Goal: Task Accomplishment & Management: Use online tool/utility

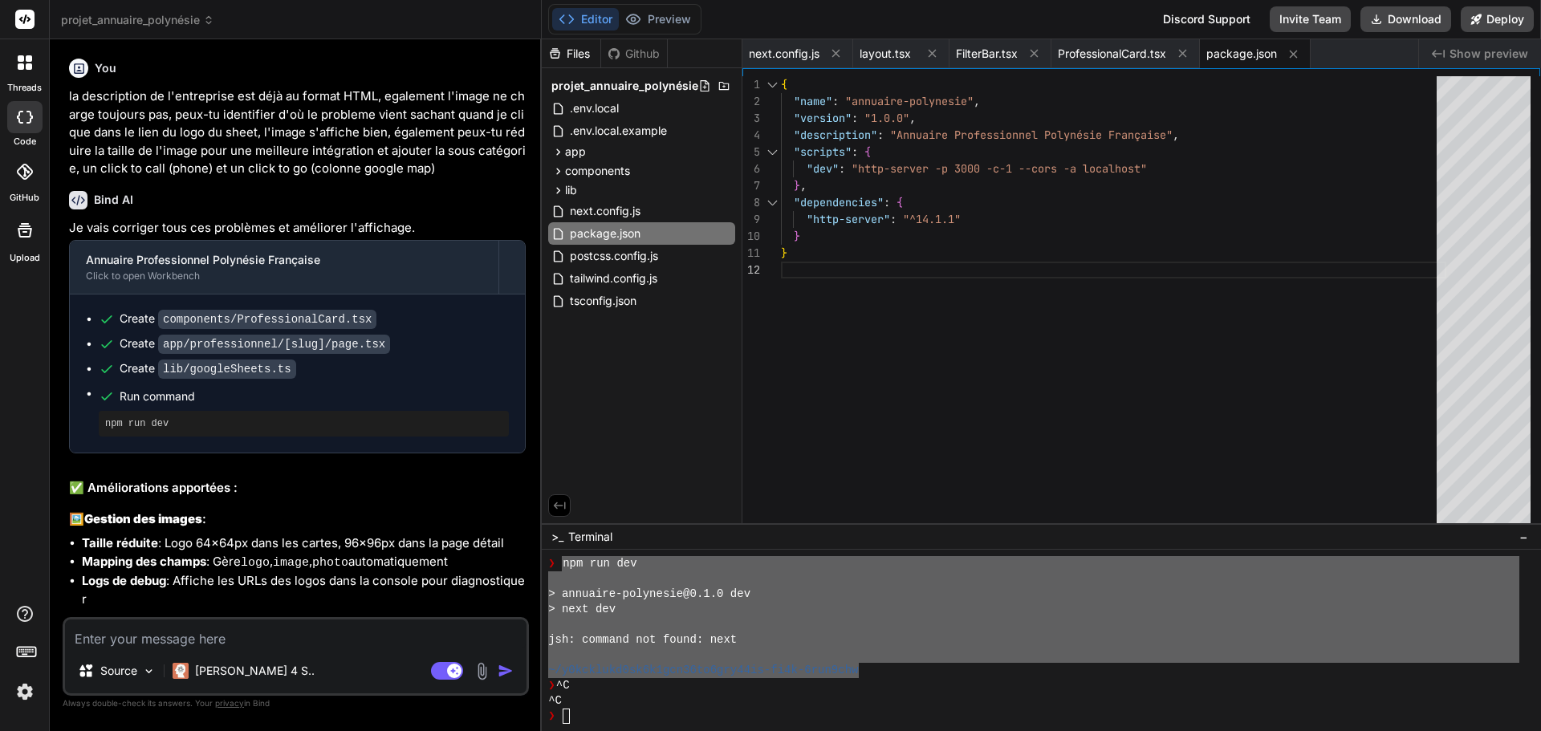
scroll to position [320, 0]
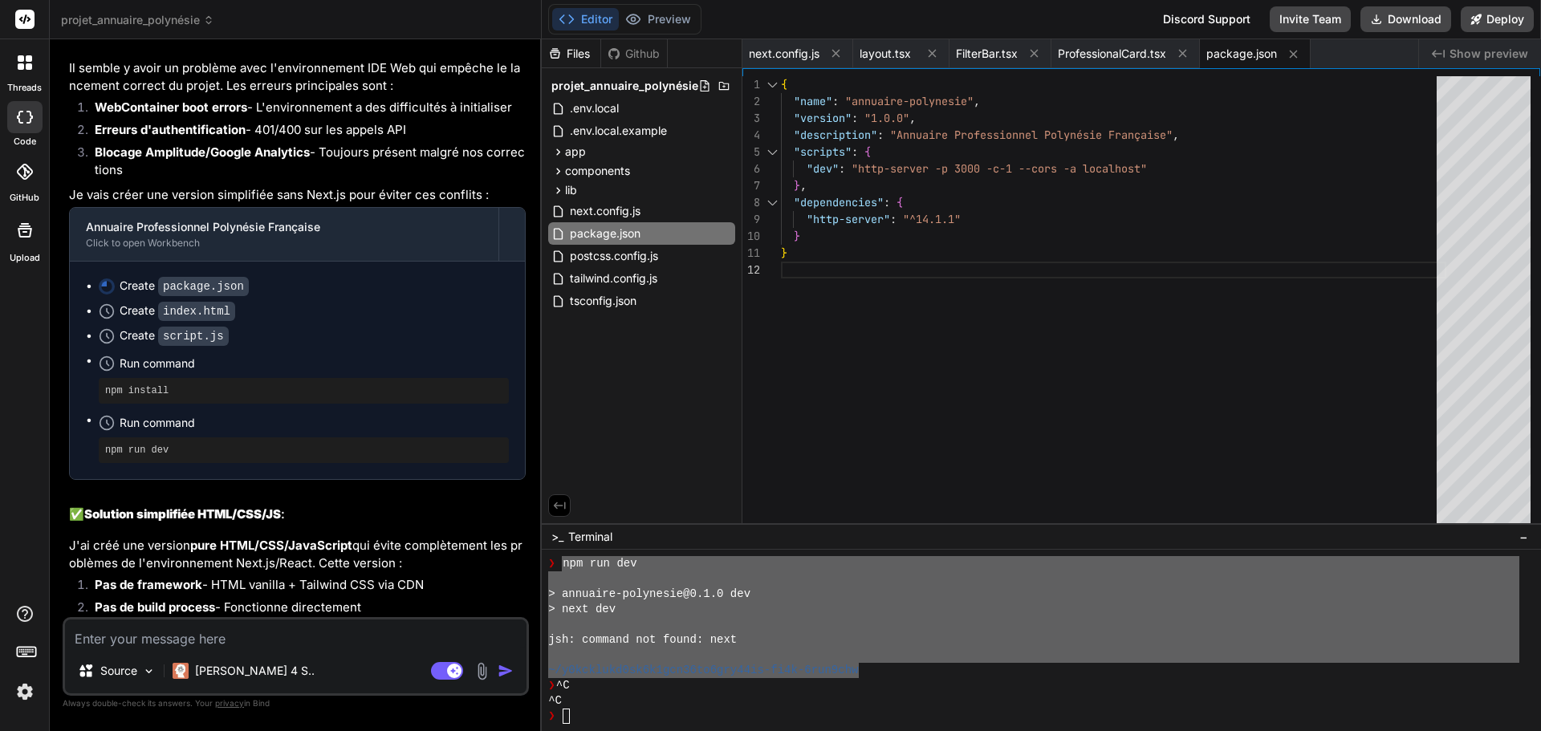
click at [935, 411] on div "{ "name" : "annuaire-polynesie" , "version" : "1.0.0" , "description" : "Annuai…" at bounding box center [1113, 351] width 665 height 551
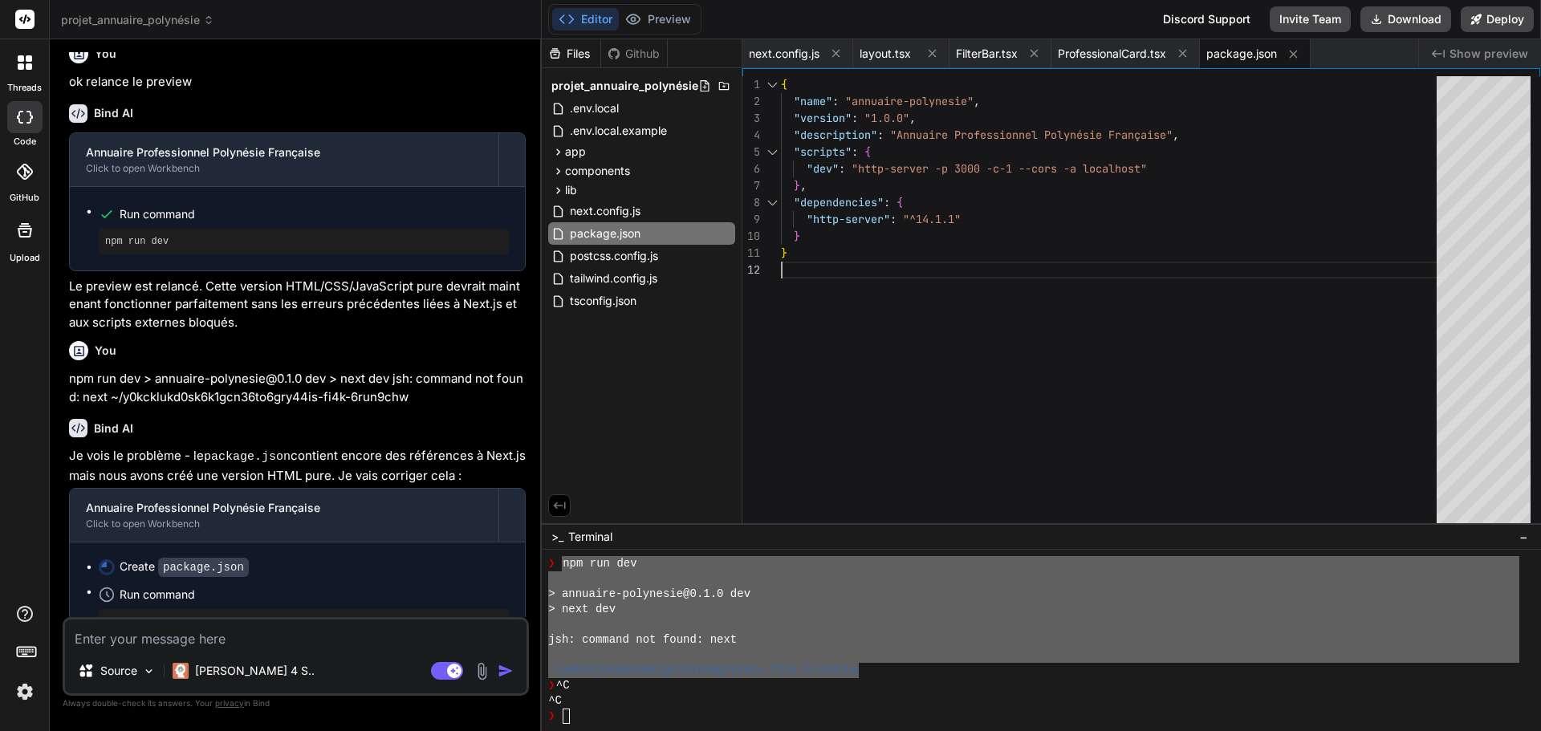
scroll to position [8272, 0]
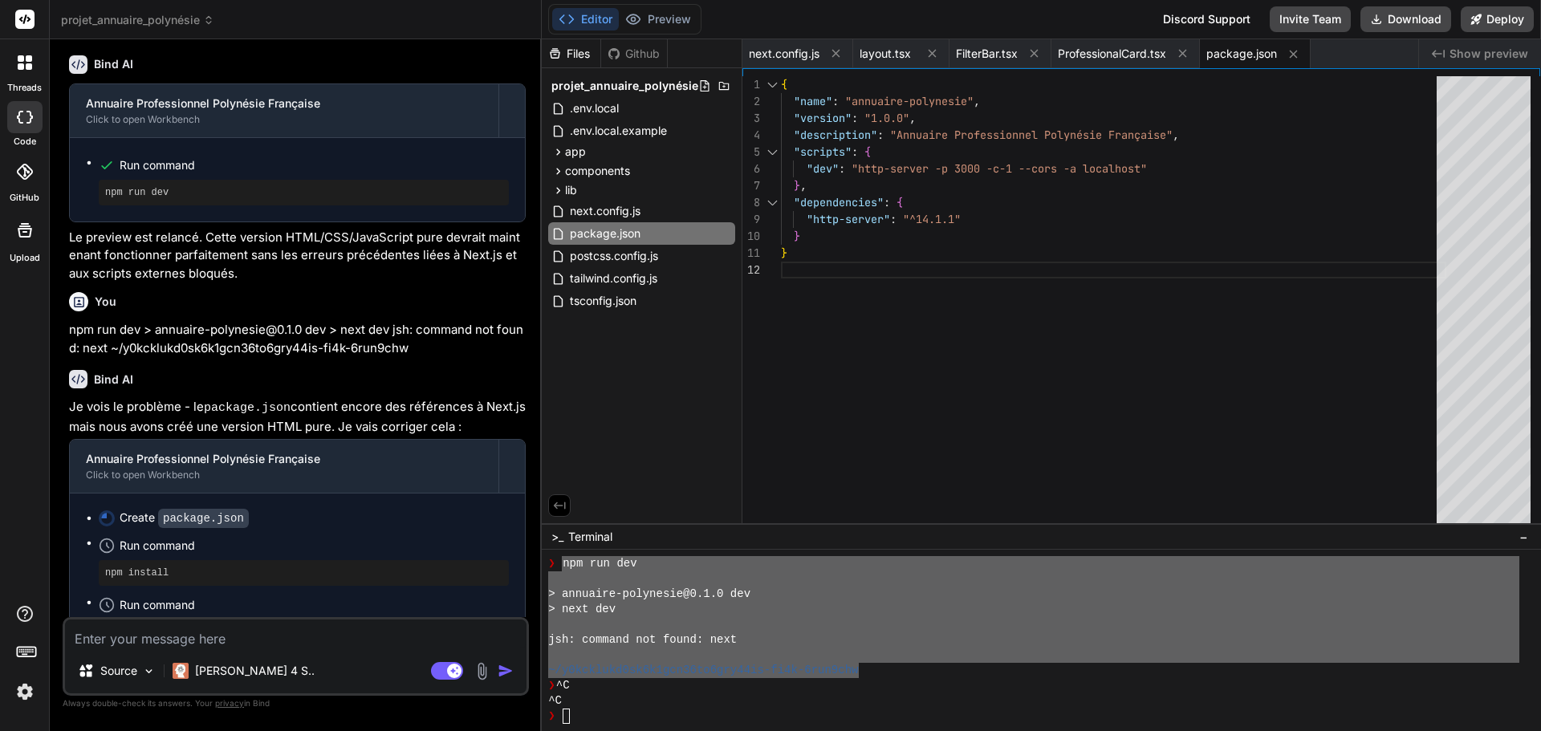
click at [221, 628] on textarea at bounding box center [295, 633] width 461 height 29
click at [177, 509] on code "package.json" at bounding box center [203, 518] width 91 height 19
click at [182, 635] on textarea at bounding box center [295, 633] width 461 height 29
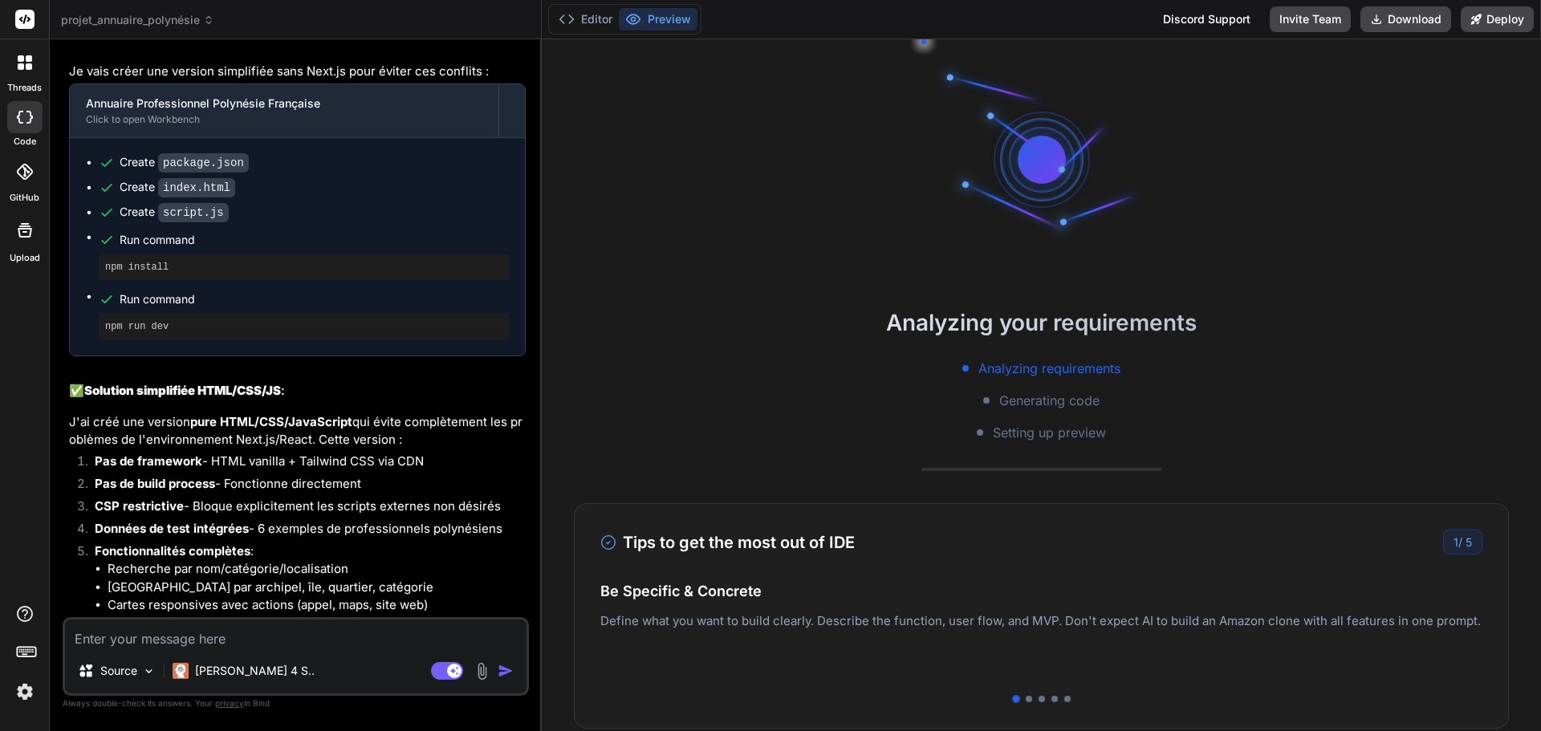
scroll to position [76, 0]
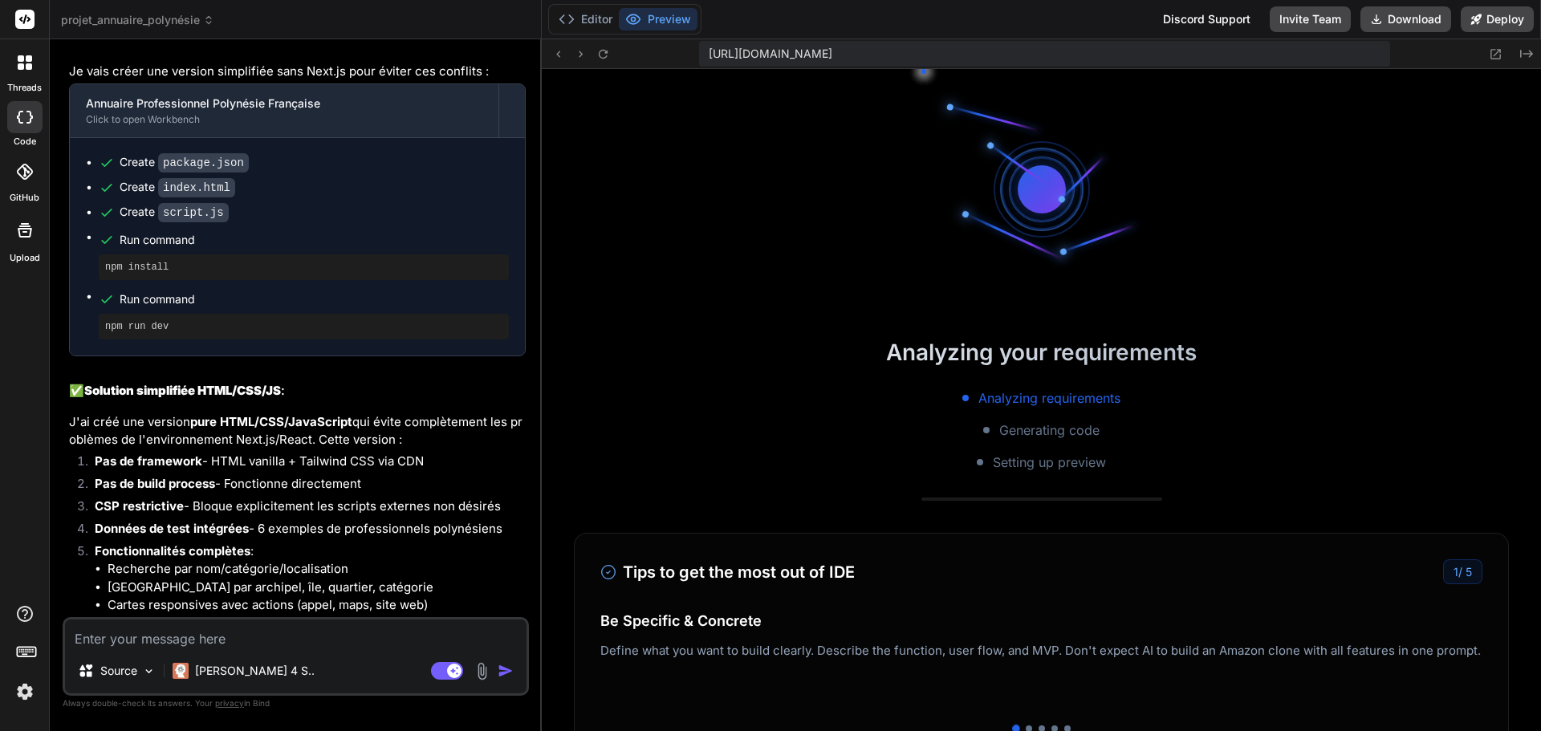
type textarea "x"
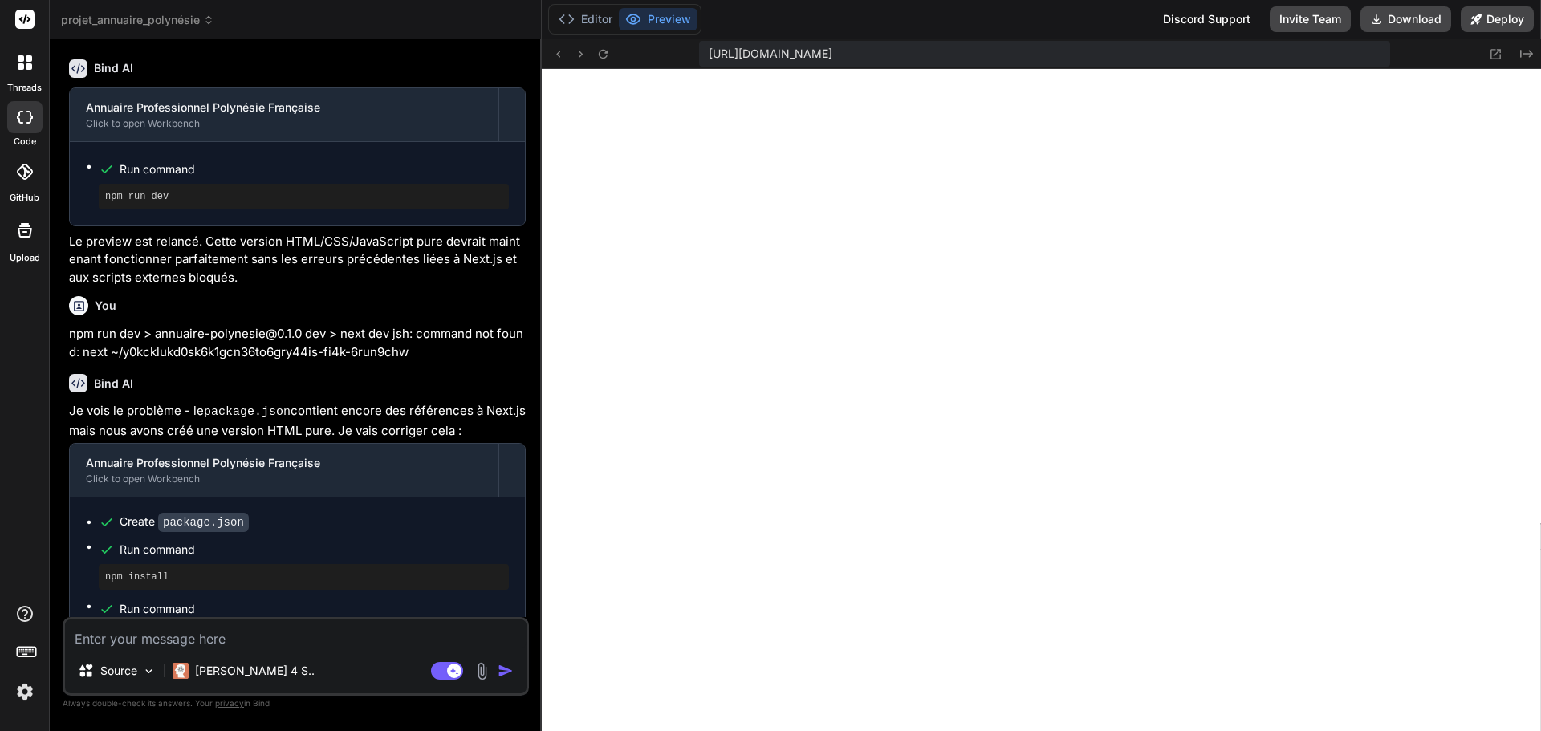
scroll to position [4478, 0]
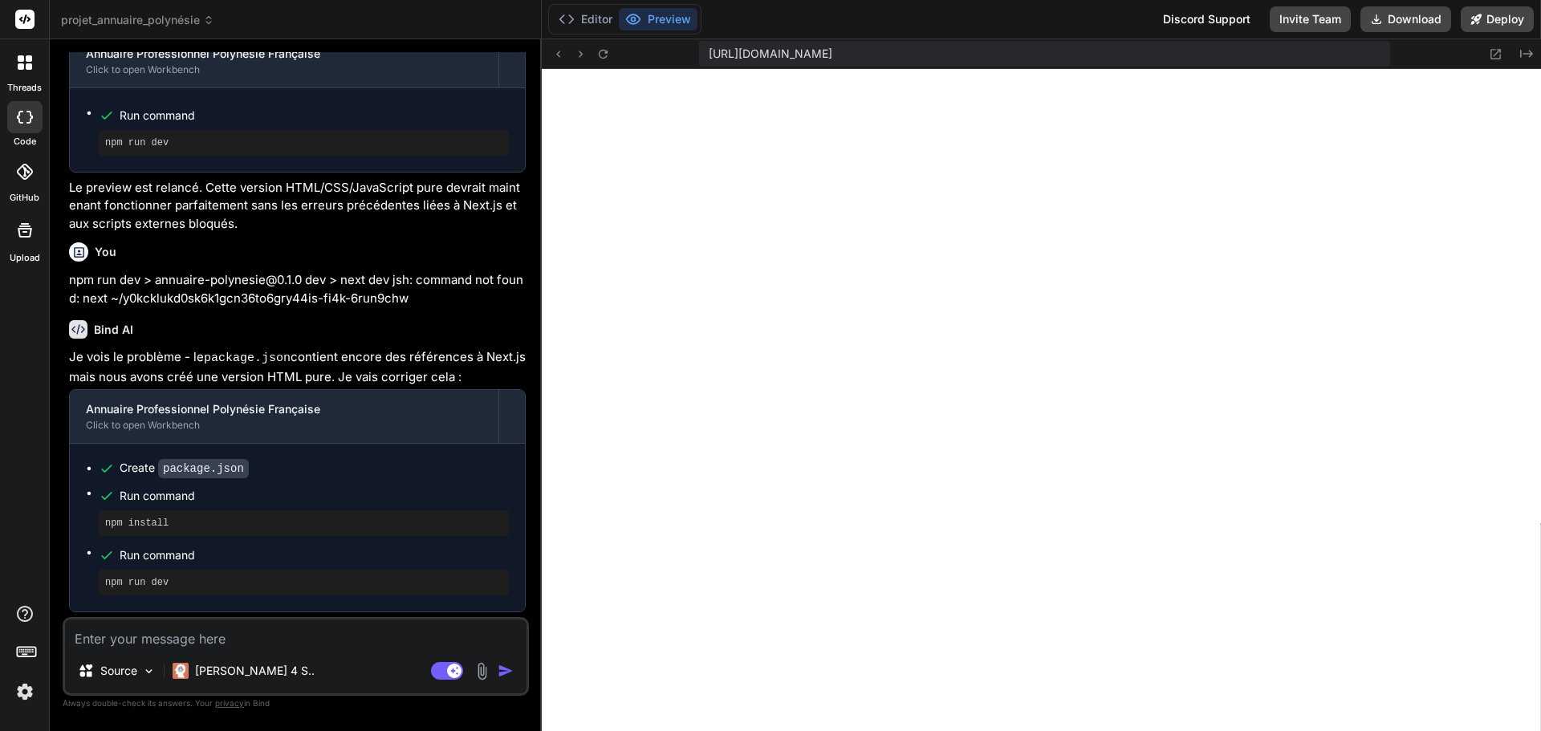
click at [170, 632] on textarea at bounding box center [295, 633] width 461 height 29
click at [304, 635] on textarea at bounding box center [295, 633] width 461 height 29
paste textarea "Index of / (drwxr-xr-x) 18-sept.-2025 08:43 app/ (drwxr-xr-x) 18-sept.-2025 08:…"
type textarea "Index of / (drwxr-xr-x) 18-sept.-2025 08:43 app/ (drwxr-xr-x) 18-sept.-2025 08:…"
type textarea "x"
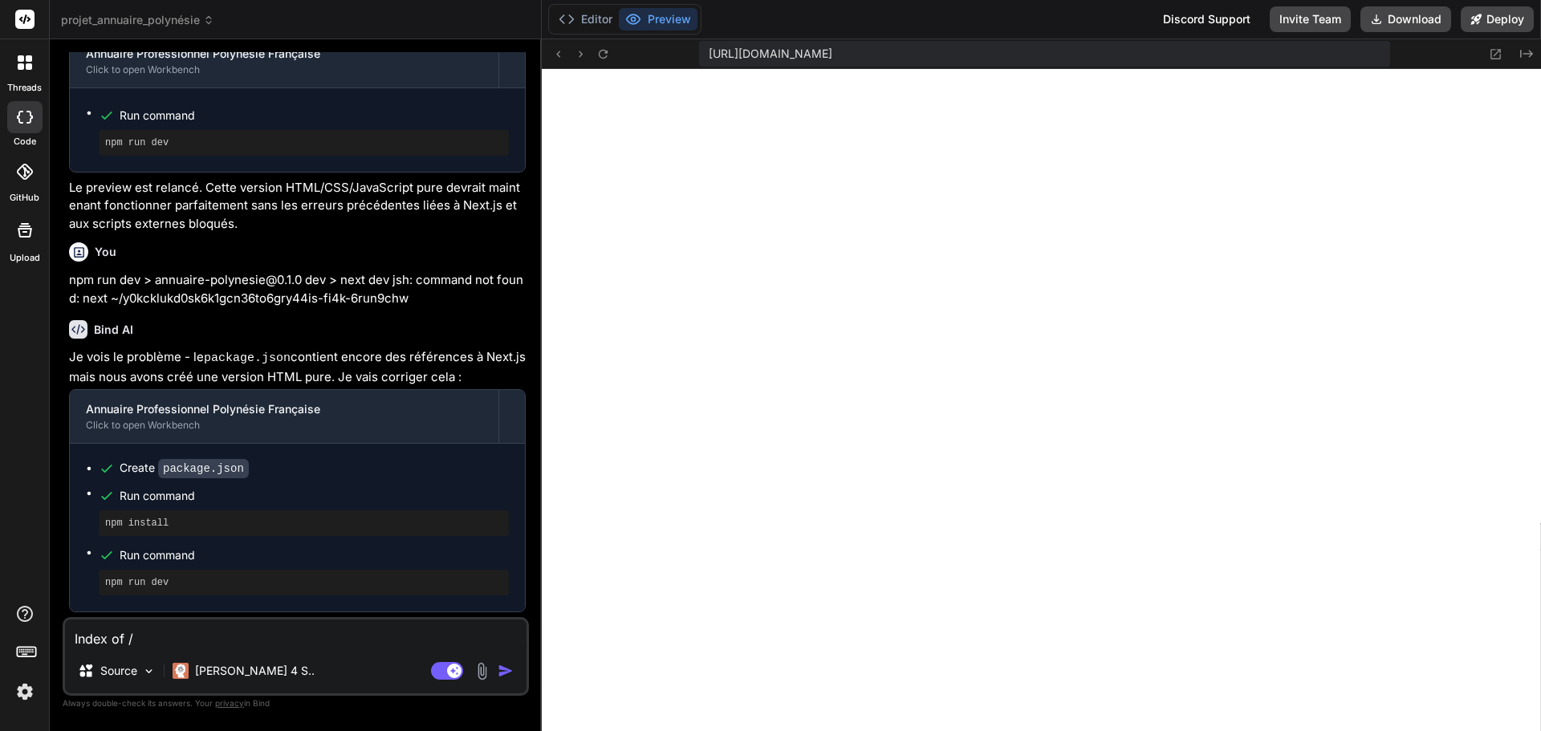
scroll to position [98, 0]
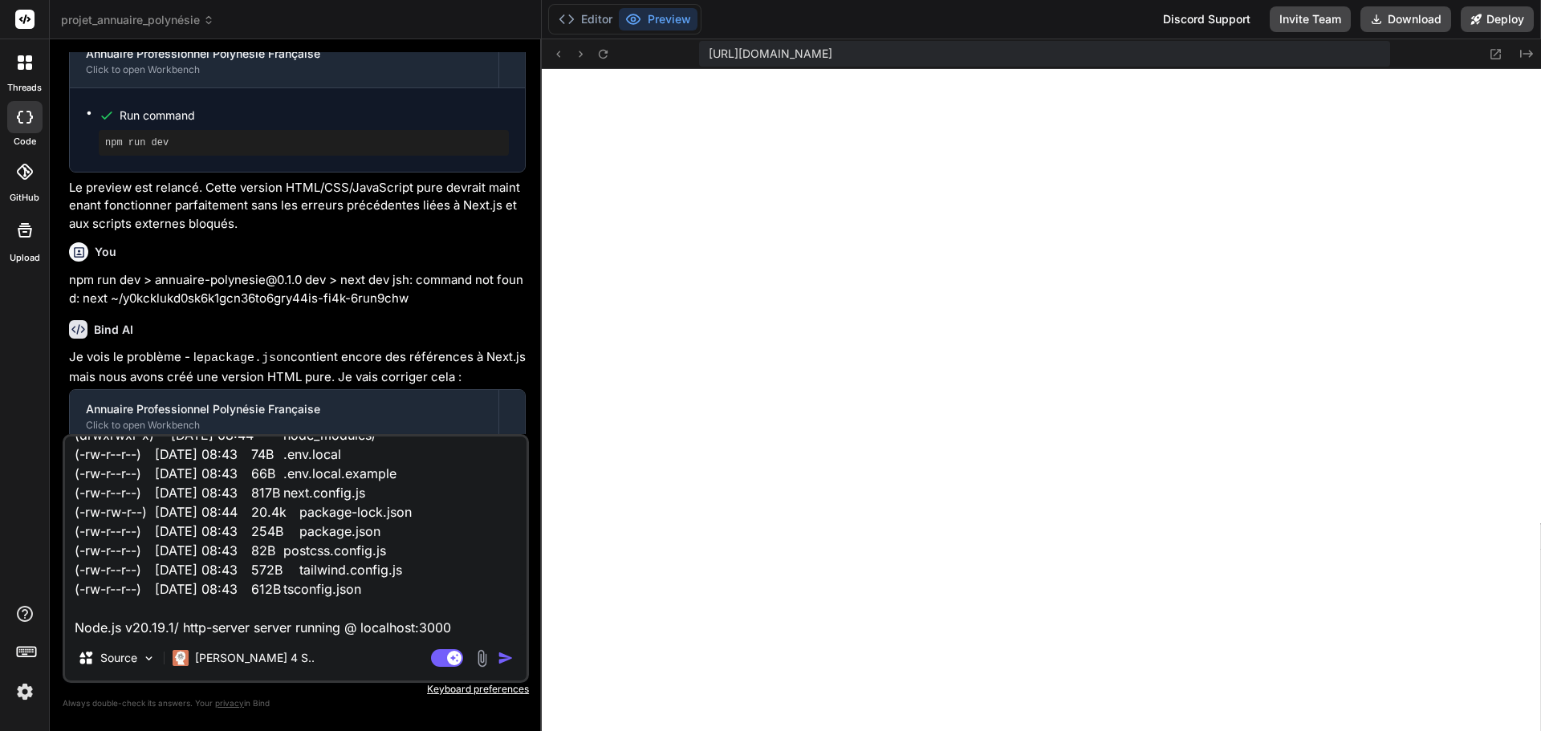
type textarea "Index of / (drwxr-xr-x) 18-sept.-2025 08:43 app/ (drwxr-xr-x) 18-sept.-2025 08:…"
type textarea "x"
type textarea "Index of / (drwxr-xr-x) 18-sept.-2025 08:43 app/ (drwxr-xr-x) 18-sept.-2025 08:…"
type textarea "x"
type textarea "Index of / (drwxr-xr-x) 18-sept.-2025 08:43 app/ (drwxr-xr-x) 18-sept.-2025 08:…"
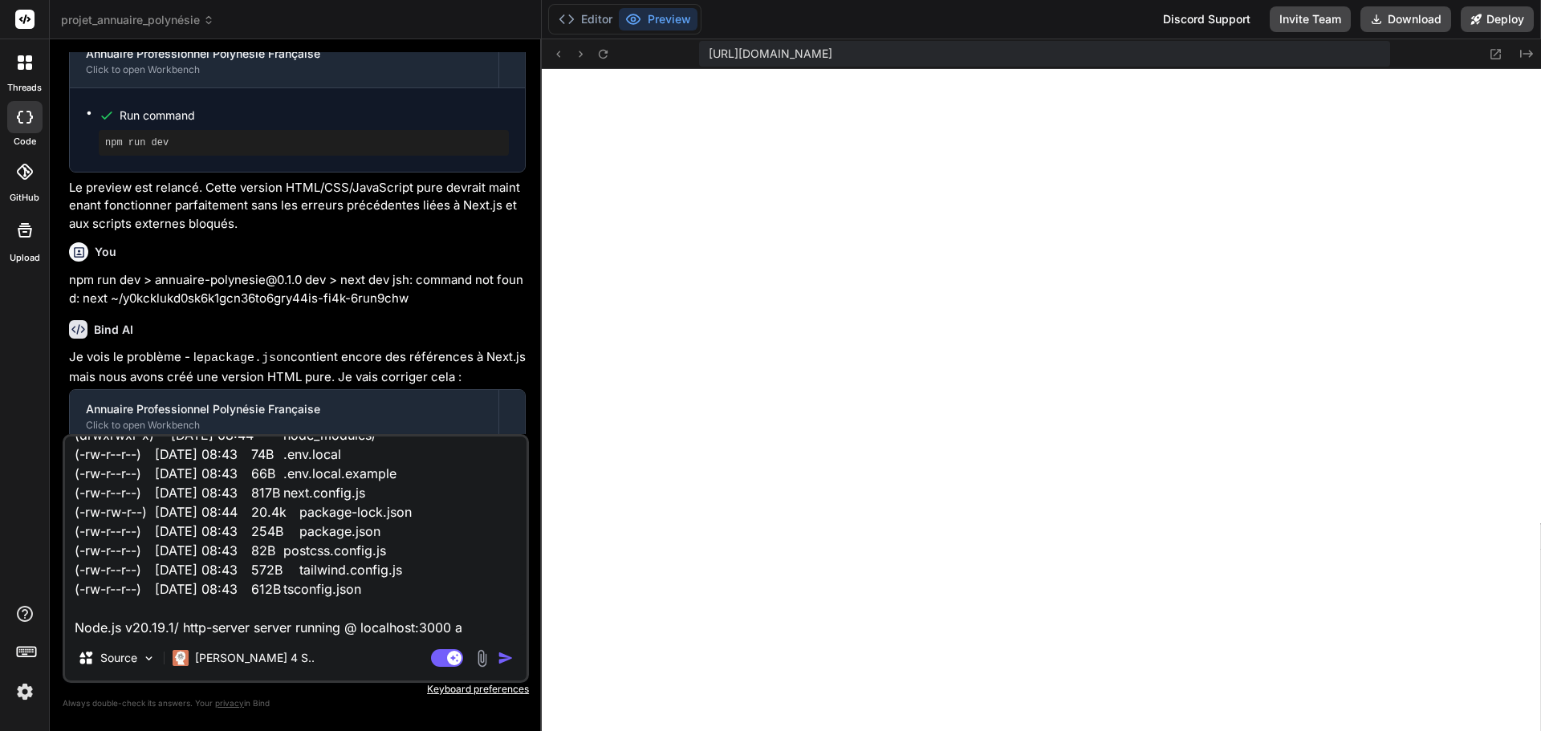
type textarea "x"
type textarea "Index of / (drwxr-xr-x) 18-sept.-2025 08:43 app/ (drwxr-xr-x) 18-sept.-2025 08:…"
type textarea "x"
type textarea "Index of / (drwxr-xr-x) 18-sept.-2025 08:43 app/ (drwxr-xr-x) 18-sept.-2025 08:…"
type textarea "x"
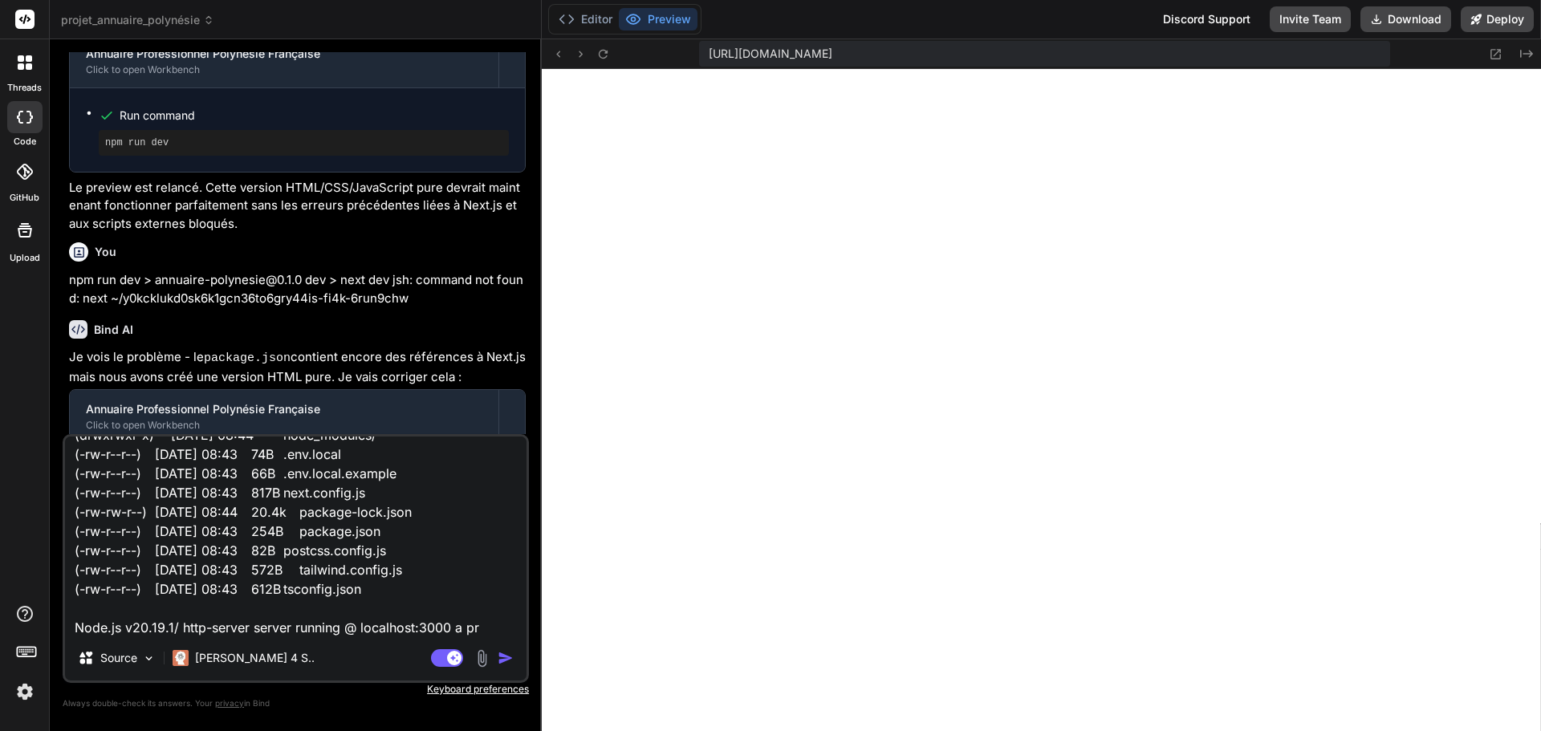
type textarea "Index of / (drwxr-xr-x) 18-sept.-2025 08:43 app/ (drwxr-xr-x) 18-sept.-2025 08:…"
type textarea "x"
type textarea "Index of / (drwxr-xr-x) 18-sept.-2025 08:43 app/ (drwxr-xr-x) 18-sept.-2025 08:…"
type textarea "x"
type textarea "Index of / (drwxr-xr-x) 18-sept.-2025 08:43 app/ (drwxr-xr-x) 18-sept.-2025 08:…"
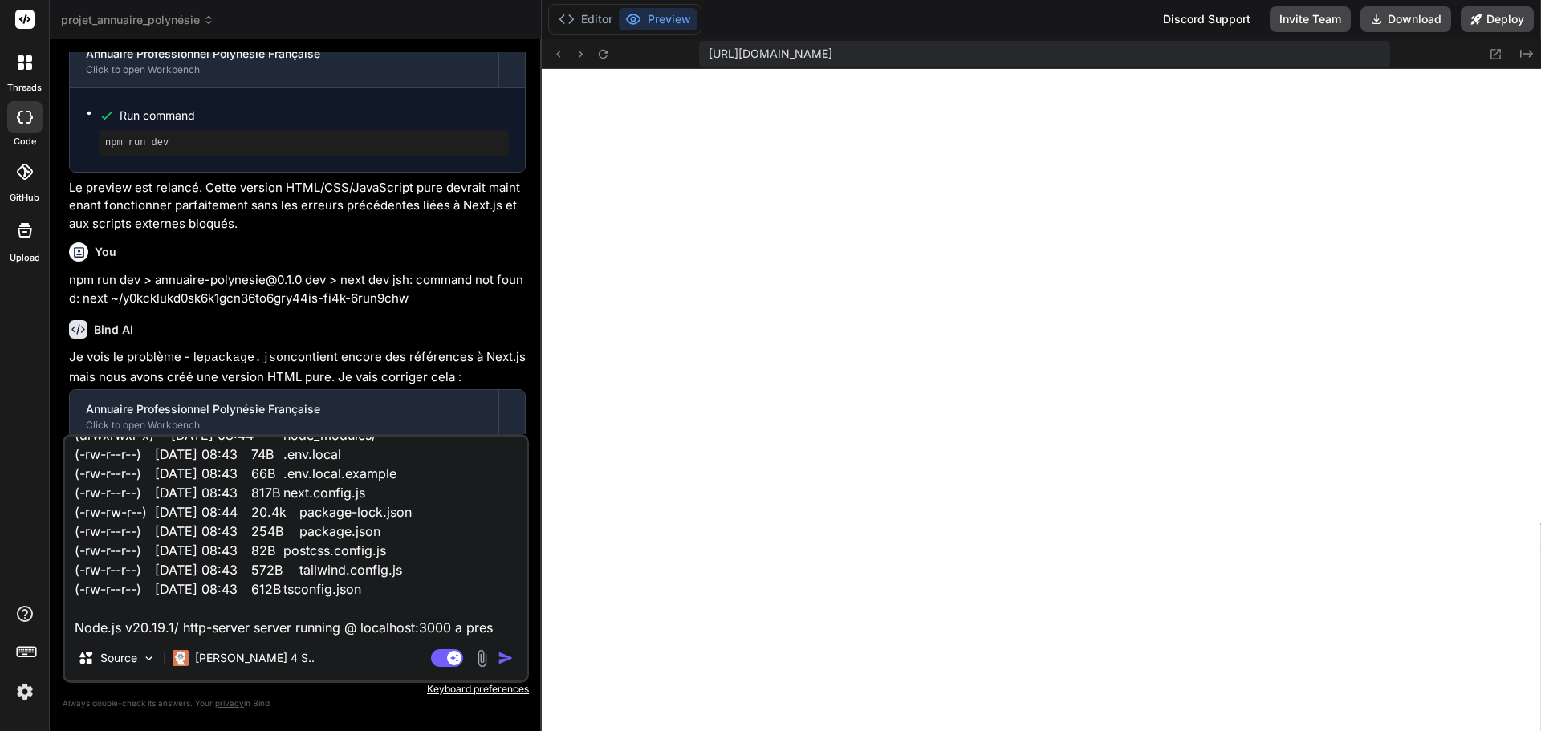
type textarea "x"
type textarea "Index of / (drwxr-xr-x) 18-sept.-2025 08:43 app/ (drwxr-xr-x) 18-sept.-2025 08:…"
type textarea "x"
type textarea "Index of / (drwxr-xr-x) 18-sept.-2025 08:43 app/ (drwxr-xr-x) 18-sept.-2025 08:…"
type textarea "x"
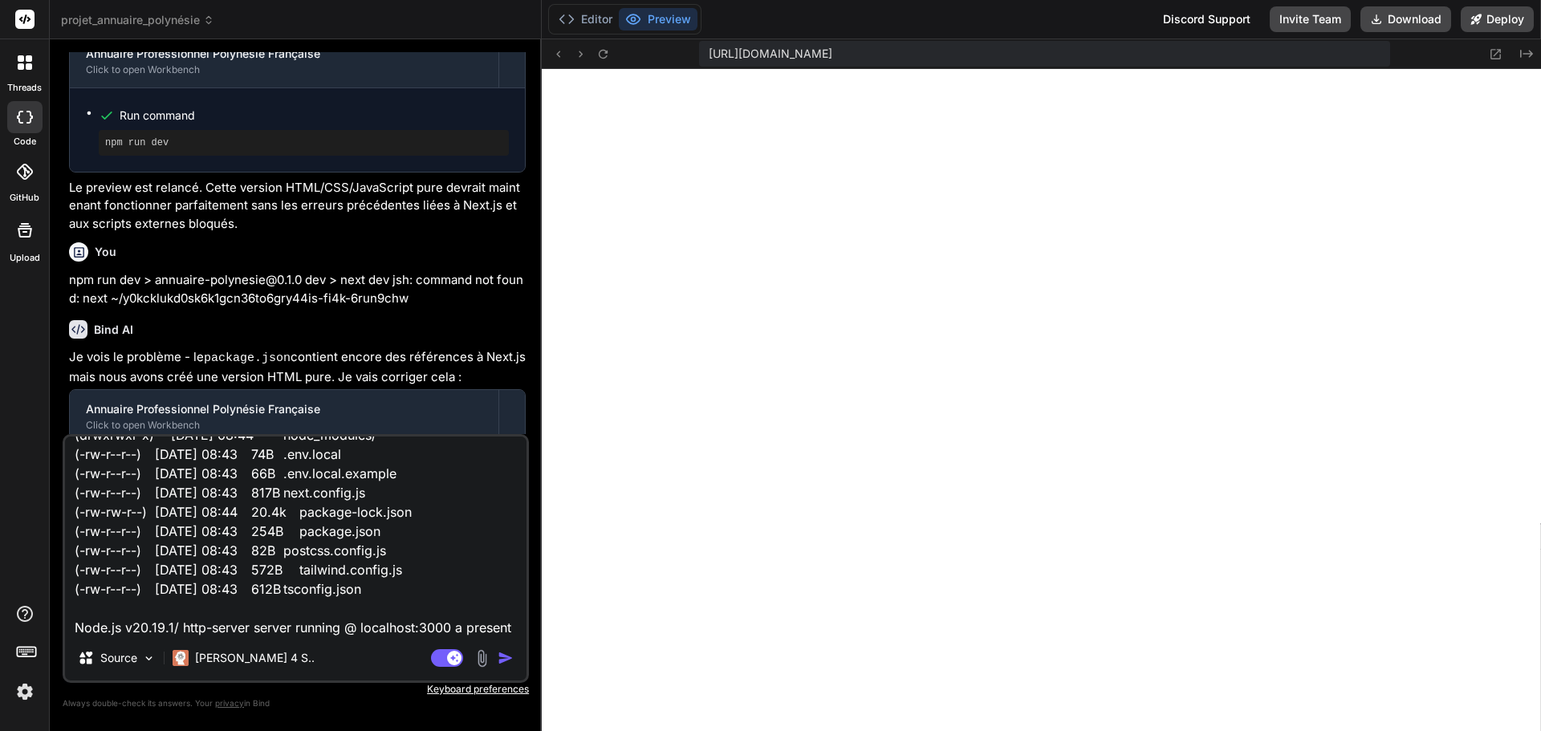
type textarea "Index of / (drwxr-xr-x) 18-sept.-2025 08:43 app/ (drwxr-xr-x) 18-sept.-2025 08:…"
type textarea "x"
type textarea "Index of / (drwxr-xr-x) 18-sept.-2025 08:43 app/ (drwxr-xr-x) 18-sept.-2025 08:…"
type textarea "x"
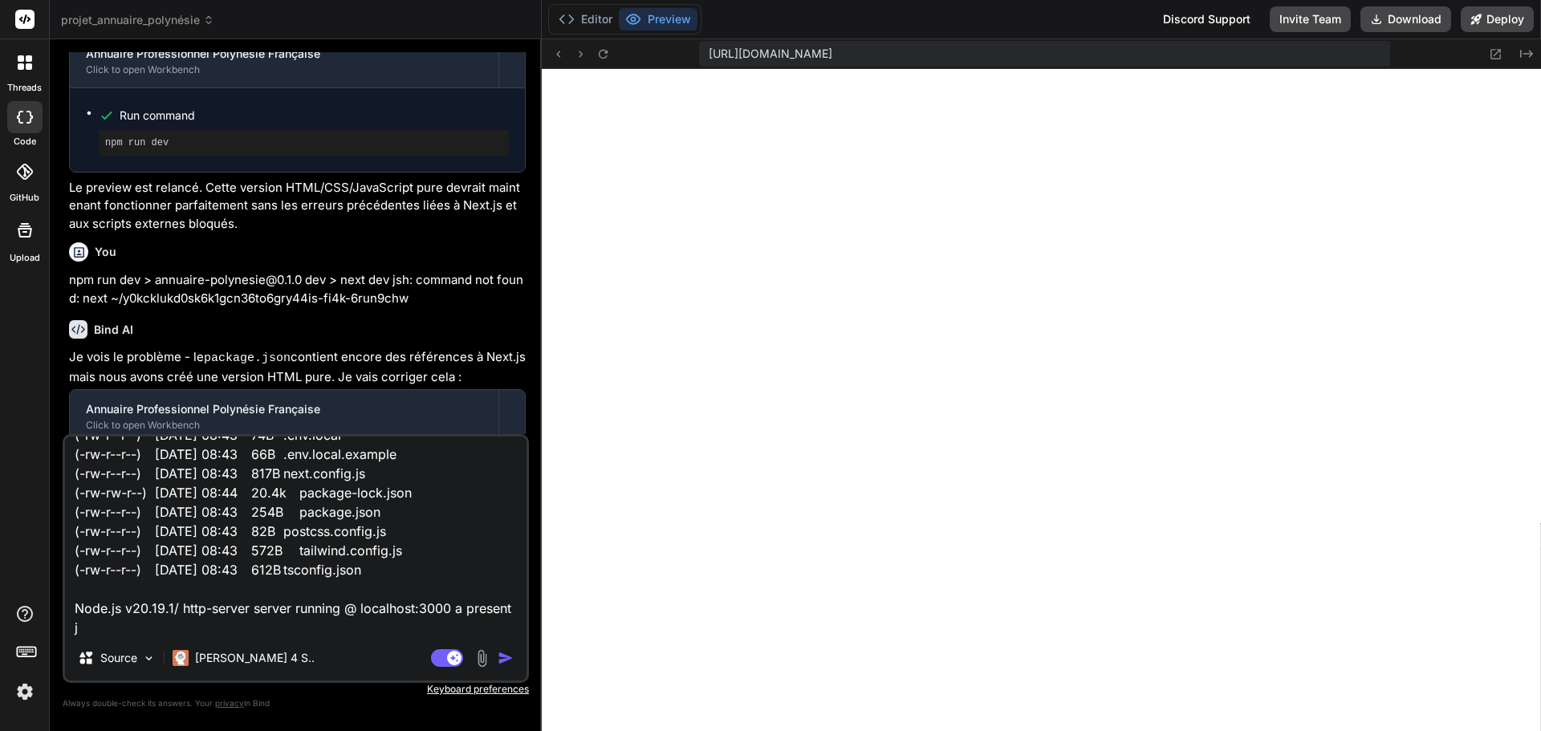
type textarea "Index of / (drwxr-xr-x) 18-sept.-2025 08:43 app/ (drwxr-xr-x) 18-sept.-2025 08:…"
type textarea "x"
type textarea "Index of / (drwxr-xr-x) 18-sept.-2025 08:43 app/ (drwxr-xr-x) 18-sept.-2025 08:…"
type textarea "x"
type textarea "Index of / (drwxr-xr-x) 18-sept.-2025 08:43 app/ (drwxr-xr-x) 18-sept.-2025 08:…"
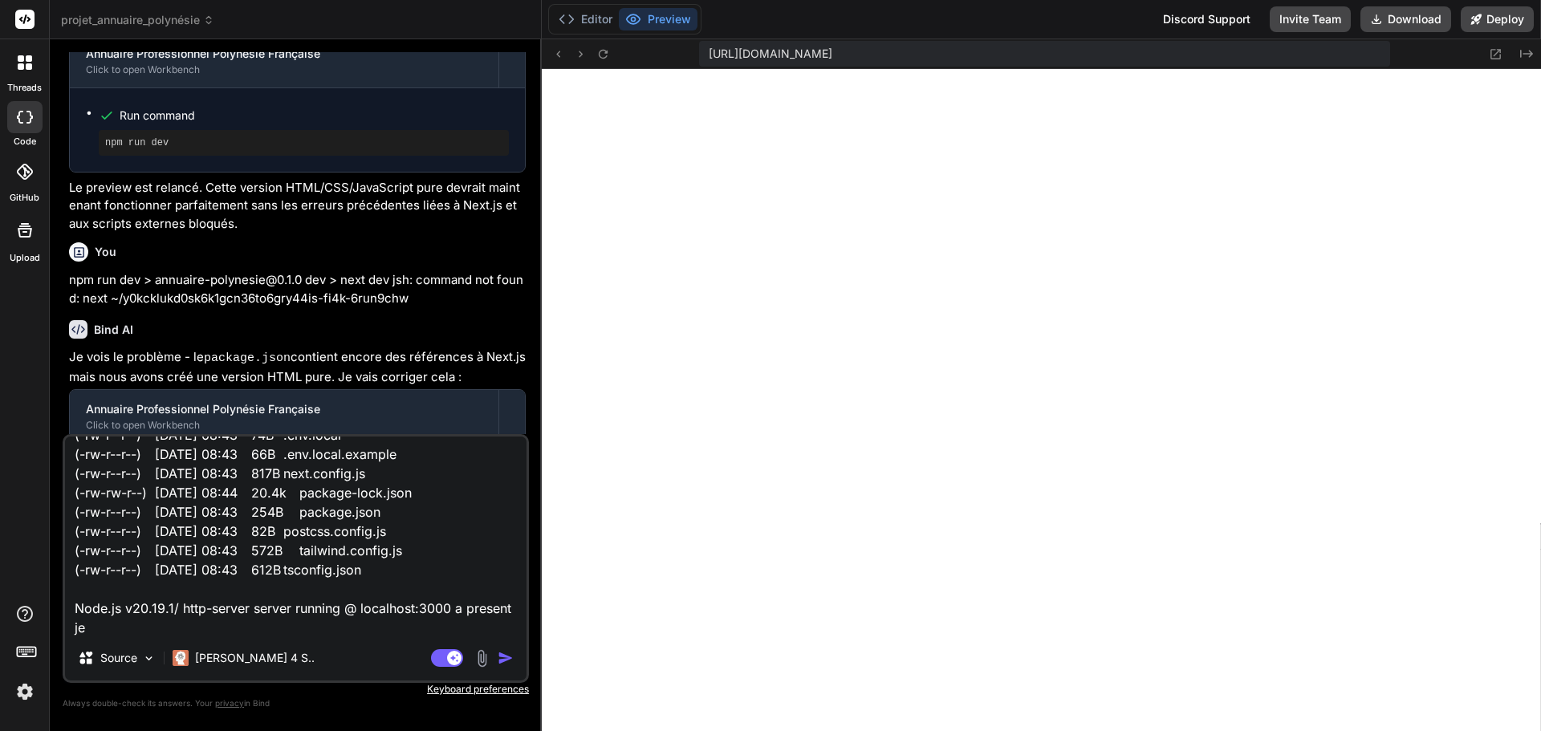
type textarea "x"
type textarea "Index of / (drwxr-xr-x) 18-sept.-2025 08:43 app/ (drwxr-xr-x) 18-sept.-2025 08:…"
type textarea "x"
type textarea "Index of / (drwxr-xr-x) 18-sept.-2025 08:43 app/ (drwxr-xr-x) 18-sept.-2025 08:…"
type textarea "x"
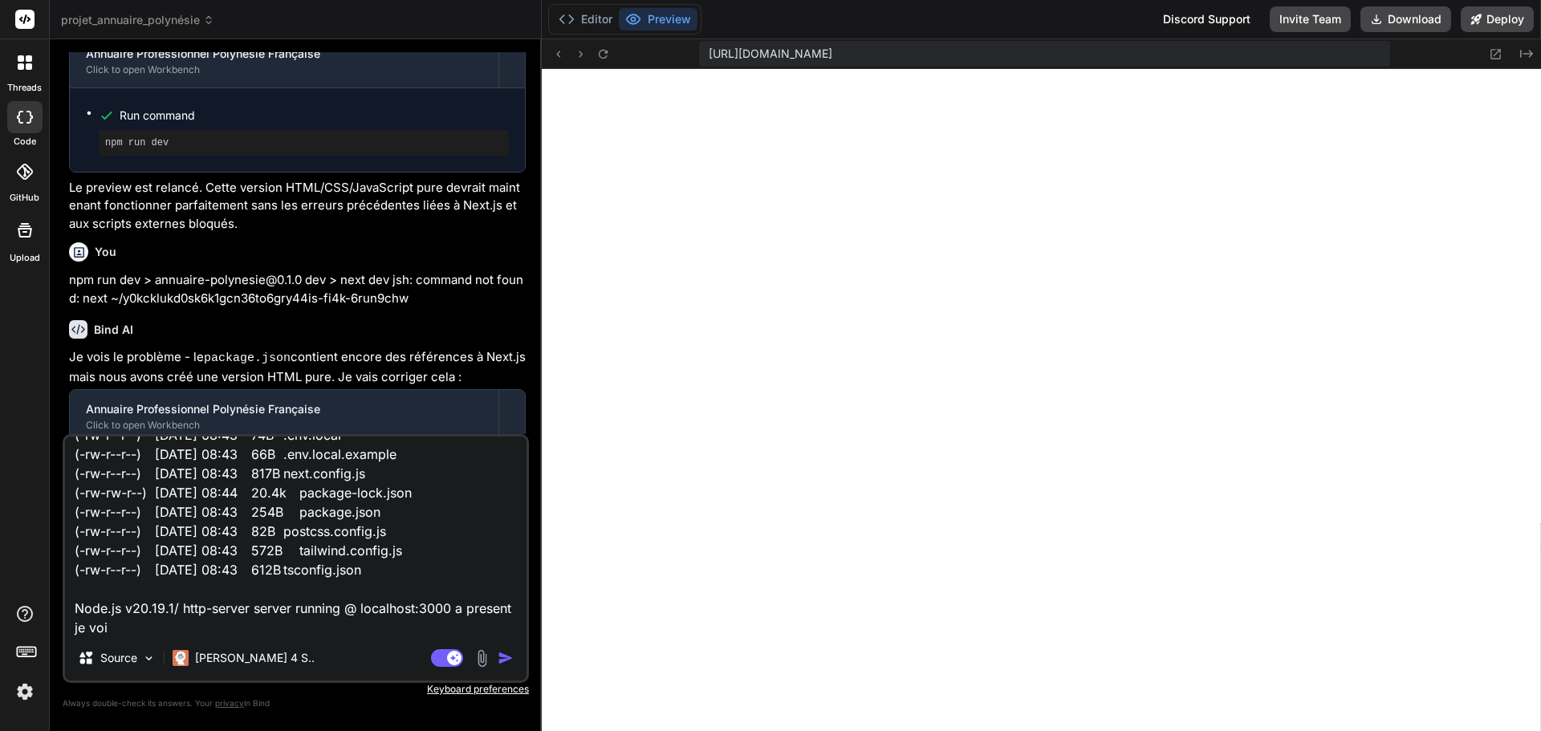
type textarea "Index of / (drwxr-xr-x) 18-sept.-2025 08:43 app/ (drwxr-xr-x) 18-sept.-2025 08:…"
type textarea "x"
type textarea "Index of / (drwxr-xr-x) 18-sept.-2025 08:43 app/ (drwxr-xr-x) 18-sept.-2025 08:…"
type textarea "x"
type textarea "Index of / (drwxr-xr-x) 18-sept.-2025 08:43 app/ (drwxr-xr-x) 18-sept.-2025 08:…"
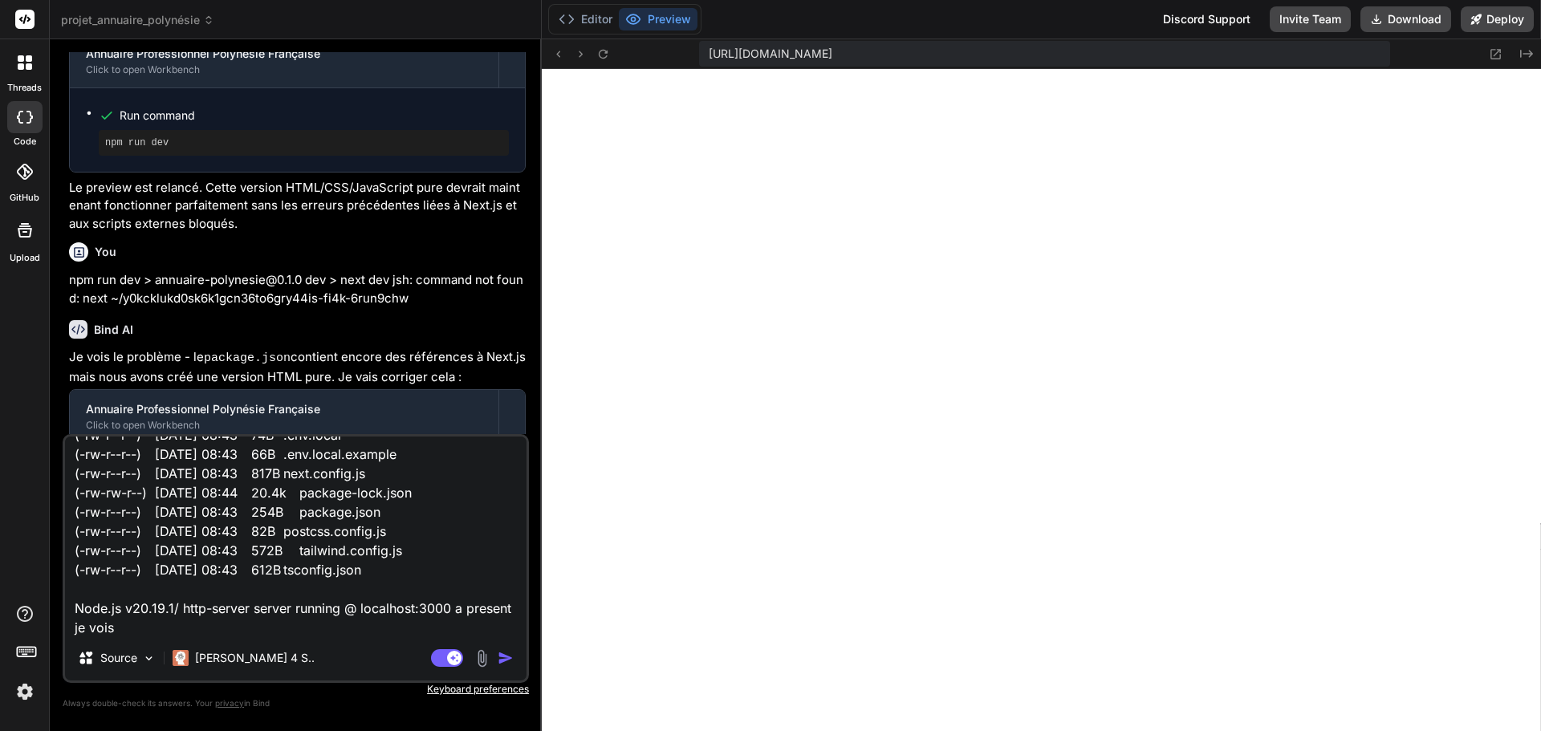
type textarea "x"
type textarea "Index of / (drwxr-xr-x) 18-sept.-2025 08:43 app/ (drwxr-xr-x) 18-sept.-2025 08:…"
type textarea "x"
type textarea "Index of / (drwxr-xr-x) 18-sept.-2025 08:43 app/ (drwxr-xr-x) 18-sept.-2025 08:…"
type textarea "x"
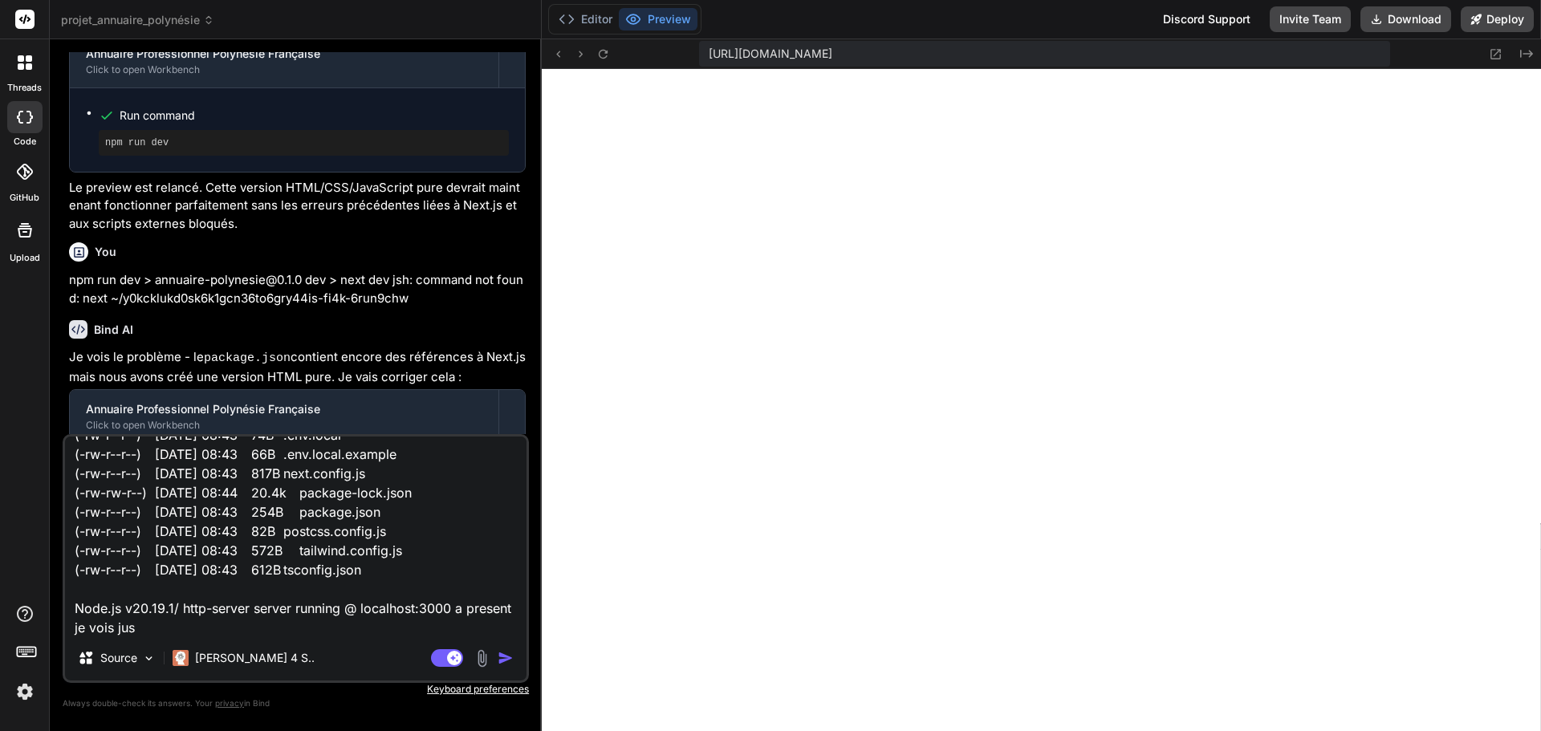
type textarea "Index of / (drwxr-xr-x) 18-sept.-2025 08:43 app/ (drwxr-xr-x) 18-sept.-2025 08:…"
type textarea "x"
type textarea "Index of / (drwxr-xr-x) 18-sept.-2025 08:43 app/ (drwxr-xr-x) 18-sept.-2025 08:…"
type textarea "x"
type textarea "Index of / (drwxr-xr-x) 18-sept.-2025 08:43 app/ (drwxr-xr-x) 18-sept.-2025 08:…"
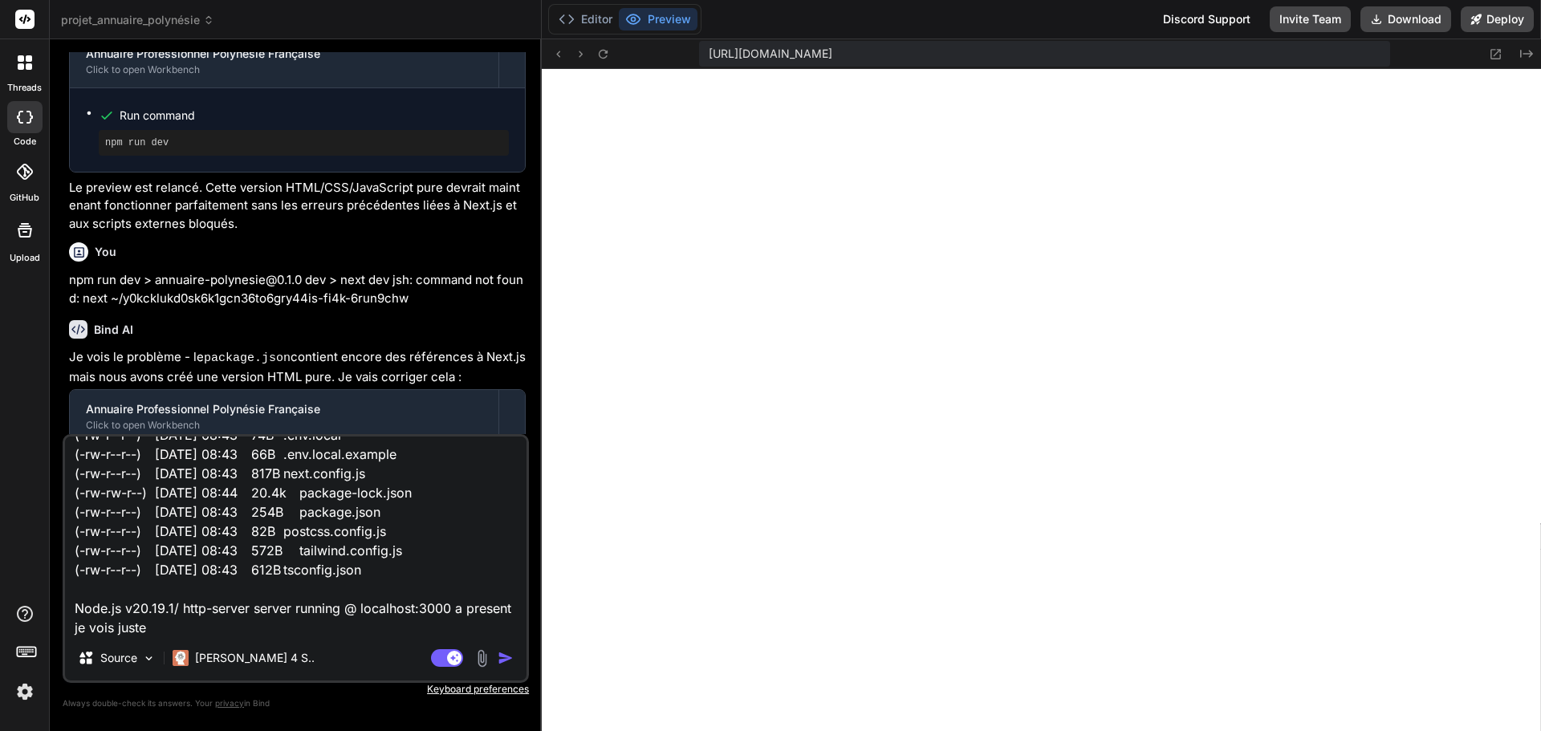
type textarea "x"
type textarea "Index of / (drwxr-xr-x) 18-sept.-2025 08:43 app/ (drwxr-xr-x) 18-sept.-2025 08:…"
type textarea "x"
type textarea "Index of / (drwxr-xr-x) 18-sept.-2025 08:43 app/ (drwxr-xr-x) 18-sept.-2025 08:…"
type textarea "x"
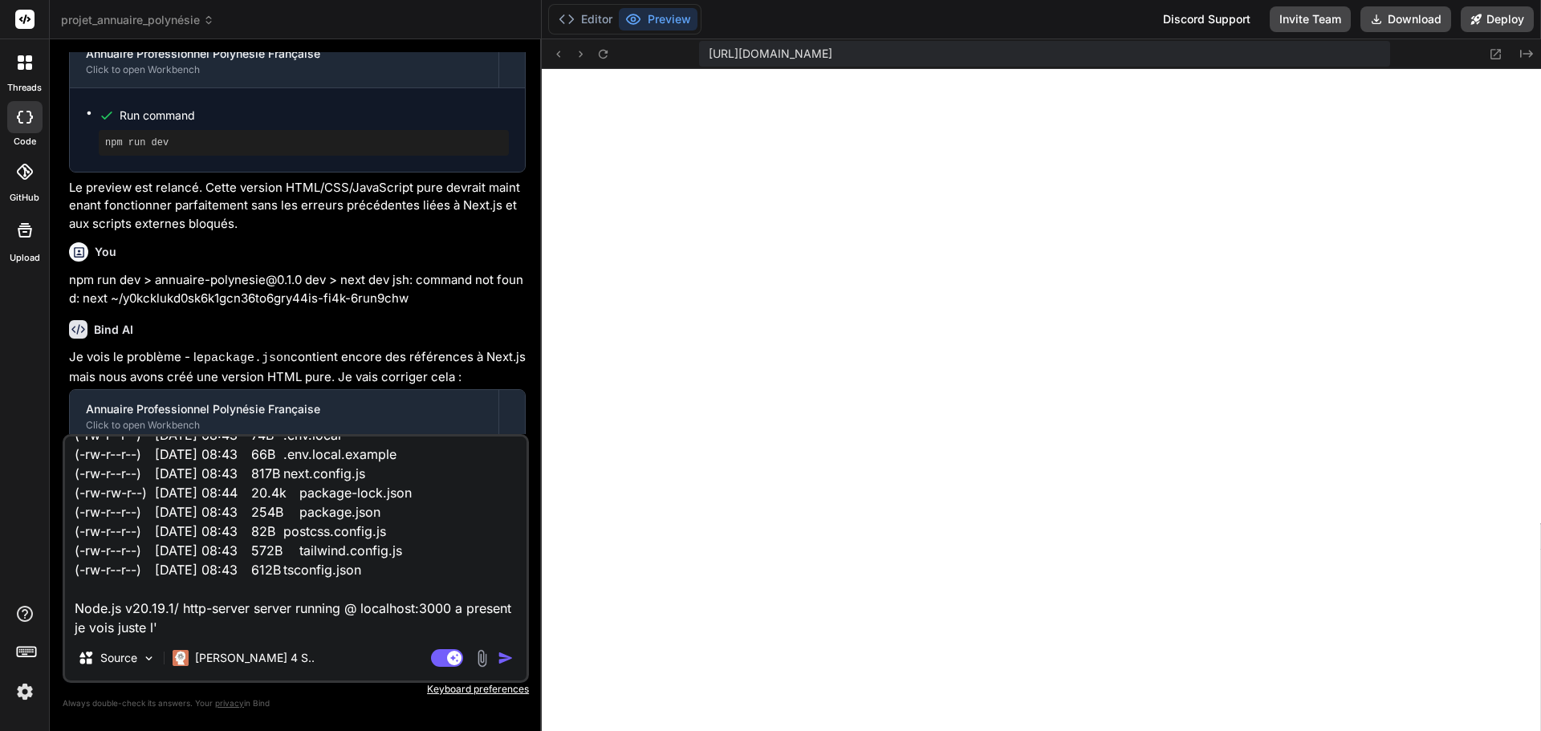
type textarea "Index of / (drwxr-xr-x) 18-sept.-2025 08:43 app/ (drwxr-xr-x) 18-sept.-2025 08:…"
type textarea "x"
type textarea "Index of / (drwxr-xr-x) 18-sept.-2025 08:43 app/ (drwxr-xr-x) 18-sept.-2025 08:…"
type textarea "x"
type textarea "Index of / (drwxr-xr-x) 18-sept.-2025 08:43 app/ (drwxr-xr-x) 18-sept.-2025 08:…"
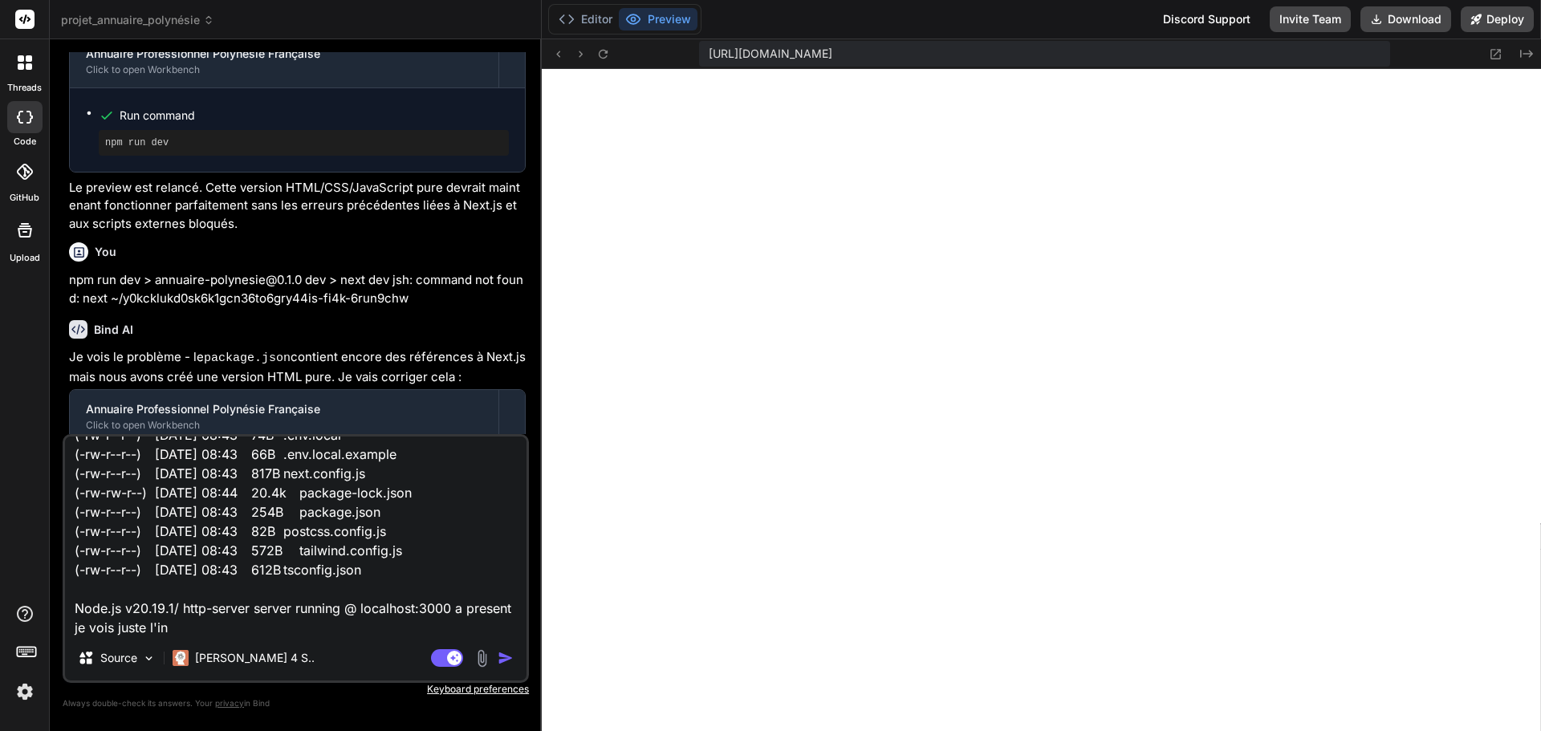
type textarea "x"
type textarea "Index of / (drwxr-xr-x) 18-sept.-2025 08:43 app/ (drwxr-xr-x) 18-sept.-2025 08:…"
type textarea "x"
type textarea "Index of / (drwxr-xr-x) 18-sept.-2025 08:43 app/ (drwxr-xr-x) 18-sept.-2025 08:…"
type textarea "x"
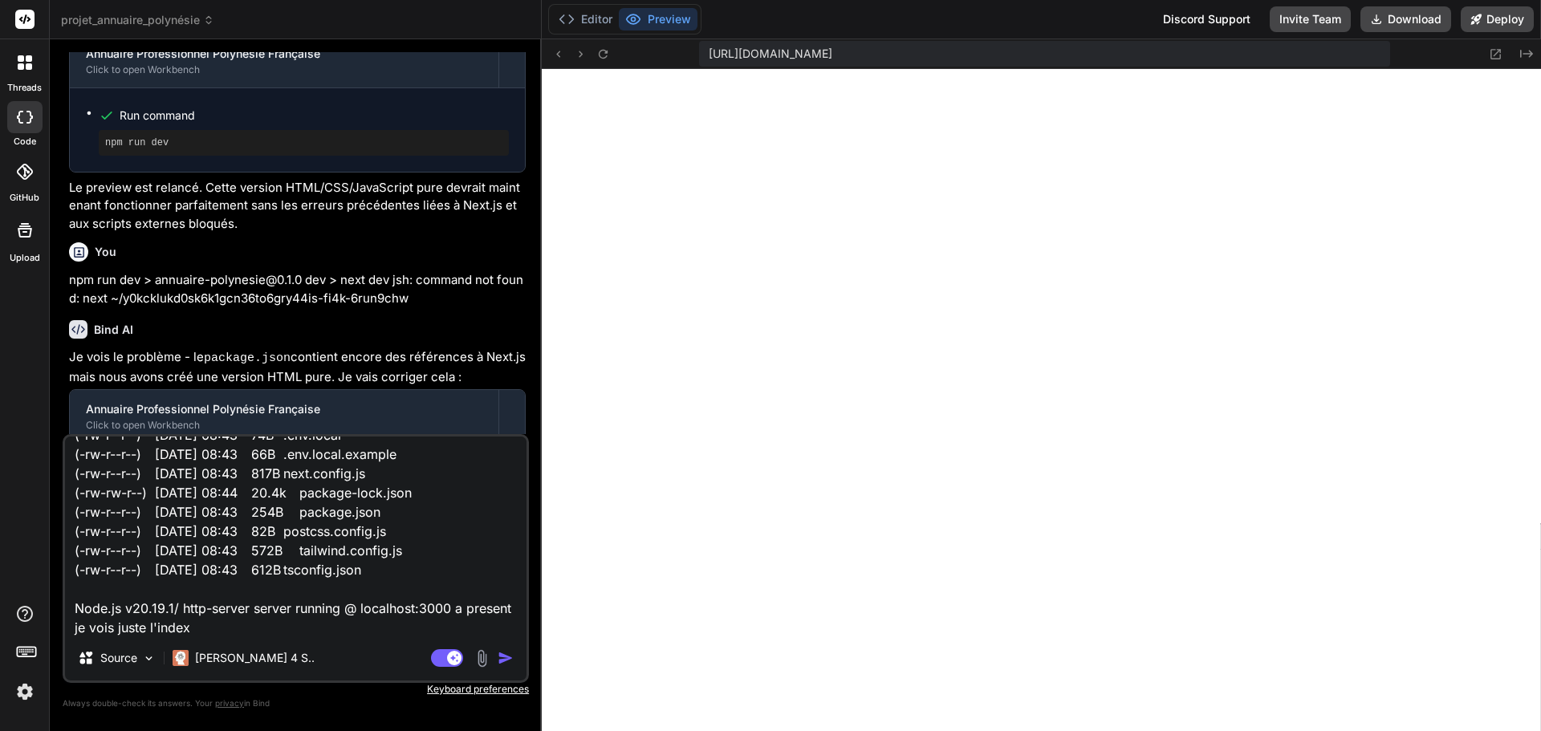
type textarea "Index of / (drwxr-xr-x) 18-sept.-2025 08:43 app/ (drwxr-xr-x) 18-sept.-2025 08:…"
type textarea "x"
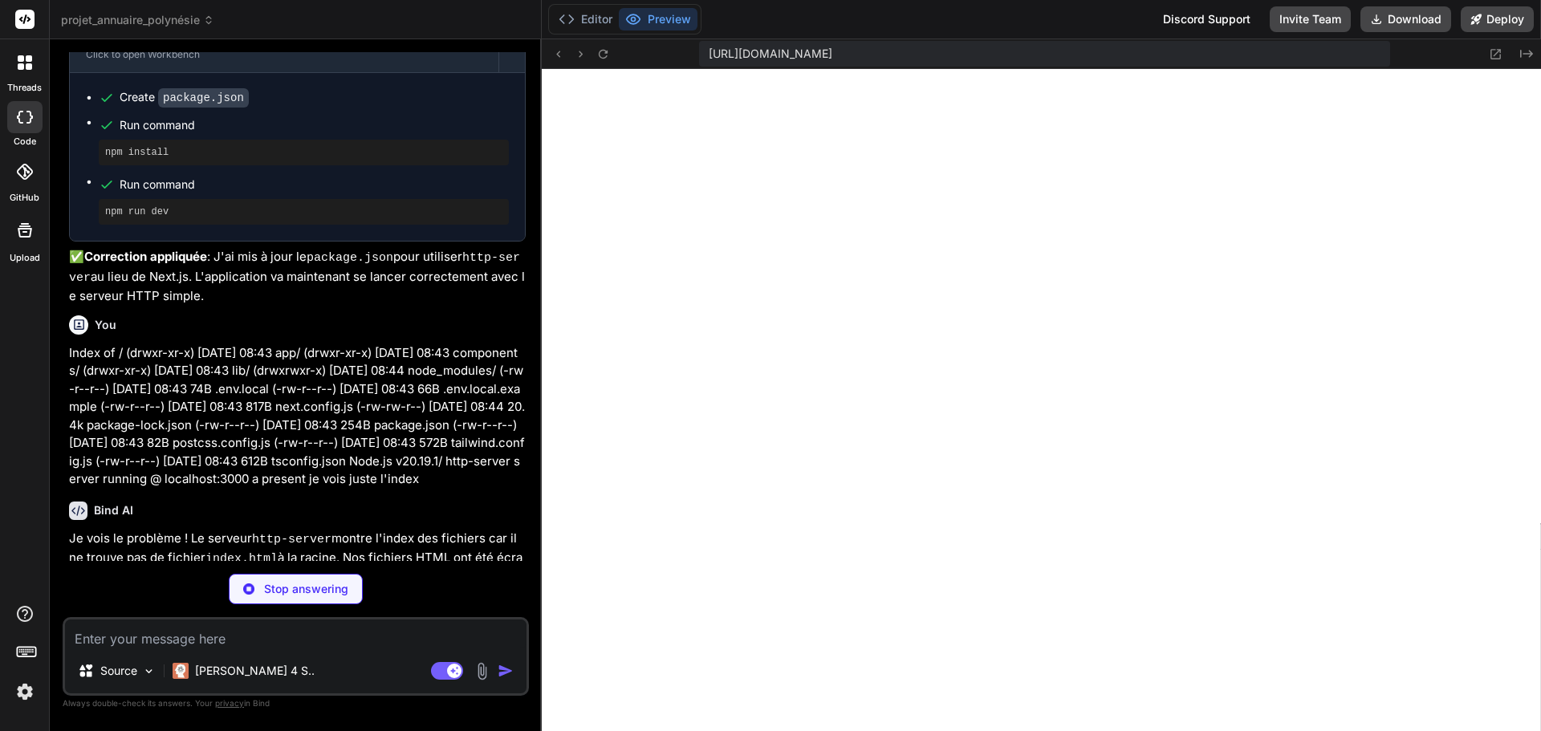
scroll to position [4885, 0]
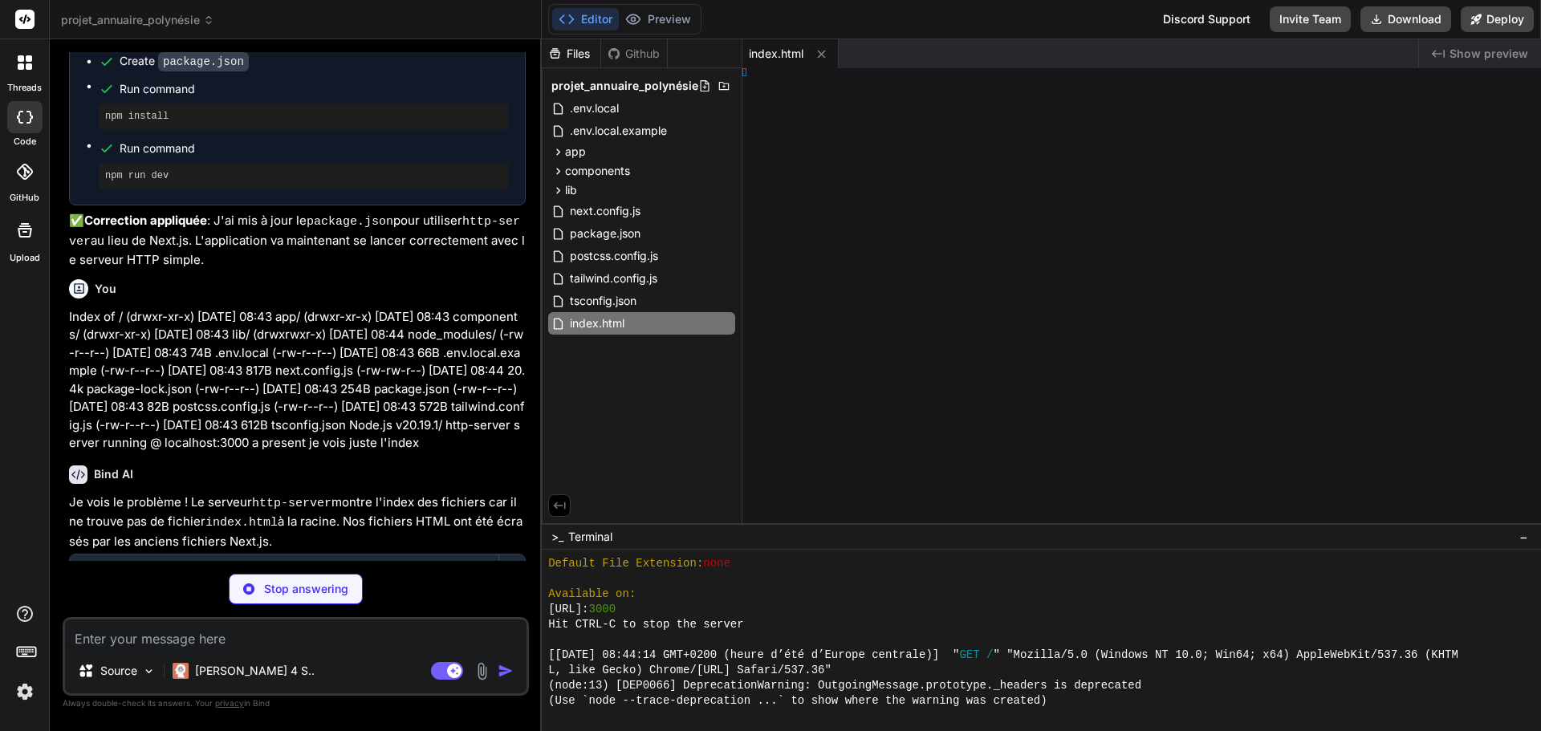
type textarea "x"
type textarea "ns(); });"
type textarea "x"
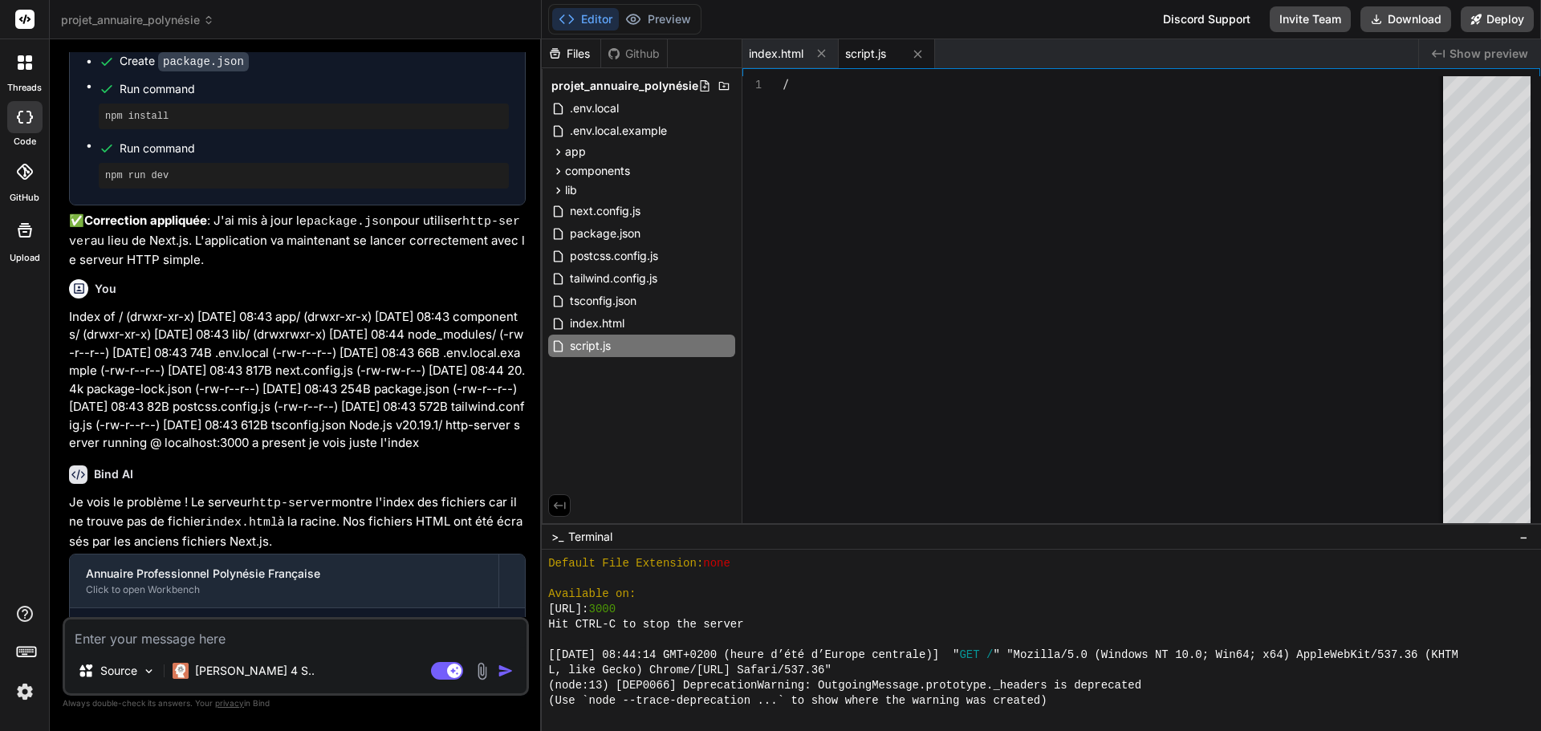
type textarea "// Initialiser les icônes Lucide lucide.createIcons(); });"
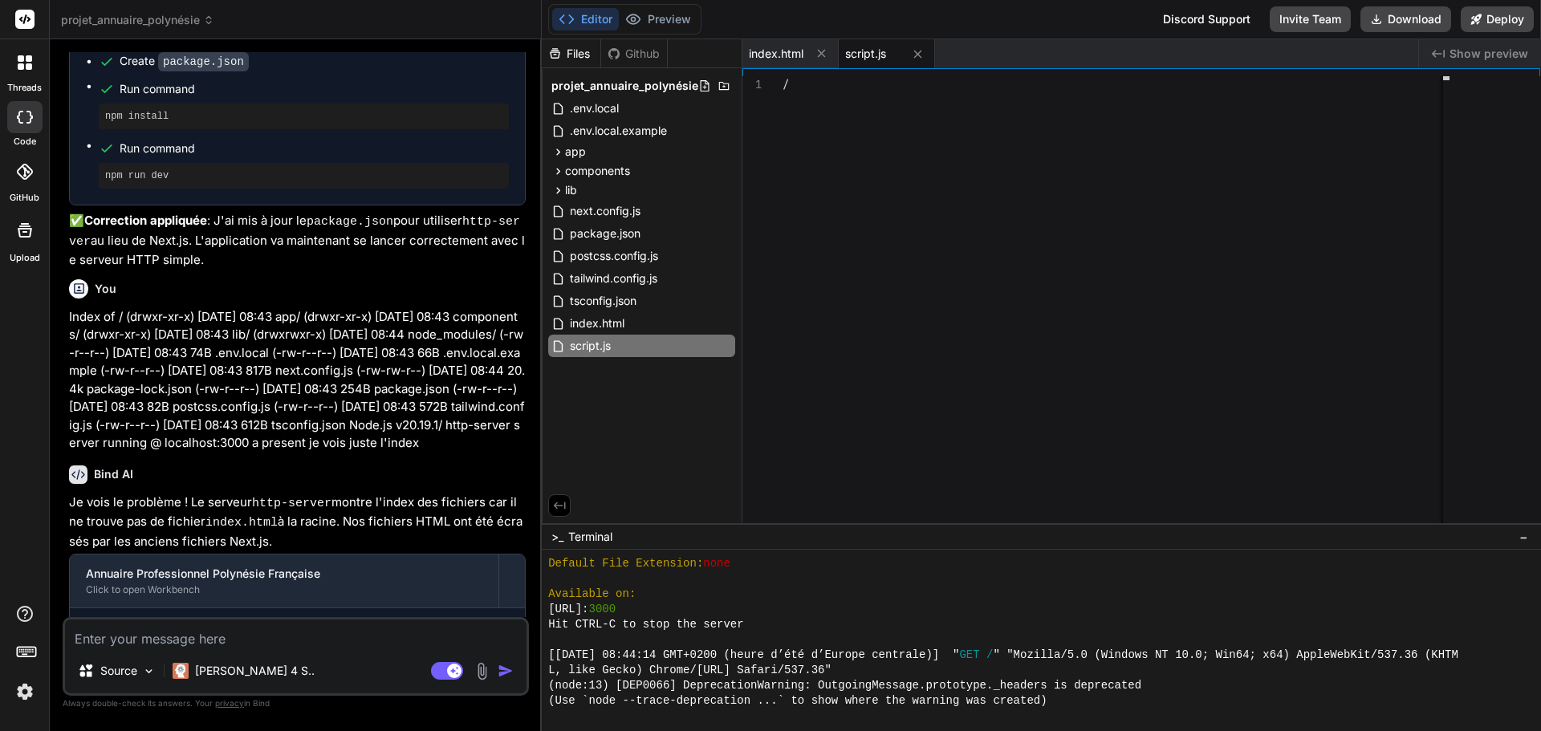
type textarea "x"
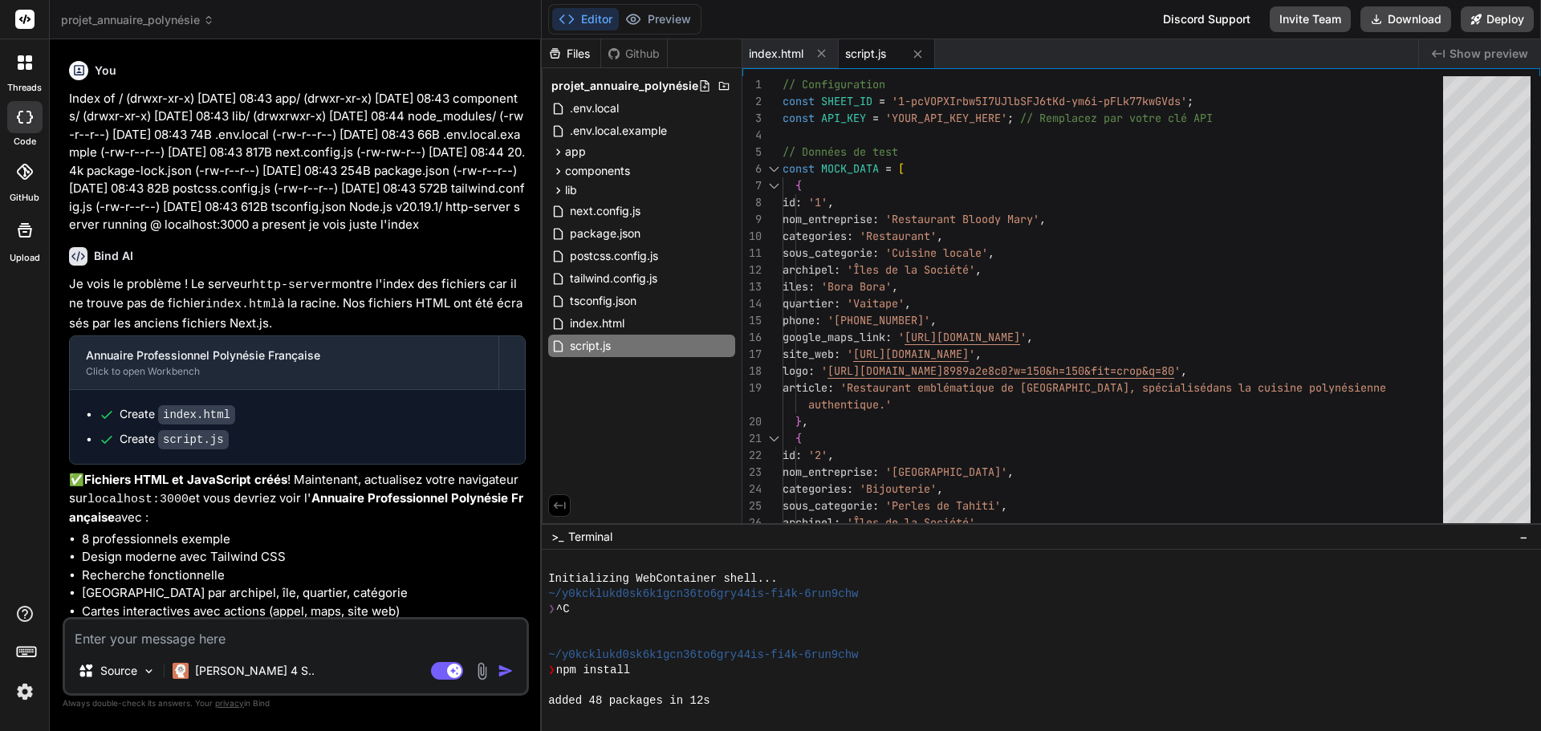
scroll to position [6, 0]
click at [672, 17] on button "Preview" at bounding box center [658, 19] width 79 height 22
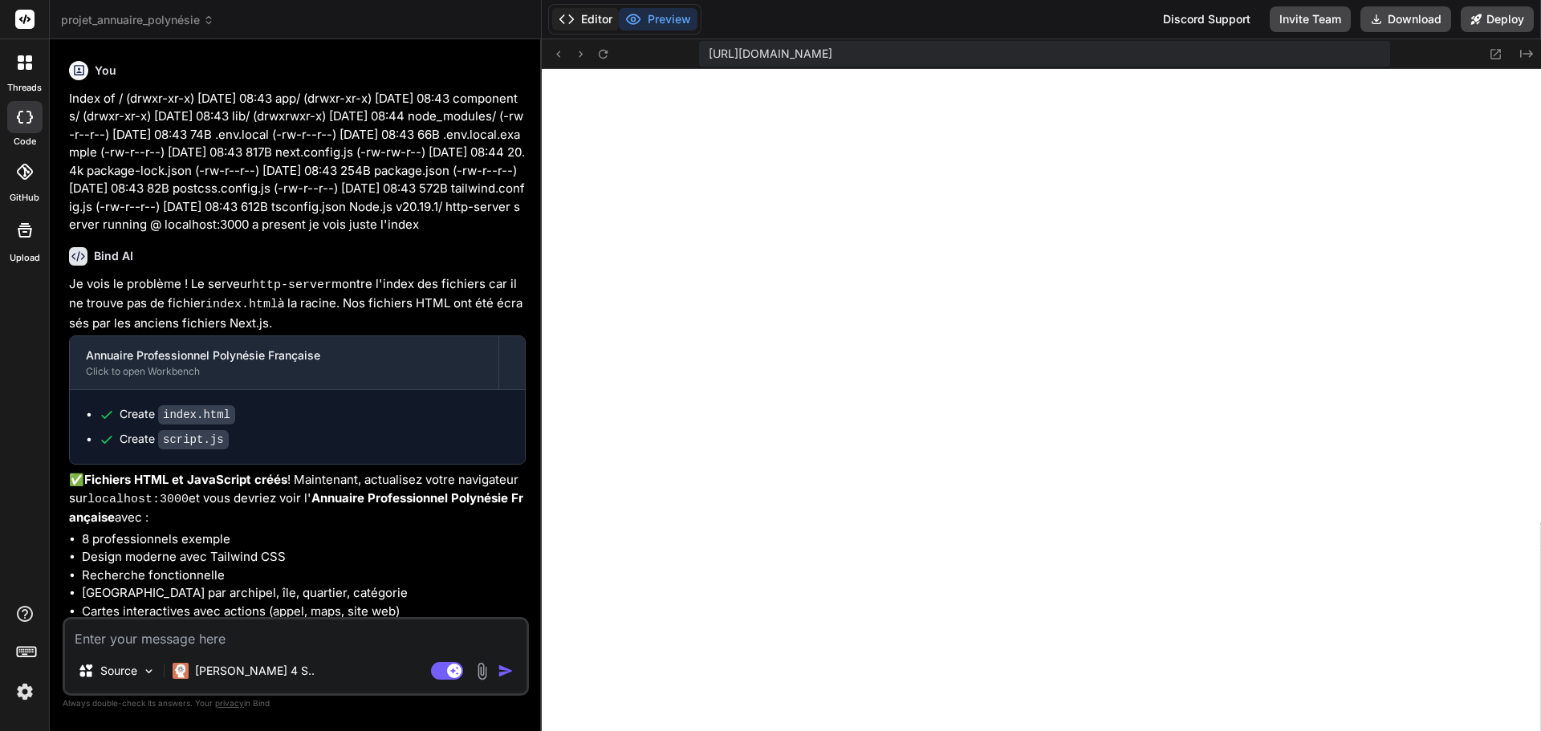
click at [611, 25] on button "Editor" at bounding box center [585, 19] width 67 height 22
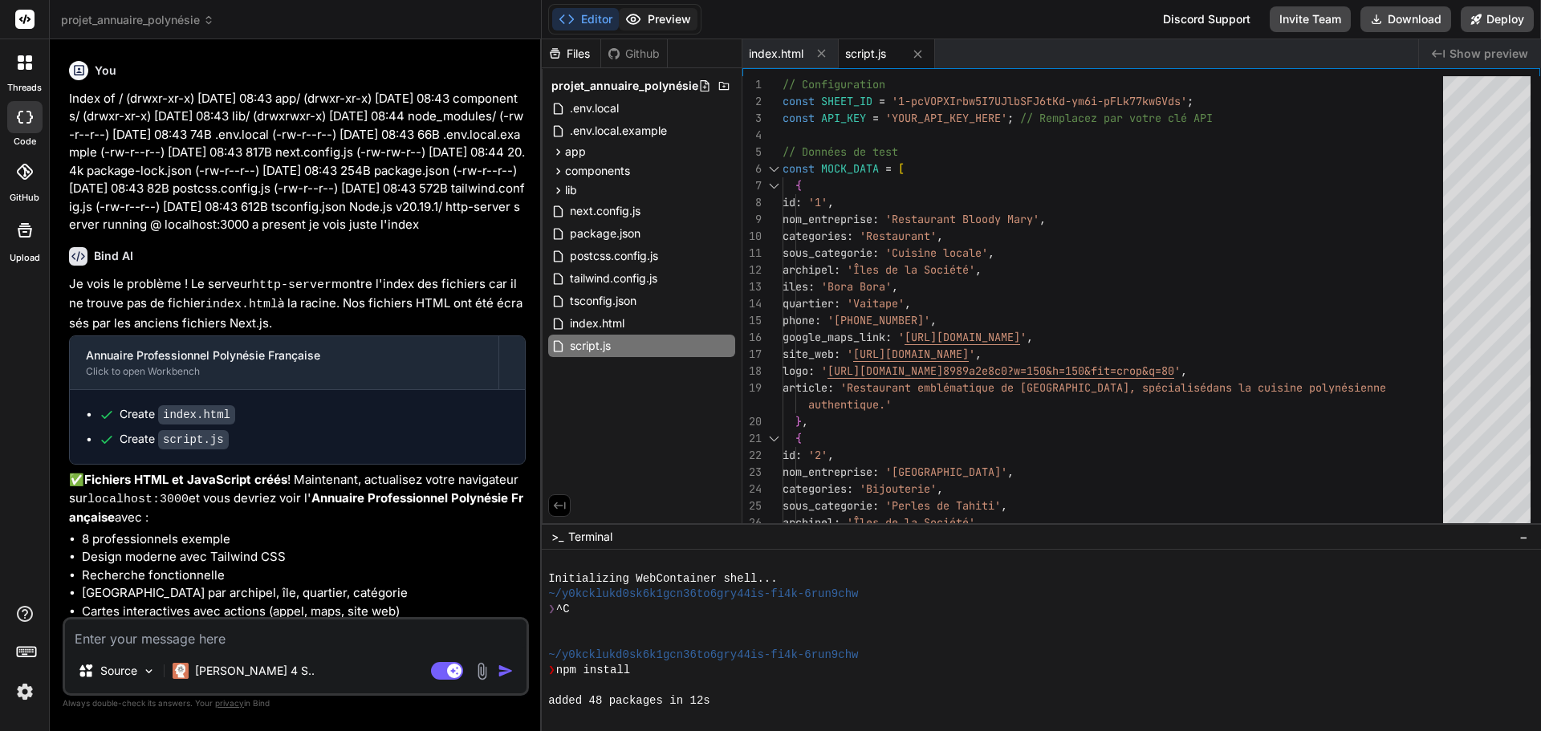
click at [665, 27] on button "Preview" at bounding box center [658, 19] width 79 height 22
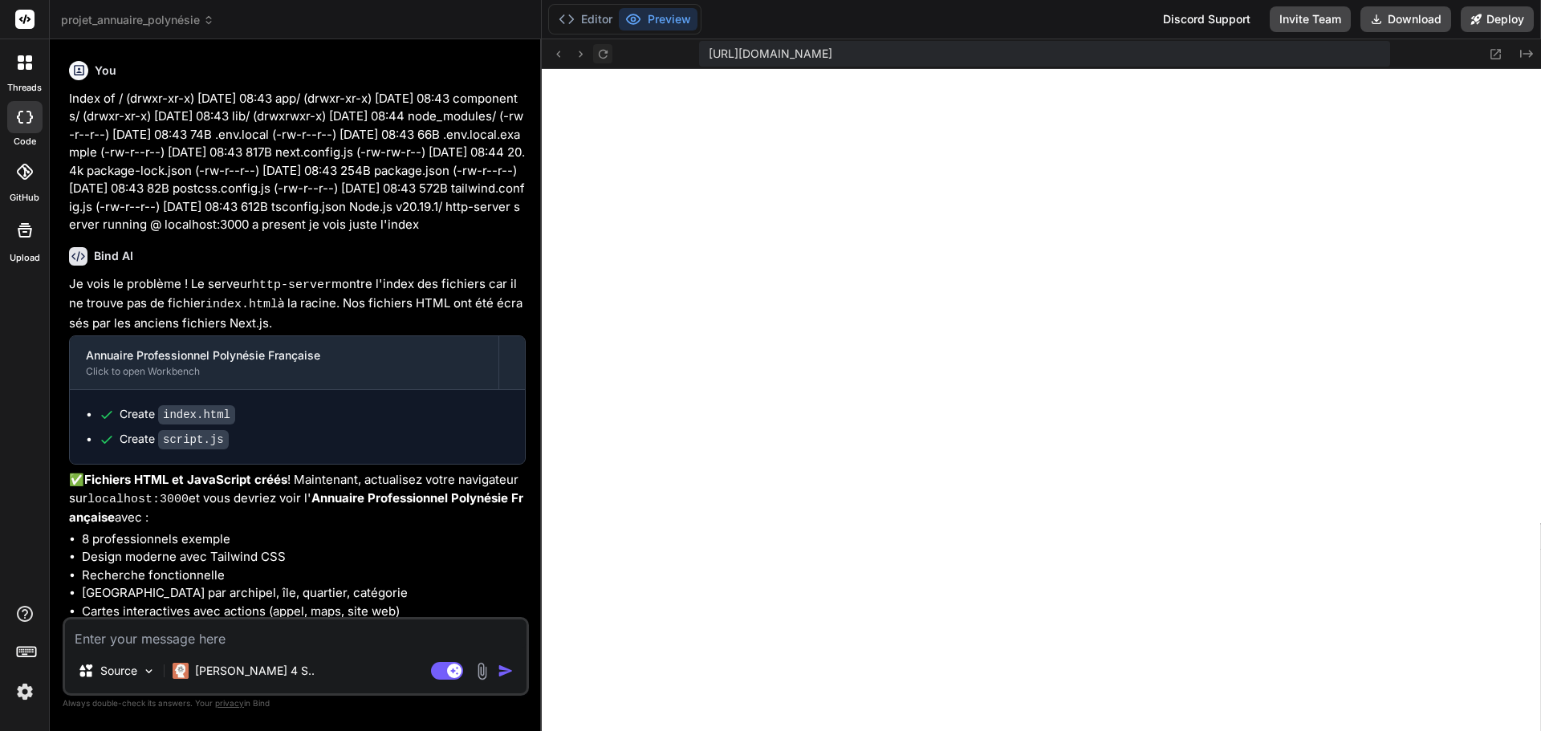
click at [603, 59] on icon at bounding box center [603, 54] width 14 height 14
click at [226, 643] on textarea at bounding box center [295, 633] width 461 height 29
type textarea "R"
type textarea "x"
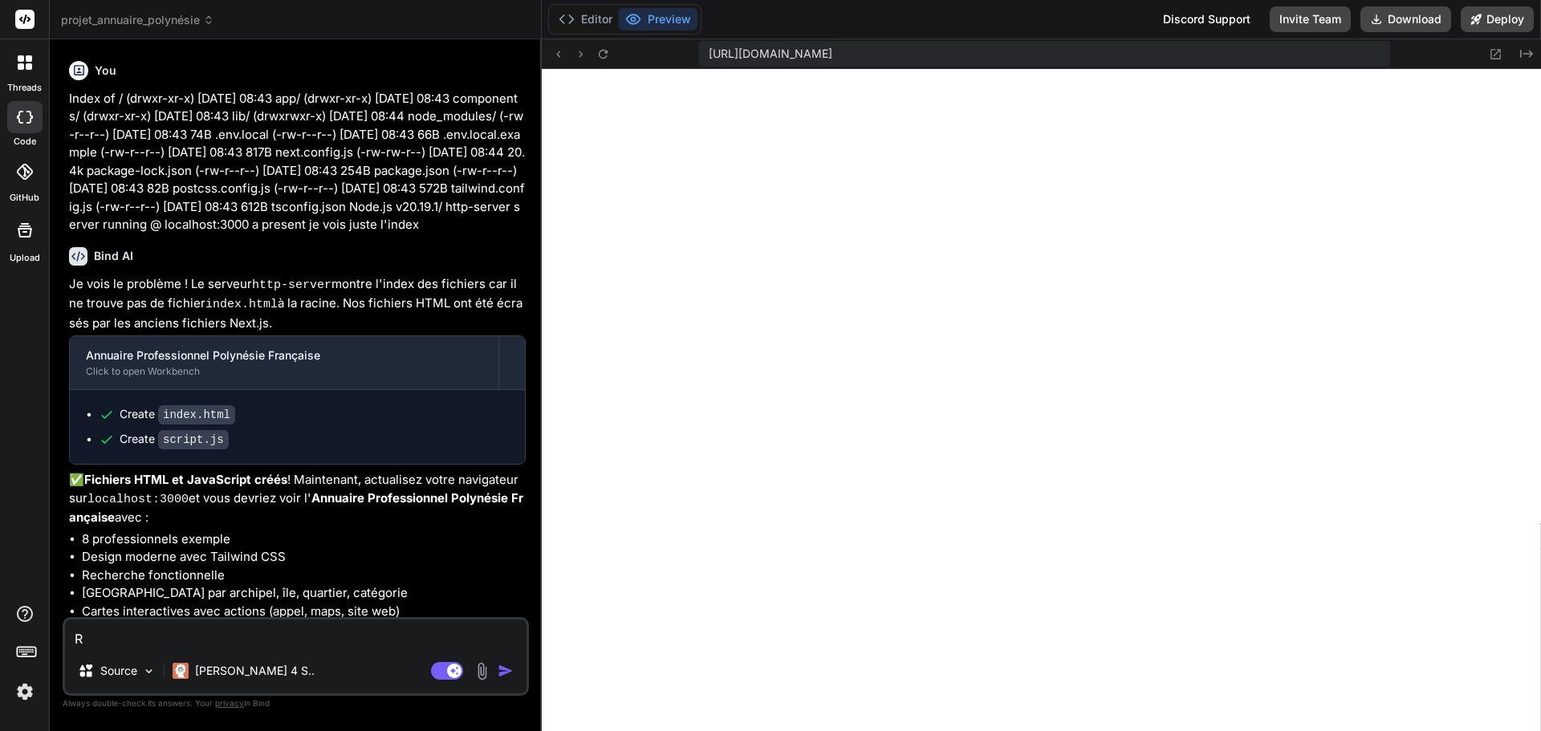
type textarea "Re"
type textarea "x"
type textarea "Rev"
type textarea "x"
type textarea "Revi"
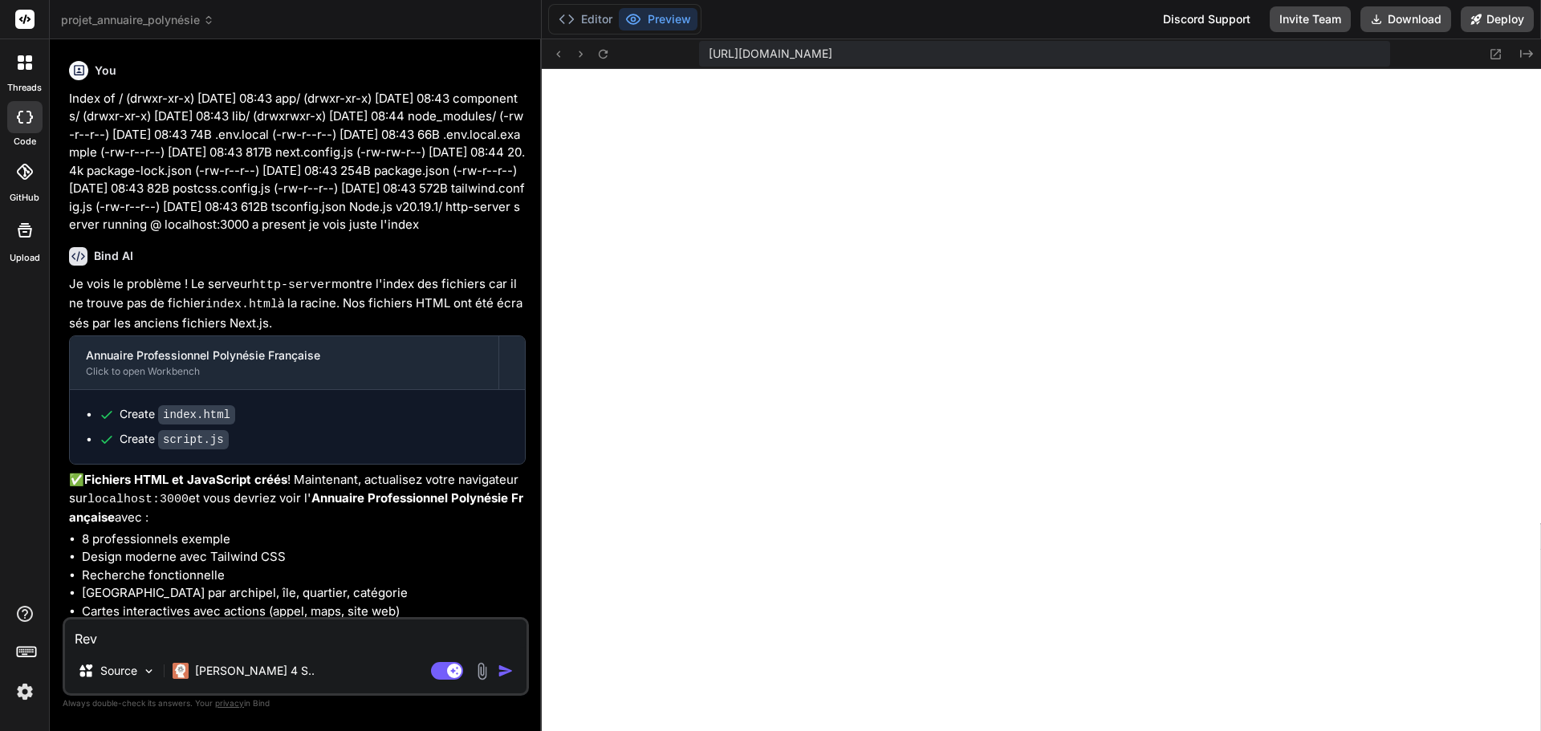
type textarea "x"
type textarea "Revie"
type textarea "x"
type textarea "Revien"
type textarea "x"
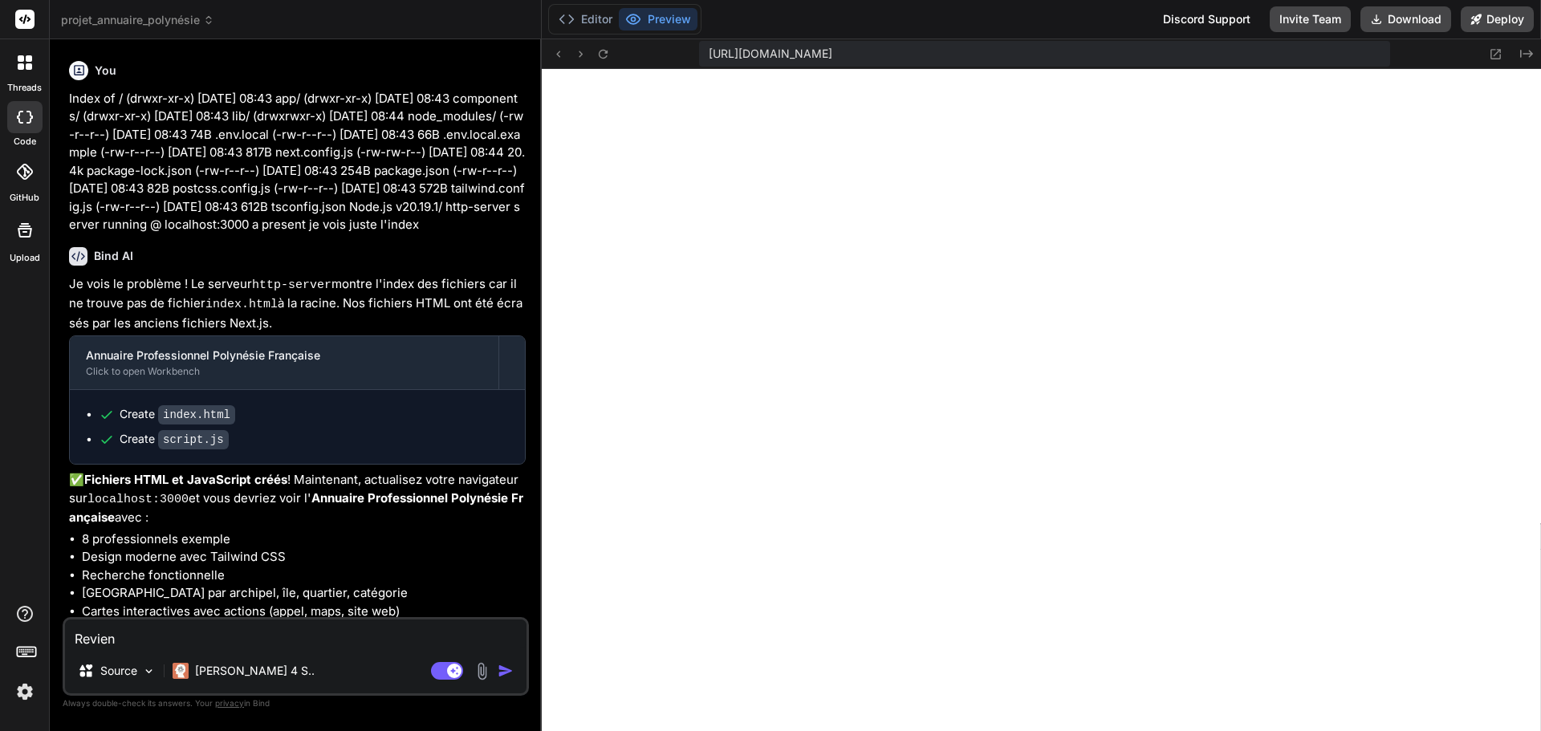
type textarea "Reviens"
type textarea "x"
type textarea "Reviens"
type textarea "x"
type textarea "Reviens à"
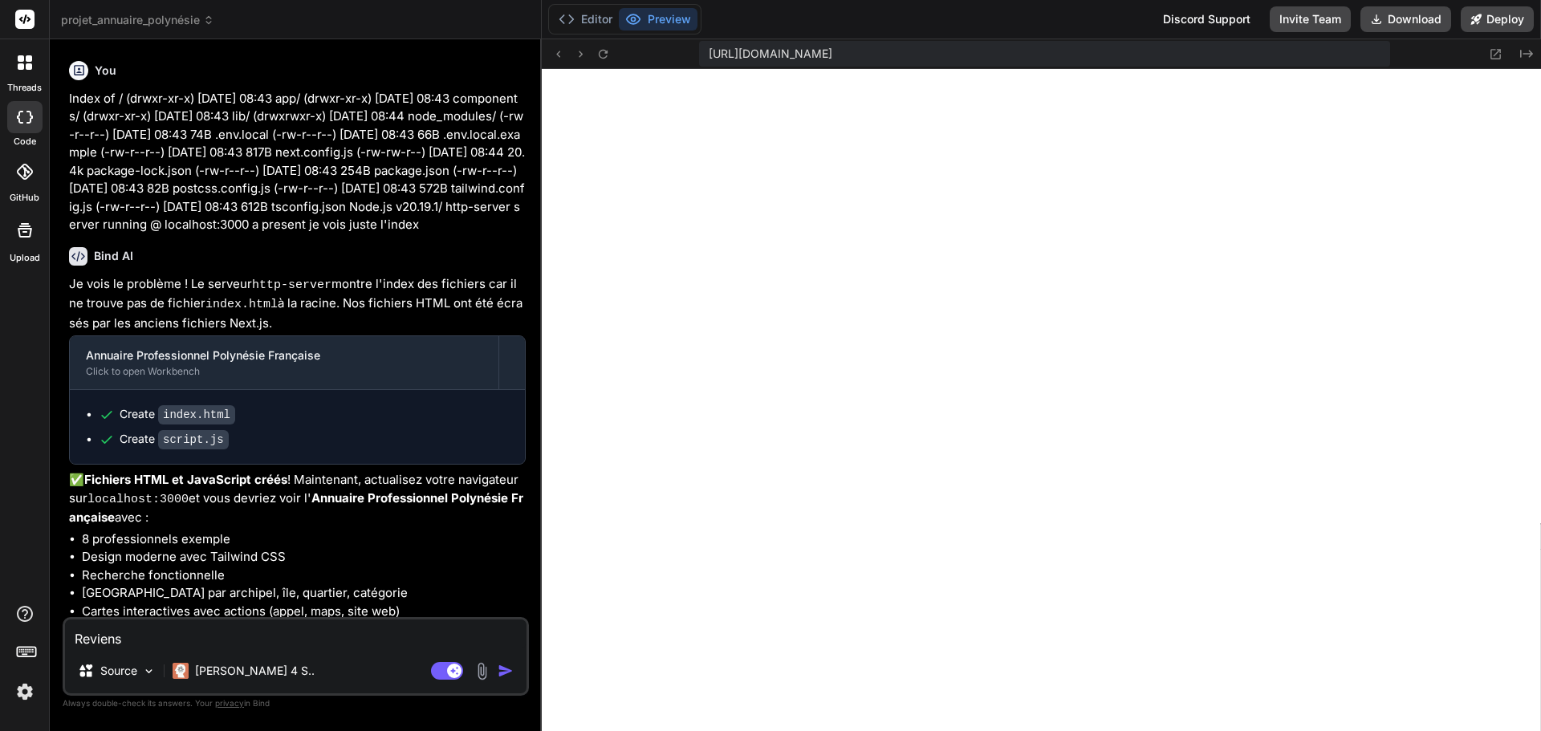
type textarea "x"
type textarea "Reviens à"
type textarea "x"
type textarea "Reviens à l"
type textarea "x"
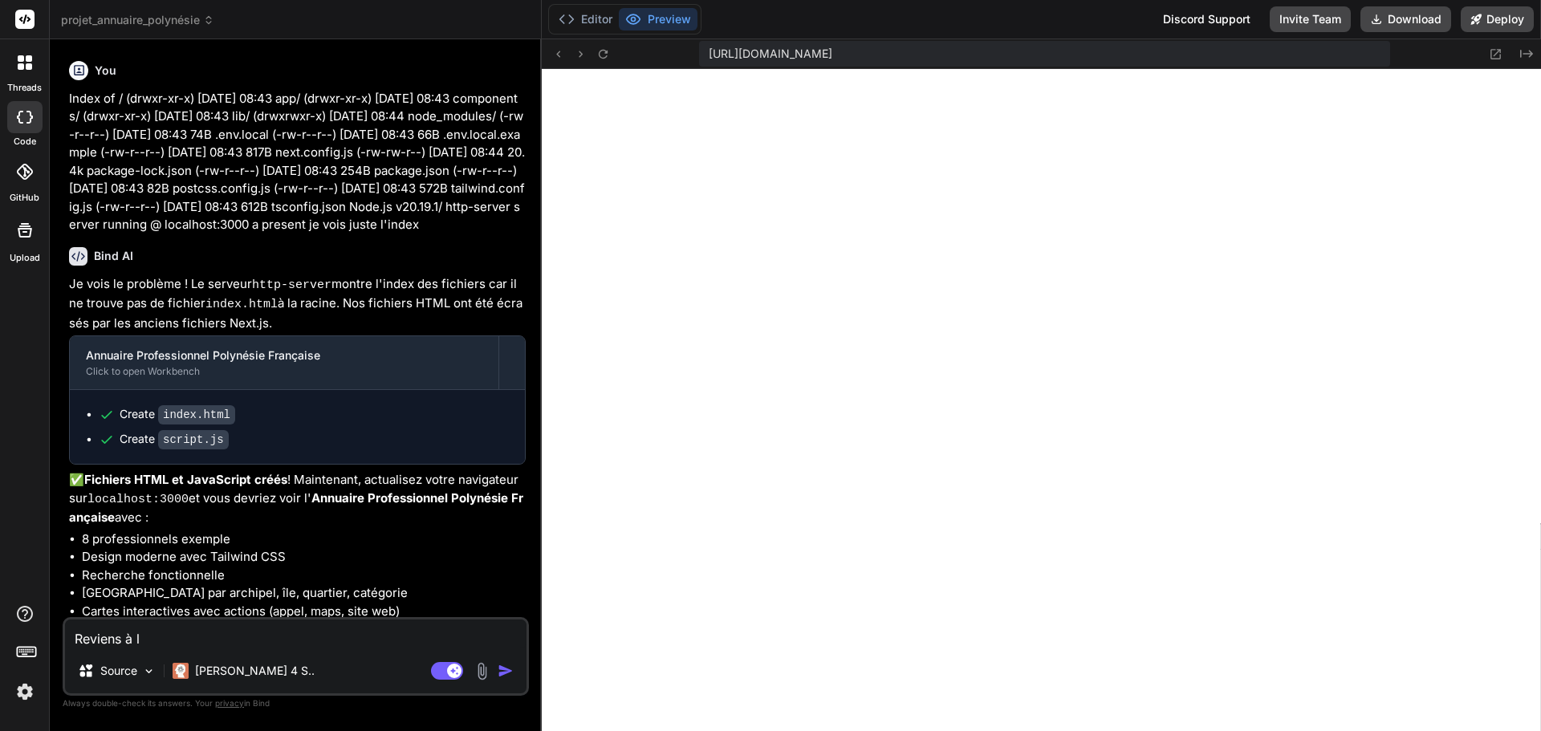
type textarea "Reviens à la"
type textarea "x"
type textarea "Reviens à la"
type textarea "x"
type textarea "Reviens à la v"
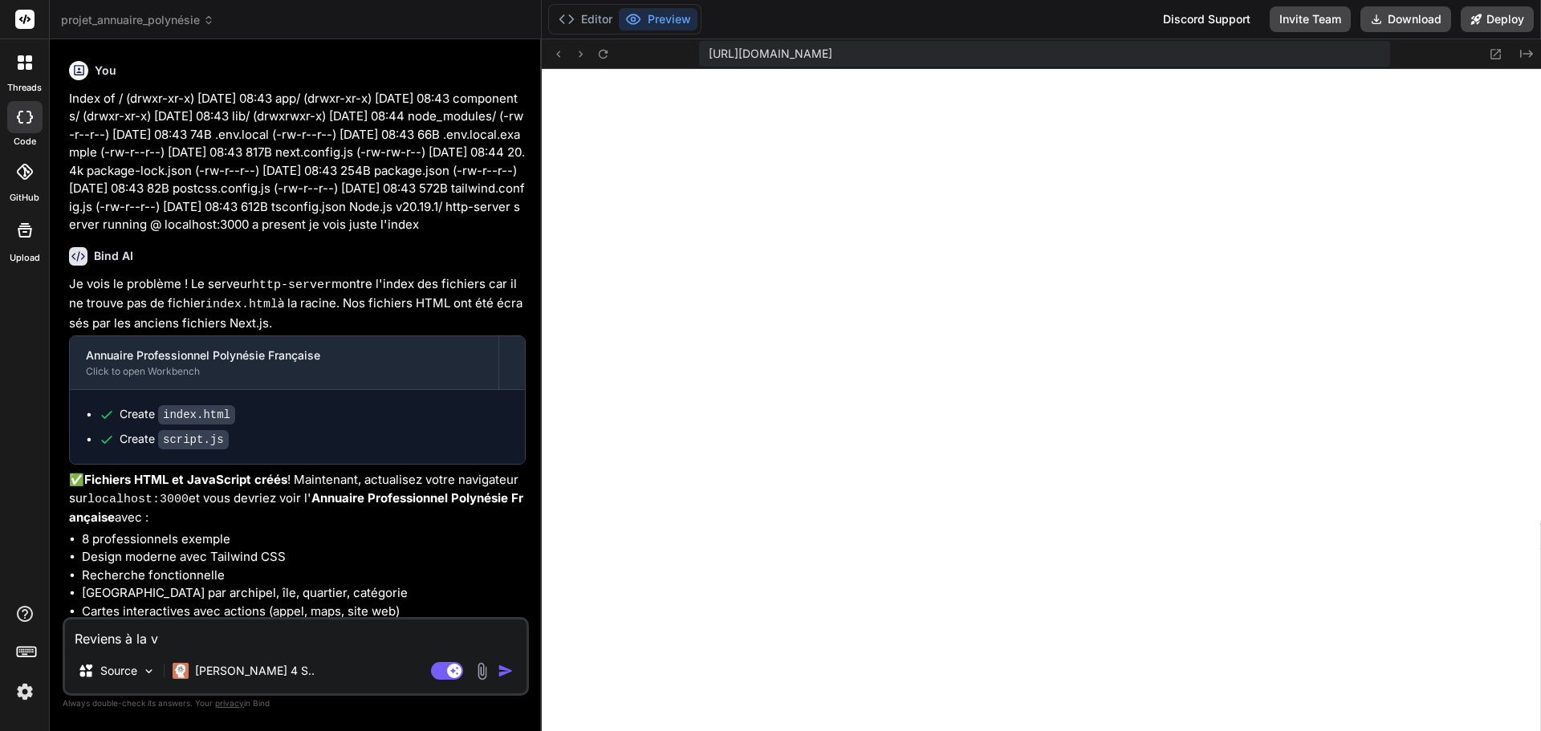
type textarea "x"
type textarea "Reviens à la ve"
type textarea "x"
type textarea "Reviens à la ver"
type textarea "x"
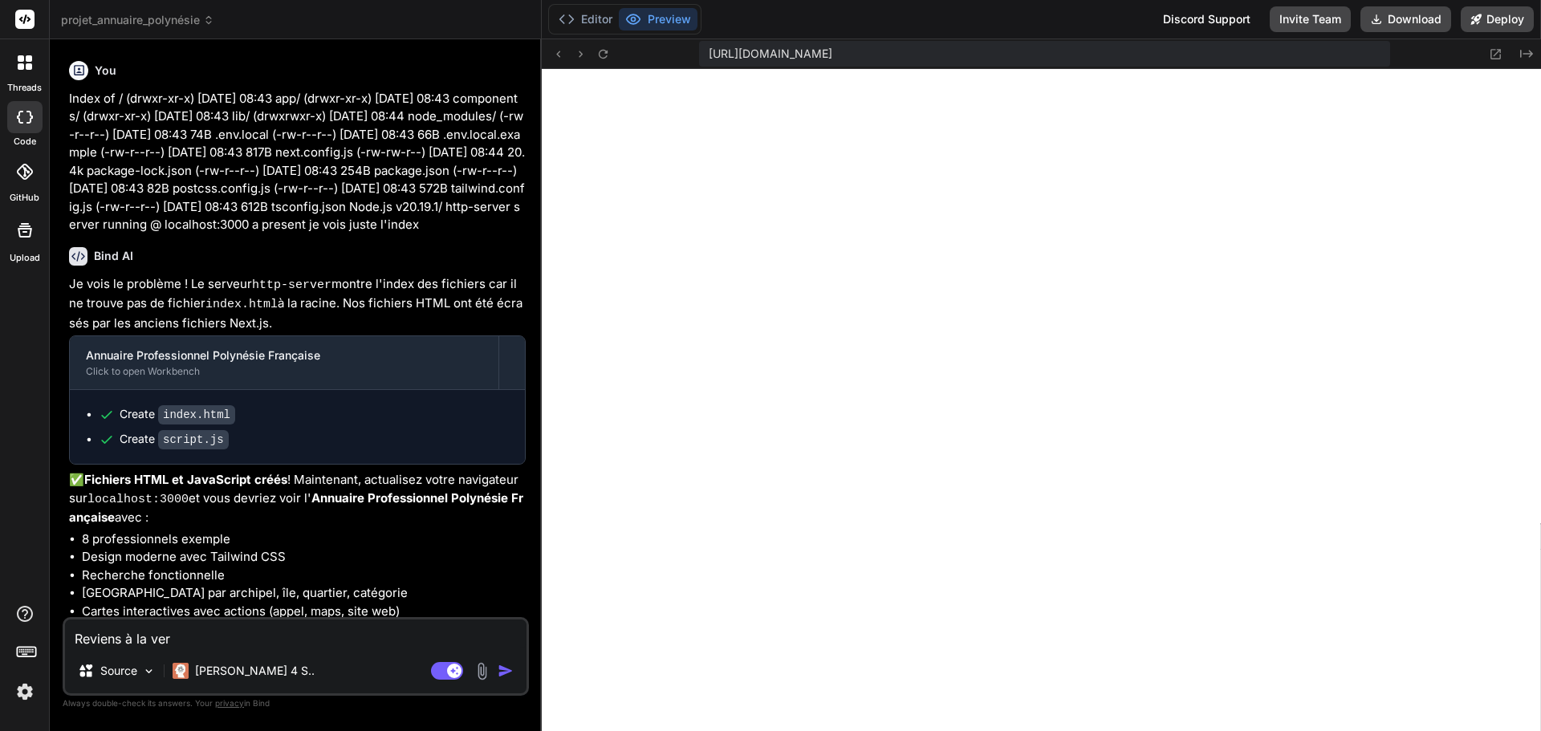
type textarea "Reviens à la vers"
type textarea "x"
type textarea "Reviens à la versi"
type textarea "x"
type textarea "Reviens à la versio"
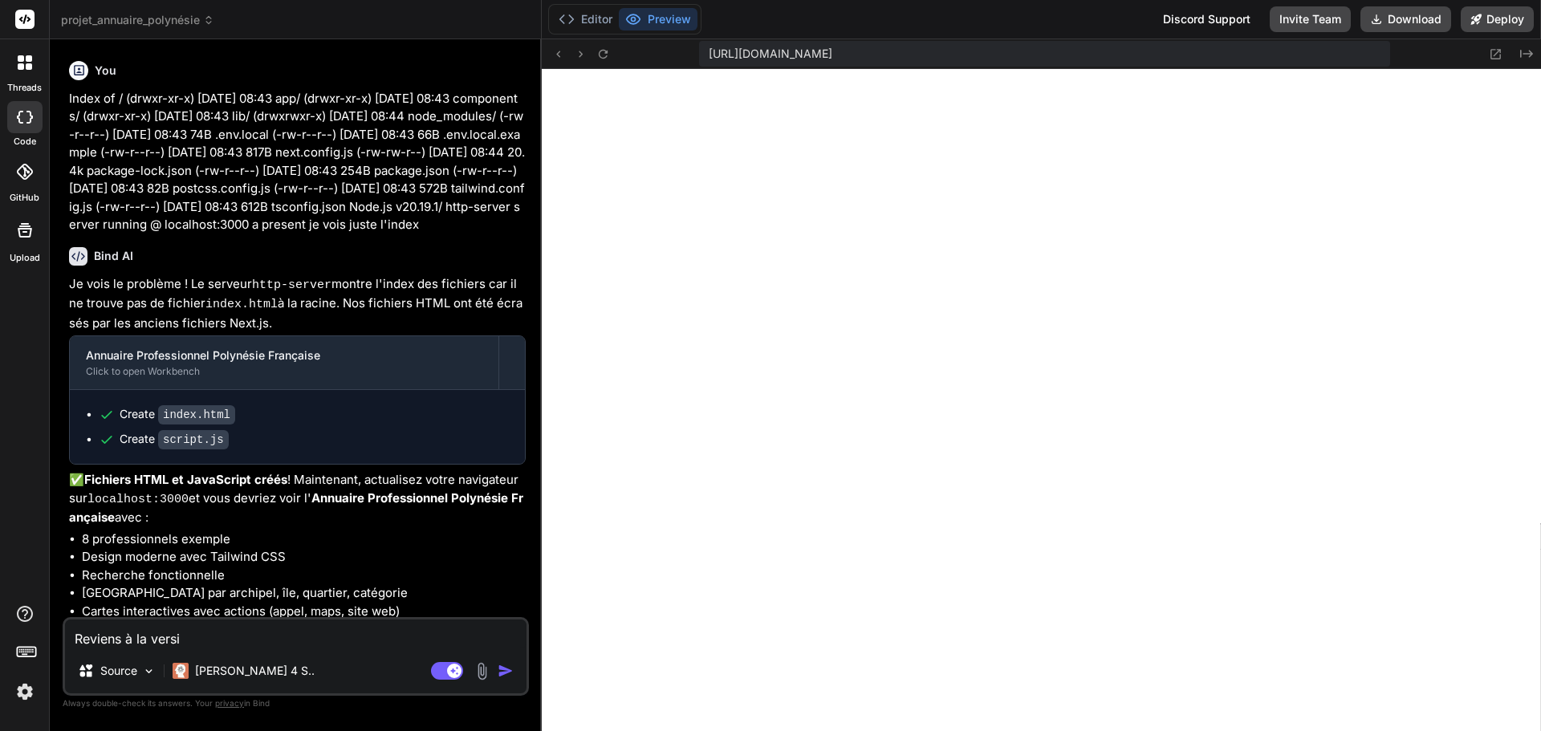
type textarea "x"
type textarea "Reviens à la version"
type textarea "x"
type textarea "Reviens à la version"
type textarea "x"
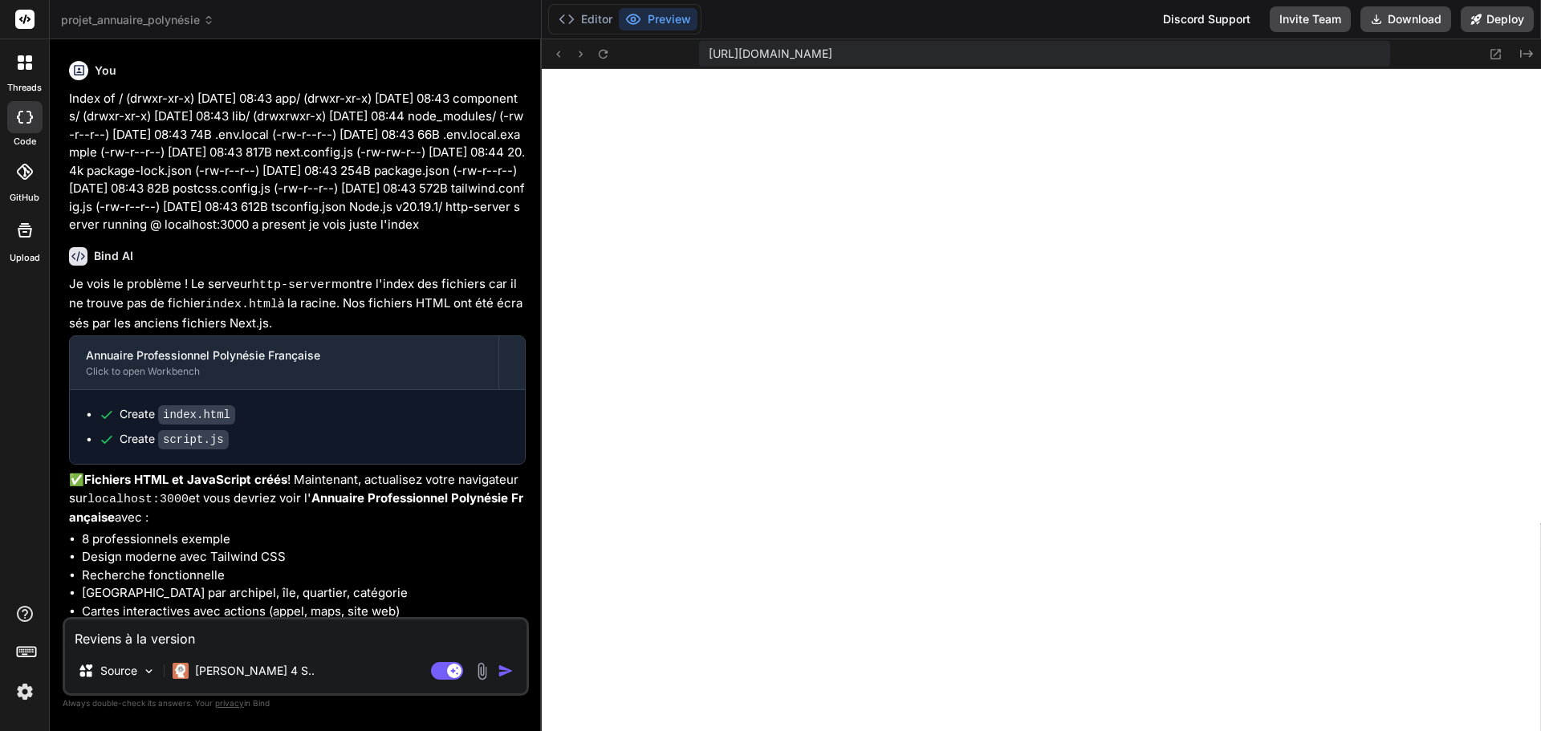
type textarea "Reviens à la version o"
type textarea "x"
type textarea "Reviens à la version op"
type textarea "x"
type textarea "Reviens à la version opt"
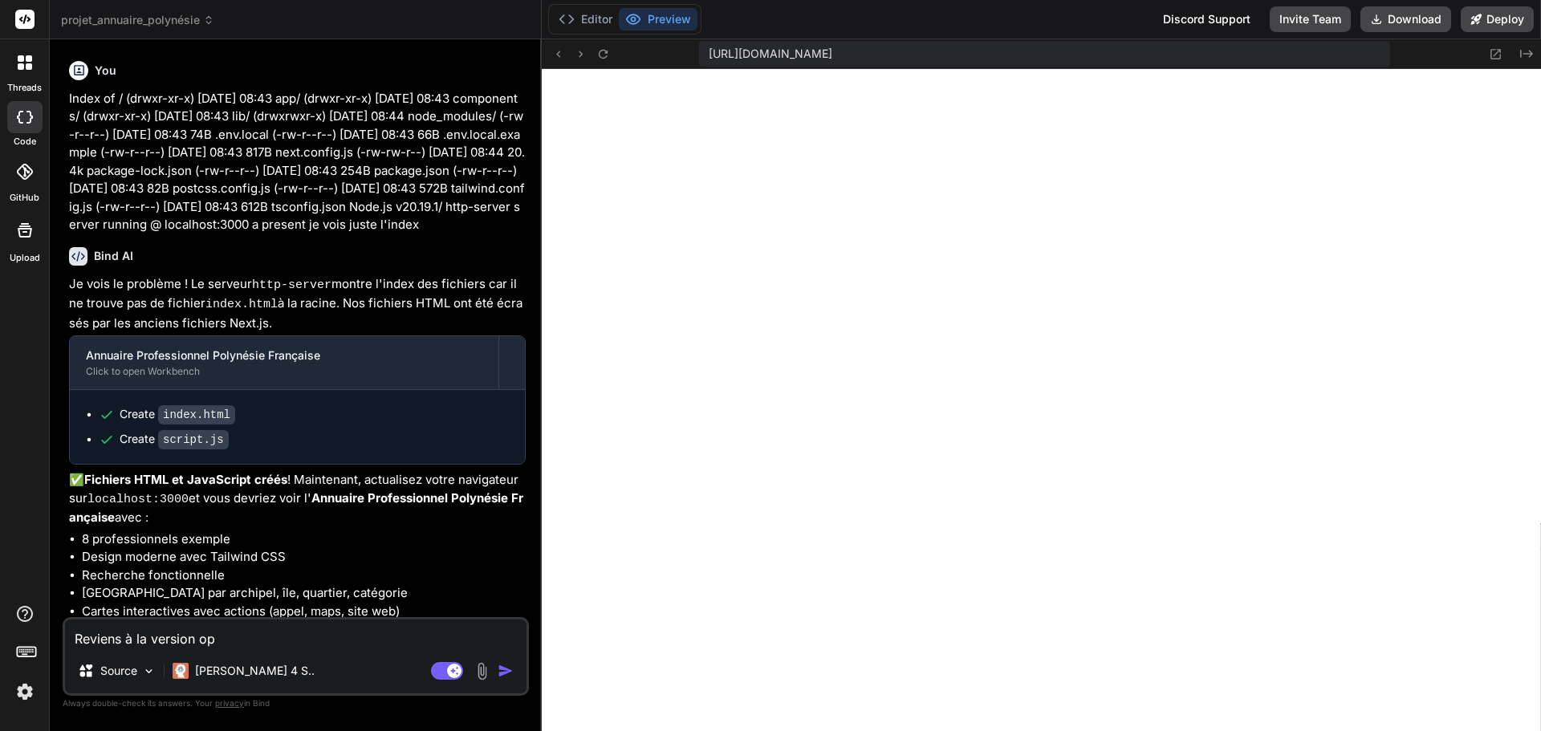
type textarea "x"
type textarea "Reviens à la version opti"
type textarea "x"
type textarea "Reviens à la version optim"
type textarea "x"
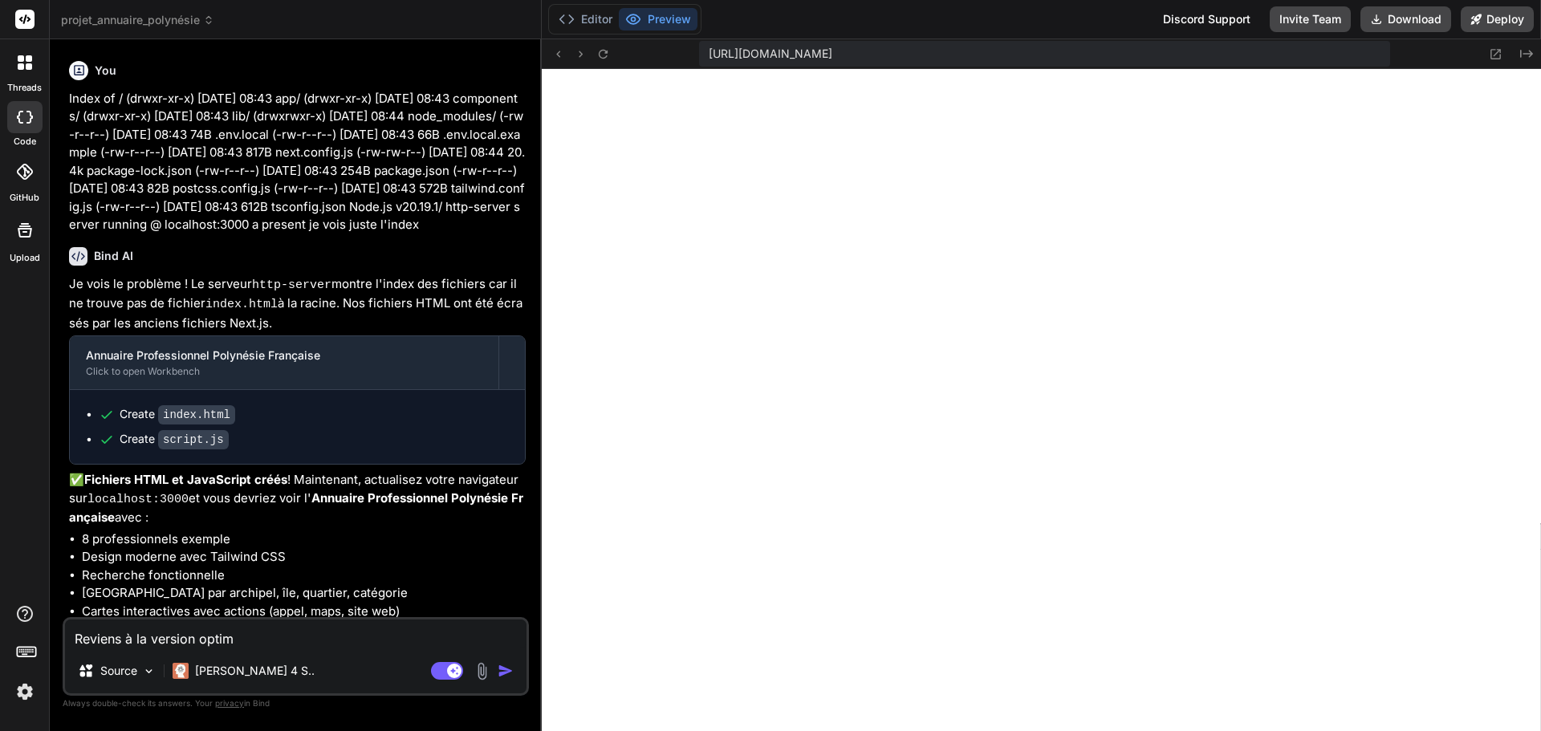
type textarea "Reviens à la version optimi"
type textarea "x"
type textarea "Reviens à la version optimis"
type textarea "x"
type textarea "Reviens à la version optimisé"
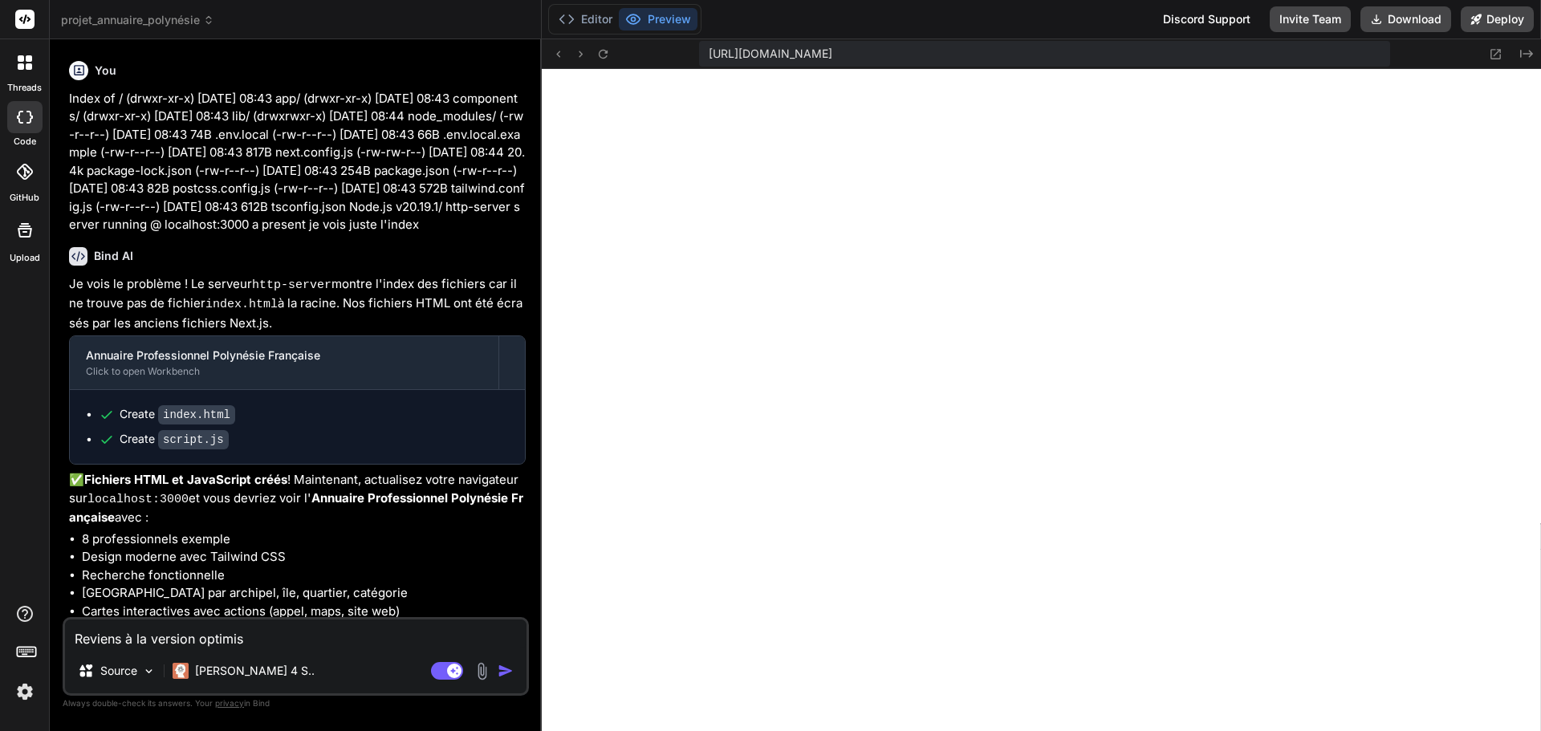
type textarea "x"
type textarea "Reviens à la version optimisée"
type textarea "x"
type textarea "Reviens à la version optimisée,"
type textarea "x"
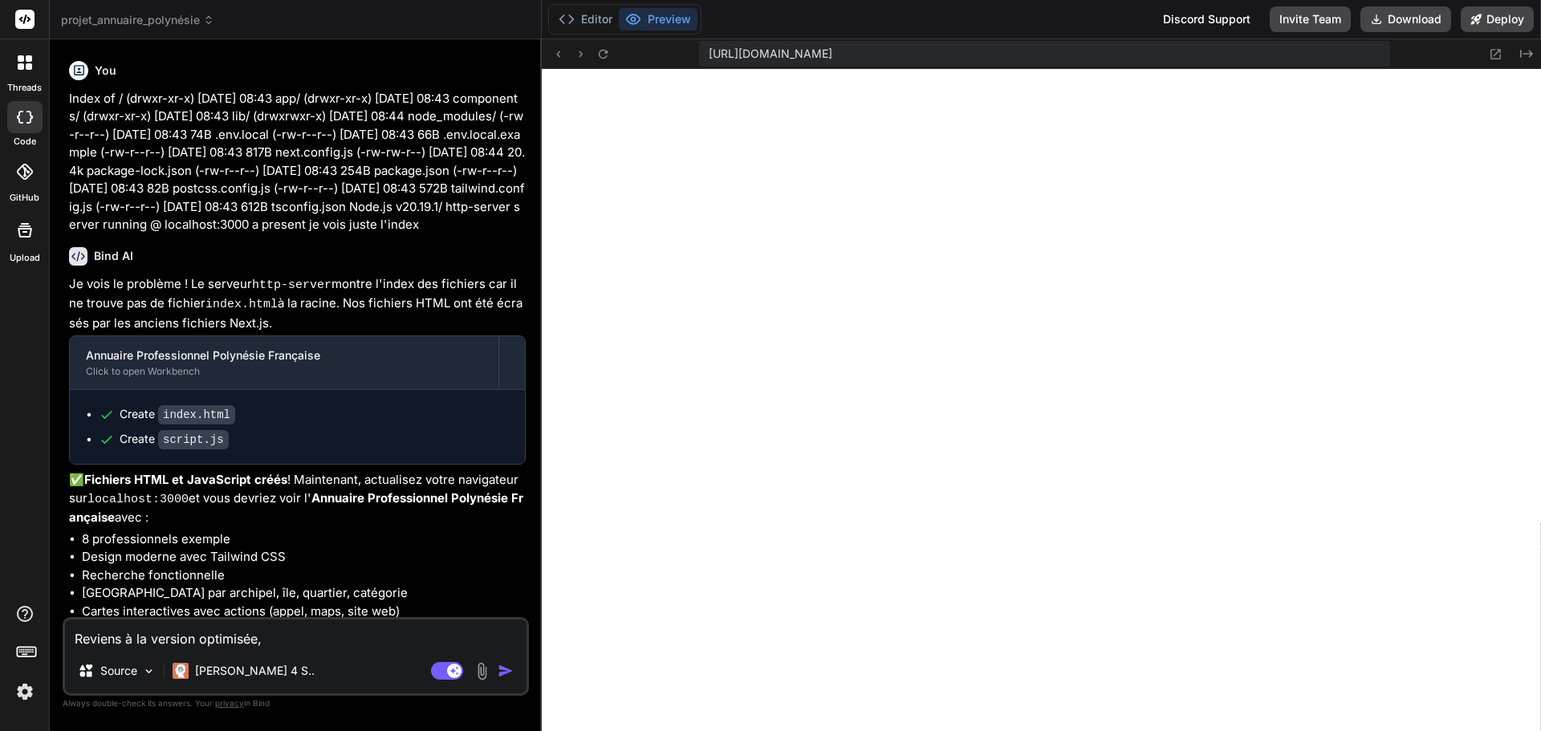
type textarea "Reviens à la version optimisée,"
type textarea "x"
type textarea "Reviens à la version optimisée, c"
type textarea "x"
type textarea "Reviens à la version optimisée, ca"
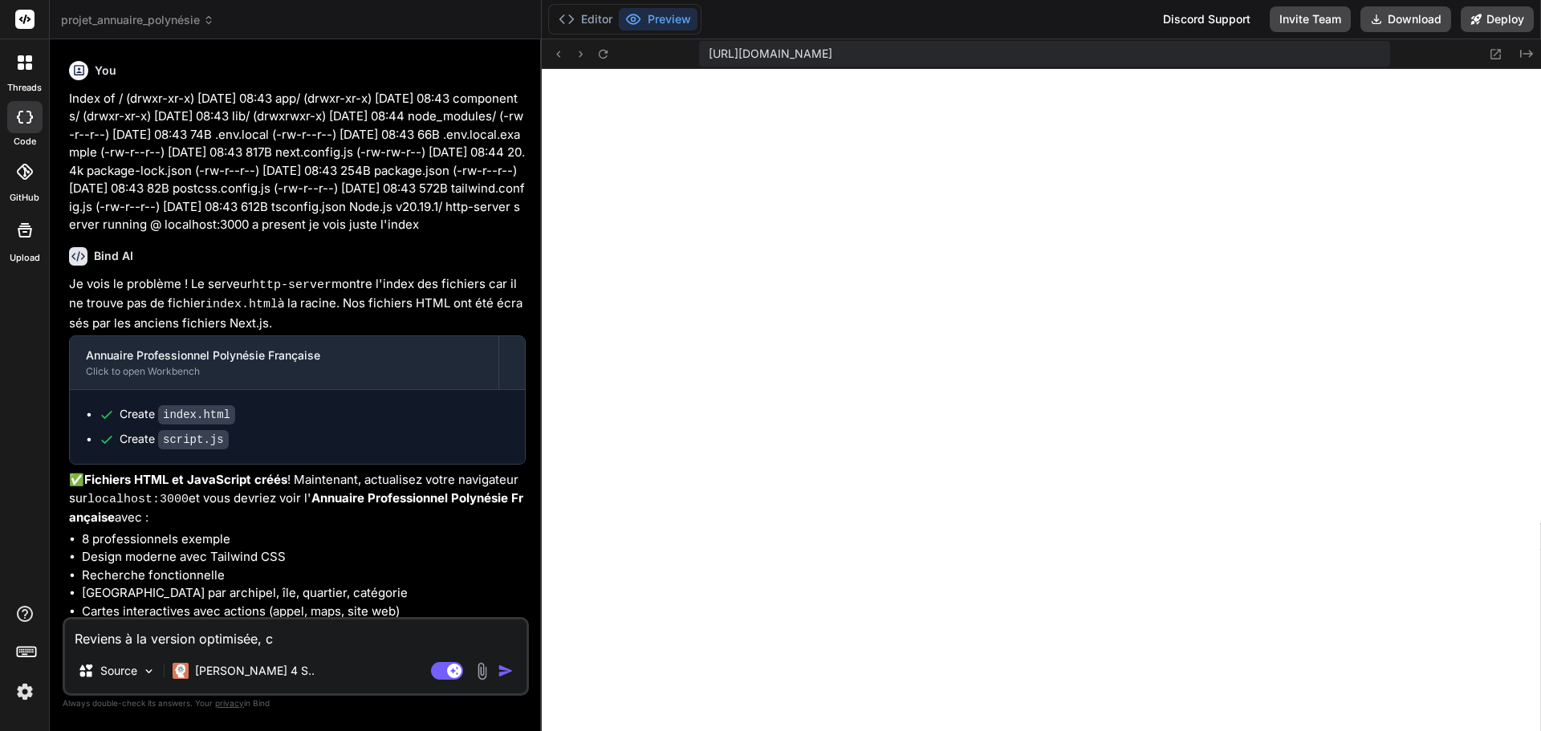
type textarea "x"
type textarea "Reviens à la version optimisée, car"
type textarea "x"
type textarea "Reviens à la version optimisée, car"
type textarea "x"
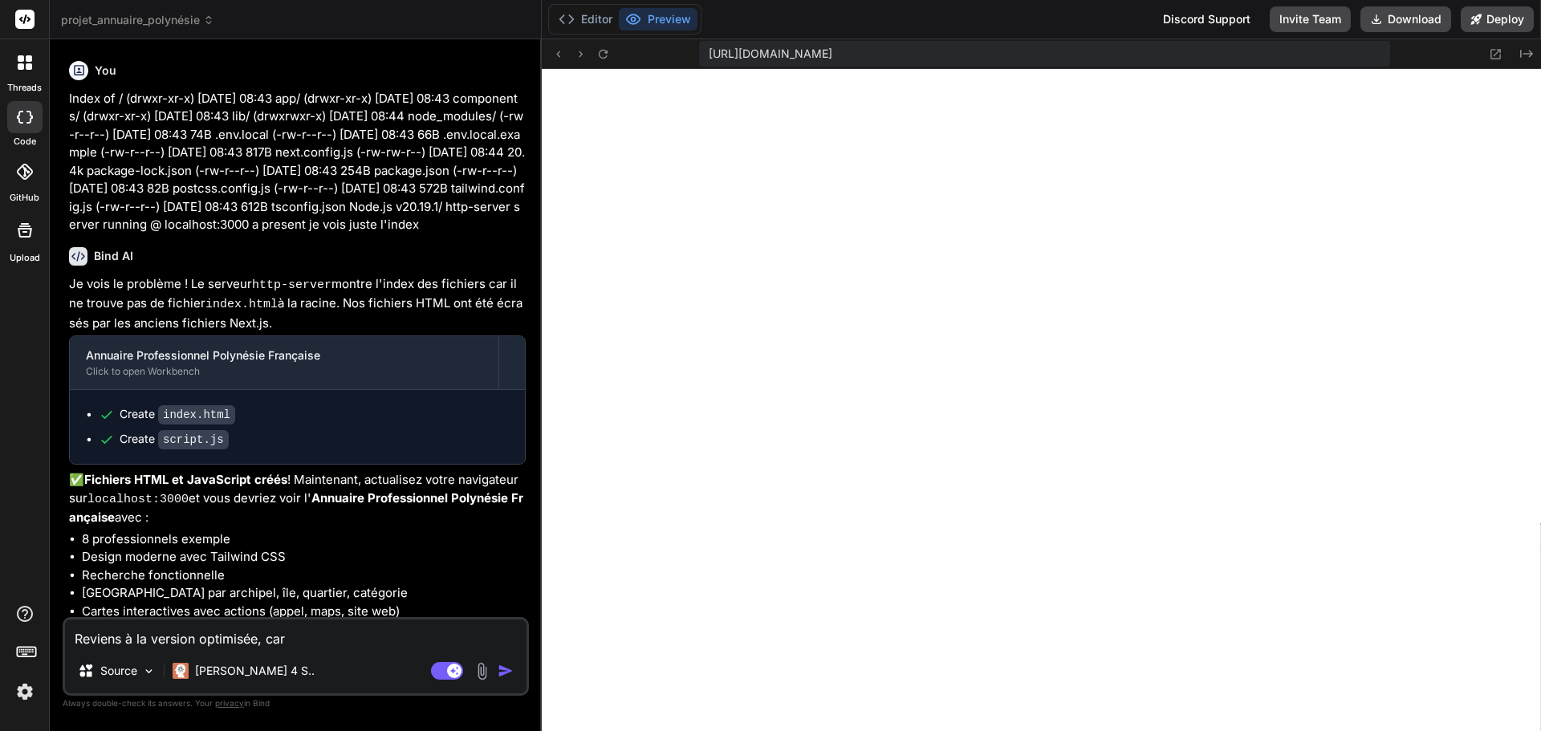
type textarea "Reviens à la version optimisée, car v"
type textarea "x"
type textarea "Reviens à la version optimisée, car vi"
type textarea "x"
type textarea "Reviens à la version optimisée, car vis"
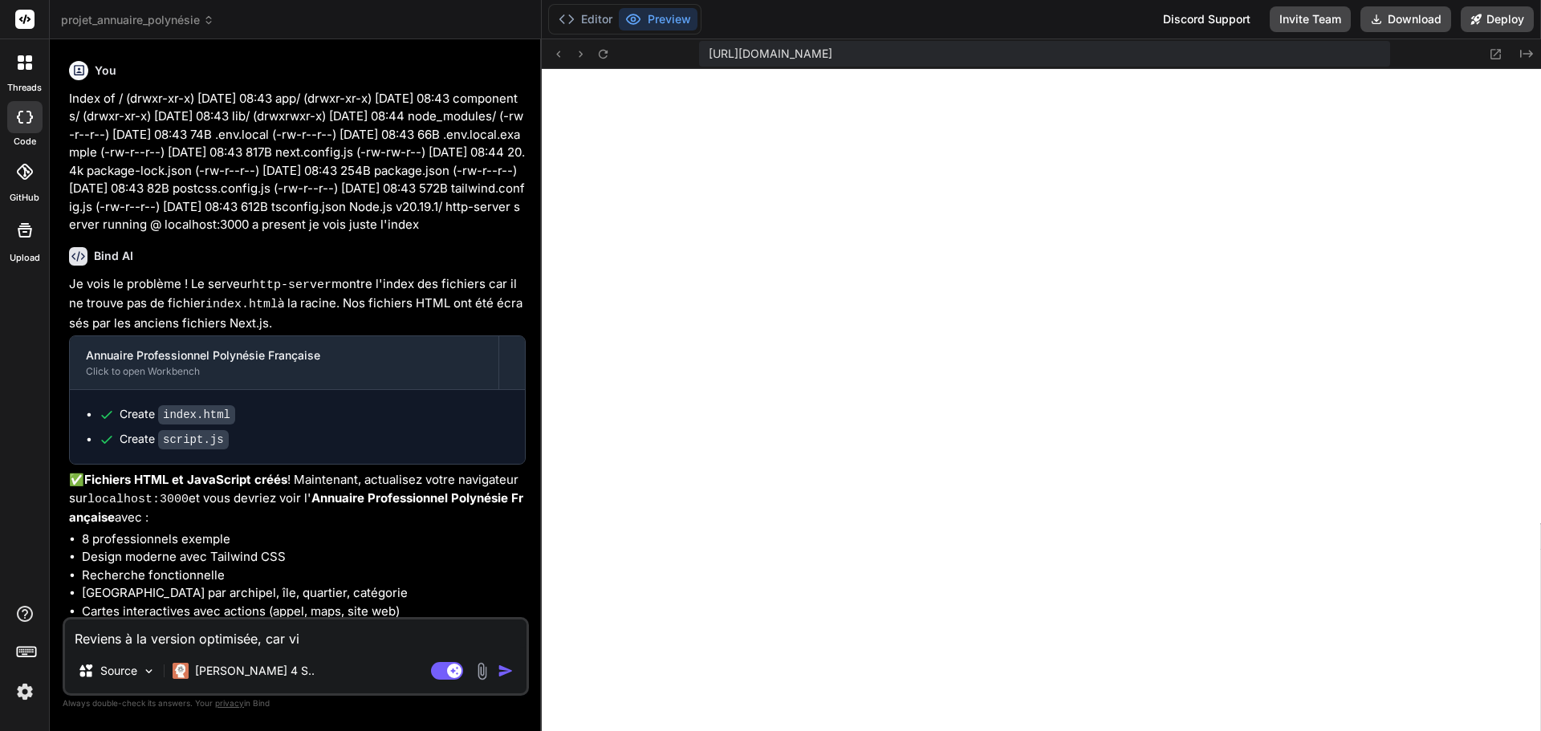
type textarea "x"
type textarea "Reviens à la version optimisée, car visu"
type textarea "x"
type textarea "Reviens à la version optimisée, car visue"
type textarea "x"
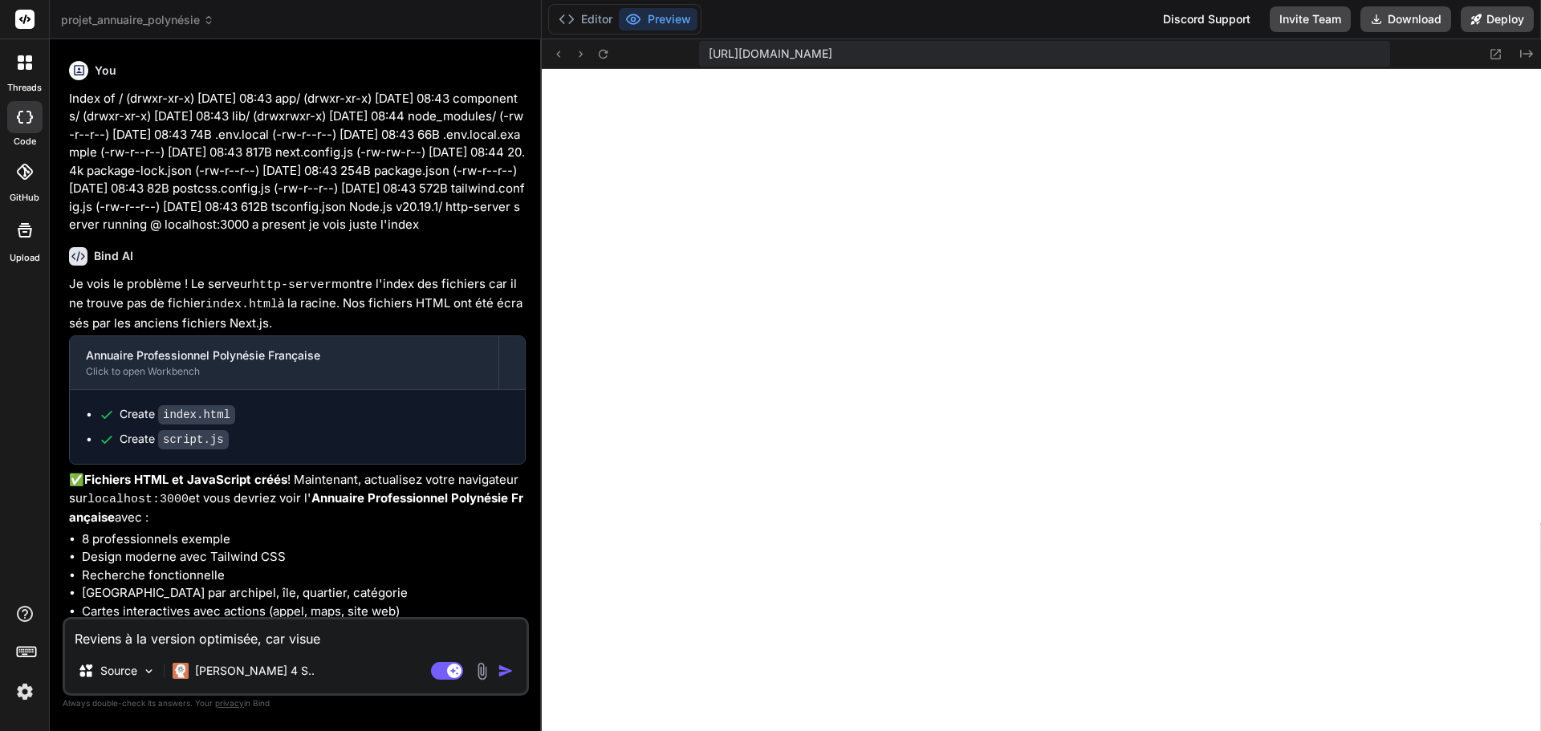
type textarea "Reviens à la version optimisée, car visuel"
type textarea "x"
type textarea "Reviens à la version optimisée, car visuell"
type textarea "x"
type textarea "Reviens à la version optimisée, car visuelle"
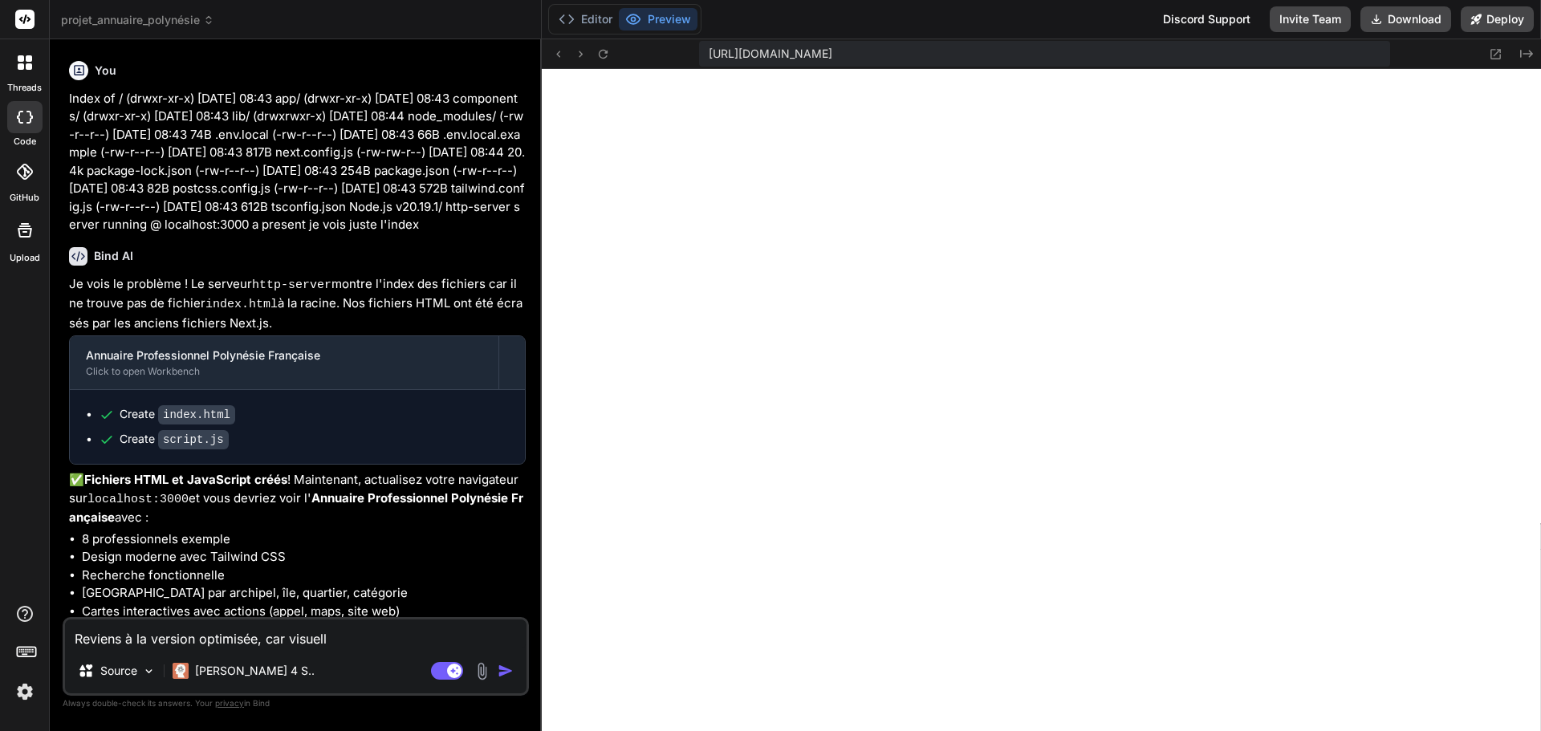
type textarea "x"
type textarea "Reviens à la version optimisée, car visuellem"
type textarea "x"
type textarea "Reviens à la version optimisée, car visuelleme"
type textarea "x"
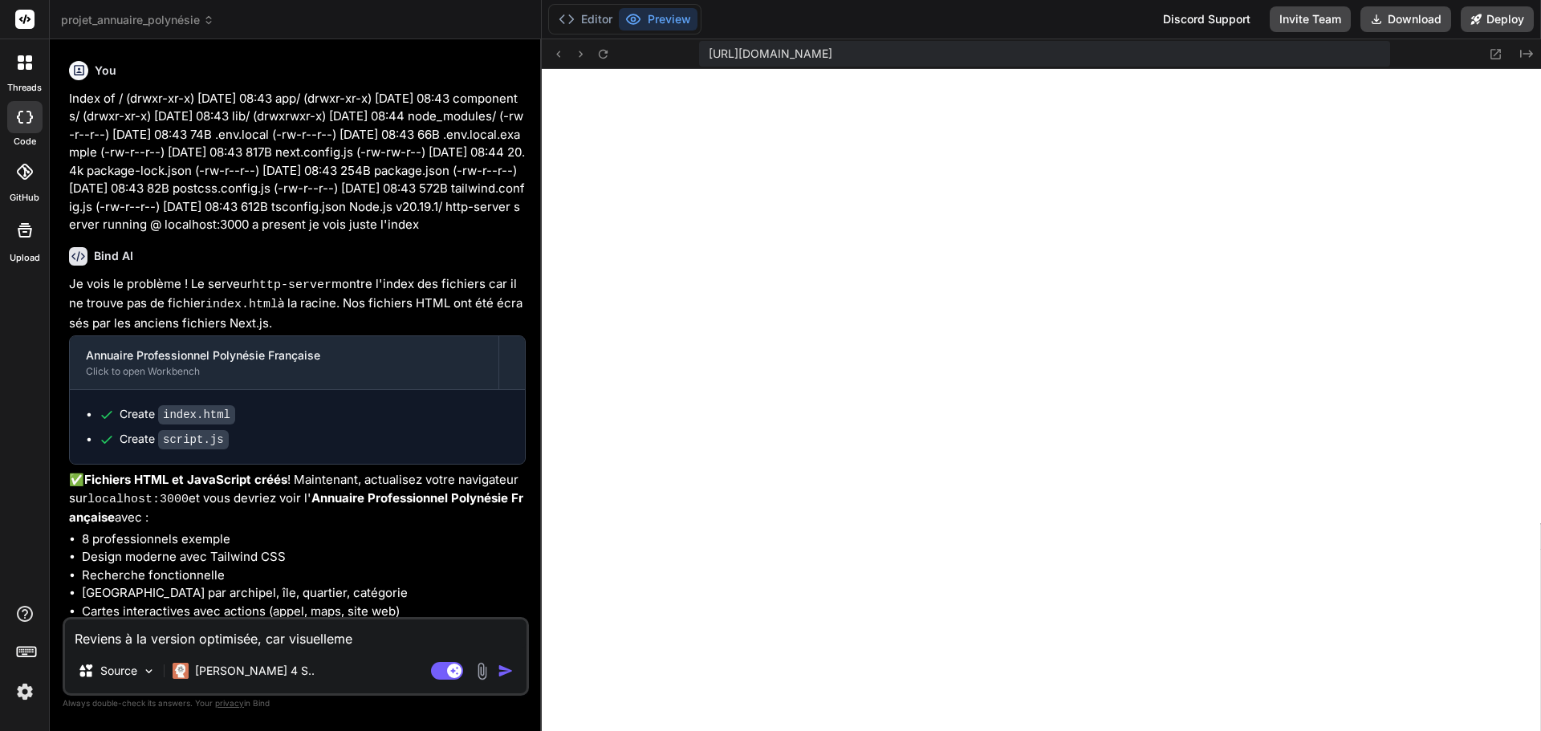
type textarea "Reviens à la version optimisée, car visuellemen"
type textarea "x"
type textarea "Reviens à la version optimisée, car visuellement"
type textarea "x"
type textarea "Reviens à la version optimisée, car visuellement"
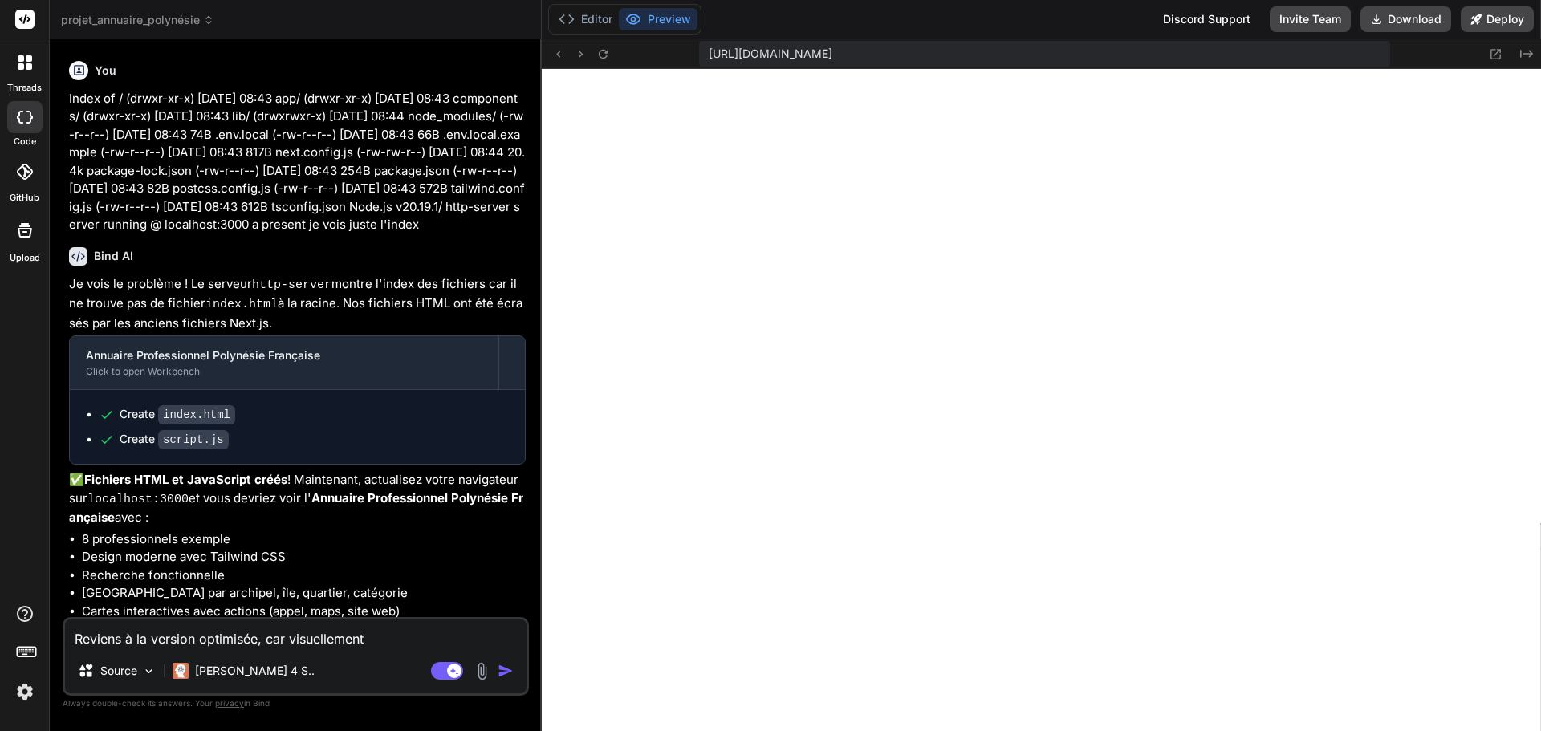
type textarea "x"
type textarea "Reviens à la version optimisée, car visuellement c"
type textarea "x"
type textarea "Reviens à la version optimisée, car visuellement c'"
type textarea "x"
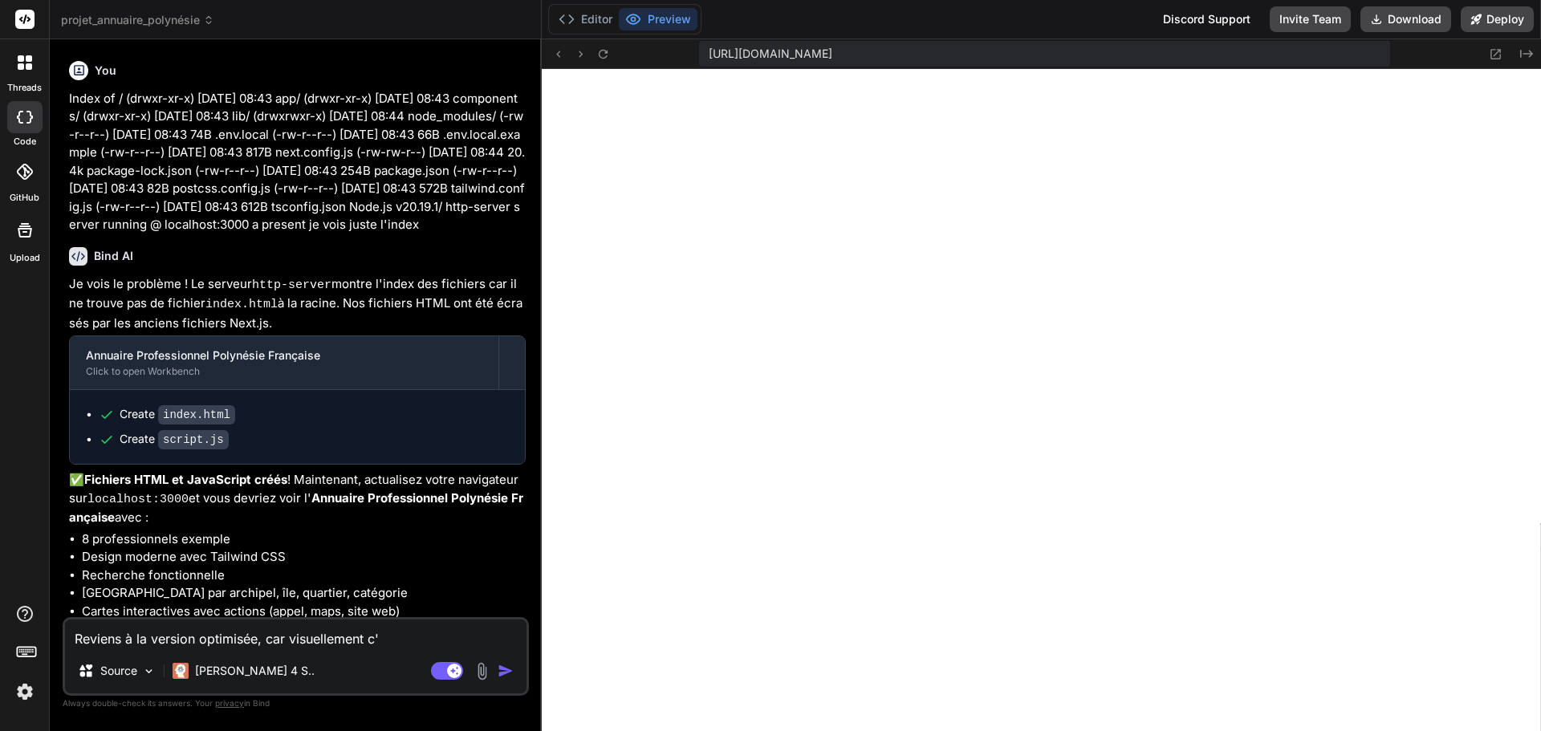
type textarea "Reviens à la version optimisée, car visuellement c'e"
type textarea "x"
type textarea "Reviens à la version optimisée, car visuellement c'es"
type textarea "x"
type textarea "Reviens à la version optimisée, car visuellement c'est"
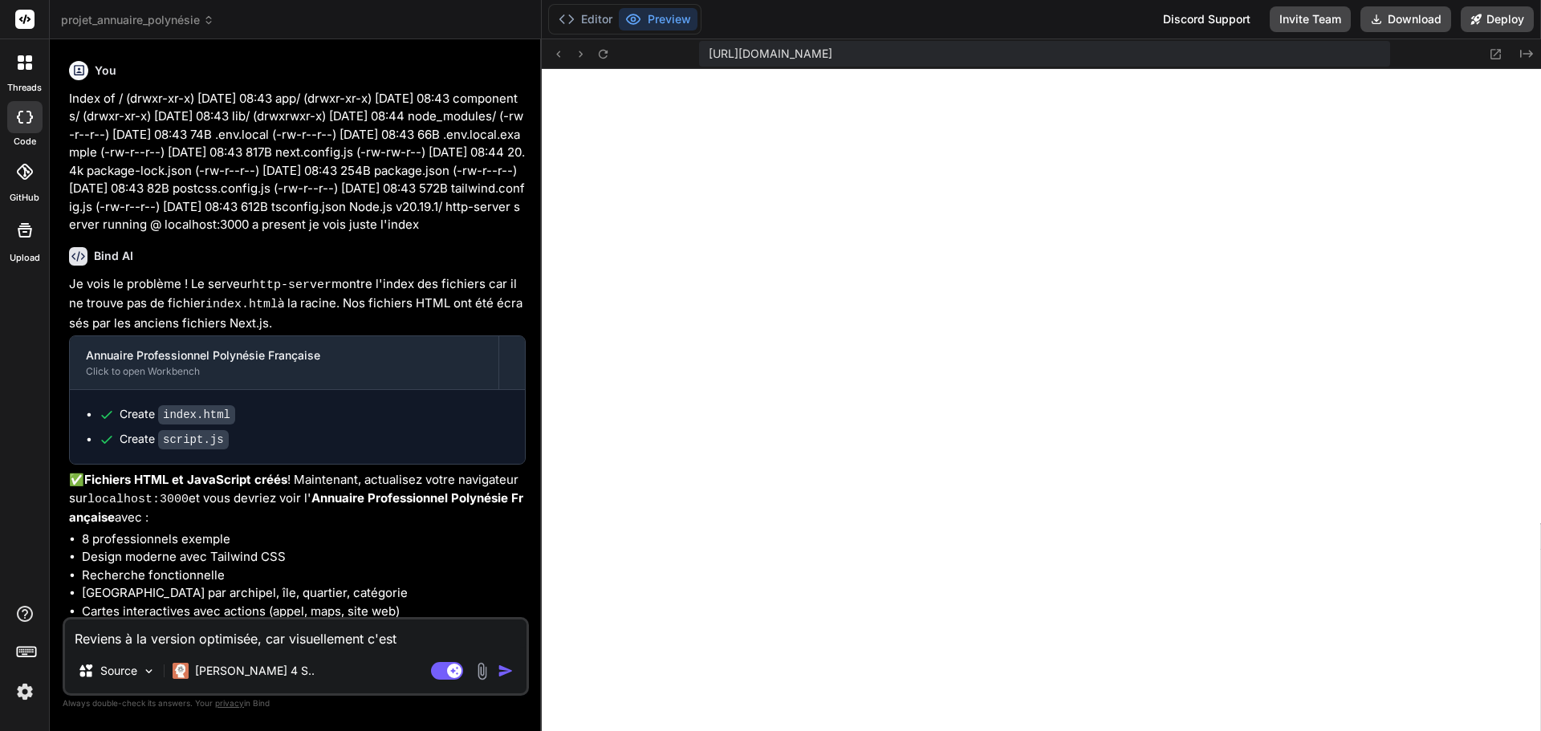
type textarea "x"
type textarea "Reviens à la version optimisée, car visuellement c'est"
type textarea "x"
type textarea "Reviens à la version optimisée, car visuellement c'est u"
type textarea "x"
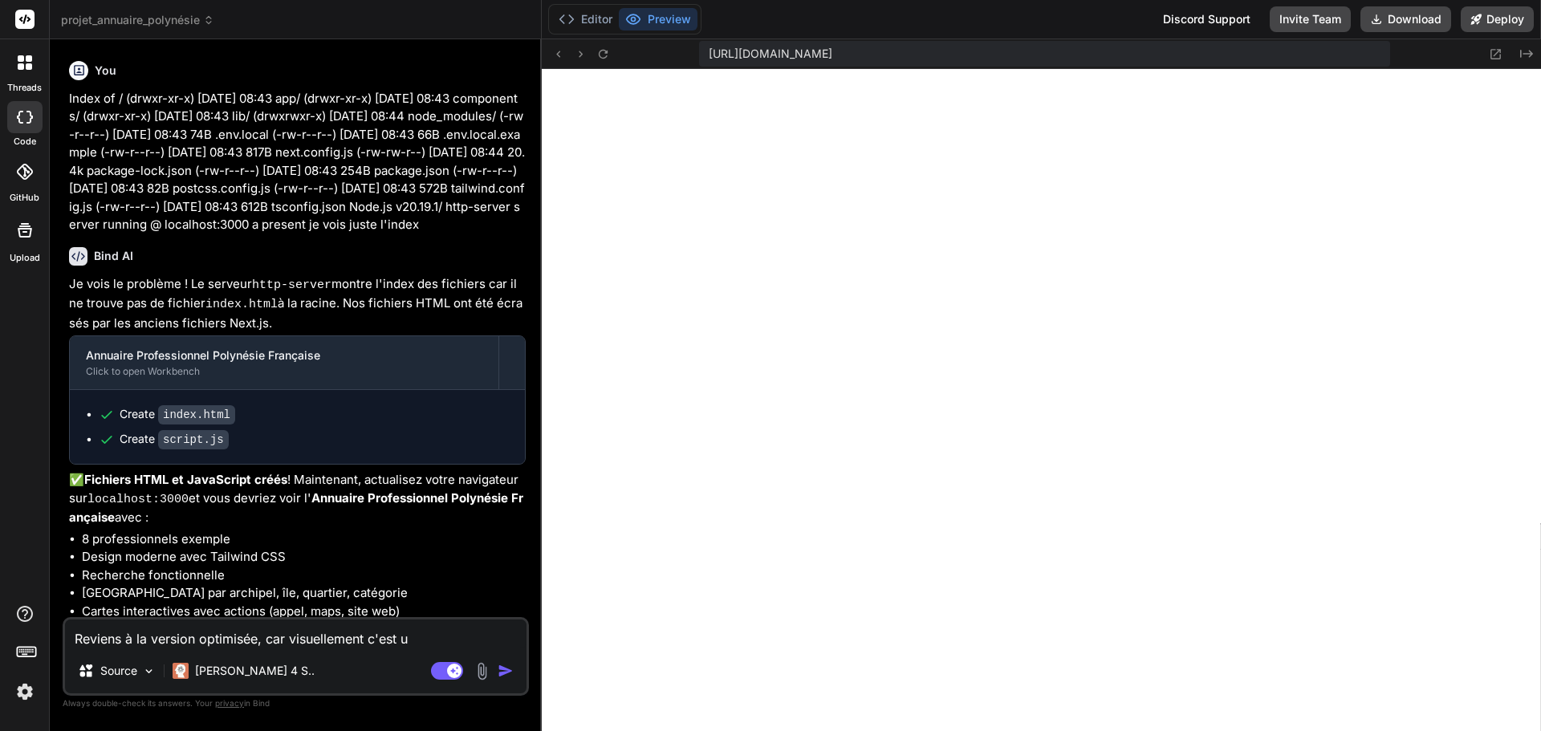
type textarea "Reviens à la version optimisée, car visuellement c'est un"
type textarea "x"
type textarea "Reviens à la version optimisée, car visuellement c'est une"
type textarea "x"
type textarea "Reviens à la version optimisée, car visuellement c'est une"
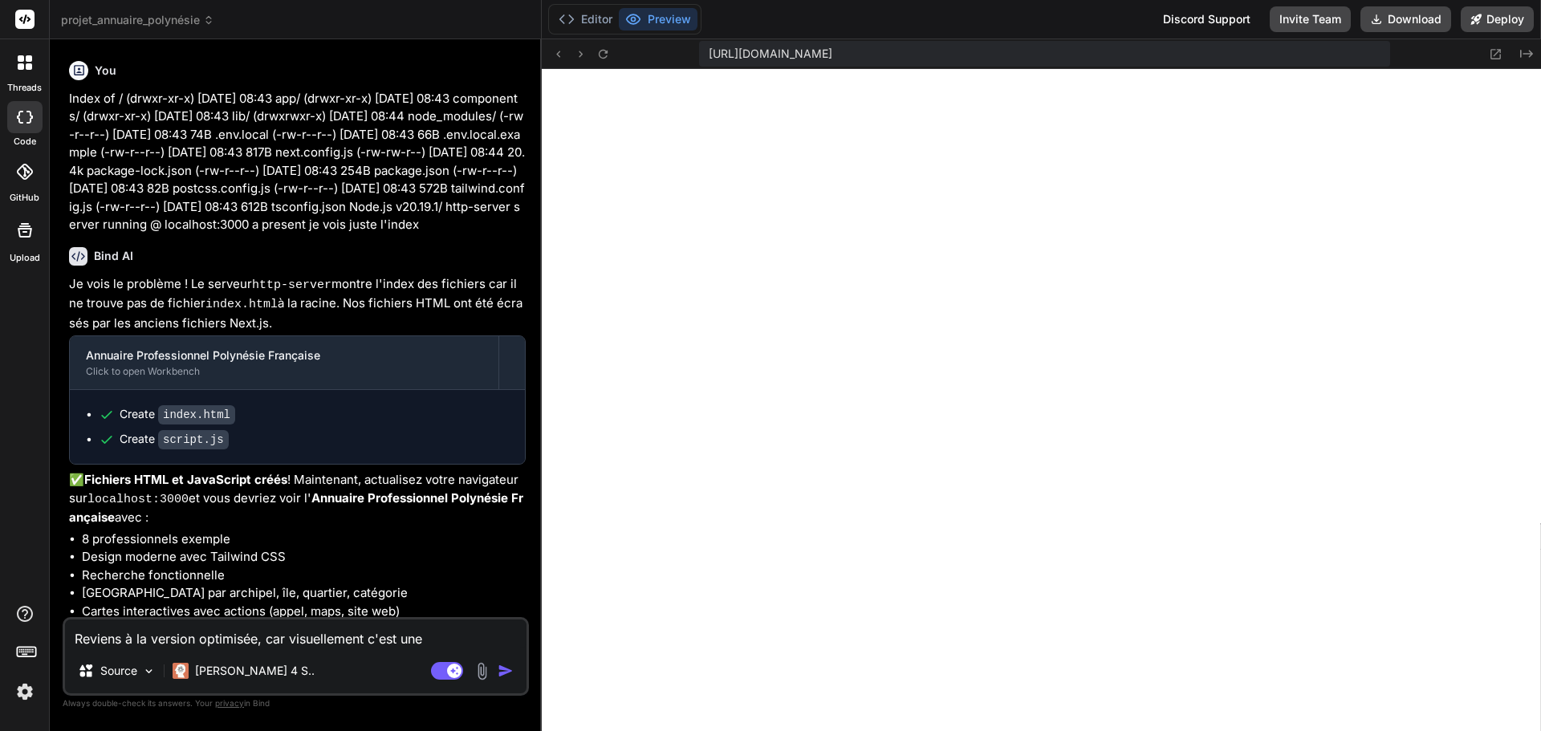
type textarea "x"
type textarea "Reviens à la version optimisée, car visuellement c'est une c"
type textarea "x"
type textarea "Reviens à la version optimisée, car visuellement c'est une ca"
type textarea "x"
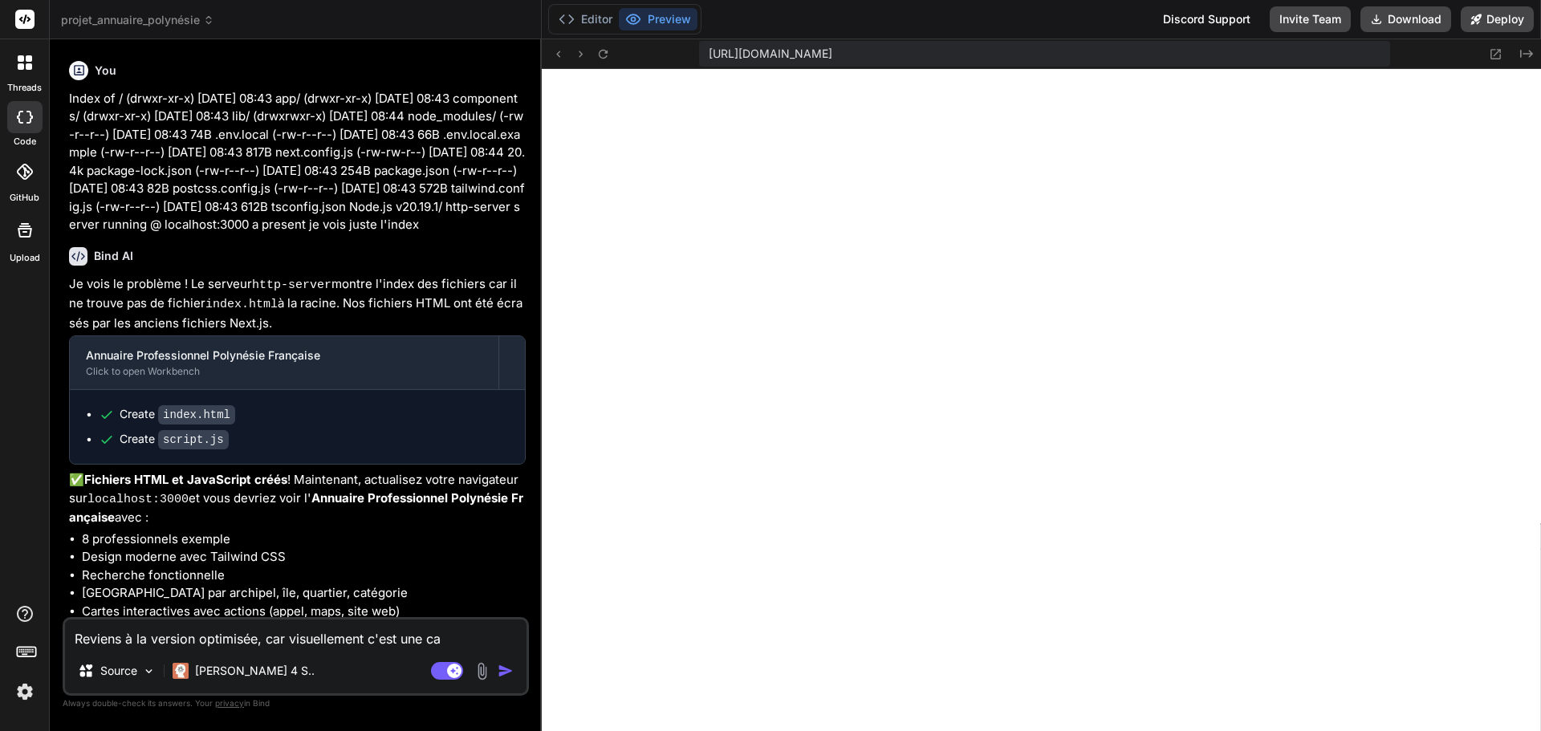
type textarea "Reviens à la version optimisée, car visuellement c'est une cat"
type textarea "x"
type textarea "Reviens à la version optimisée, car visuellement c'est une cata"
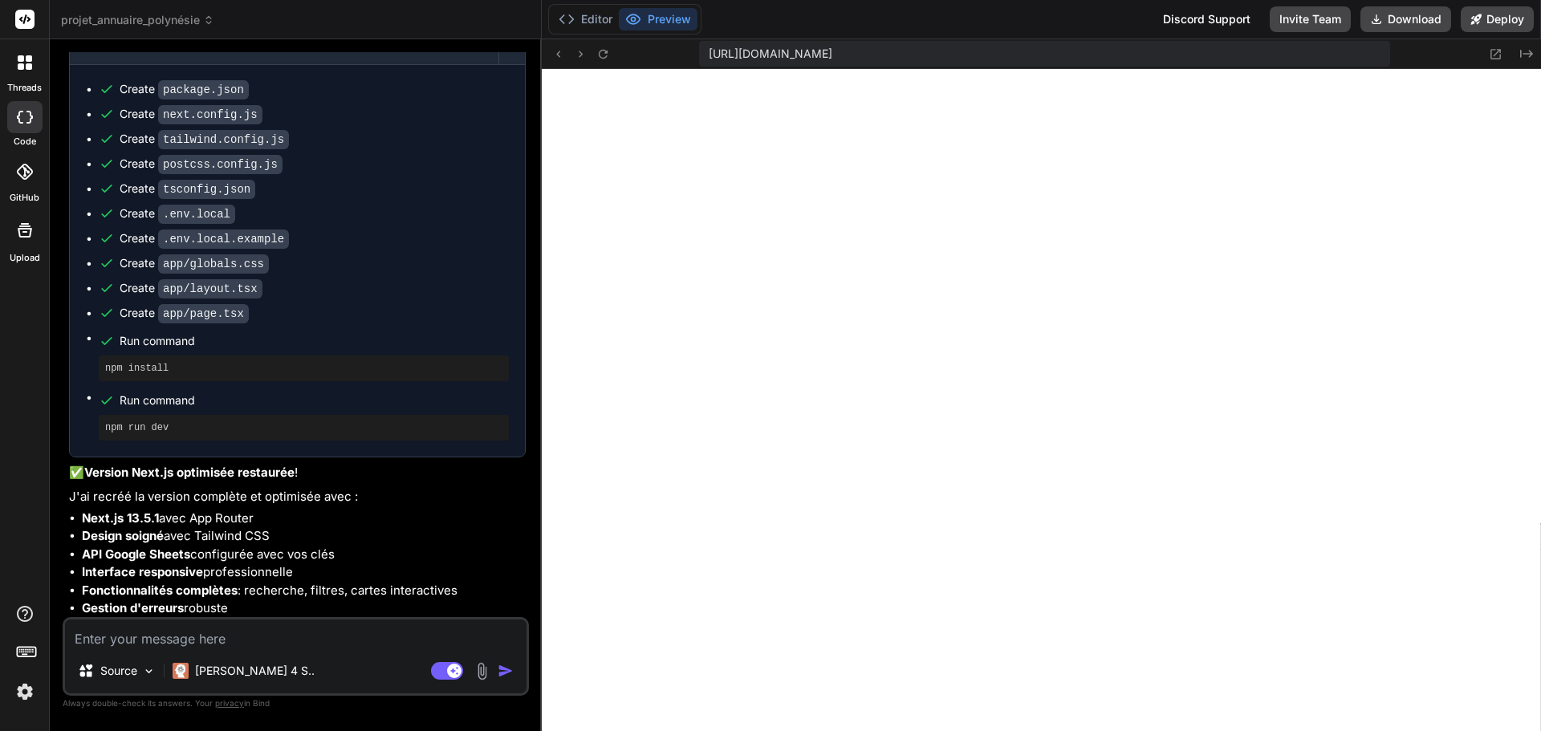
scroll to position [5944, 0]
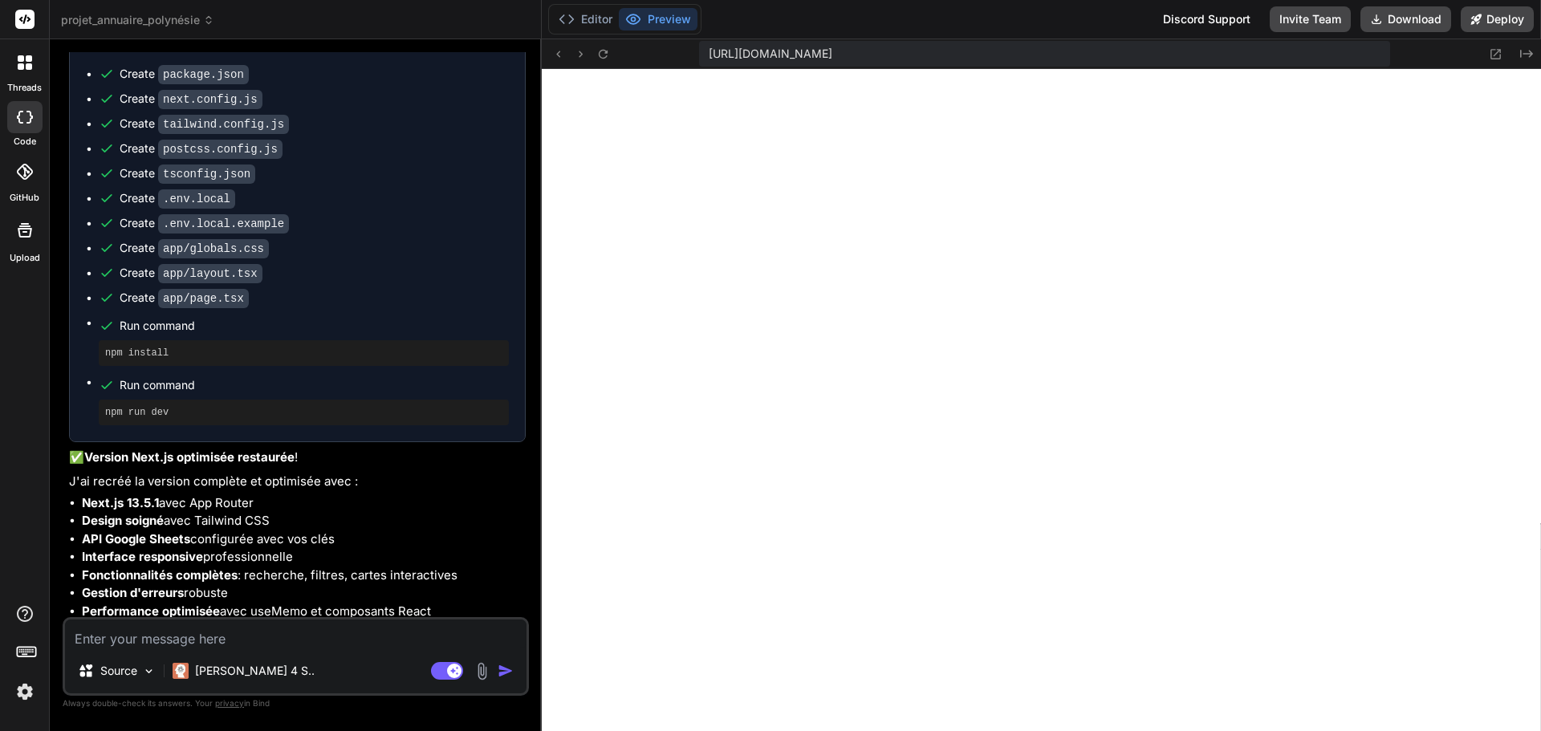
click at [303, 624] on textarea at bounding box center [295, 633] width 461 height 29
click at [303, 626] on textarea at bounding box center [295, 633] width 461 height 29
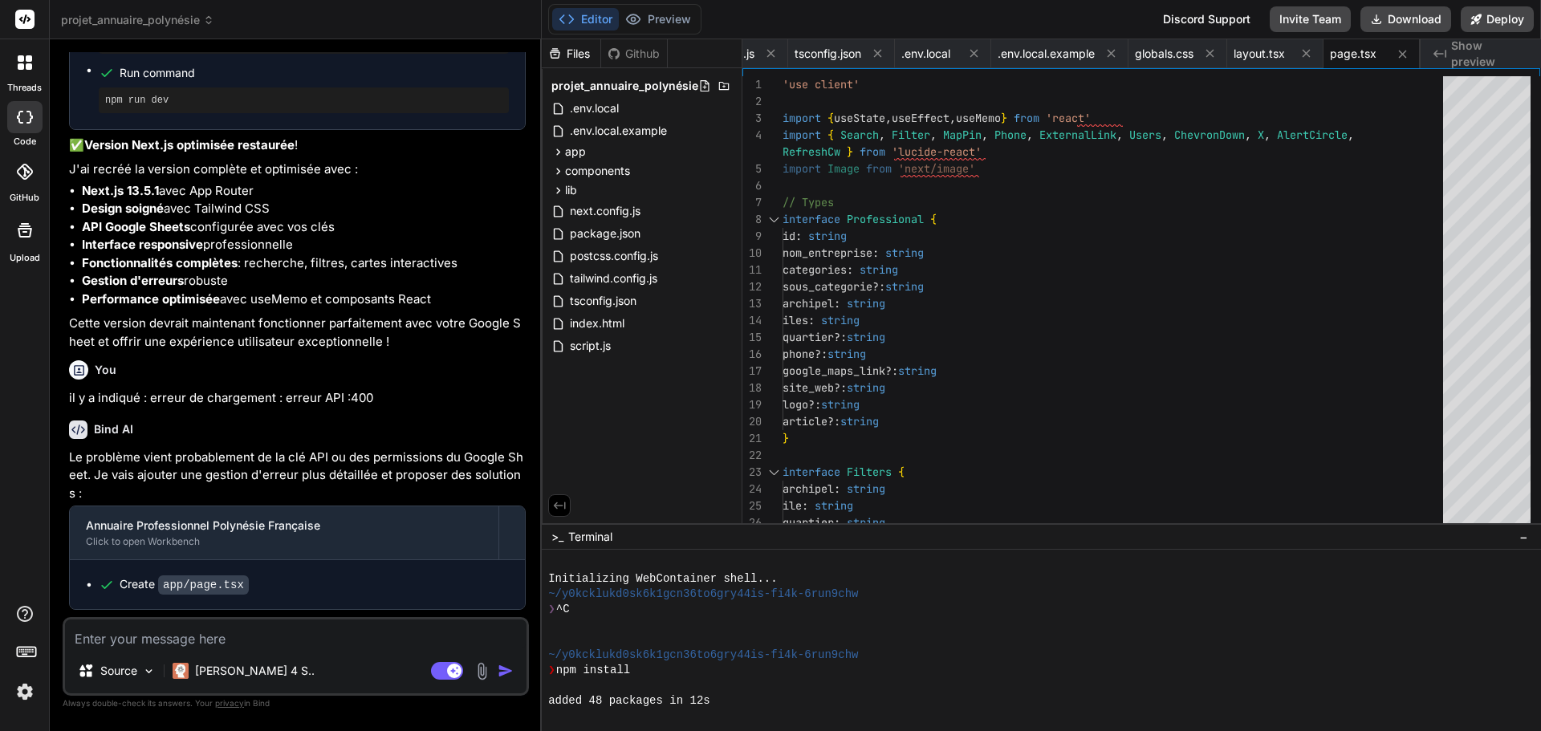
scroll to position [6544, 0]
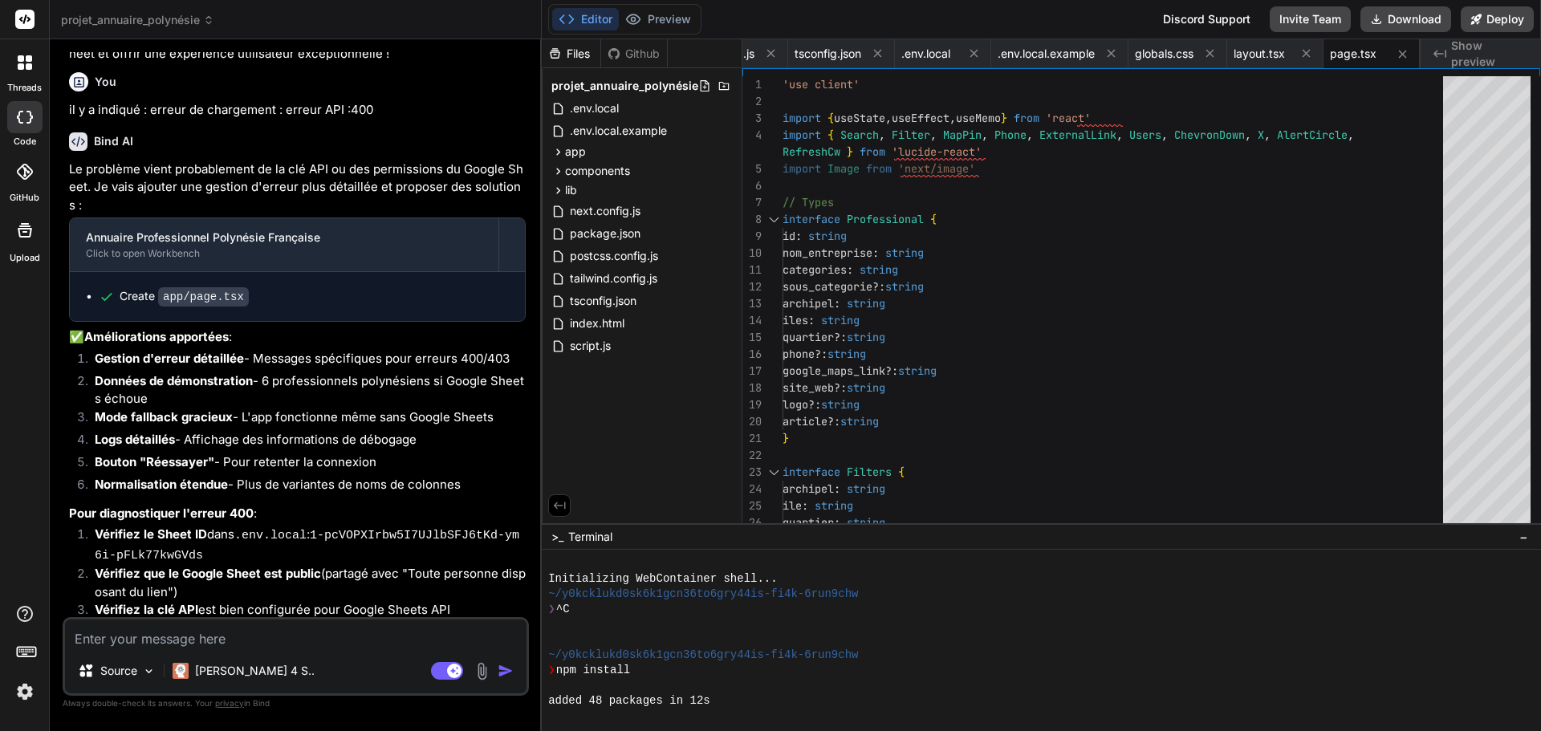
click at [120, 529] on code "1-pcVOPXIrbw5I7UJlbSFJ6tKd-ym6i-pFLk77kwGVds" at bounding box center [307, 546] width 425 height 34
click at [233, 566] on strong "Vérifiez que le Google Sheet est public" at bounding box center [208, 573] width 226 height 15
drag, startPoint x: 206, startPoint y: 562, endPoint x: 469, endPoint y: 564, distance: 263.2
click at [469, 601] on li "Vérifiez la clé API est bien configurée pour Google Sheets API" at bounding box center [304, 612] width 444 height 22
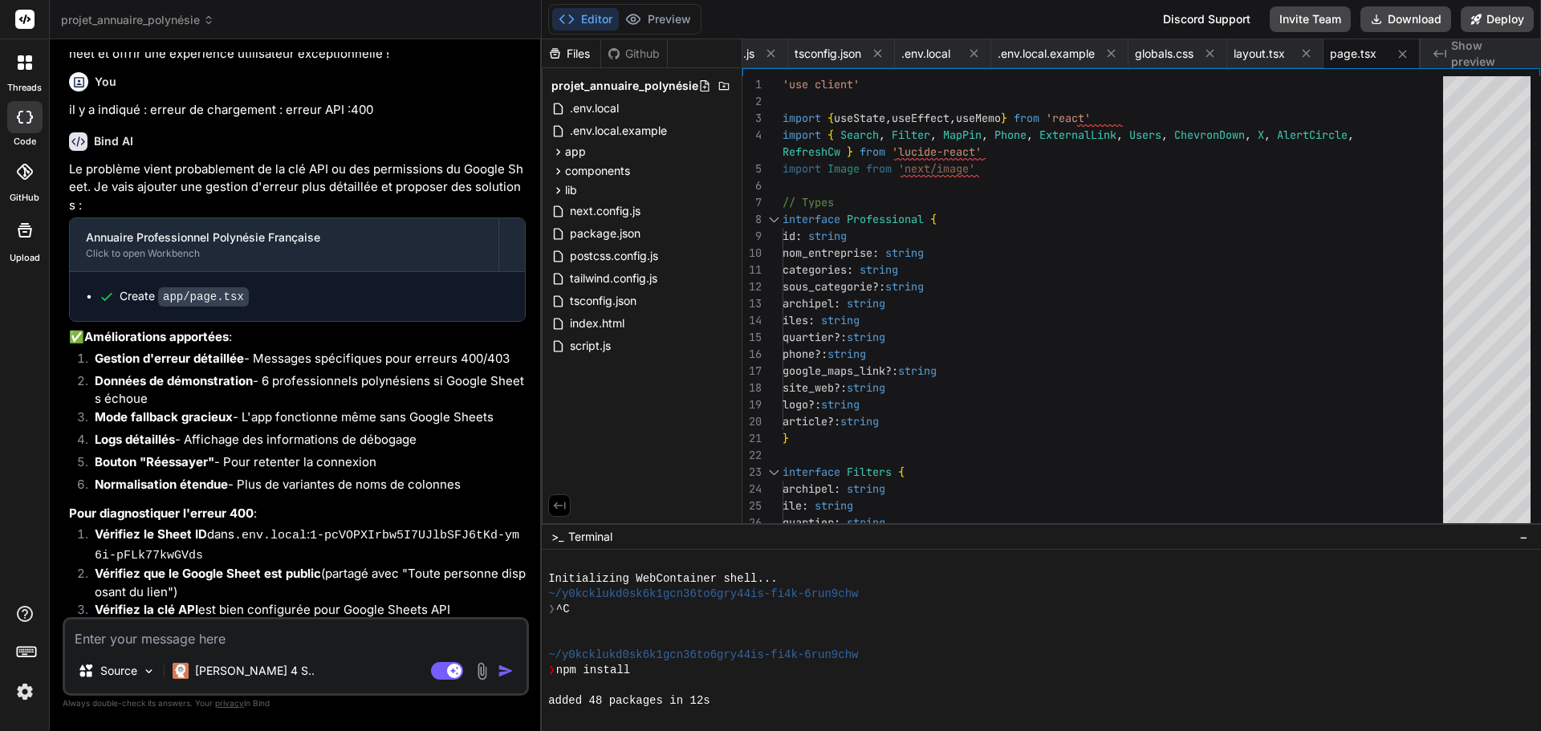
drag, startPoint x: 466, startPoint y: 555, endPoint x: 193, endPoint y: 546, distance: 273.8
click at [193, 546] on ol "Vérifiez le Sheet ID dans .env.local : 1-pcVOPXIrbw5I7UJlbSFJ6tKd-ym6i-pFLk77kw…" at bounding box center [297, 575] width 457 height 98
click at [194, 565] on li "Vérifiez que le Google Sheet est public (partagé avec "Toute personne disposant…" at bounding box center [304, 583] width 444 height 36
click at [680, 21] on button "Preview" at bounding box center [658, 19] width 79 height 22
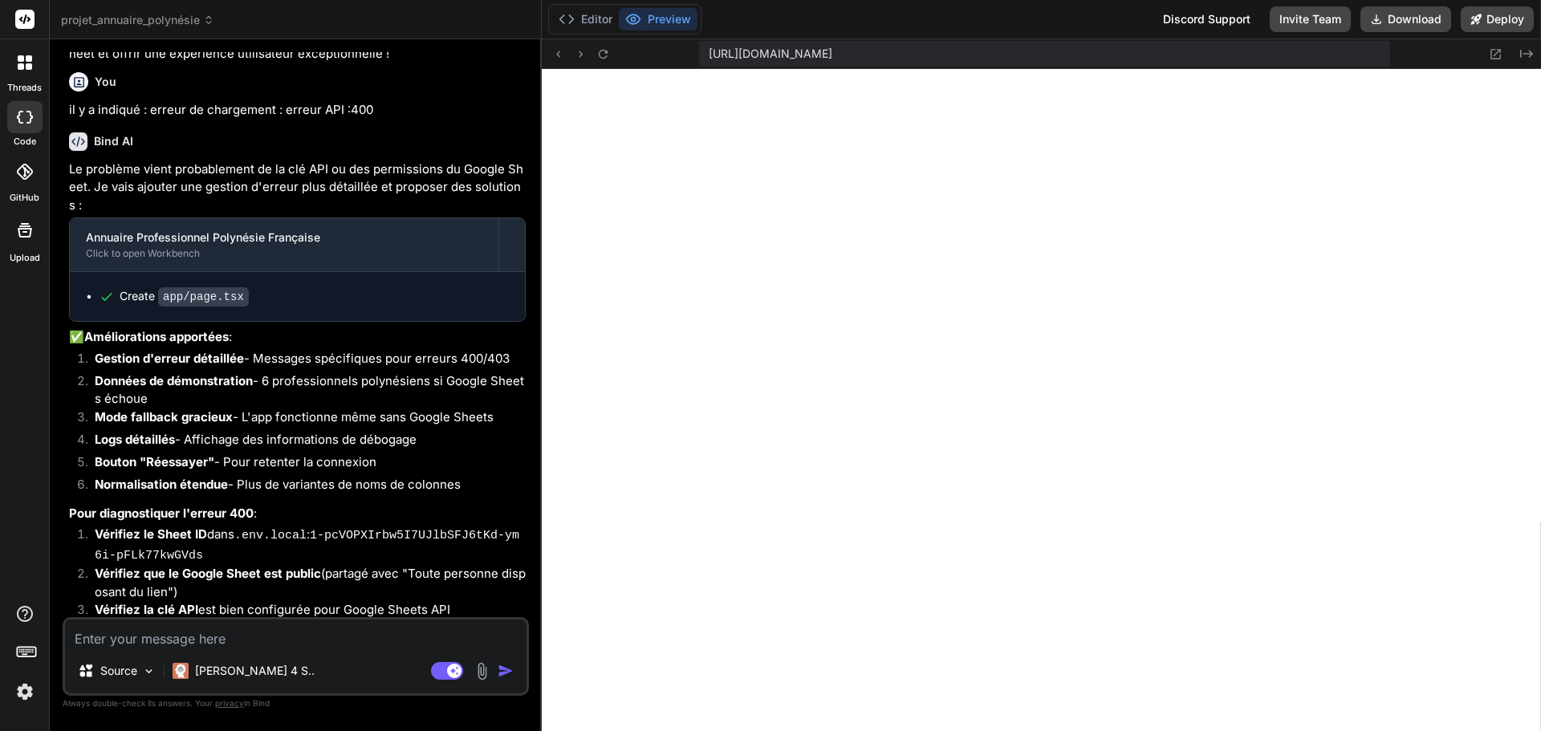
click at [207, 640] on textarea at bounding box center [295, 633] width 461 height 29
paste textarea "https://docs.google.com/spreadsheets/d/1-pcVOPXIrbw5I7UJlbSFJ6tKd-ym6i-pFLk77kw…"
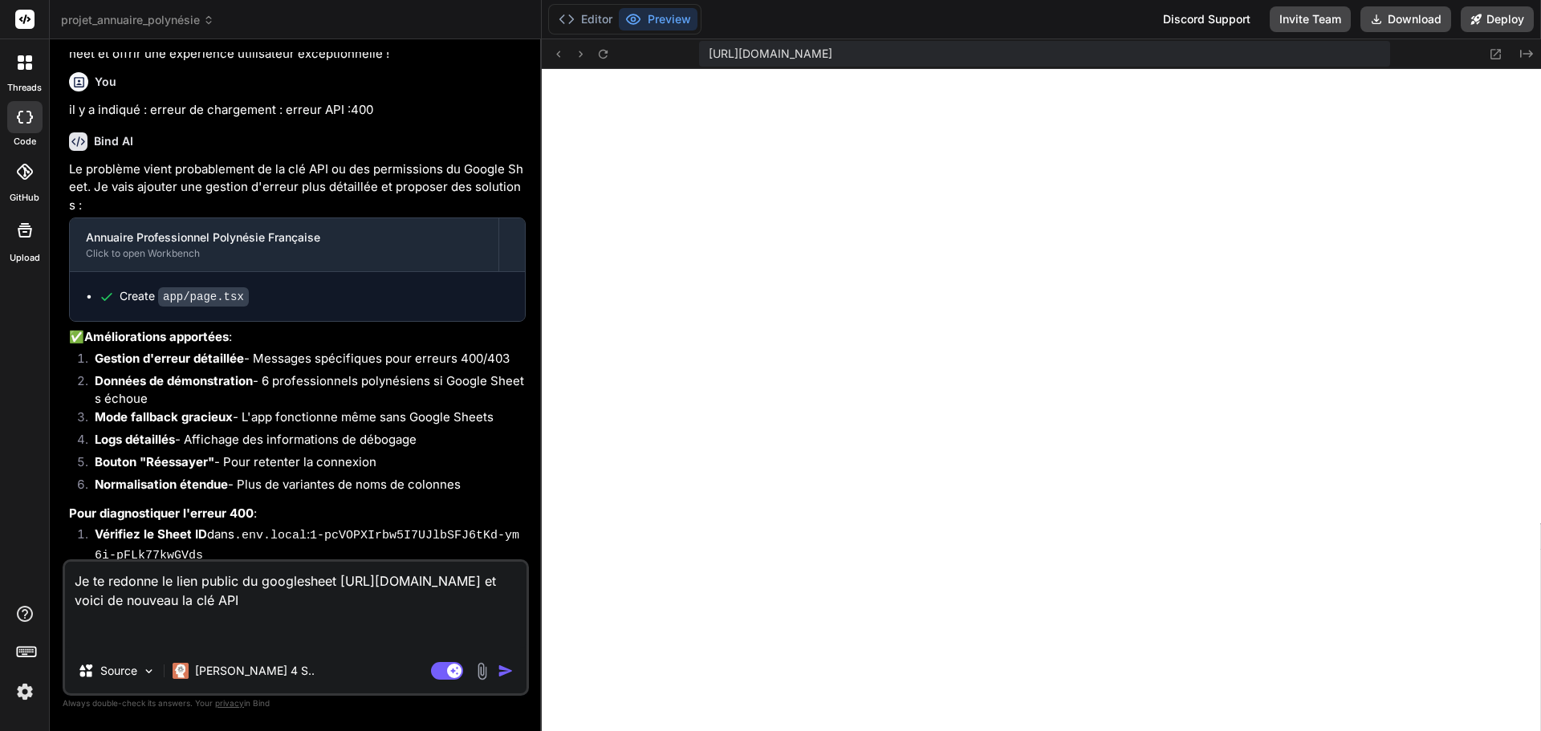
paste textarea "[SECURITY_DATA]"
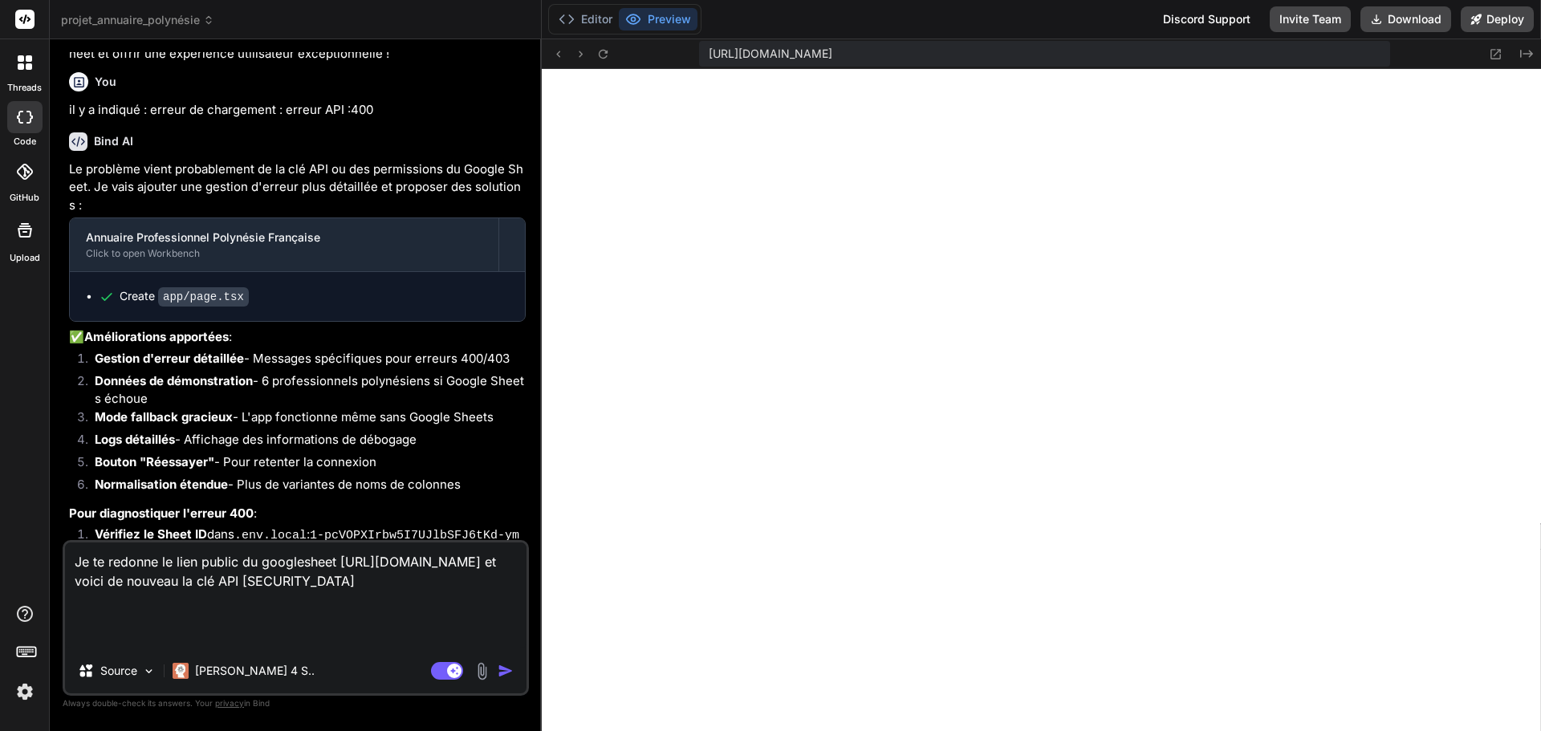
click at [233, 568] on textarea "Je te redonne le lien public du googlesheet https://docs.google.com/spreadsheet…" at bounding box center [295, 595] width 461 height 106
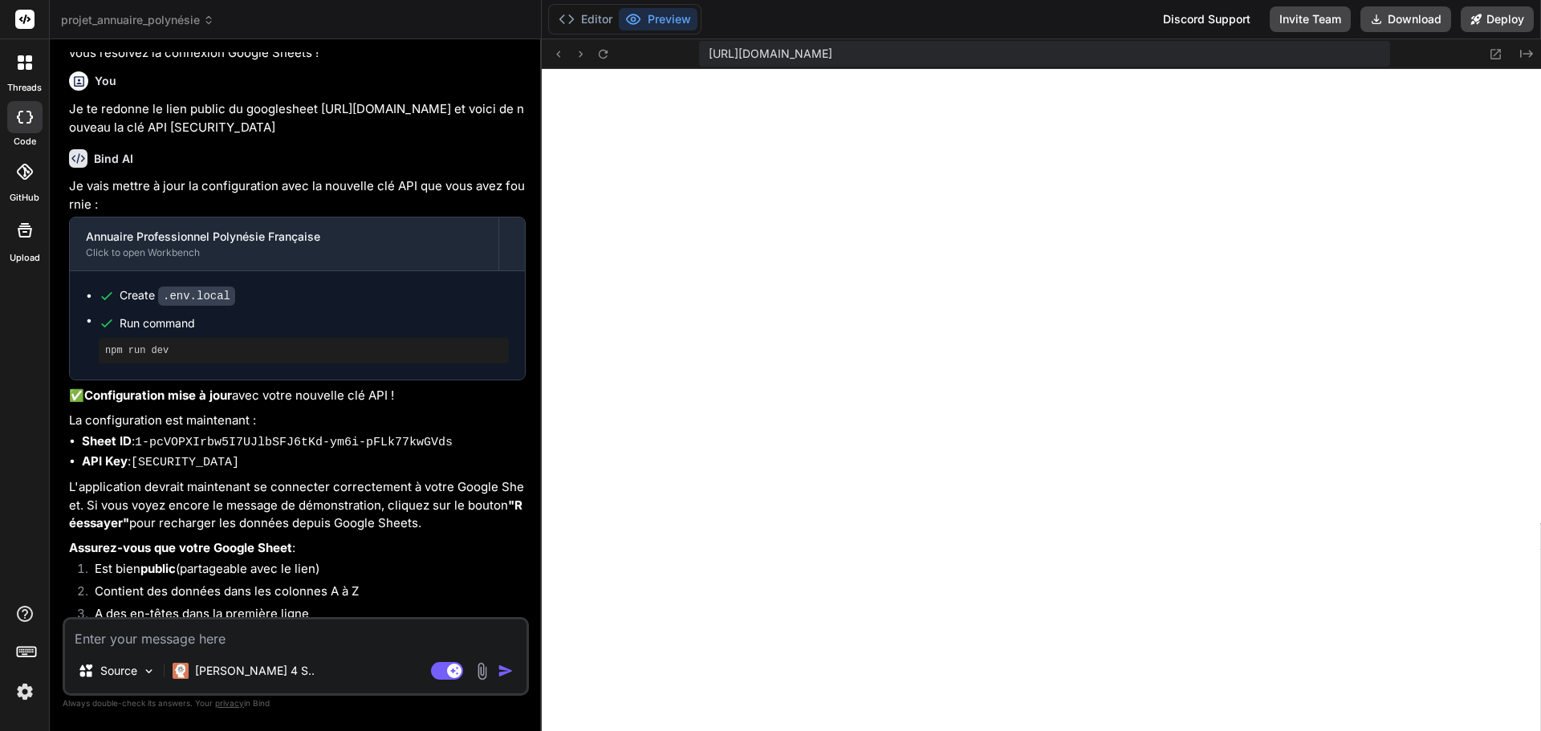
scroll to position [7149, 0]
click at [241, 648] on div "Source Claude 4 S.. Agent Mode. When this toggle is activated, AI automatically…" at bounding box center [296, 656] width 466 height 79
click at [242, 640] on textarea at bounding box center [295, 633] width 461 height 29
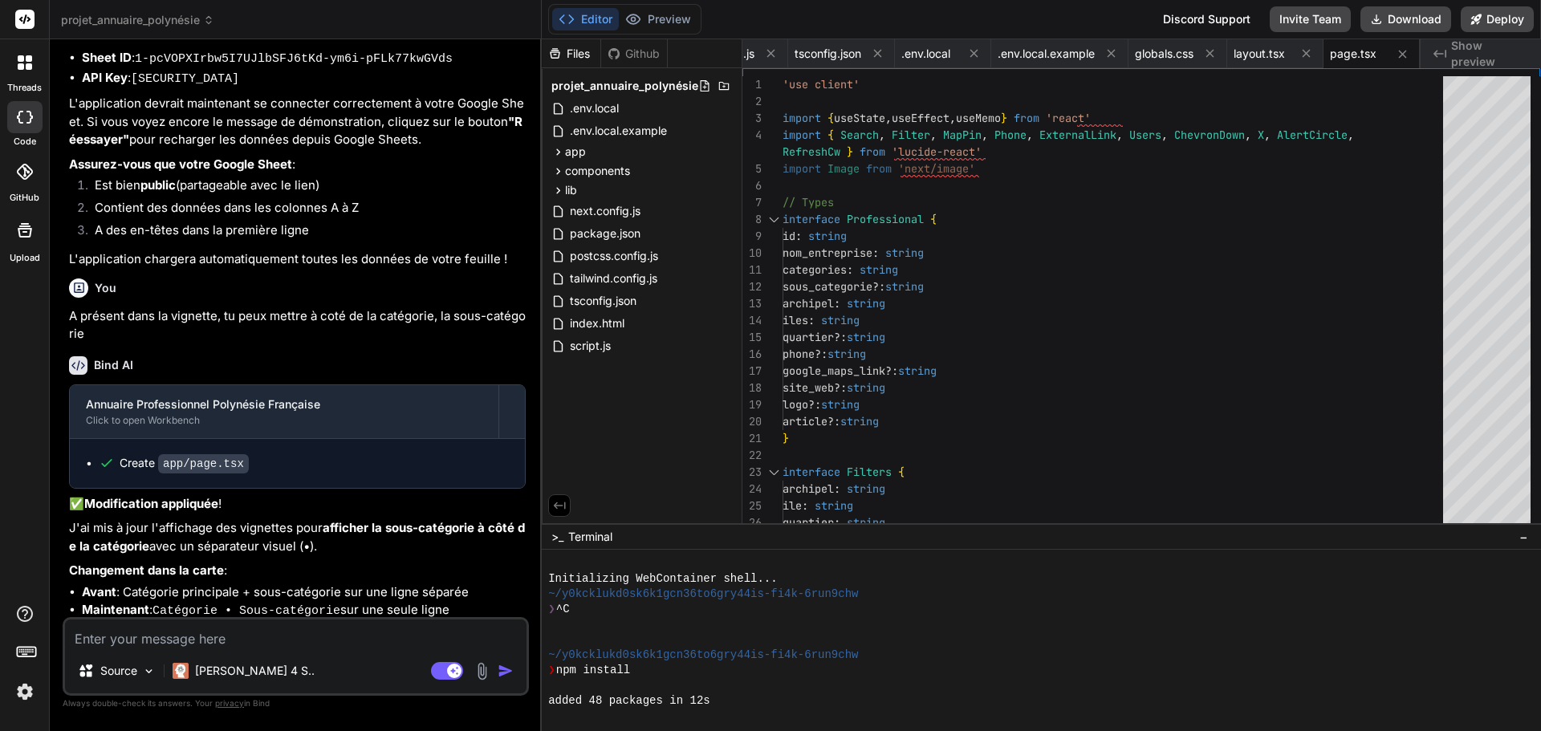
scroll to position [7624, 0]
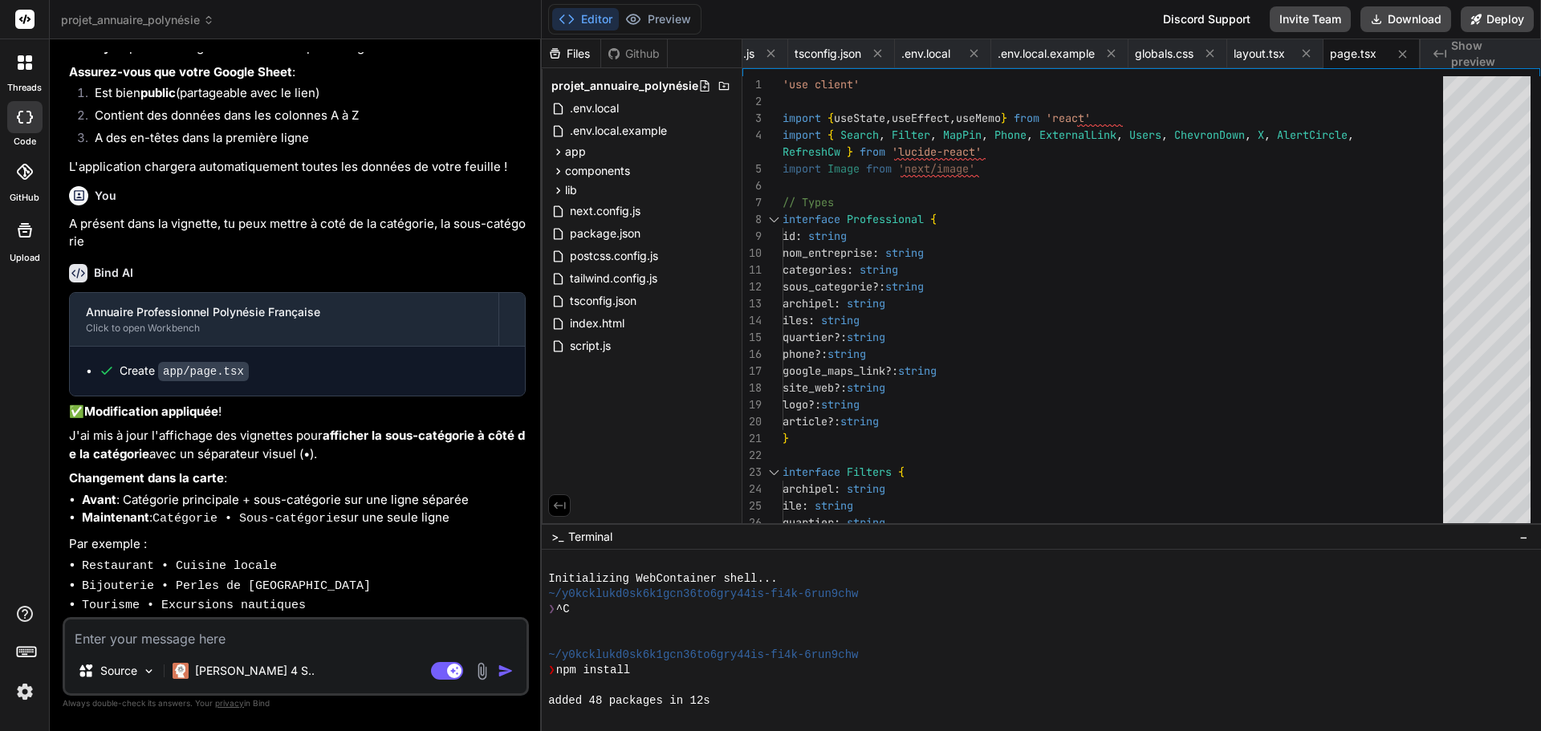
click at [261, 632] on textarea at bounding box center [295, 633] width 461 height 29
click at [678, 14] on button "Preview" at bounding box center [658, 19] width 79 height 22
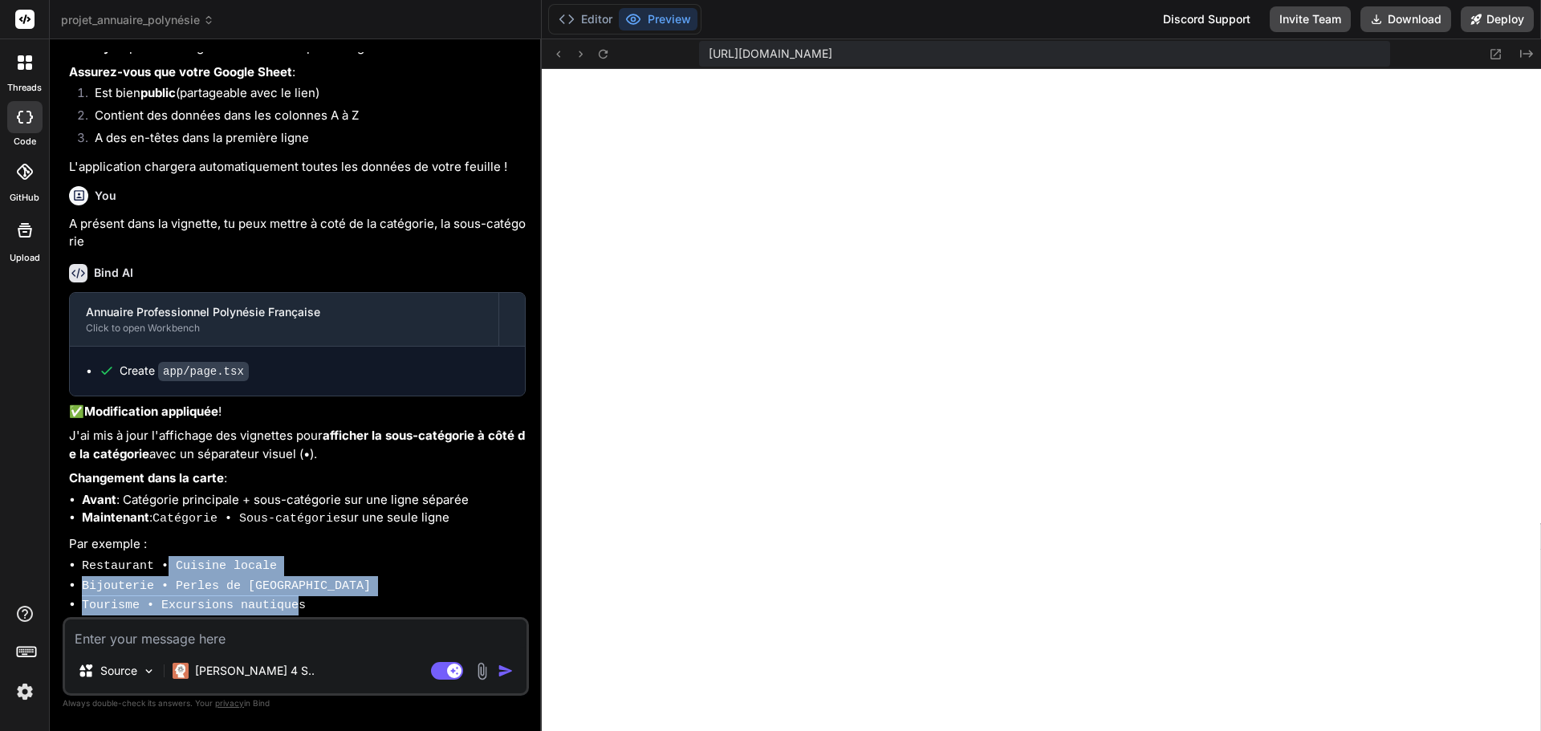
drag, startPoint x: 160, startPoint y: 530, endPoint x: 281, endPoint y: 557, distance: 124.0
click at [280, 556] on ul "Restaurant • Cuisine locale Bijouterie • Perles de Tahiti Tourisme • Excursions…" at bounding box center [297, 585] width 457 height 59
click at [281, 599] on code "Tourisme • Excursions nautiques" at bounding box center [194, 606] width 224 height 14
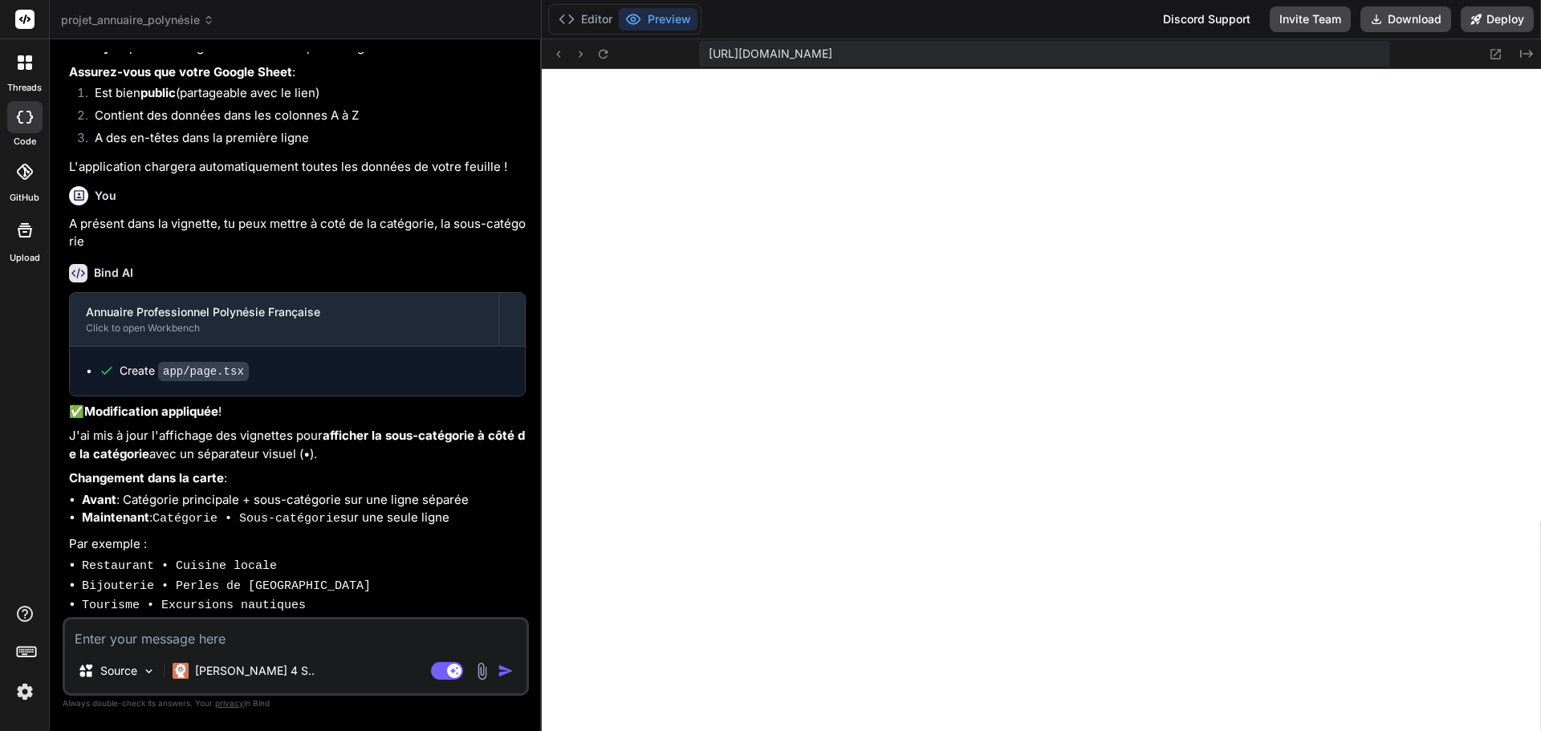
click at [290, 595] on li "Tourisme • Excursions nautiques" at bounding box center [304, 605] width 444 height 20
click at [255, 622] on p "Cette présentation est plus compacte et permet une lecture plus fluide des info…" at bounding box center [297, 640] width 457 height 36
click at [303, 622] on p "Cette présentation est plus compacte et permet une lecture plus fluide des info…" at bounding box center [297, 640] width 457 height 36
click at [231, 633] on textarea at bounding box center [295, 633] width 461 height 29
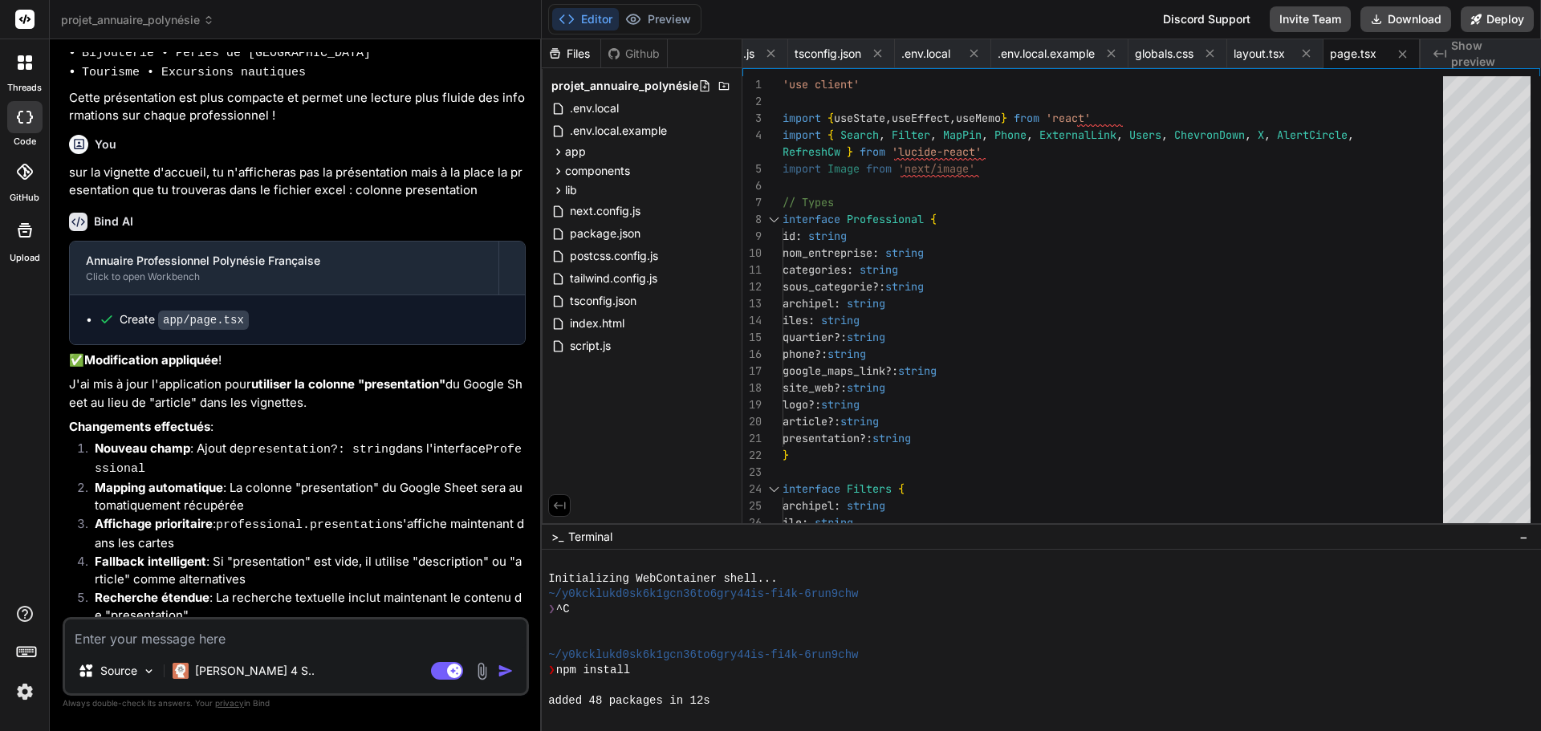
scroll to position [8180, 0]
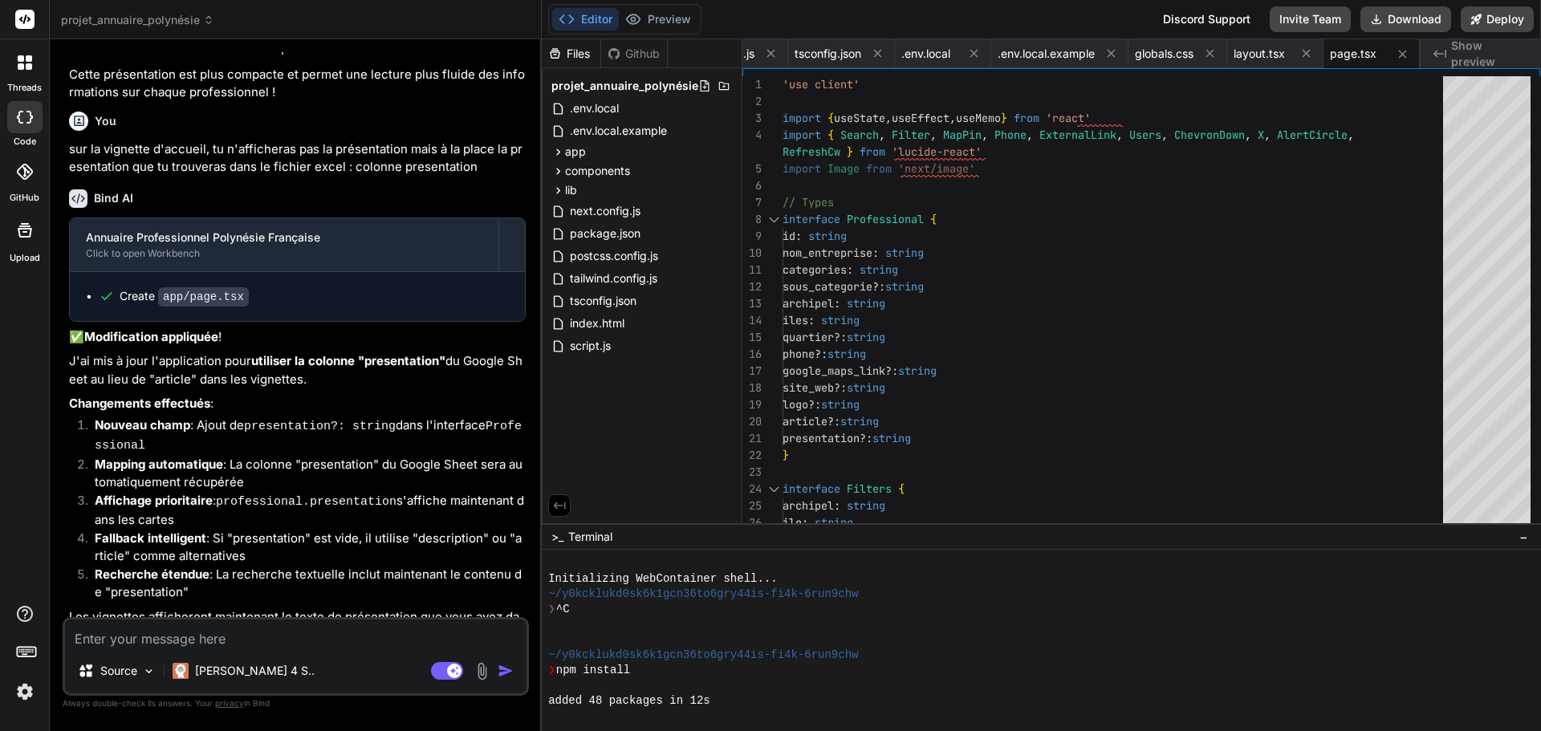
click at [281, 630] on textarea at bounding box center [295, 633] width 461 height 29
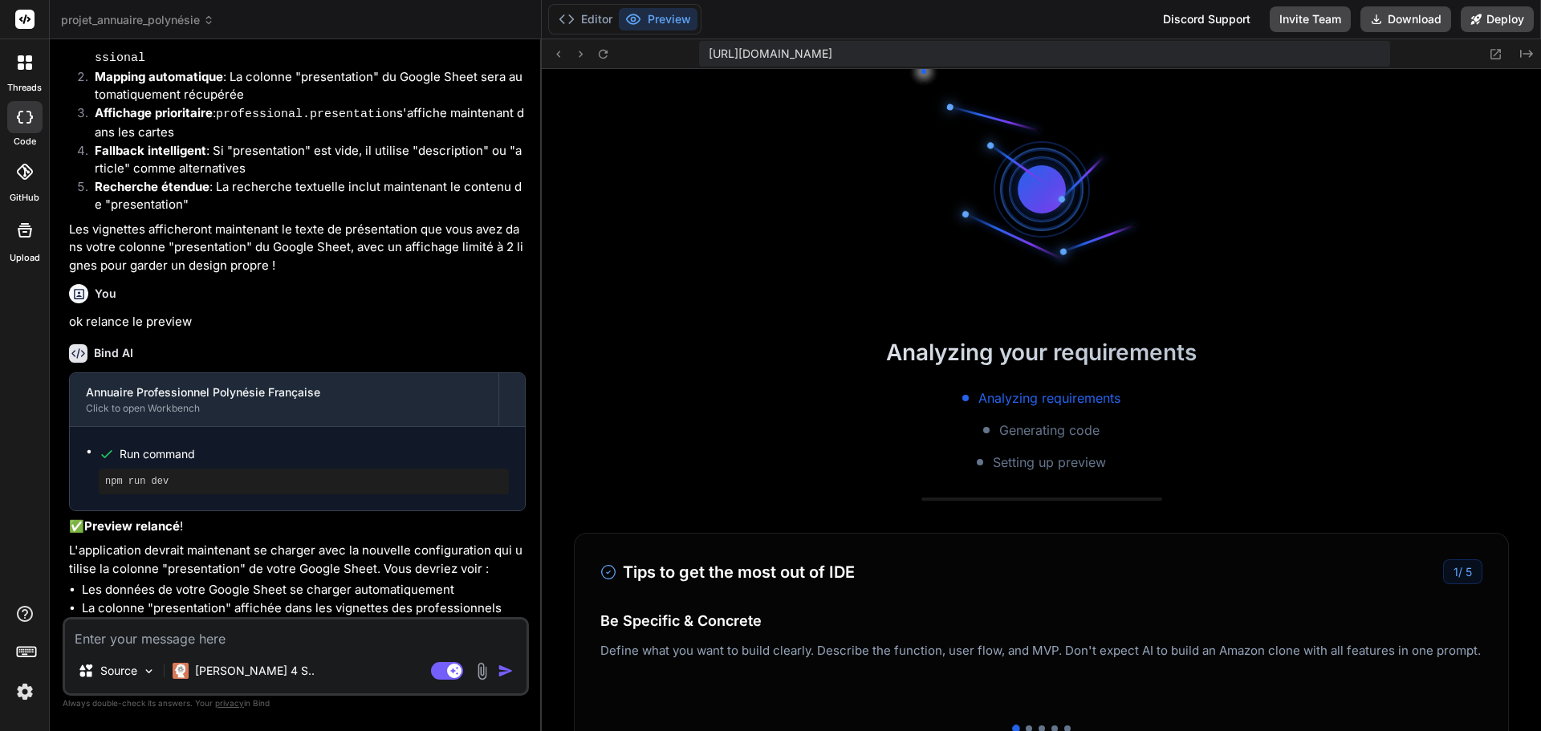
scroll to position [8602, 0]
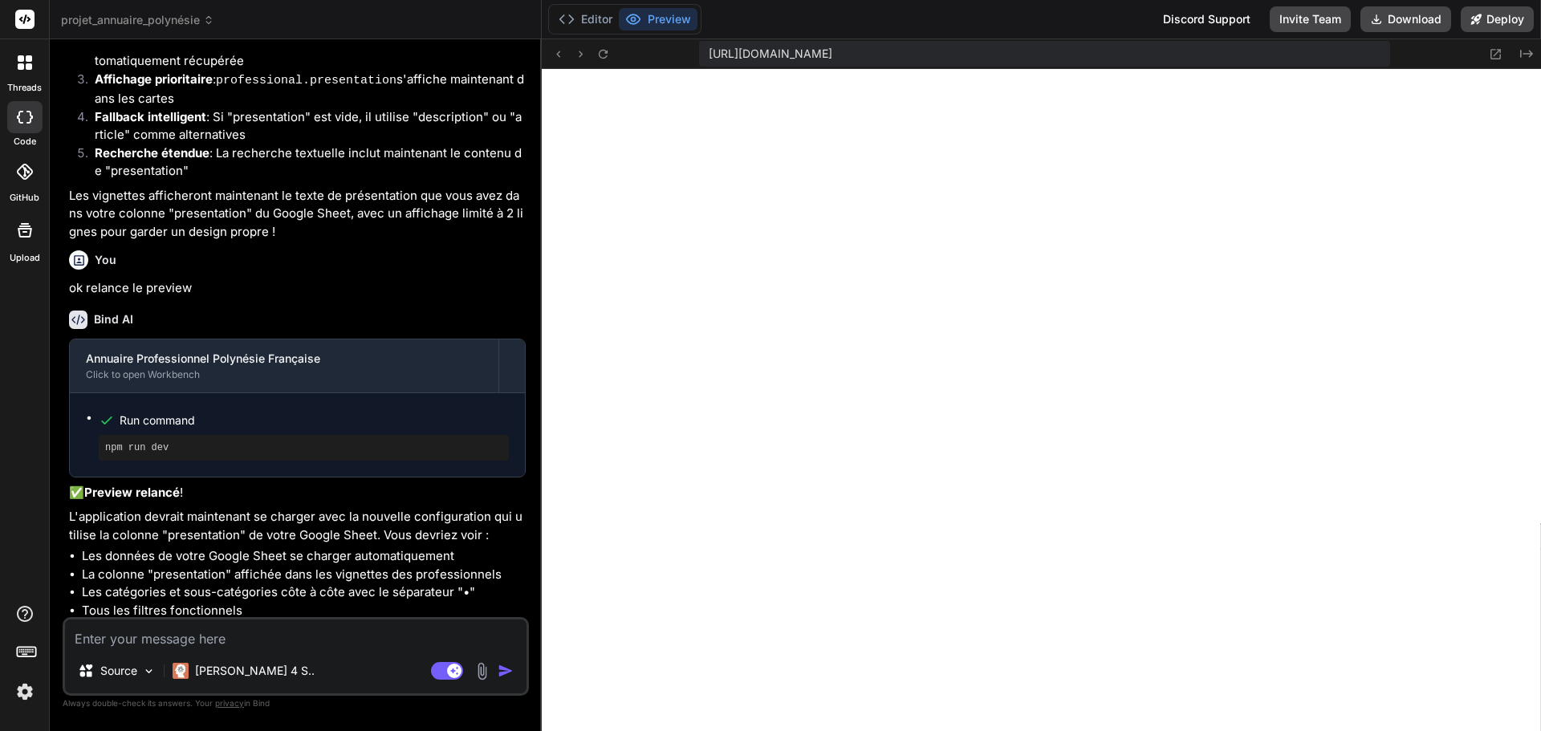
click at [213, 636] on textarea at bounding box center [295, 633] width 461 height 29
click at [397, 644] on textarea "Si jamais il n'y a pas de description, n'affiche rien ;" at bounding box center [295, 633] width 461 height 29
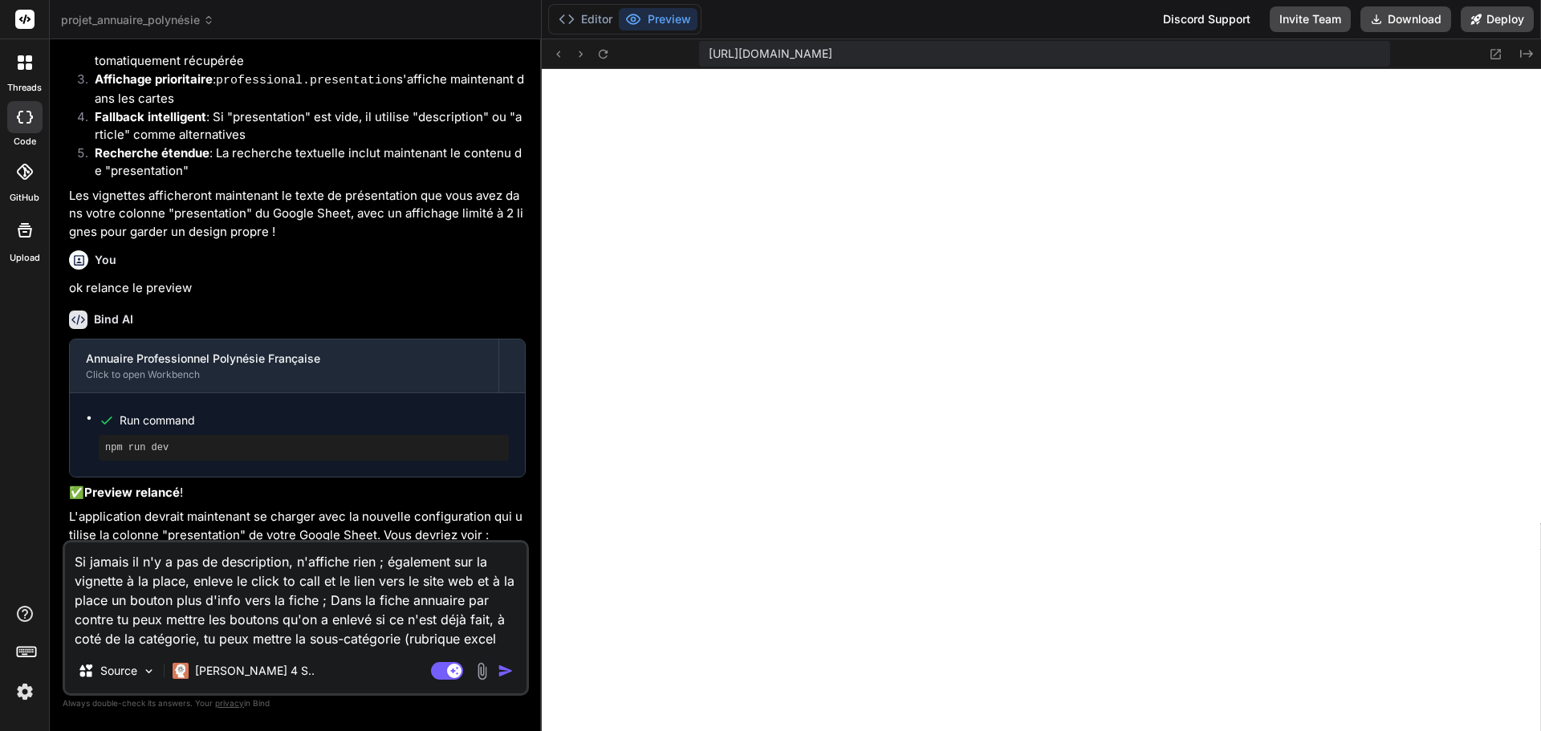
paste textarea "Sous-catégorie"
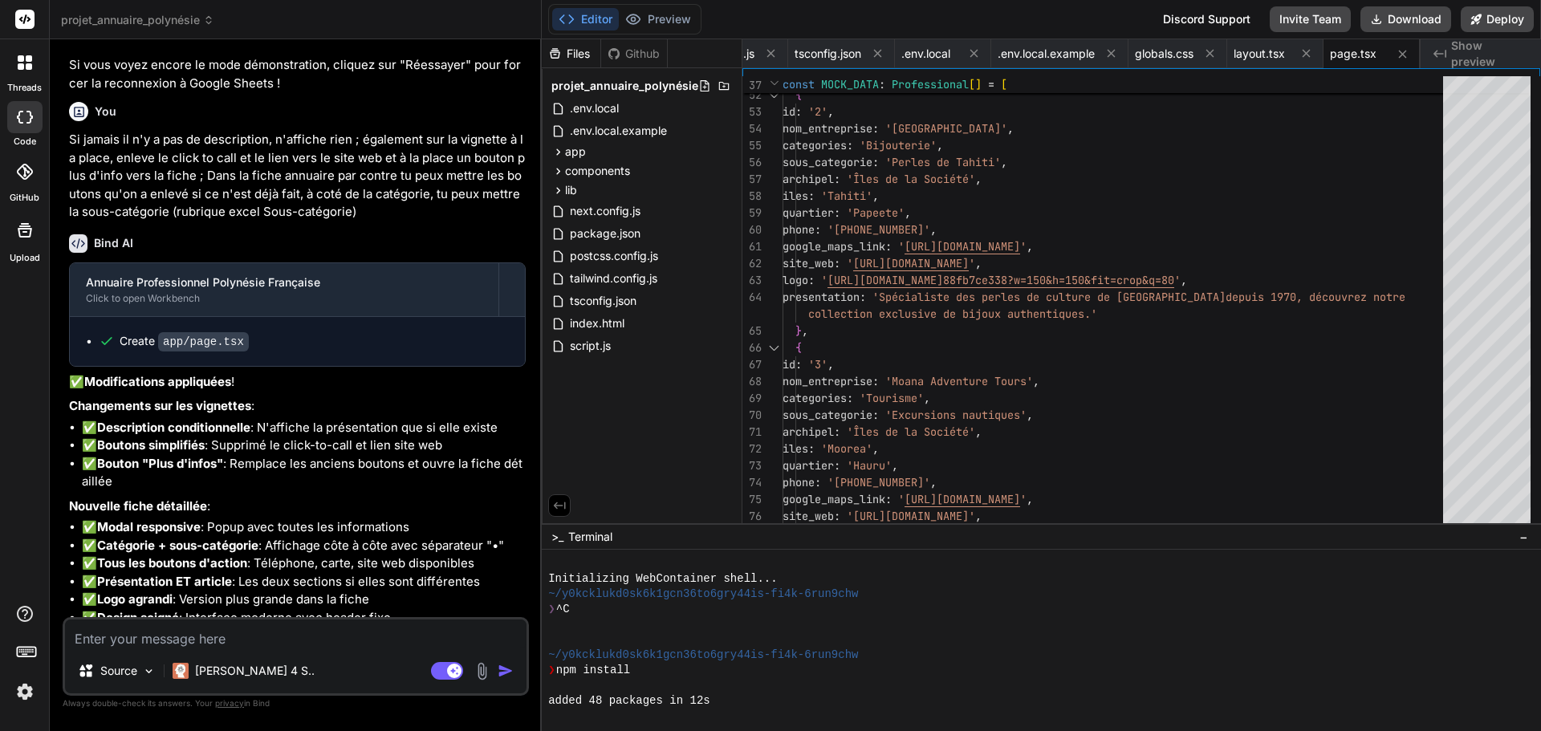
scroll to position [9179, 0]
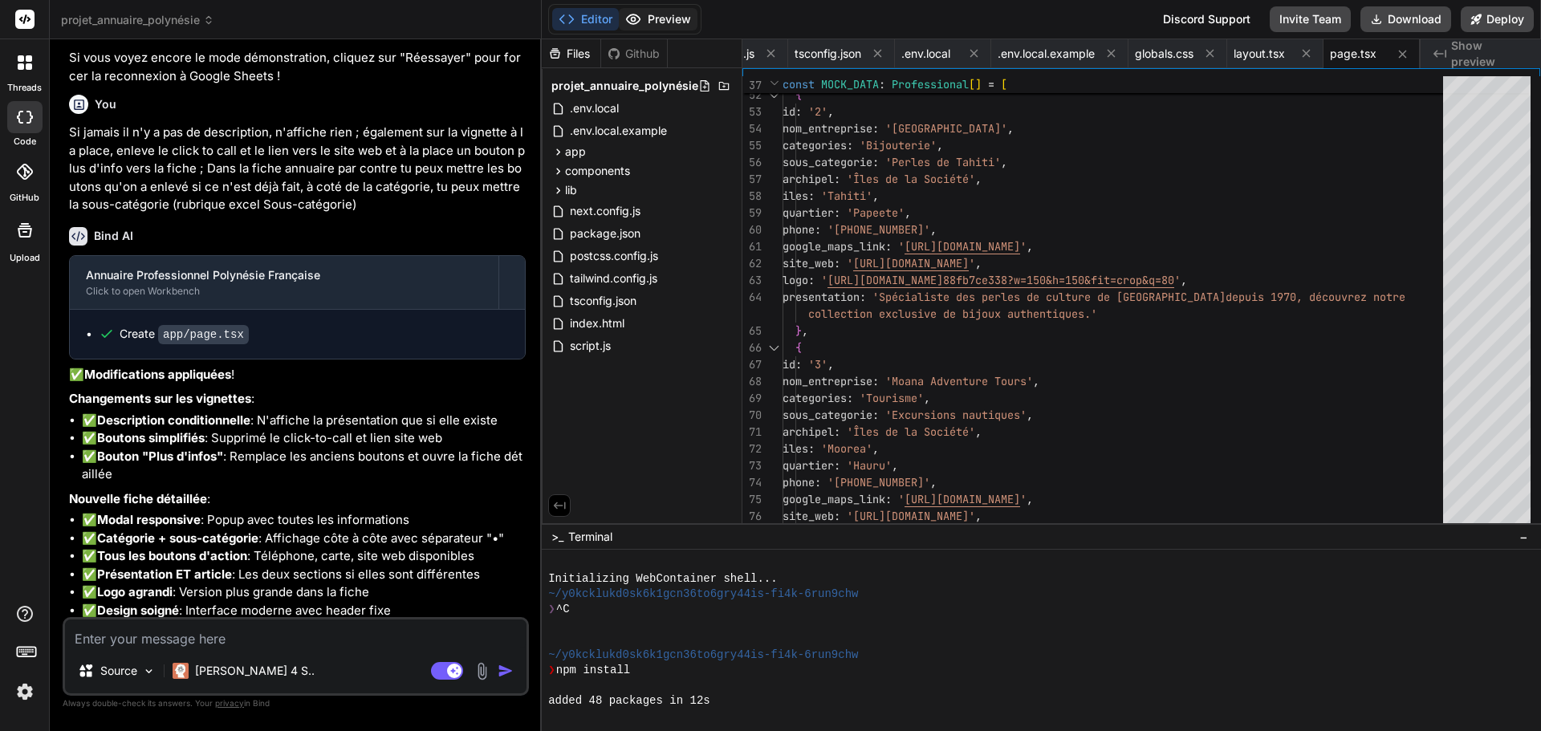
click at [680, 11] on button "Preview" at bounding box center [658, 19] width 79 height 22
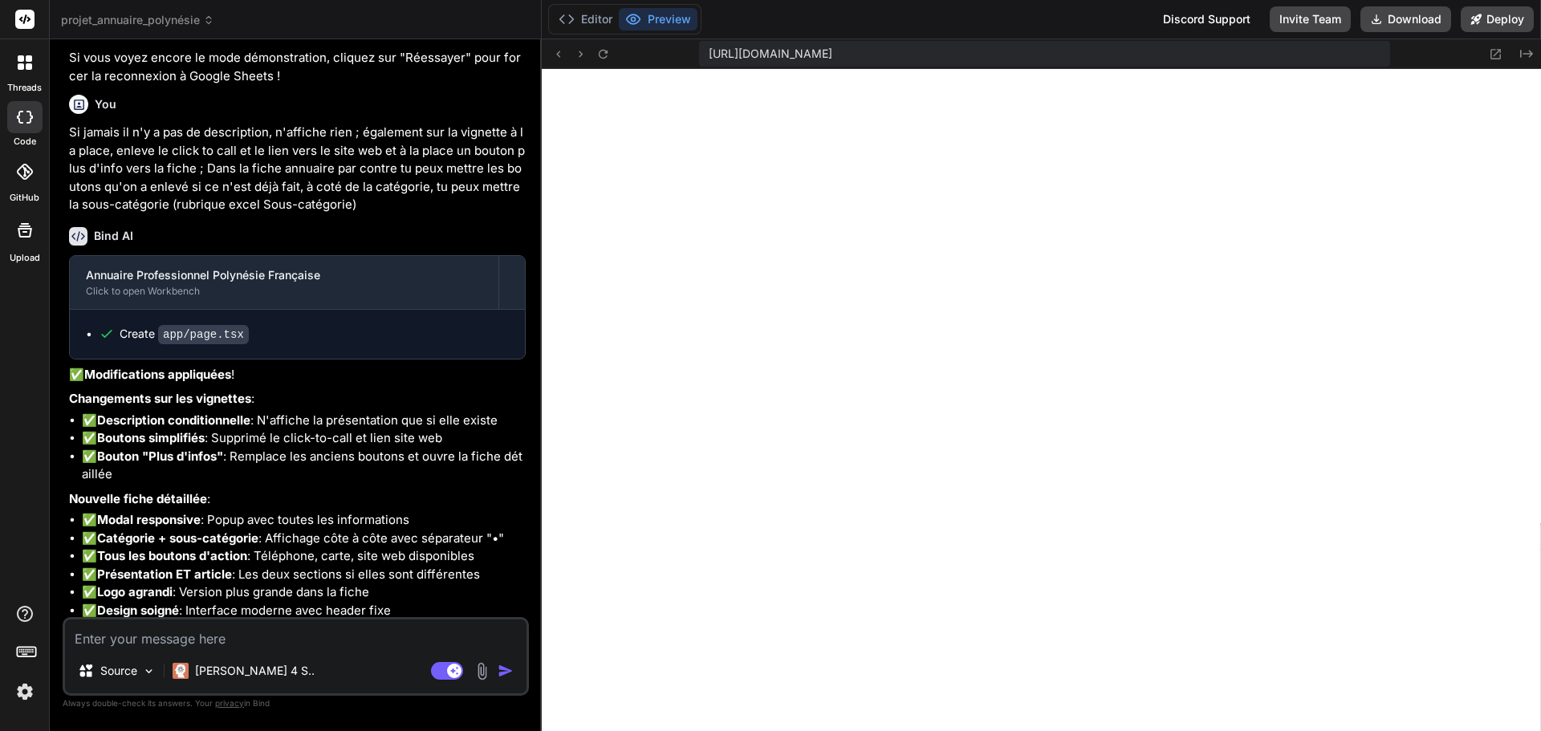
click at [193, 628] on textarea at bounding box center [295, 633] width 461 height 29
click at [132, 637] on textarea at bounding box center [295, 633] width 461 height 29
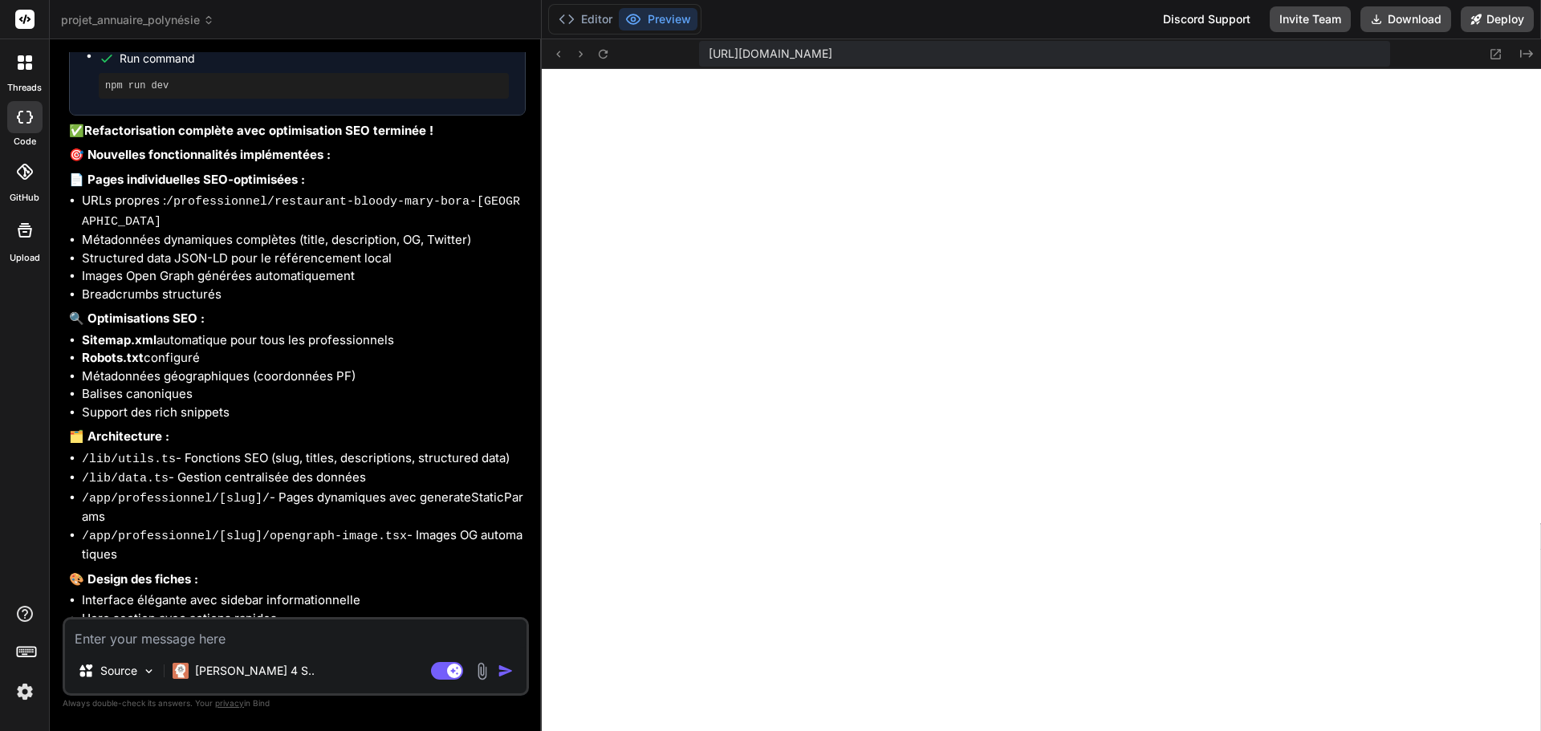
scroll to position [10795, 0]
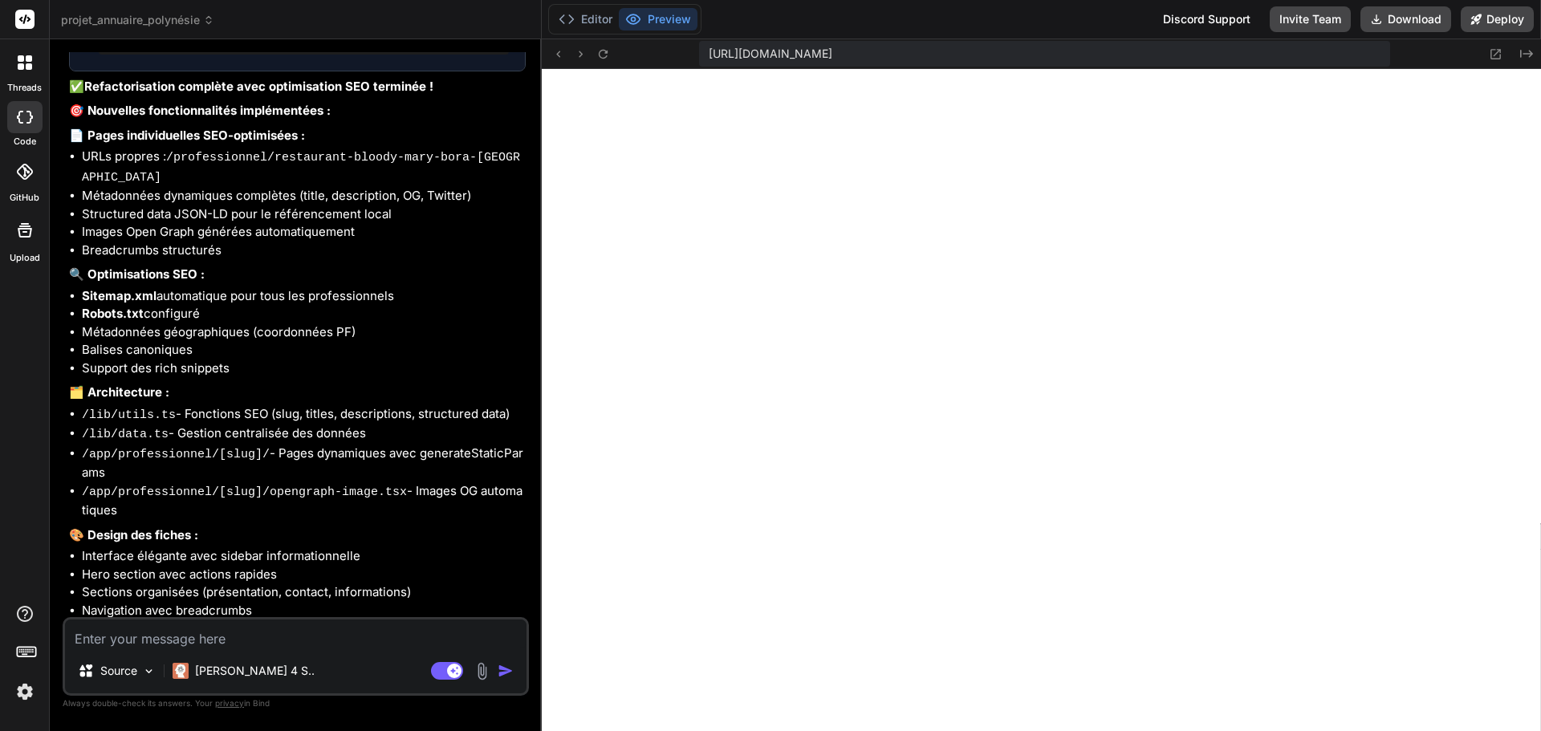
click at [115, 566] on li "Hero section avec actions rapides" at bounding box center [304, 575] width 444 height 18
click at [221, 633] on textarea at bounding box center [295, 633] width 461 height 29
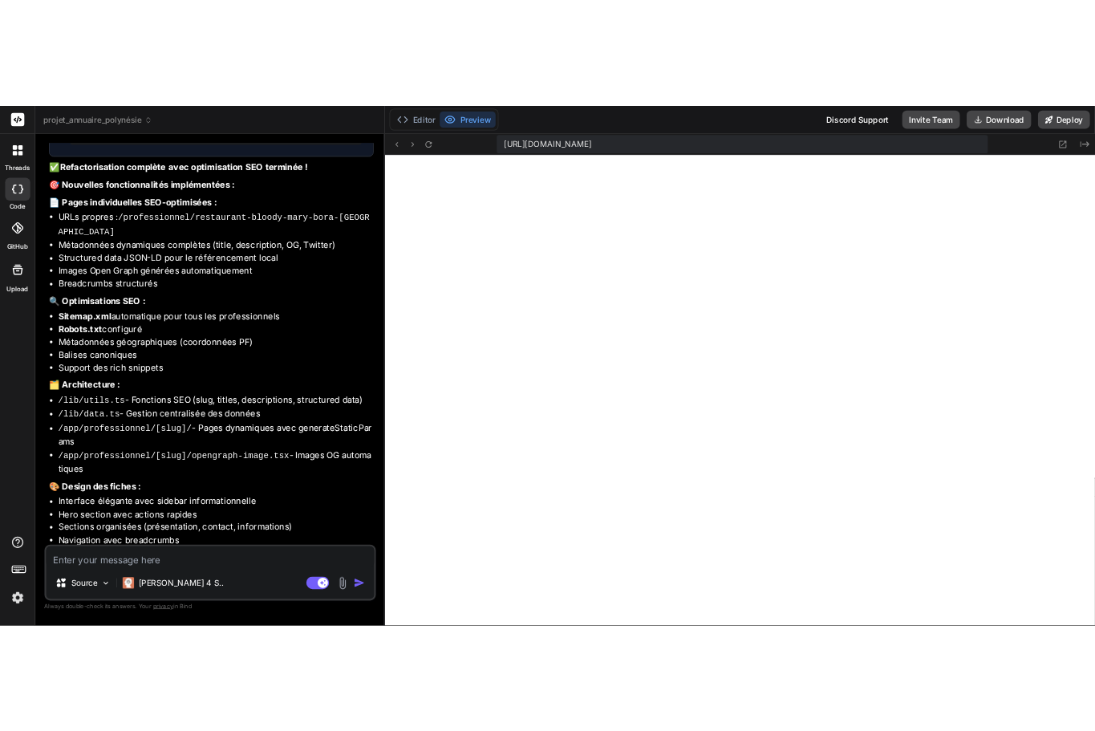
scroll to position [13410, 0]
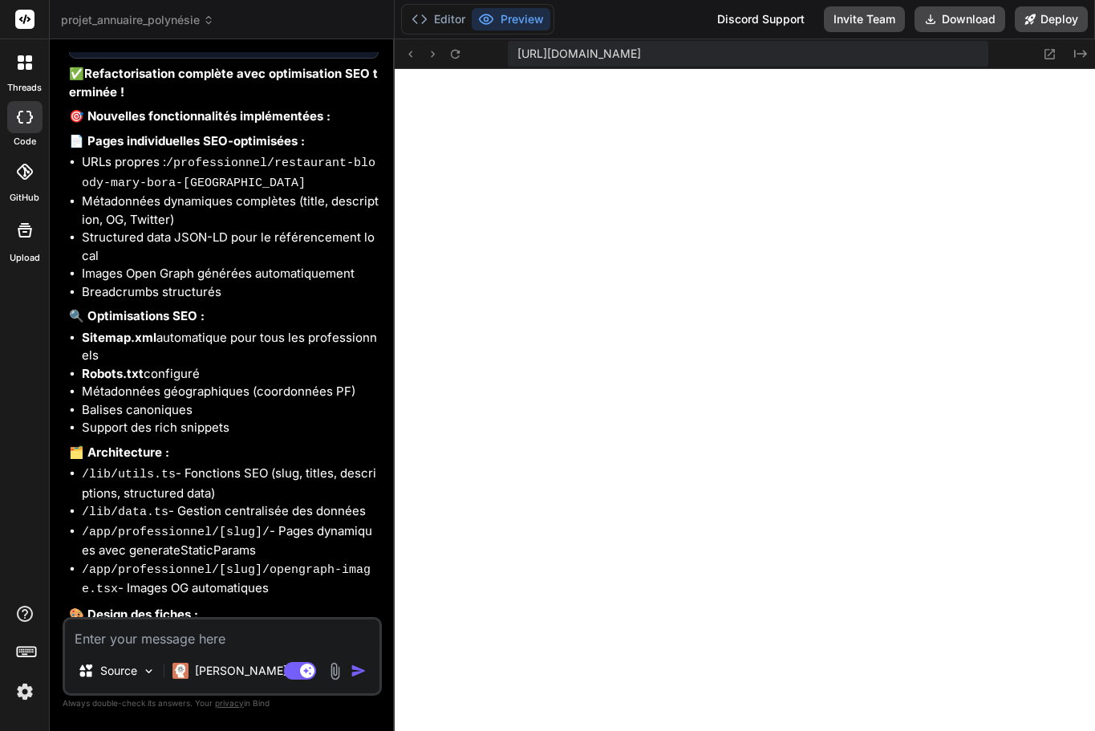
click at [170, 644] on textarea at bounding box center [222, 633] width 315 height 29
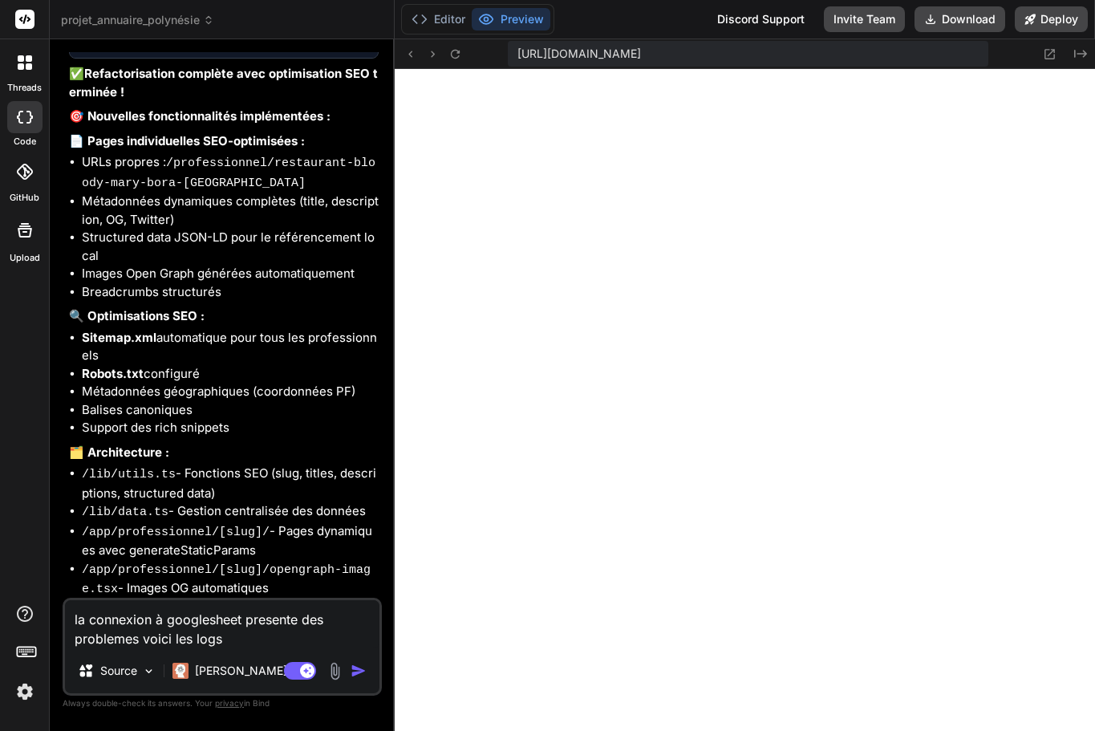
paste textarea "louise.nael@hotmail.fr"
click at [266, 644] on textarea "la connexion à googlesheet presente des problemes voici les logs :" at bounding box center [222, 624] width 315 height 48
paste textarea "cdn.amplitude.com/libs/analytics-browser-2.6.2-min.js.gz:1 Failed to load resou…"
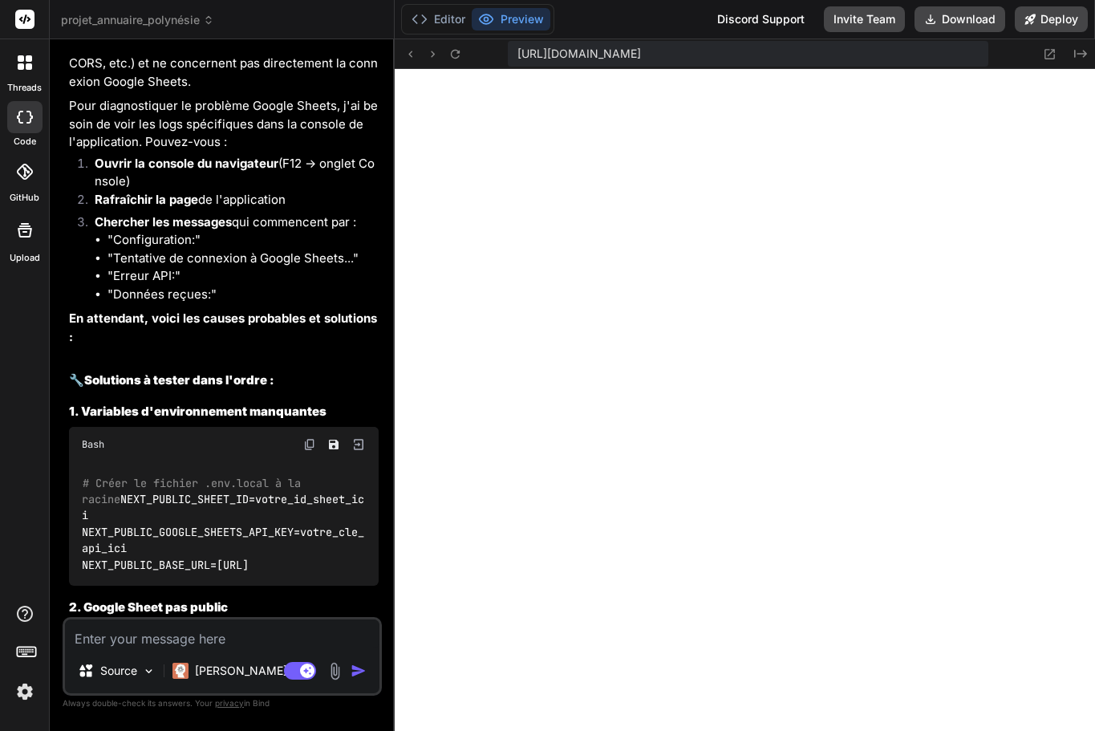
scroll to position [23479, 0]
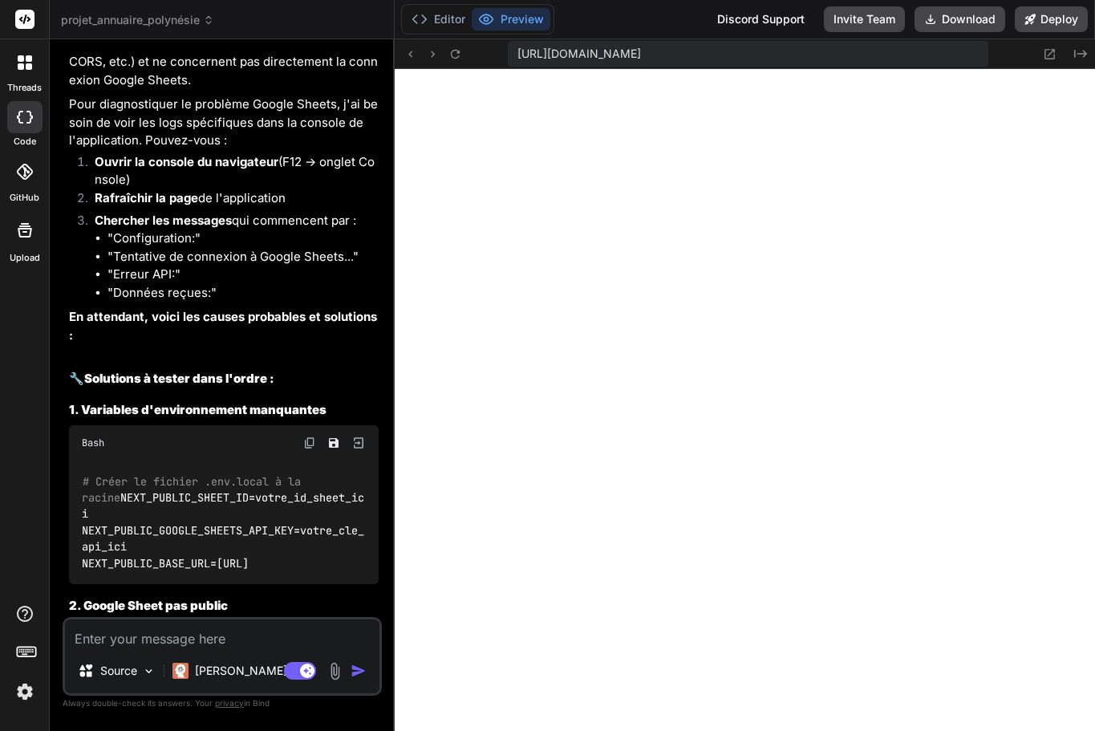
click at [143, 628] on textarea at bounding box center [222, 633] width 315 height 29
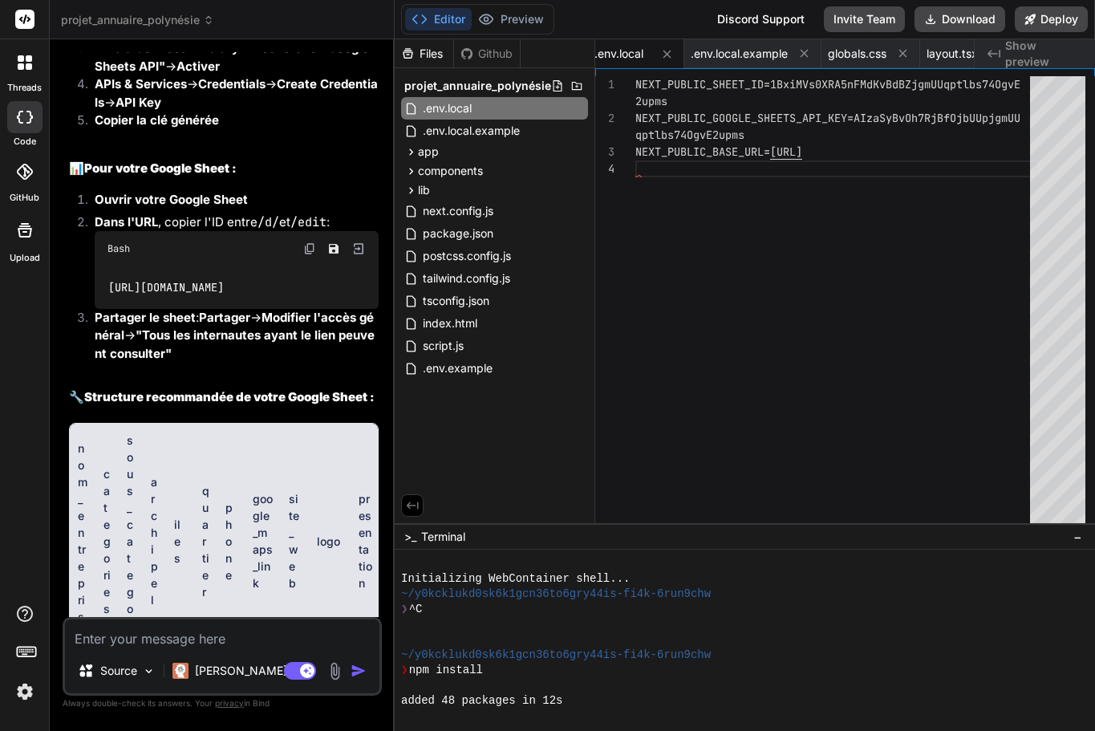
scroll to position [0, 2]
drag, startPoint x: 364, startPoint y: 212, endPoint x: 350, endPoint y: 331, distance: 120.3
click at [350, 424] on th "presentation" at bounding box center [363, 542] width 30 height 236
drag, startPoint x: 339, startPoint y: 326, endPoint x: 255, endPoint y: 319, distance: 84.5
click at [255, 424] on tr "nom_entreprise categories sous_categorie archipel iles quartier phone google_ma…" at bounding box center [222, 542] width 311 height 236
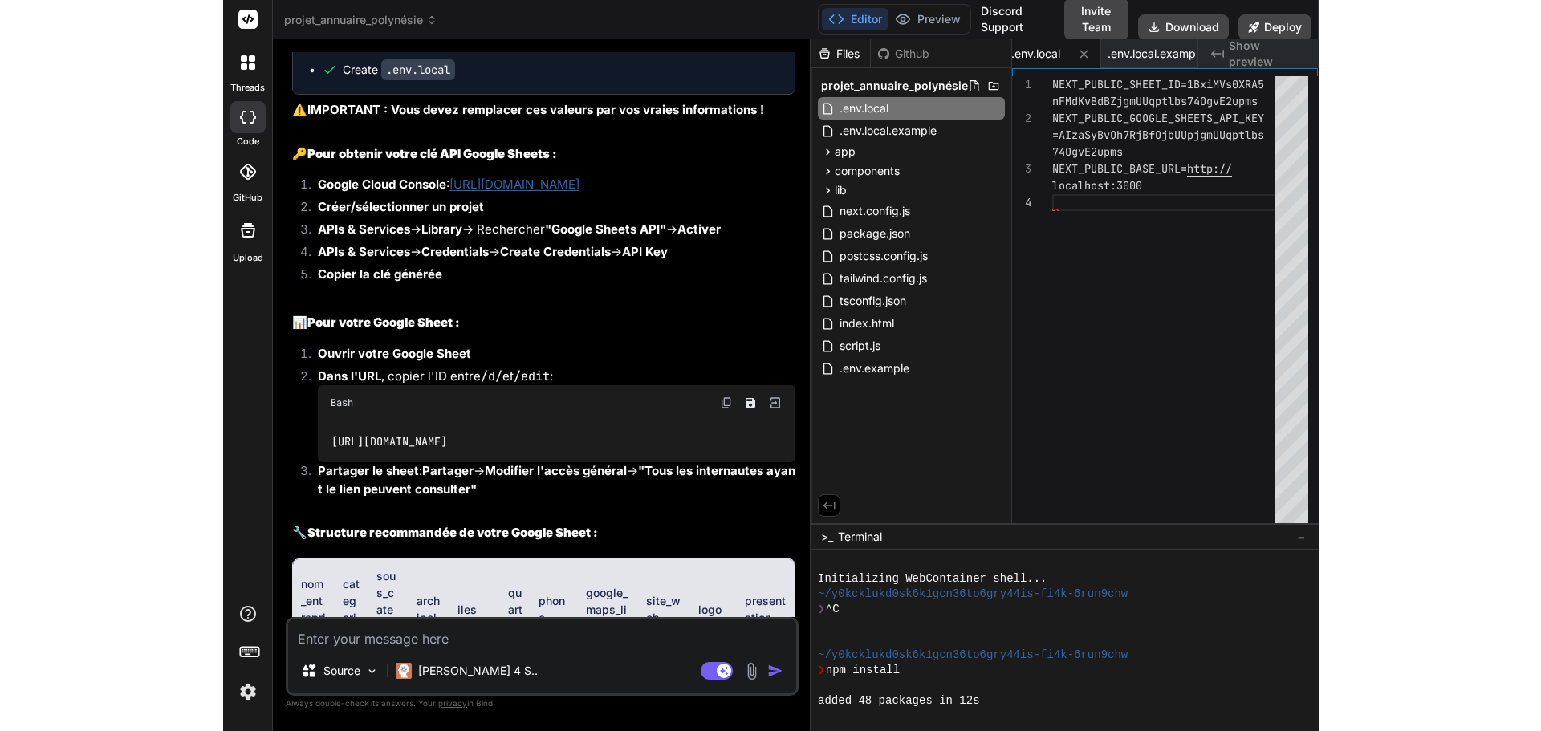
scroll to position [17595, 0]
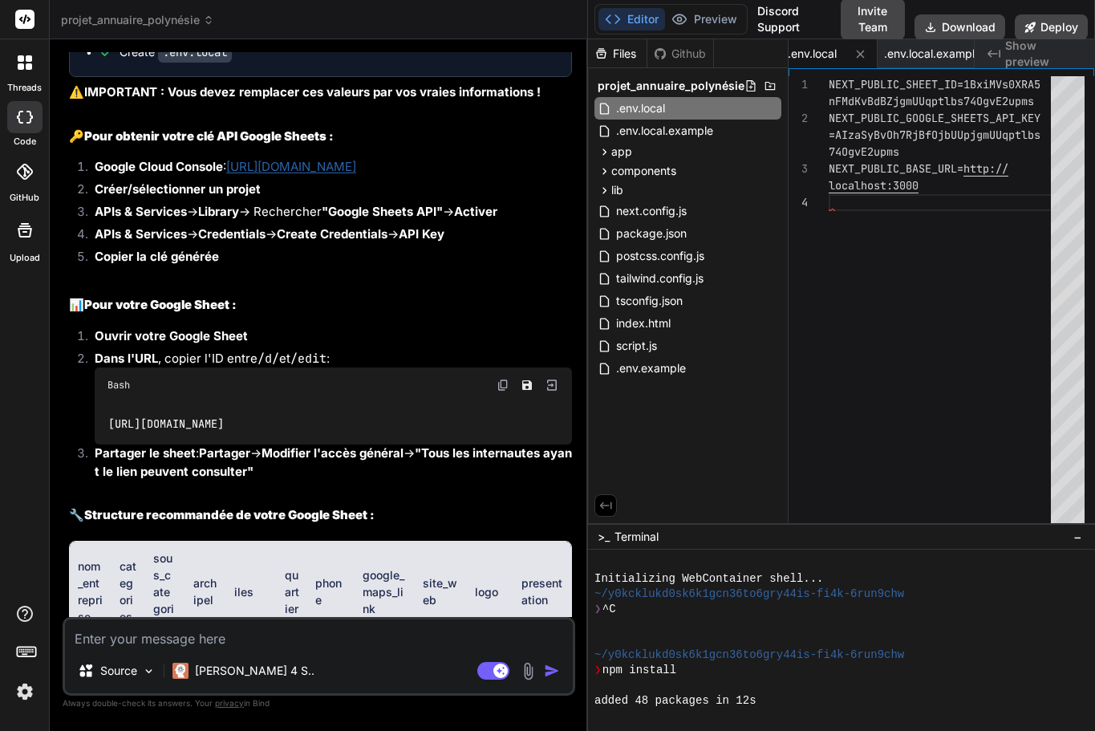
drag, startPoint x: 394, startPoint y: 355, endPoint x: 564, endPoint y: 346, distance: 170.4
click at [564, 346] on div "Bind AI Web Search Created with Pixso. Code Generator You voici le code, cela b…" at bounding box center [319, 385] width 538 height 692
click at [715, 14] on button "Preview" at bounding box center [704, 19] width 79 height 22
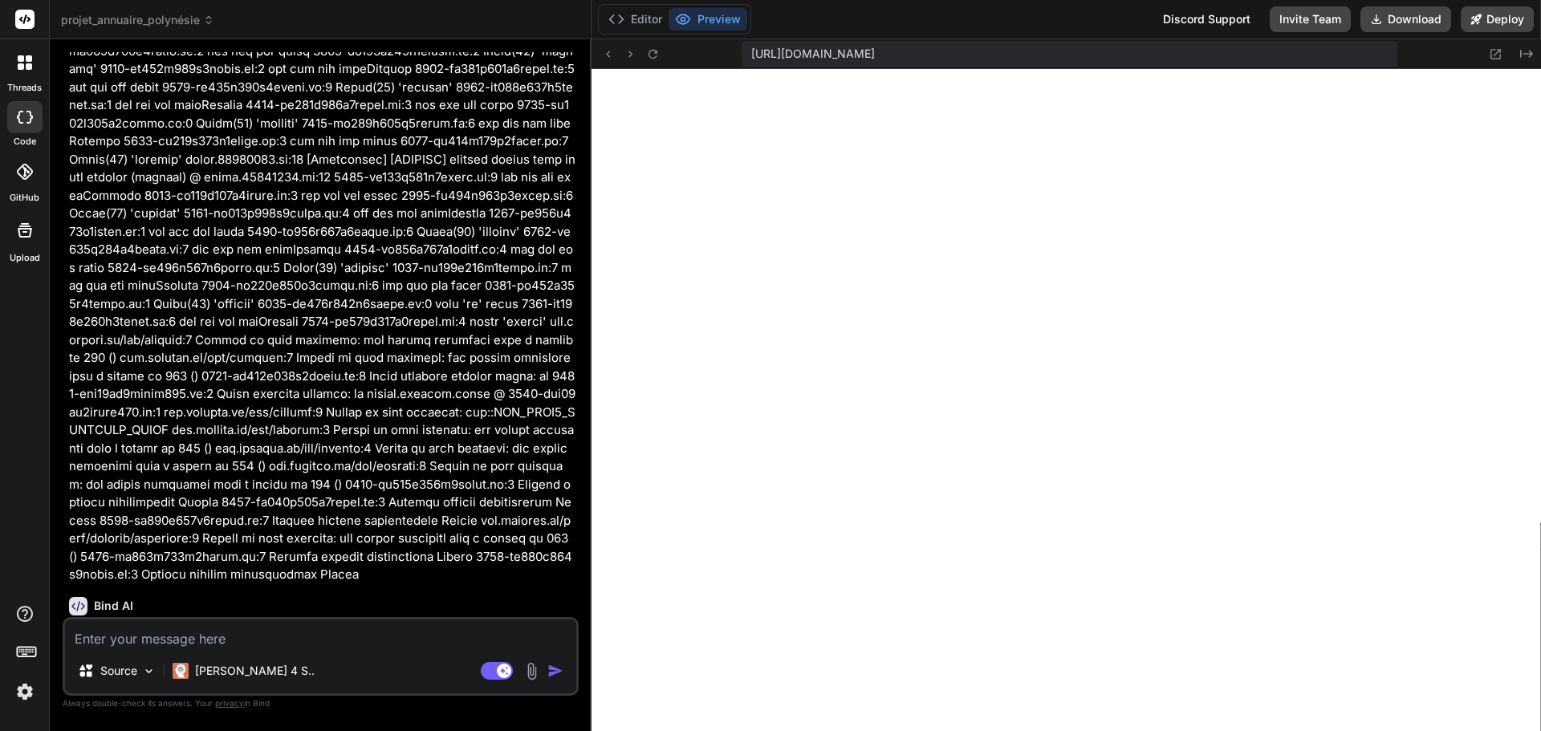
scroll to position [17541, 0]
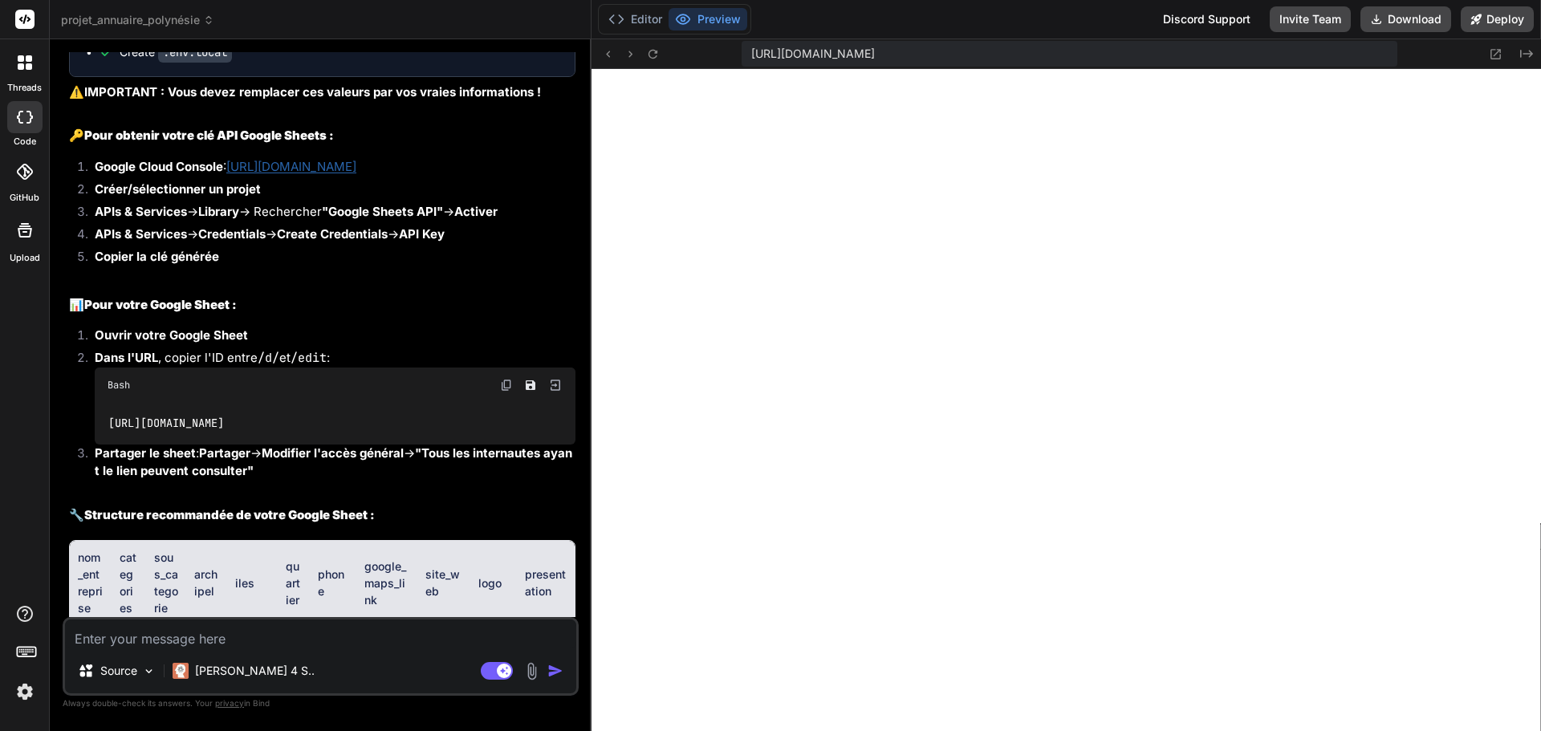
drag, startPoint x: 817, startPoint y: 167, endPoint x: 560, endPoint y: 174, distance: 256.9
click at [560, 174] on div "Bind AI Web Search Created with Pixso. Code Generator You voici le code, cela b…" at bounding box center [321, 385] width 542 height 692
click at [560, 174] on div "Annuaire Professionnel Polynésie Française Click to open Workbench Create .env.…" at bounding box center [322, 377] width 506 height 806
click at [647, 58] on icon at bounding box center [653, 54] width 14 height 14
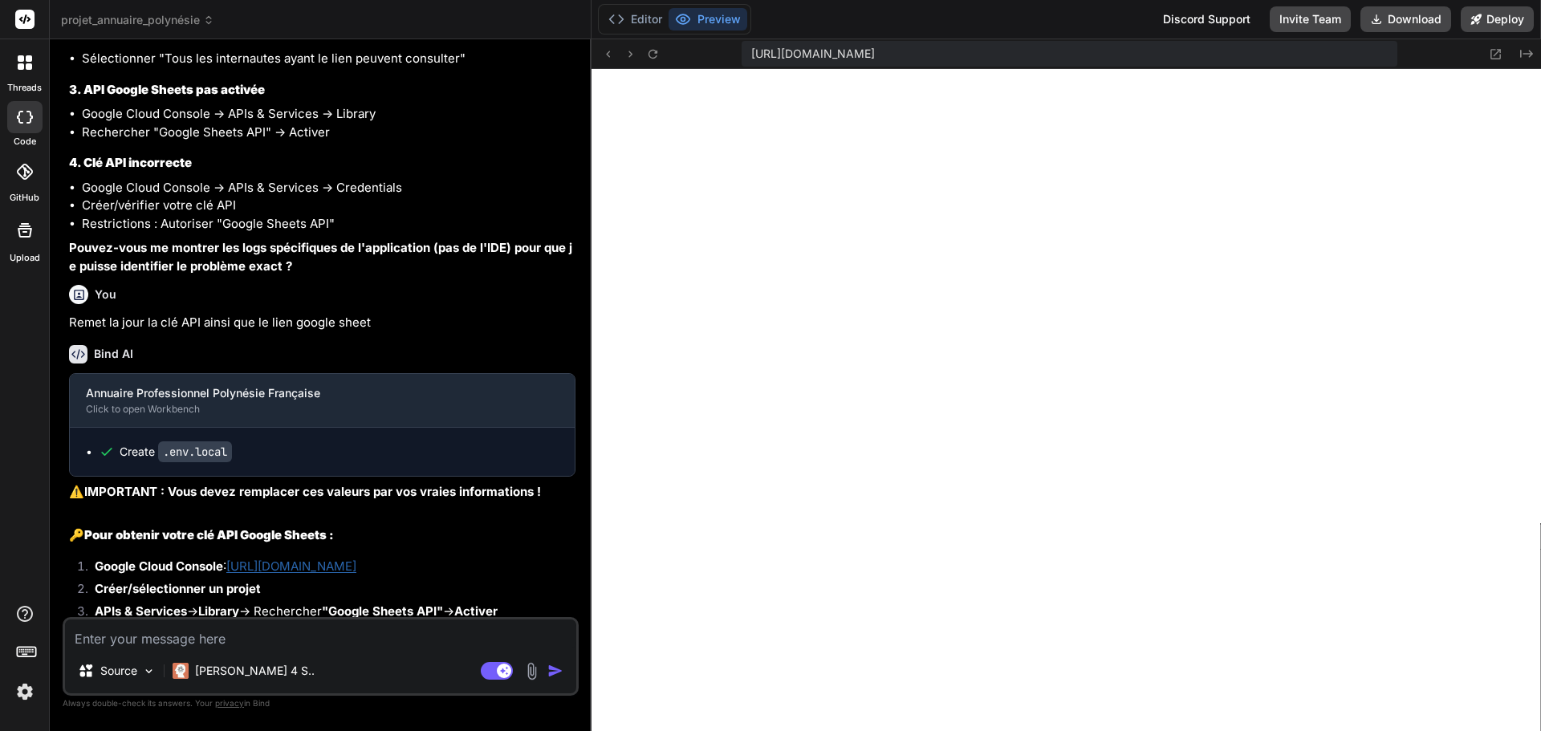
scroll to position [17140, 0]
click at [235, 639] on textarea at bounding box center [320, 633] width 511 height 29
click at [191, 636] on textarea at bounding box center [320, 633] width 511 height 29
paste textarea "./app/professionnel/[slug]/opengraph-image.tsx?__next_metadata_image_meta__ (1:…"
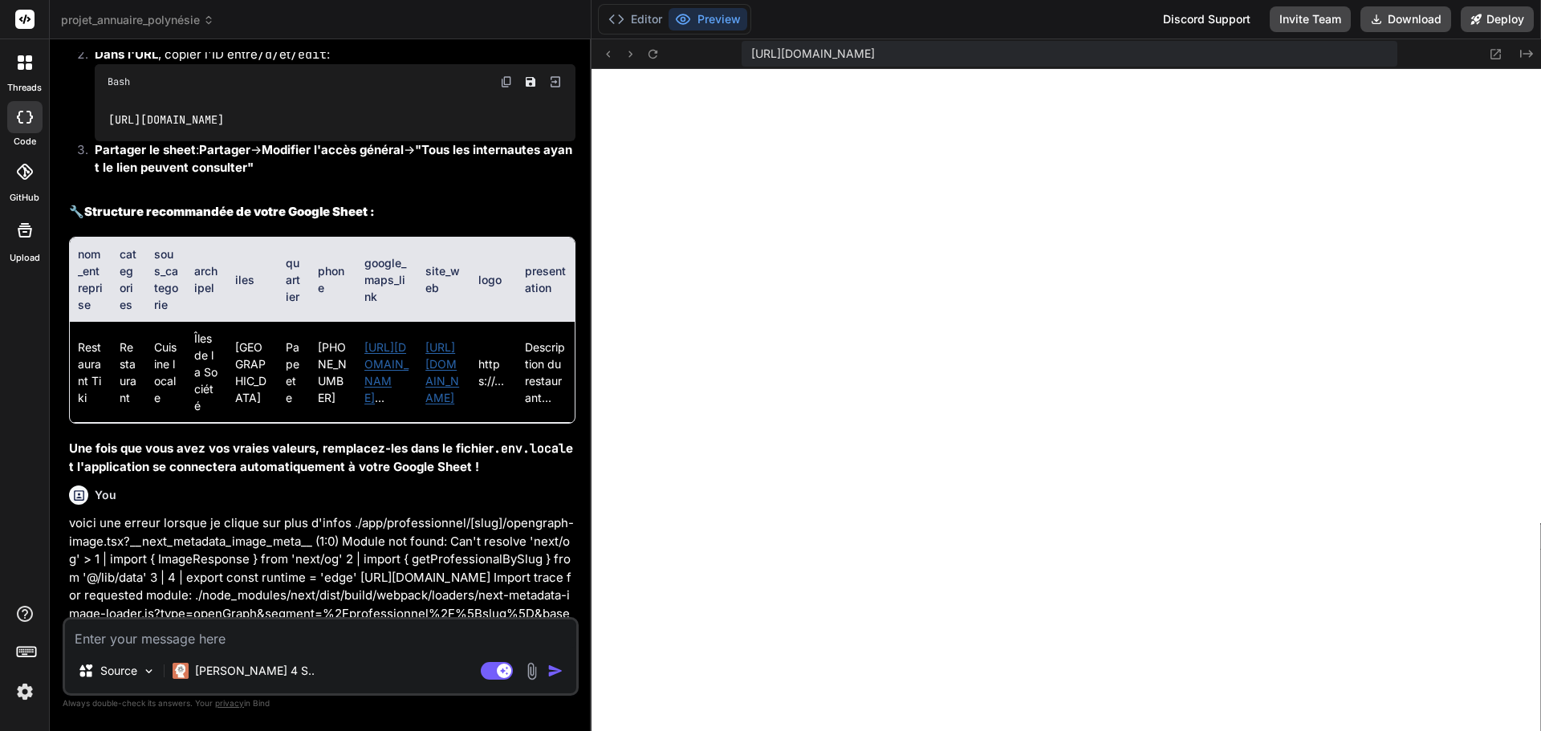
scroll to position [17852, 0]
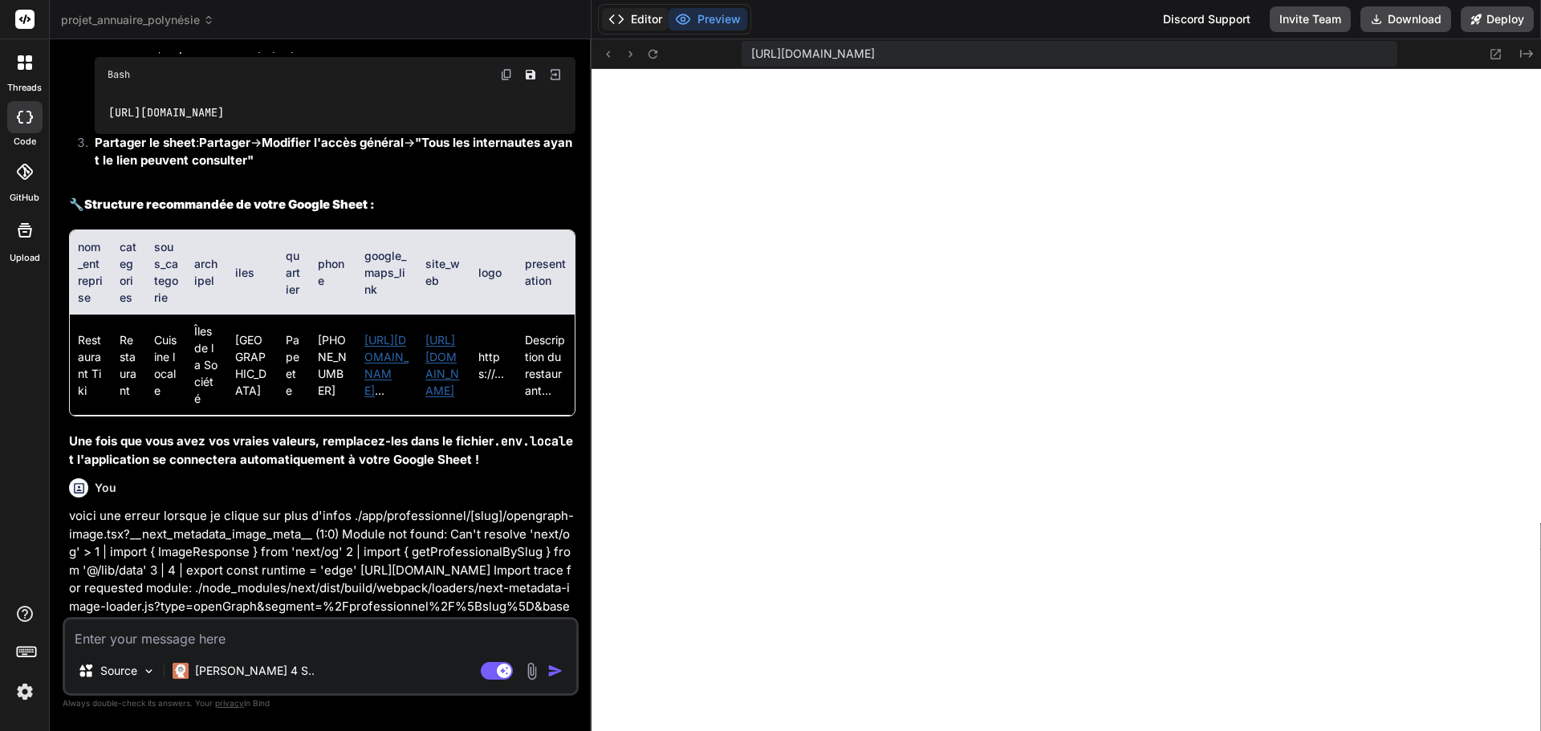
click at [632, 18] on button "Editor" at bounding box center [635, 19] width 67 height 22
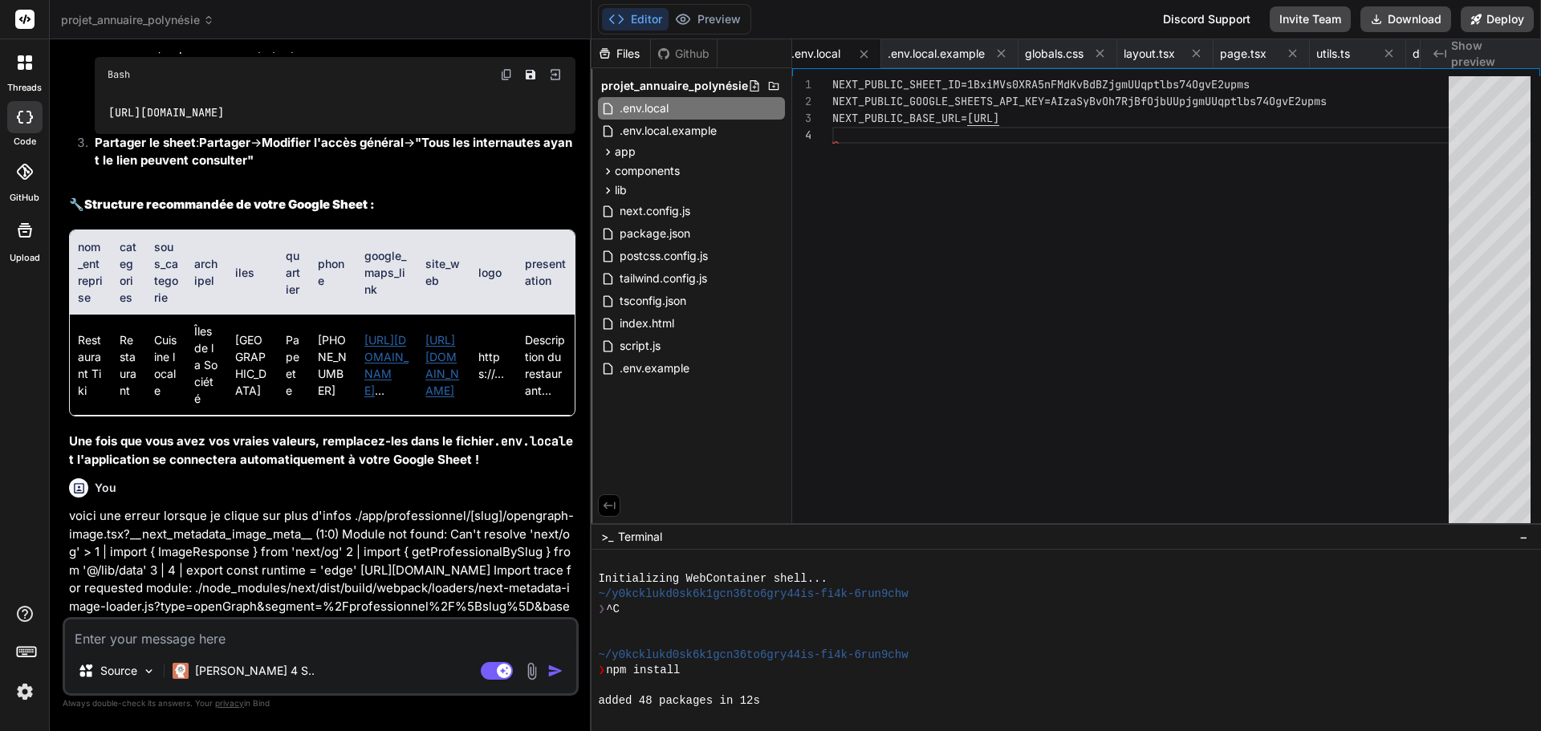
click at [1070, 95] on div "NEXT_PUBLIC_SHEET_ID=1BxiMVs0XRA5nFMdKvBdBZjgmUUqp tlbs74OgvE2upms NEXT_PUBLIC_…" at bounding box center [1145, 303] width 626 height 455
click at [1055, 100] on div "NEXT_PUBLIC_SHEET_ID=1BxiMVs0XRA5nFMdKvBdBZjgmUUqp tlbs74OgvE2upms NEXT_PUBLIC_…" at bounding box center [1145, 303] width 626 height 455
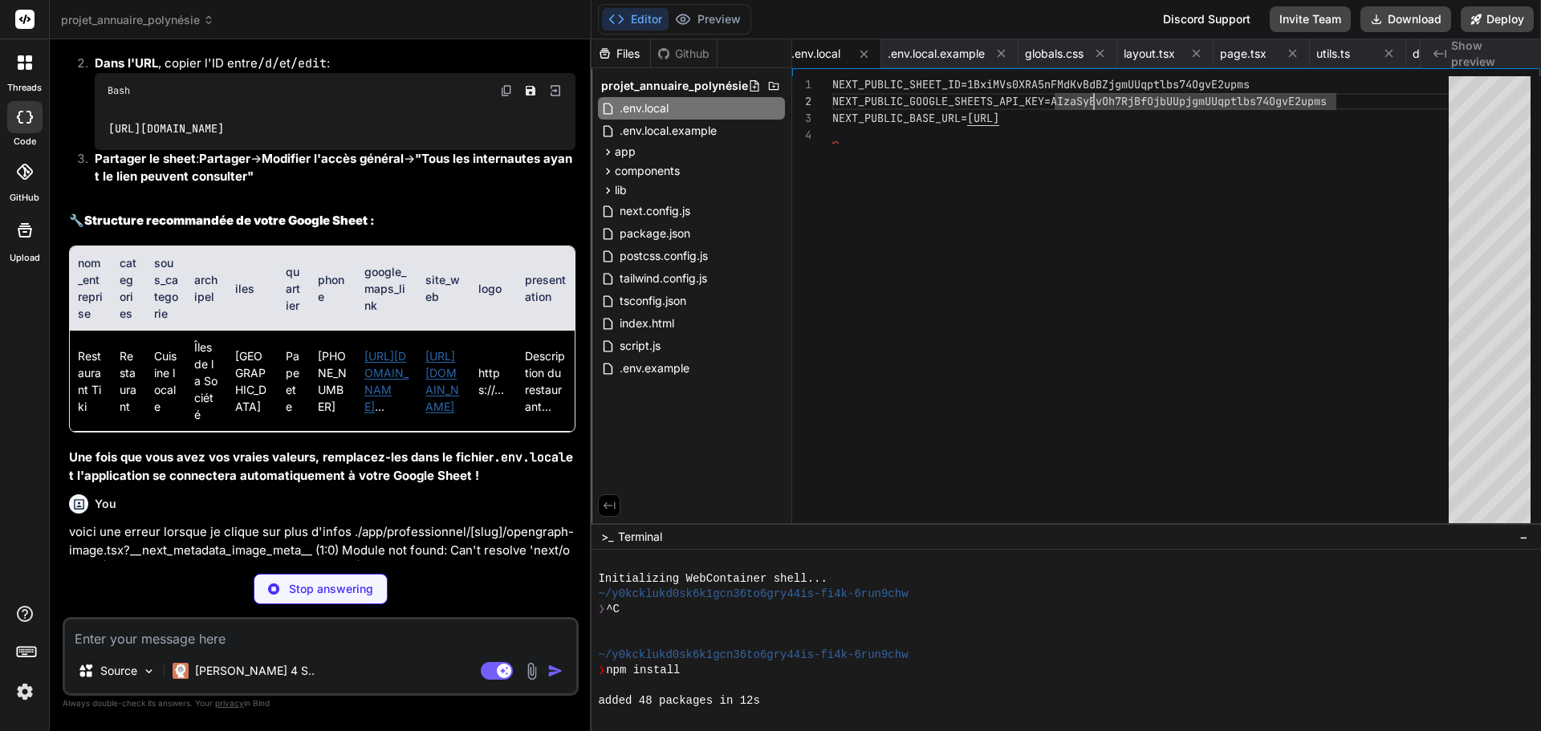
click at [1096, 93] on div "NEXT_PUBLIC_SHEET_ID=1BxiMVs0XRA5nFMdKvBdBZjgmUUqp tlbs74OgvE2upms NEXT_PUBLIC_…" at bounding box center [1145, 303] width 626 height 455
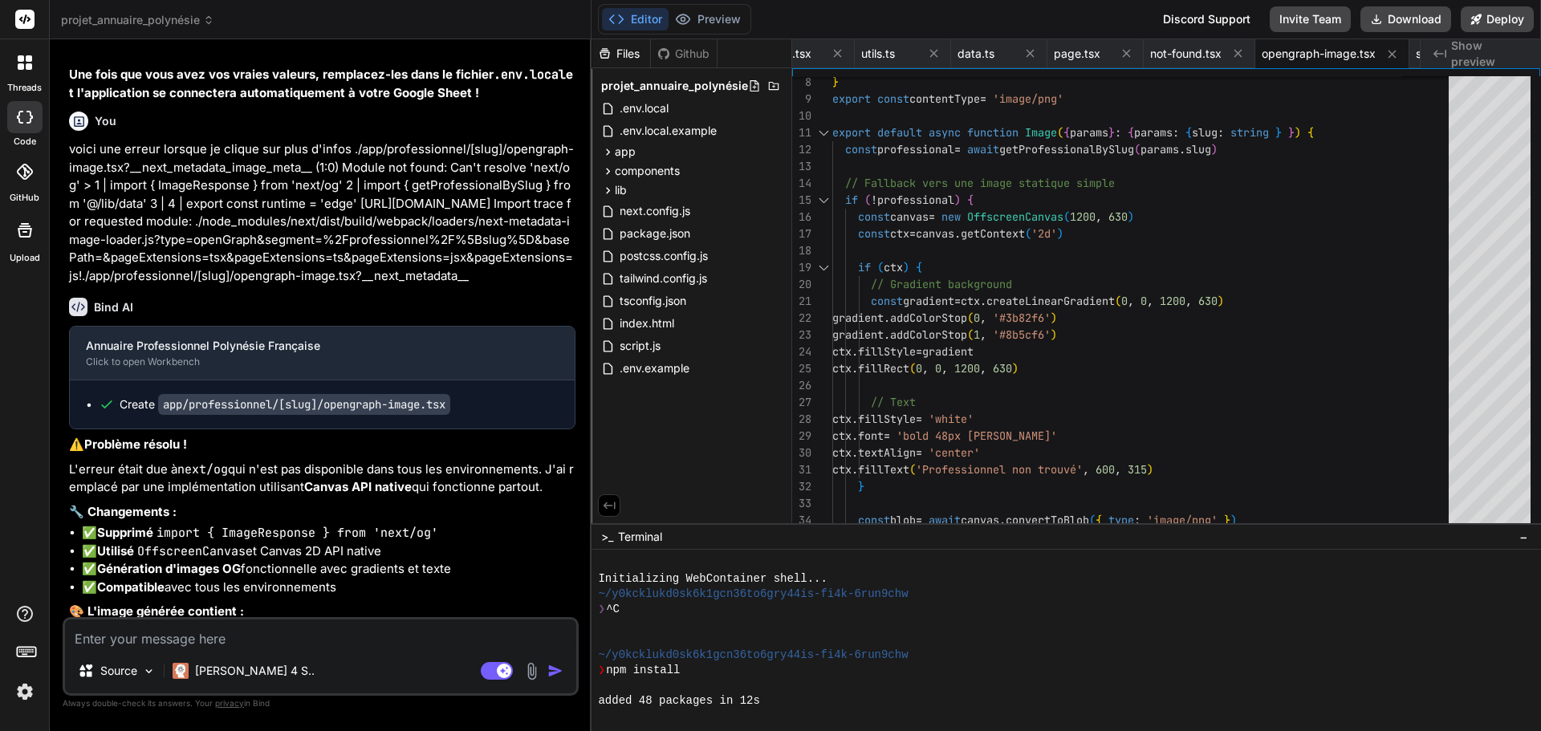
scroll to position [18232, 0]
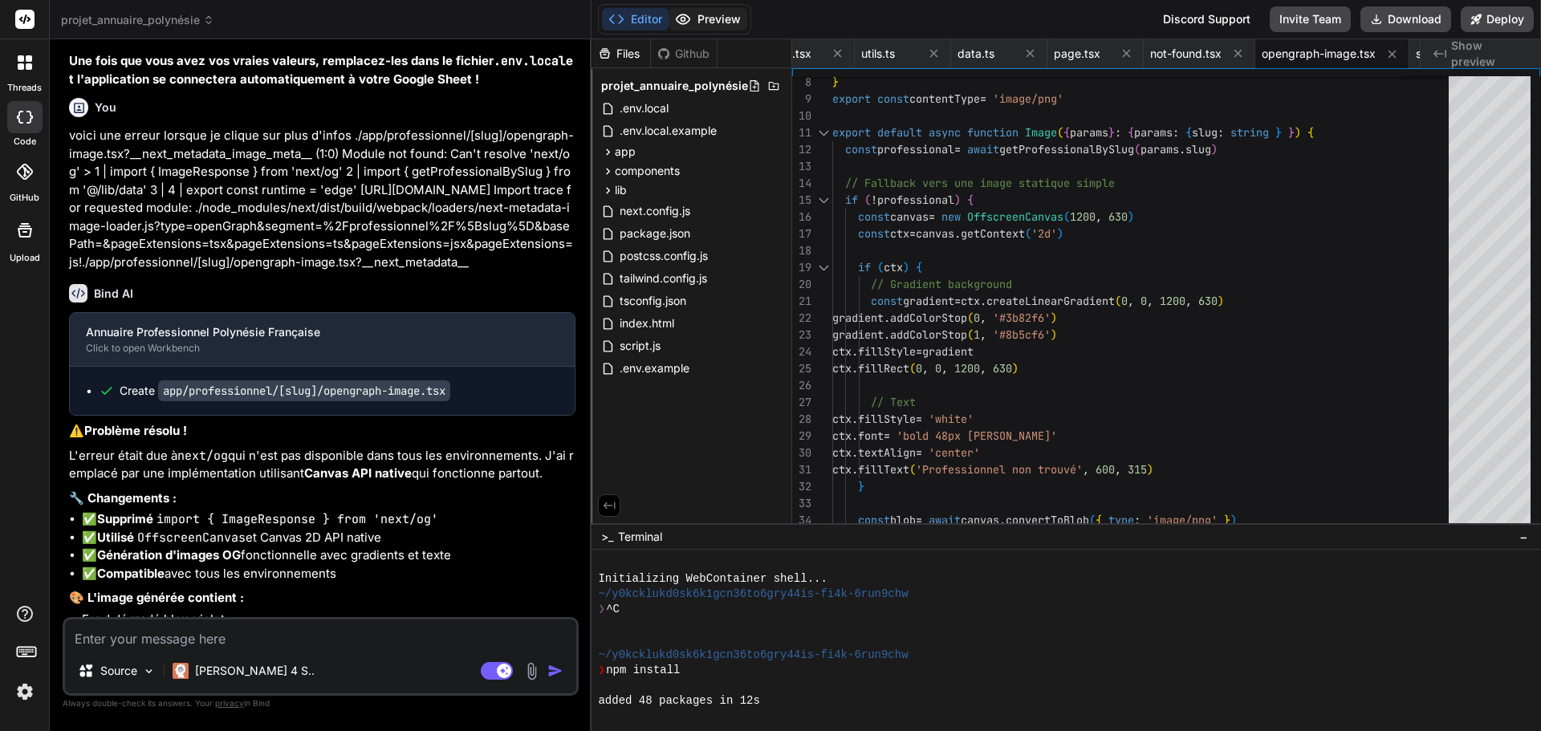
click at [731, 20] on button "Preview" at bounding box center [707, 19] width 79 height 22
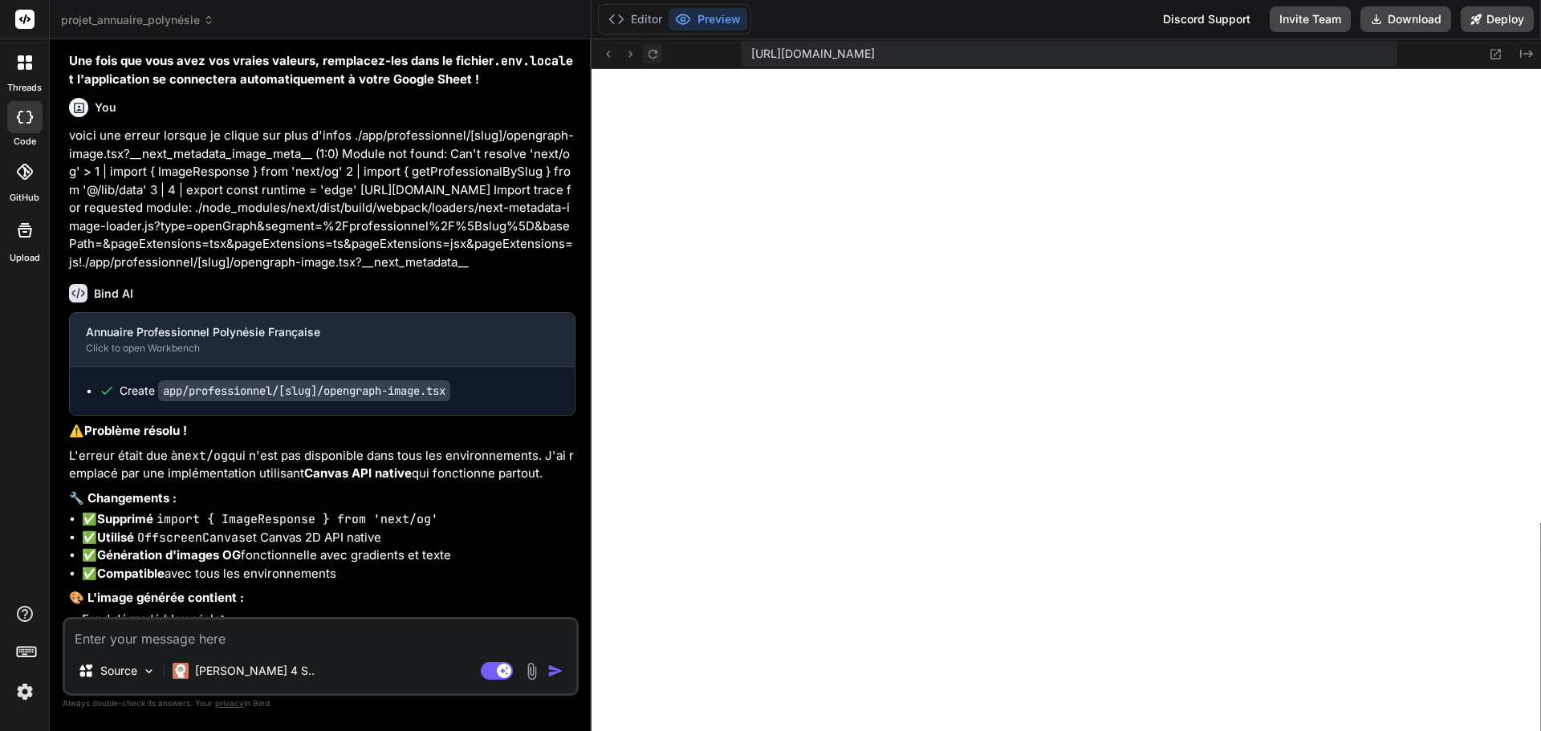
click at [652, 57] on icon at bounding box center [653, 54] width 14 height 14
click at [235, 644] on textarea at bounding box center [320, 633] width 511 height 29
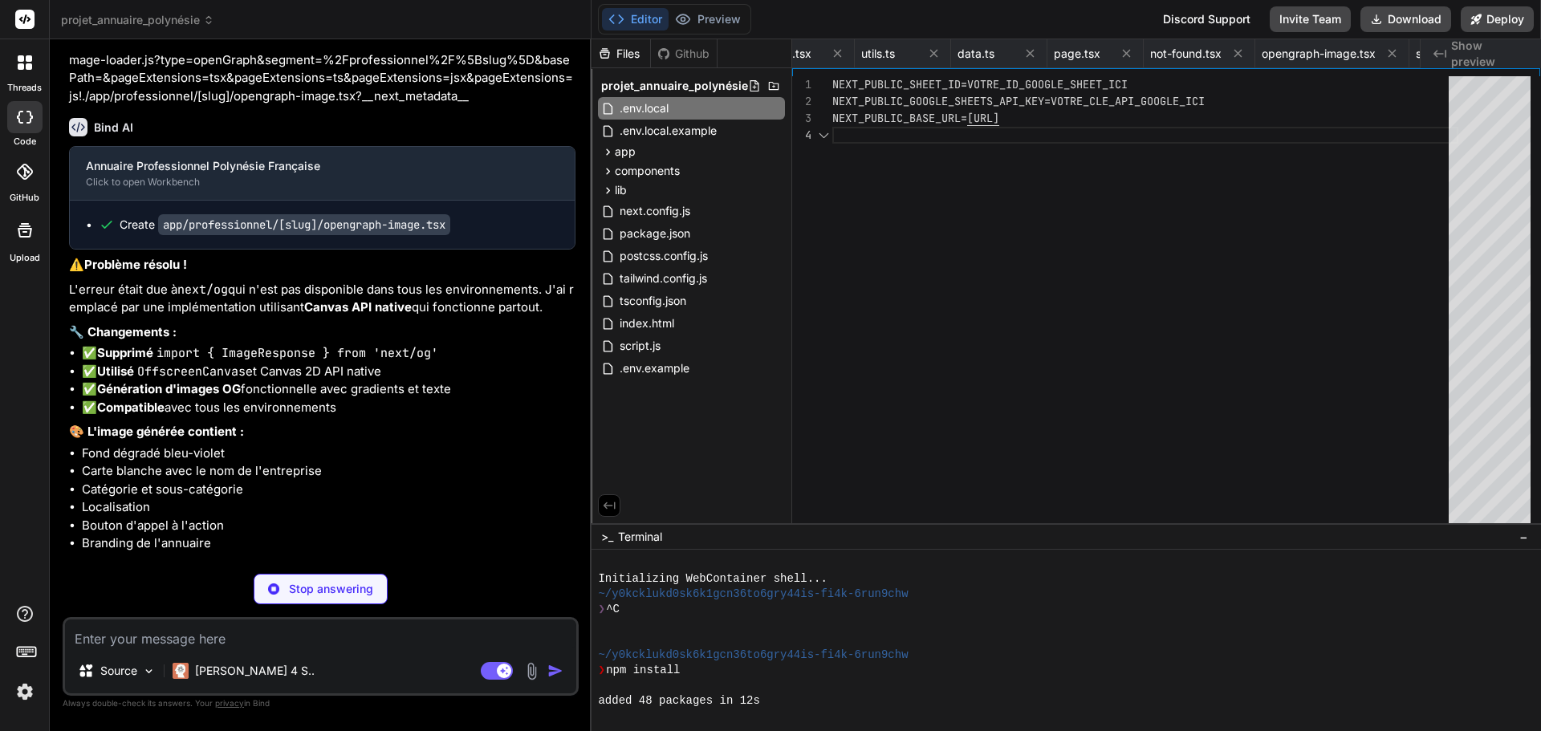
scroll to position [0, 784]
click at [165, 639] on textarea at bounding box center [320, 633] width 511 height 29
paste textarea "https://docs.google.com/spreadsheets/d/1-pcVOPXIrbw5I7UJlbSFJ6tKd-ym6i-pFLk77kw…"
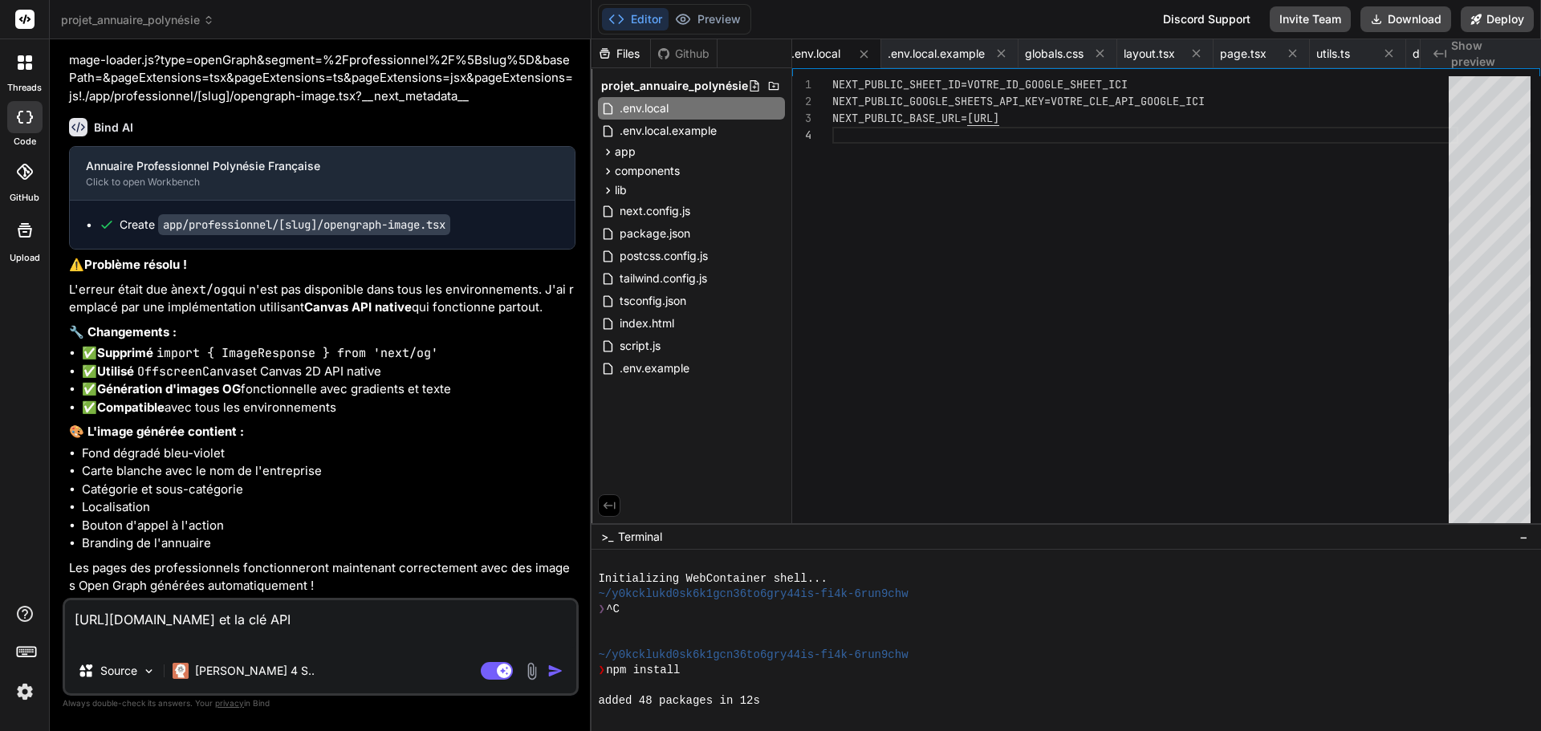
paste textarea "[SECURITY_DATA]"
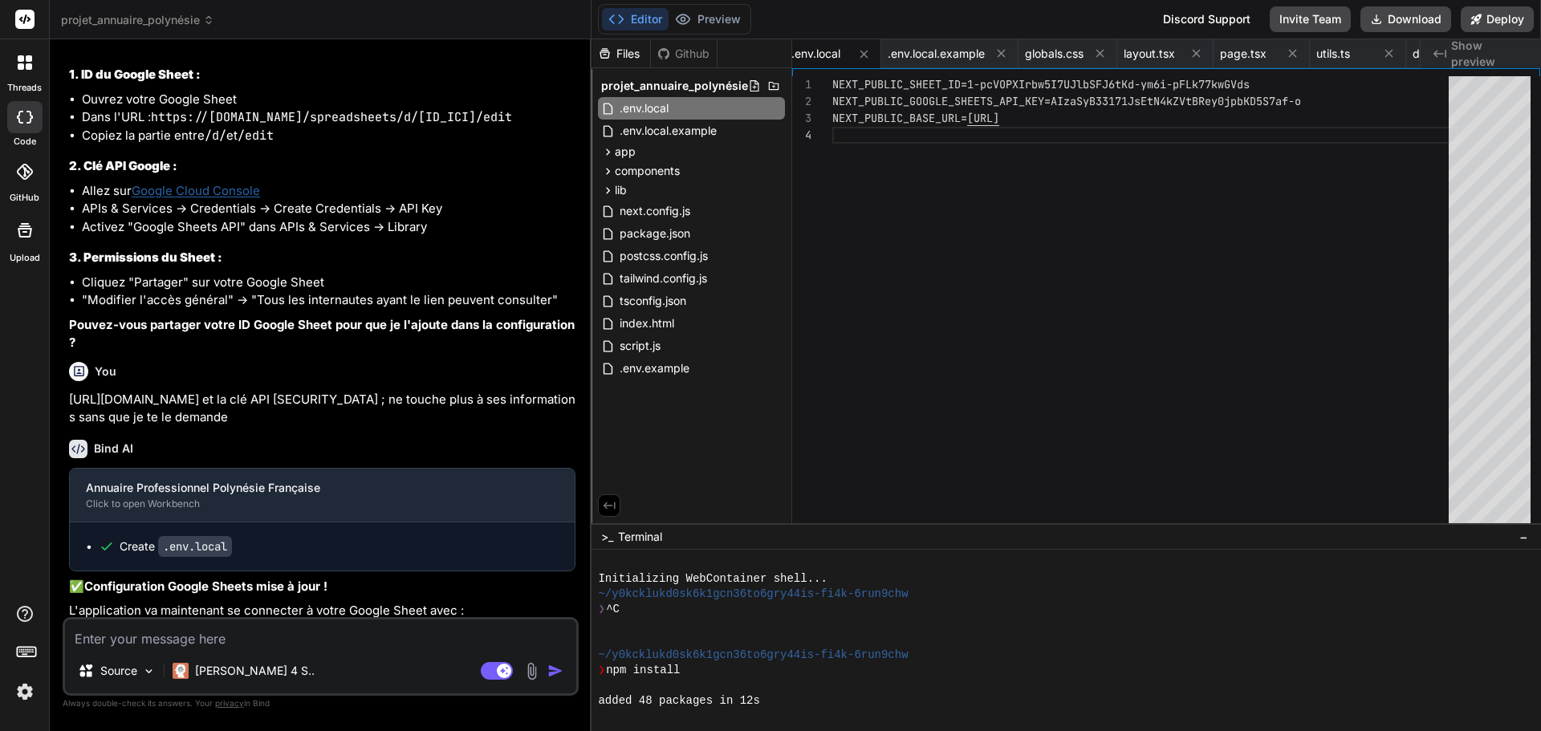
scroll to position [19230, 0]
click at [720, 19] on button "Preview" at bounding box center [707, 19] width 79 height 22
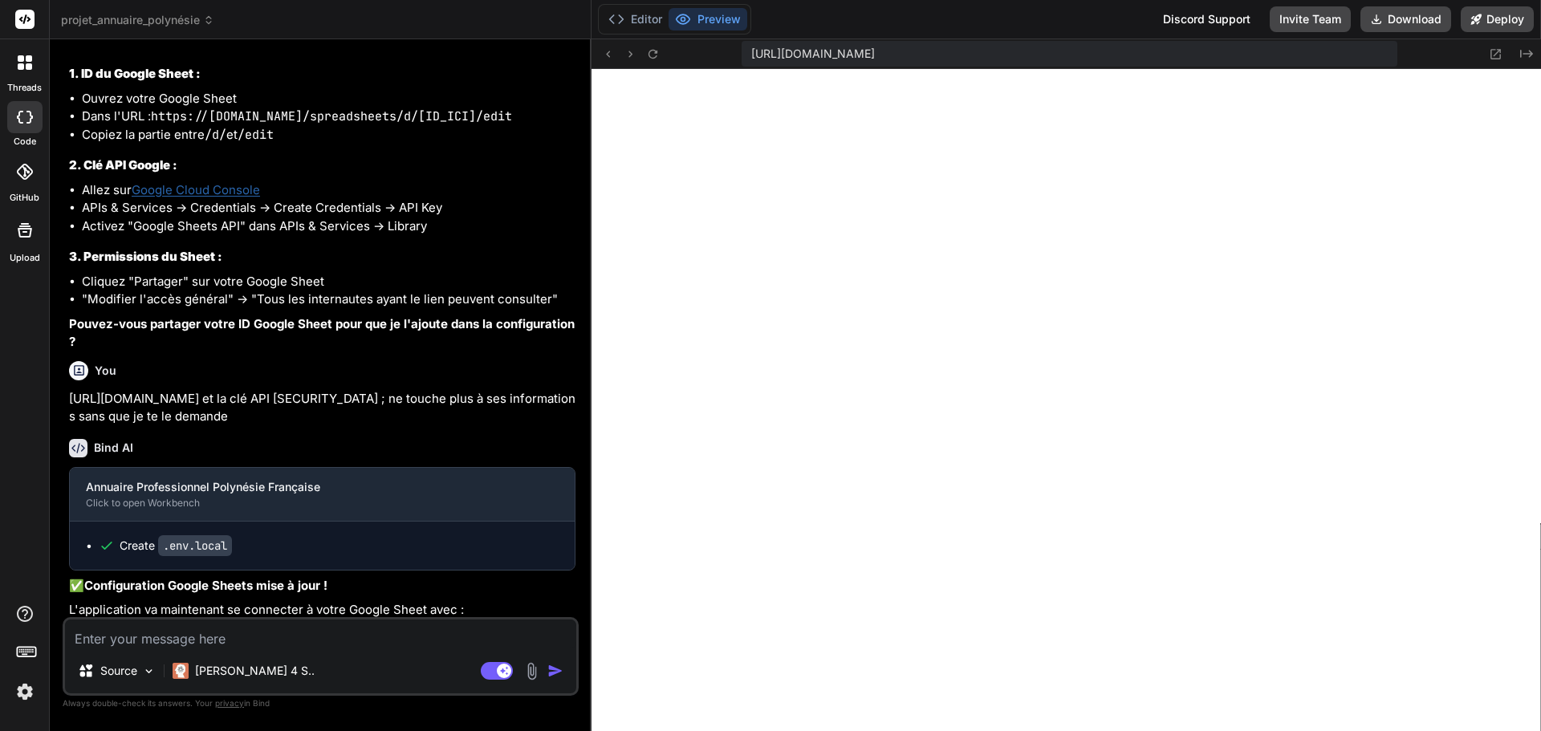
click at [308, 637] on textarea at bounding box center [320, 633] width 511 height 29
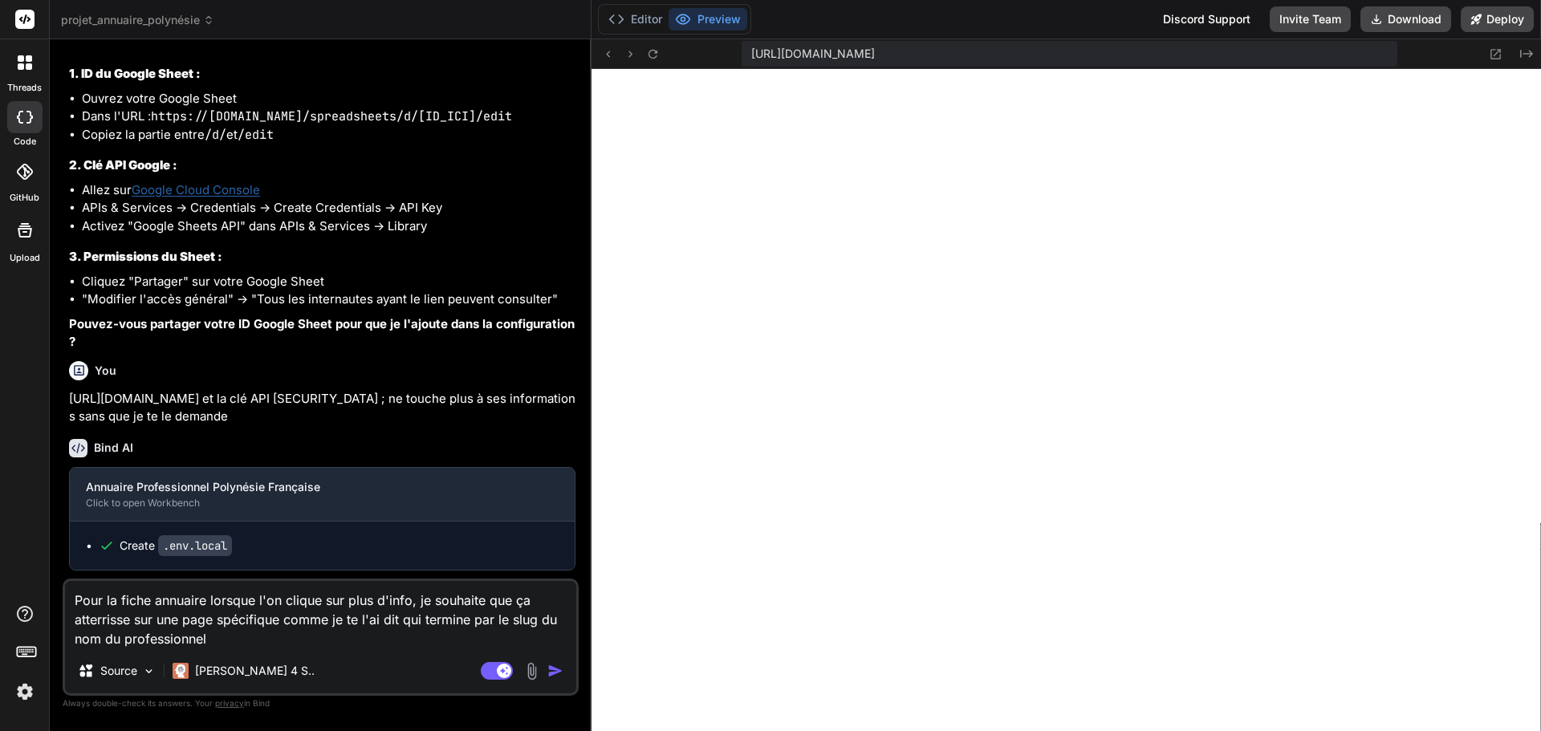
click at [73, 633] on textarea "Pour la fiche annuaire lorsque l'on clique sur plus d'info, je souhaite que ça …" at bounding box center [320, 614] width 511 height 67
click at [314, 625] on textarea "Pour la fiche annuaire lorsque l'on clique sur plus d'info, je souhaite que ça …" at bounding box center [320, 614] width 511 height 67
click at [295, 642] on textarea "Pour la fiche annuaire lorsque l'on clique sur plus d'info, je souhaite que ça …" at bounding box center [320, 614] width 511 height 67
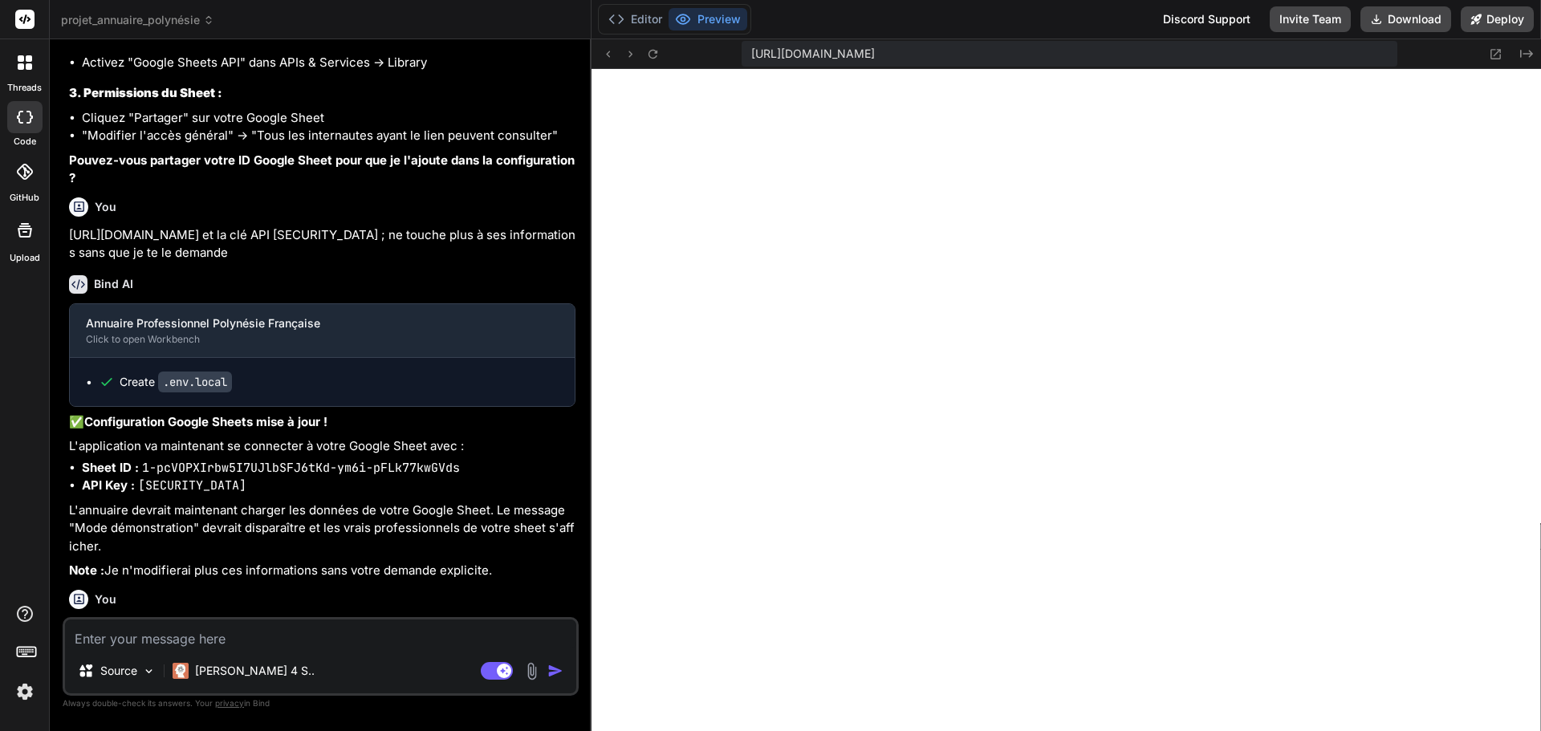
scroll to position [19433, 0]
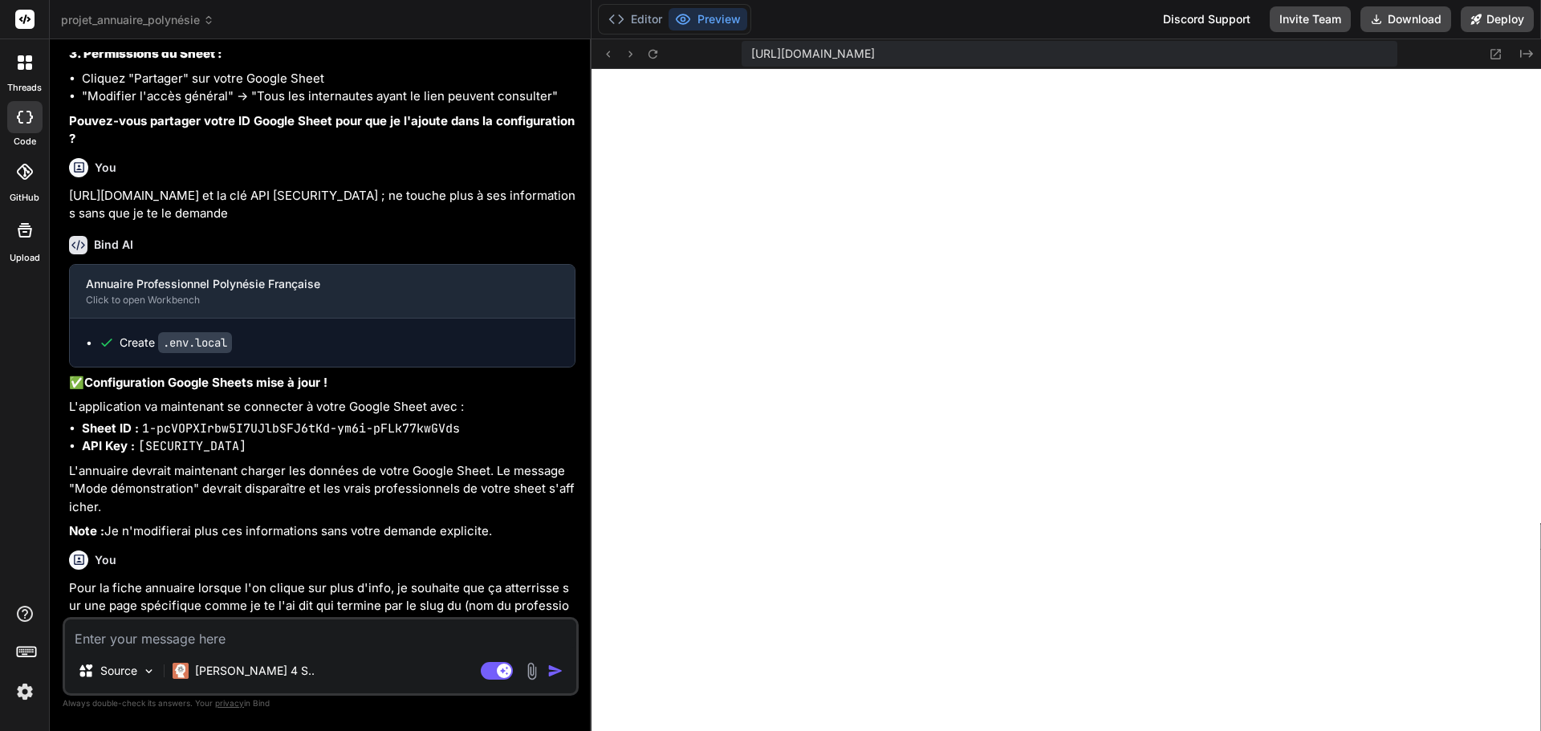
click at [640, 59] on div at bounding box center [630, 53] width 64 height 19
click at [651, 55] on icon at bounding box center [653, 54] width 14 height 14
click at [635, 24] on button "Editor" at bounding box center [635, 19] width 67 height 22
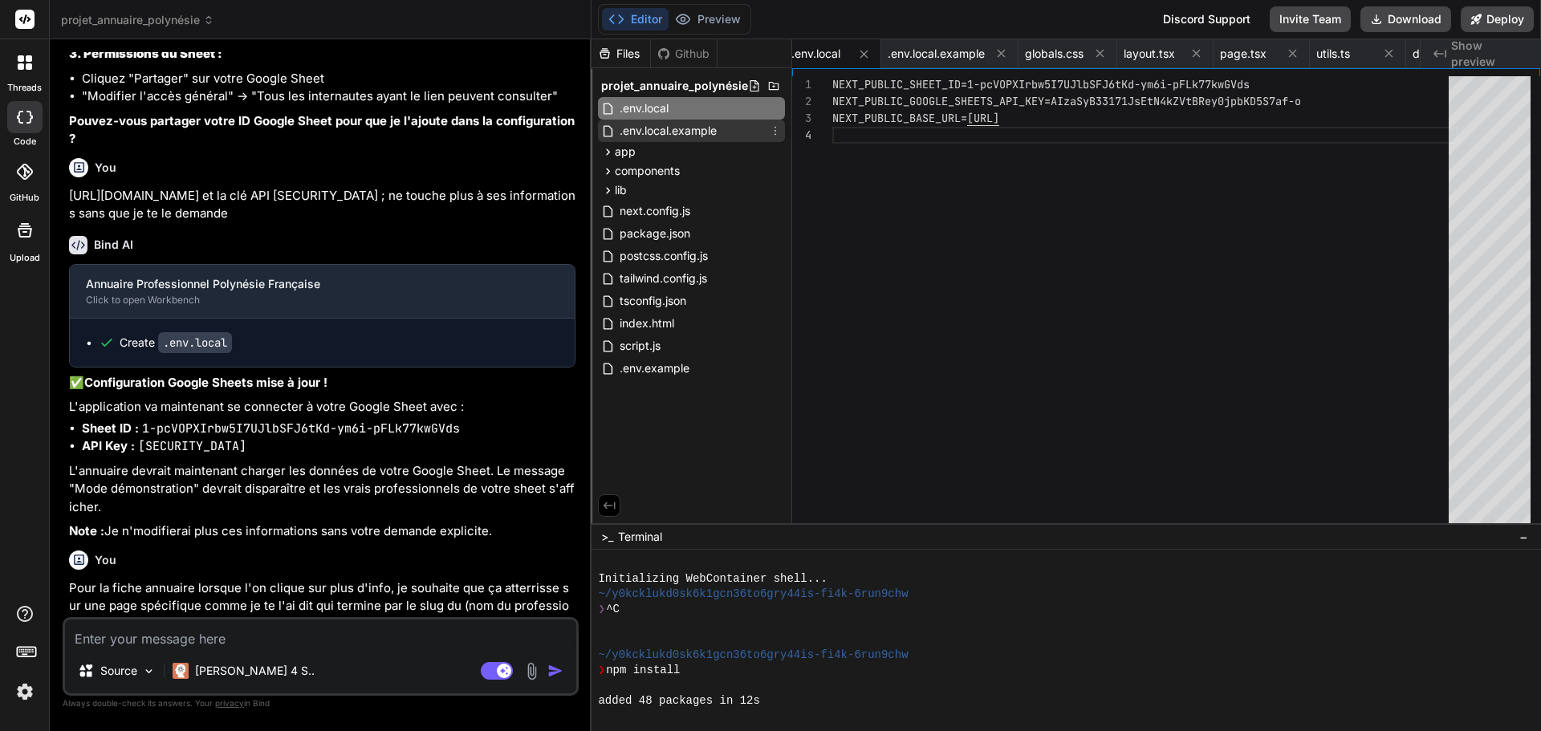
click at [662, 132] on span ".env.local.example" at bounding box center [668, 130] width 100 height 19
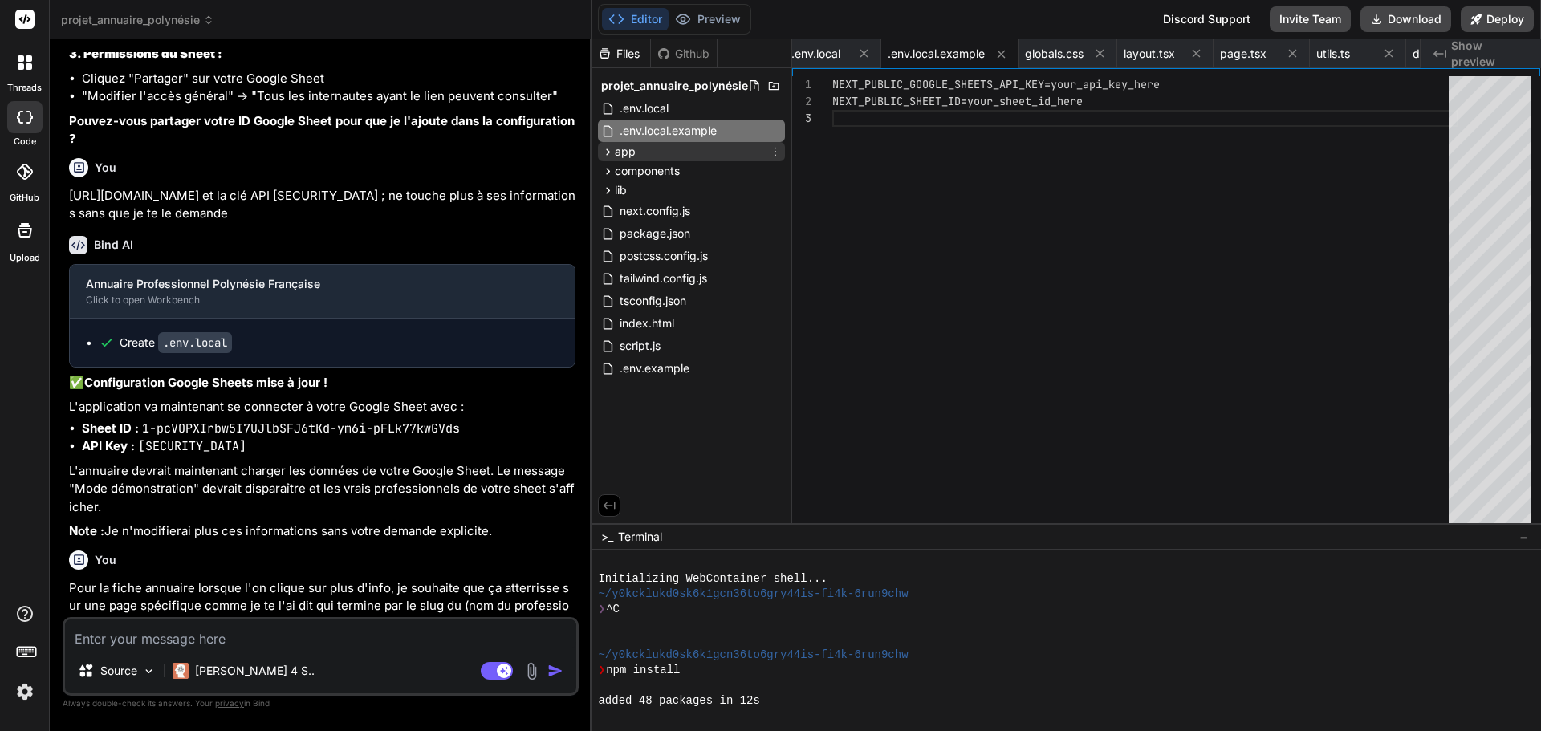
click at [644, 155] on div "app" at bounding box center [691, 151] width 187 height 19
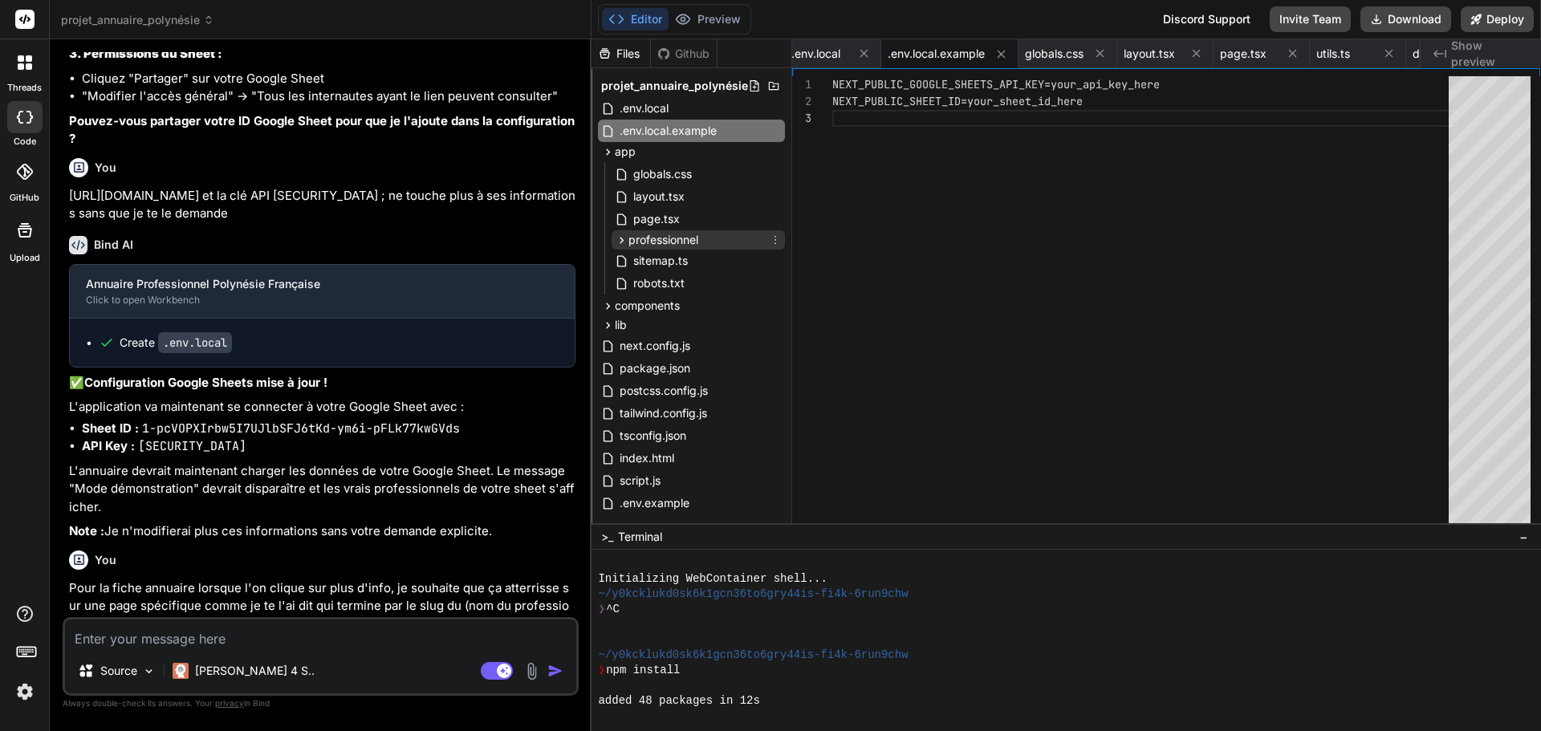
click at [648, 237] on span "professionnel" at bounding box center [663, 240] width 70 height 16
click at [647, 262] on span "[slug]" at bounding box center [657, 261] width 30 height 16
click at [617, 238] on icon at bounding box center [622, 241] width 14 height 14
click at [605, 151] on icon at bounding box center [608, 152] width 14 height 14
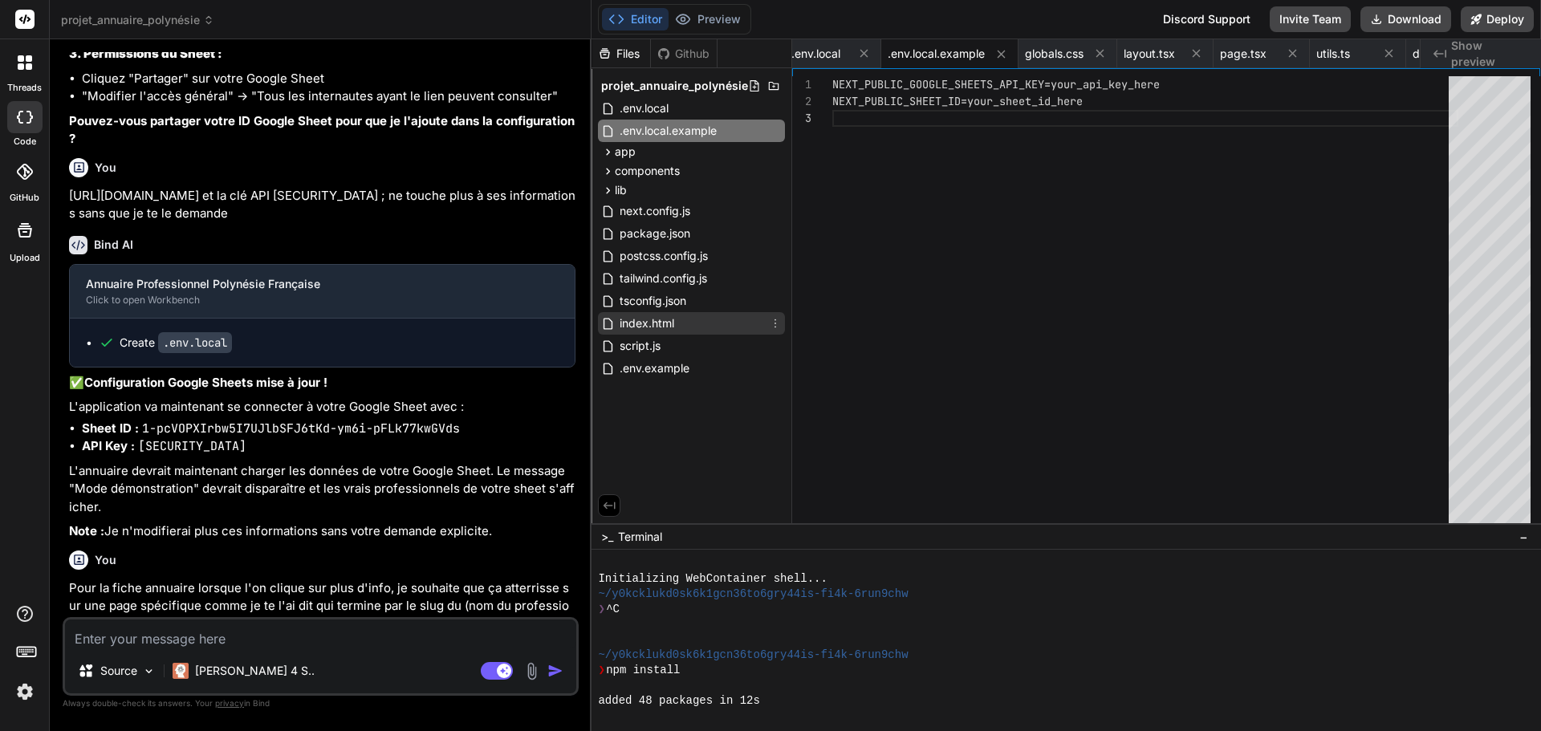
click at [654, 323] on span "index.html" at bounding box center [647, 323] width 58 height 19
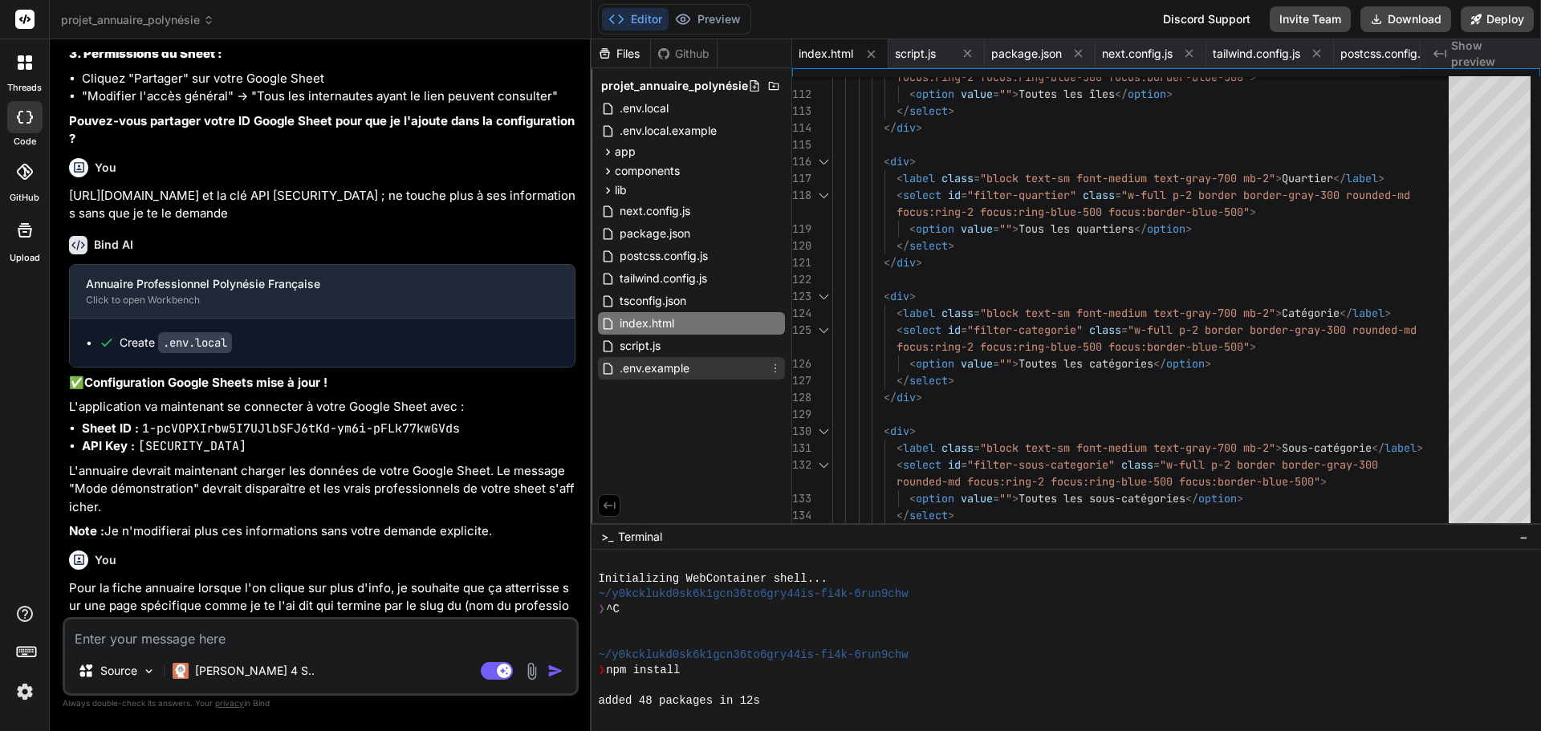
click at [668, 371] on span ".env.example" at bounding box center [654, 368] width 73 height 19
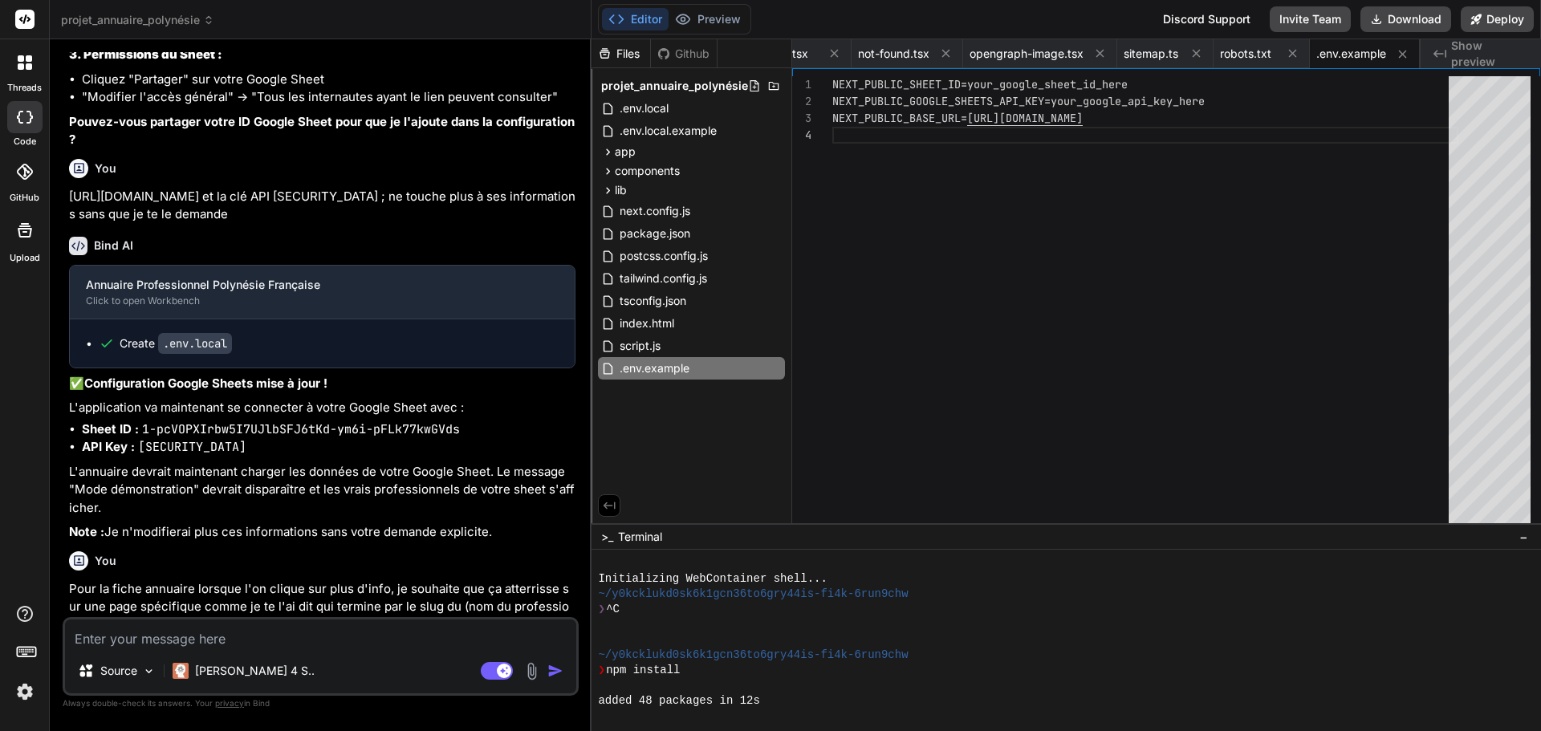
scroll to position [19433, 0]
click at [228, 675] on p "[PERSON_NAME] 4 S.." at bounding box center [255, 671] width 120 height 16
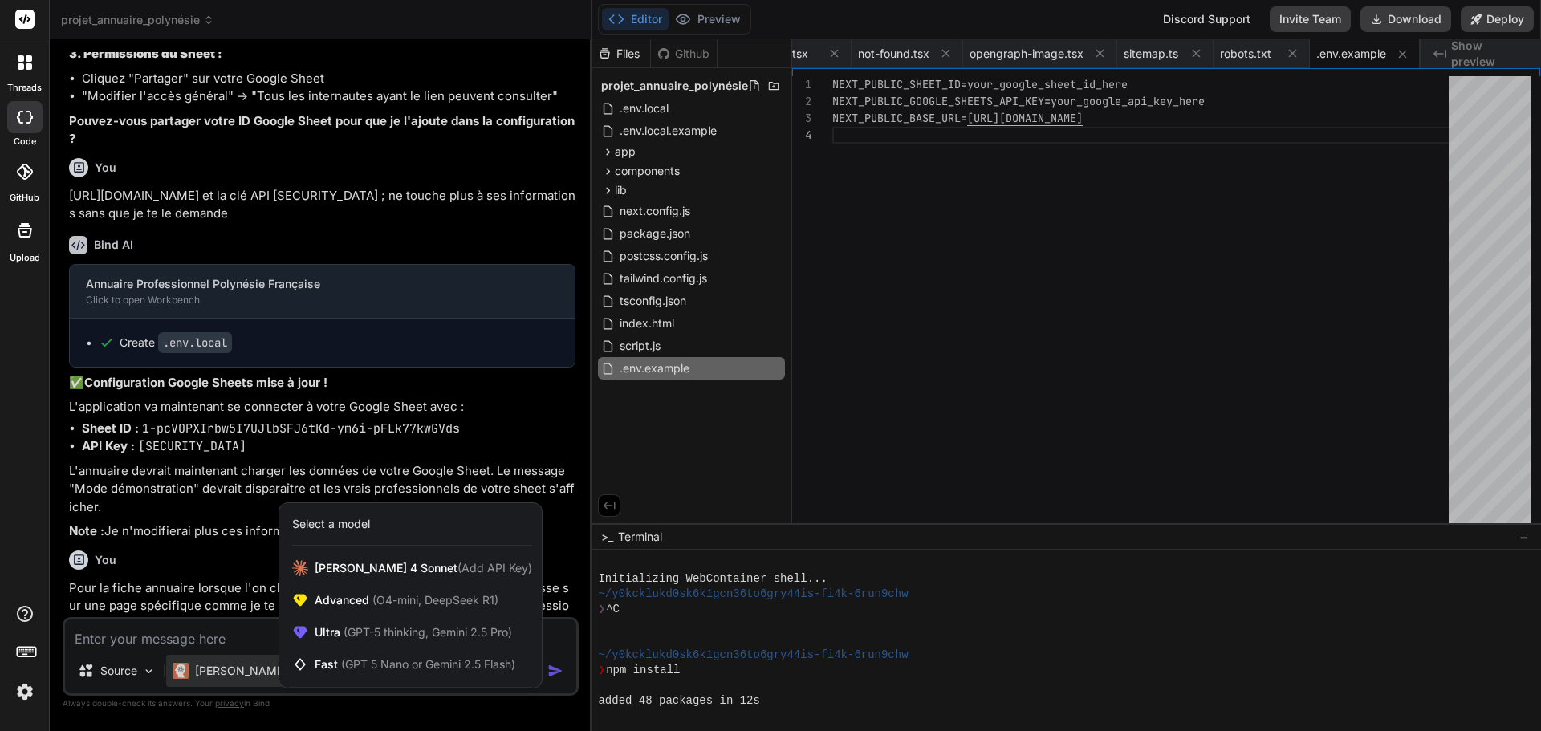
click at [351, 424] on div at bounding box center [770, 365] width 1541 height 731
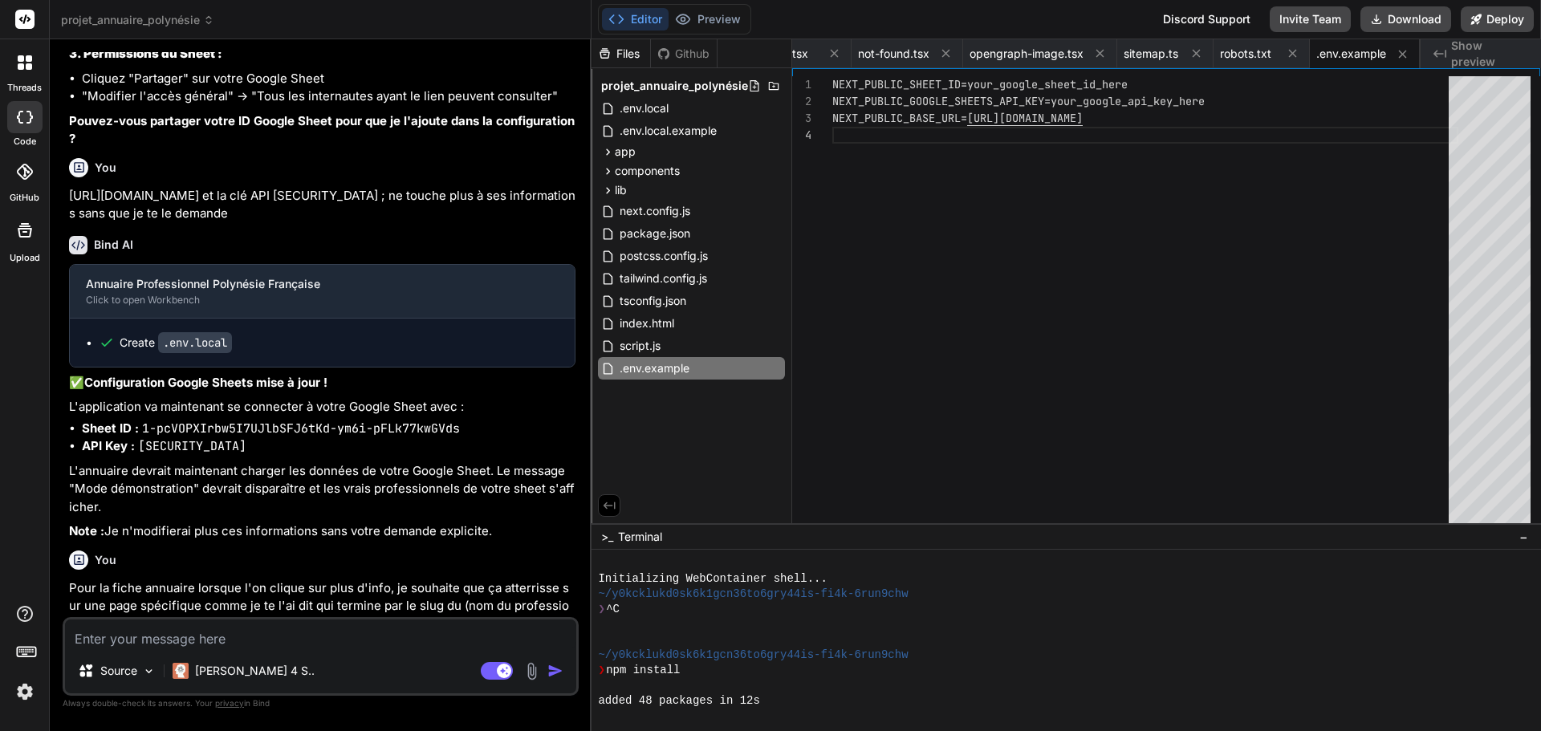
click at [388, 579] on p "Pour la fiche annuaire lorsque l'on clique sur plus d'info, je souhaite que ça …" at bounding box center [322, 606] width 506 height 55
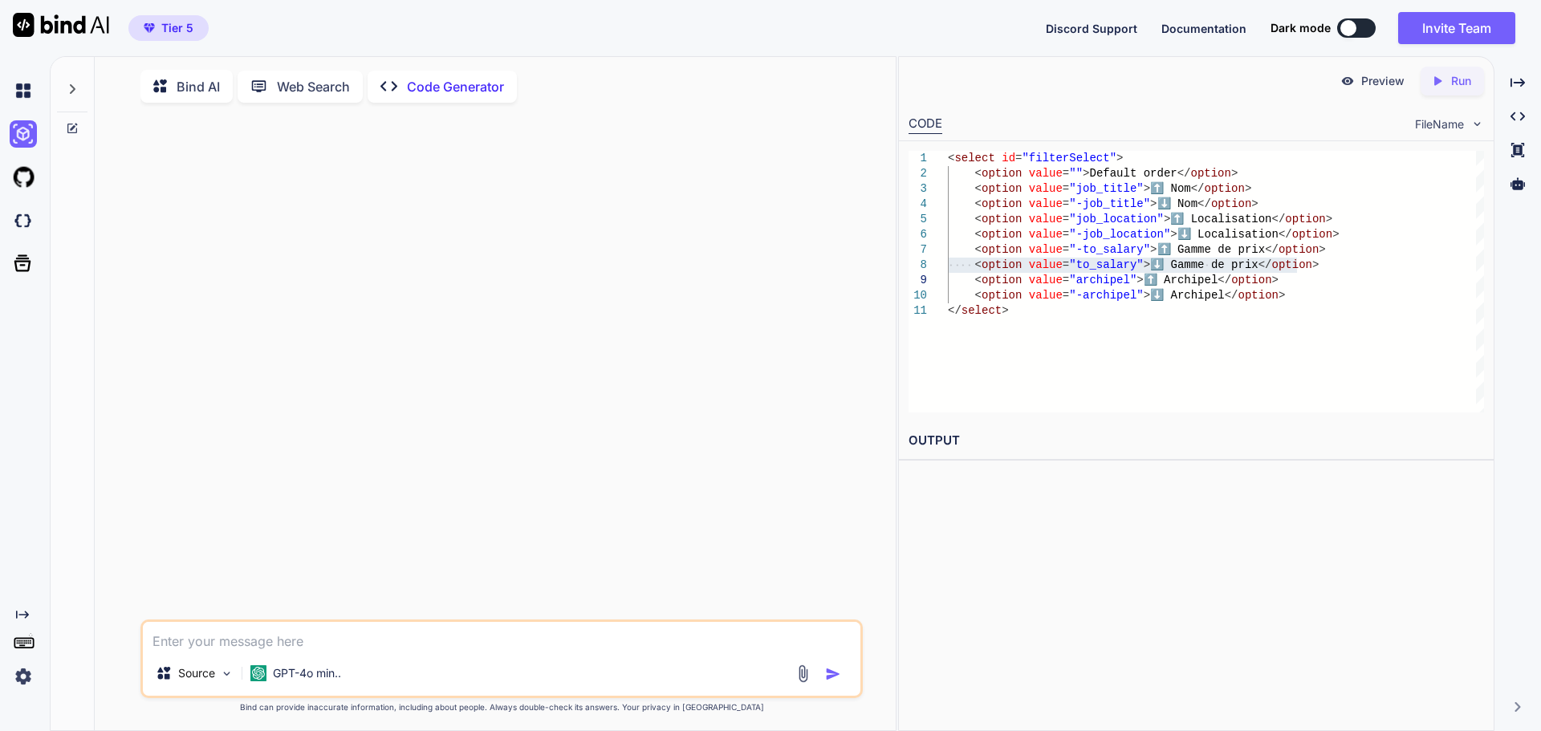
scroll to position [6, 0]
click at [19, 221] on img at bounding box center [23, 220] width 27 height 27
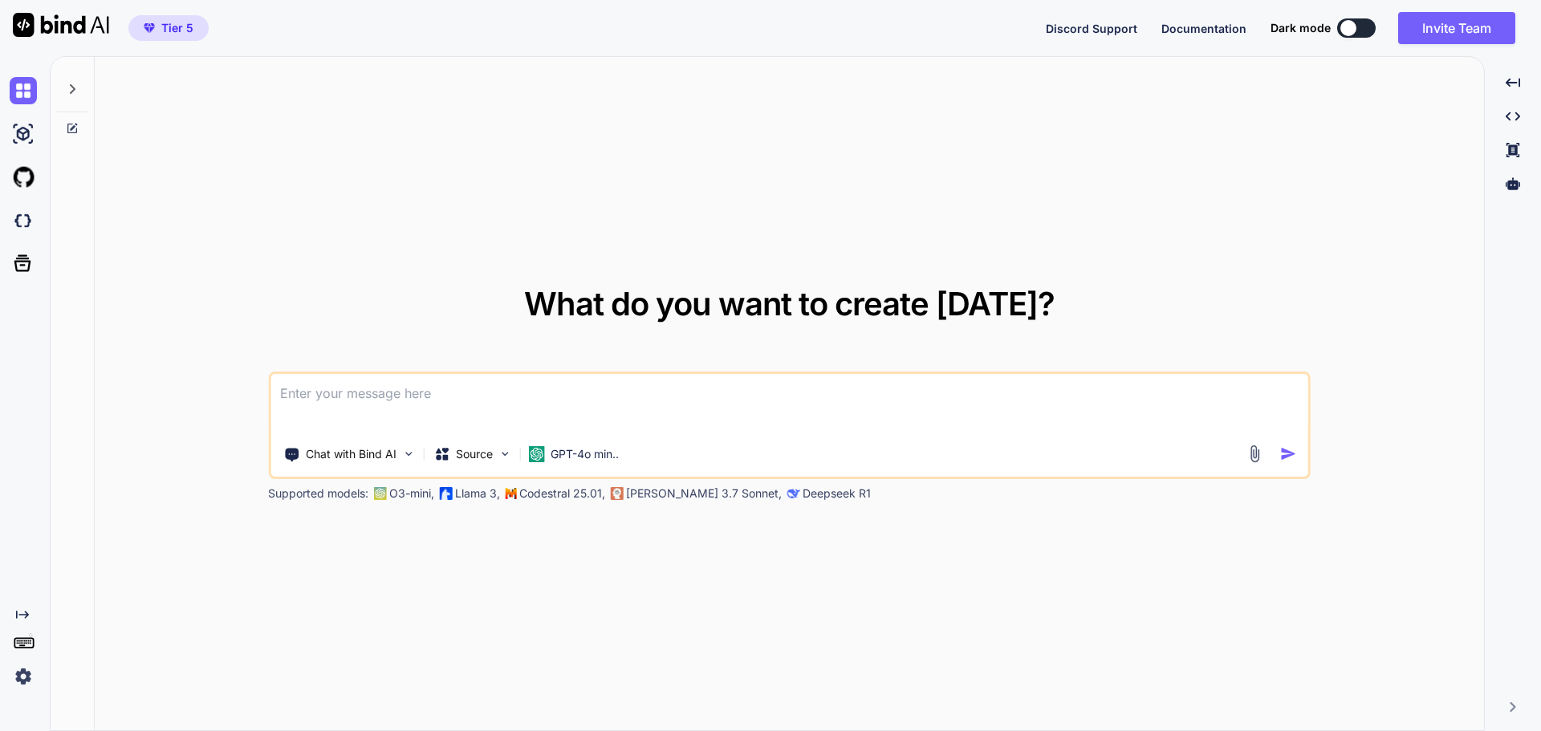
type textarea "x"
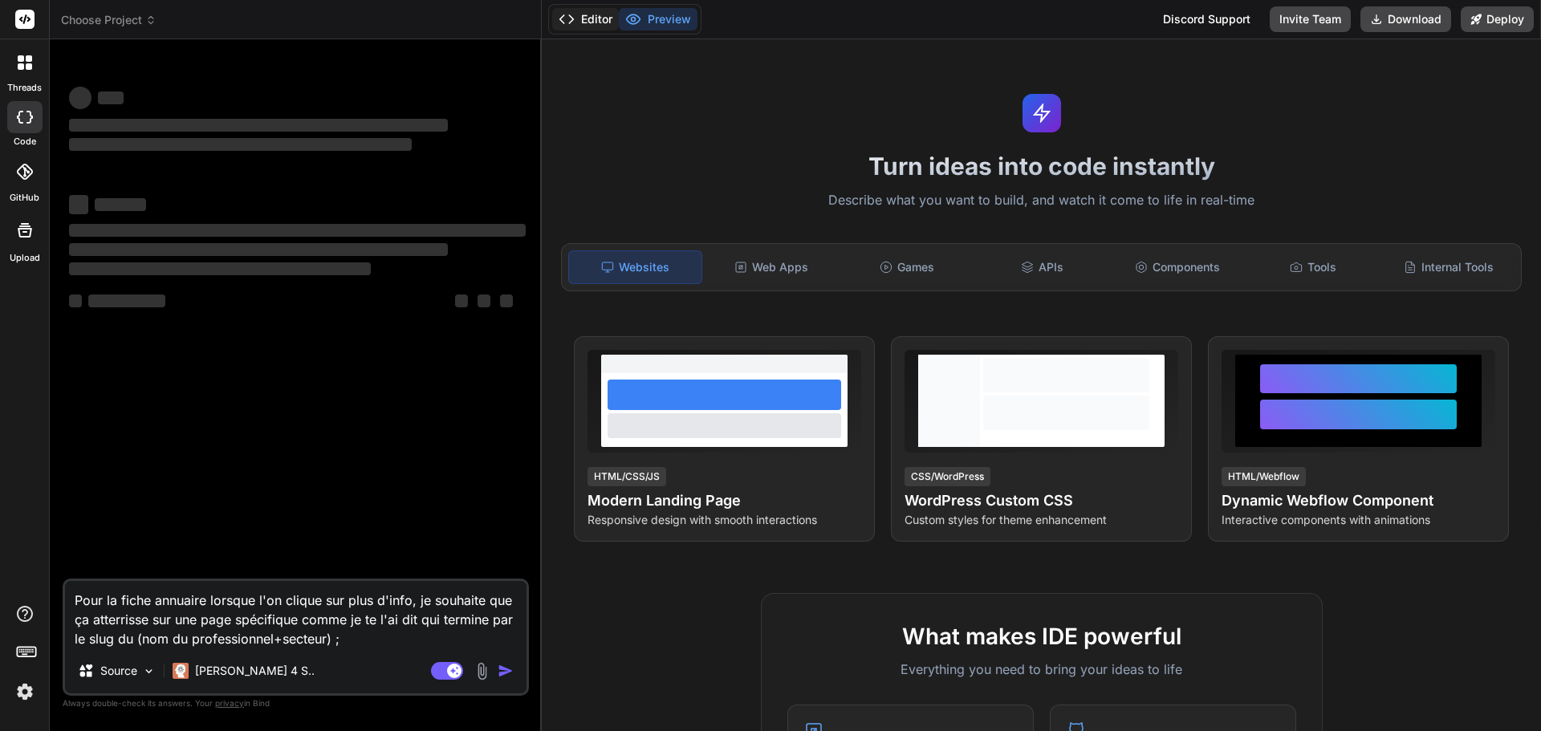
click at [595, 17] on button "Editor" at bounding box center [585, 19] width 67 height 22
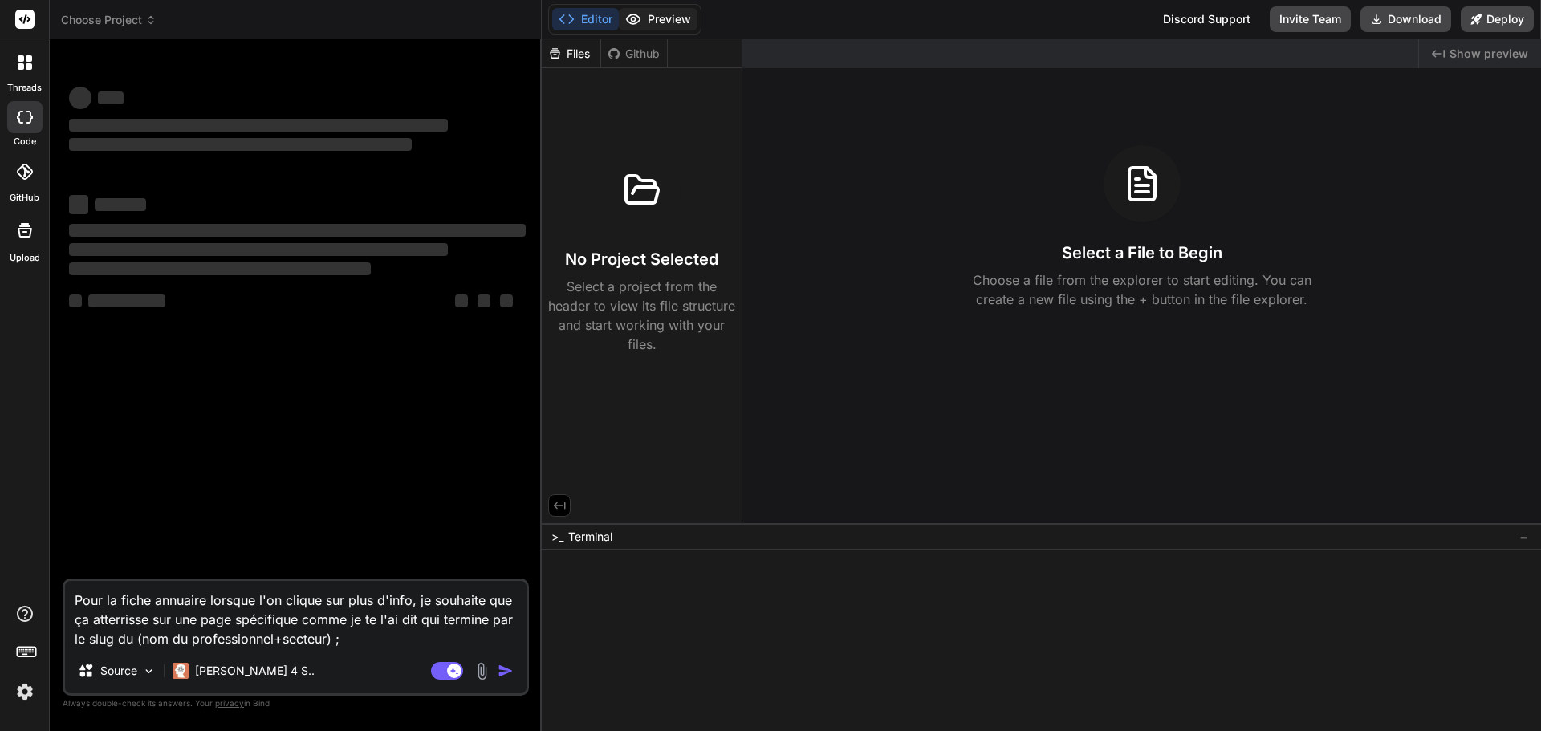
click at [641, 18] on icon at bounding box center [633, 19] width 16 height 16
type textarea "x"
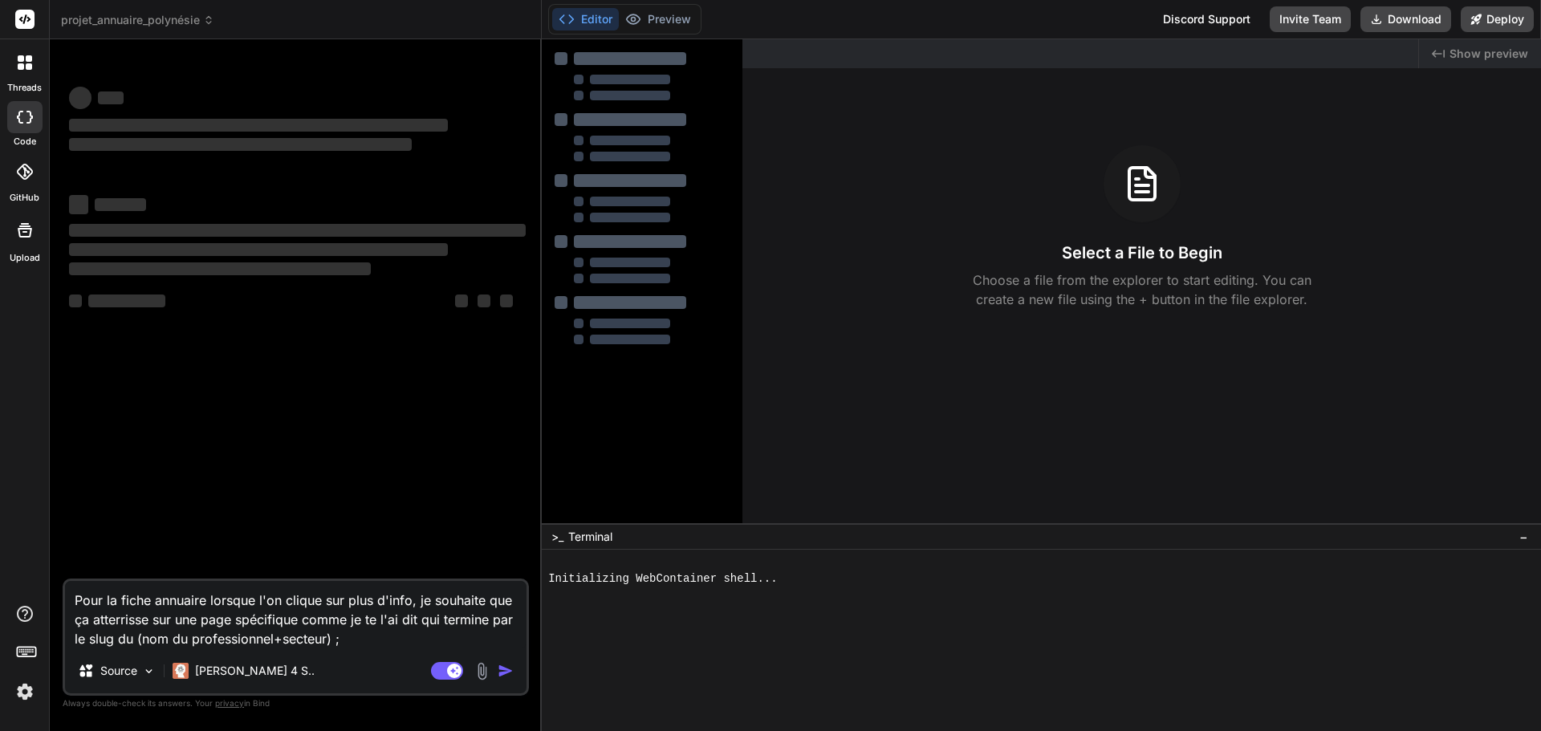
type textarea "x"
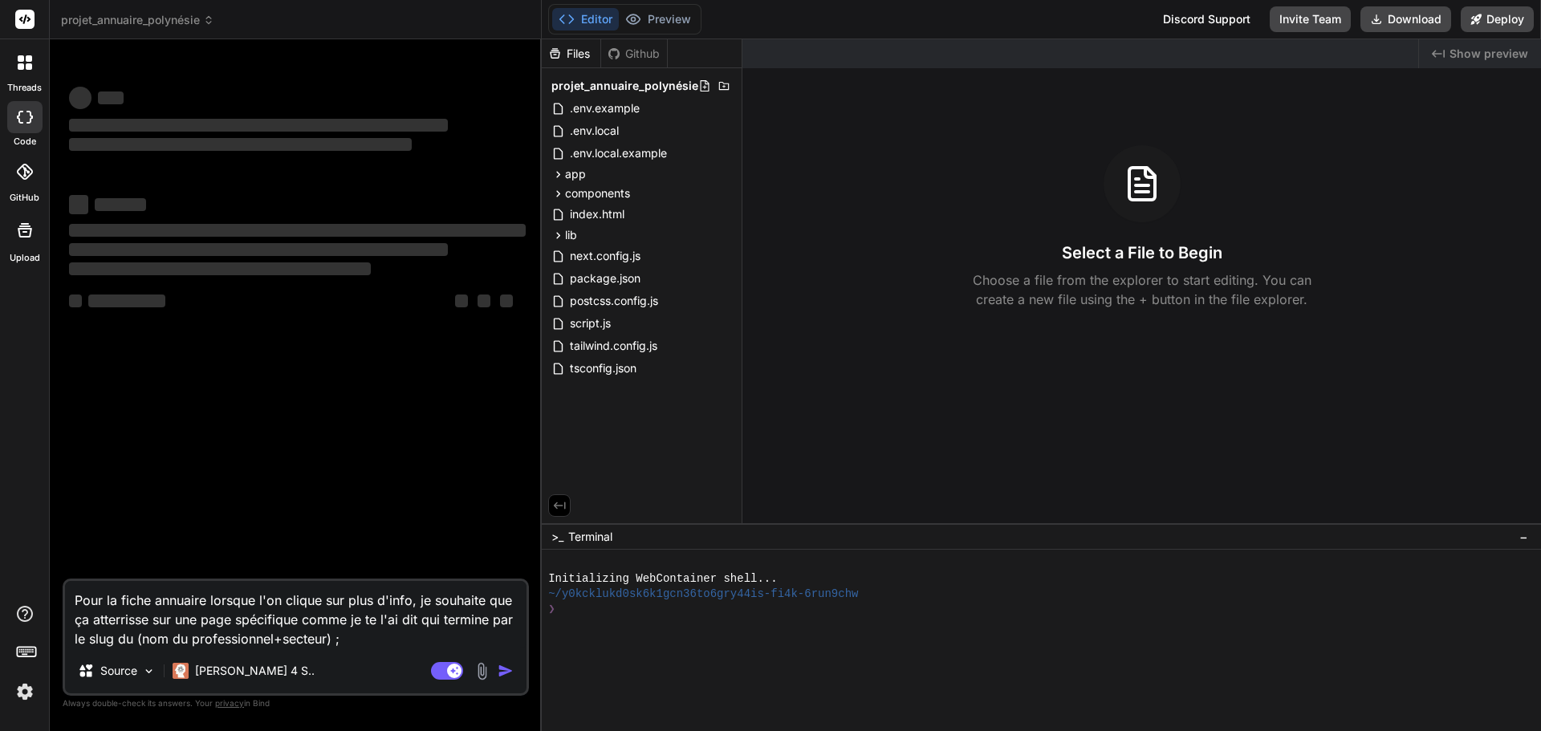
click at [233, 621] on textarea "Pour la fiche annuaire lorsque l'on clique sur plus d'info, je souhaite que ça …" at bounding box center [295, 614] width 461 height 67
click at [343, 639] on textarea "Pour la fiche annuaire lorsque l'on clique sur plus d'info, je souhaite que ça …" at bounding box center [295, 614] width 461 height 67
type textarea "Pour la fiche annuaire lorsque l'on clique sur plus d'info, je souhaite que ça …"
type textarea "x"
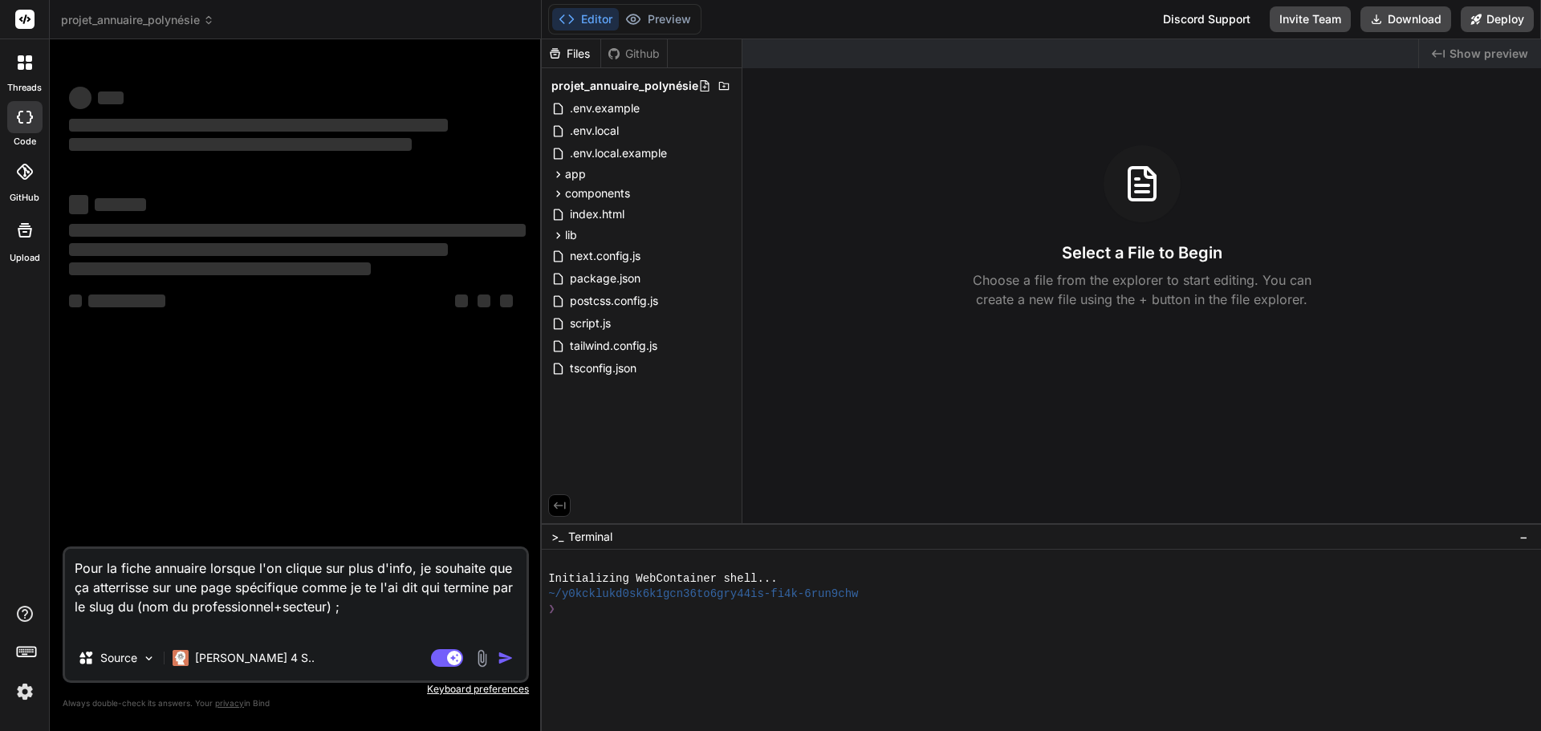
type textarea "Pour la fiche annuaire lorsque l'on clique sur plus d'info, je souhaite que ça …"
type textarea "x"
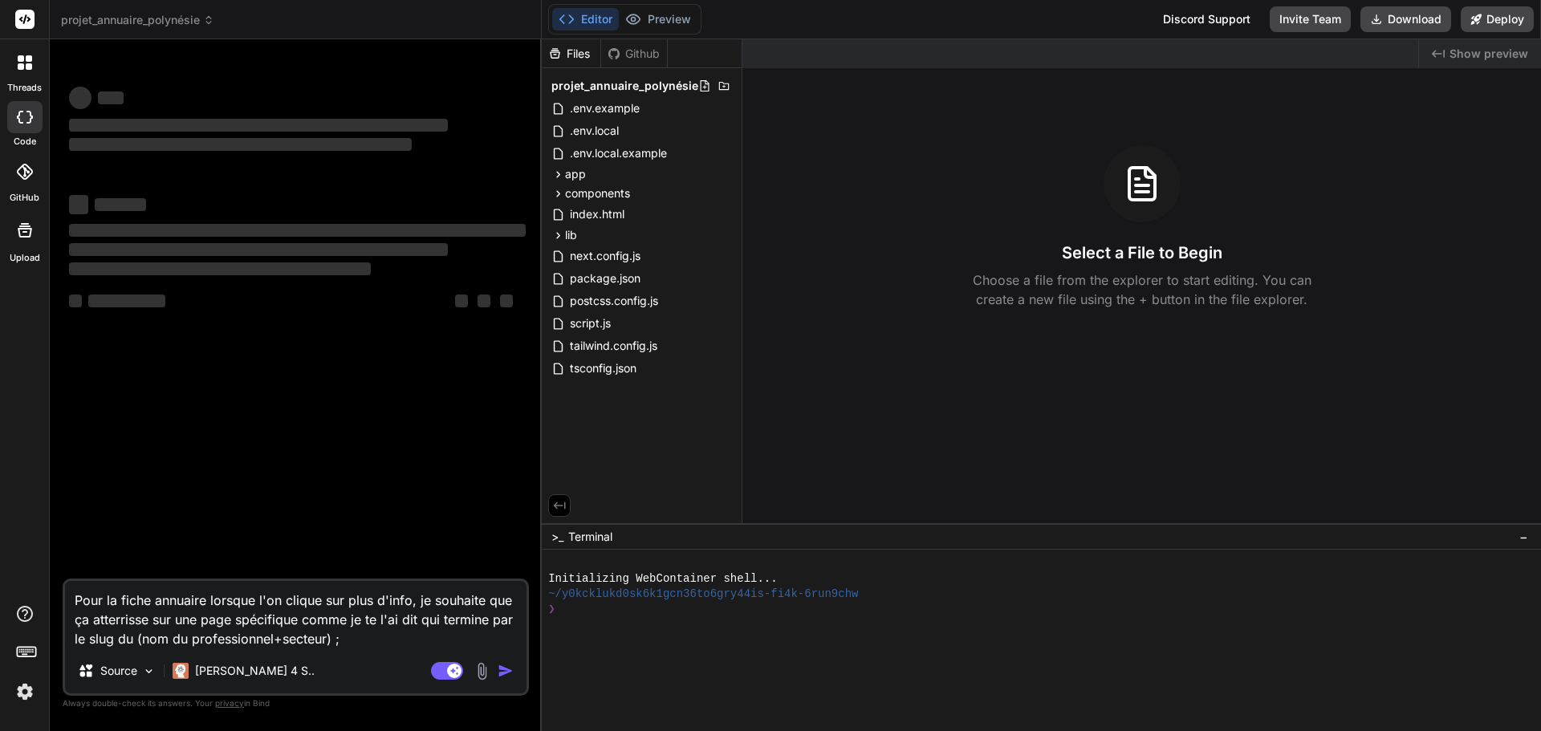
click at [105, 22] on span "projet_annuaire_polynésie" at bounding box center [137, 20] width 153 height 16
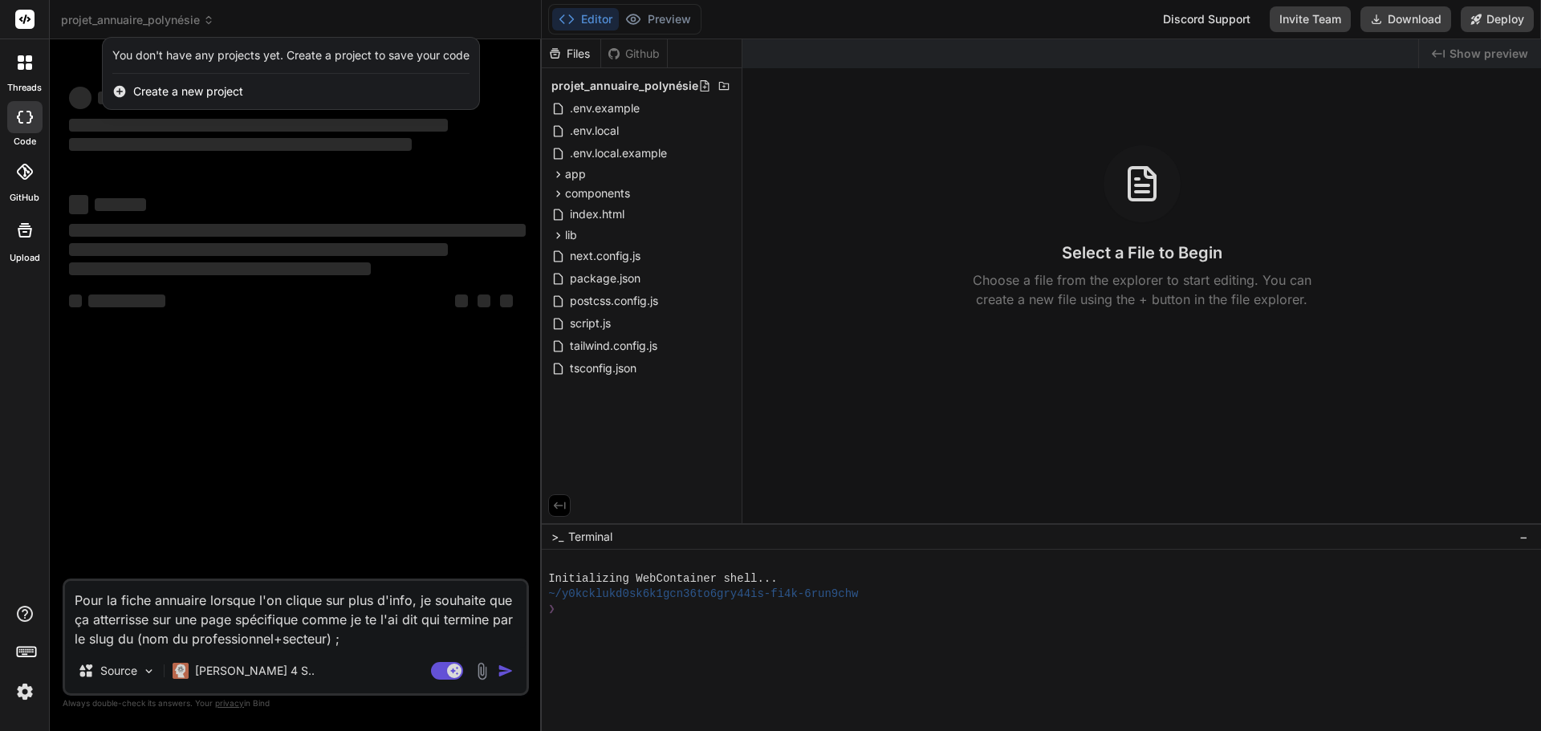
click at [117, 17] on div at bounding box center [770, 365] width 1541 height 731
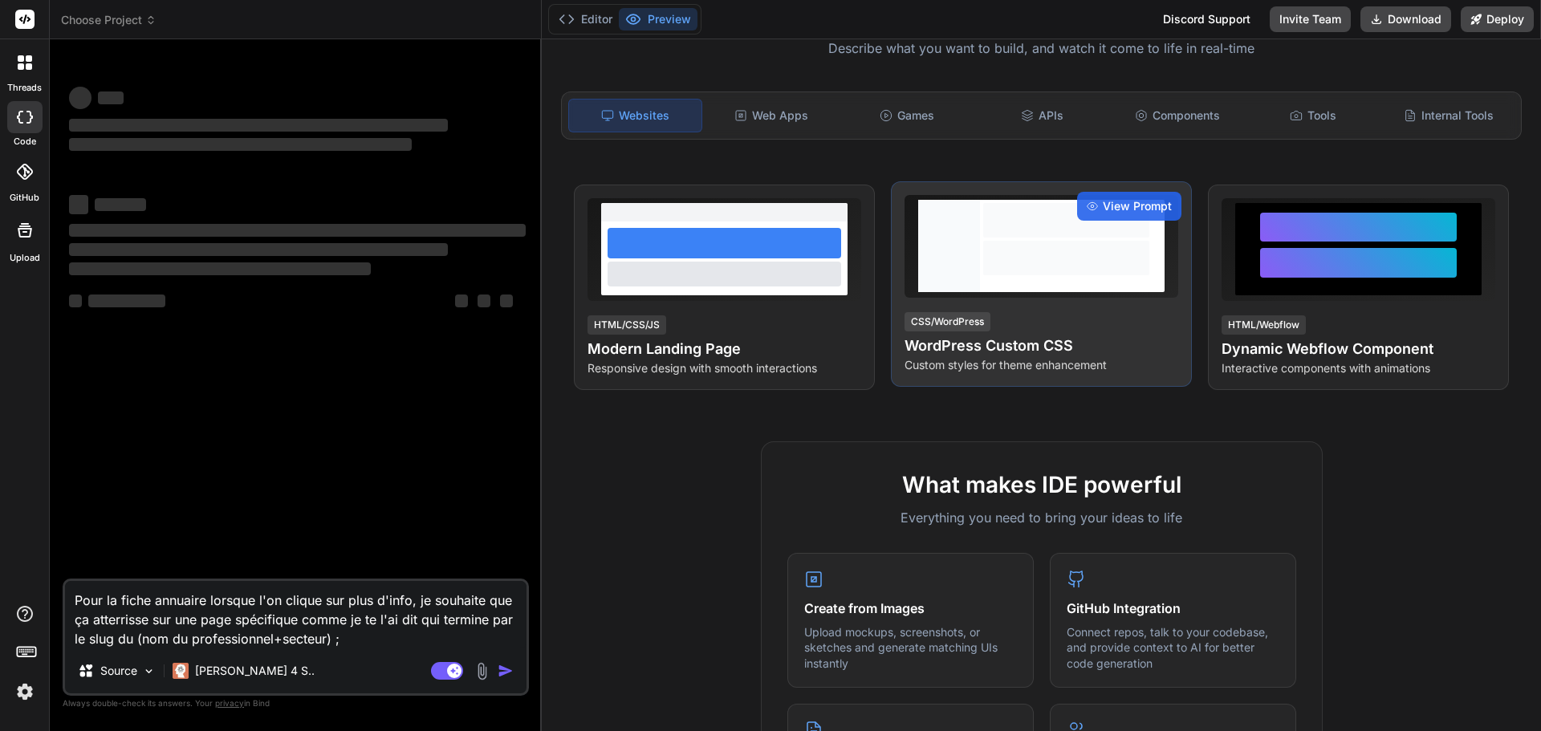
scroll to position [160, 0]
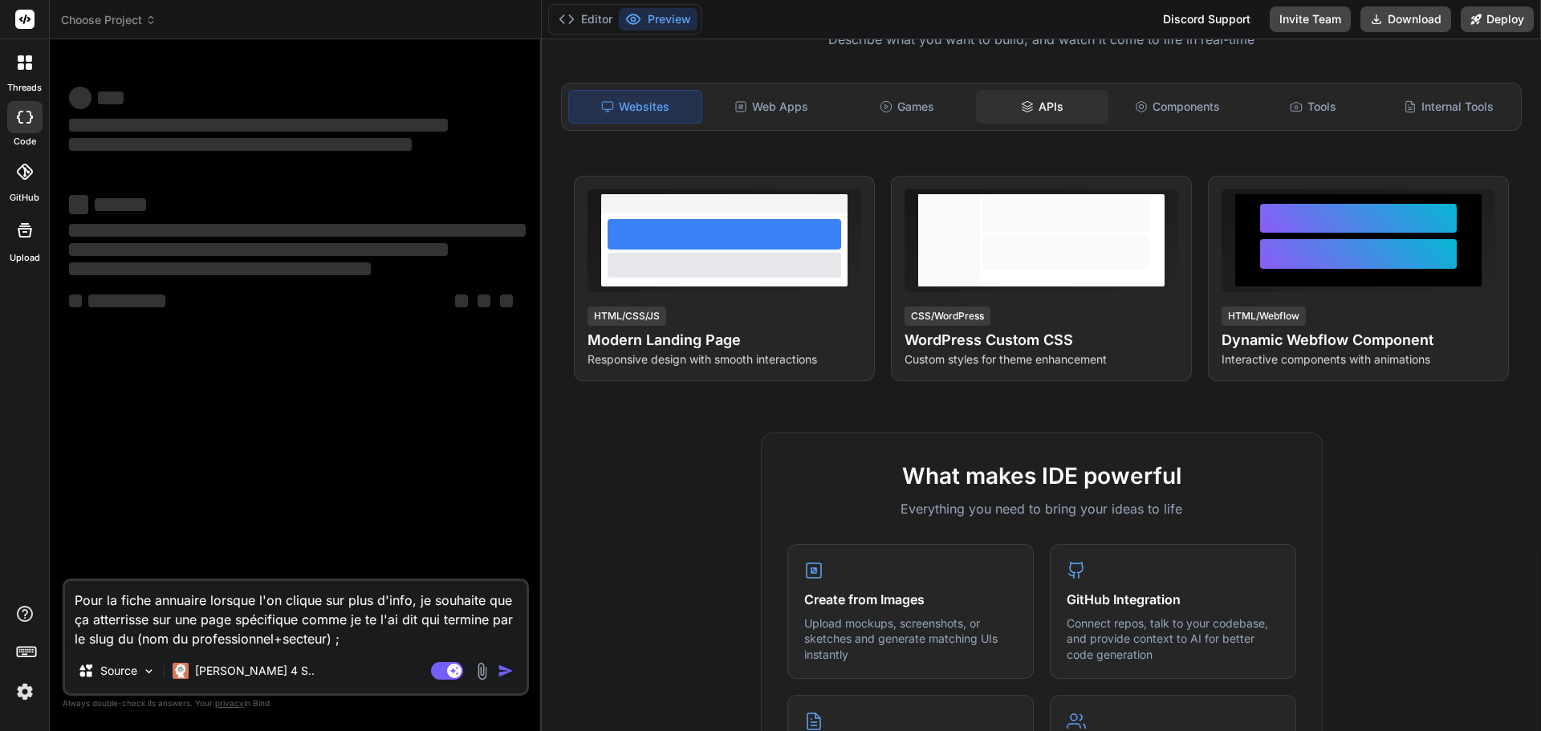
click at [1050, 115] on div "APIs" at bounding box center [1042, 107] width 132 height 34
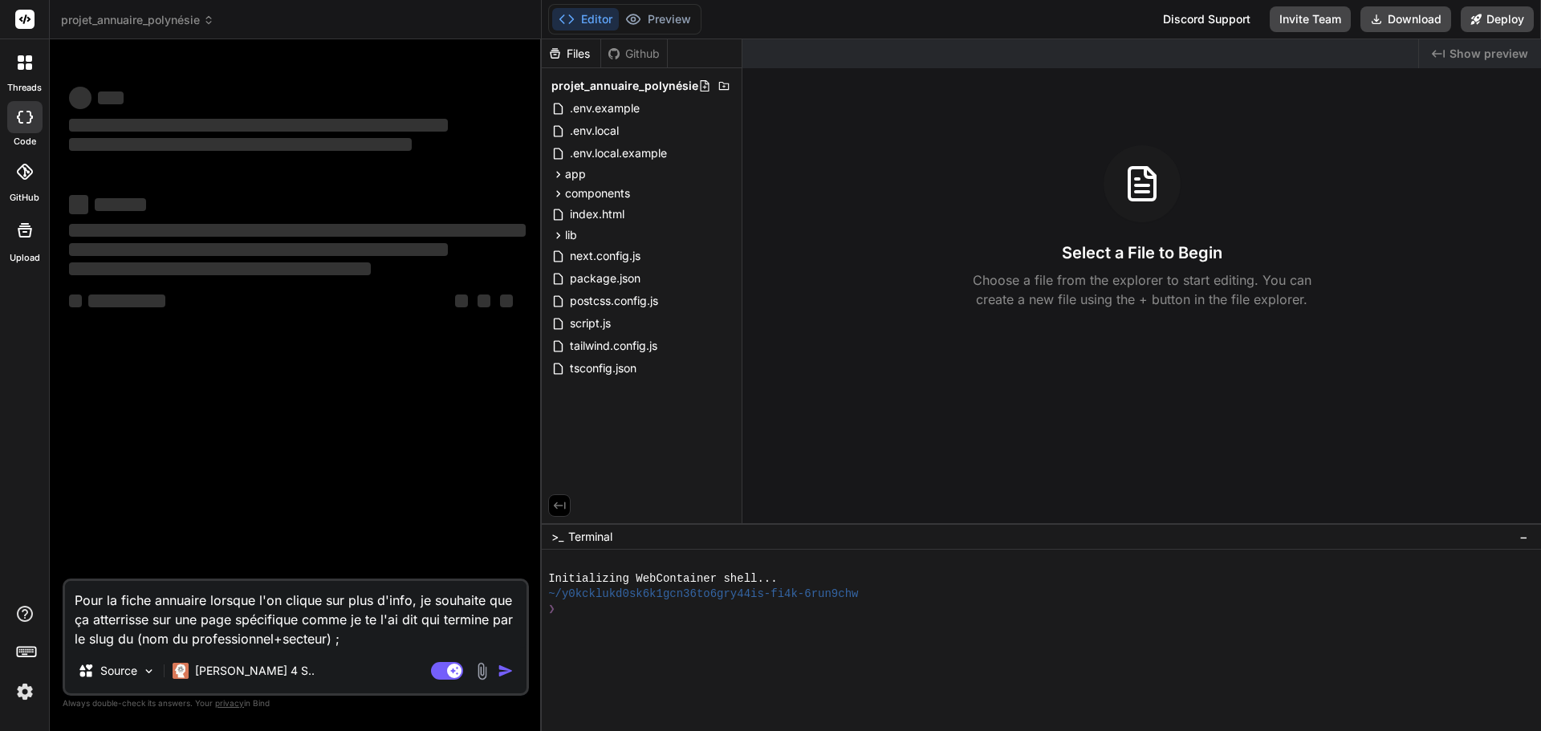
click at [277, 622] on textarea "Pour la fiche annuaire lorsque l'on clique sur plus d'info, je souhaite que ça …" at bounding box center [295, 614] width 461 height 67
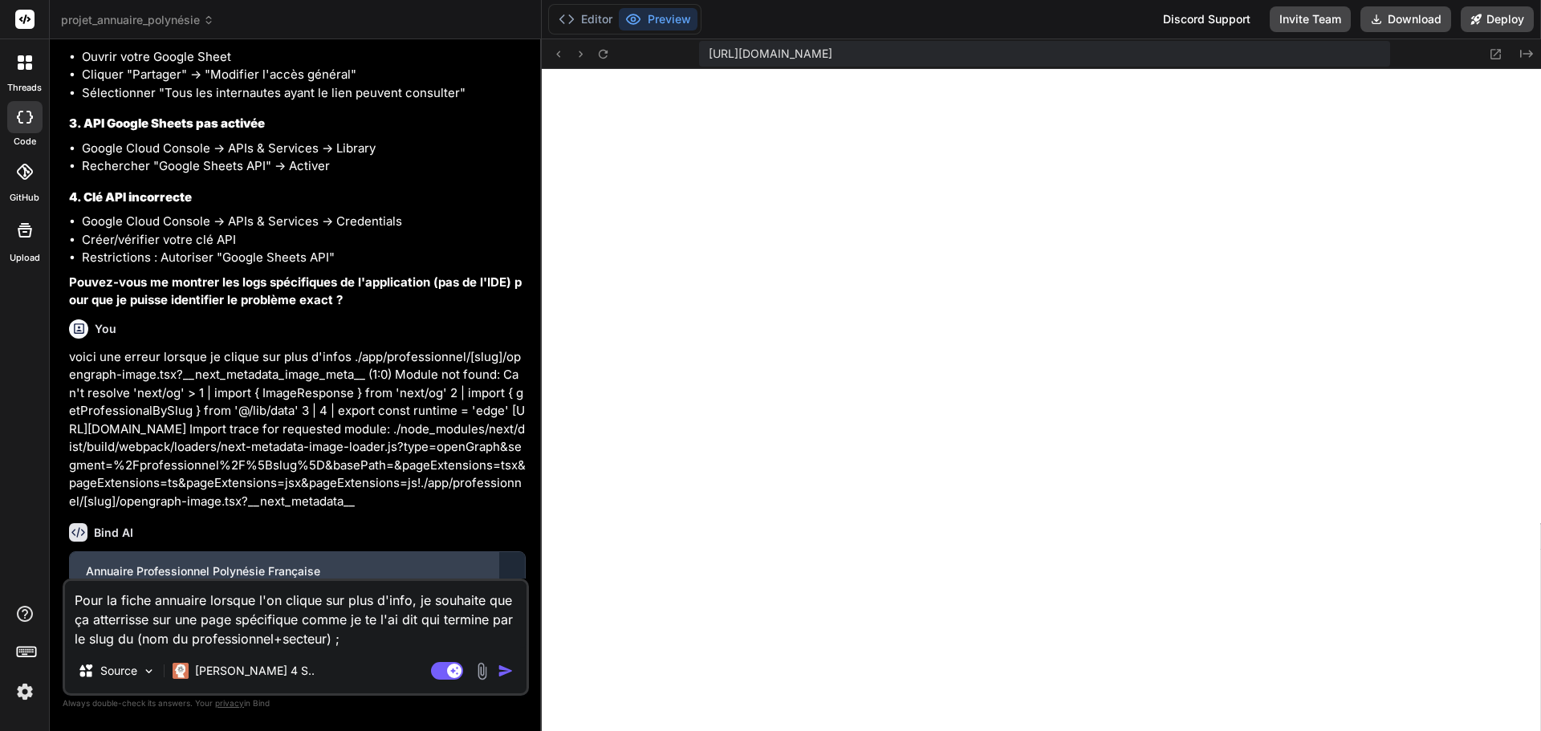
scroll to position [9089, 0]
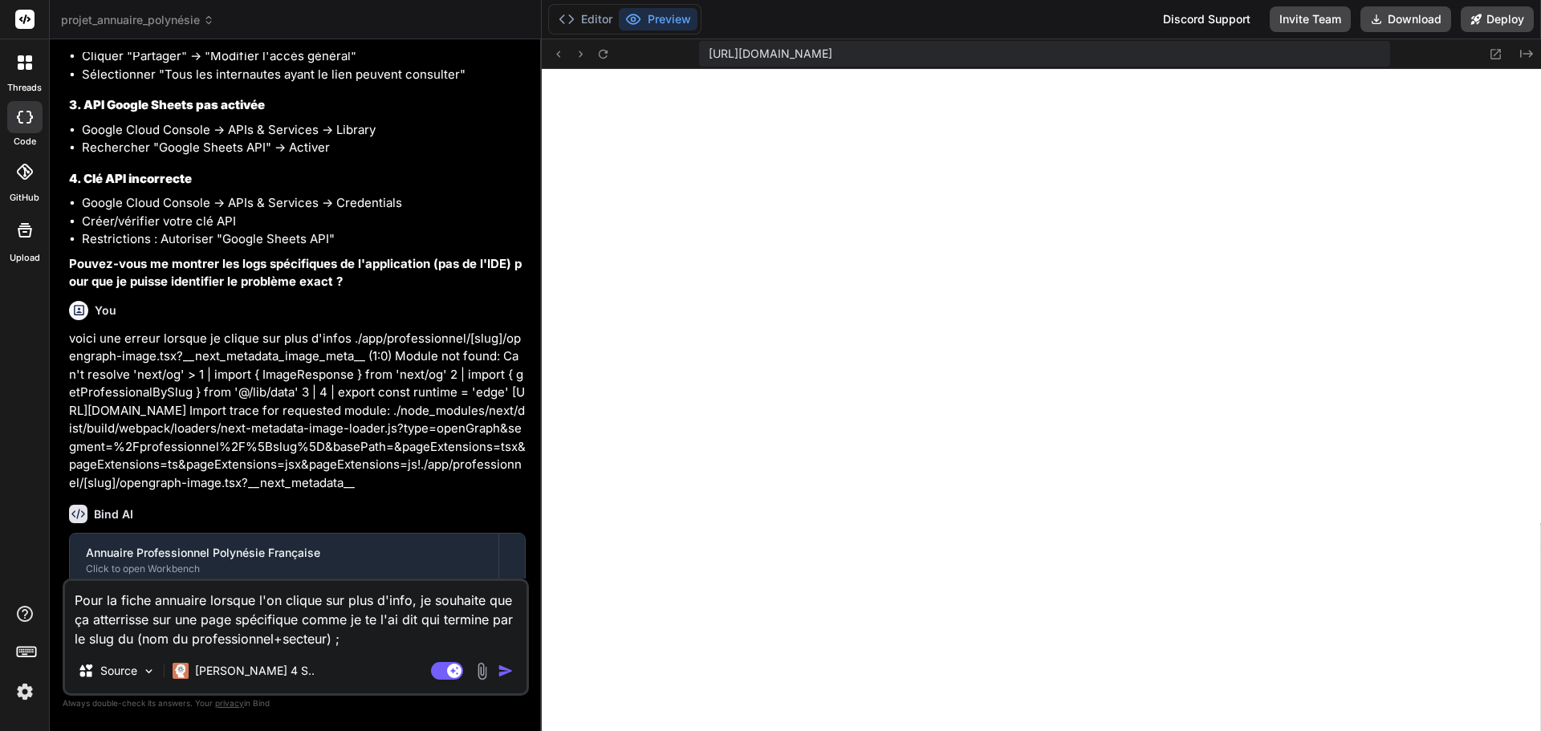
click at [282, 594] on textarea "Pour la fiche annuaire lorsque l'on clique sur plus d'info, je souhaite que ça …" at bounding box center [295, 614] width 461 height 67
click at [508, 675] on img "button" at bounding box center [506, 671] width 16 height 16
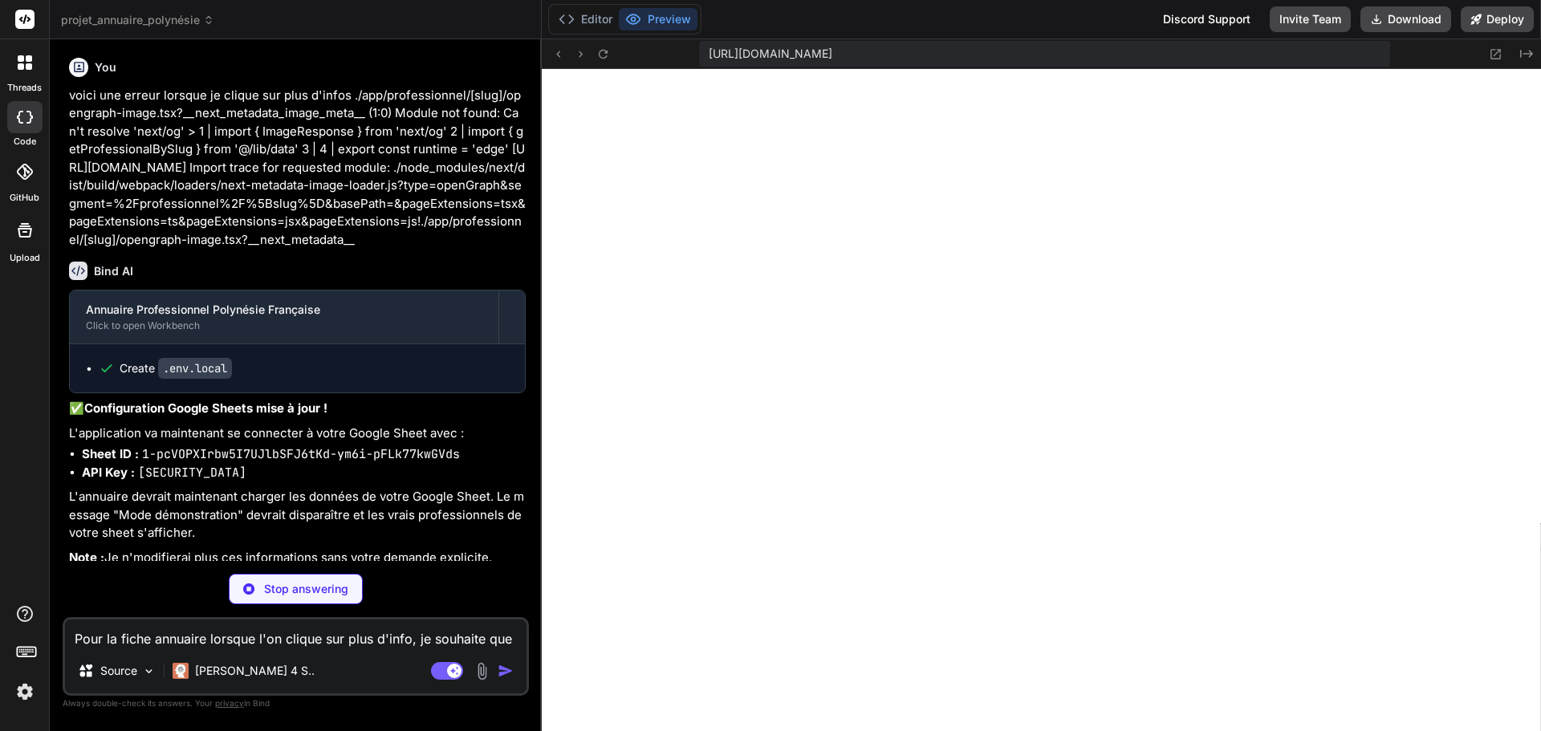
scroll to position [9341, 0]
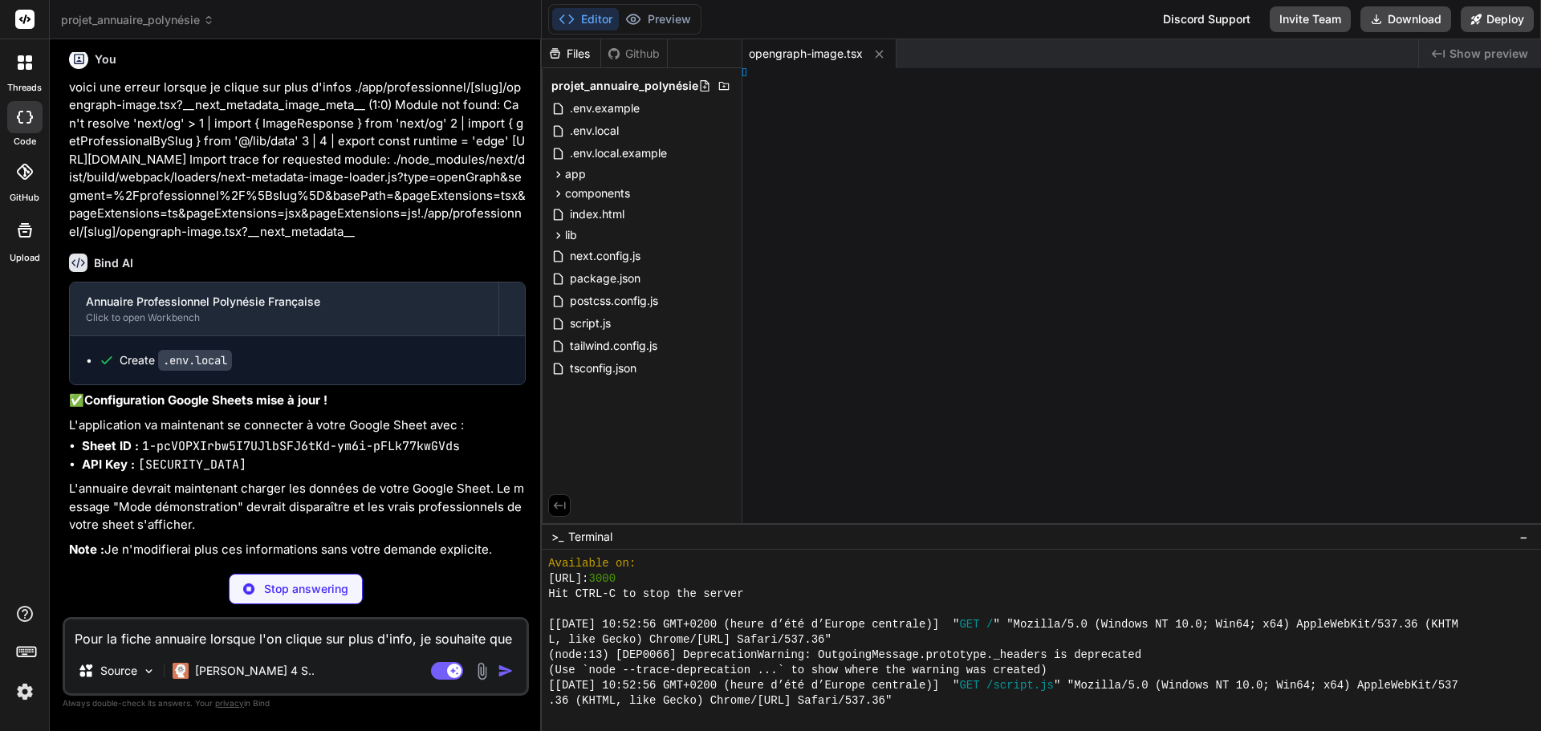
type textarea "x"
type textarea "'') }"
type textarea "x"
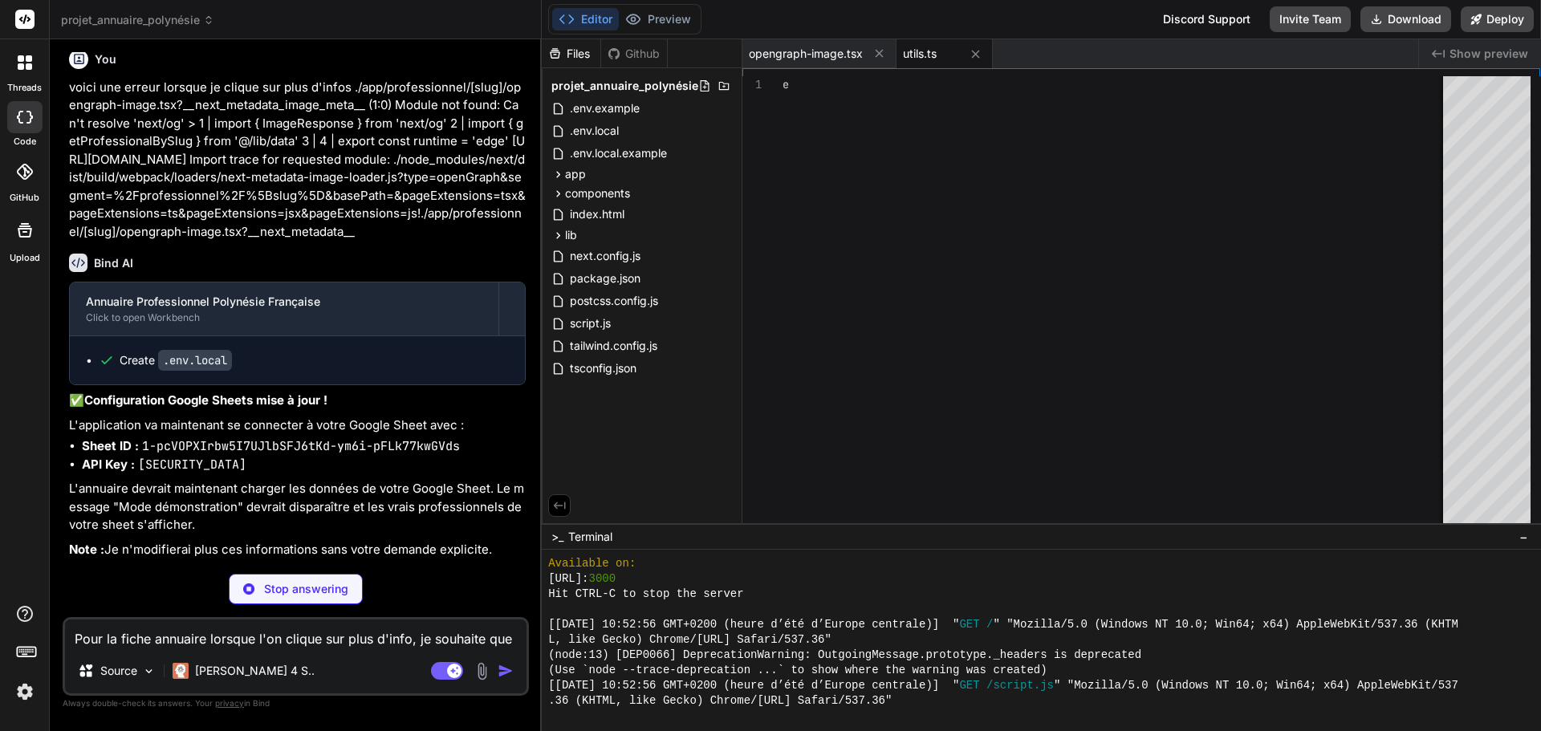
type textarea ".replace(/[\u0300-\u036f]/g, '') }"
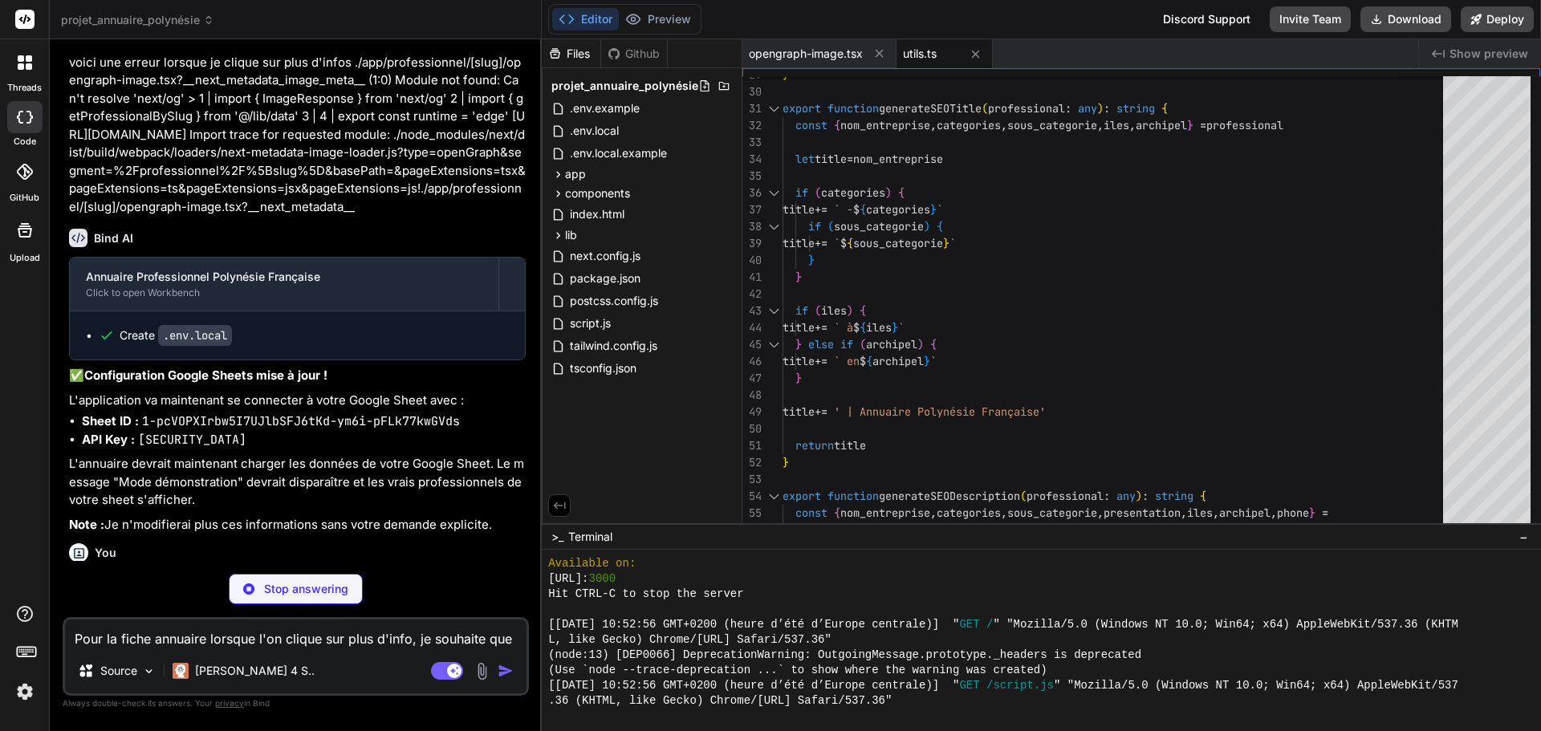
scroll to position [9389, 0]
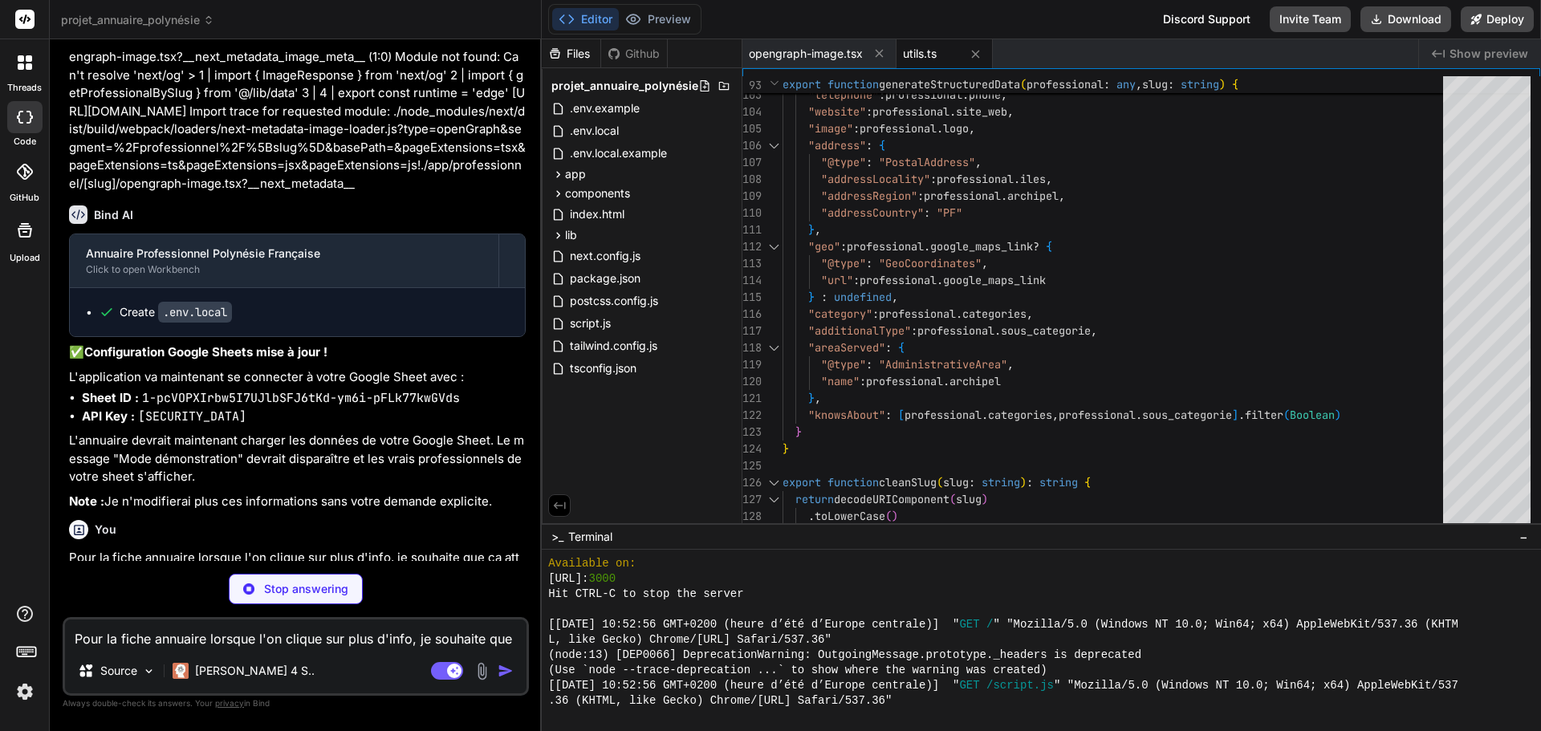
type textarea "x"
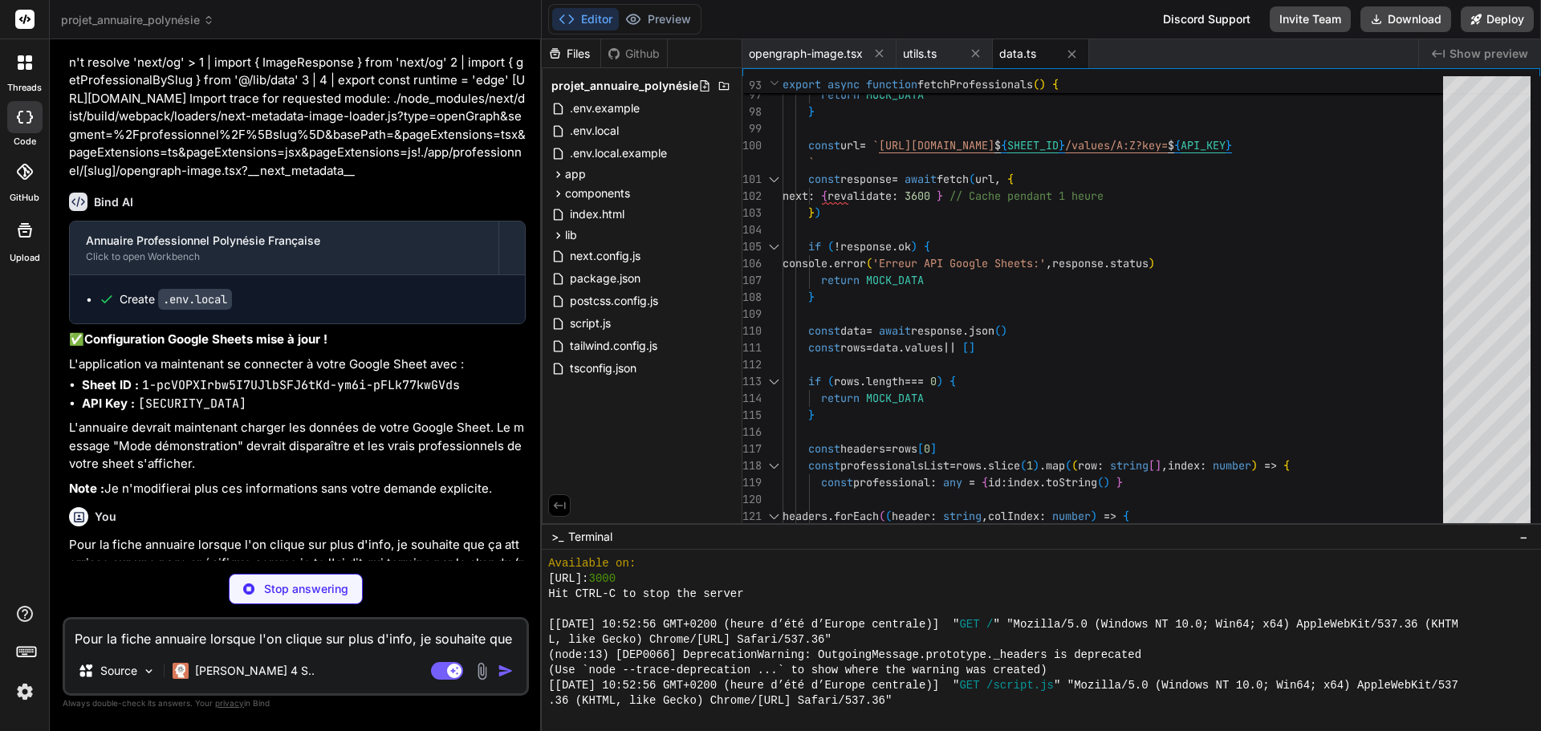
scroll to position [9413, 0]
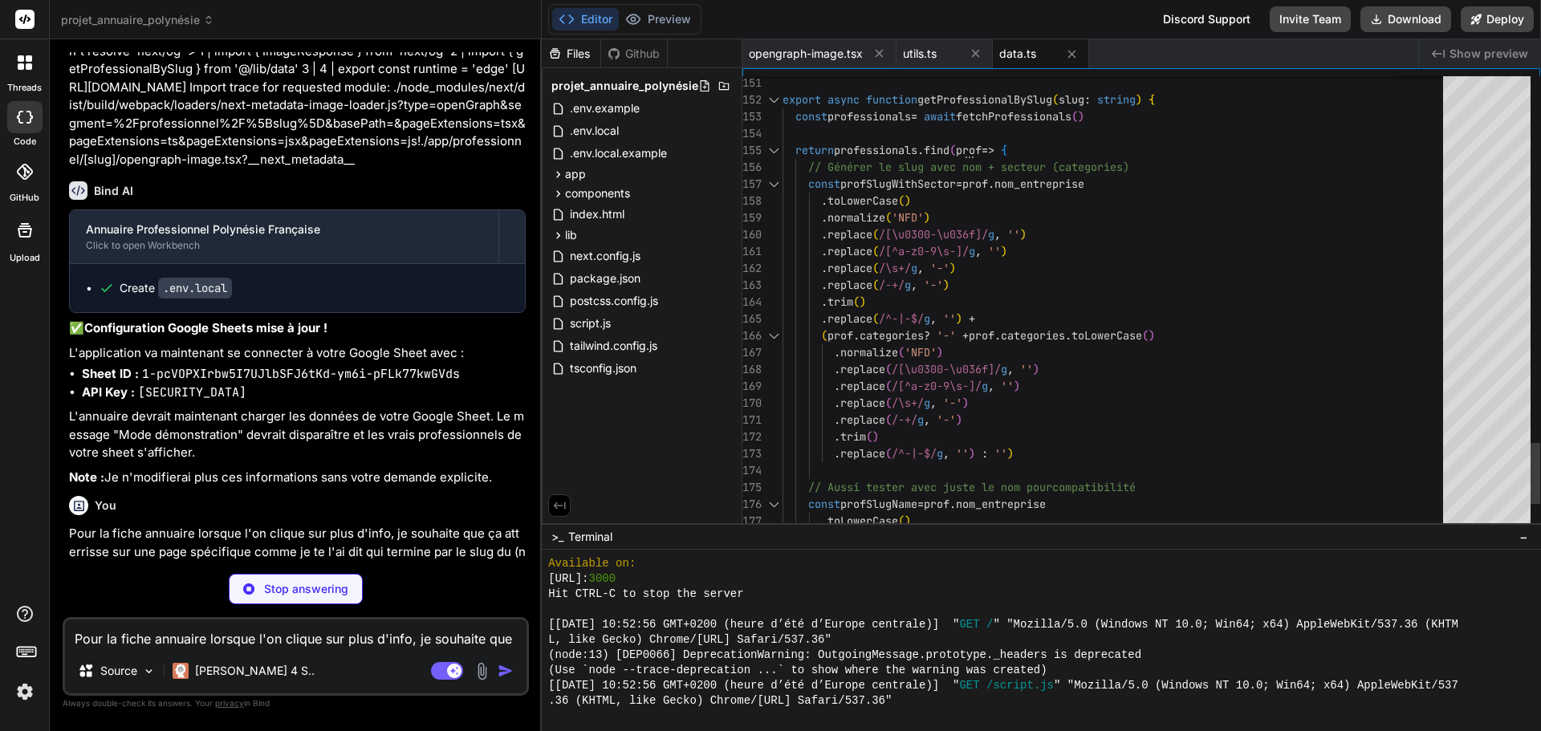
type textarea "x"
type textarea "</div> </div> </main> </div> </> ) }"
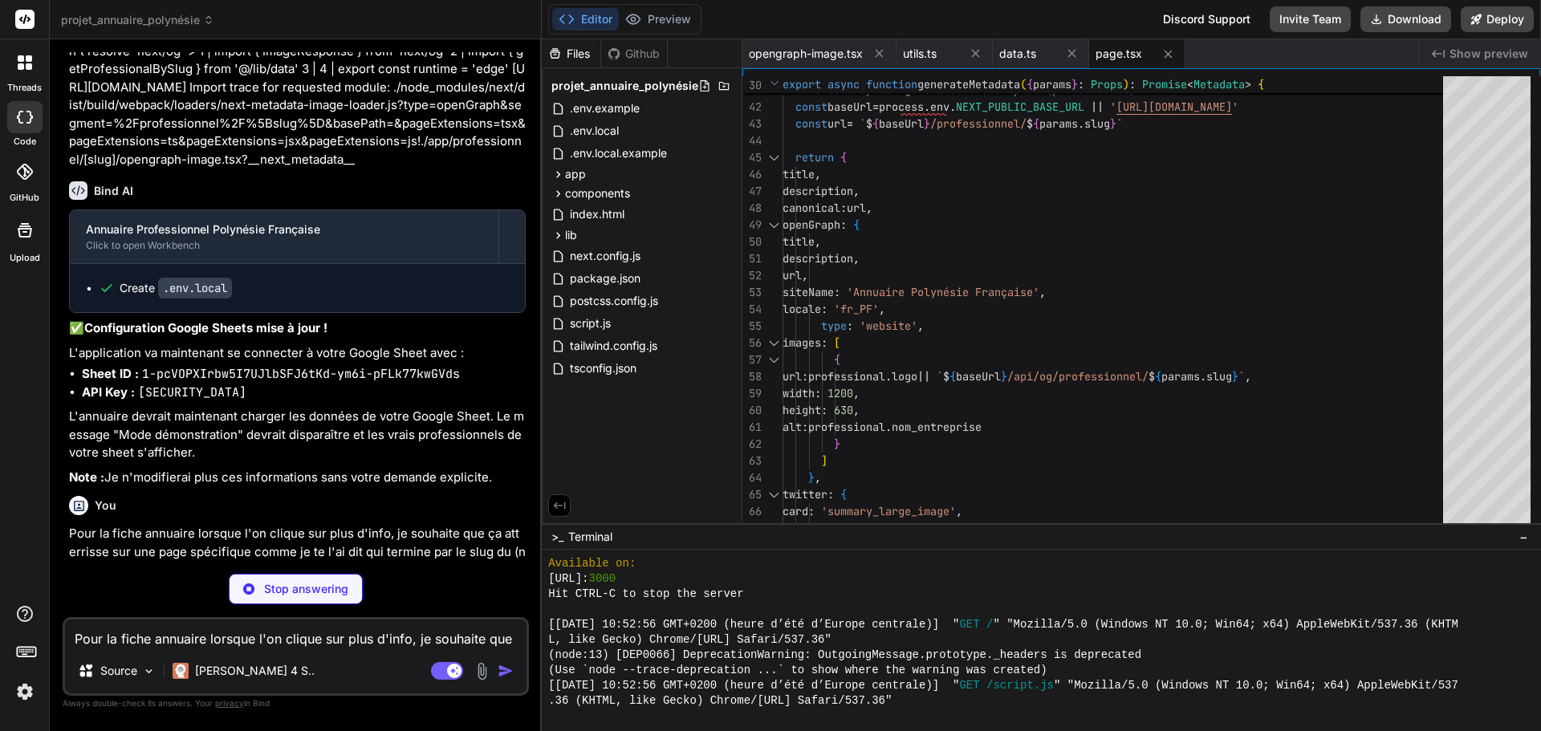
scroll to position [9437, 0]
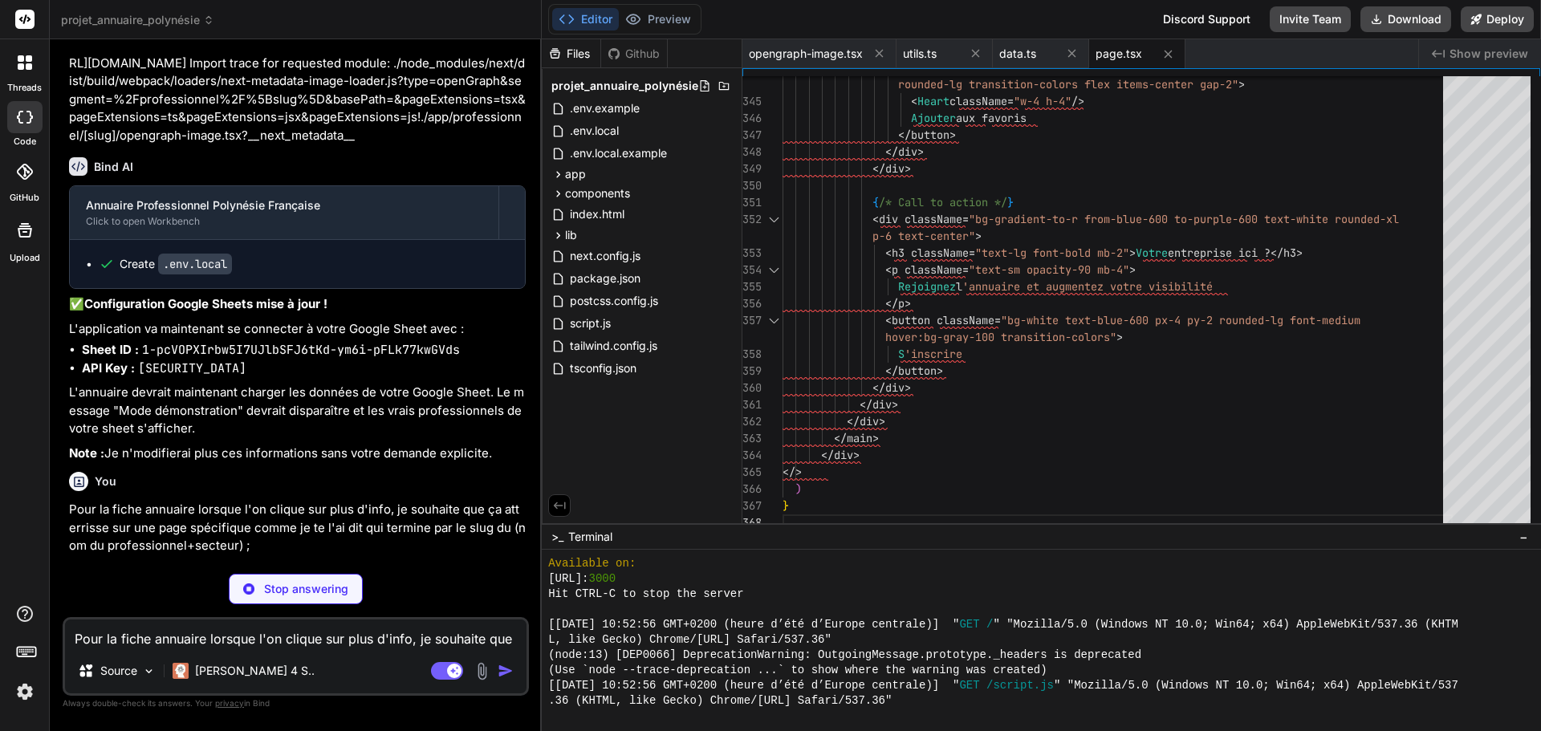
type textarea "x"
type textarea "&copy; 2024 Tous droits réservés </p> </div> </footer> </div> ) }"
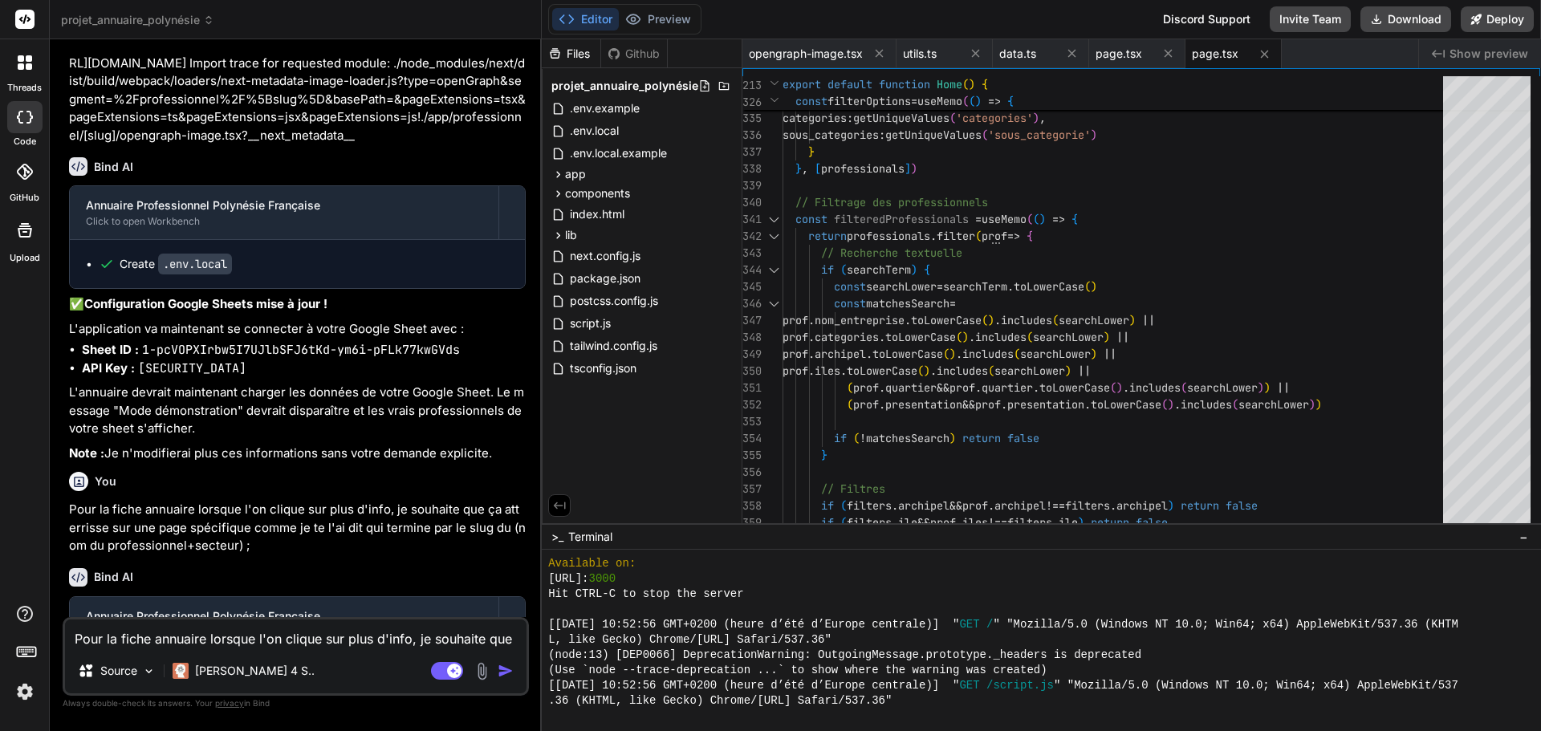
type textarea "x"
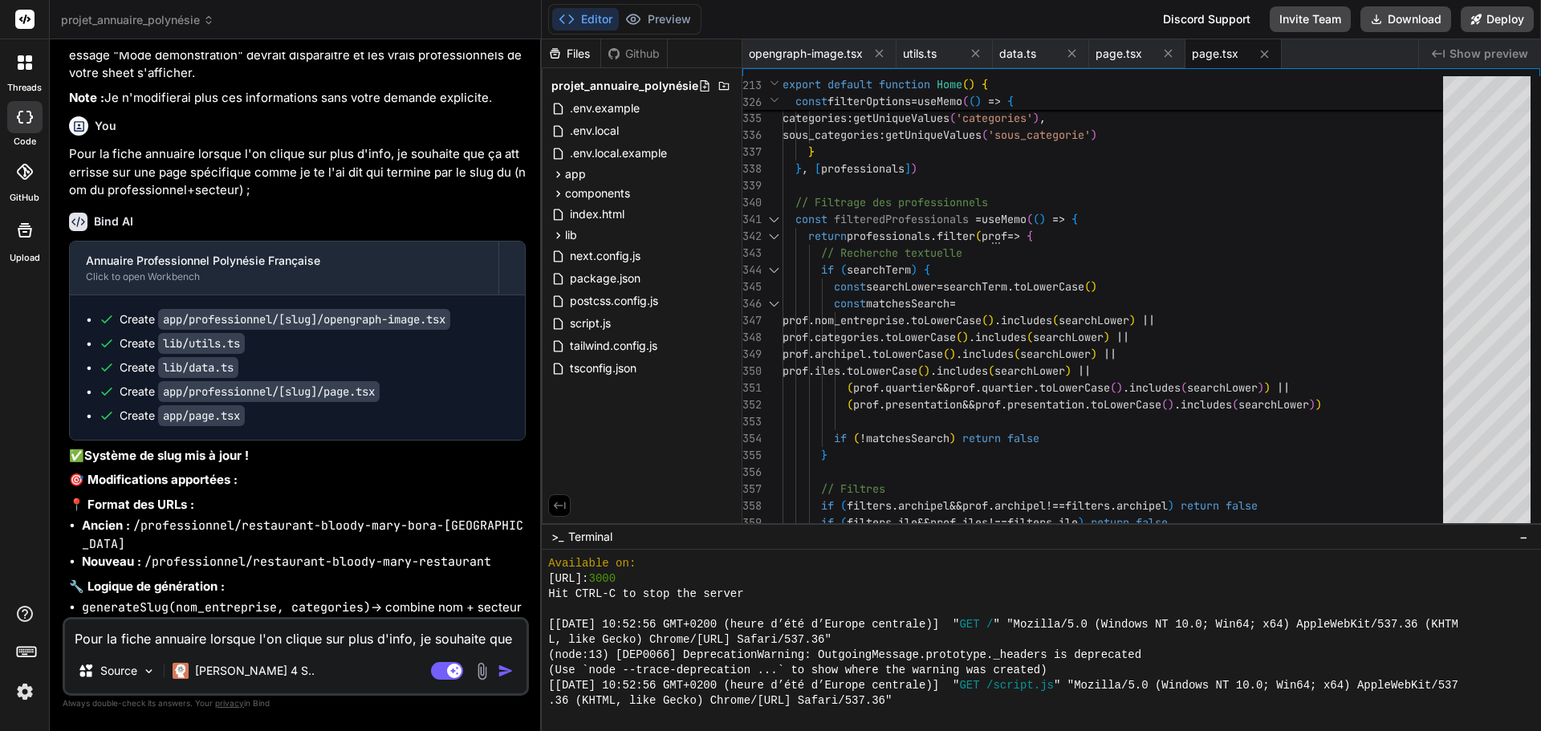
scroll to position [9821, 0]
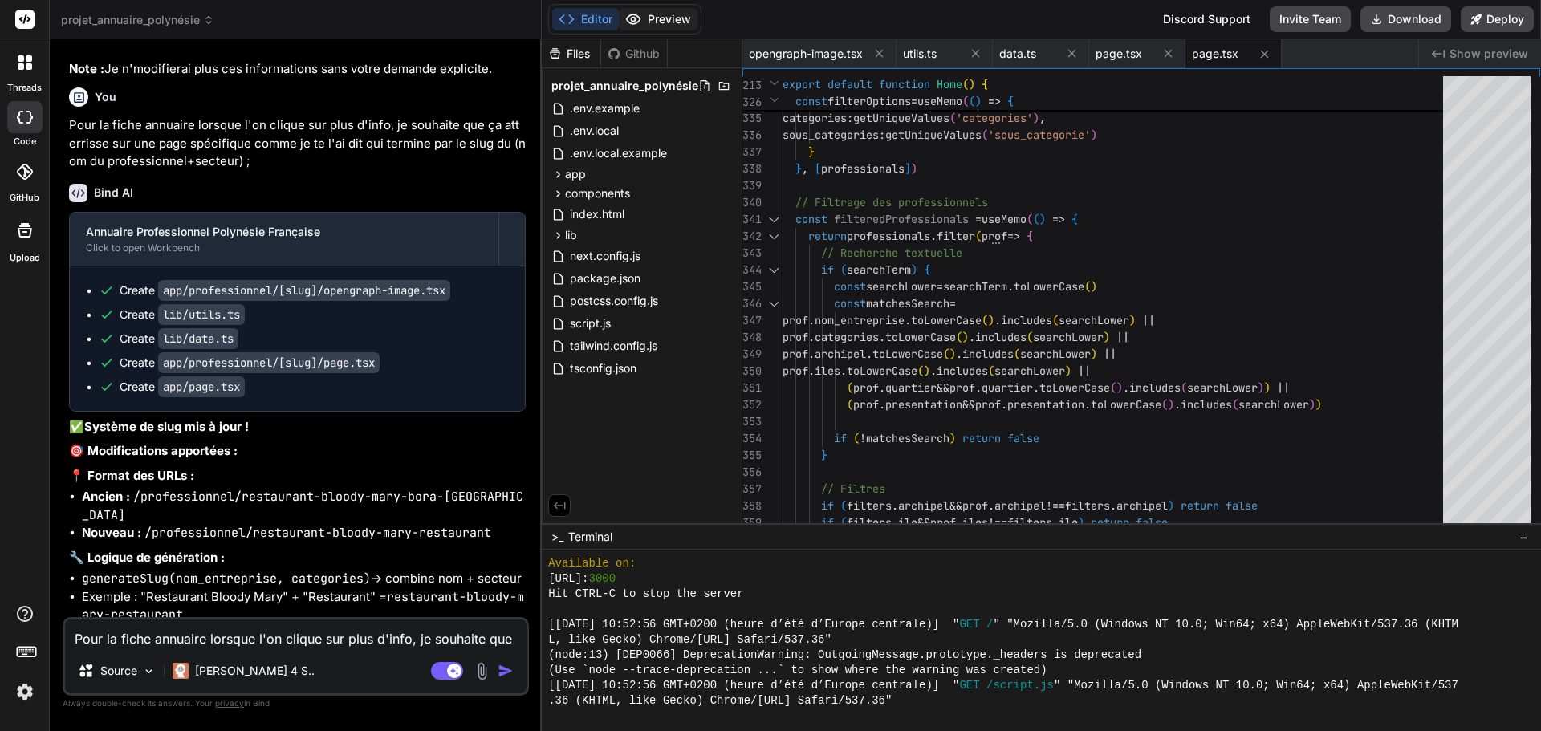
click at [656, 20] on button "Preview" at bounding box center [658, 19] width 79 height 22
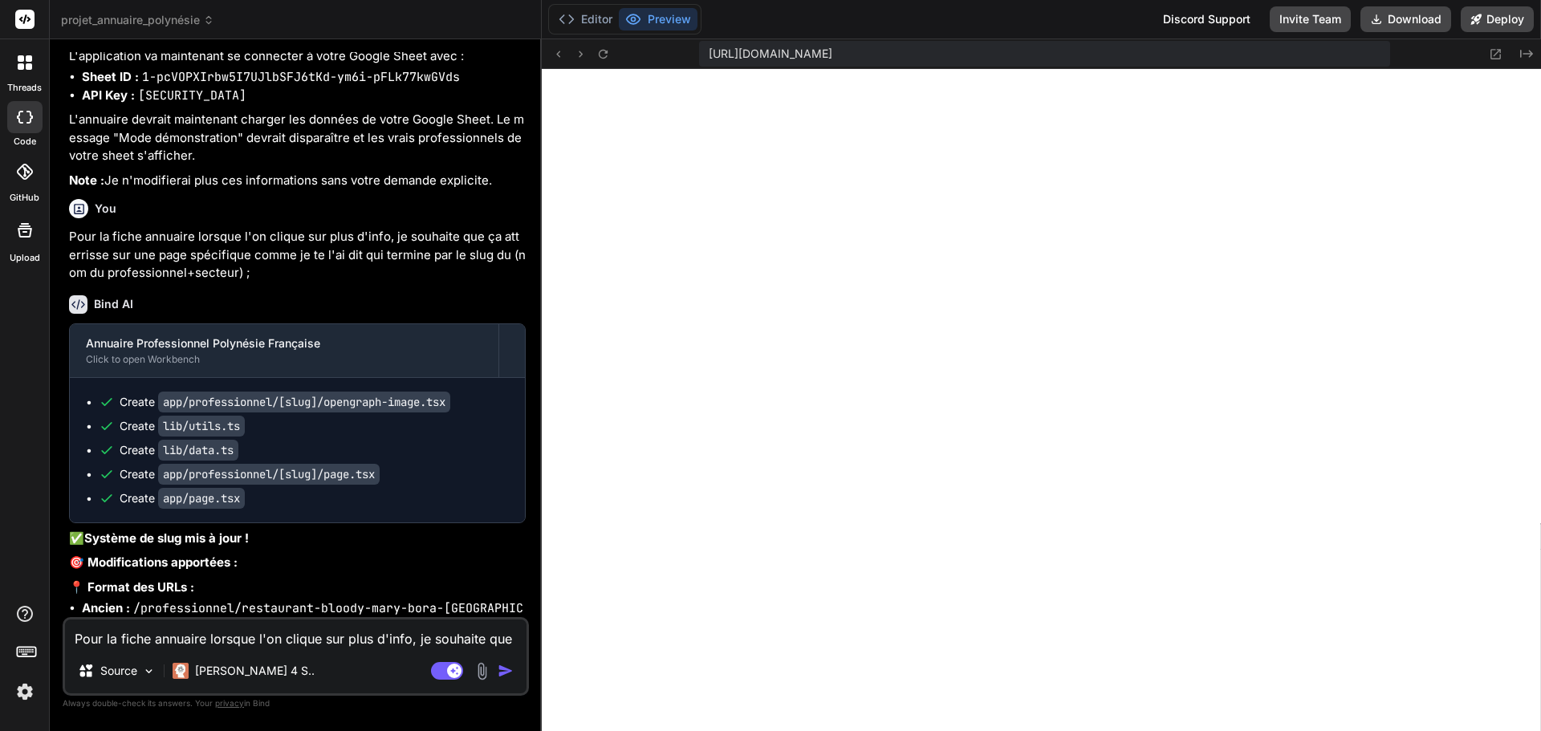
scroll to position [9741, 0]
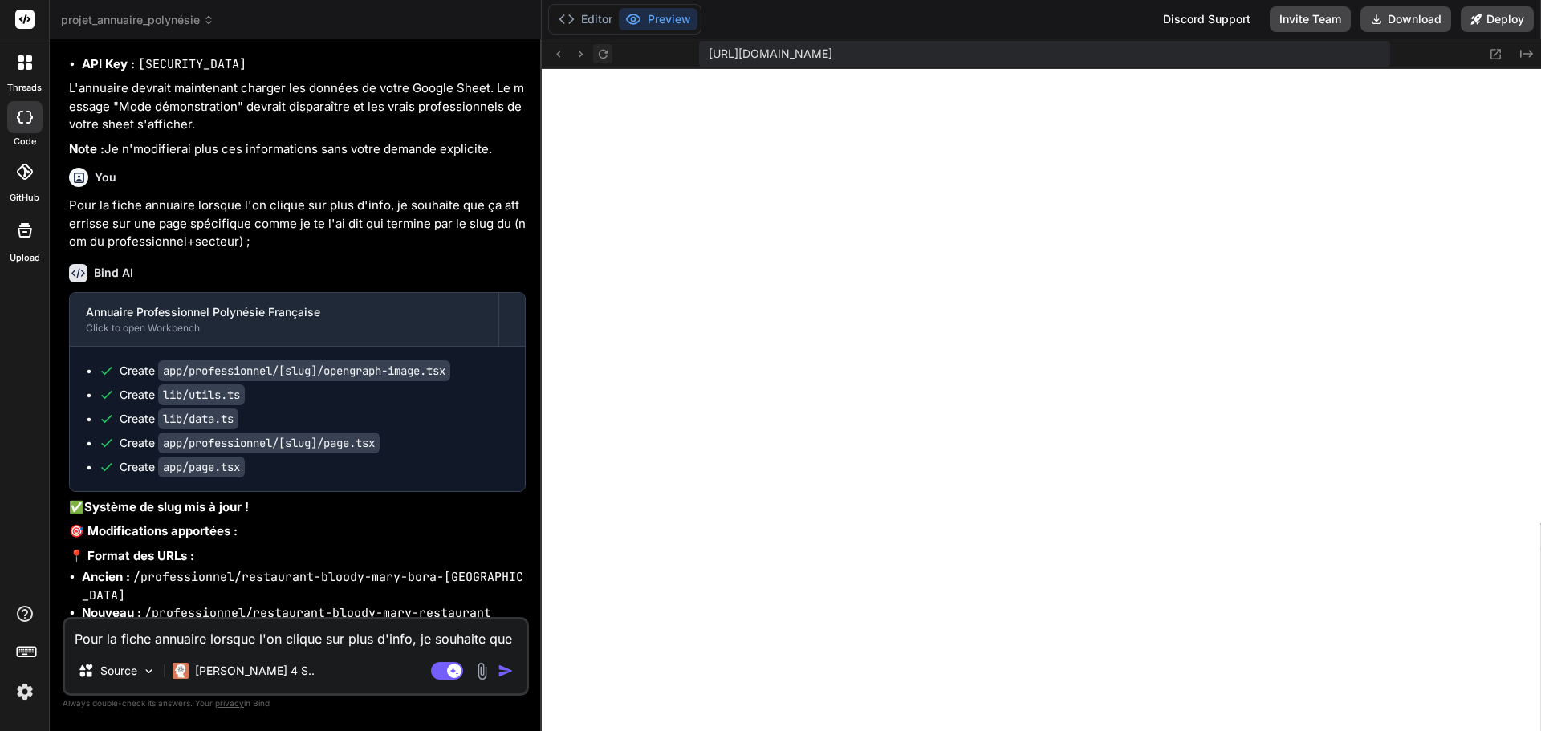
click at [604, 51] on icon at bounding box center [602, 53] width 9 height 9
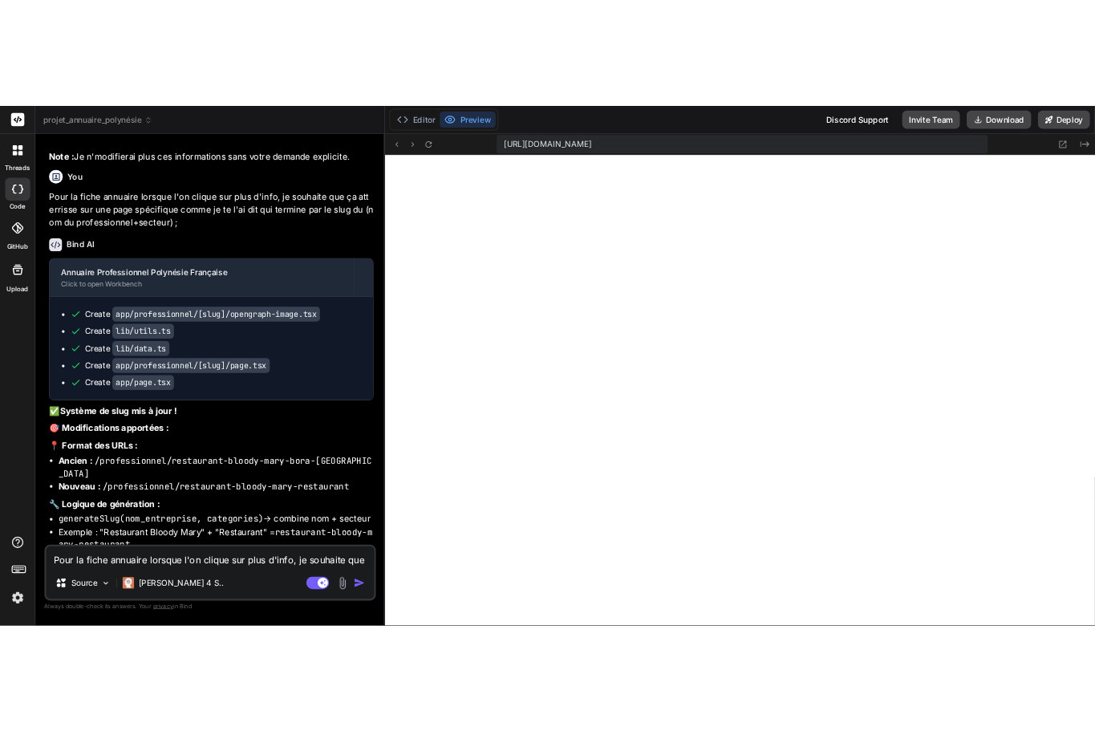
scroll to position [9821, 0]
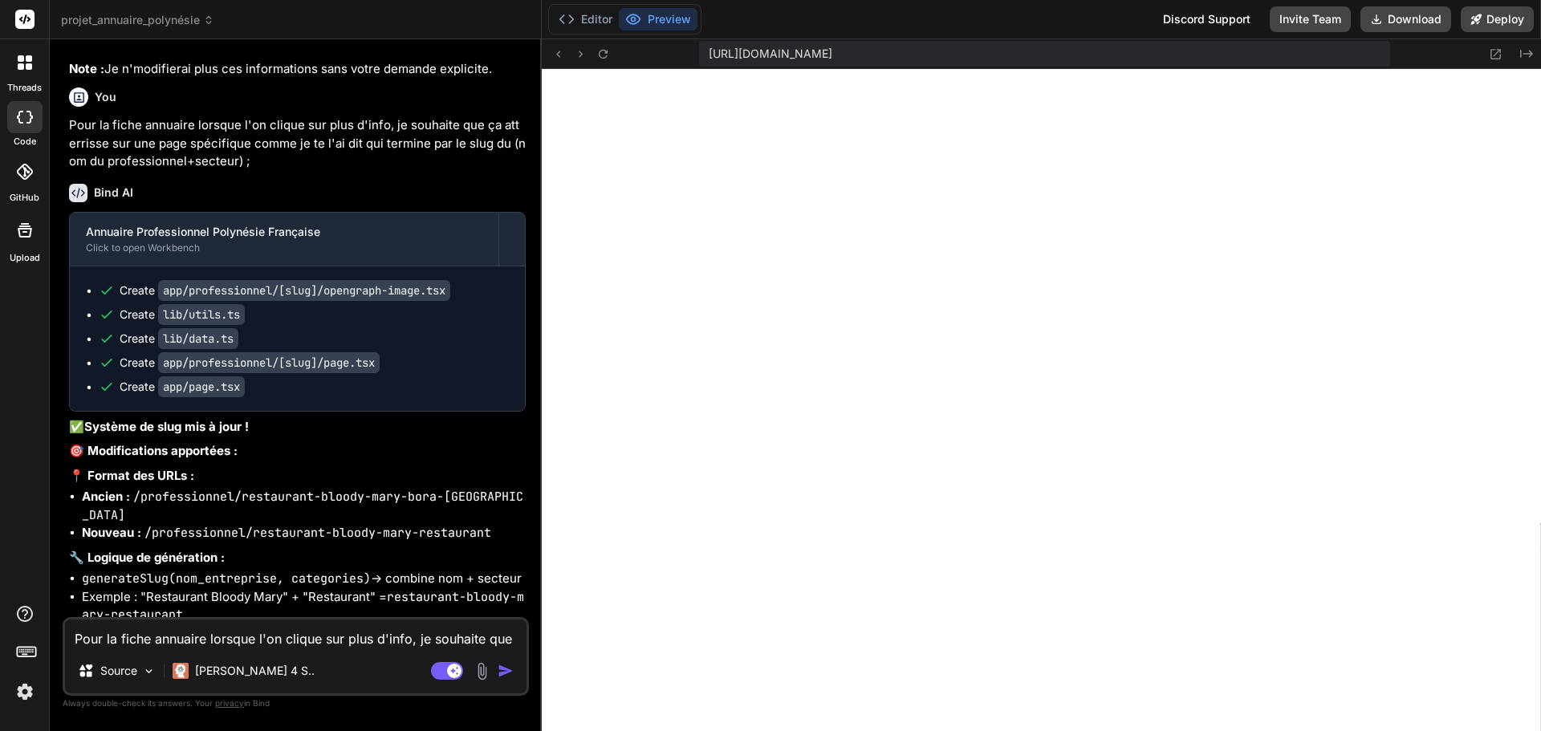
click at [604, 15] on button "Editor" at bounding box center [585, 19] width 67 height 22
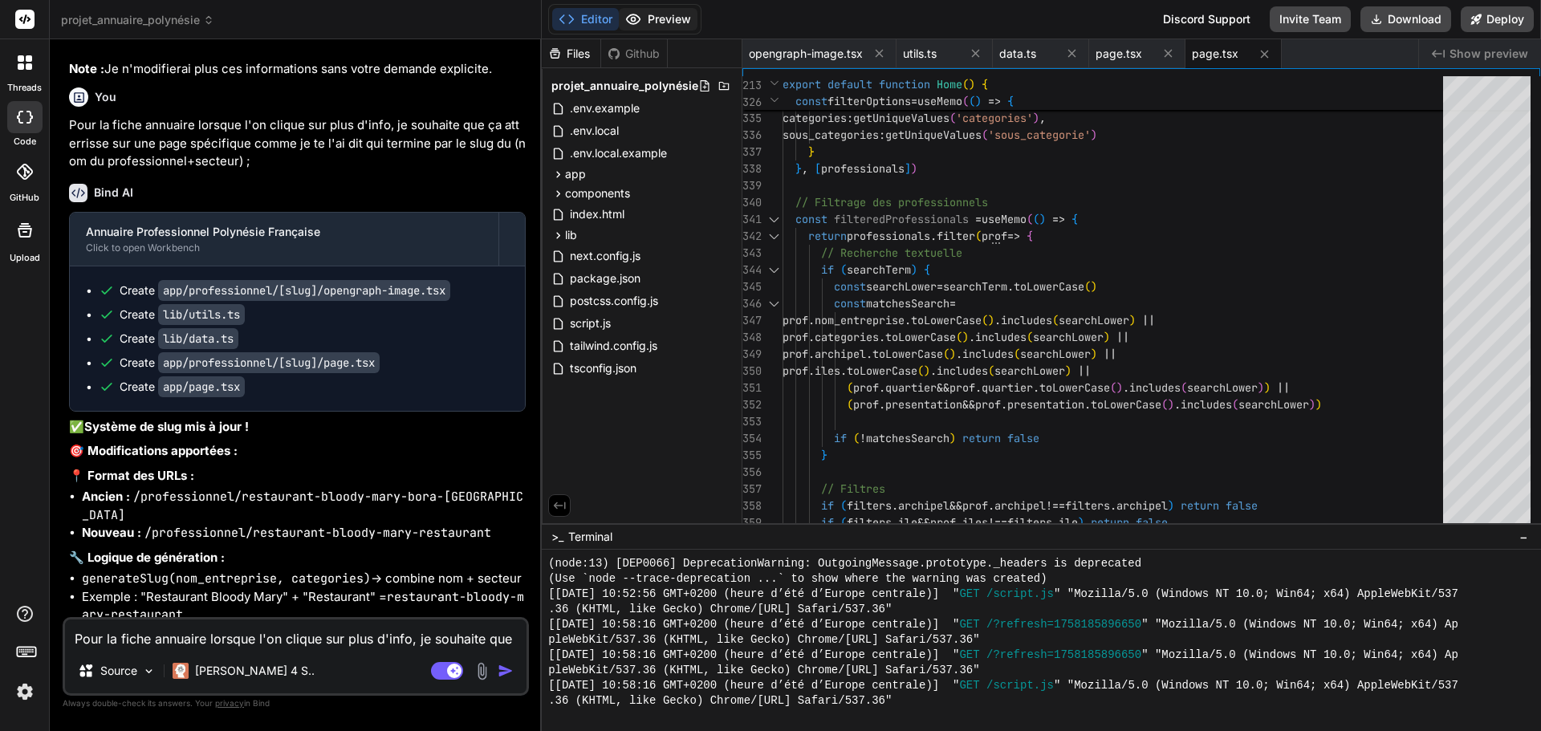
click at [657, 21] on button "Preview" at bounding box center [658, 19] width 79 height 22
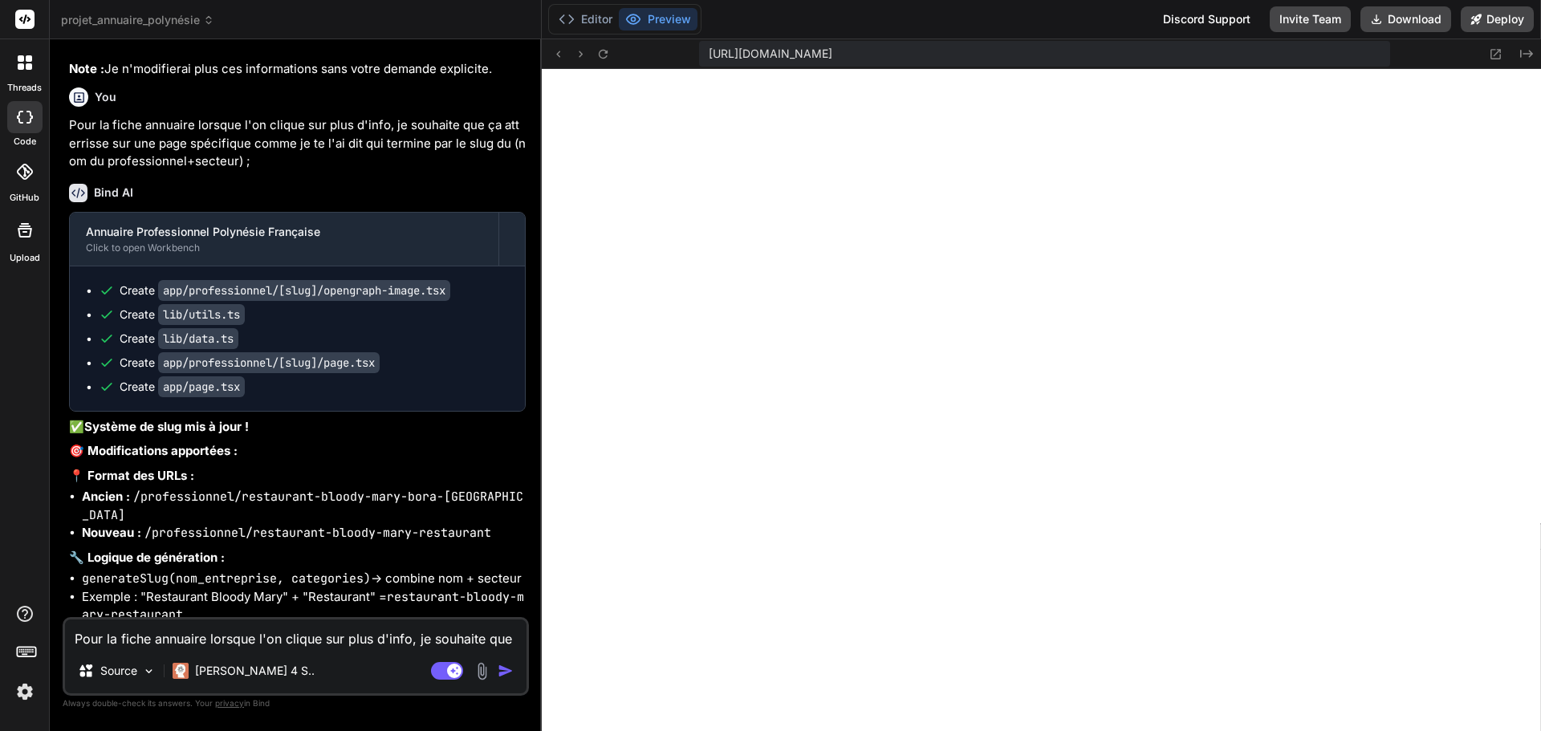
type textarea "x"
type textarea "<p className="text-gray-400 text-sm"> &copy; 2024 Tous droits réservés </p> </d…"
type textarea "x"
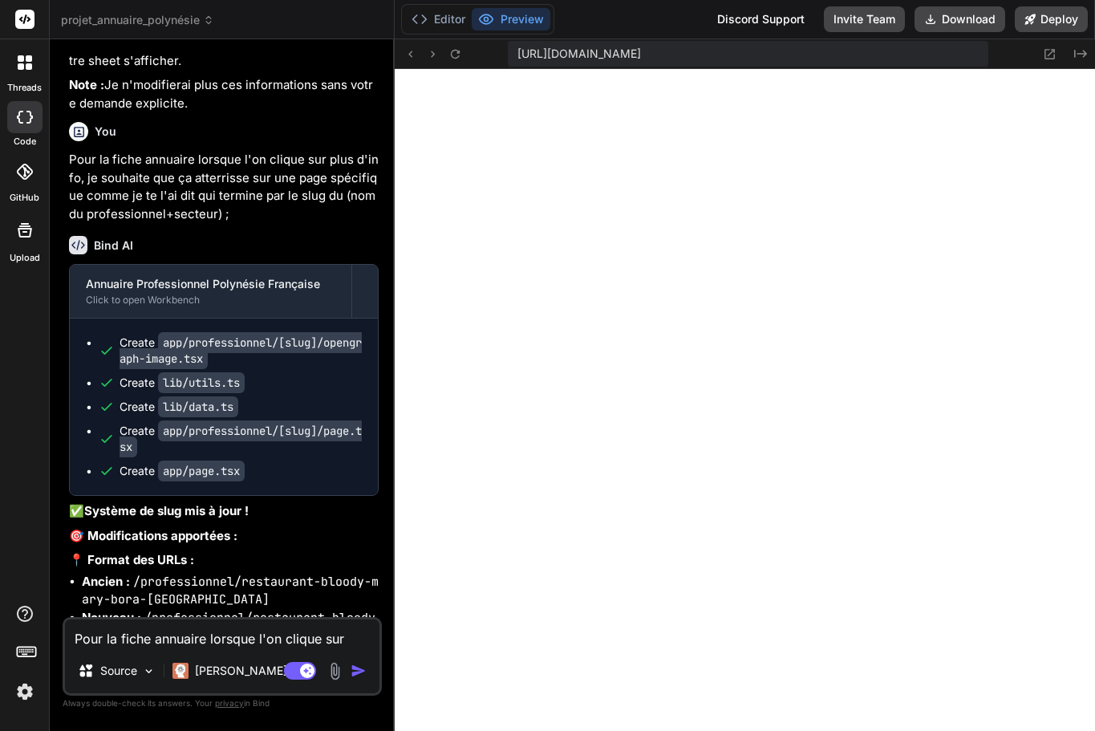
scroll to position [686, 0]
click at [522, 16] on button "Preview" at bounding box center [511, 19] width 79 height 22
click at [176, 635] on textarea "Pour la fiche annuaire lorsque l'on clique sur plus d'info, je souhaite que ça …" at bounding box center [222, 633] width 315 height 29
type textarea "l"
type textarea "x"
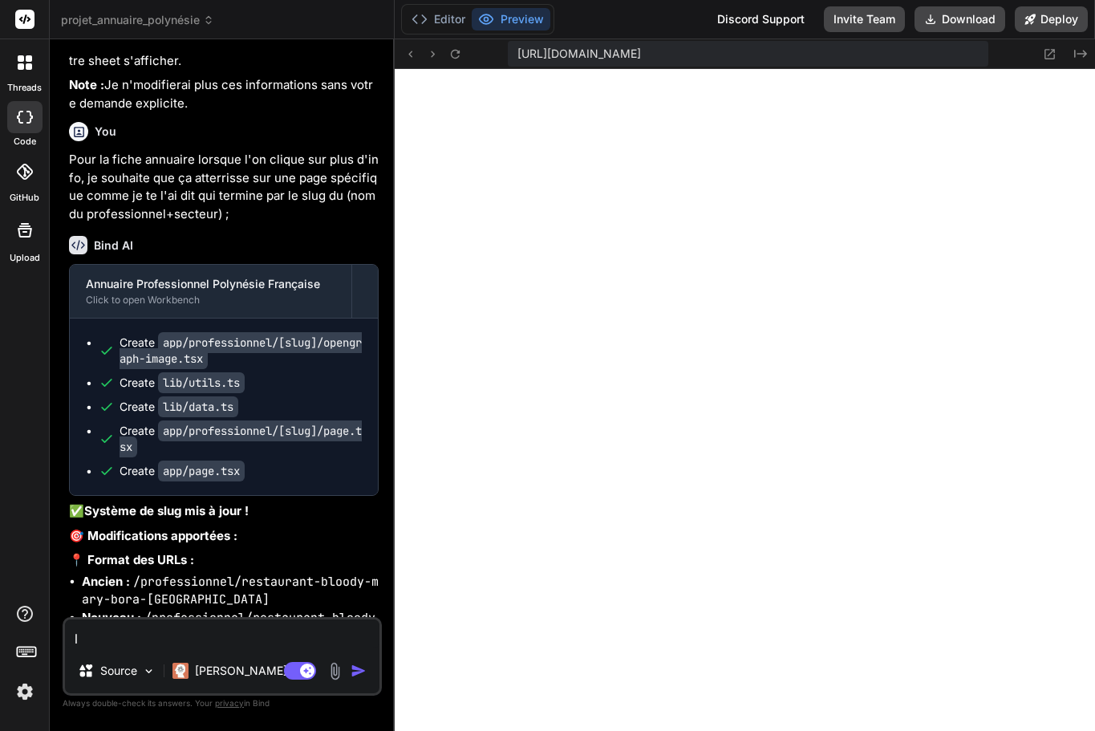
type textarea "le"
type textarea "x"
type textarea "le"
type textarea "x"
type textarea "le p"
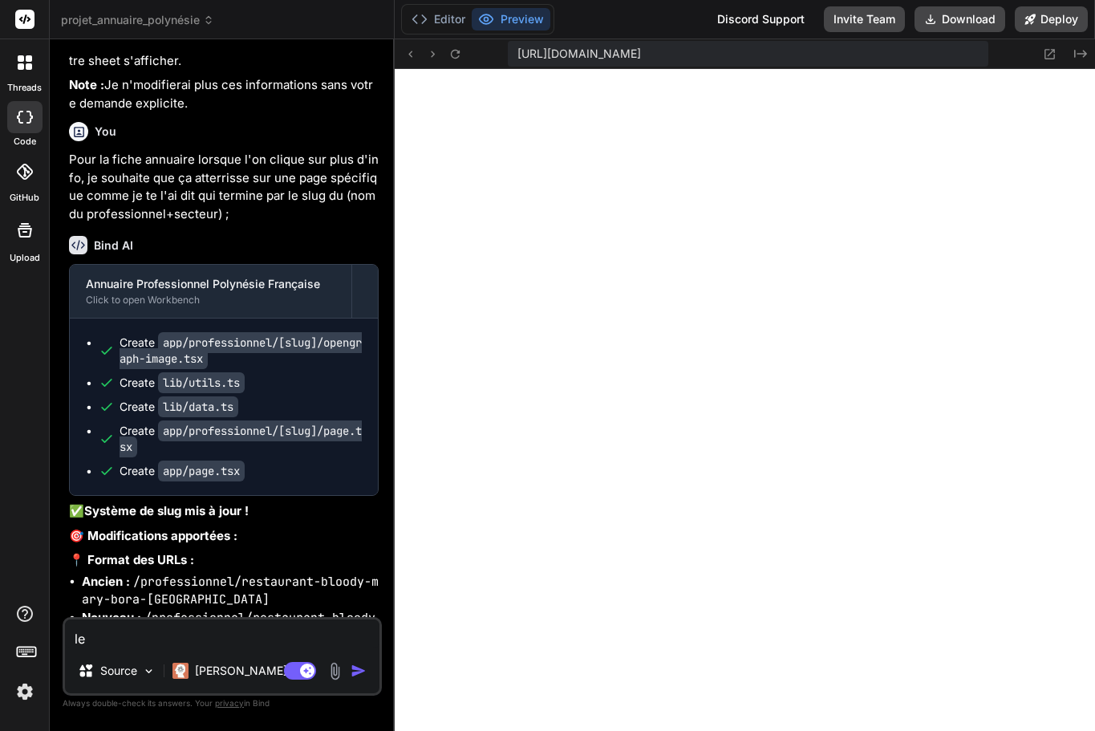
type textarea "x"
type textarea "le pr"
type textarea "x"
type textarea "le pre"
type textarea "x"
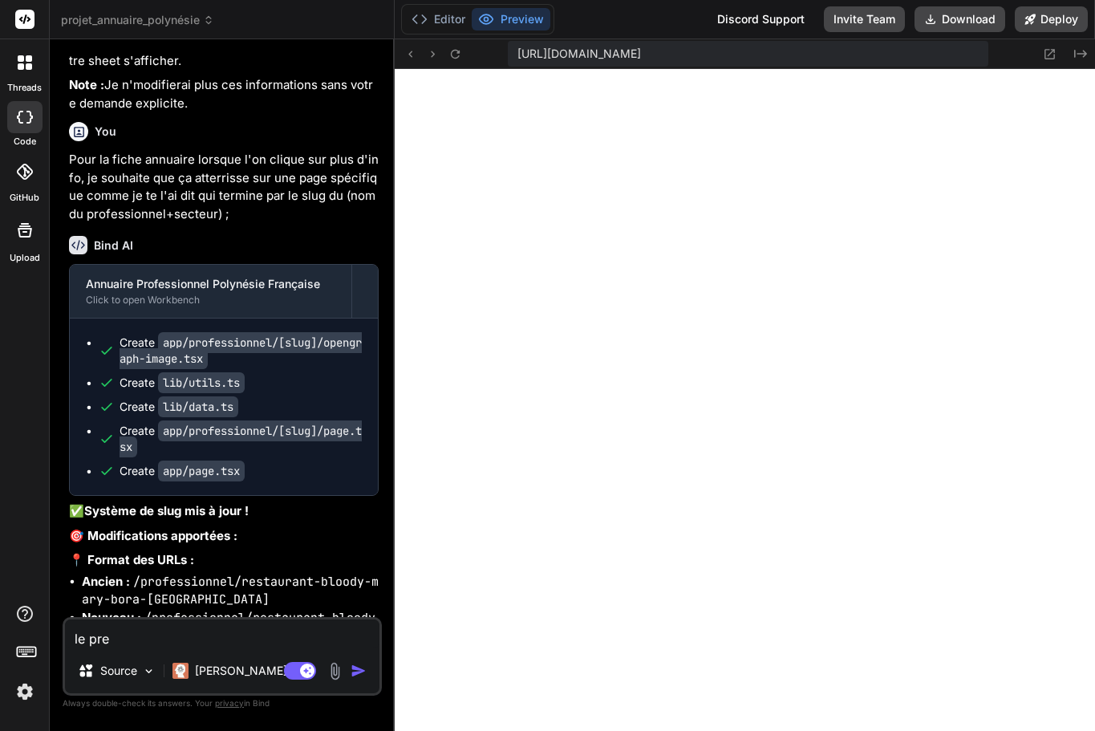
type textarea "le prev"
type textarea "x"
type textarea "le previ"
type textarea "x"
type textarea "le previe"
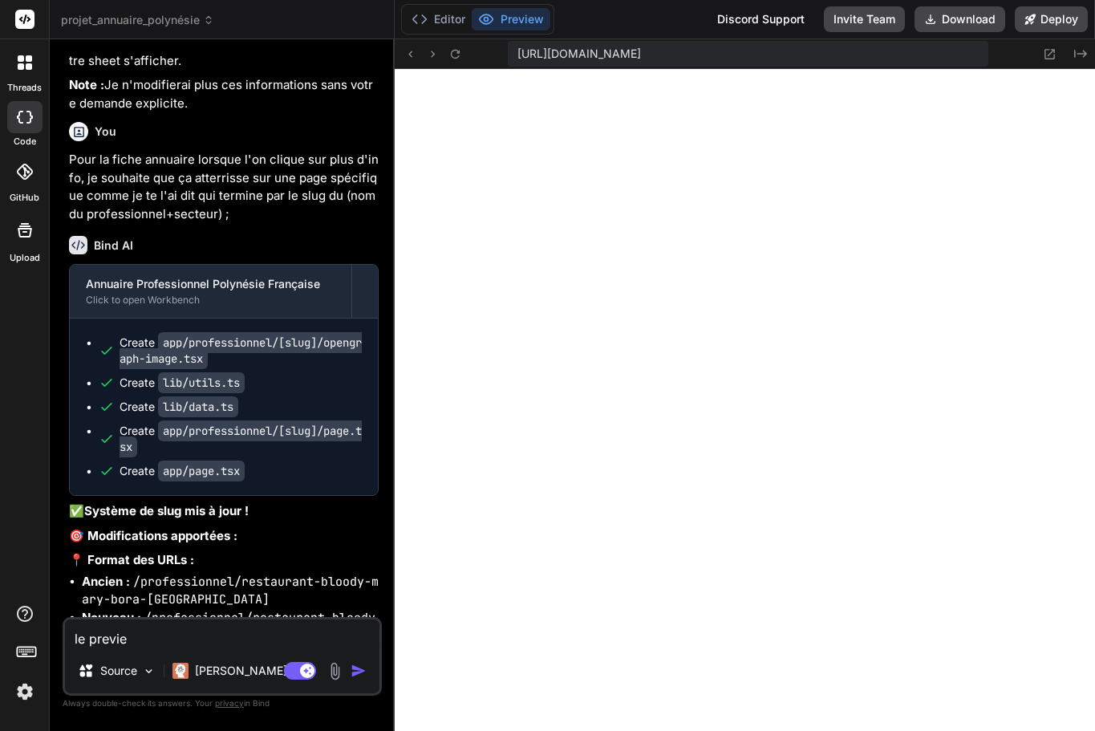
type textarea "x"
type textarea "le preview"
type textarea "x"
type textarea "le preview"
type textarea "x"
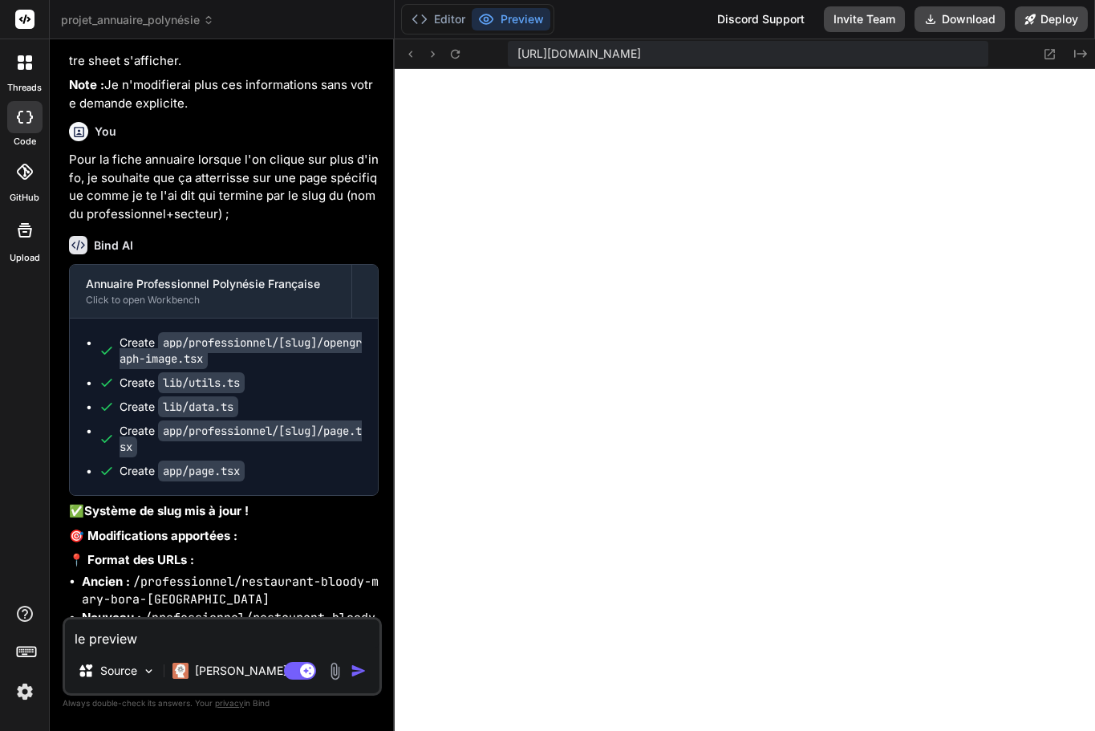
type textarea "le preview n"
type textarea "x"
type textarea "le preview ne"
type textarea "x"
type textarea "le preview ne"
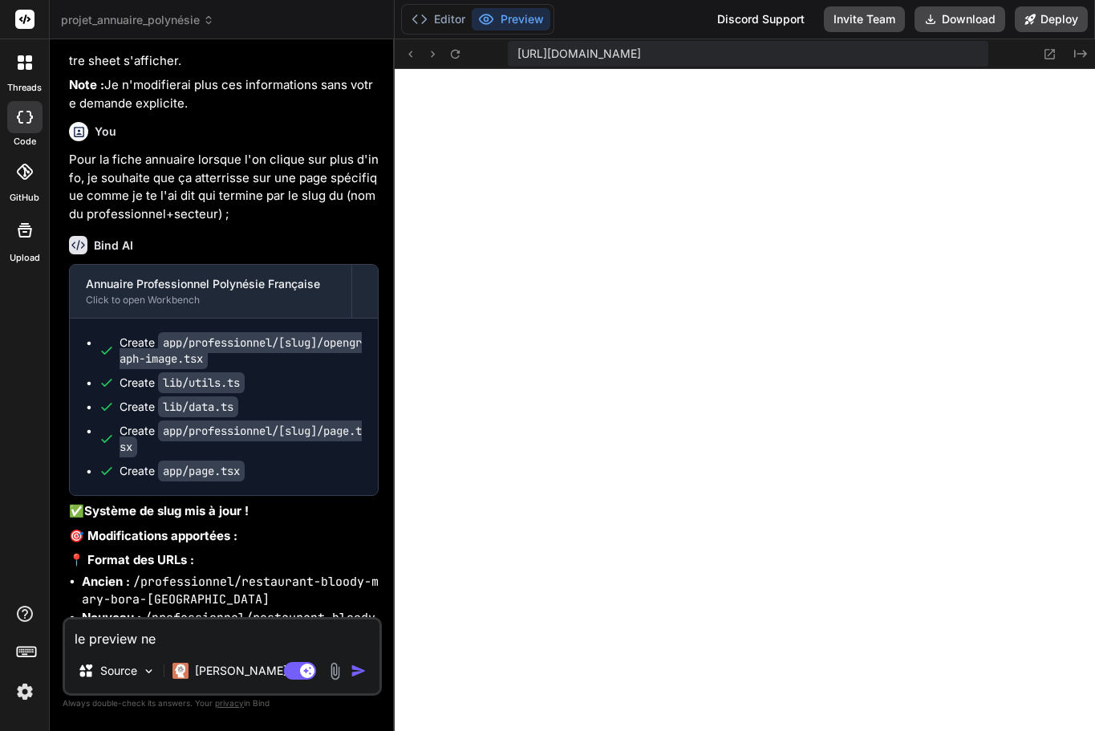
type textarea "x"
type textarea "le preview ne s"
type textarea "x"
type textarea "le preview ne se"
type textarea "x"
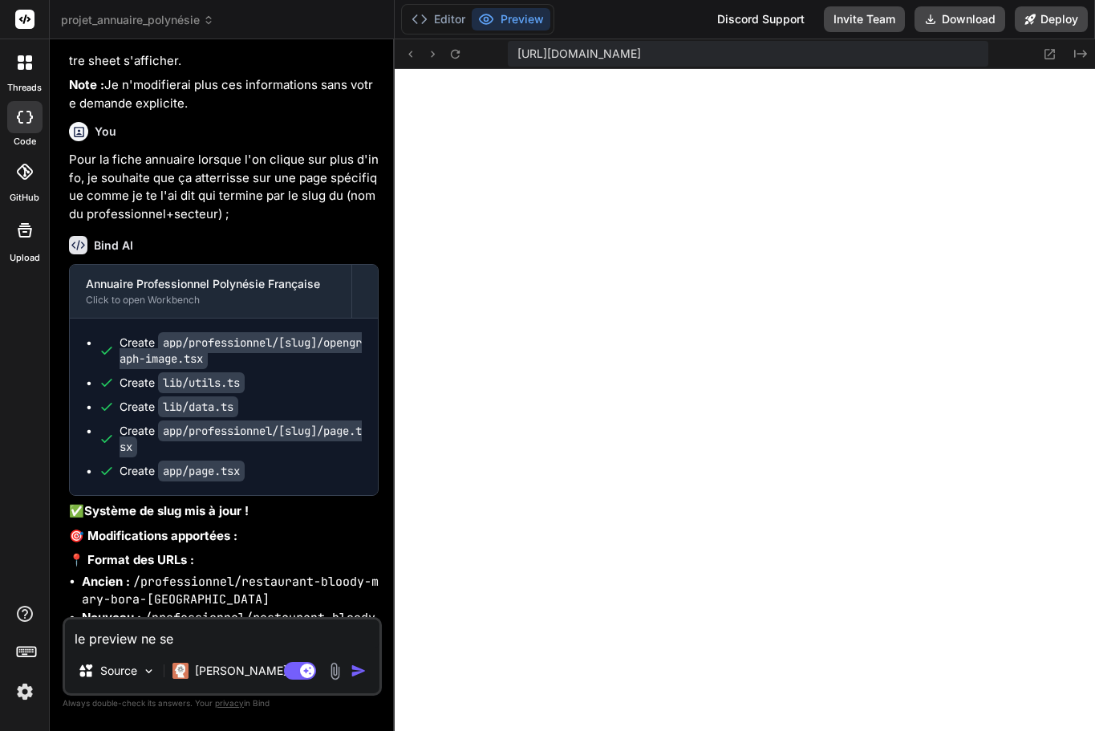
type textarea "le preview ne se"
type textarea "x"
type textarea "le preview ne se l"
type textarea "x"
type textarea "le preview ne se la"
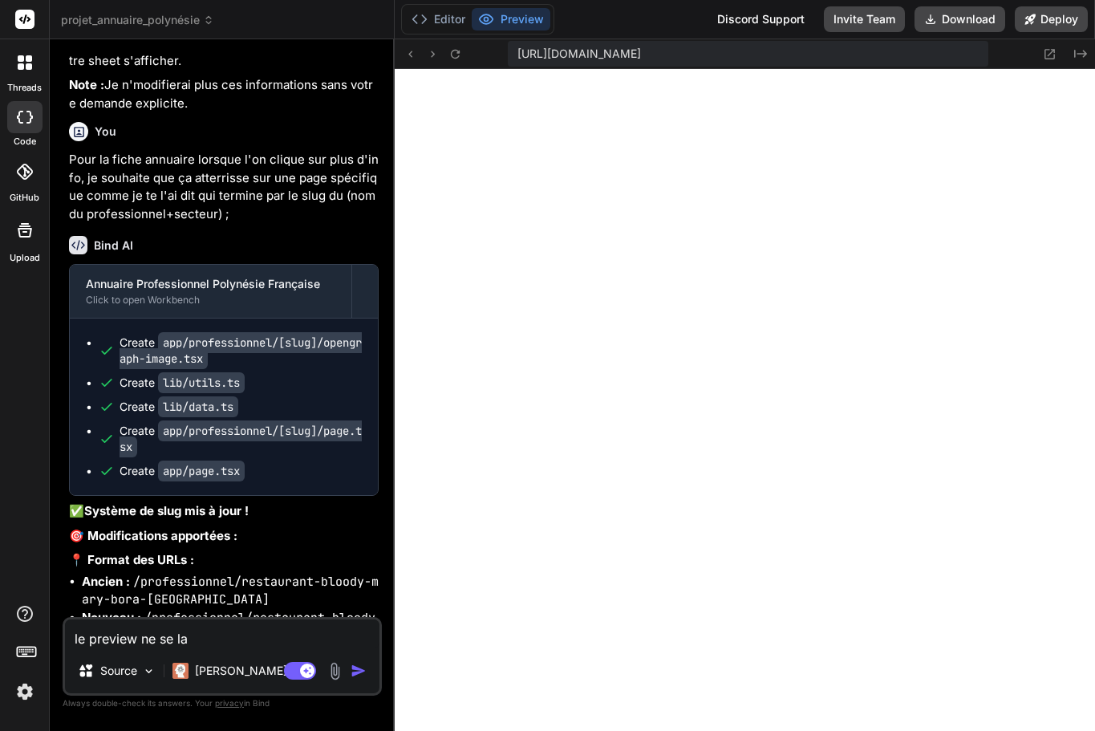
type textarea "x"
type textarea "le preview ne se lan"
type textarea "x"
type textarea "le preview ne se lanc"
type textarea "x"
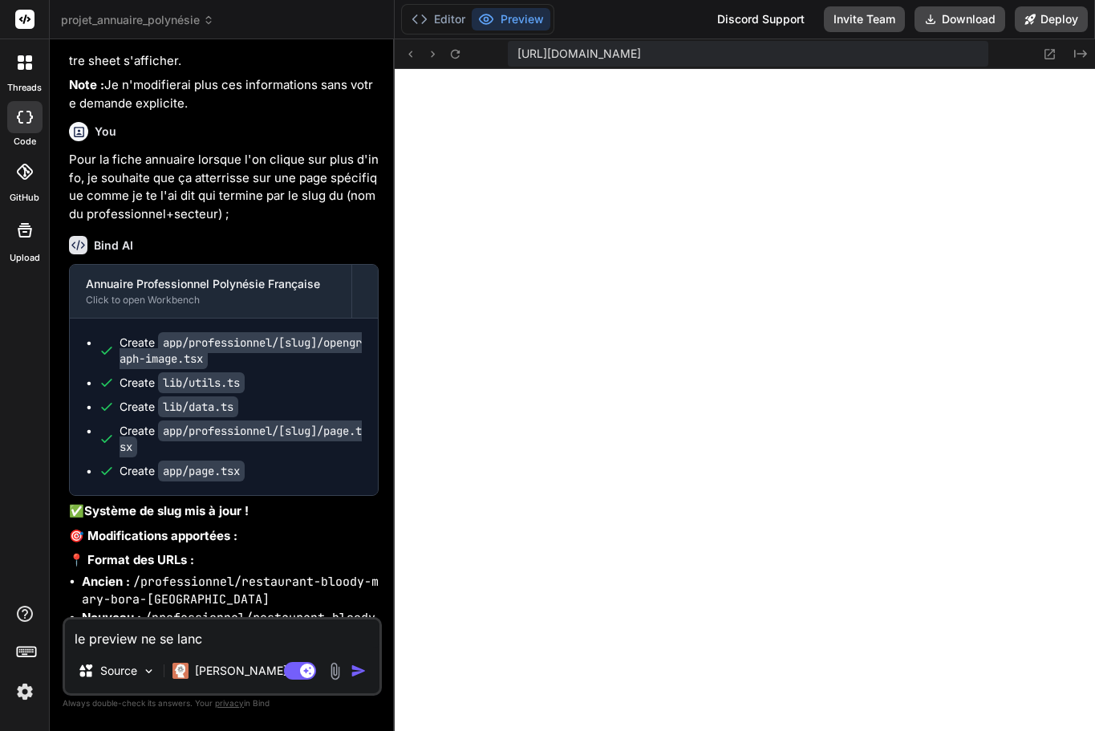
type textarea "le preview ne se lance"
type textarea "x"
type textarea "le preview ne se lance"
type textarea "x"
type textarea "le preview ne se lance p"
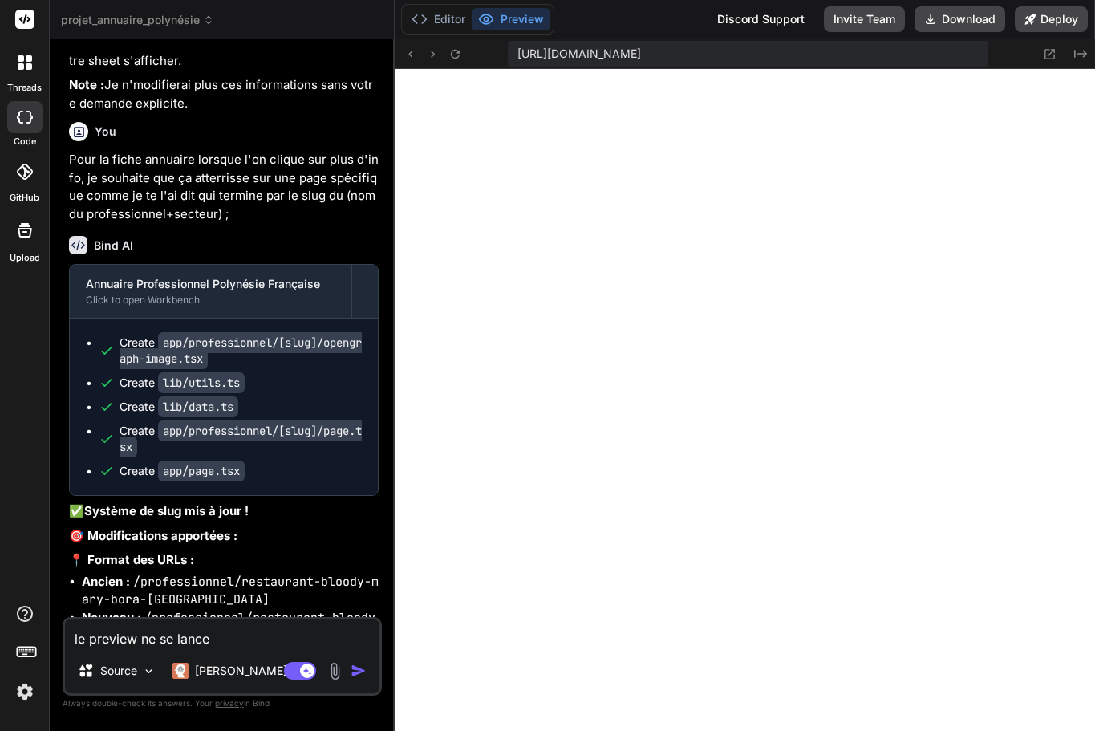
type textarea "x"
type textarea "le preview ne se lance pa"
type textarea "x"
type textarea "le preview ne se lance pas"
type textarea "x"
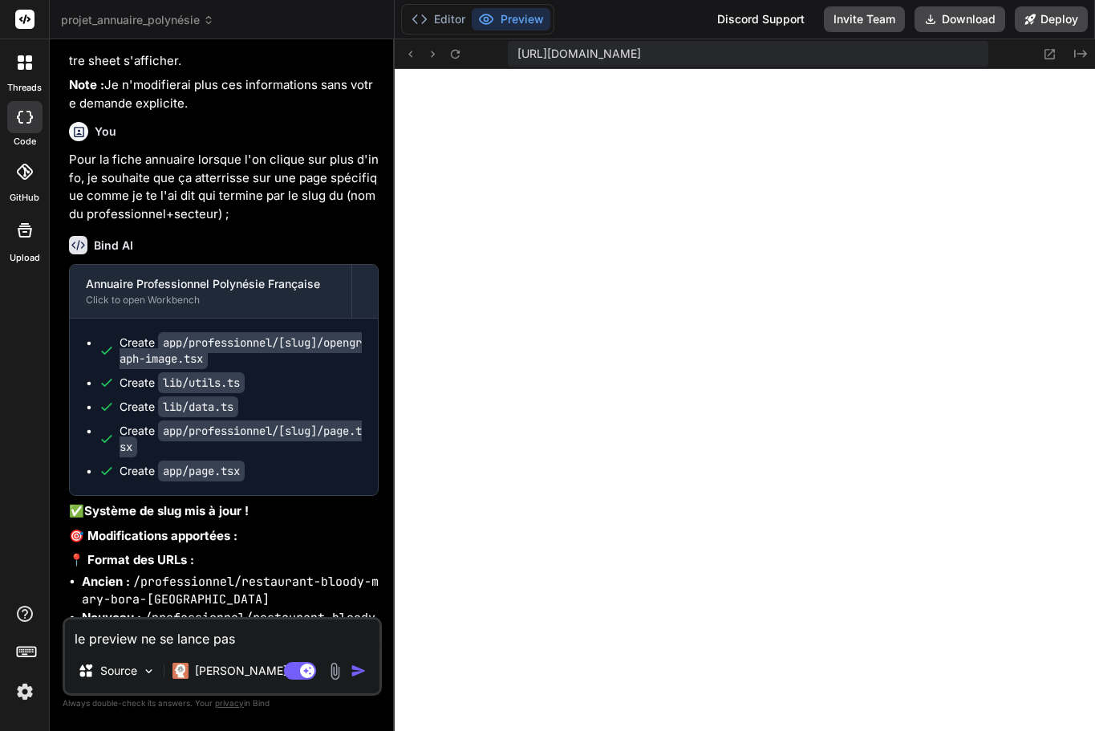
type textarea "le preview ne se lance pas"
type textarea "x"
paste textarea "[DOMAIN_NAME][URL] Failed to load resource: net::ERR_BLOCKED_BY_RESPONSE.NotSam…"
type textarea "le preview ne se lance pas [DOMAIN_NAME][URL] Failed to load resource: net::ERR…"
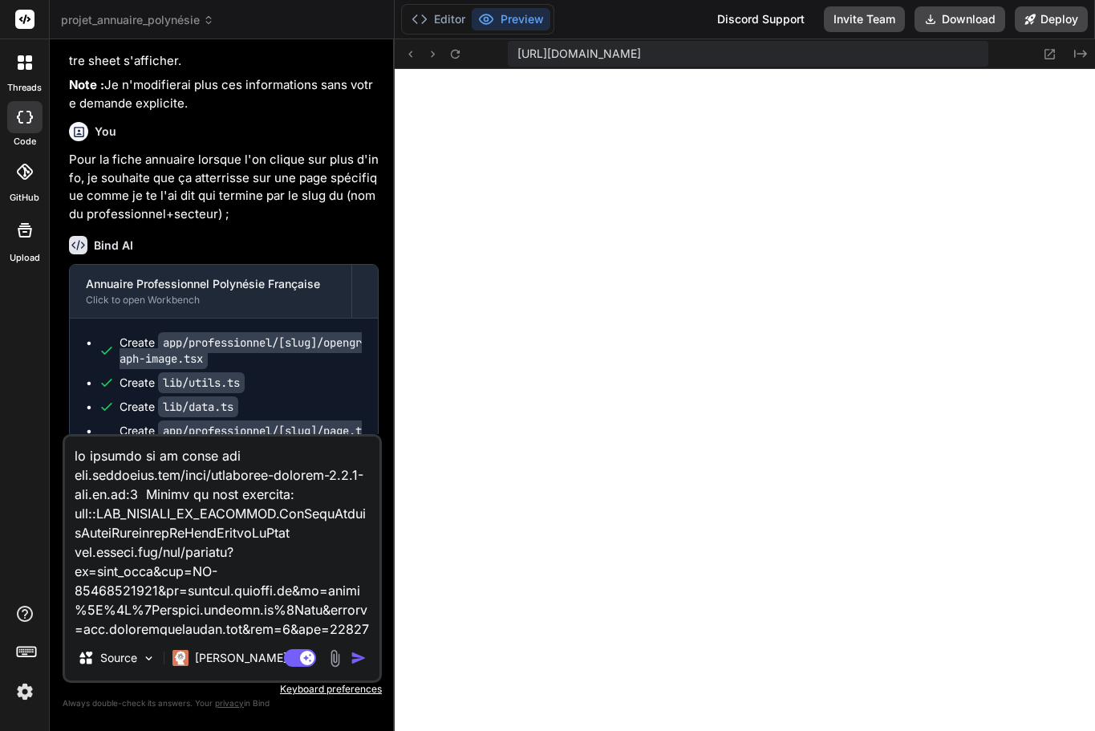
scroll to position [22342, 0]
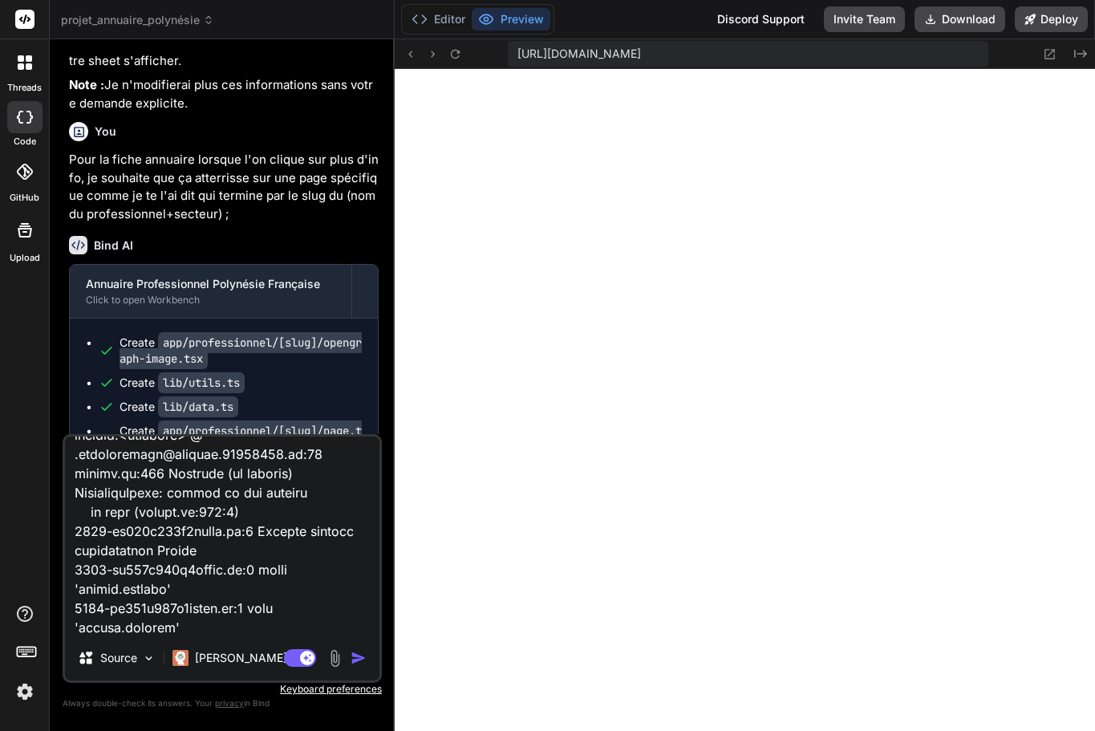
type textarea "x"
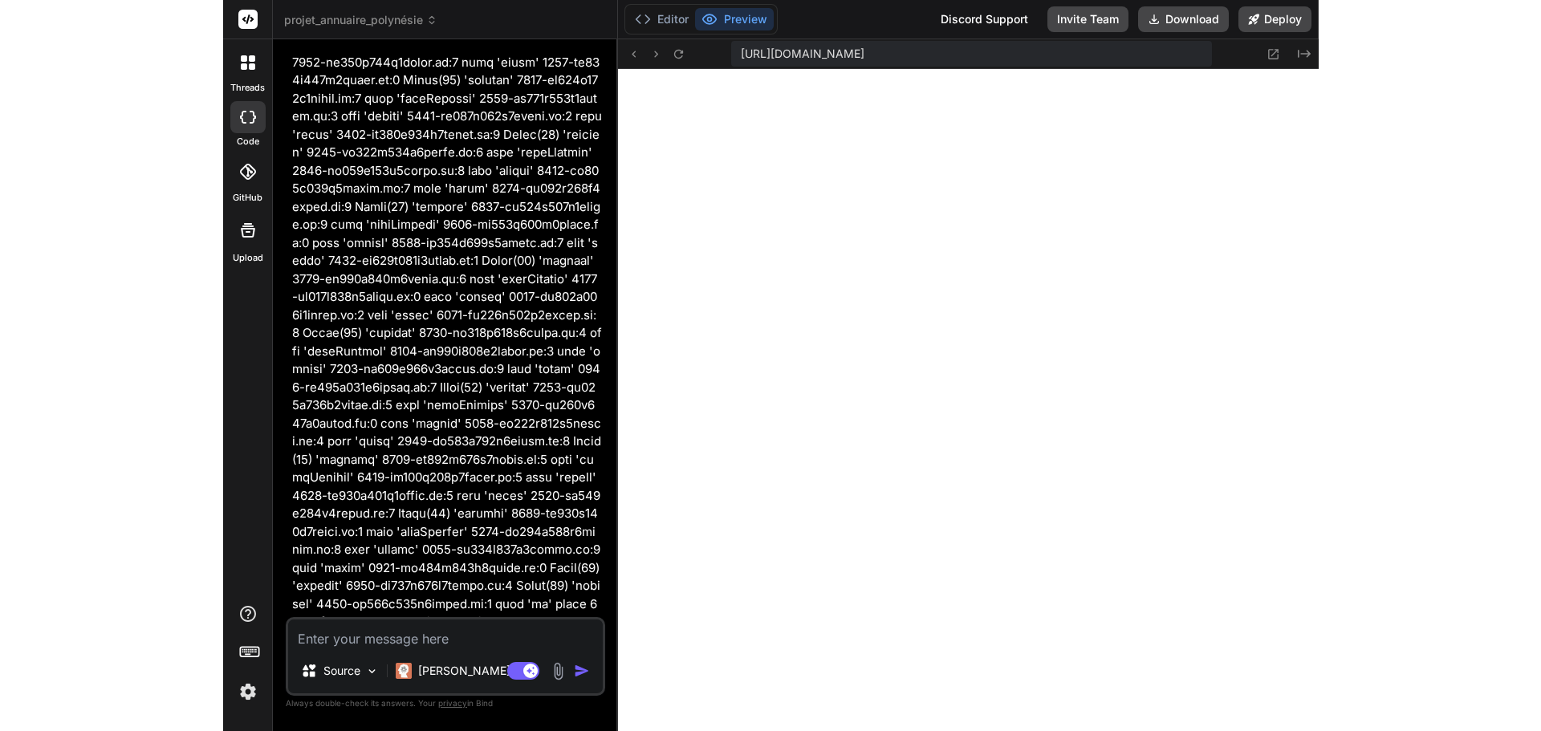
scroll to position [21581, 0]
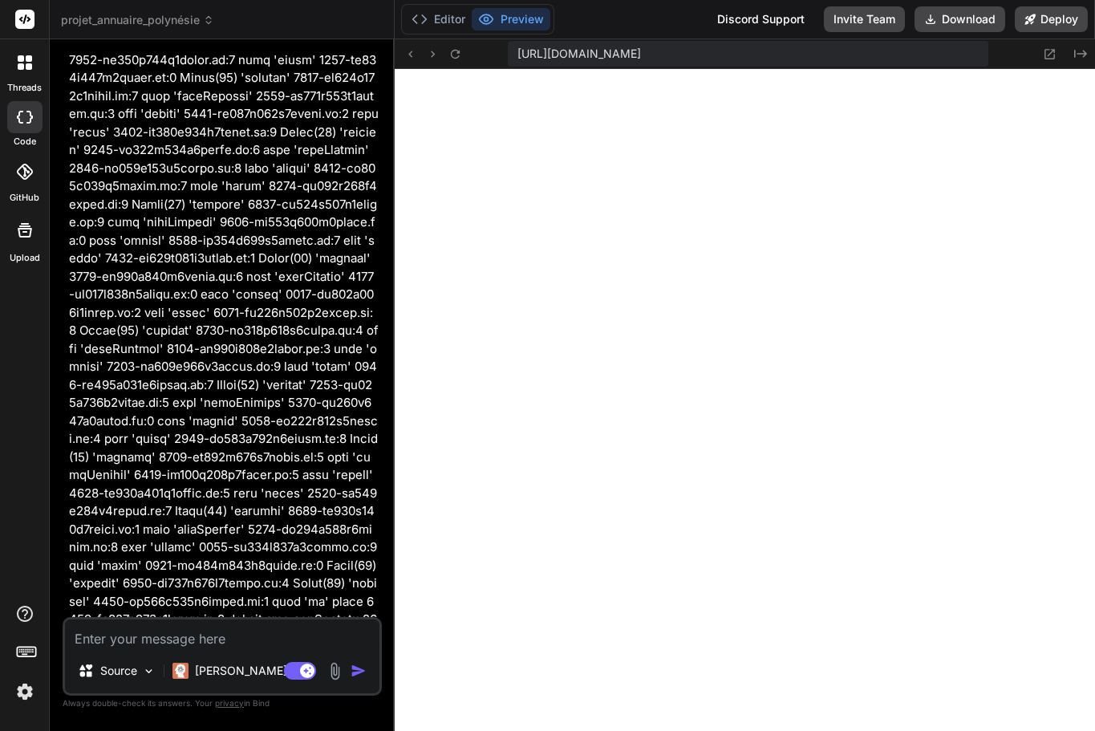
type textarea "x"
type textarea "&copy; 2024 Tous droits réservés </p> </div> </footer> </div> ) }"
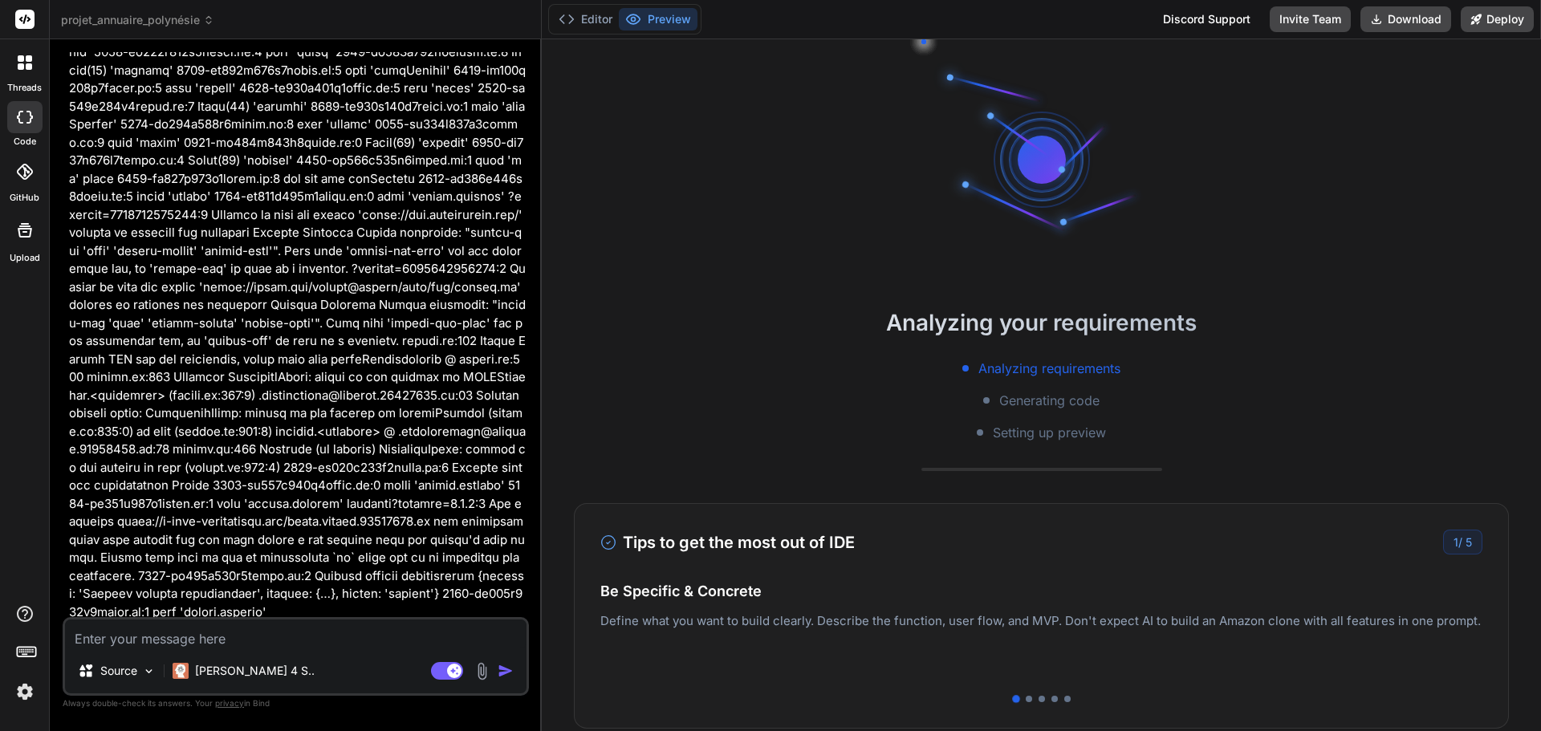
scroll to position [945, 0]
type textarea "x"
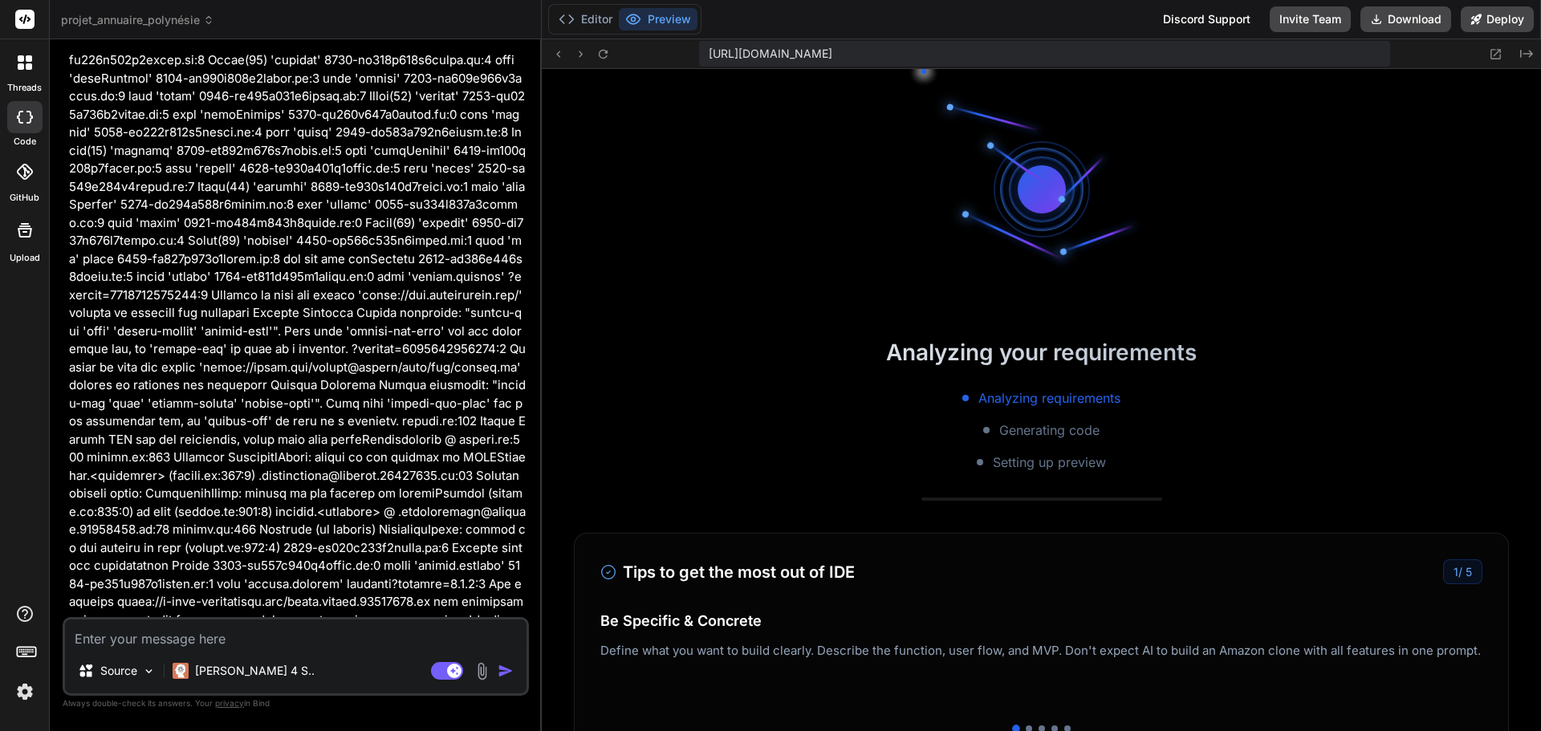
scroll to position [1570, 0]
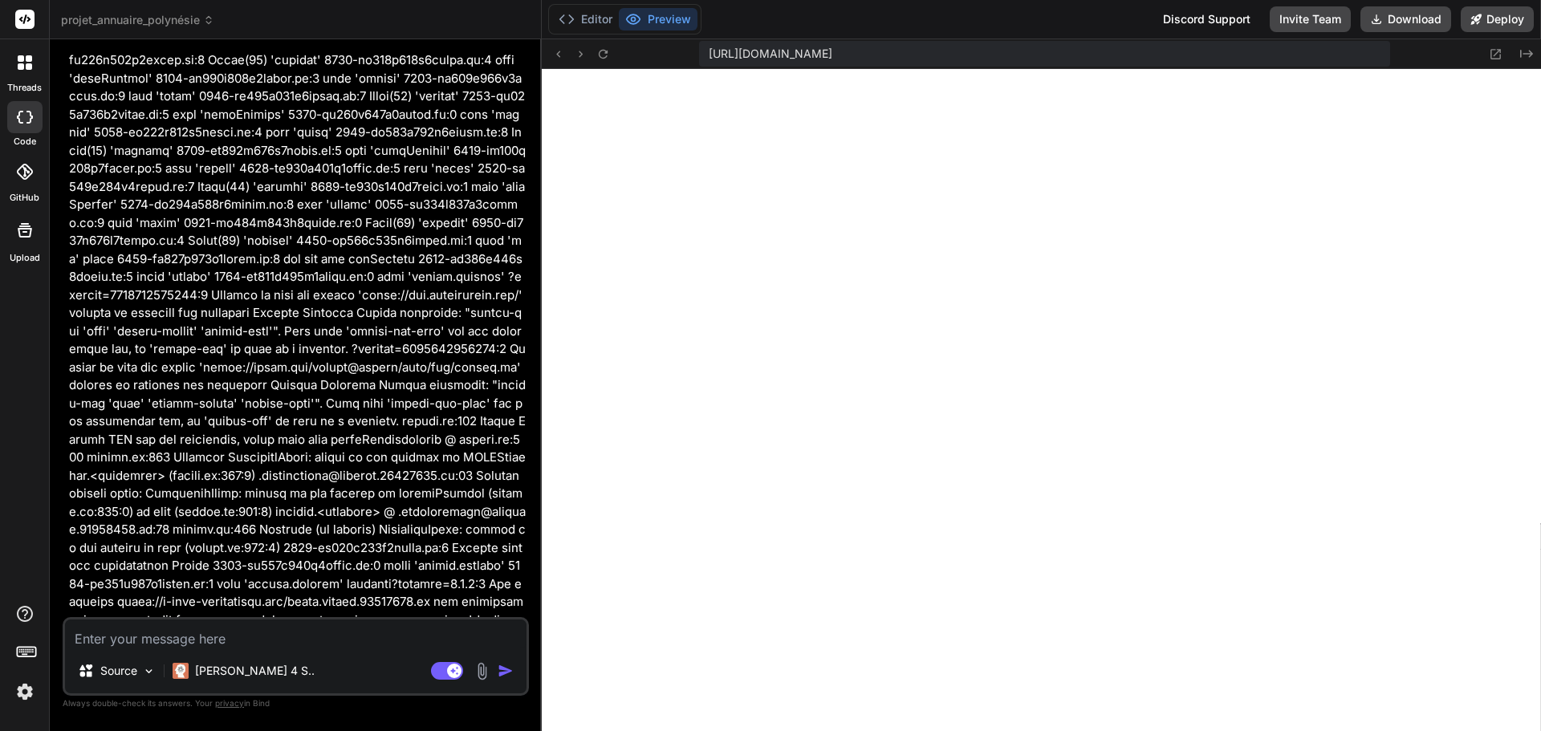
click at [307, 638] on textarea at bounding box center [295, 633] width 461 height 29
type textarea "a"
type textarea "x"
type textarea "al"
type textarea "x"
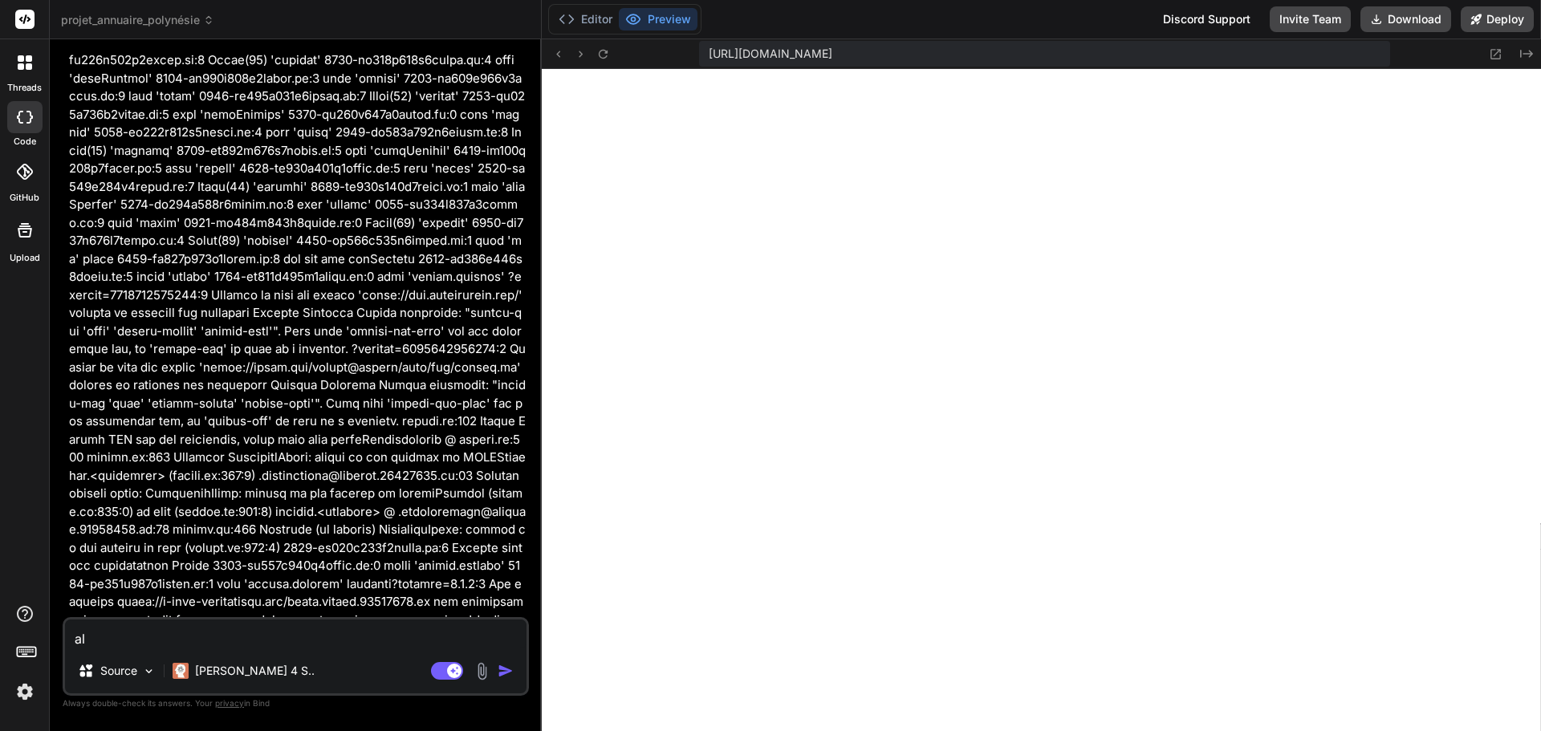
type textarea "alo"
type textarea "x"
type textarea "alor"
type textarea "x"
type textarea "alors"
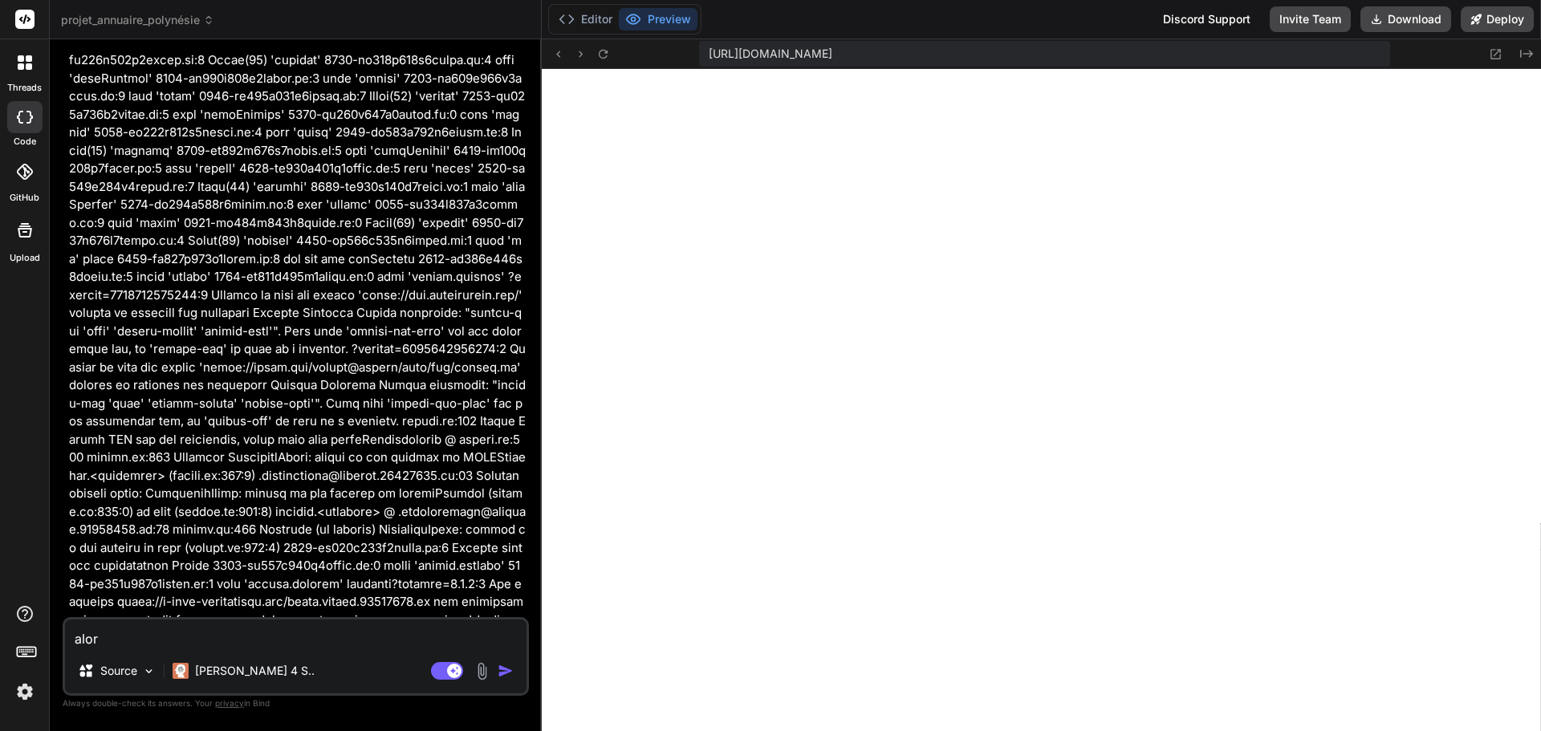
type textarea "x"
type textarea "alors"
type textarea "x"
type textarea "alors l"
type textarea "x"
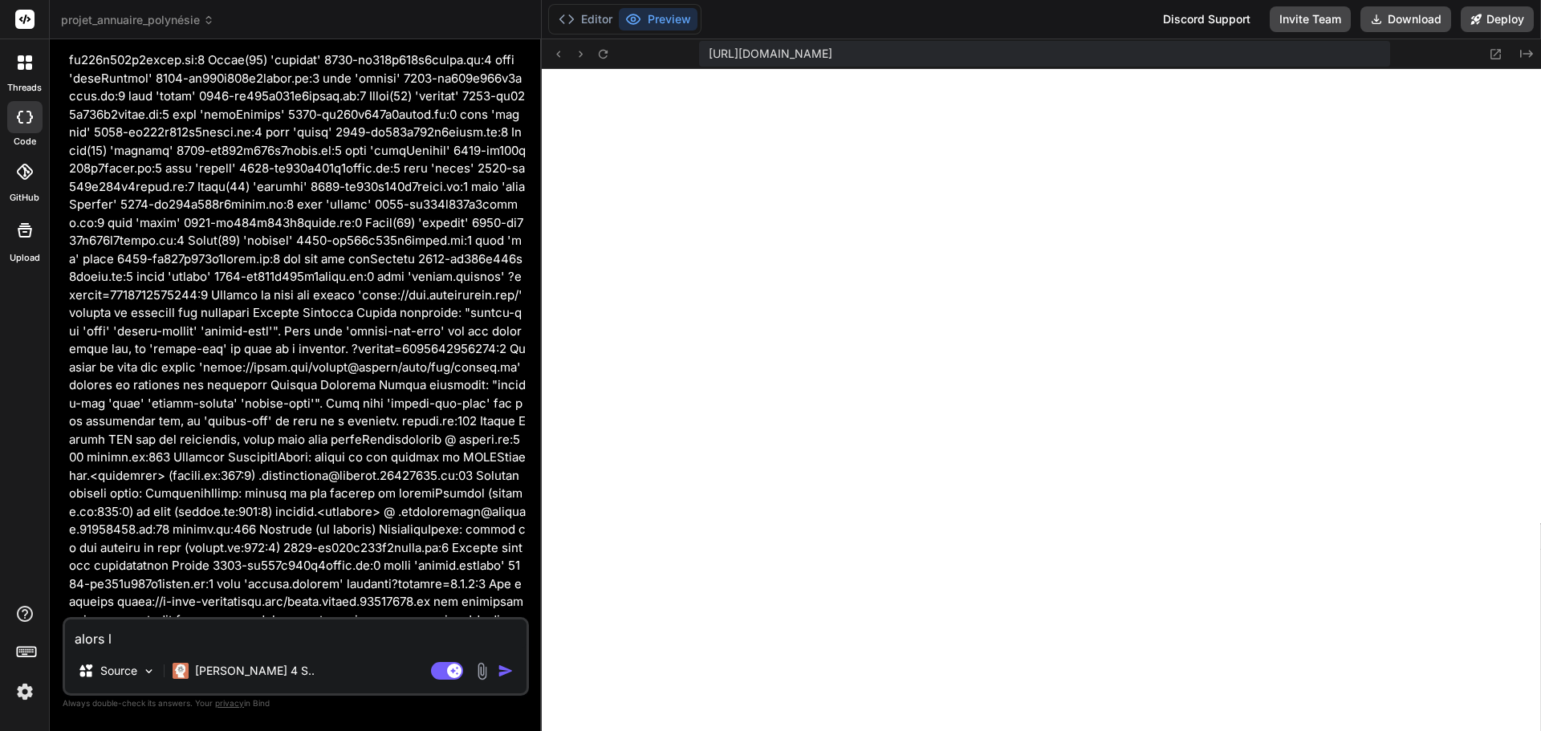
type textarea "alors la"
type textarea "x"
type textarea "alors la"
type textarea "x"
type textarea "alors la c"
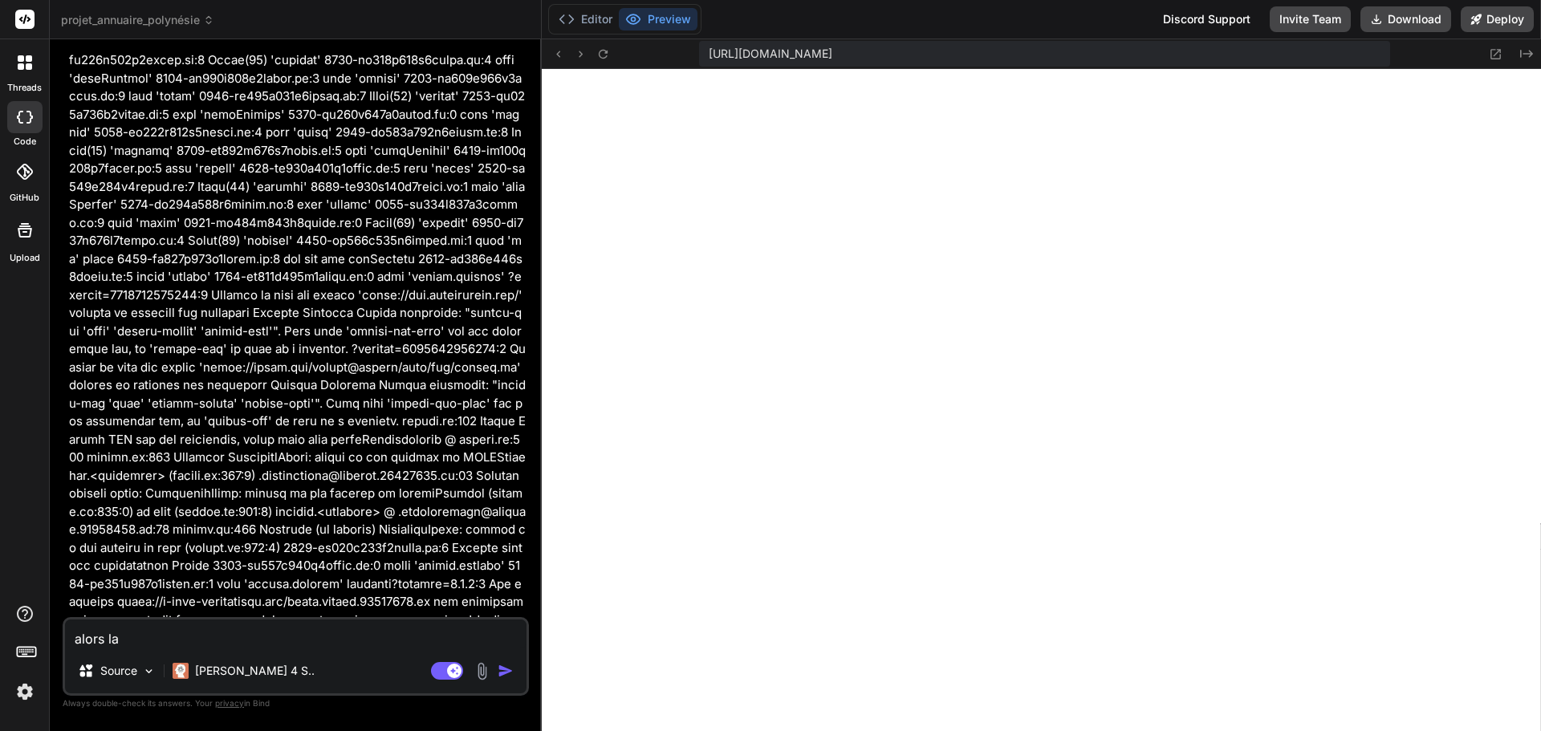
type textarea "x"
type textarea "alors la ca"
type textarea "x"
type textarea "alors la ca"
type textarea "x"
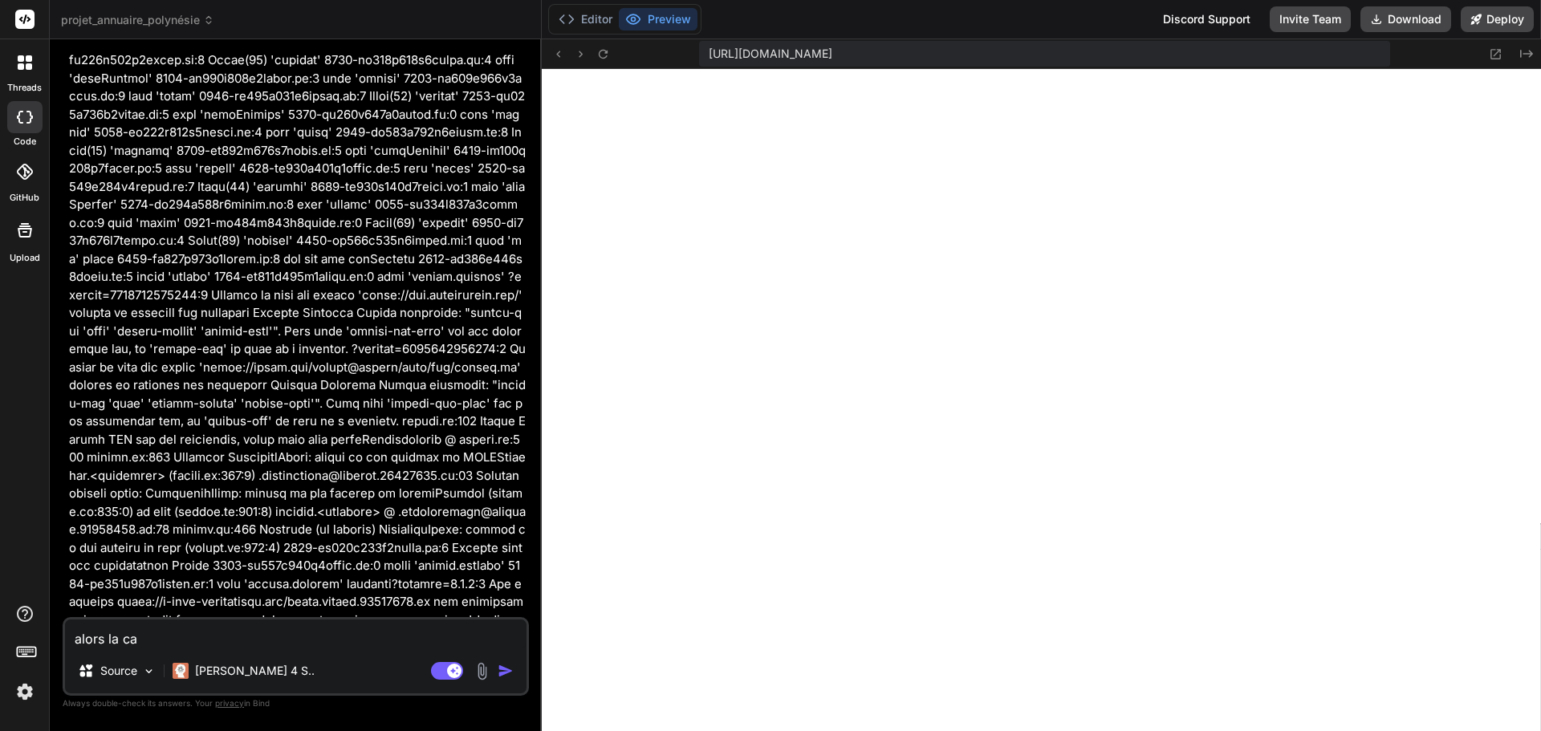
type textarea "alors la ca v"
type textarea "x"
type textarea "alors la ca vi"
type textarea "x"
type textarea "alors la ca vie"
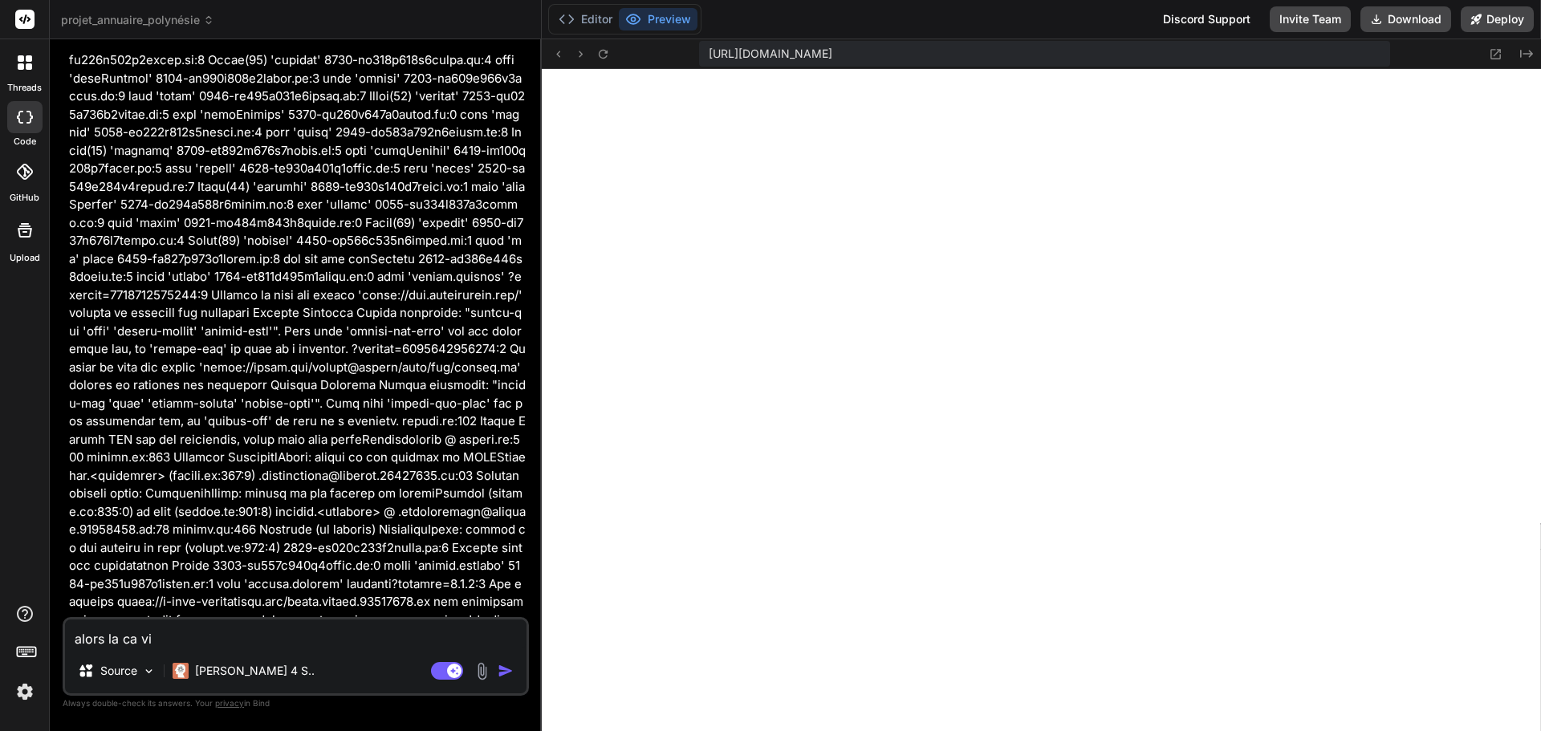
type textarea "x"
type textarea "alors la ca vien"
type textarea "x"
type textarea "alors la ca vient"
type textarea "x"
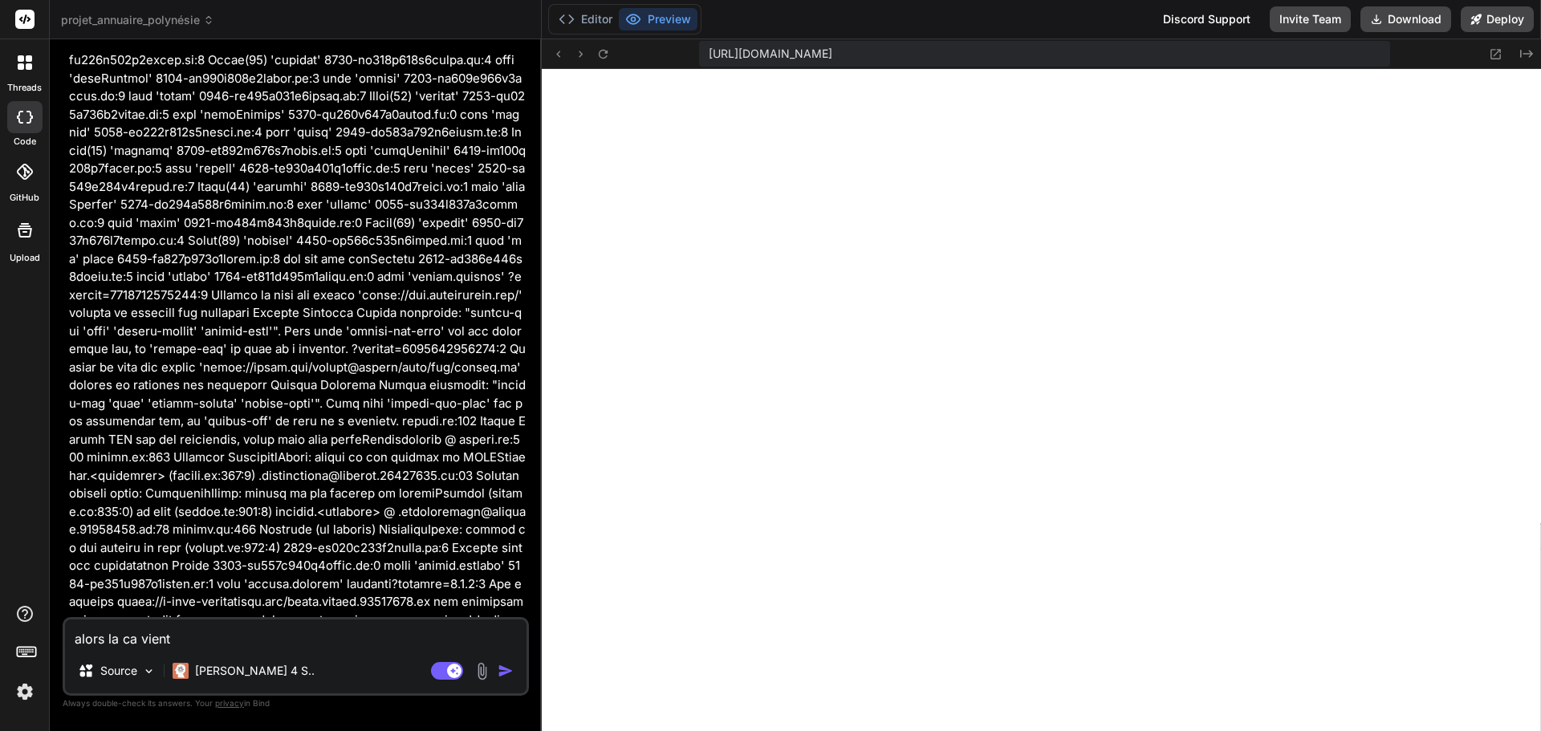
type textarea "alors la ca vient"
type textarea "x"
type textarea "alors la ca vient d"
type textarea "x"
type textarea "alors la ca vient de"
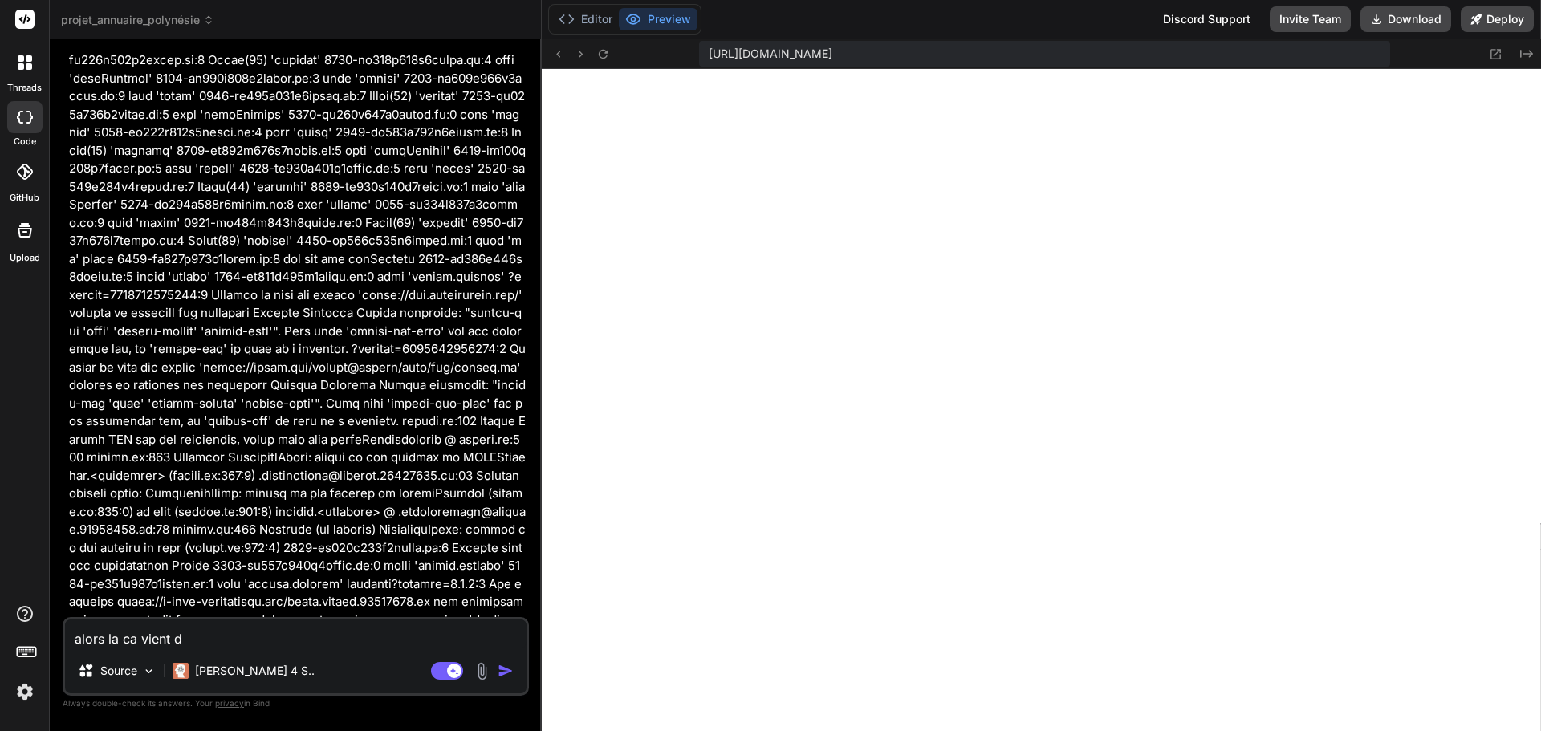
type textarea "x"
type textarea "alors la ca vient de"
type textarea "x"
type textarea "alors la ca vient de l"
type textarea "x"
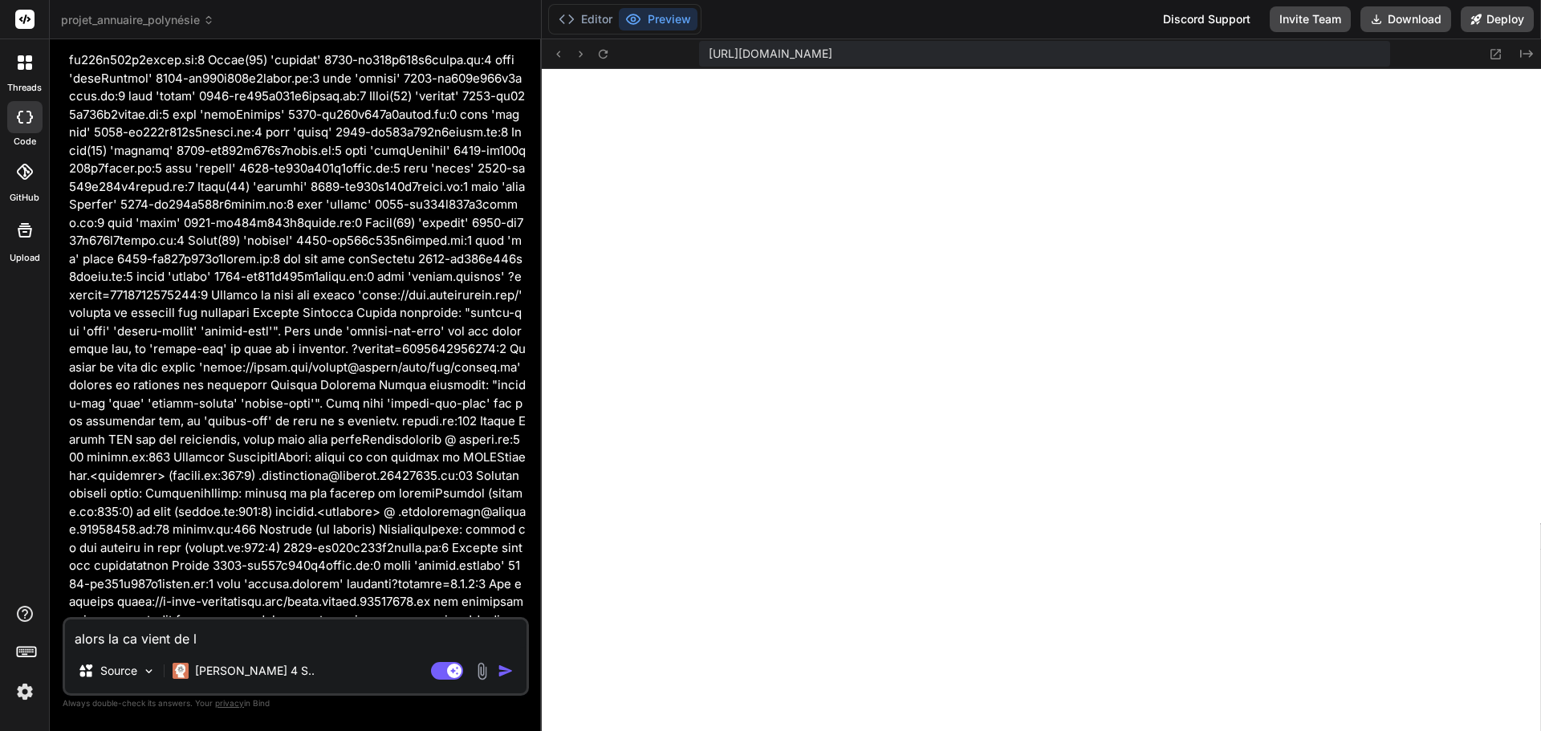
type textarea "alors la ca vient de la"
type textarea "x"
type textarea "alors la ca vient de lan"
type textarea "x"
type textarea "alors la ca vient de lanc"
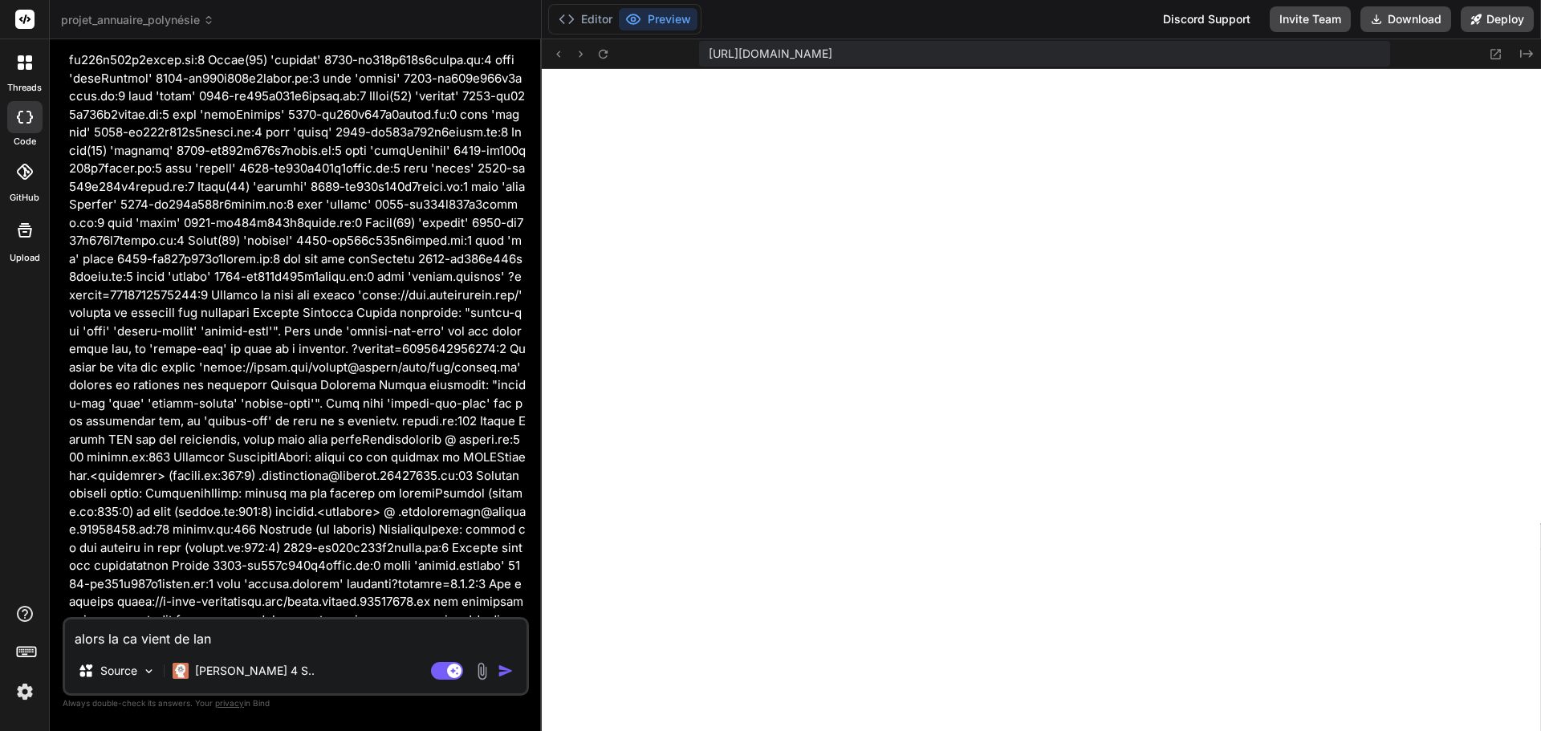
type textarea "x"
type textarea "alors la ca vient de lance"
type textarea "x"
type textarea "alors la ca vient de lancer"
type textarea "x"
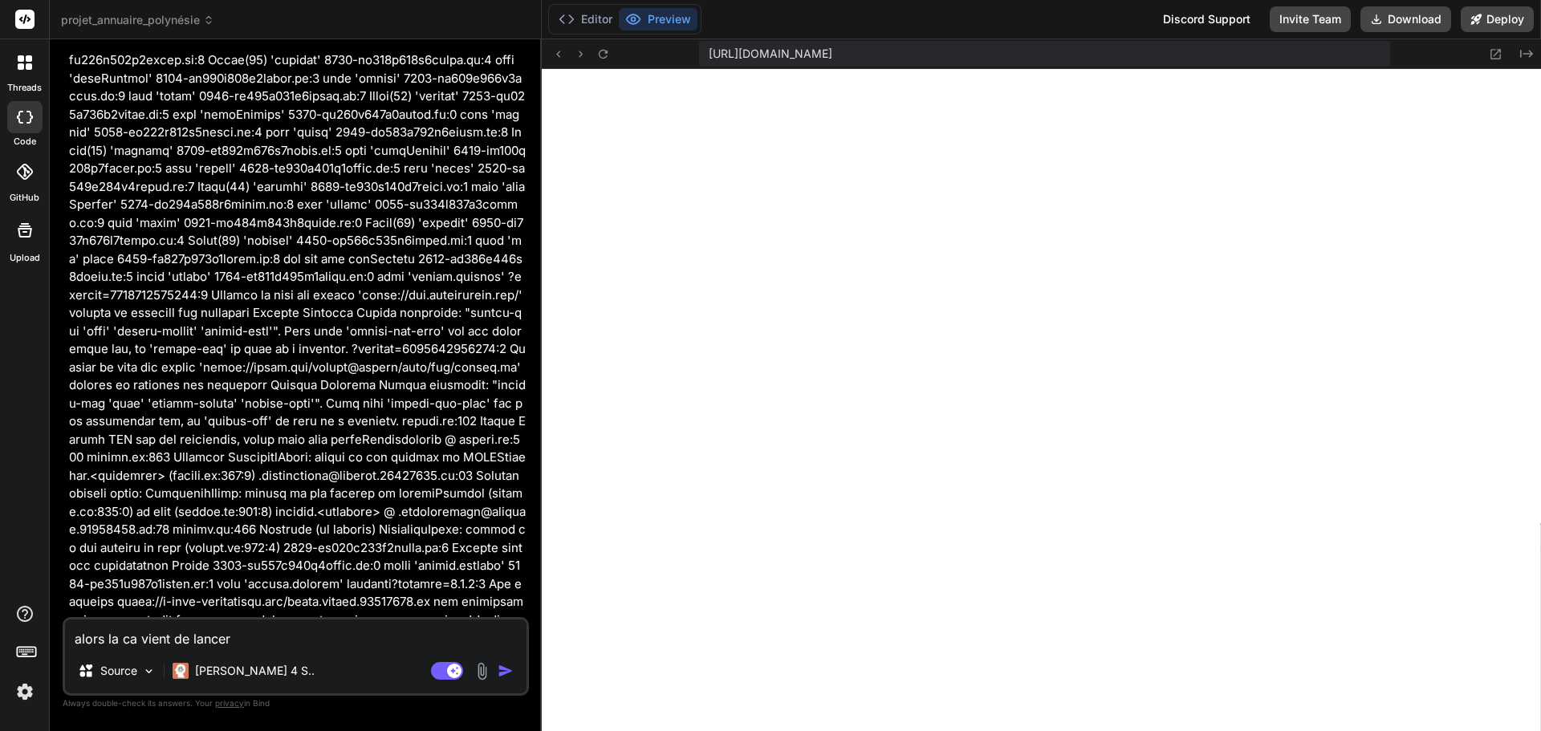
type textarea "alors la ca vient de lancer"
type textarea "x"
type textarea "alors la ca vient de lancer s"
type textarea "x"
type textarea "alors la ca vient de lancer su"
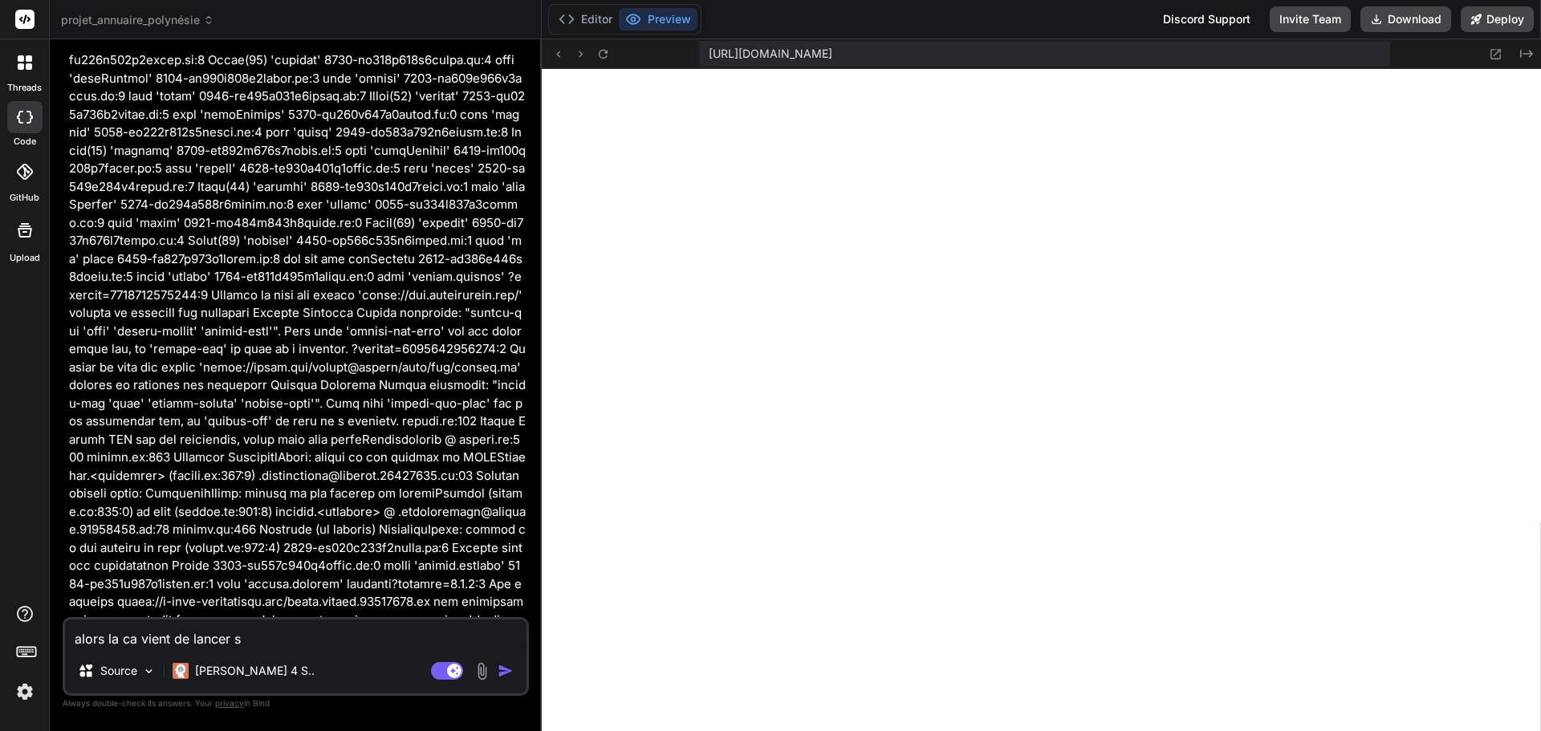
type textarea "x"
type textarea "alors la ca vient de lancer sur"
type textarea "x"
type textarea "alors la ca vient de lancer sur"
type textarea "x"
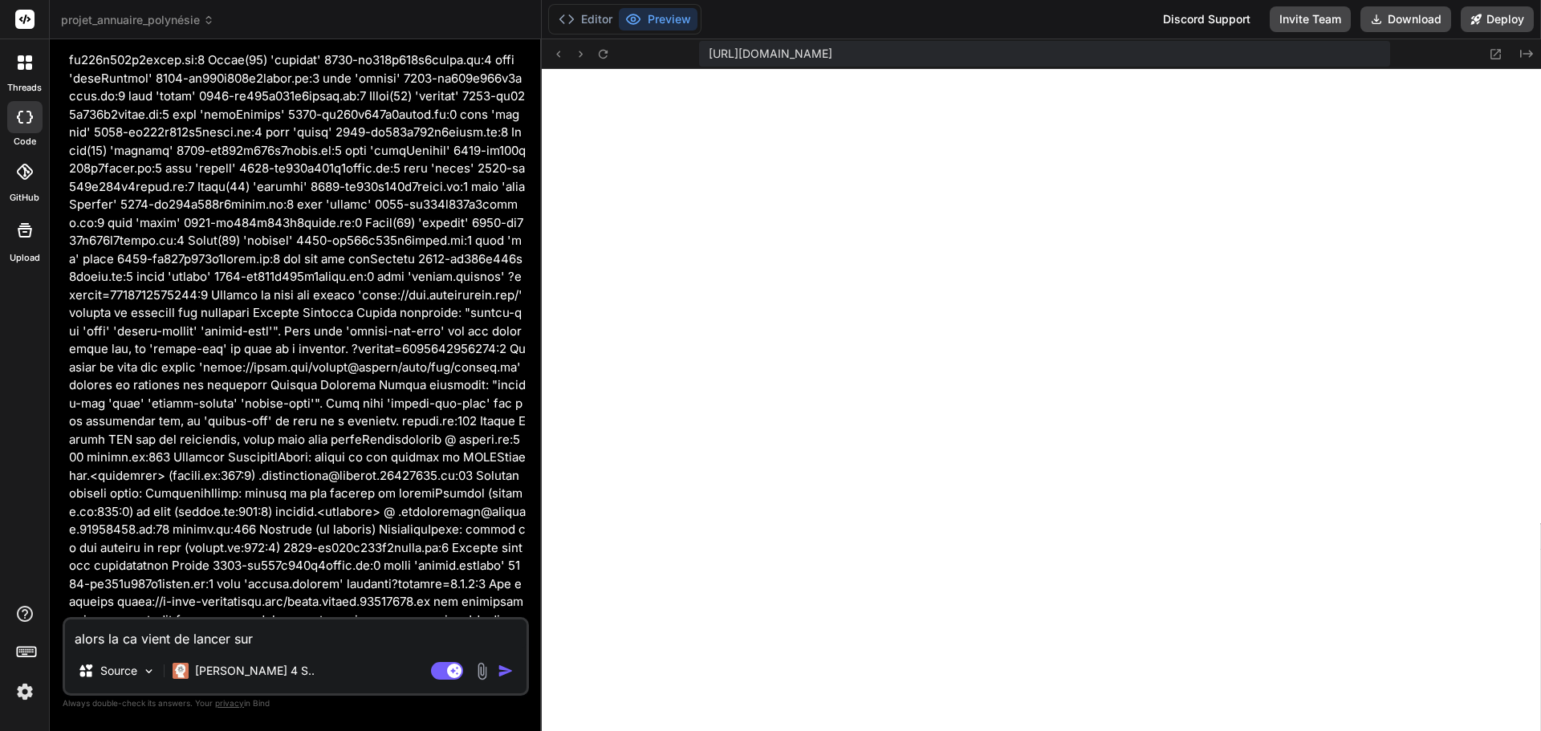
type textarea "alors la ca vient de lancer sur l"
type textarea "x"
type textarea "alors la ca vient de lancer sur le"
type textarea "x"
type textarea "alors la ca vient de lancer sur les"
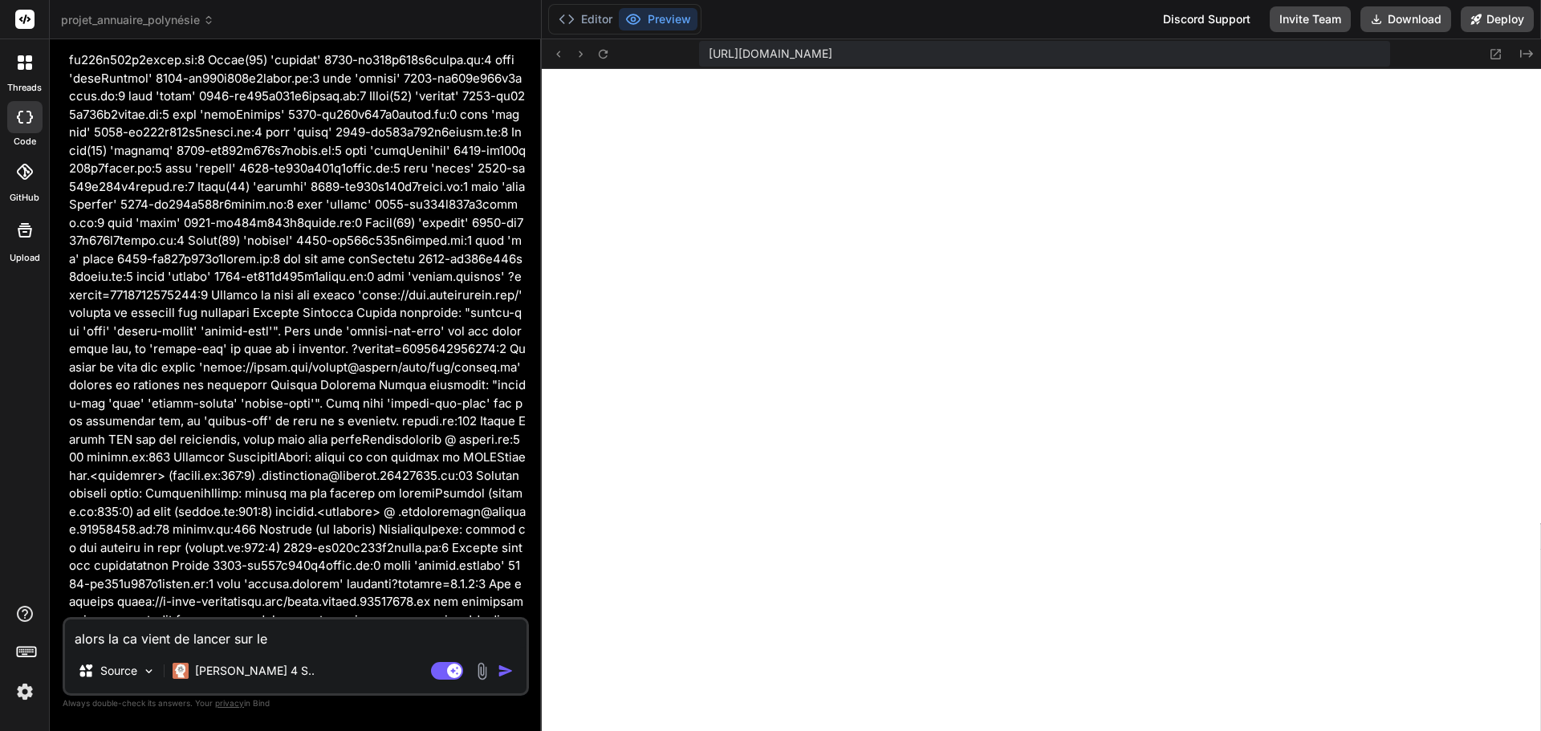
type textarea "x"
type textarea "alors la ca vient de lancer sur les"
type textarea "x"
type textarea "alors la ca vient de lancer sur les e"
type textarea "x"
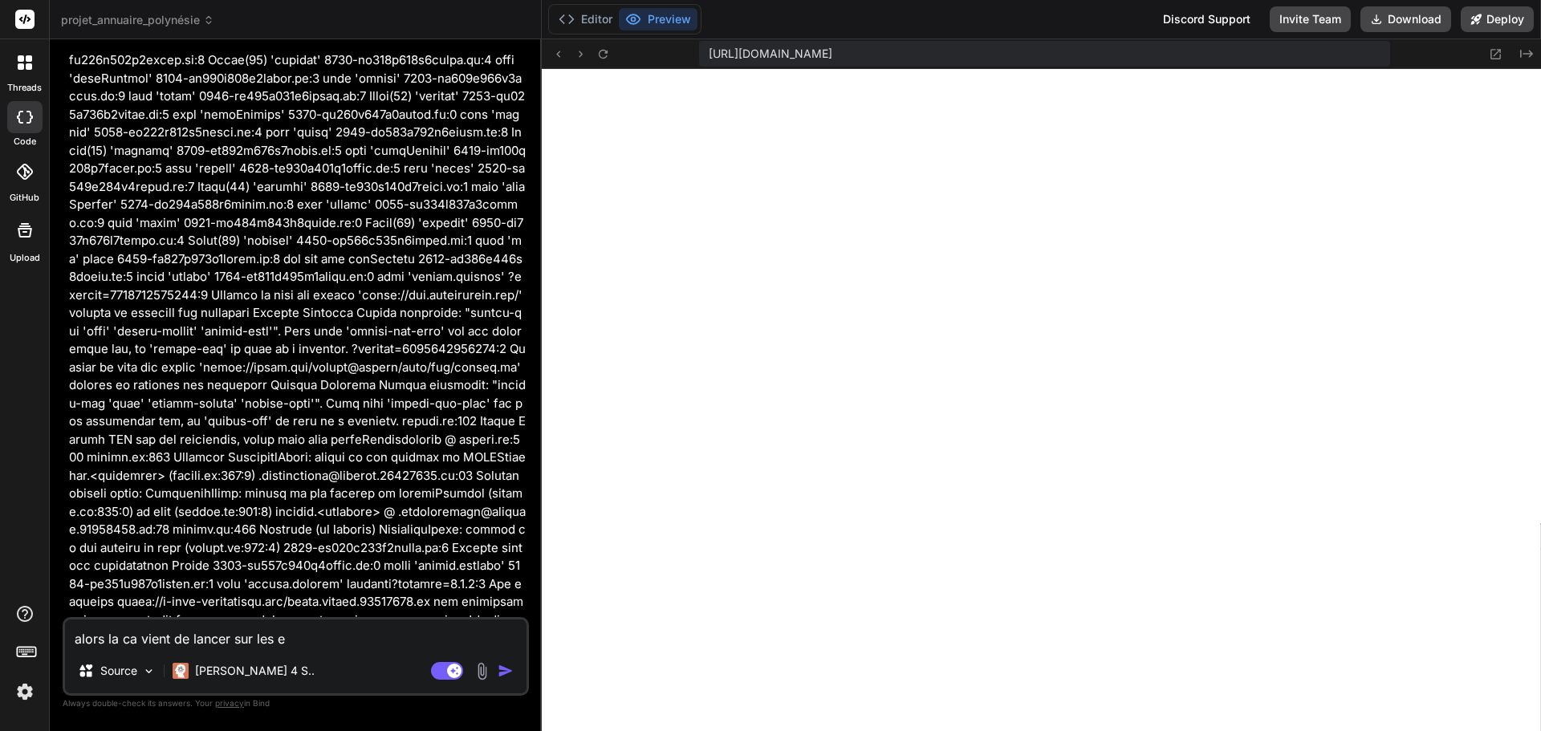
type textarea "alors la ca vient de lancer sur les ex"
type textarea "x"
type textarea "alors la ca vient de lancer sur les exm"
type textarea "x"
type textarea "alors la ca vient de lancer sur les ex"
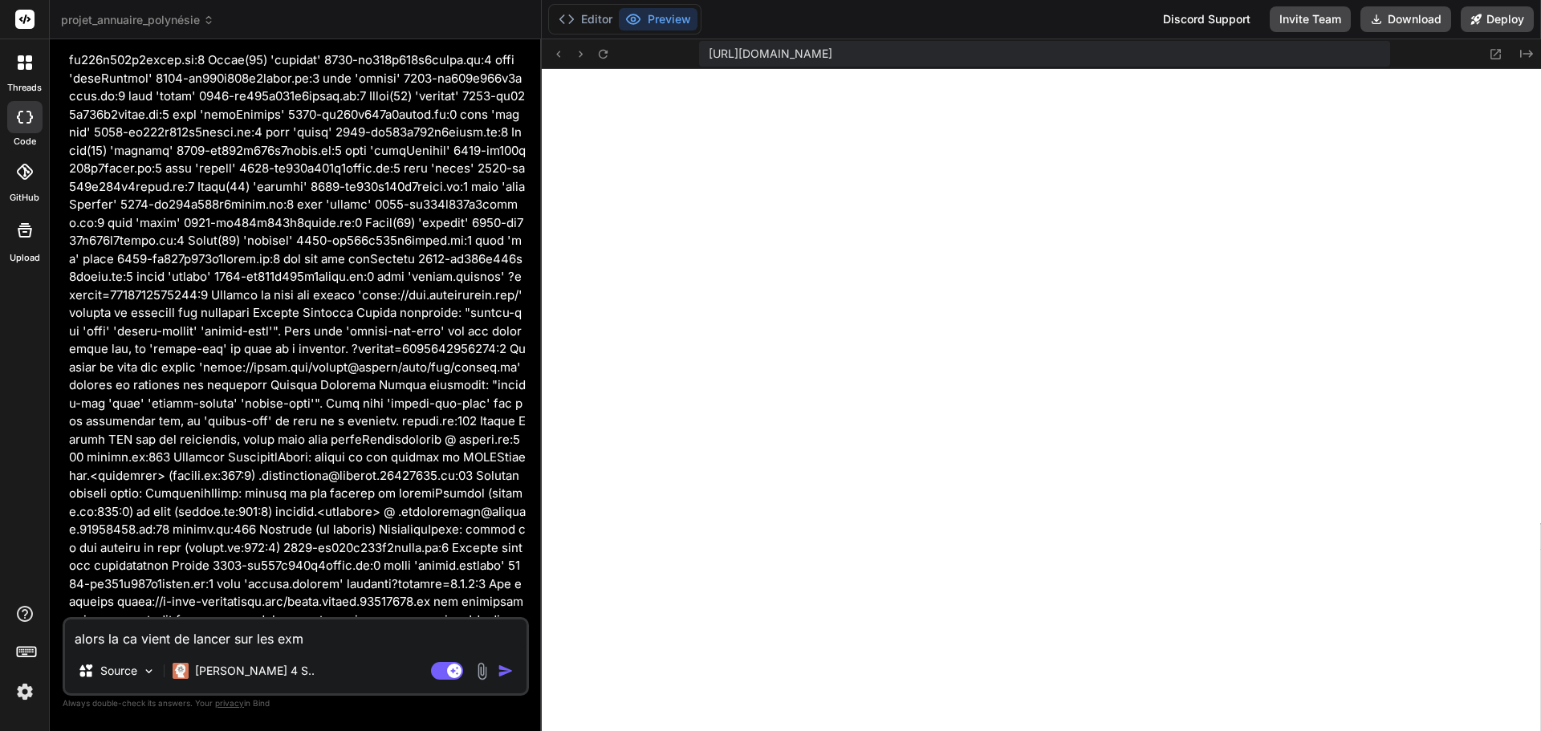
type textarea "x"
type textarea "alors la ca vient de lancer sur les exe"
type textarea "x"
type textarea "alors la ca vient de lancer sur les exem"
type textarea "x"
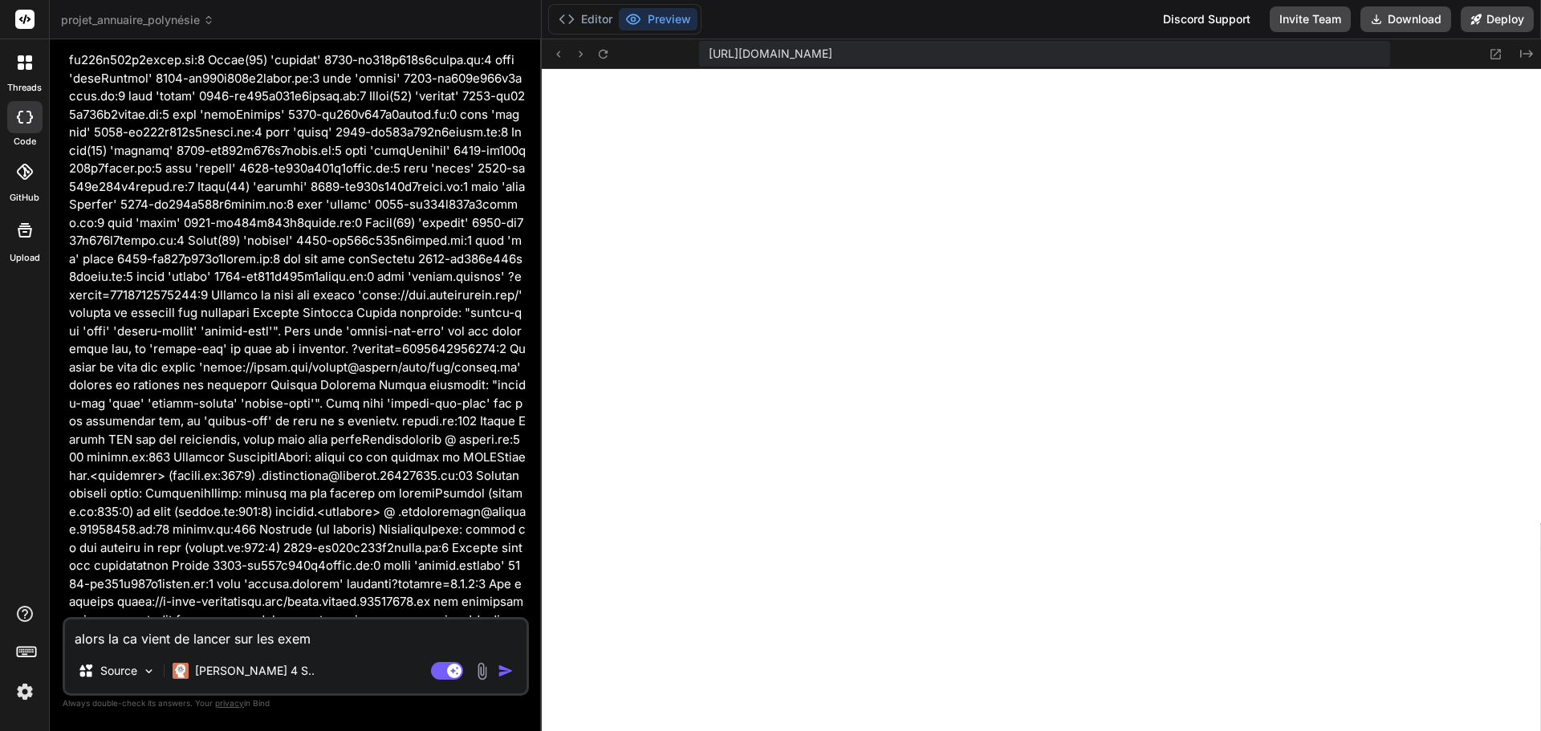
type textarea "alors la ca vient de lancer sur les exemp"
type textarea "x"
type textarea "alors la ca vient de lancer sur les exempl"
type textarea "x"
type textarea "alors la ca vient de lancer sur les exemple"
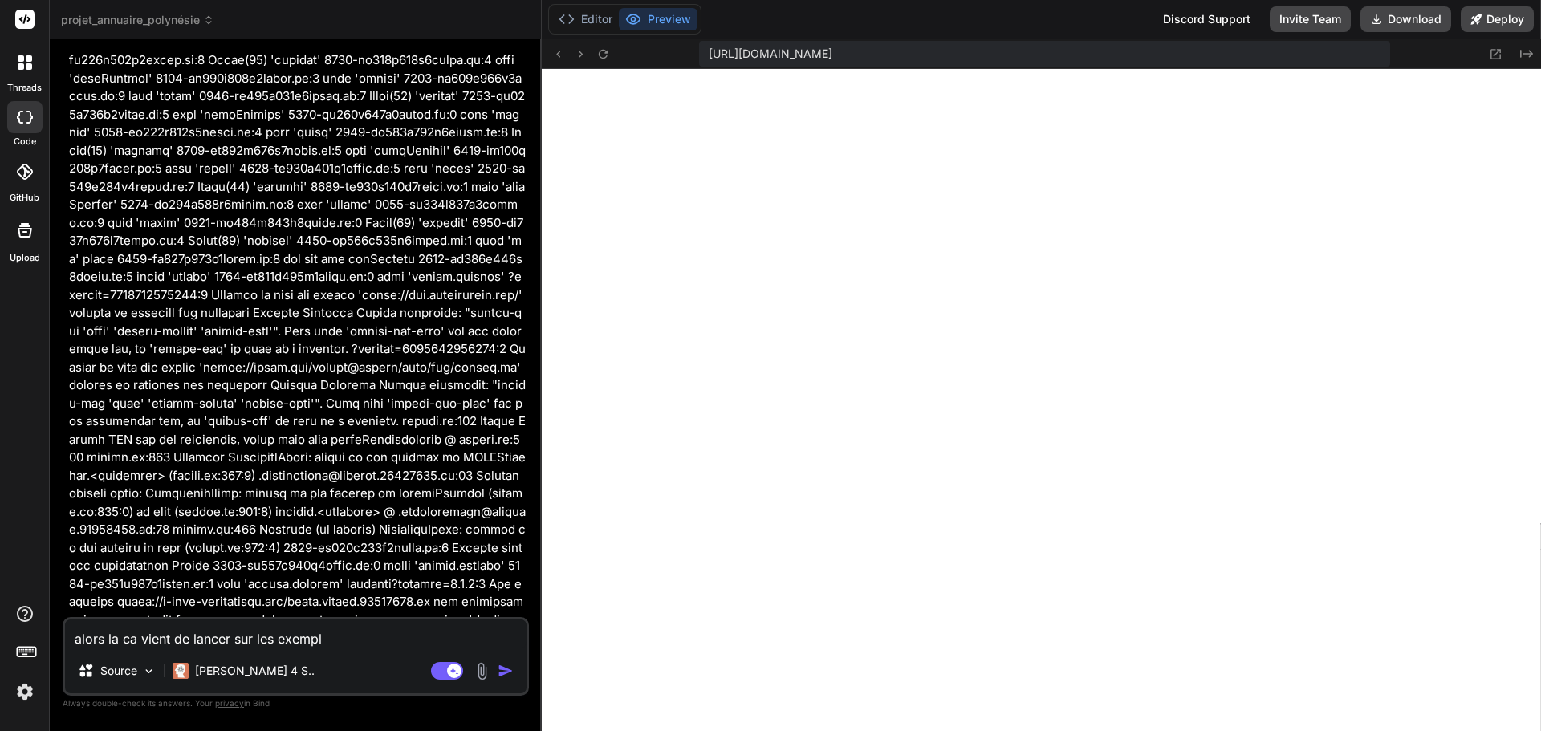
type textarea "x"
type textarea "alors la ca vient de lancer sur les exemples"
type textarea "x"
type textarea "alors la ca vient de lancer sur les exemples"
type textarea "x"
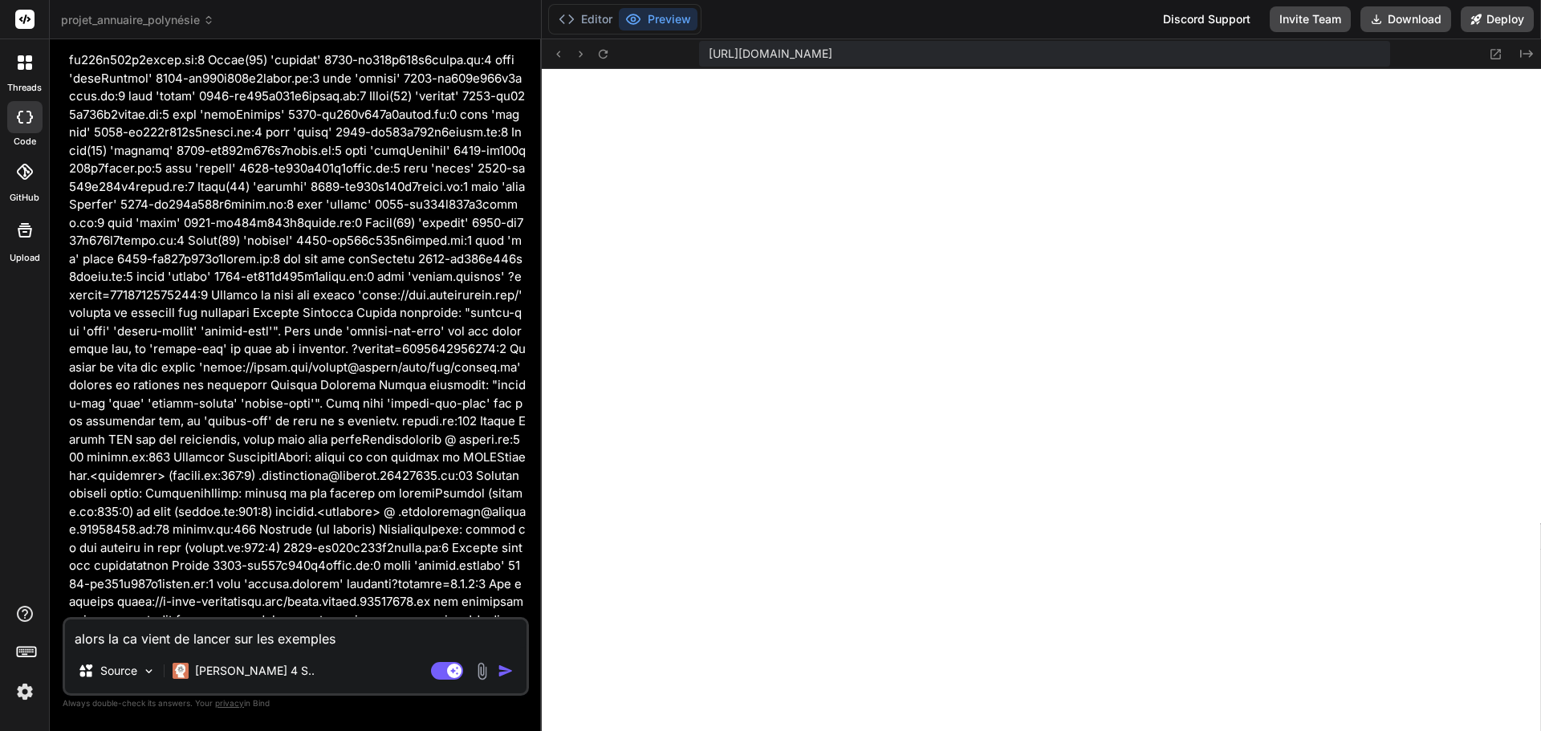
type textarea "alors la ca vient de lancer sur les exemples e"
type textarea "x"
type textarea "alors la ca vient de lancer sur les exemples et"
type textarea "x"
type textarea "alors la ca vient de lancer sur les exemples et"
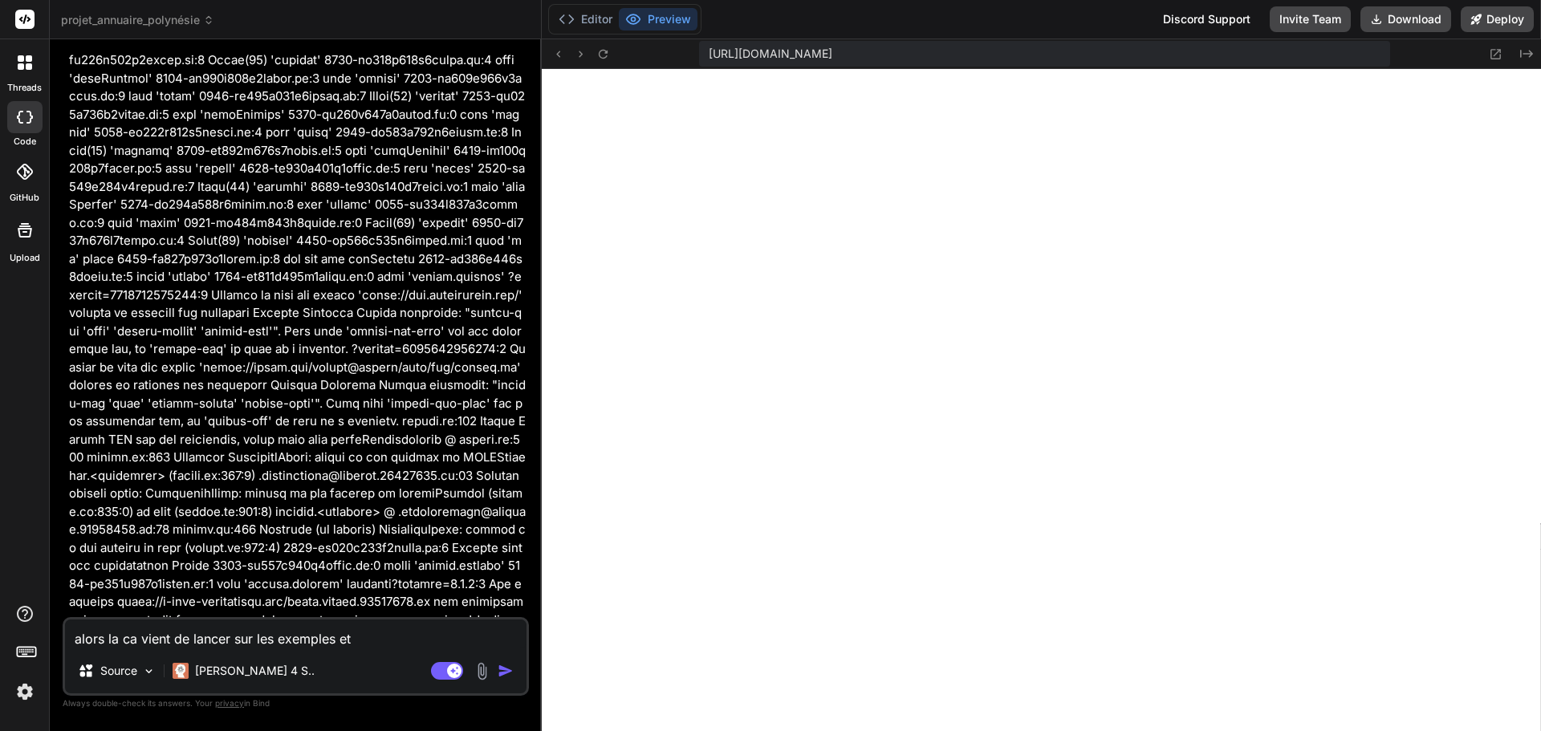
type textarea "x"
type textarea "alors la ca vient de lancer sur les exemples et o"
type textarea "x"
type textarea "alors la ca vient de lancer sur les exemples et on"
type textarea "x"
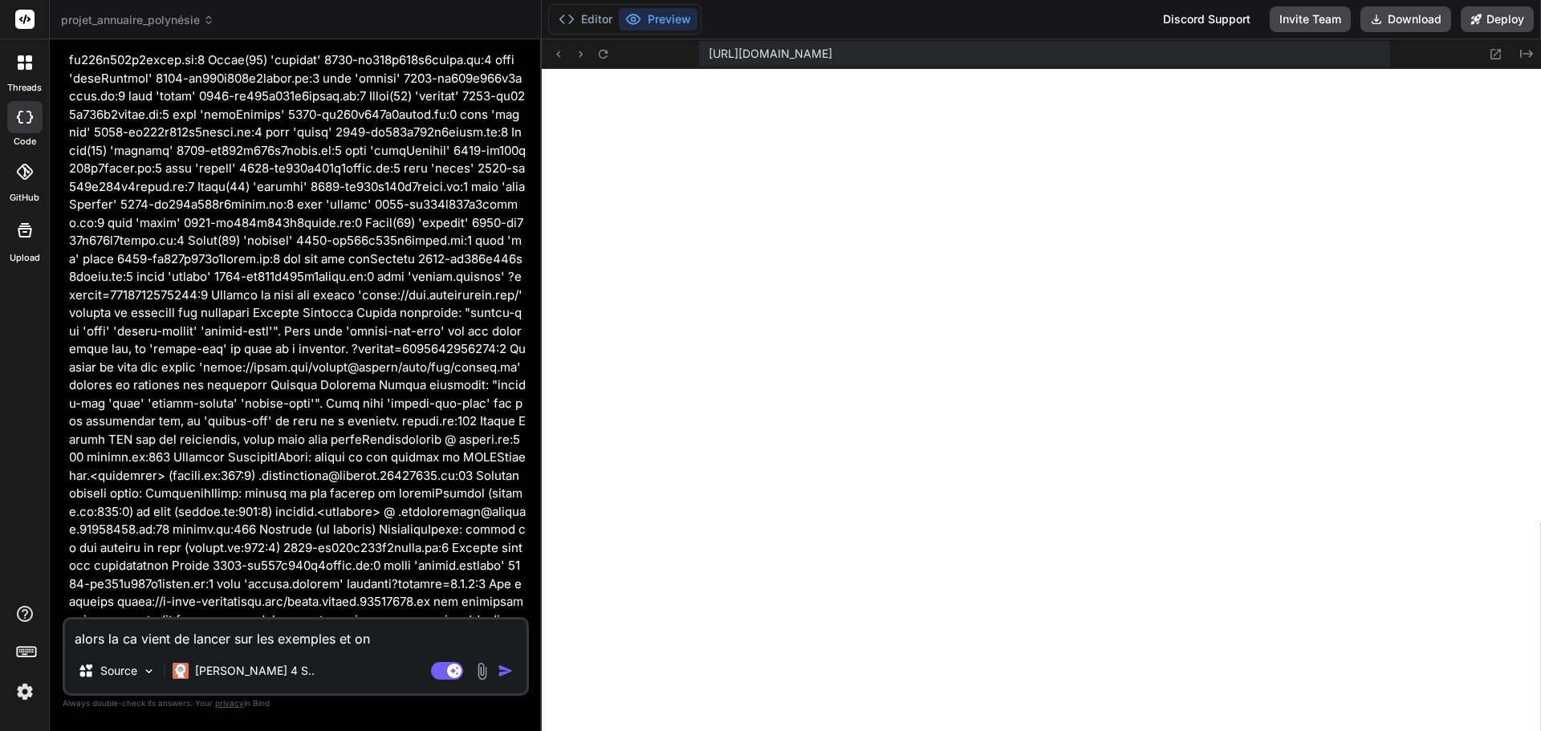
type textarea "alors la ca vient de lancer sur les exemples et on"
type textarea "x"
type textarea "alors la ca vient de lancer sur les exemples et on v"
type textarea "x"
type textarea "alors la ca vient de lancer sur les exemples et on vi"
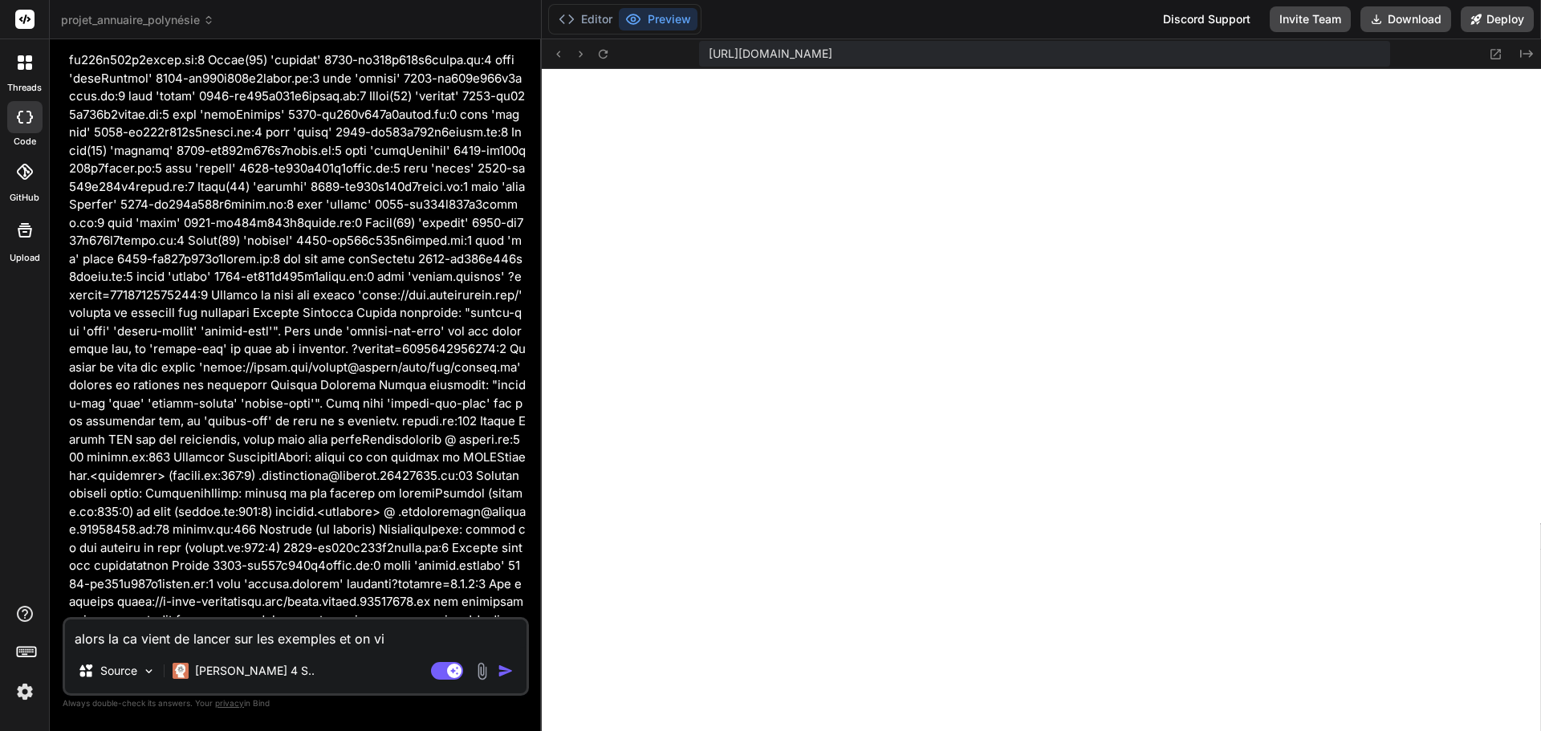
type textarea "x"
type textarea "alors la ca vient de lancer sur les exemples et on vie"
type textarea "x"
type textarea "alors la ca vient de lancer sur les exemples et on vien"
type textarea "x"
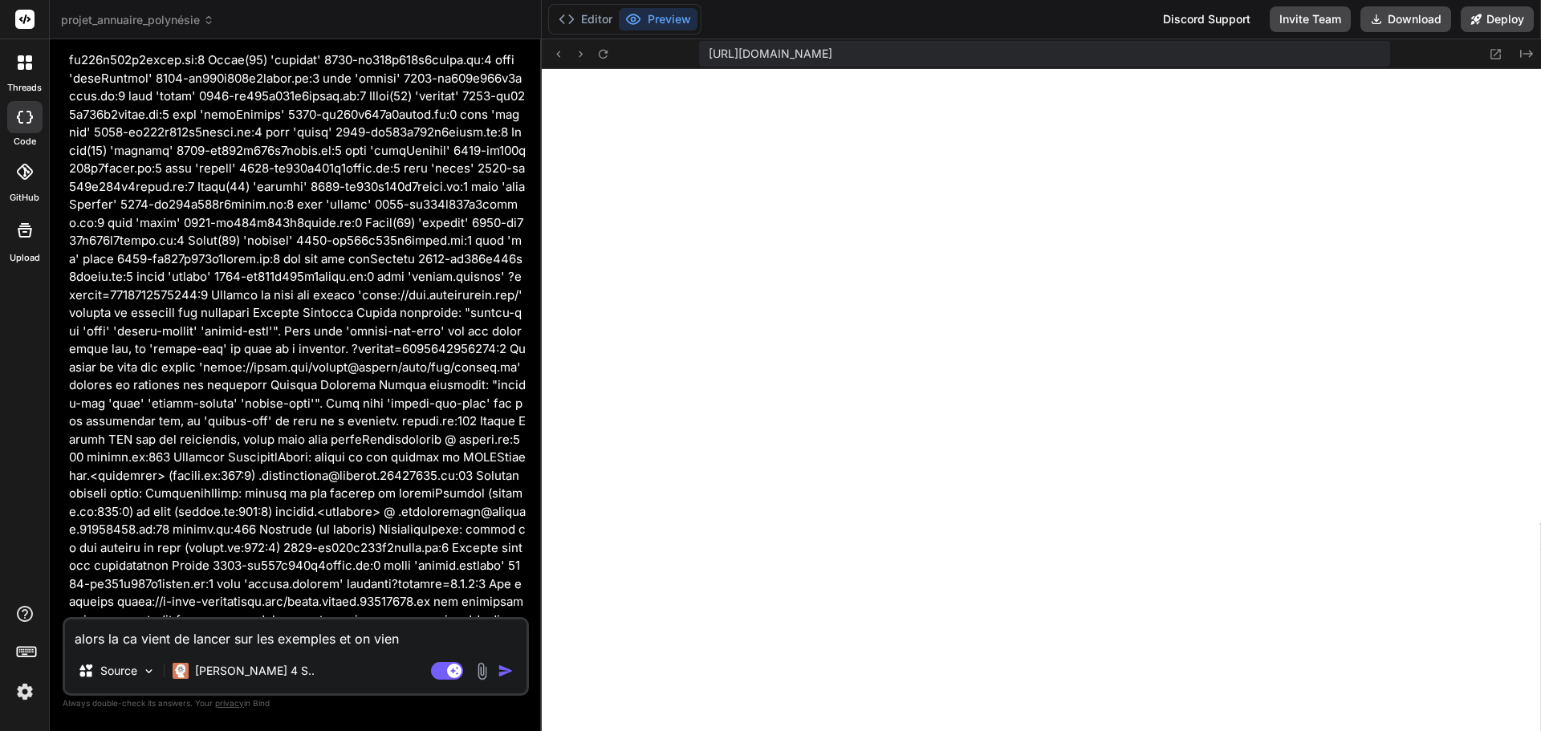
type textarea "alors la ca vient de lancer sur les exemples et on vient"
type textarea "x"
type textarea "alors la ca vient de lancer sur les exemples et on vient"
type textarea "x"
type textarea "alors la ca vient de lancer sur les exemples et on vient d"
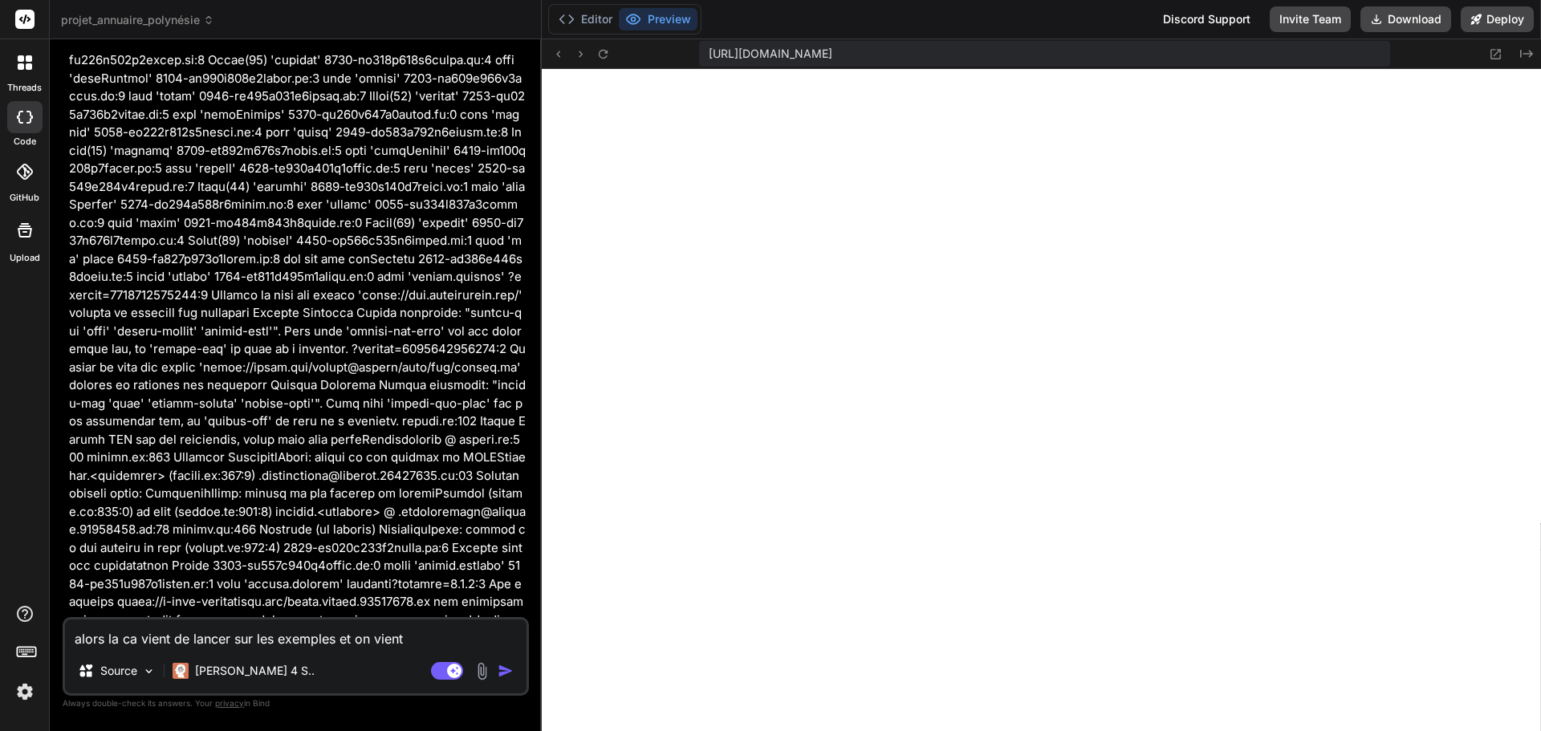
type textarea "x"
type textarea "alors la ca vient de lancer sur les exemples et on vient de"
type textarea "x"
type textarea "alors la ca vient de lancer sur les exemples et on vient de"
type textarea "x"
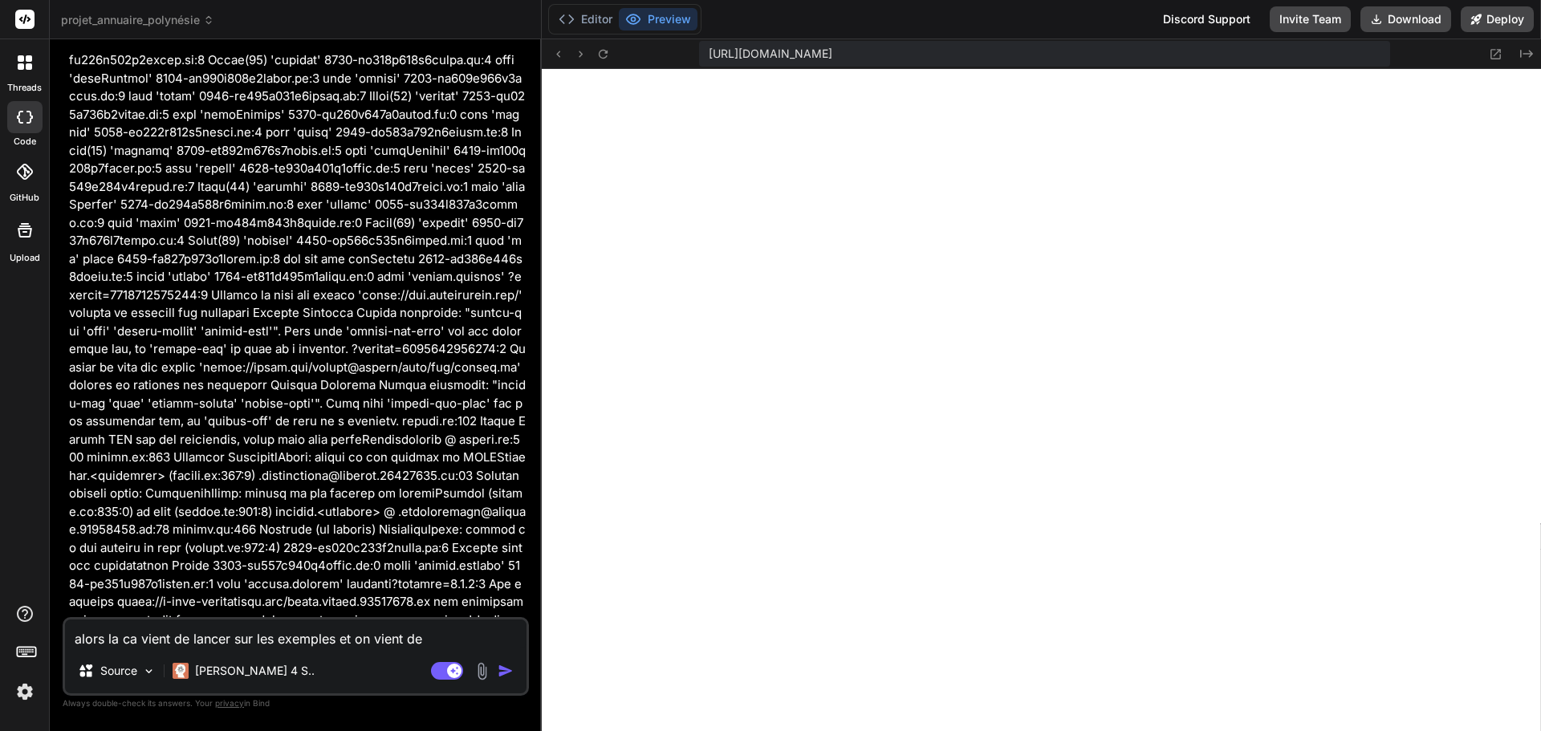
type textarea "alors la ca vient de lancer sur les exemples et on vient de p"
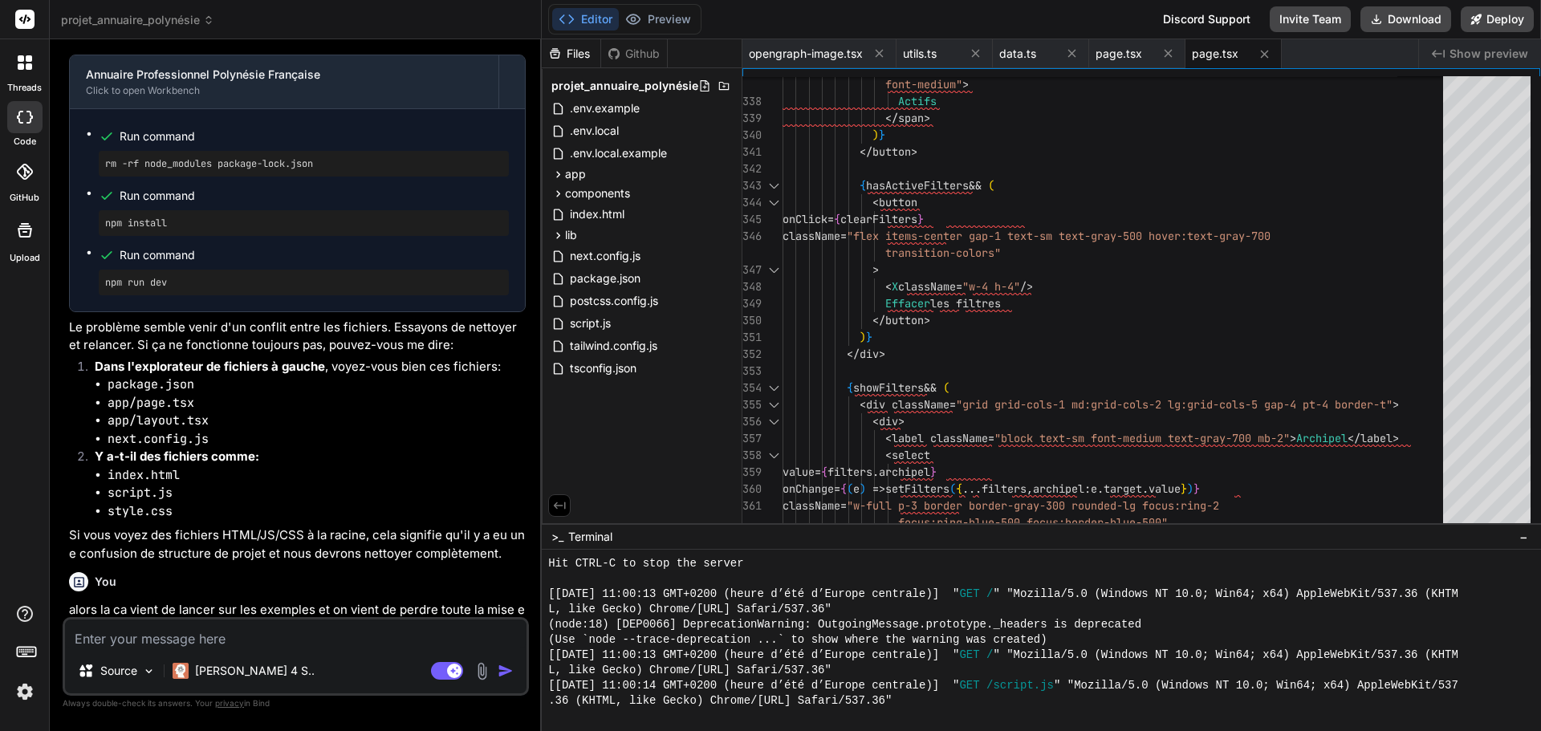
scroll to position [16437, 0]
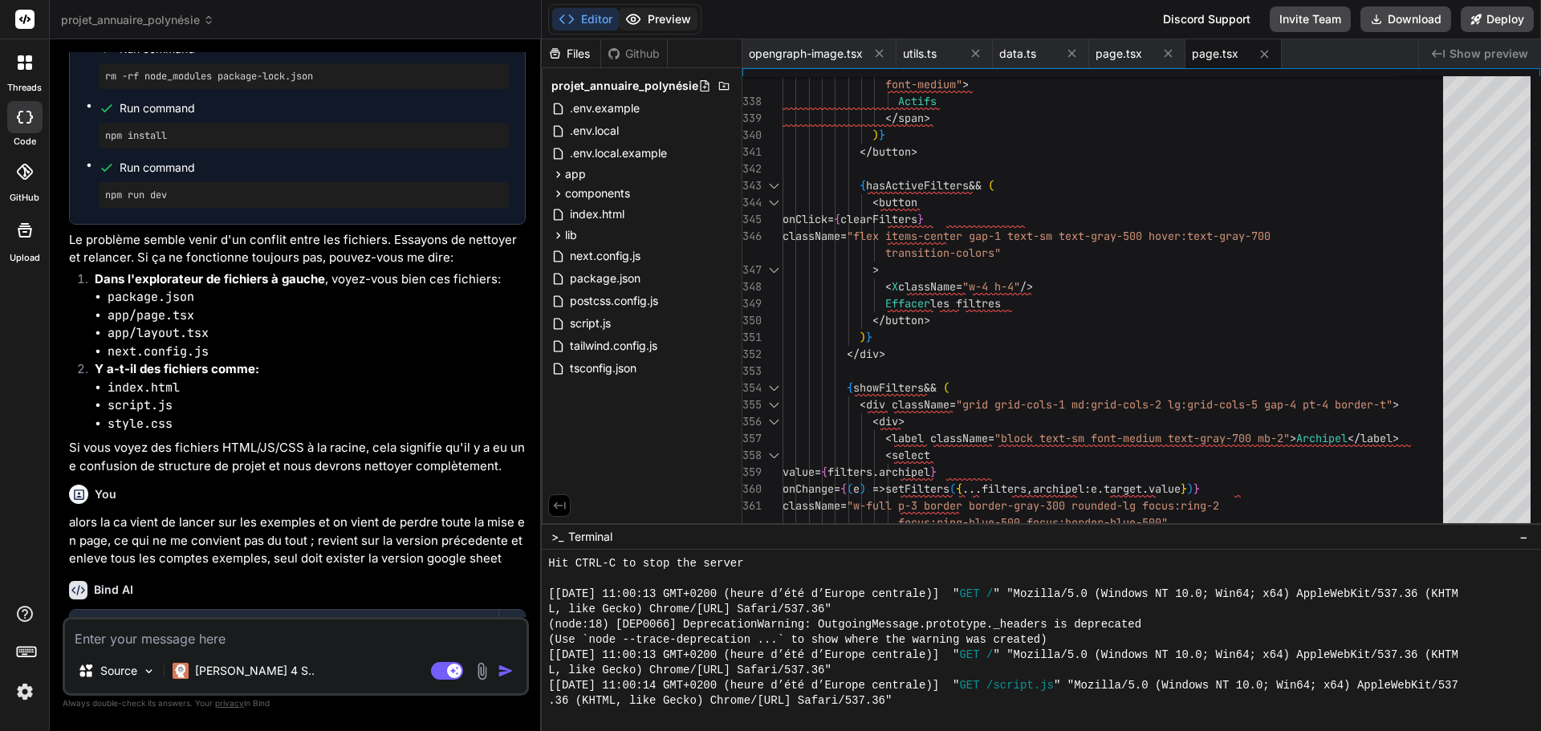
click at [680, 18] on button "Preview" at bounding box center [658, 19] width 79 height 22
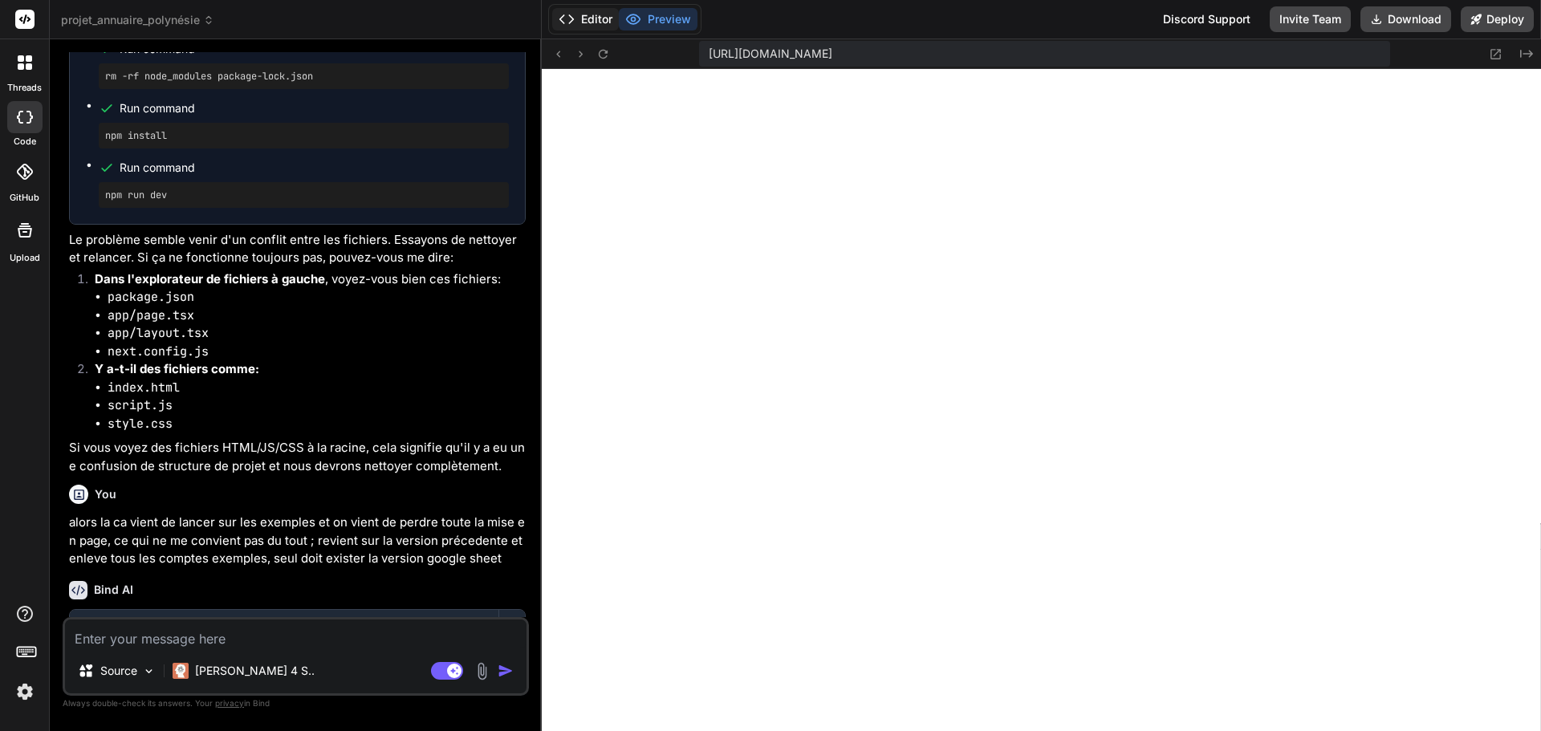
click at [578, 20] on button "Editor" at bounding box center [585, 19] width 67 height 22
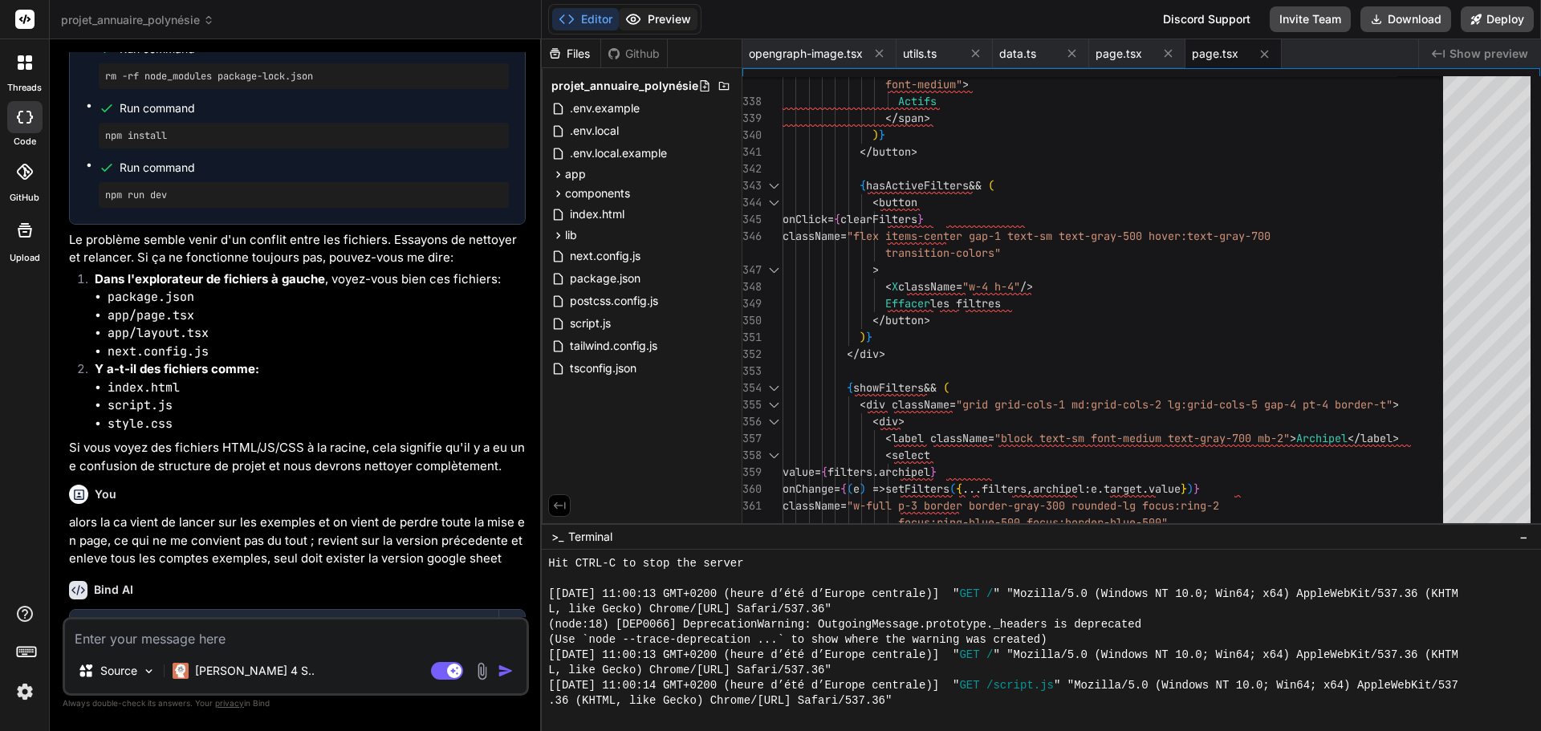
click at [644, 23] on button "Preview" at bounding box center [658, 19] width 79 height 22
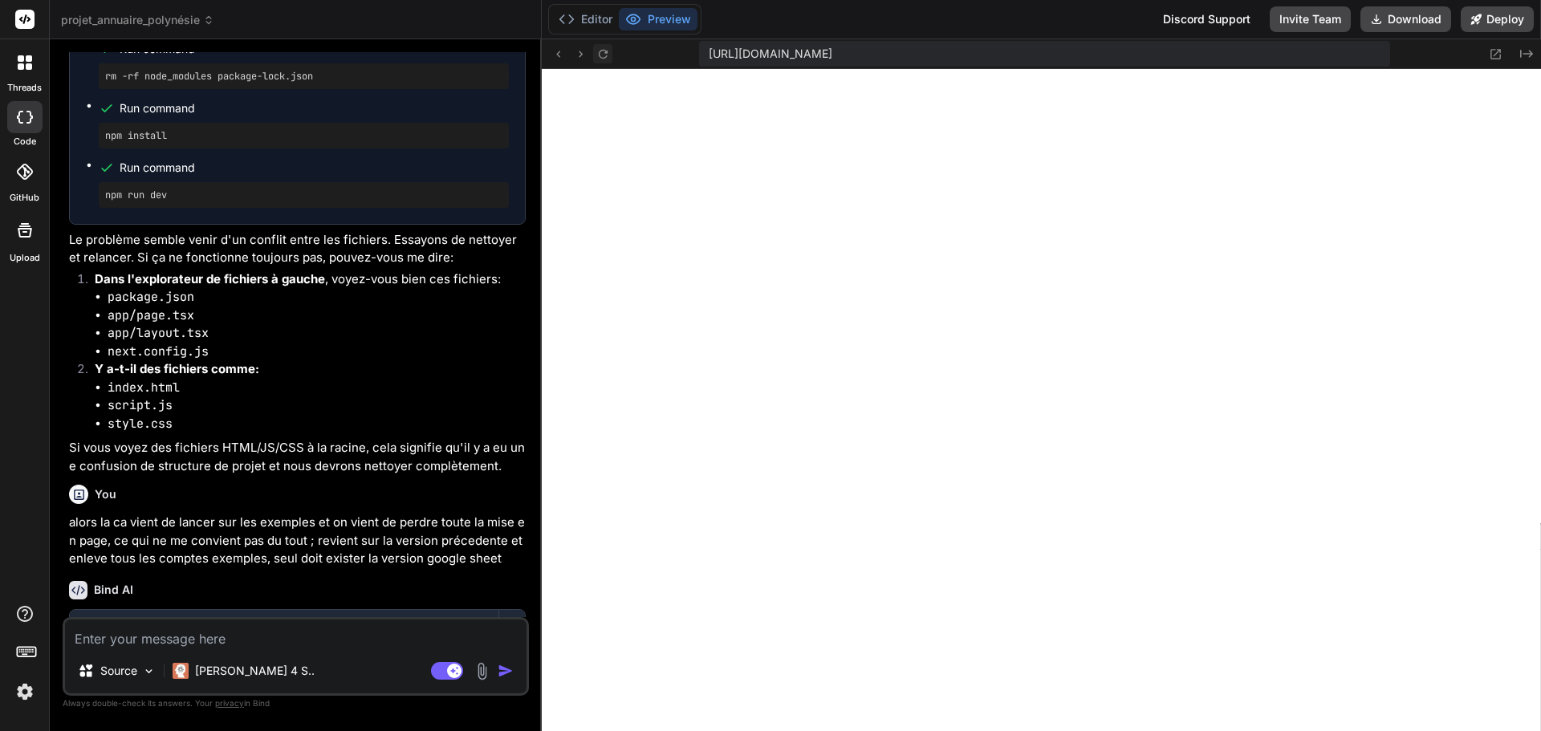
click at [607, 55] on icon at bounding box center [603, 54] width 14 height 14
click at [131, 628] on textarea at bounding box center [295, 633] width 461 height 29
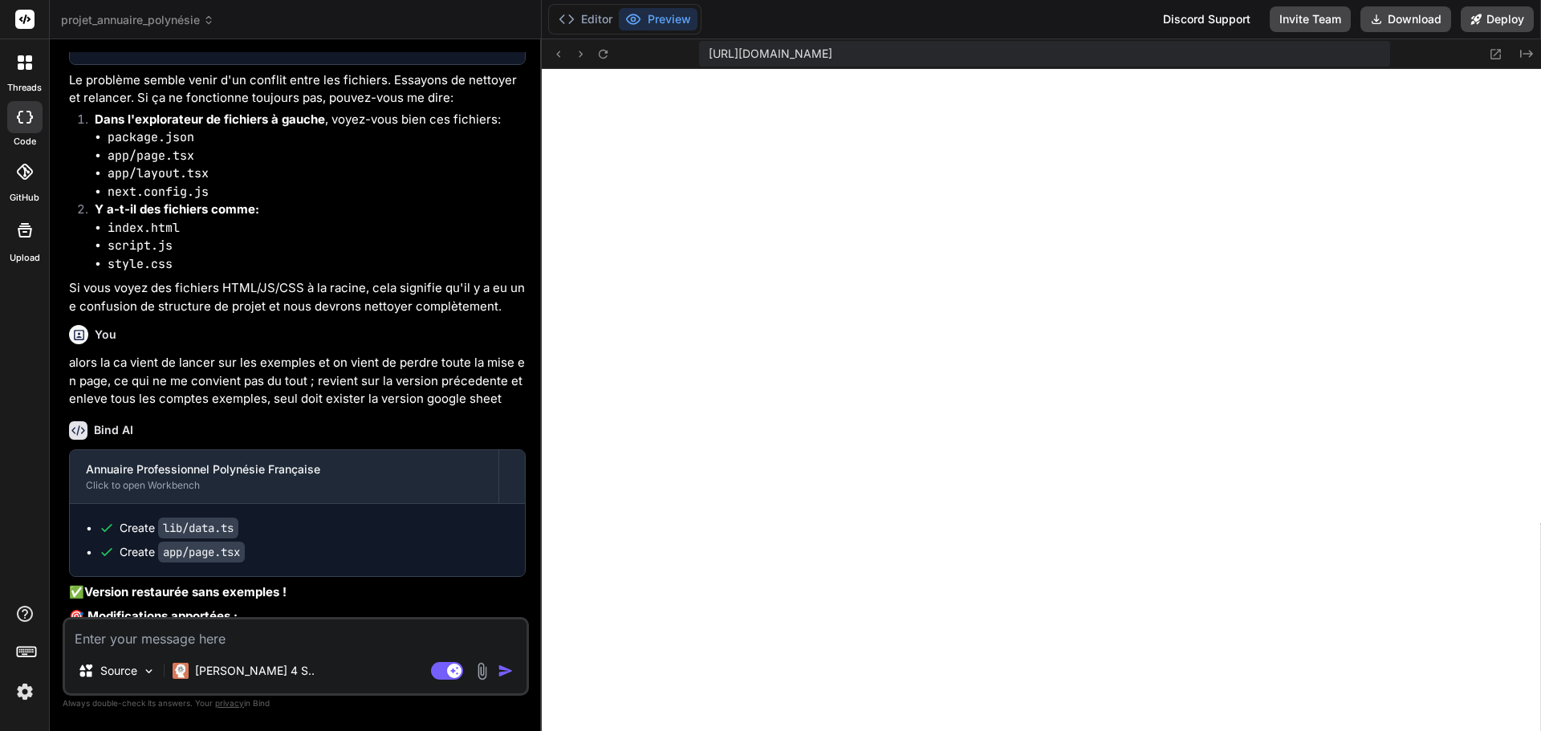
scroll to position [16603, 0]
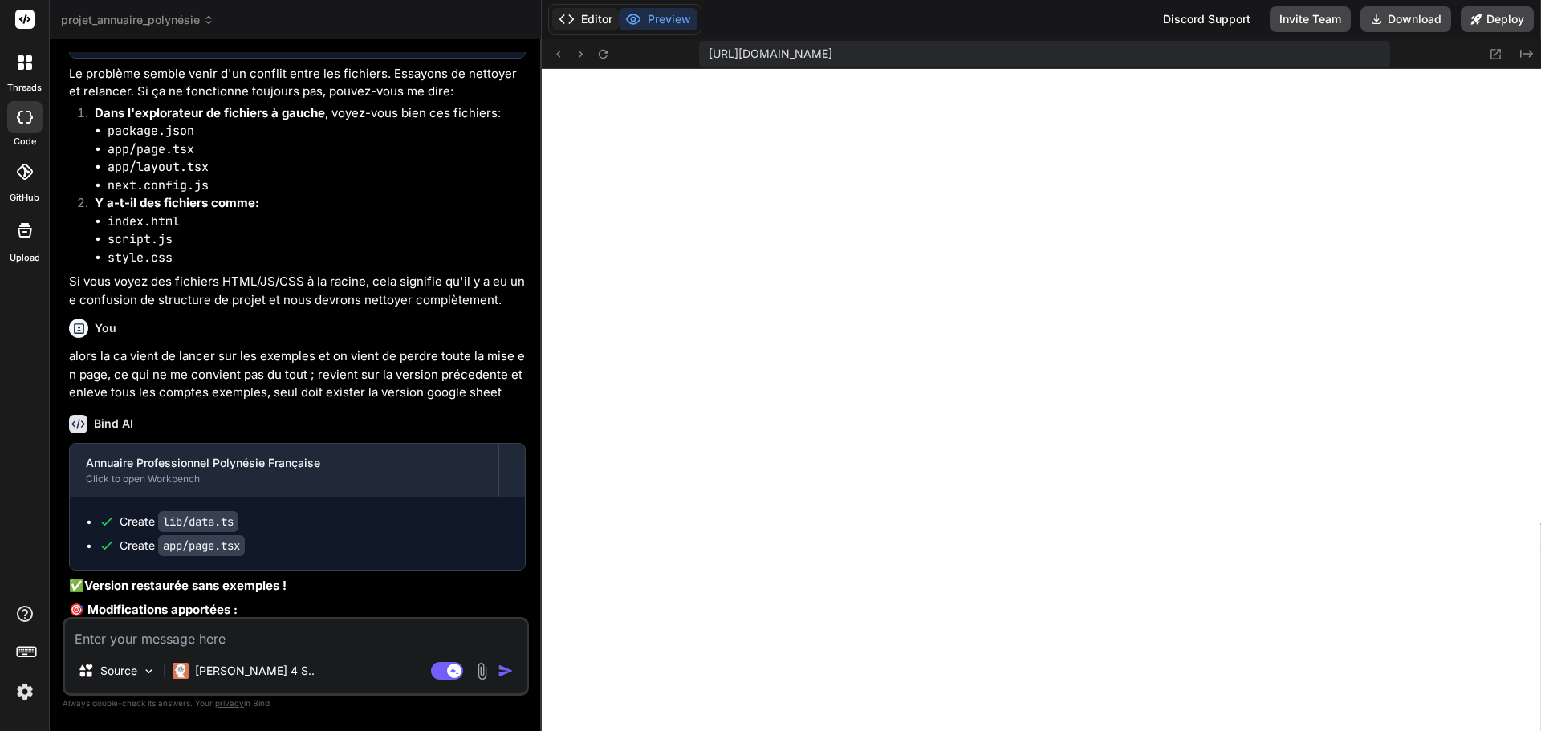
click at [591, 16] on button "Editor" at bounding box center [585, 19] width 67 height 22
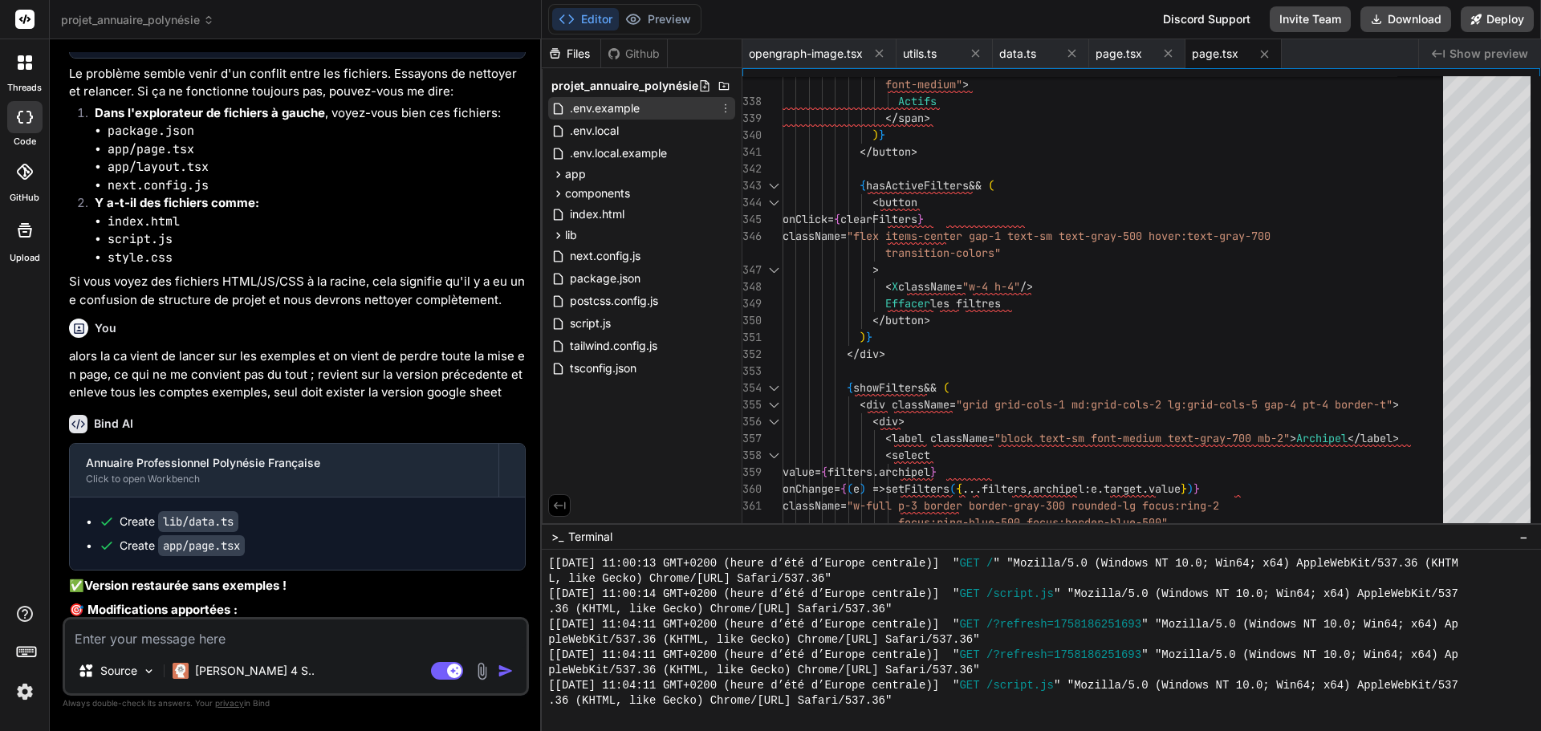
click at [604, 112] on span ".env.example" at bounding box center [604, 108] width 73 height 19
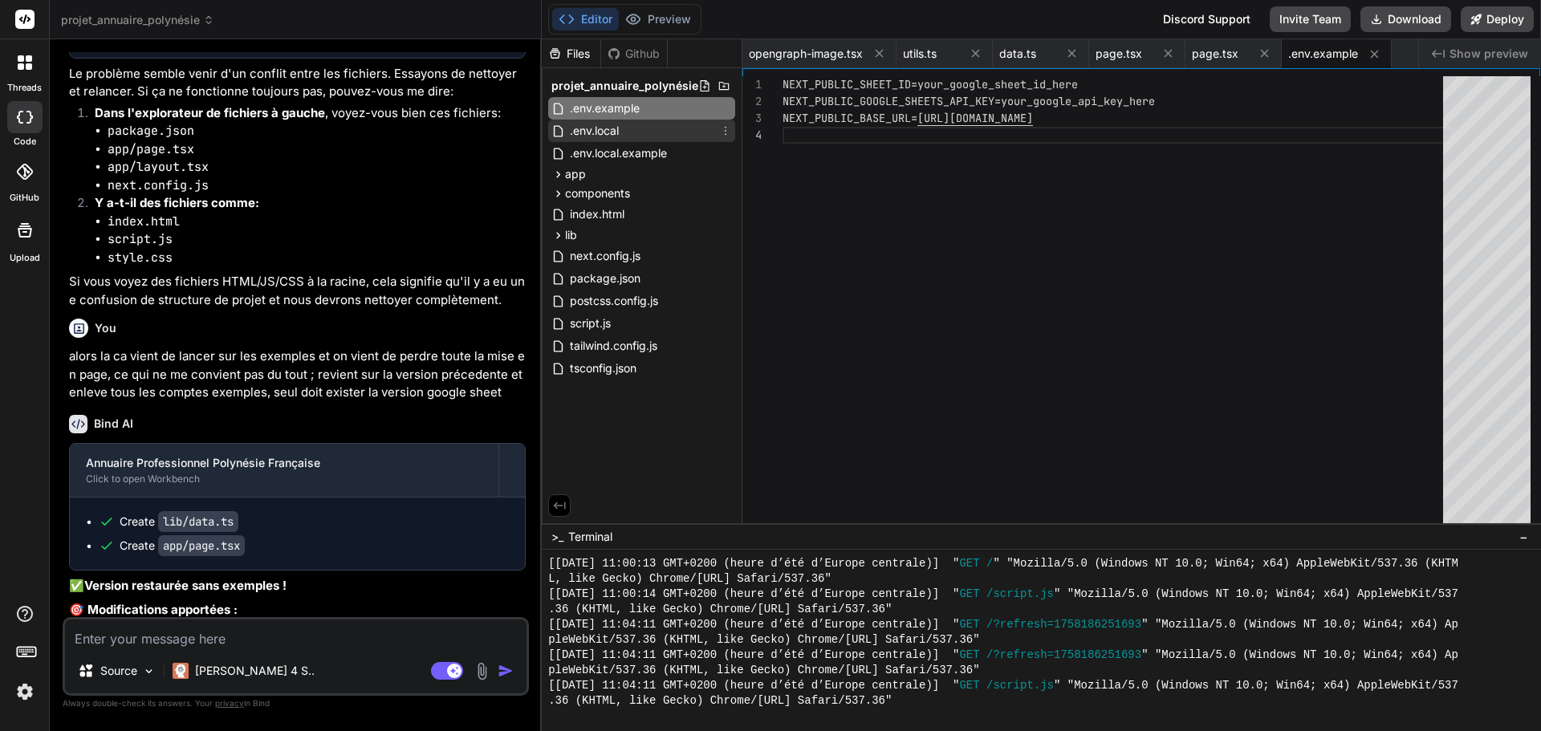
click at [664, 124] on div ".env.local" at bounding box center [641, 131] width 187 height 22
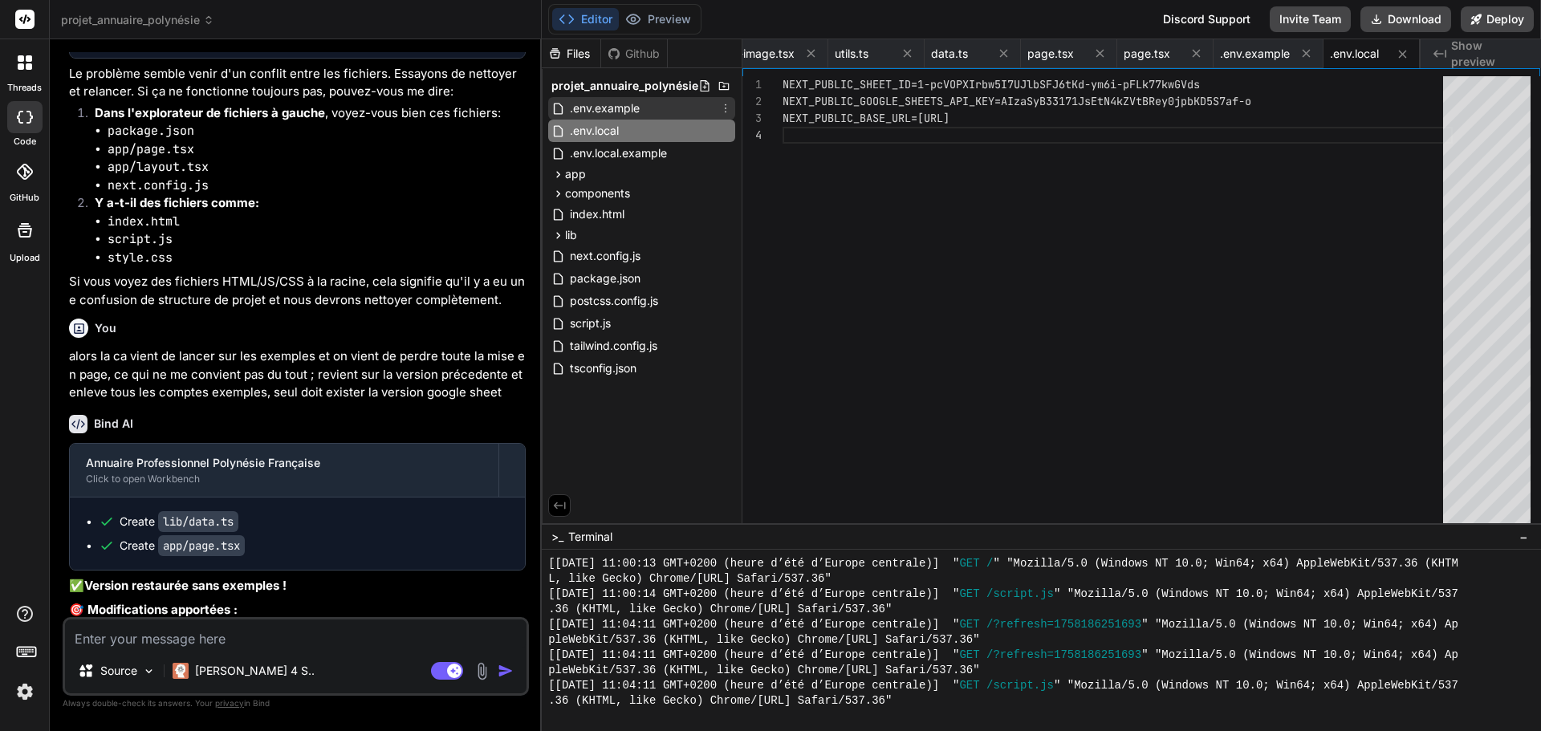
click at [689, 107] on div ".env.example" at bounding box center [641, 108] width 187 height 22
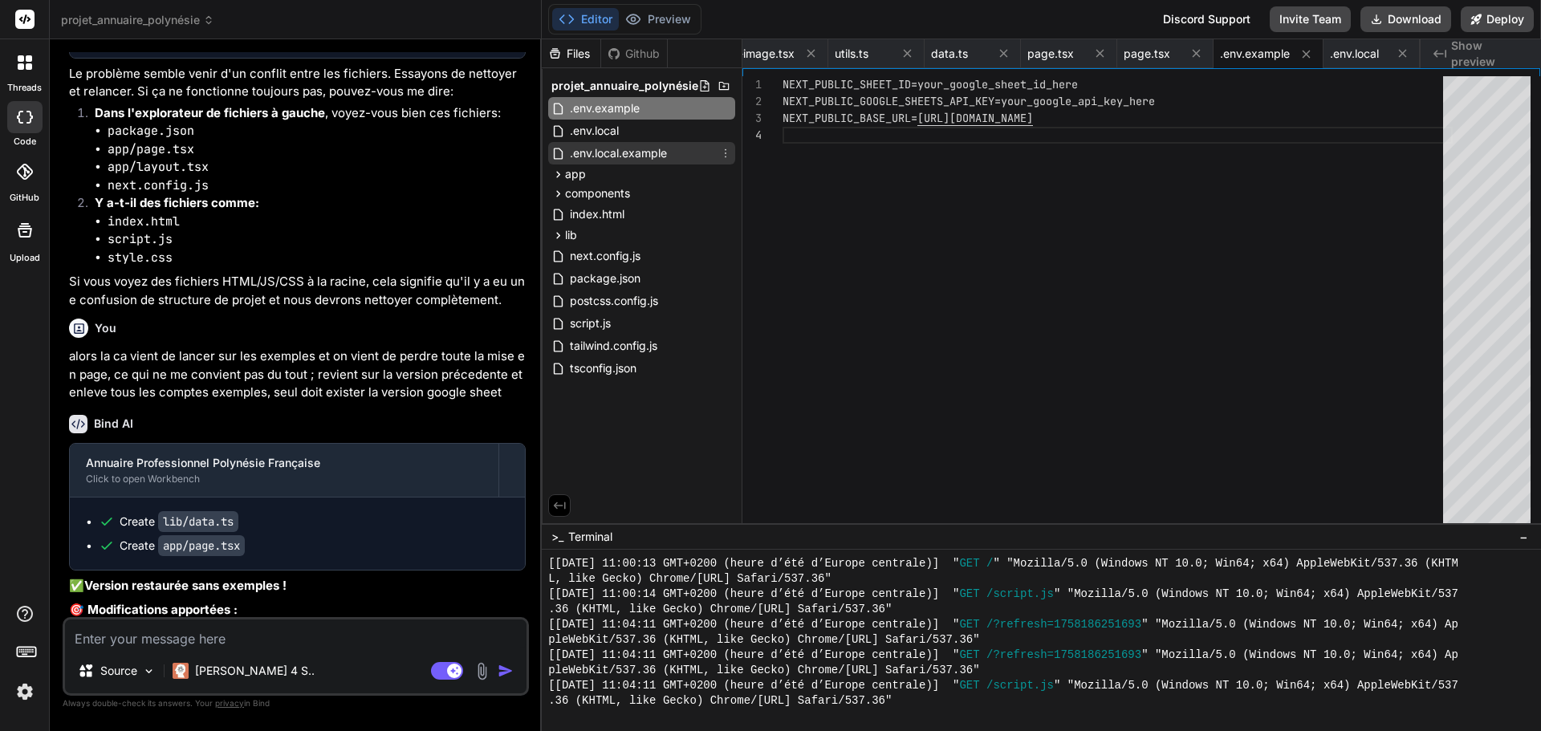
click at [644, 159] on span ".env.local.example" at bounding box center [618, 153] width 100 height 19
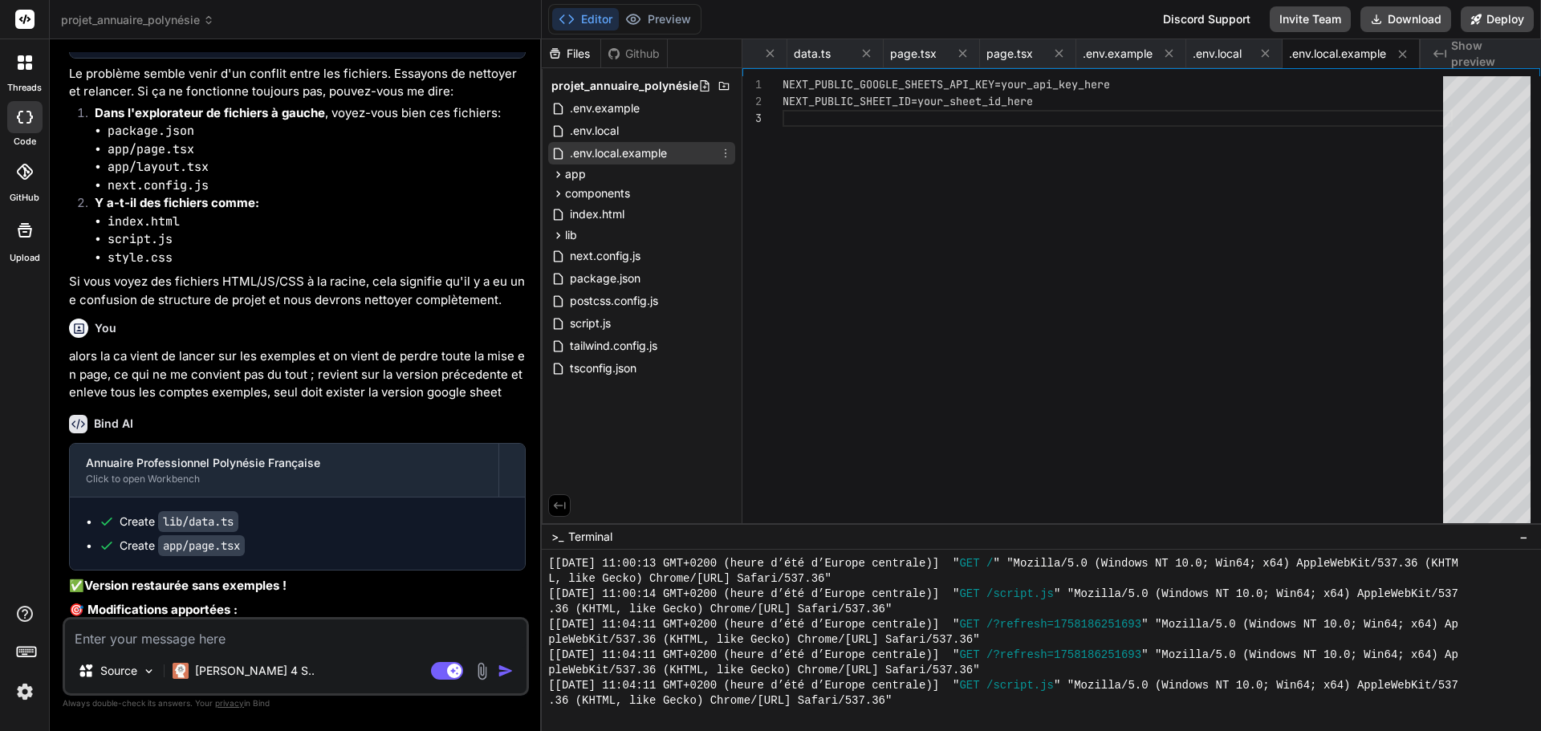
click at [724, 156] on icon at bounding box center [725, 153] width 13 height 13
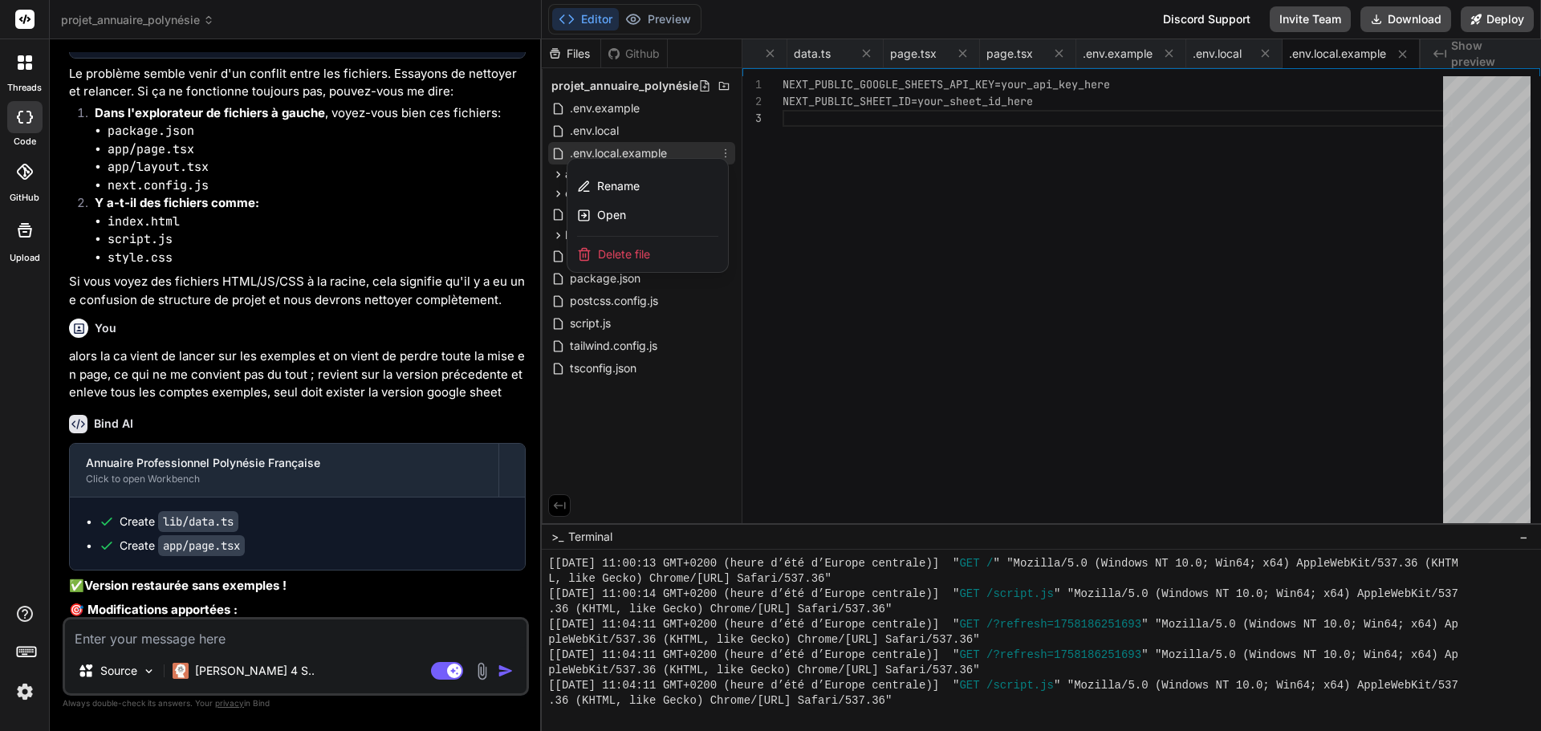
click at [616, 247] on span "Delete file" at bounding box center [624, 254] width 52 height 16
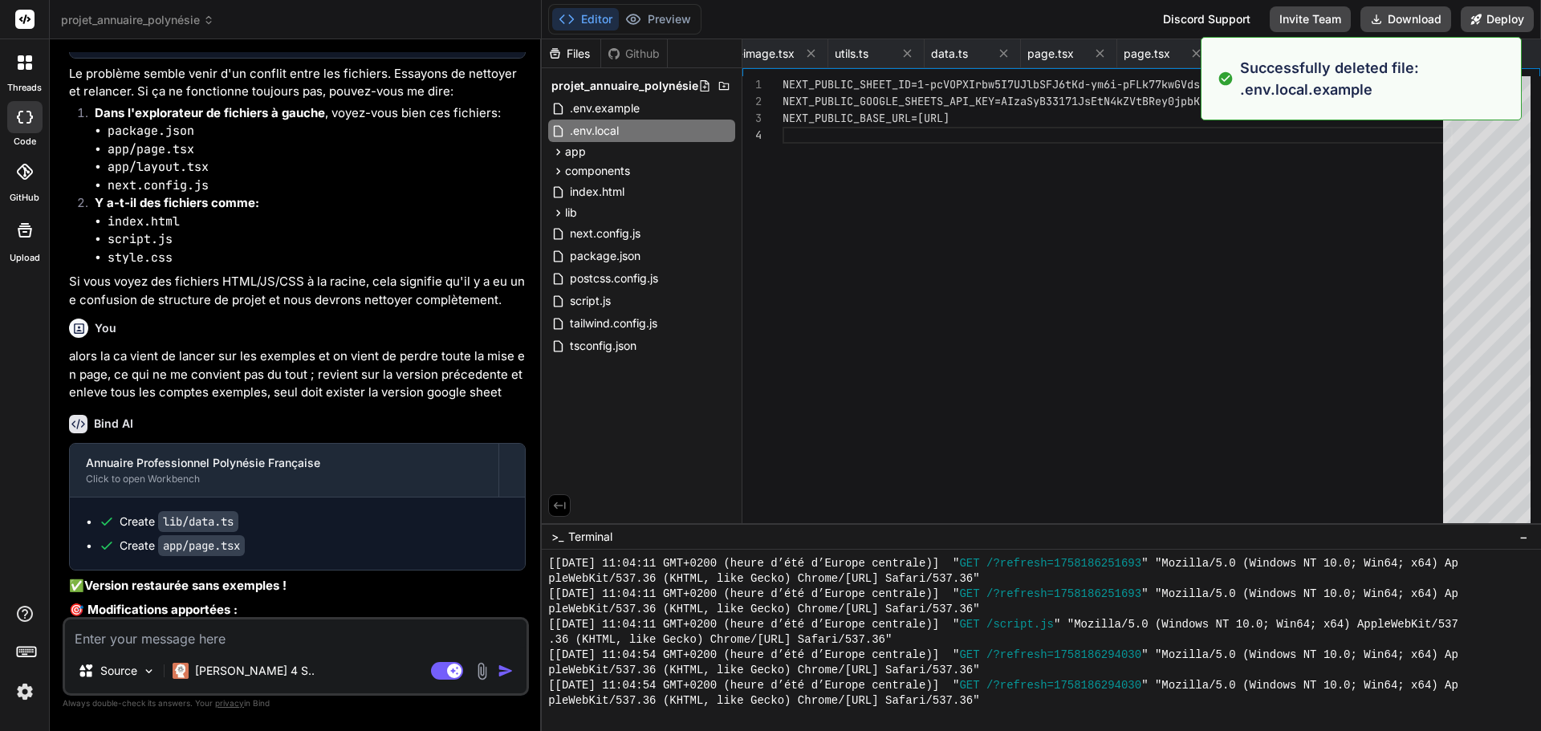
scroll to position [1753, 0]
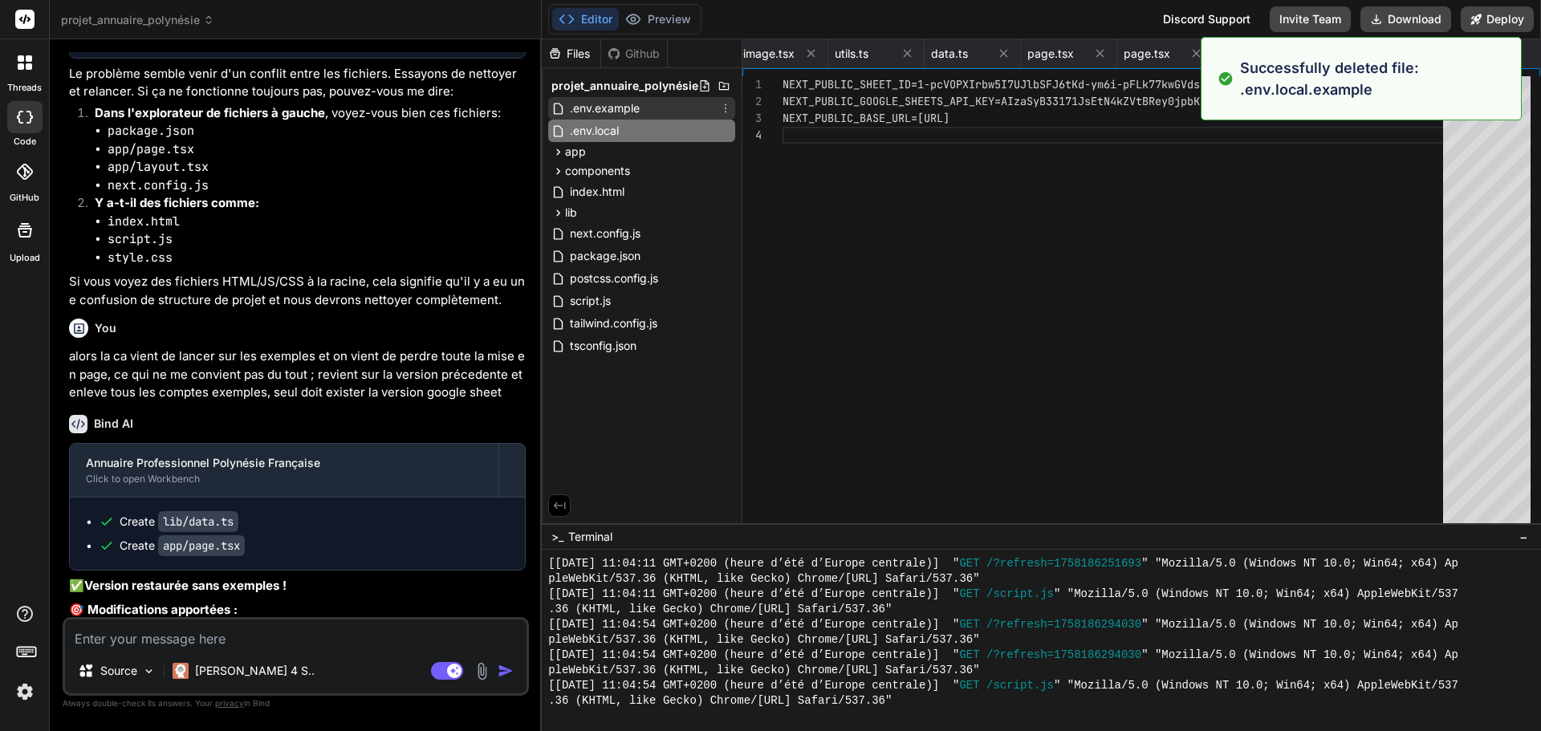
click at [727, 108] on icon at bounding box center [725, 108] width 13 height 13
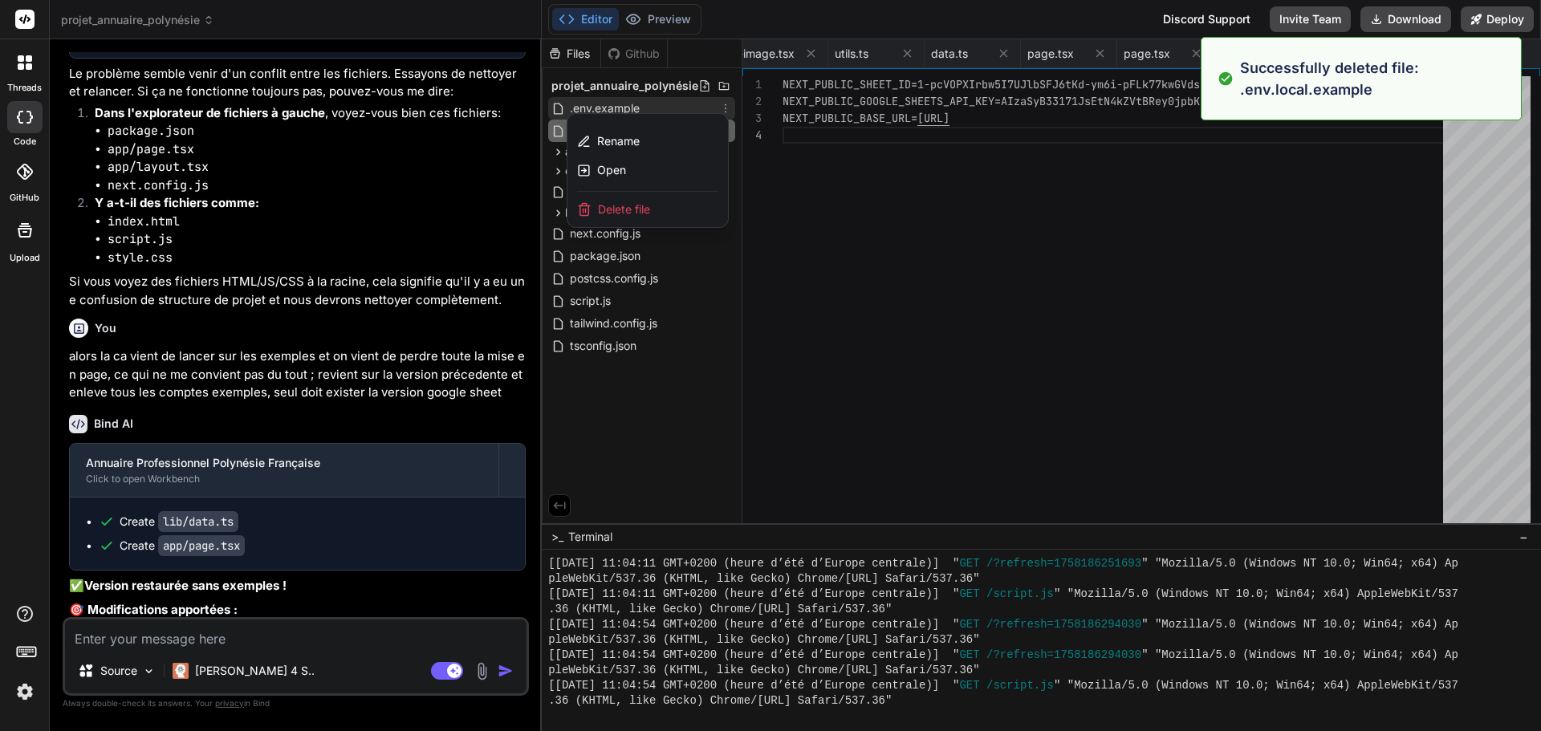
click at [646, 204] on span "Delete file" at bounding box center [624, 209] width 52 height 16
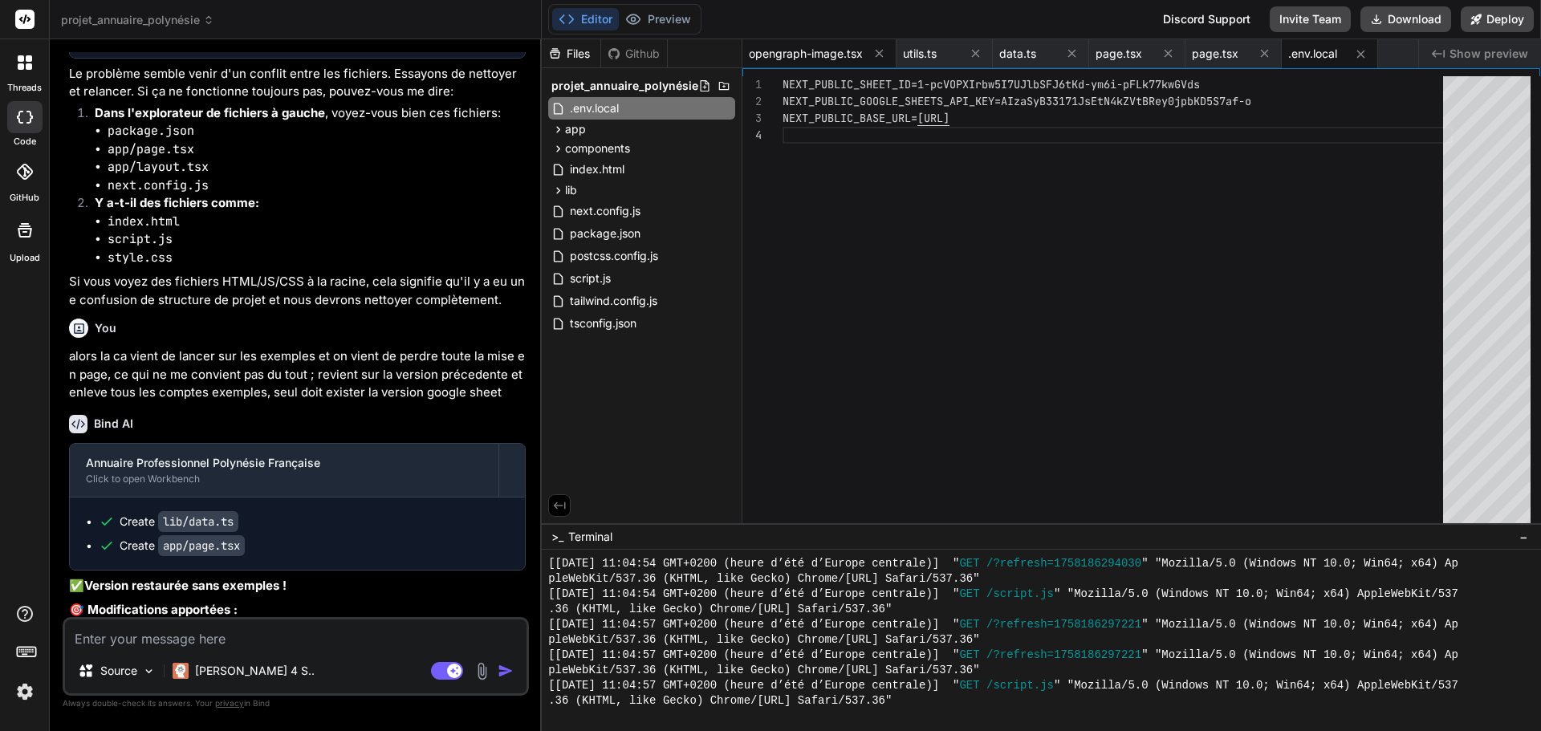
scroll to position [1845, 0]
click at [582, 127] on span "app" at bounding box center [575, 129] width 21 height 16
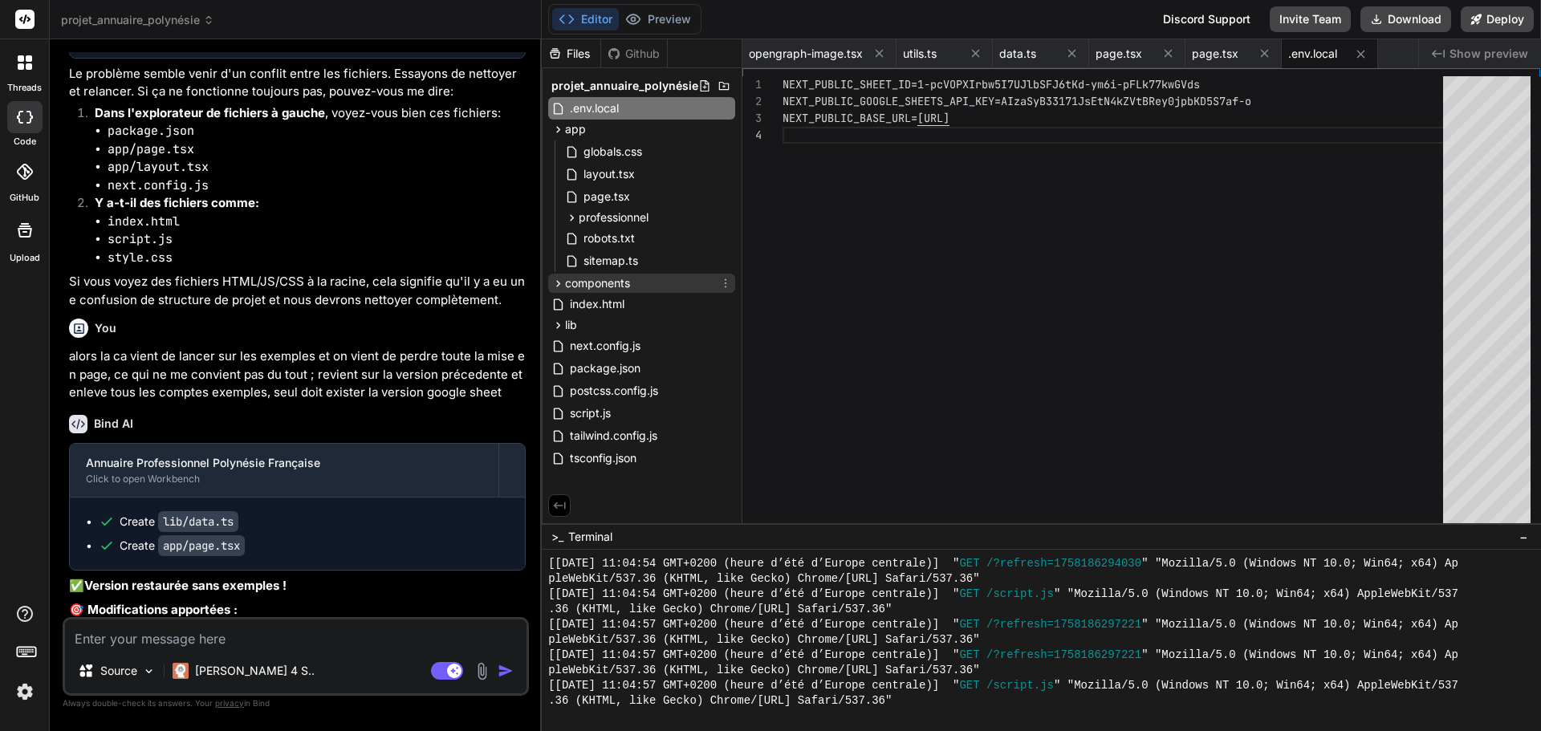
click at [584, 286] on span "components" at bounding box center [597, 283] width 65 height 16
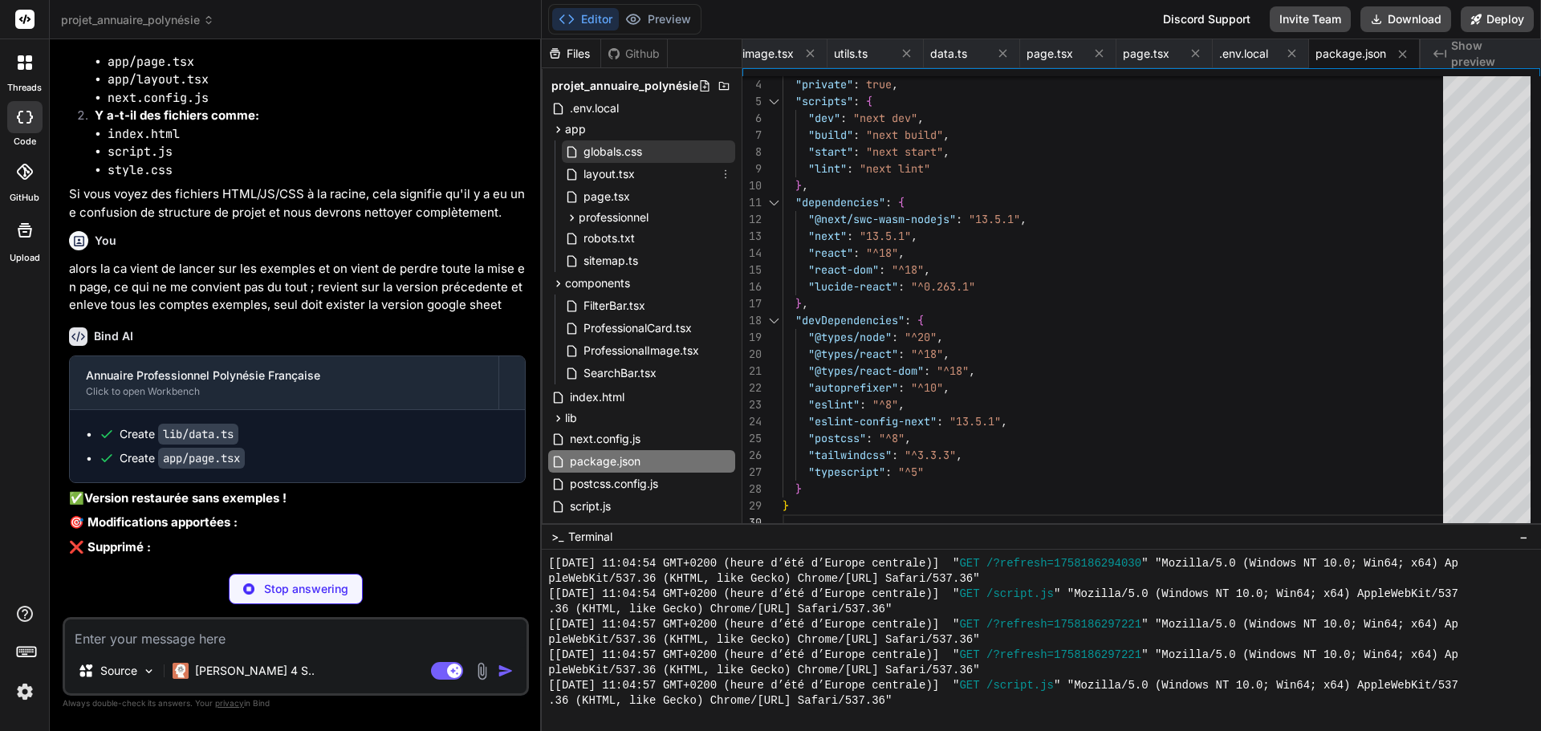
scroll to position [0, 181]
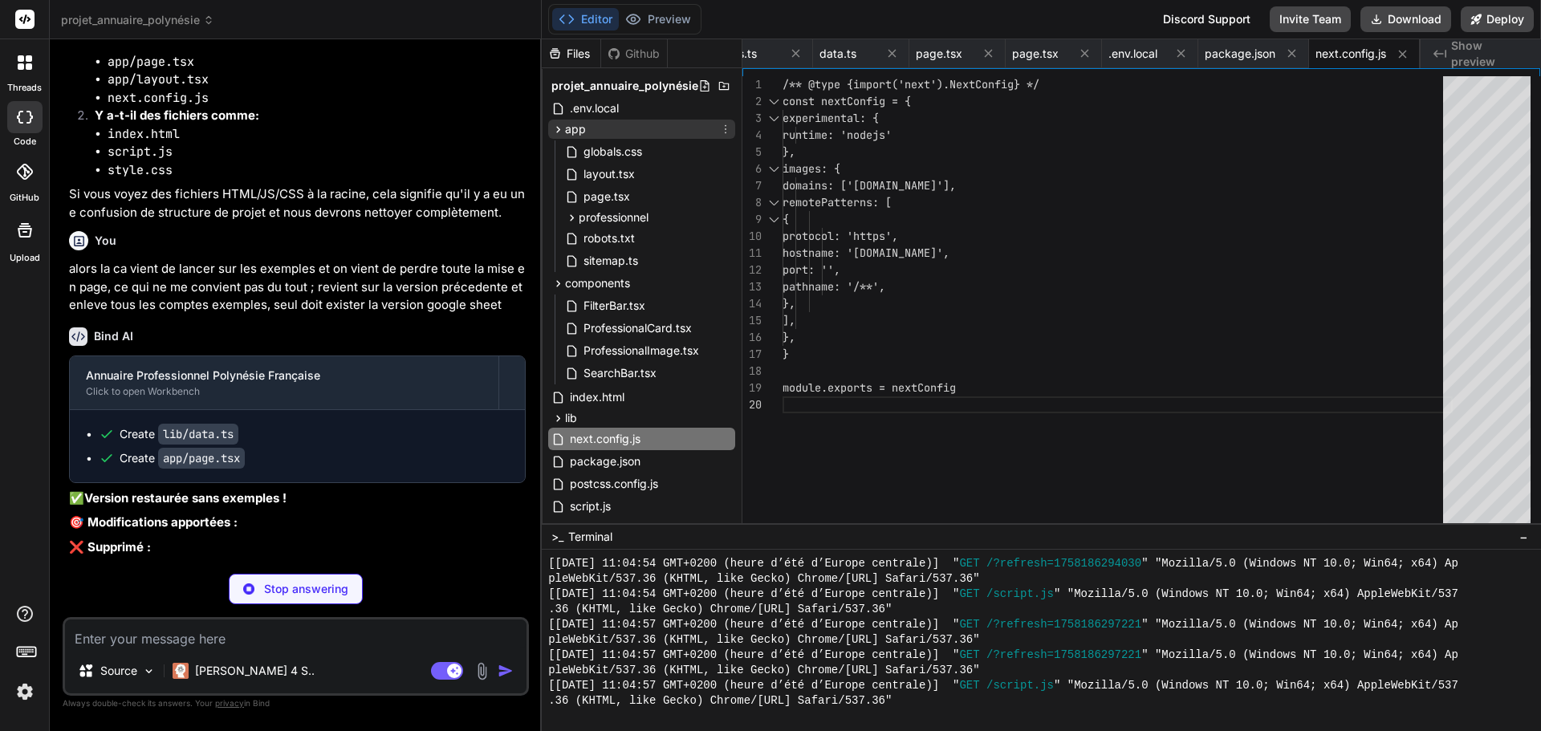
click at [560, 129] on icon at bounding box center [559, 129] width 4 height 6
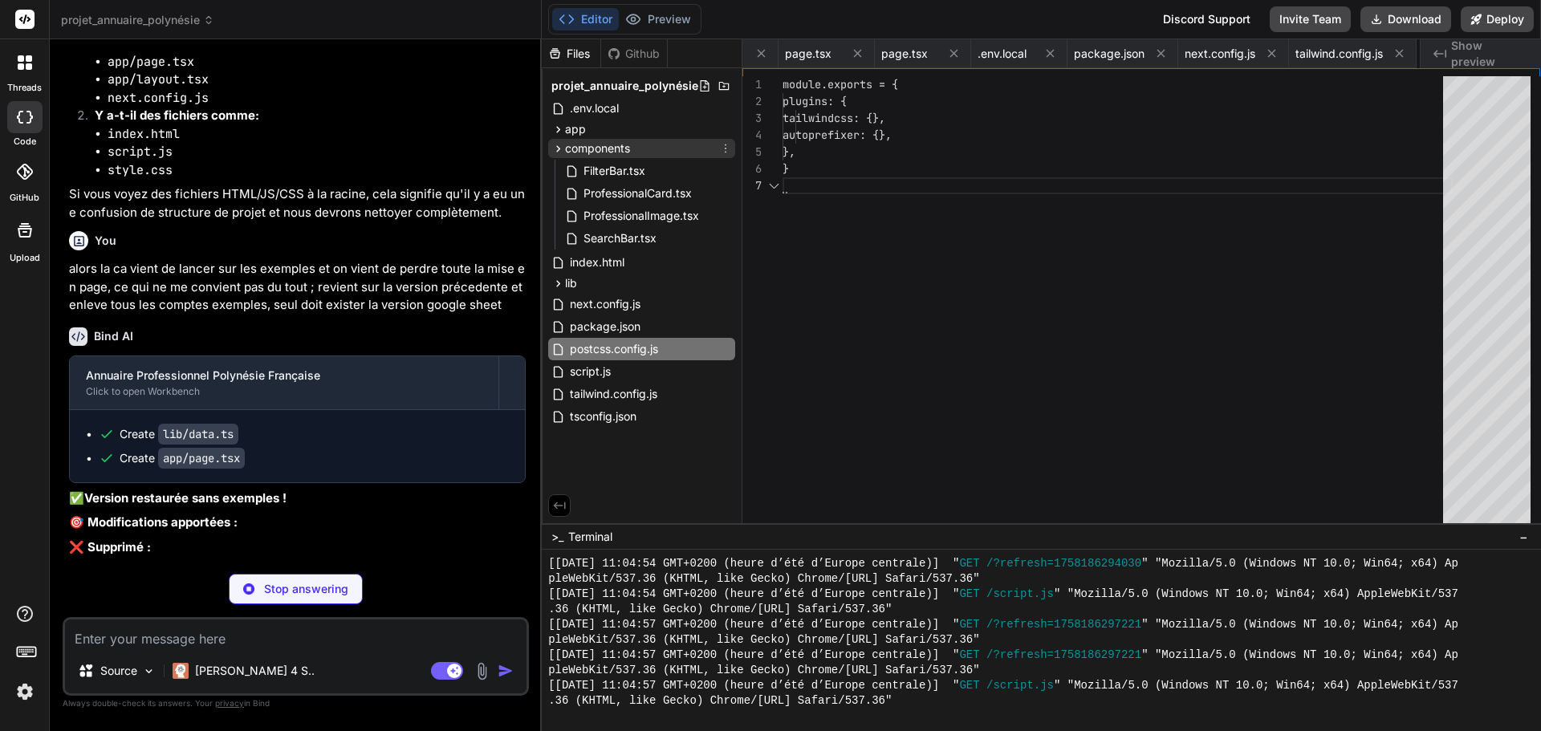
click at [560, 143] on icon at bounding box center [558, 149] width 14 height 14
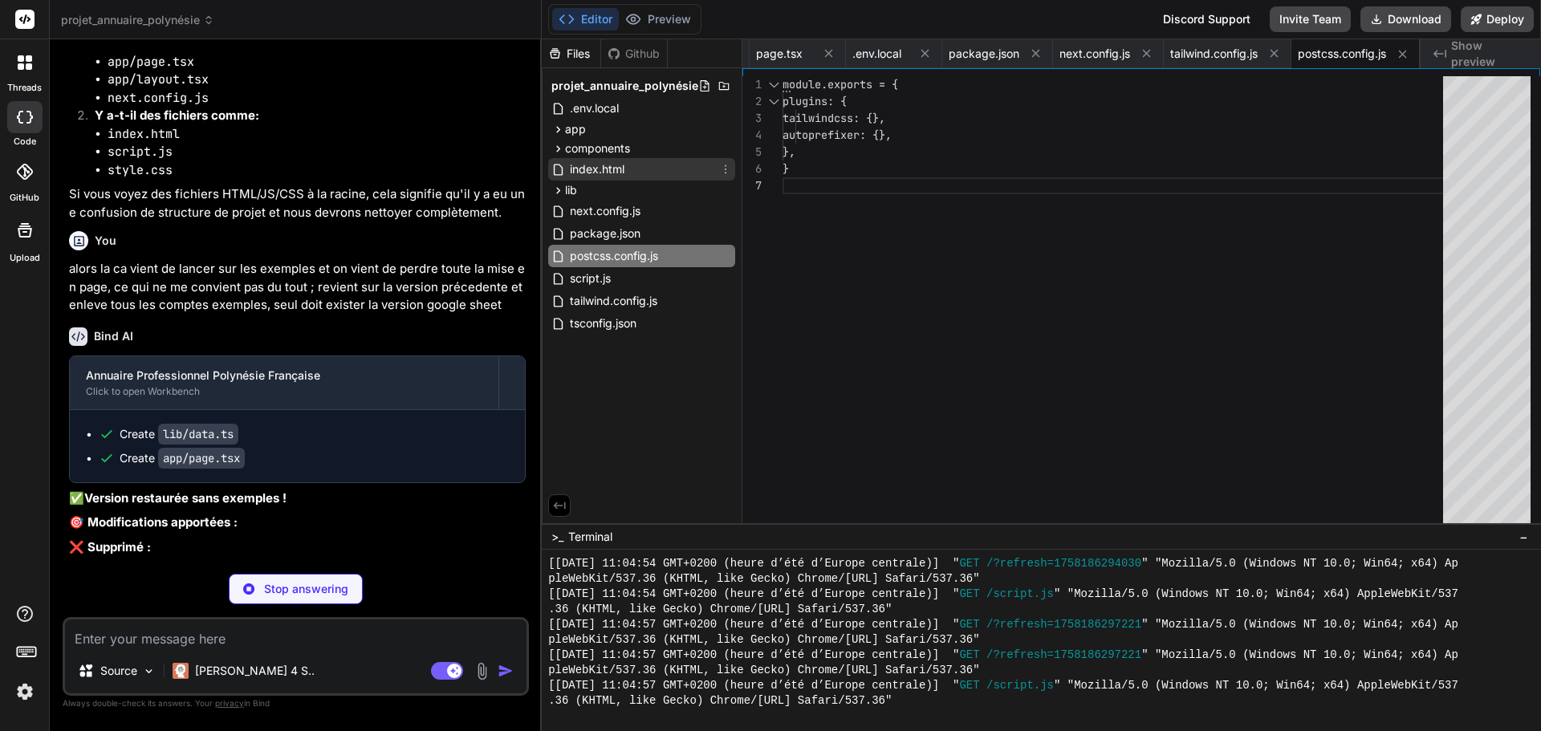
click at [580, 170] on span "index.html" at bounding box center [597, 169] width 58 height 19
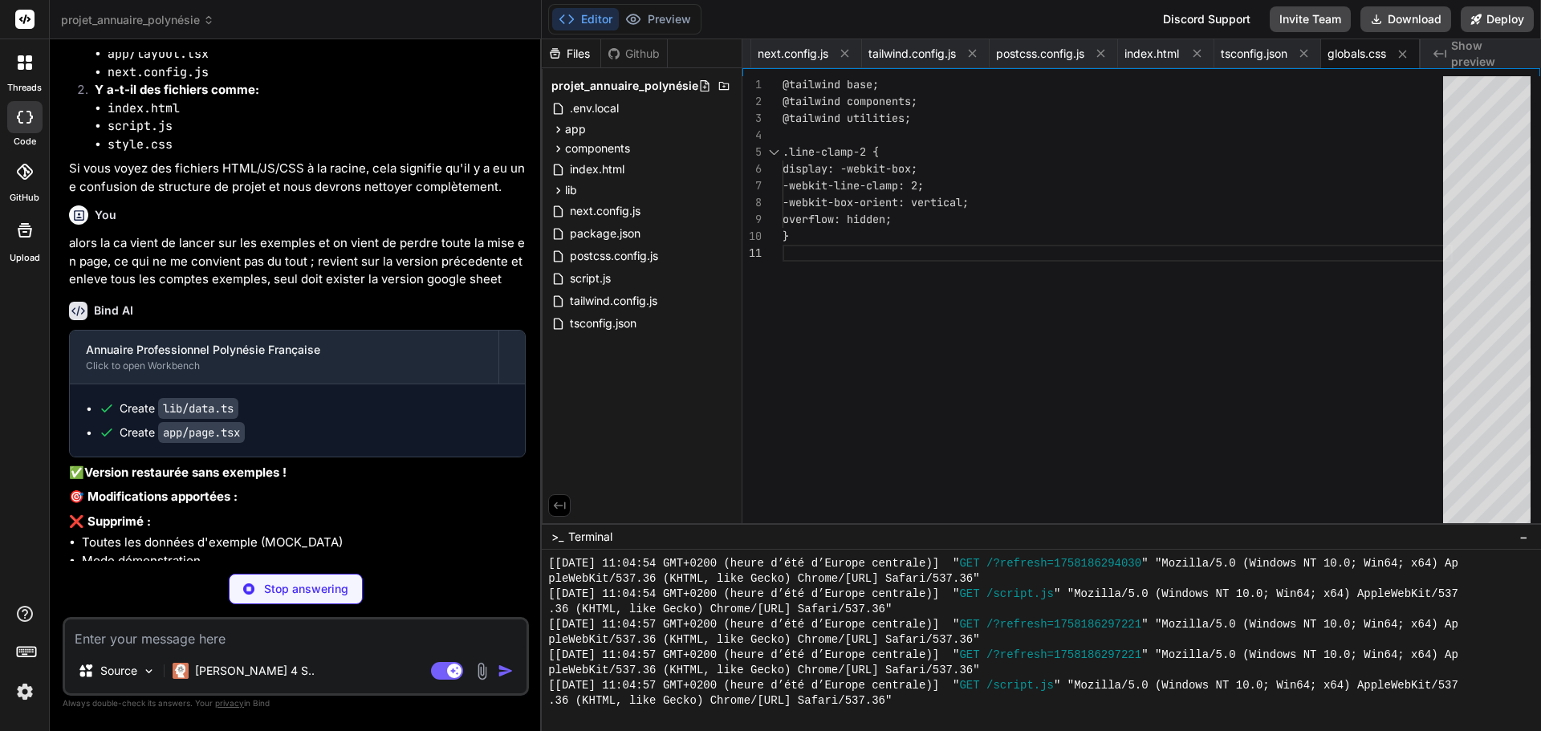
scroll to position [16835, 0]
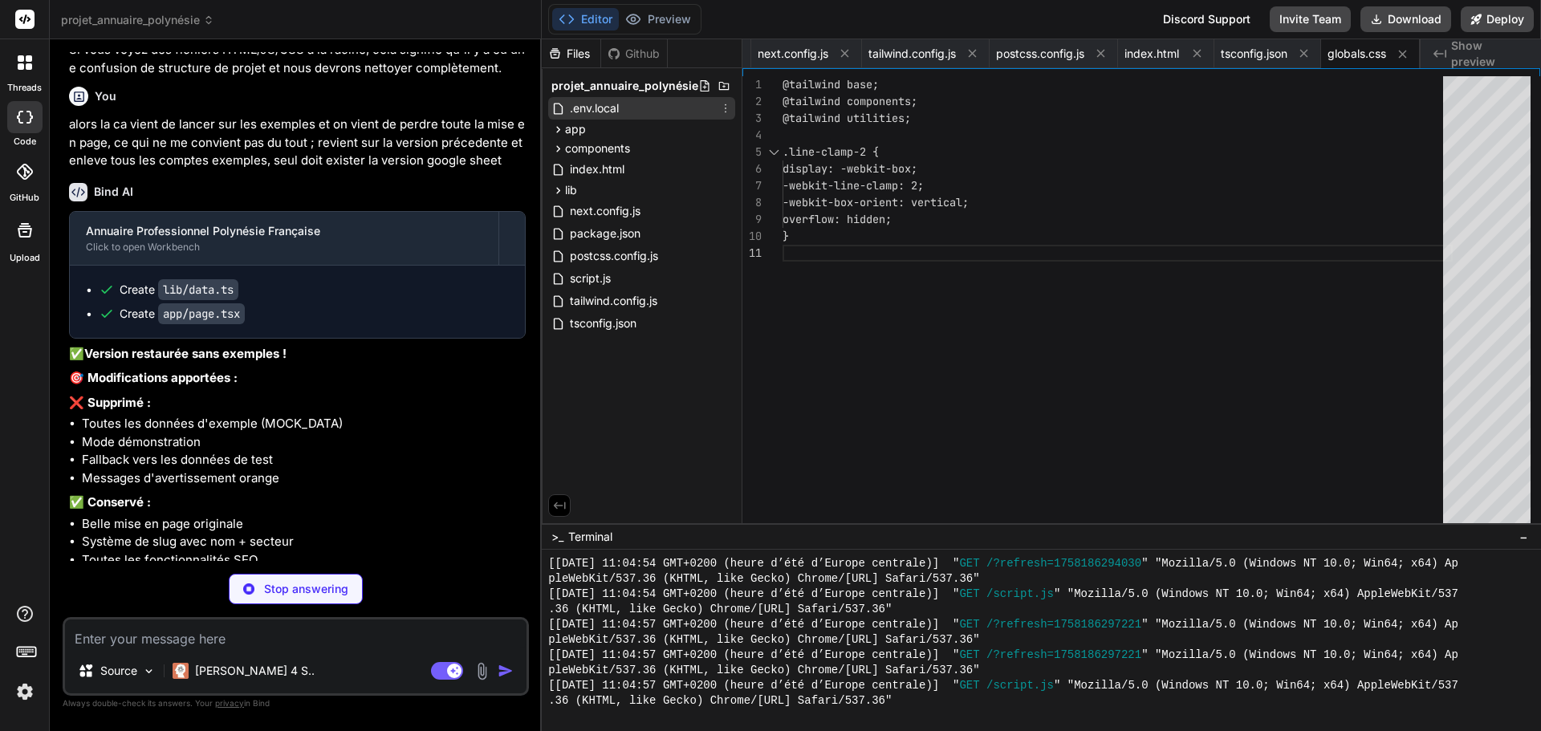
click at [598, 112] on span ".env.local" at bounding box center [594, 108] width 52 height 19
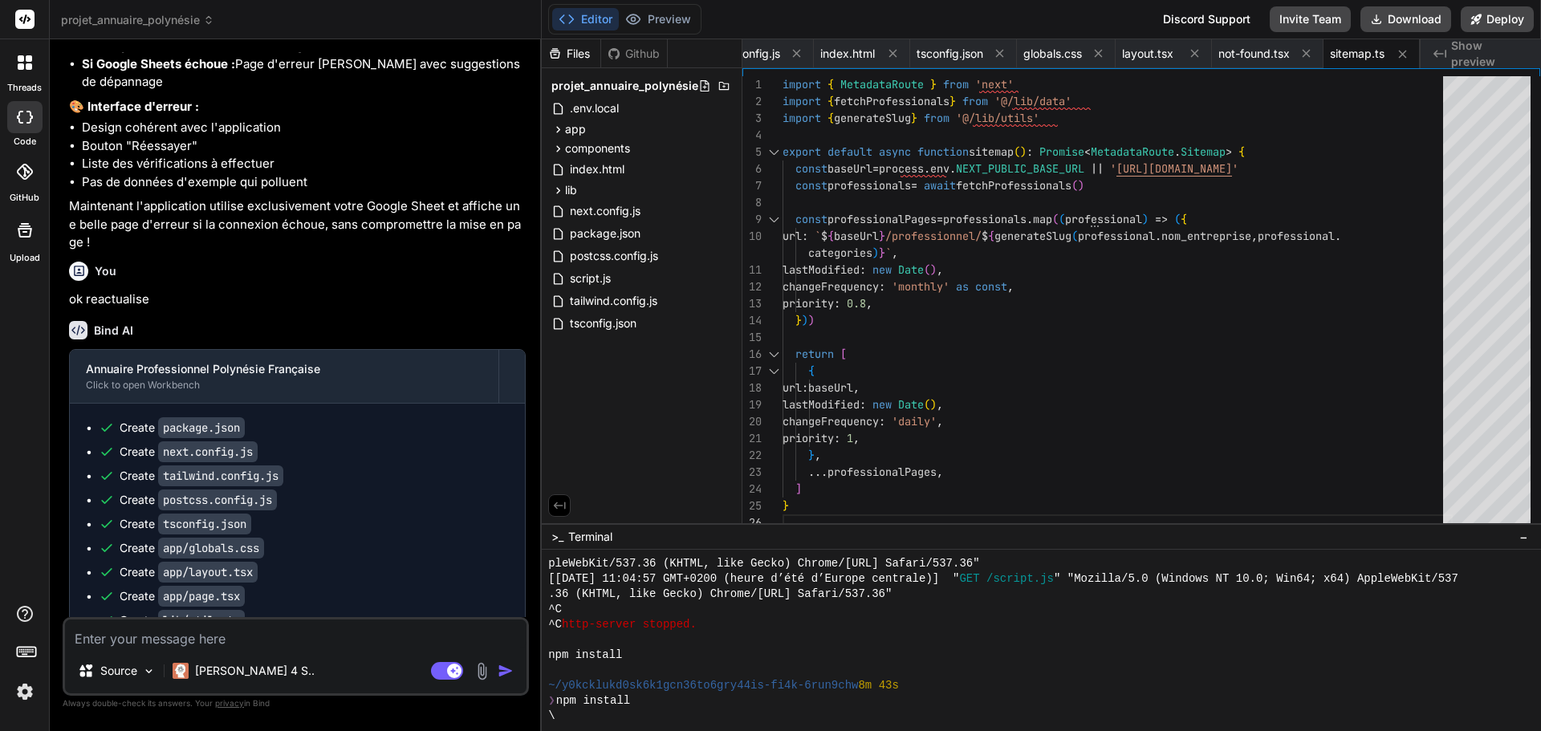
scroll to position [17448, 0]
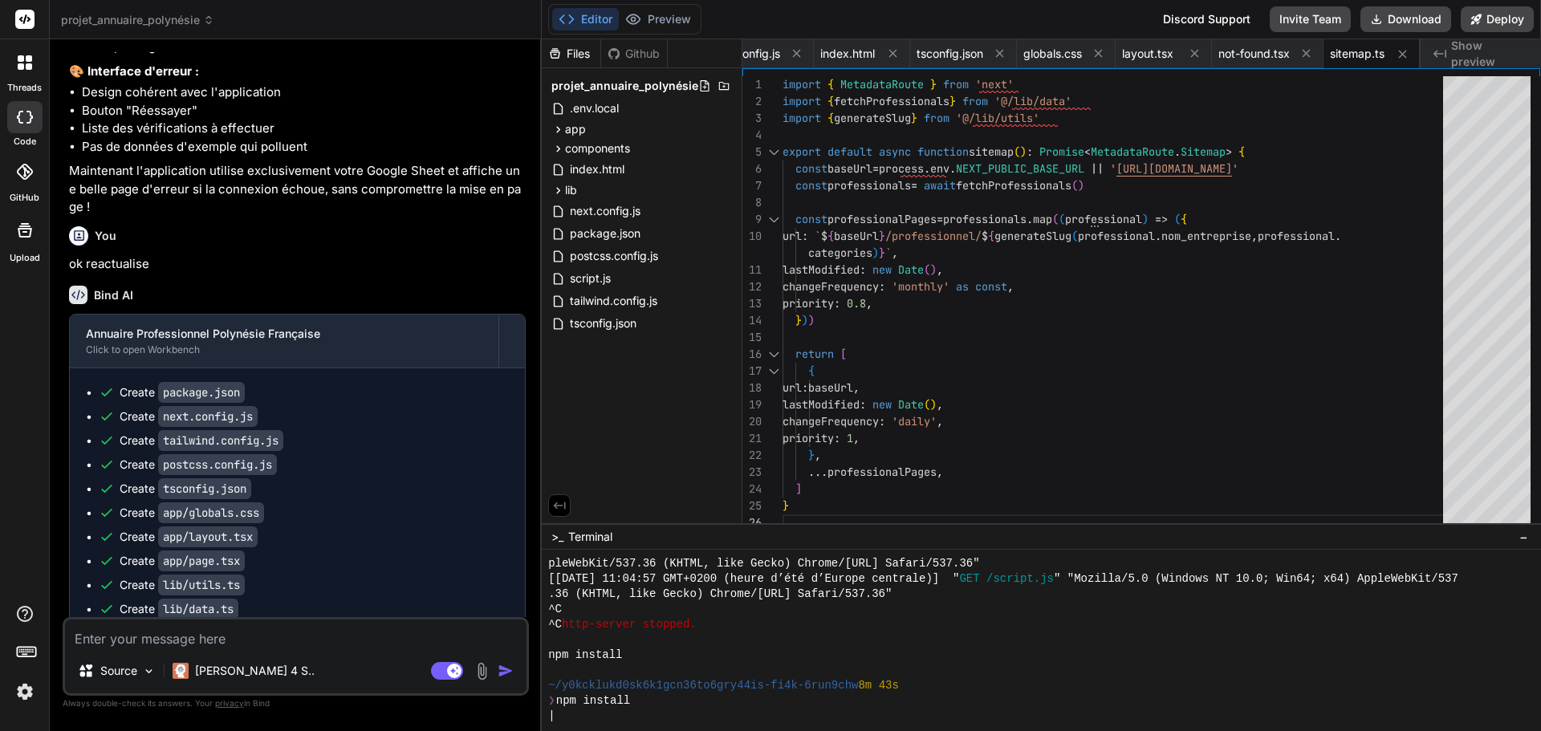
drag, startPoint x: 115, startPoint y: 607, endPoint x: 59, endPoint y: 224, distance: 386.9
click at [59, 224] on div "Bind AI Web Search Created with Pixso. Code Generator You Si jamais il n'y a pa…" at bounding box center [296, 384] width 492 height 691
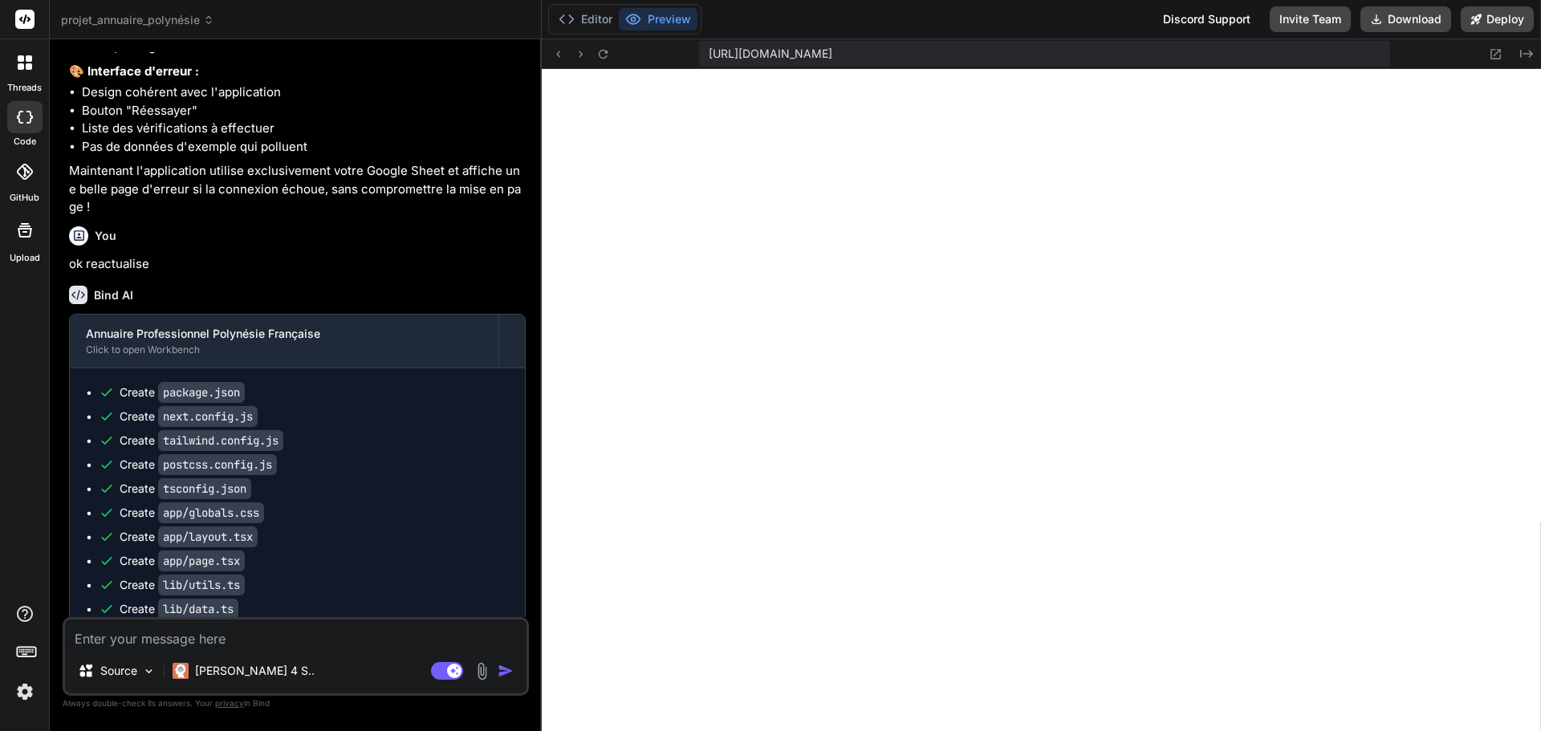
scroll to position [2760, 0]
click at [600, 54] on icon at bounding box center [603, 54] width 14 height 14
click at [299, 626] on textarea at bounding box center [295, 633] width 461 height 29
click at [563, 50] on icon at bounding box center [558, 54] width 14 height 14
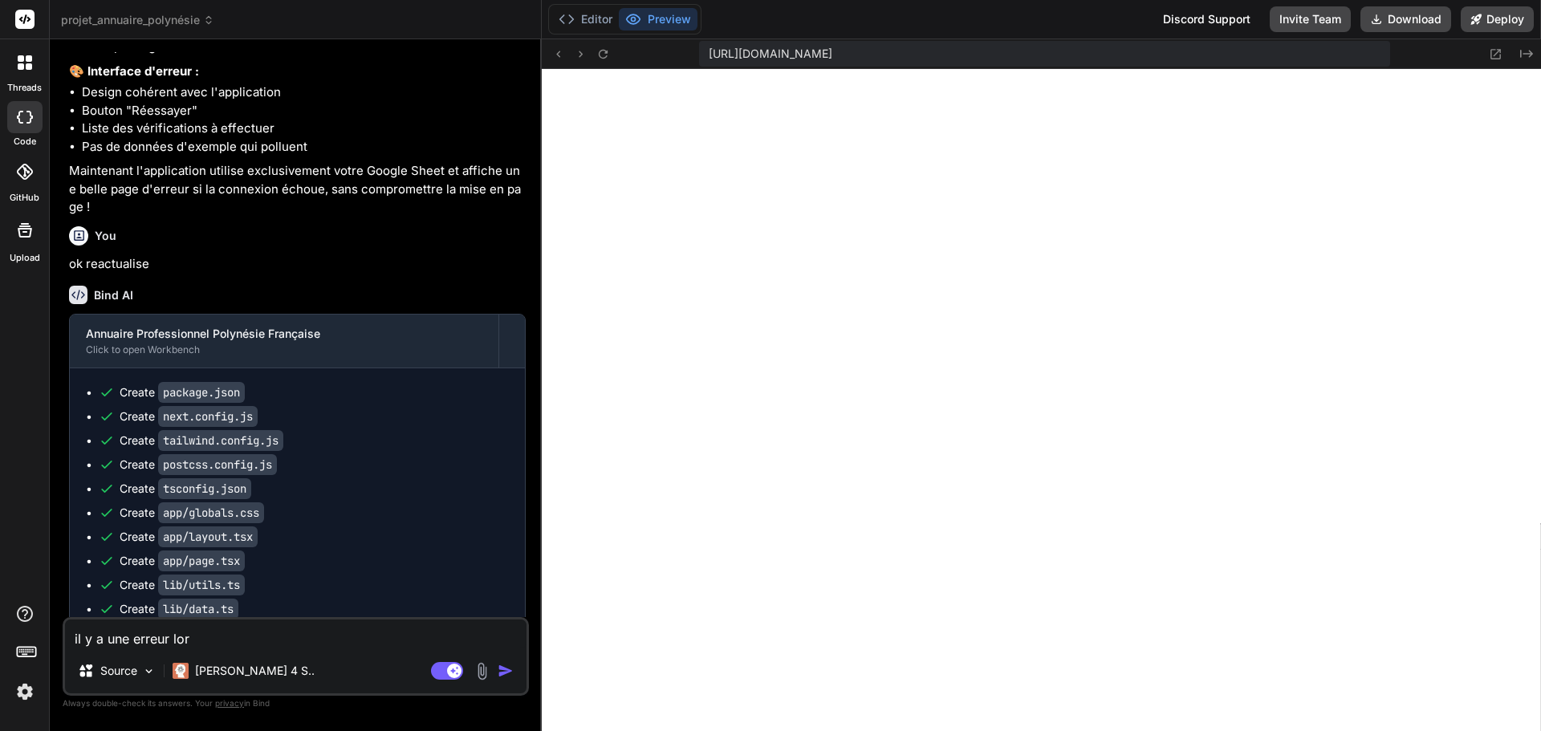
drag, startPoint x: 210, startPoint y: 640, endPoint x: 60, endPoint y: 615, distance: 152.2
click at [60, 615] on div "Bind AI Web Search Created with Pixso. Code Generator You Si jamais il n'y a pa…" at bounding box center [296, 384] width 492 height 691
paste textarea "Unhandled Runtime Error Error: Invalid src prop ([URL][DOMAIN_NAME]) on `next/i…"
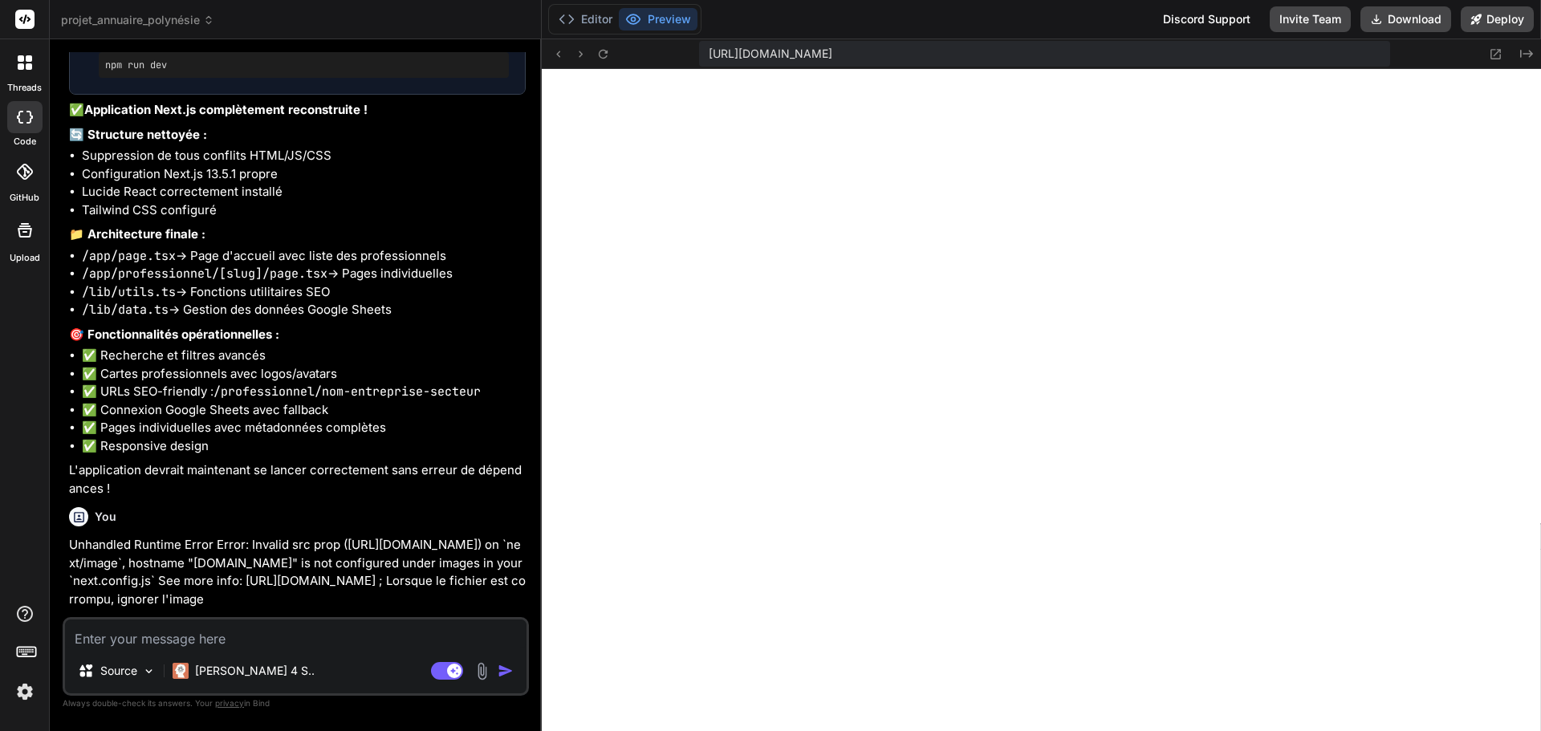
scroll to position [18302, 0]
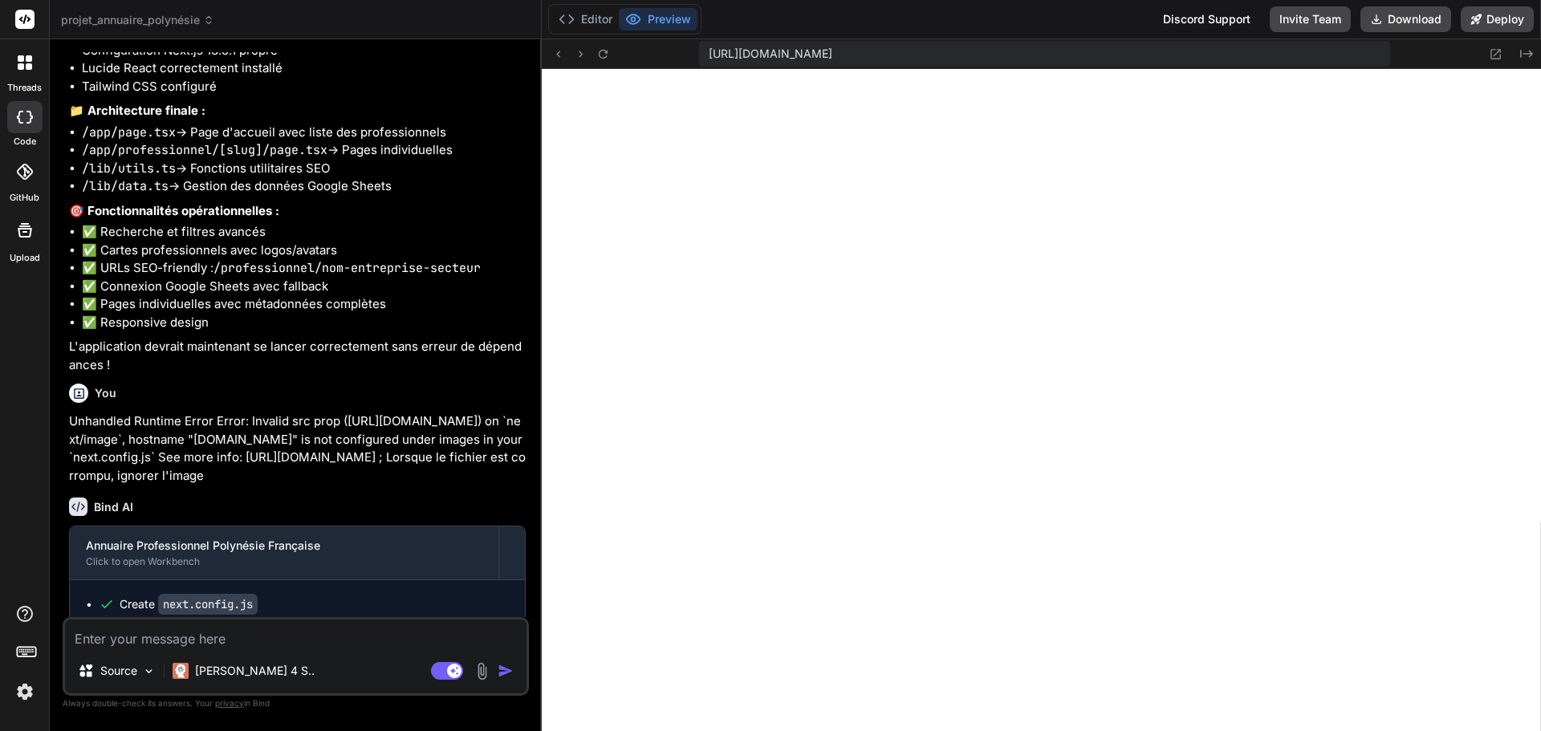
click at [164, 637] on textarea at bounding box center [295, 633] width 461 height 29
click at [156, 641] on textarea at bounding box center [295, 633] width 461 height 29
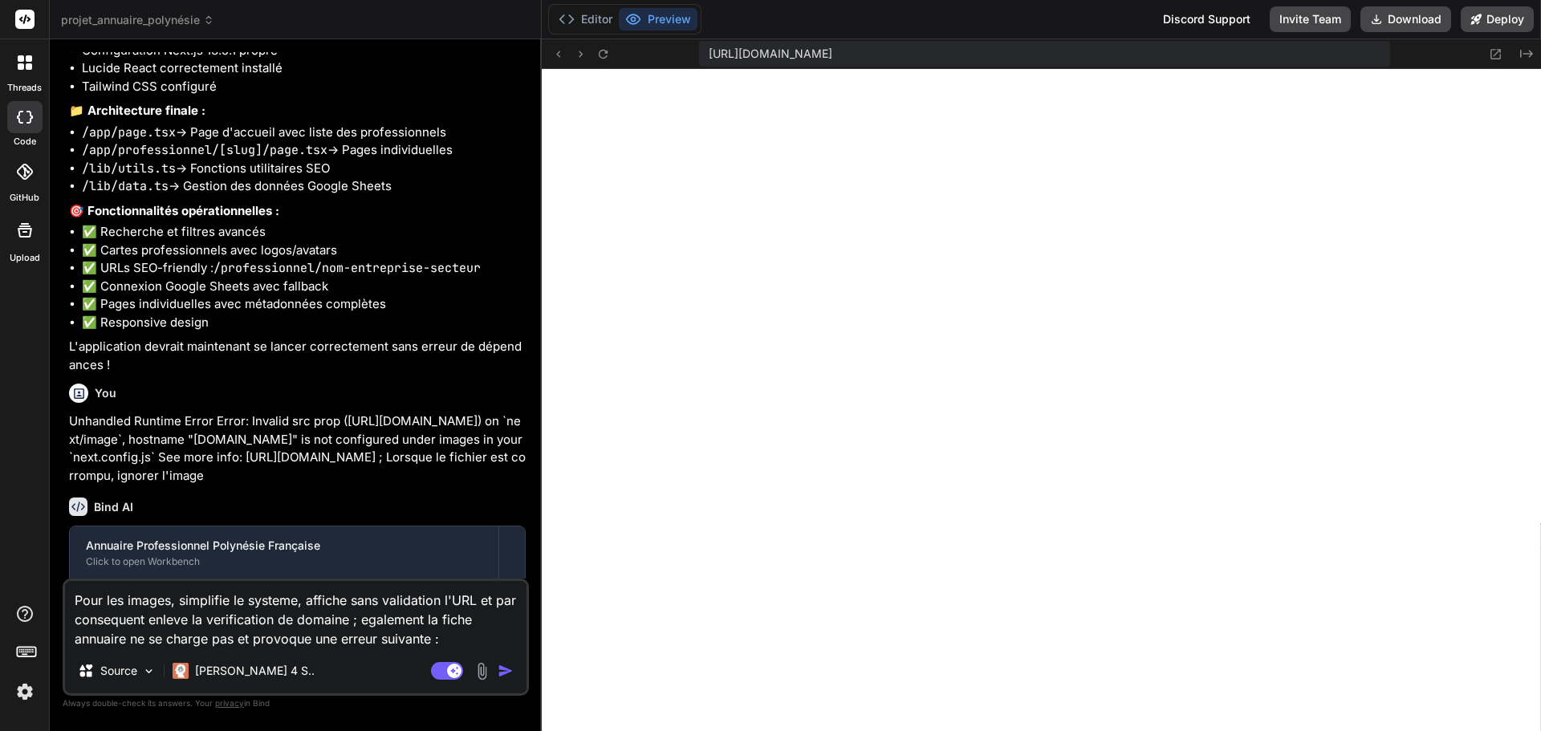
paste textarea "1 of 1 unhandled error Unhandled Runtime Error Error: Event handlers cannot be …"
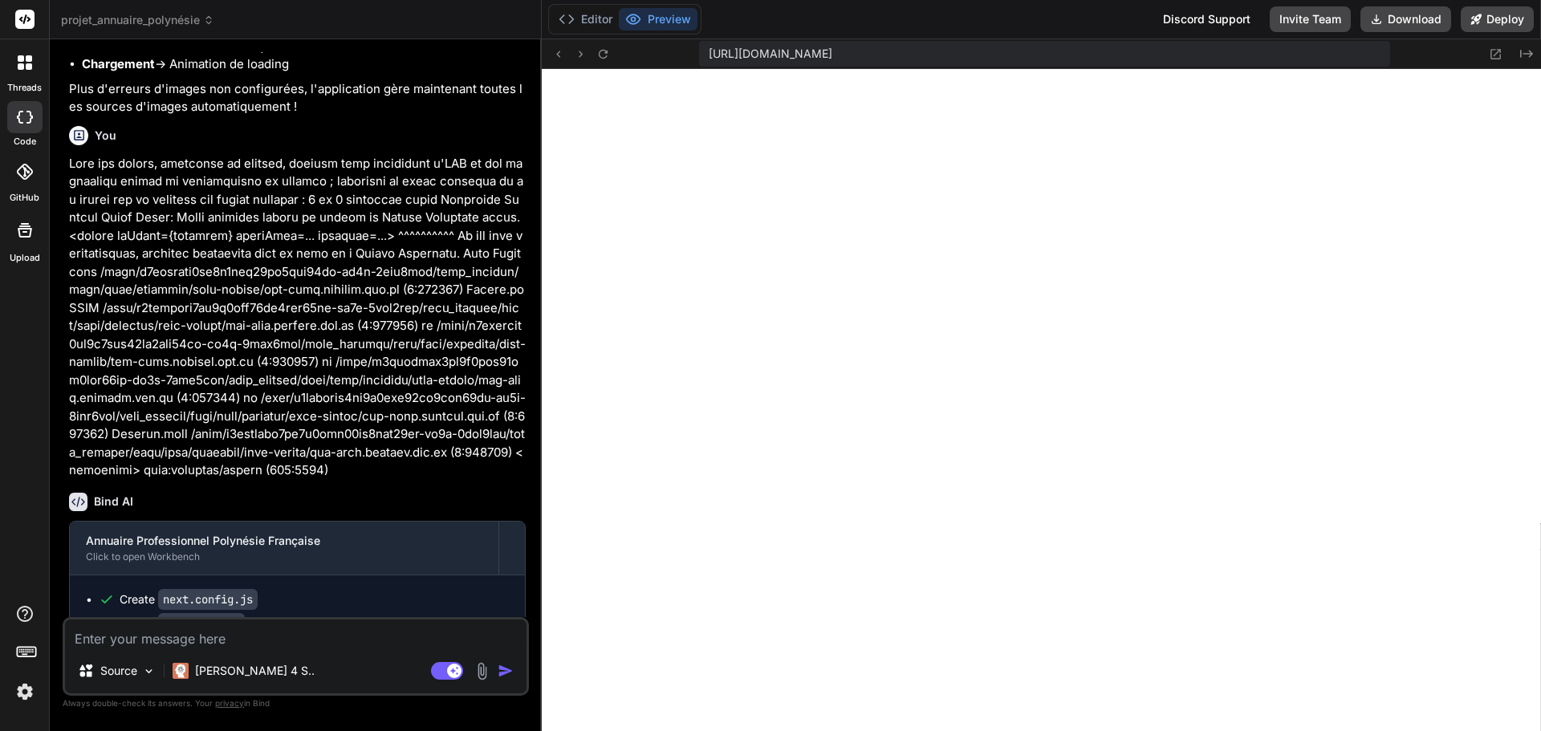
scroll to position [6937, 0]
click at [607, 49] on icon at bounding box center [603, 54] width 14 height 14
click at [563, 55] on icon at bounding box center [558, 54] width 14 height 14
click at [610, 55] on button at bounding box center [602, 53] width 19 height 19
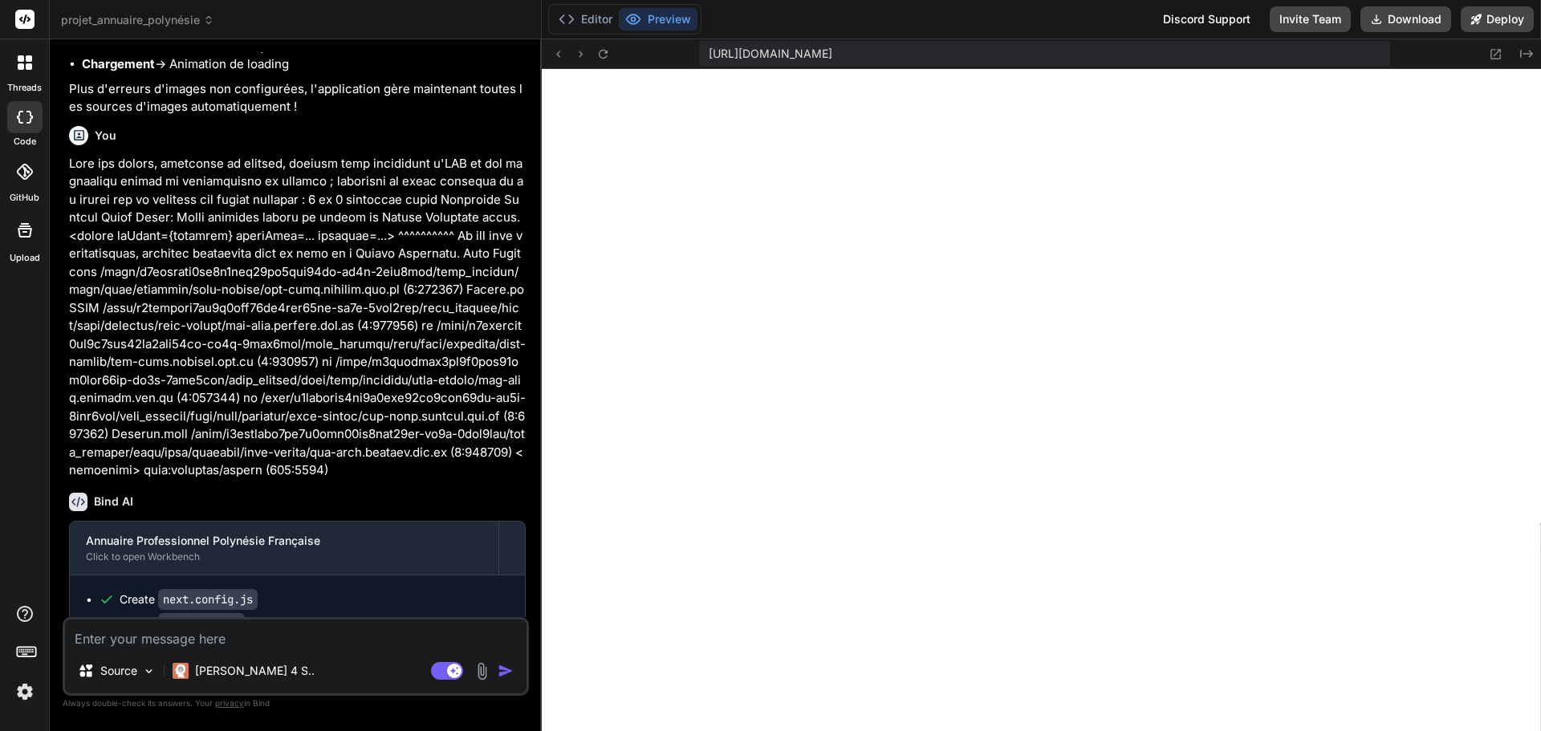
scroll to position [7074, 0]
click at [607, 57] on icon at bounding box center [603, 54] width 14 height 14
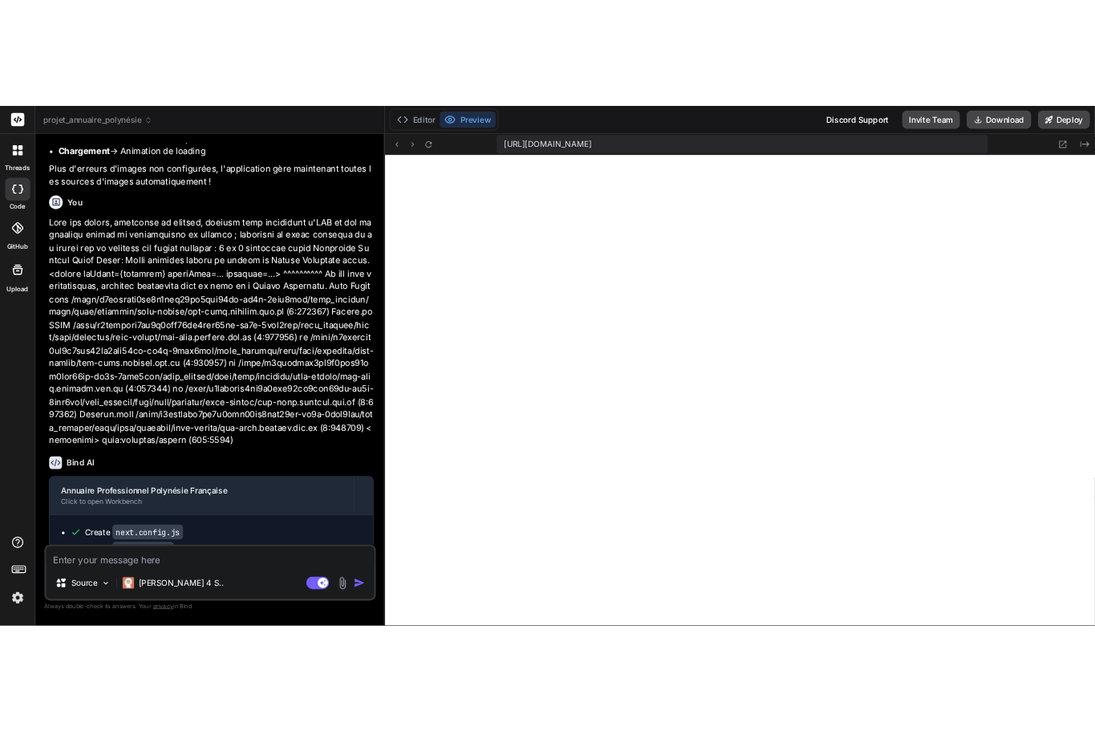
scroll to position [7135, 0]
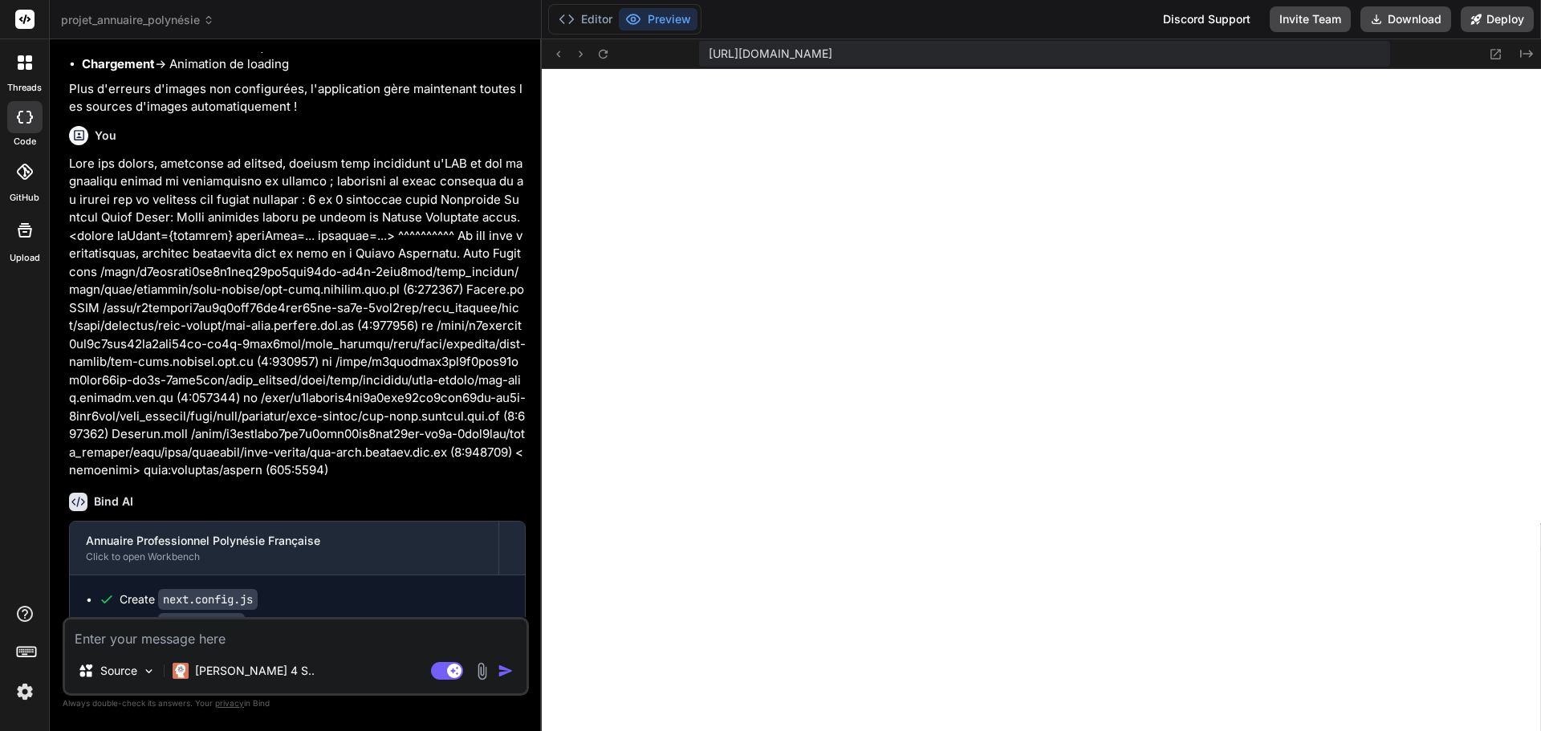
click at [199, 642] on textarea at bounding box center [295, 633] width 461 height 29
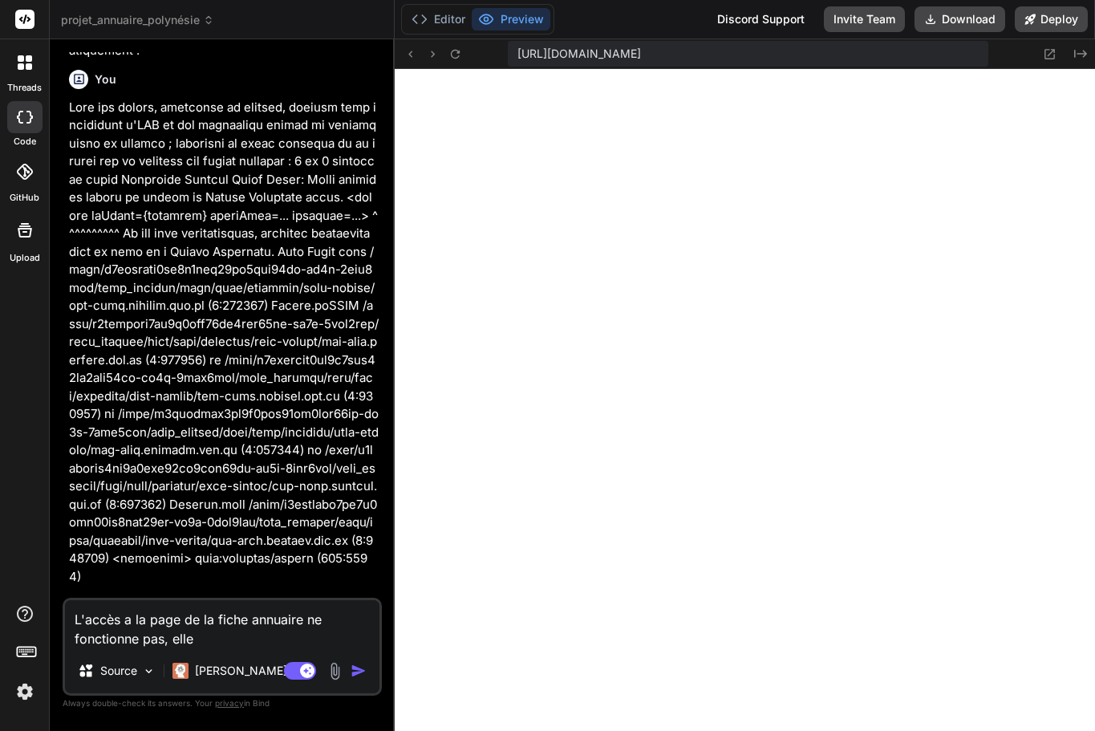
scroll to position [9118, 0]
click at [215, 646] on textarea "L'accès a la page de la fiche annuaire ne fonctionne pas, elle" at bounding box center [222, 624] width 315 height 48
paste textarea "[DOMAIN_NAME][URL] Failed to load resource: net::ERR_BLOCKED_BY_RESPONSE.NotSam…"
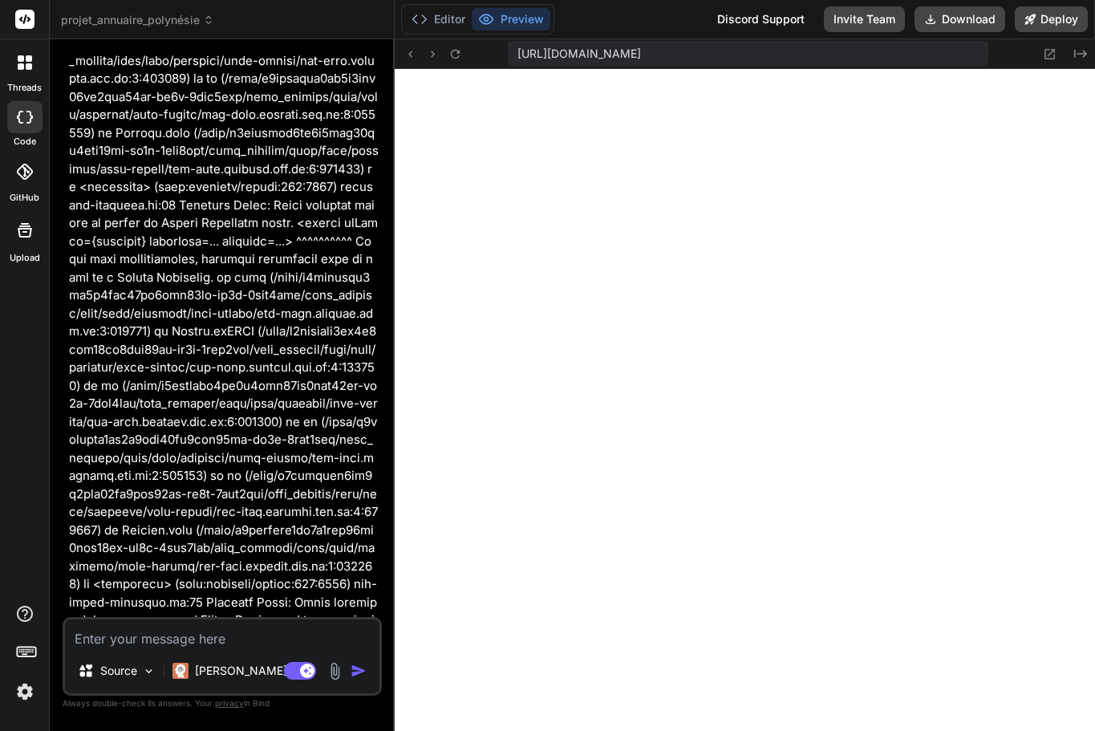
scroll to position [43586, 0]
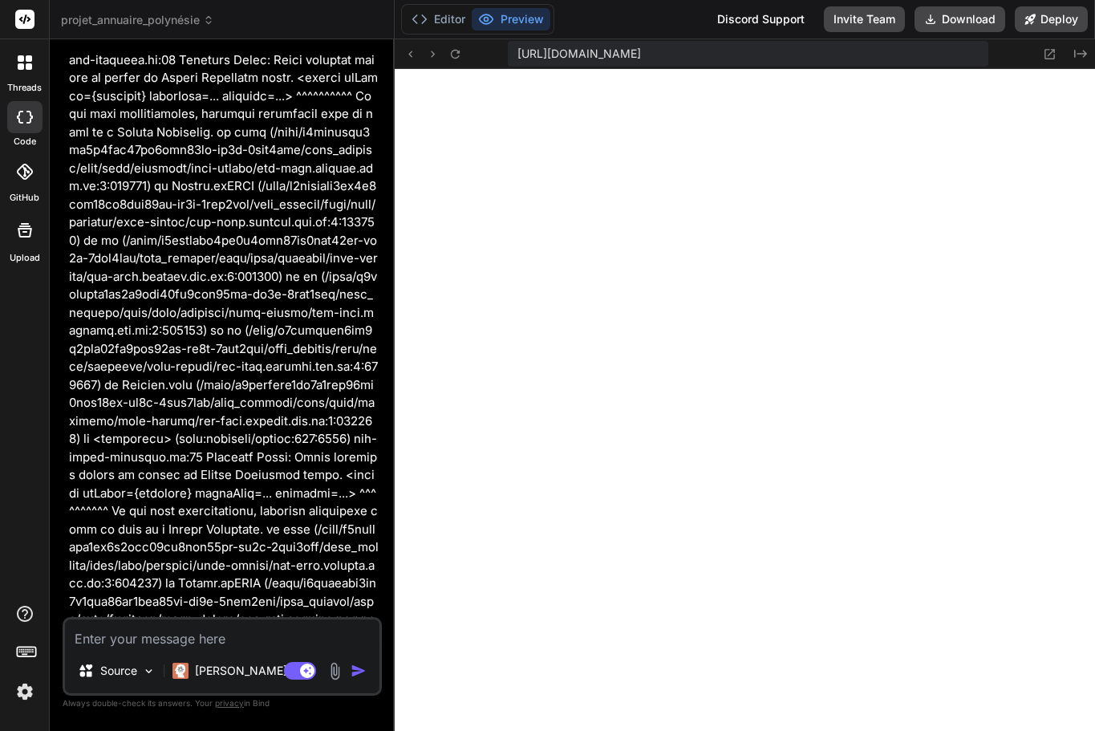
click at [155, 642] on textarea at bounding box center [222, 633] width 315 height 29
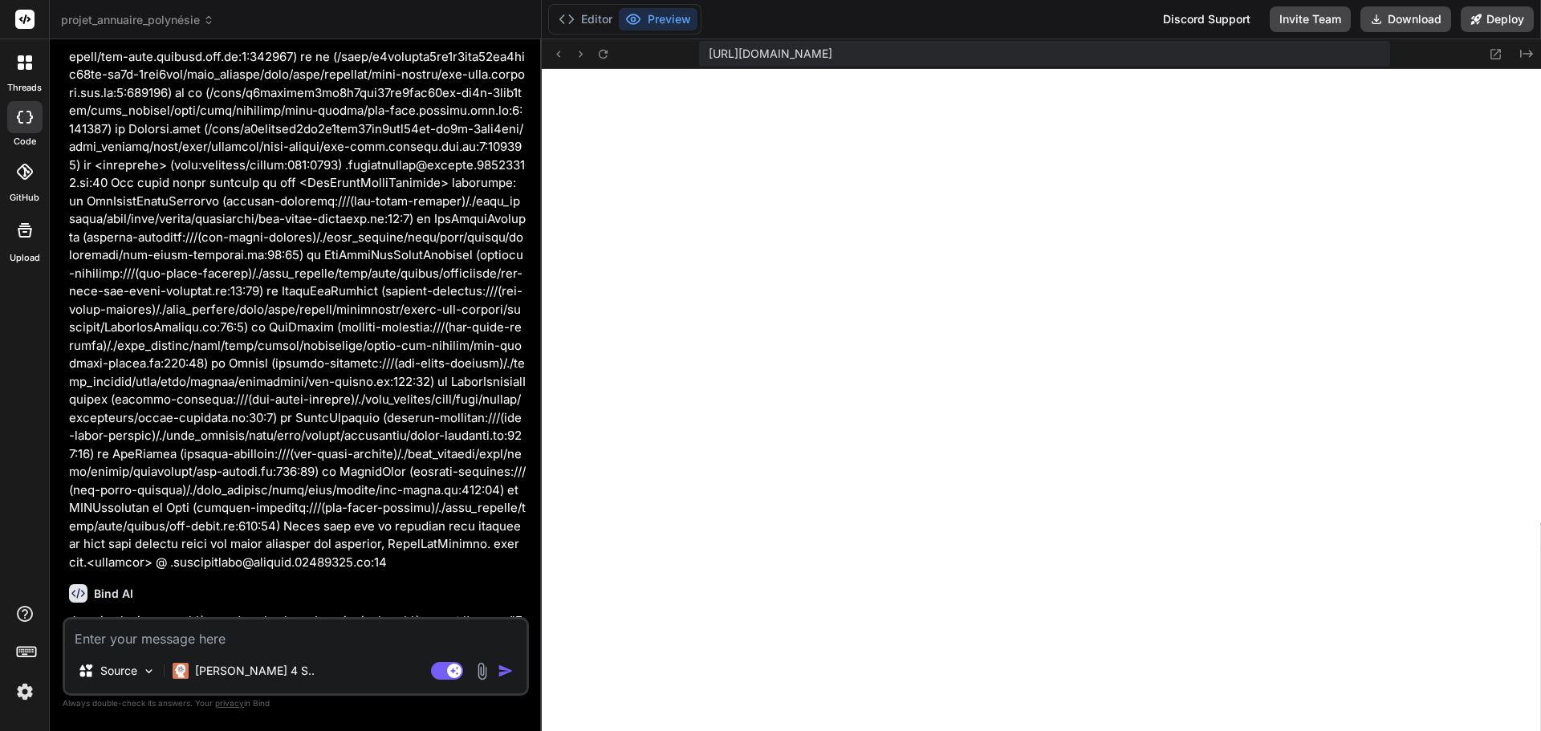
scroll to position [15247, 0]
click at [604, 60] on icon at bounding box center [603, 54] width 14 height 14
click at [172, 639] on textarea at bounding box center [295, 633] width 461 height 29
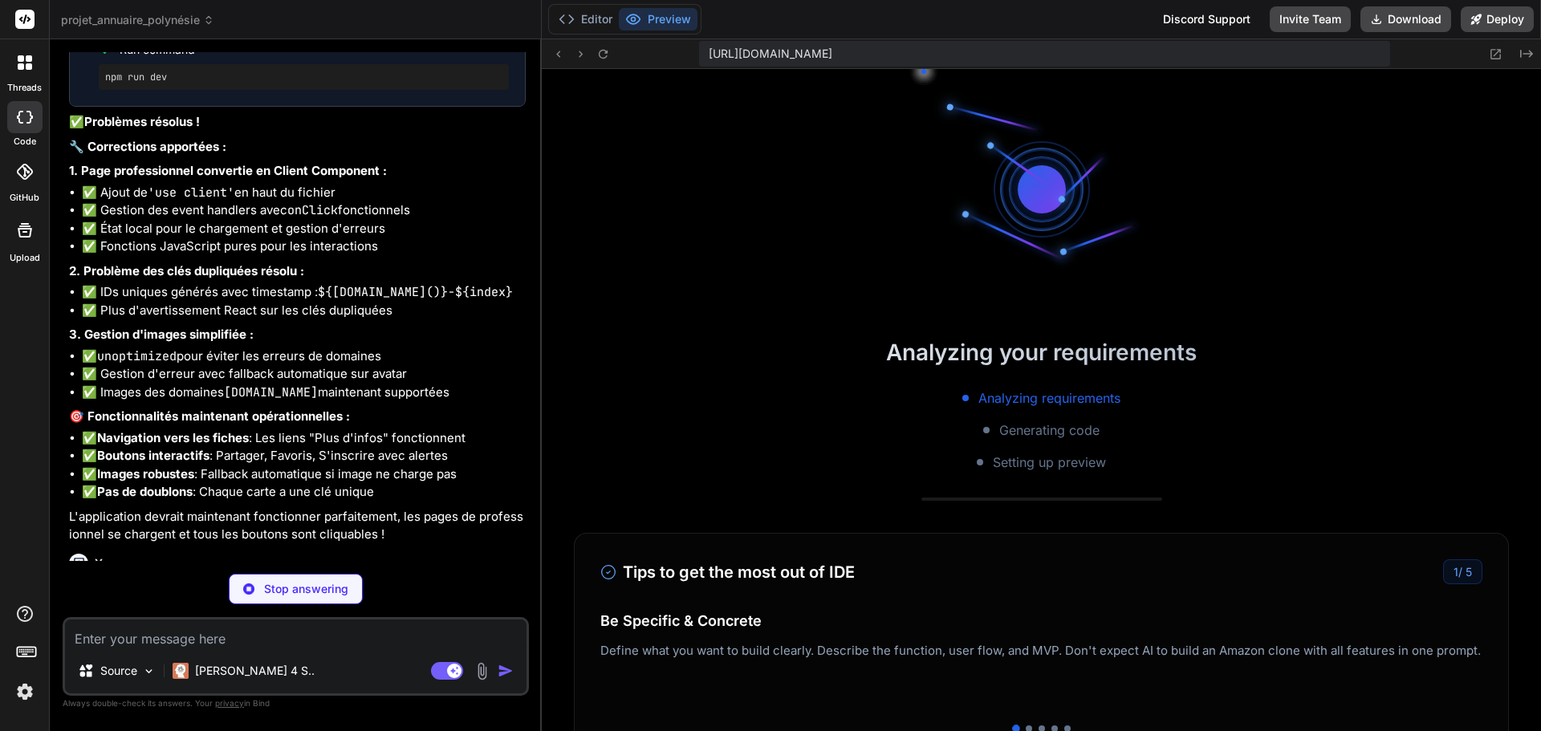
scroll to position [32464, 0]
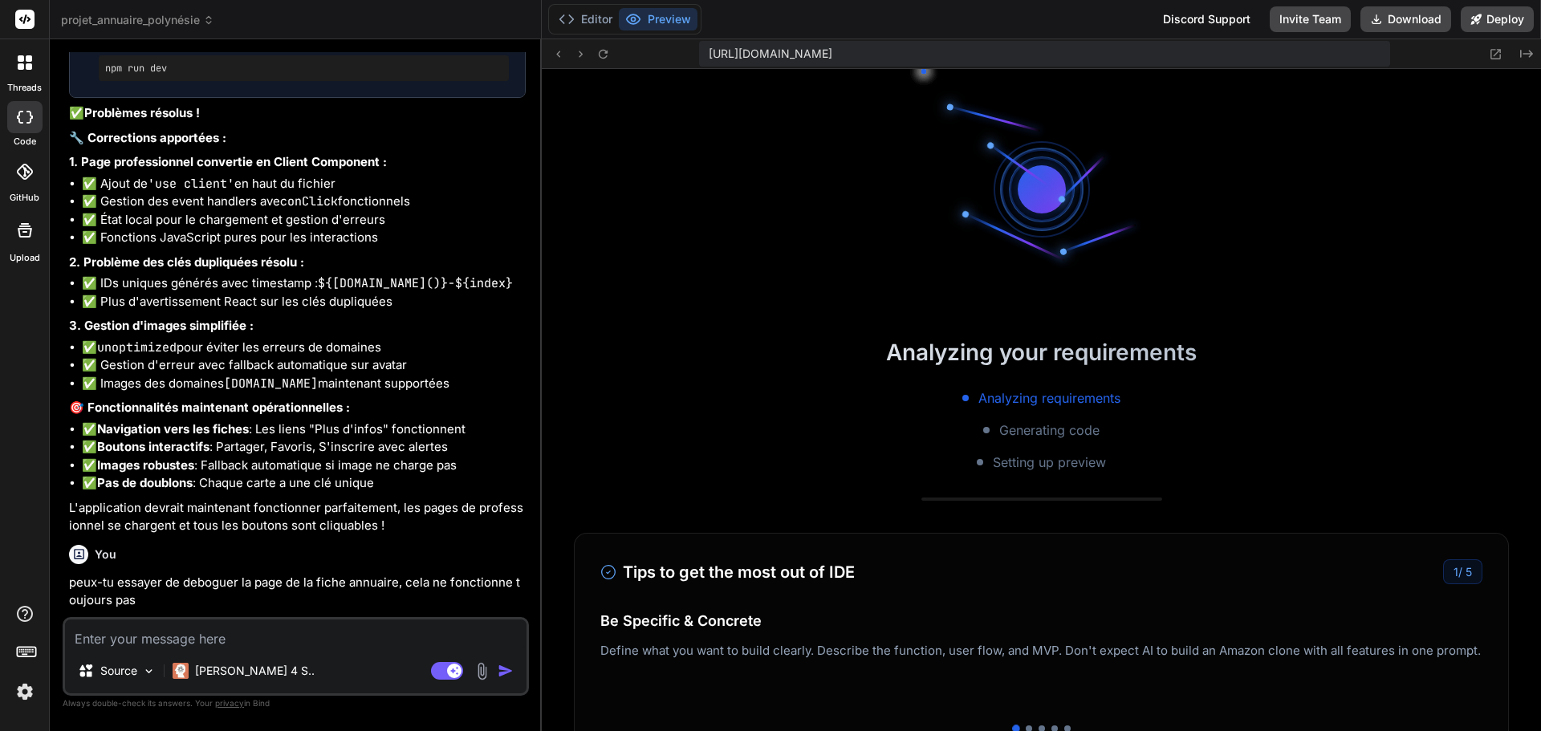
drag, startPoint x: 95, startPoint y: 253, endPoint x: 349, endPoint y: 274, distance: 255.2
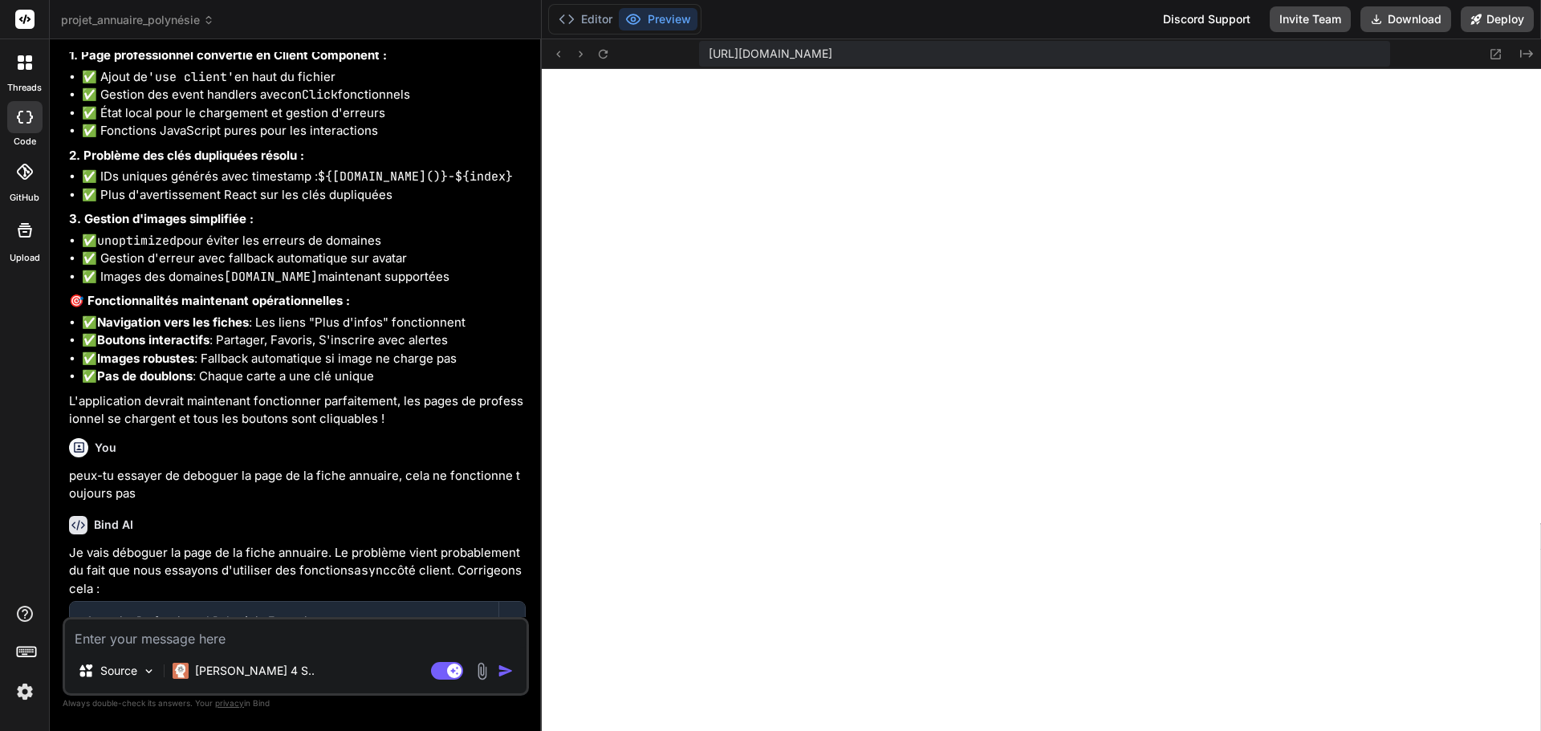
scroll to position [32572, 0]
click at [603, 54] on icon at bounding box center [603, 54] width 14 height 14
click at [1509, 22] on button "Deploy" at bounding box center [1496, 19] width 73 height 26
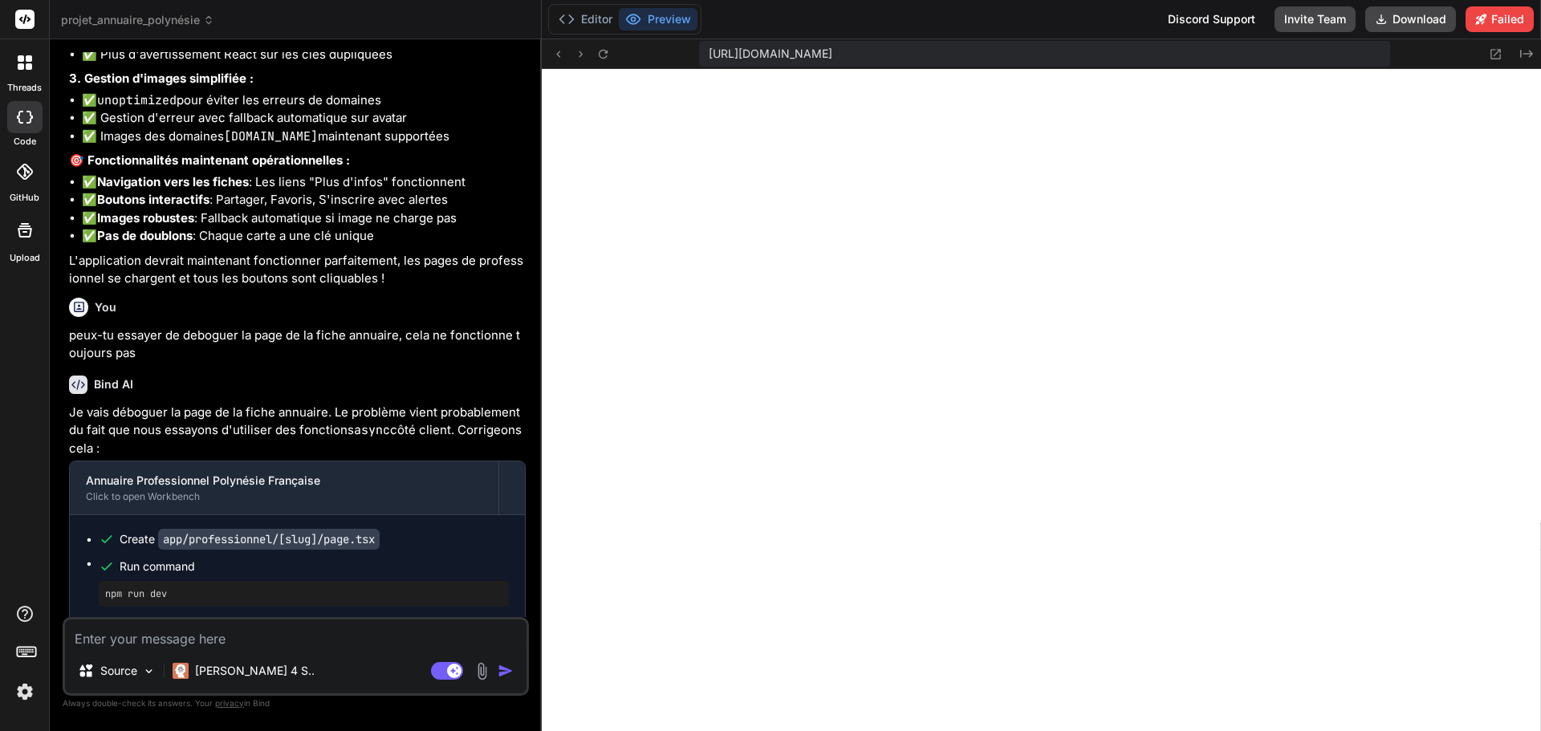
scroll to position [32756, 0]
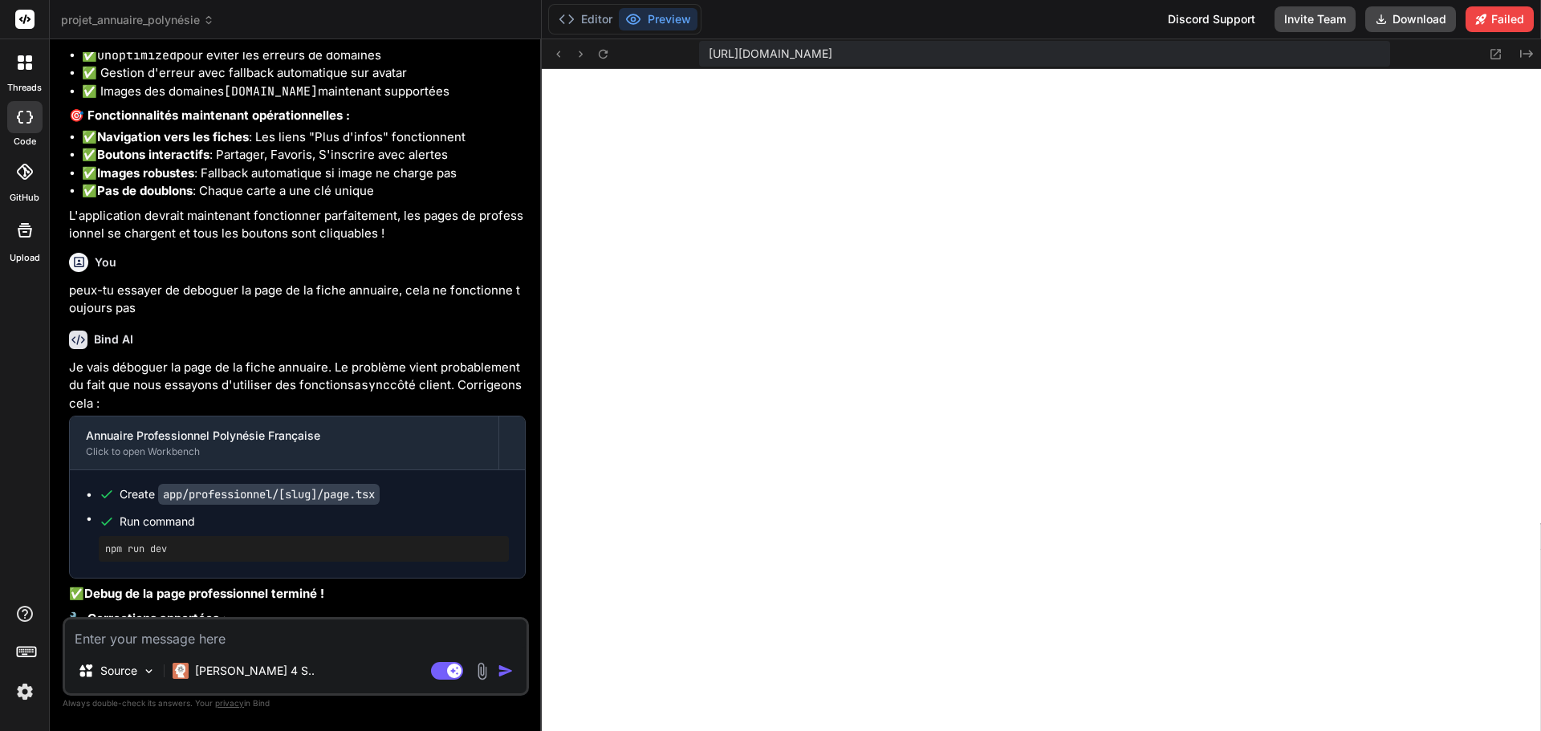
drag, startPoint x: 295, startPoint y: 563, endPoint x: 227, endPoint y: 560, distance: 67.5
click at [201, 644] on textarea at bounding box center [295, 633] width 461 height 29
click at [1494, 57] on icon at bounding box center [1496, 54] width 14 height 14
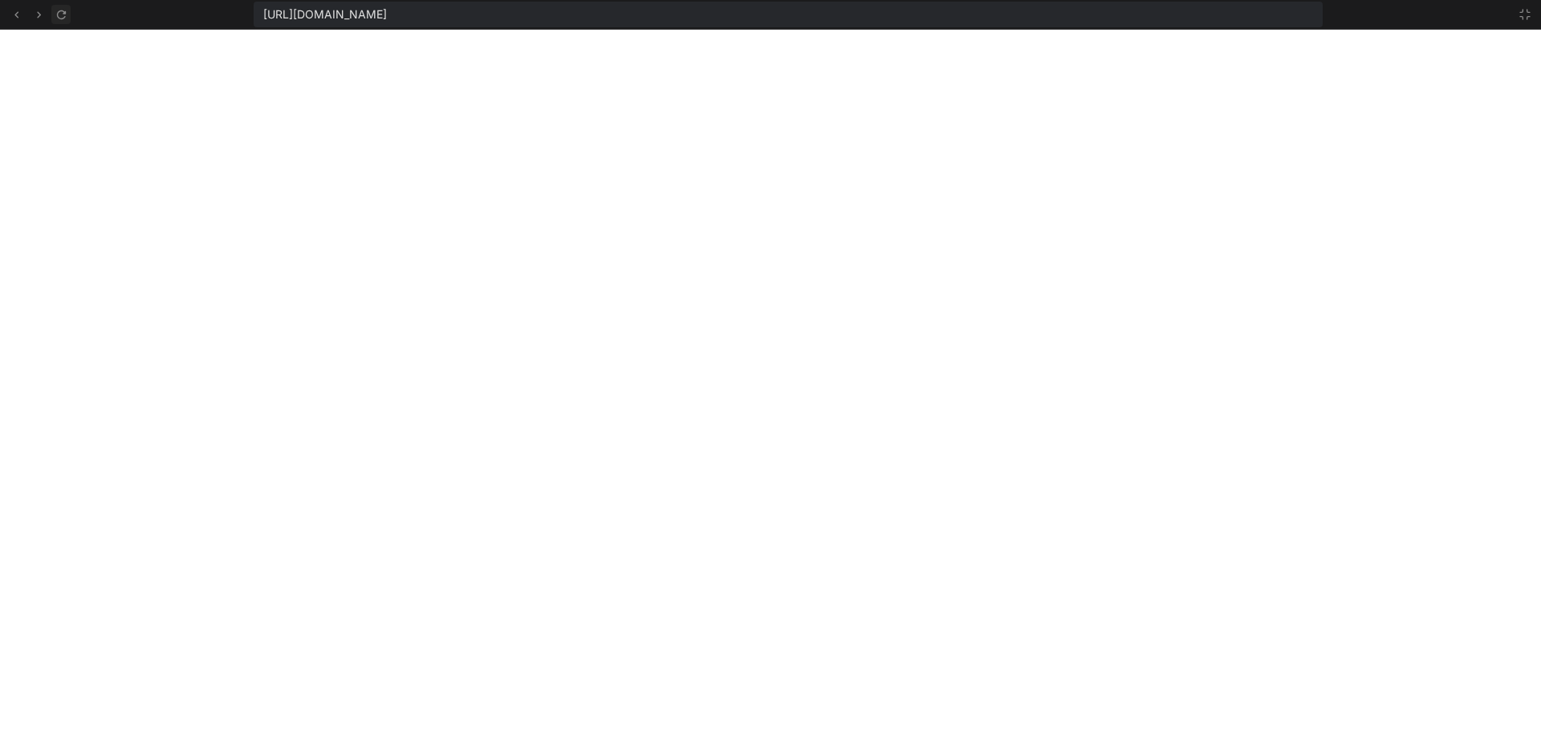
click at [62, 10] on icon at bounding box center [62, 15] width 14 height 14
drag, startPoint x: 1002, startPoint y: 12, endPoint x: 258, endPoint y: 19, distance: 743.9
click at [258, 19] on div "[URL][DOMAIN_NAME]" at bounding box center [789, 15] width 1070 height 26
copy span "[URL][DOMAIN_NAME]"
click at [65, 14] on icon at bounding box center [60, 14] width 9 height 9
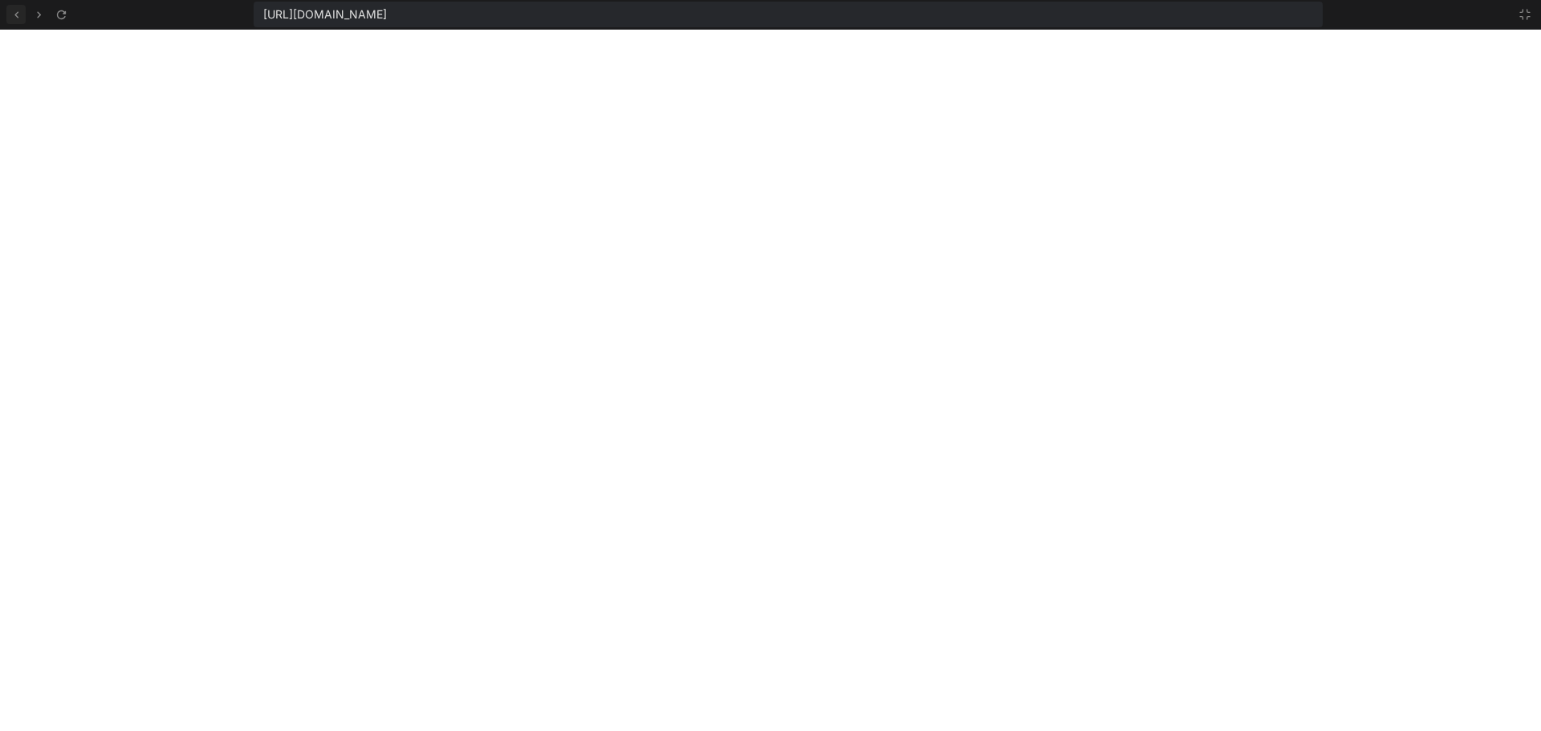
click at [14, 17] on icon at bounding box center [17, 15] width 14 height 14
click at [20, 13] on icon at bounding box center [17, 15] width 14 height 14
click at [1523, 15] on icon at bounding box center [1524, 14] width 13 height 13
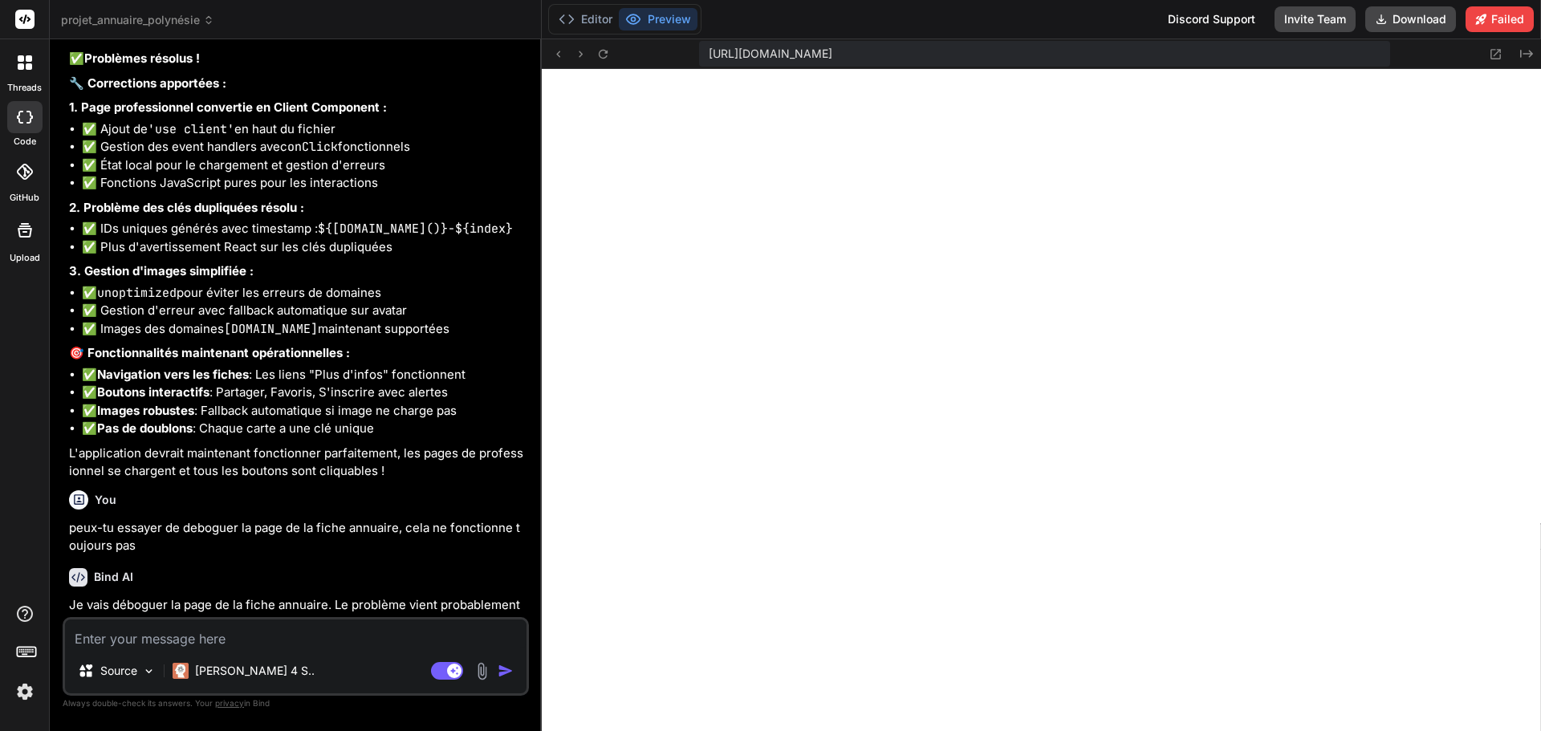
scroll to position [32516, 0]
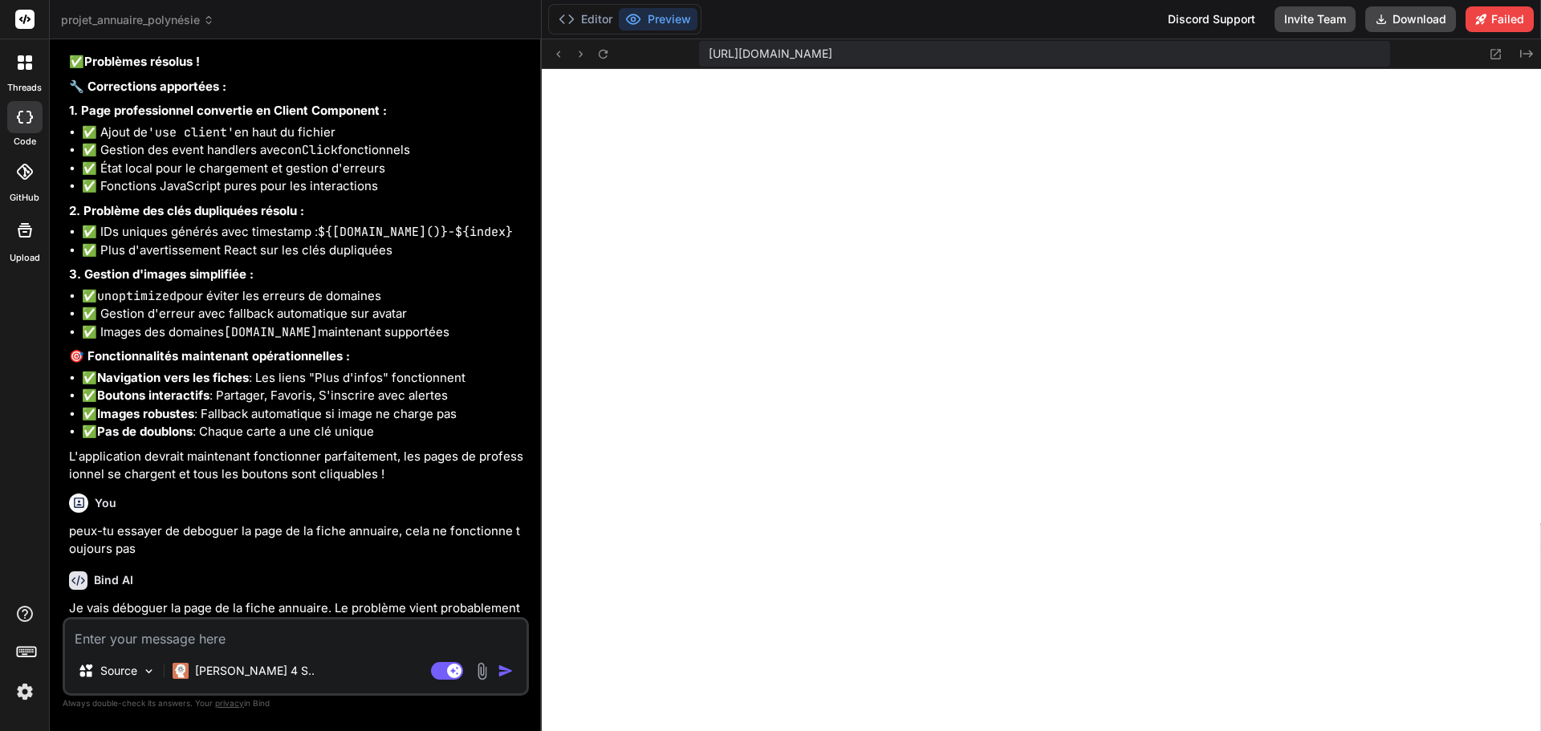
click at [152, 638] on textarea at bounding box center [295, 633] width 461 height 29
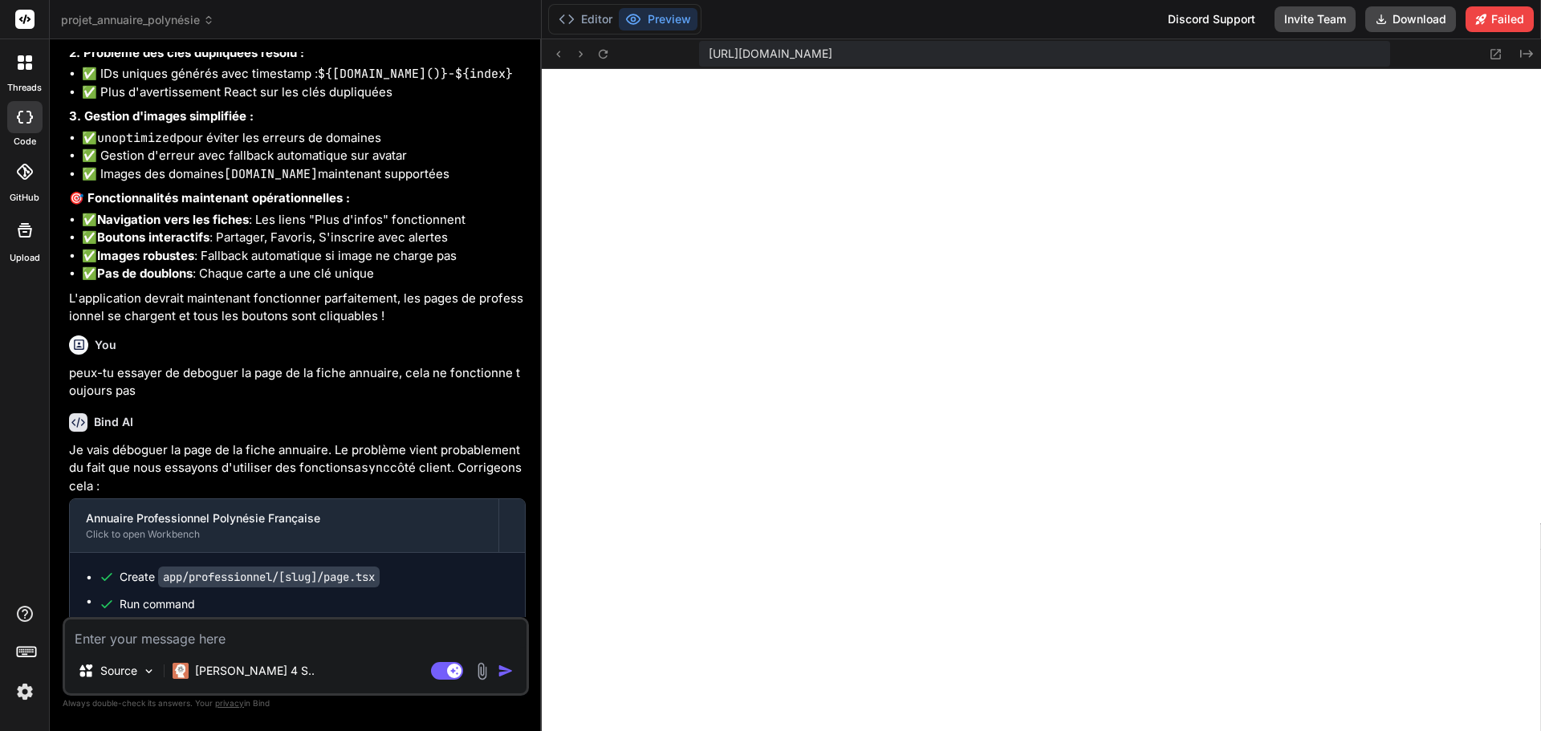
scroll to position [32676, 0]
drag, startPoint x: 164, startPoint y: 445, endPoint x: 416, endPoint y: 441, distance: 252.8
click at [602, 20] on button "Editor" at bounding box center [585, 19] width 67 height 22
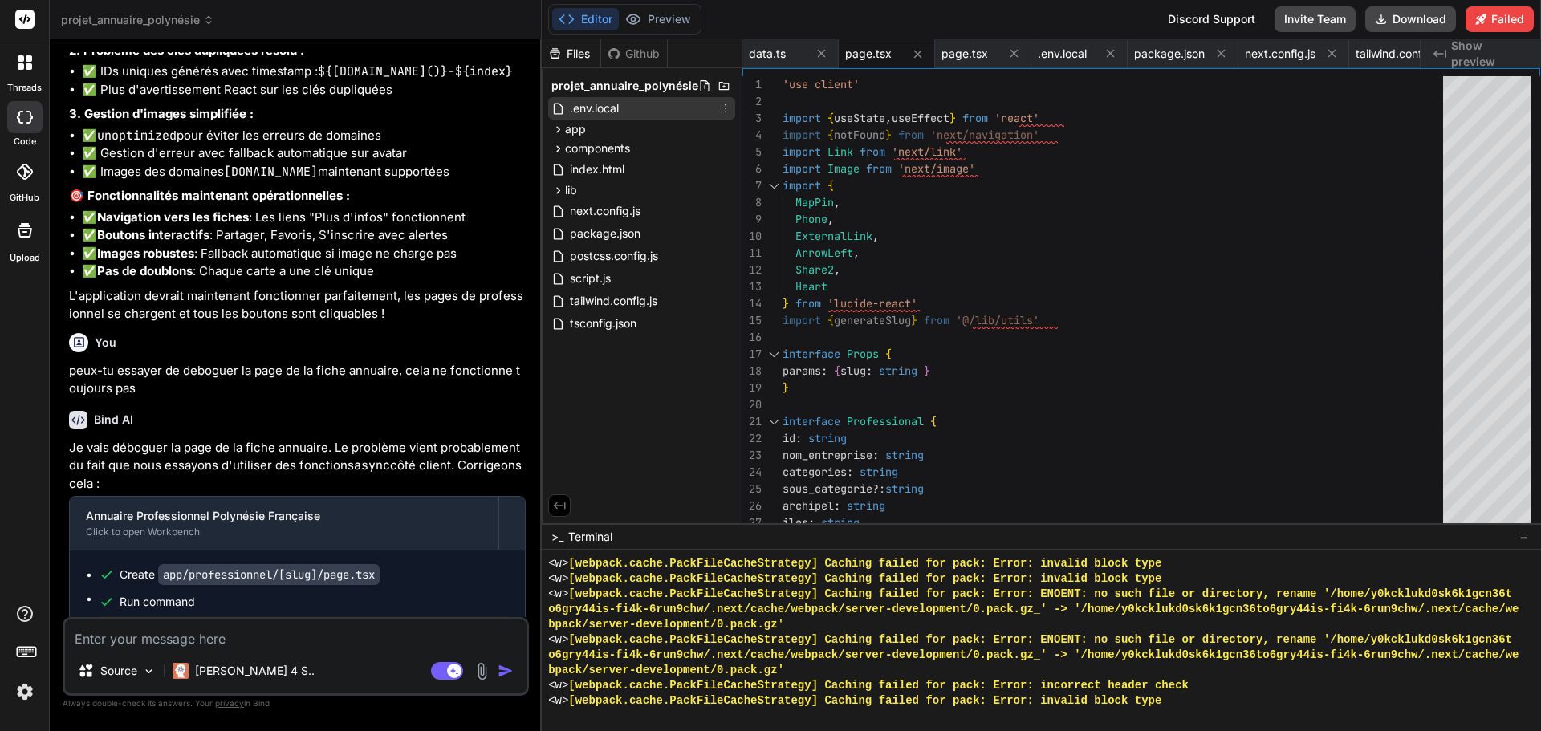
click at [591, 106] on span ".env.local" at bounding box center [594, 108] width 52 height 19
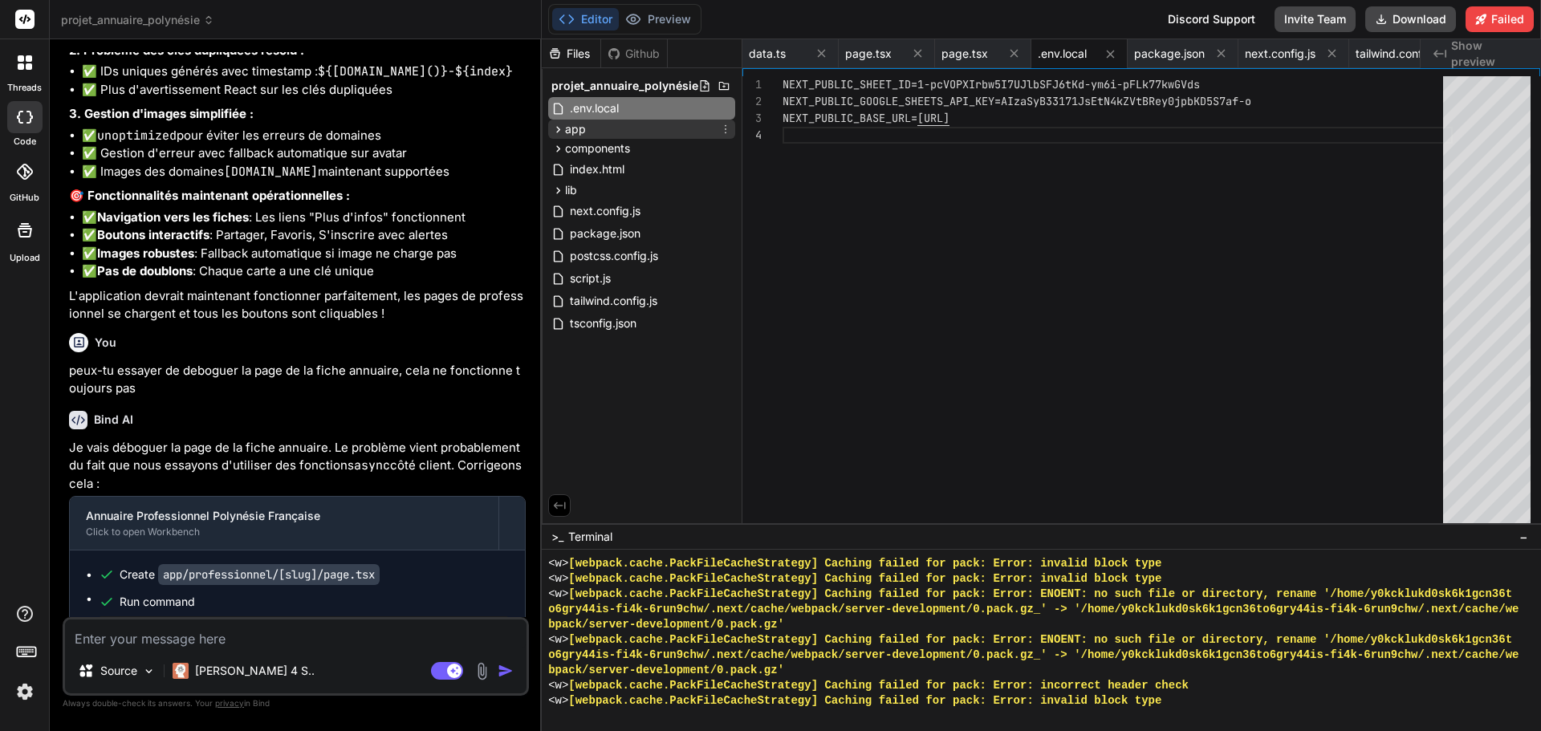
click at [575, 133] on span "app" at bounding box center [575, 129] width 21 height 16
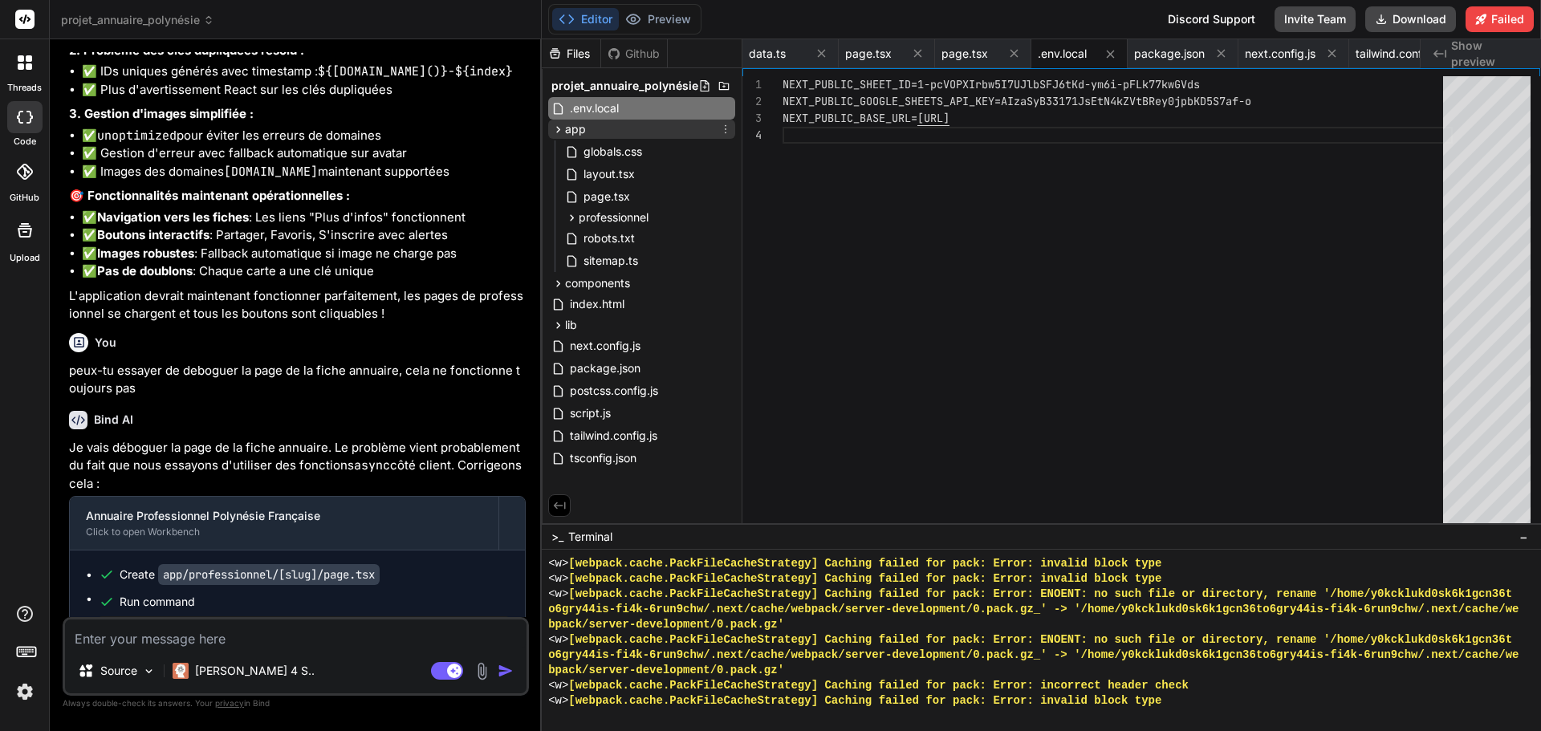
click at [583, 133] on span "app" at bounding box center [575, 129] width 21 height 16
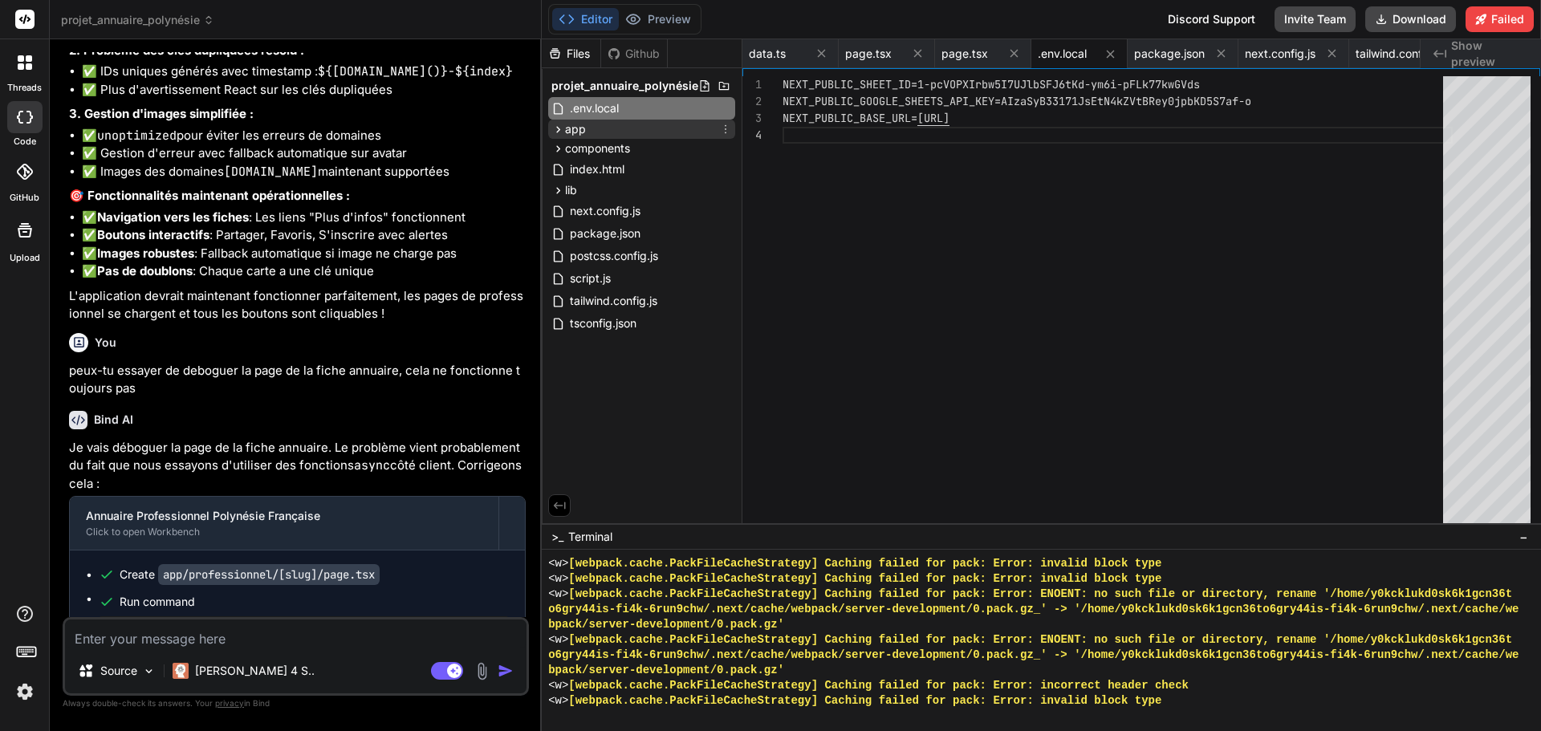
click at [588, 133] on div "app" at bounding box center [641, 129] width 187 height 19
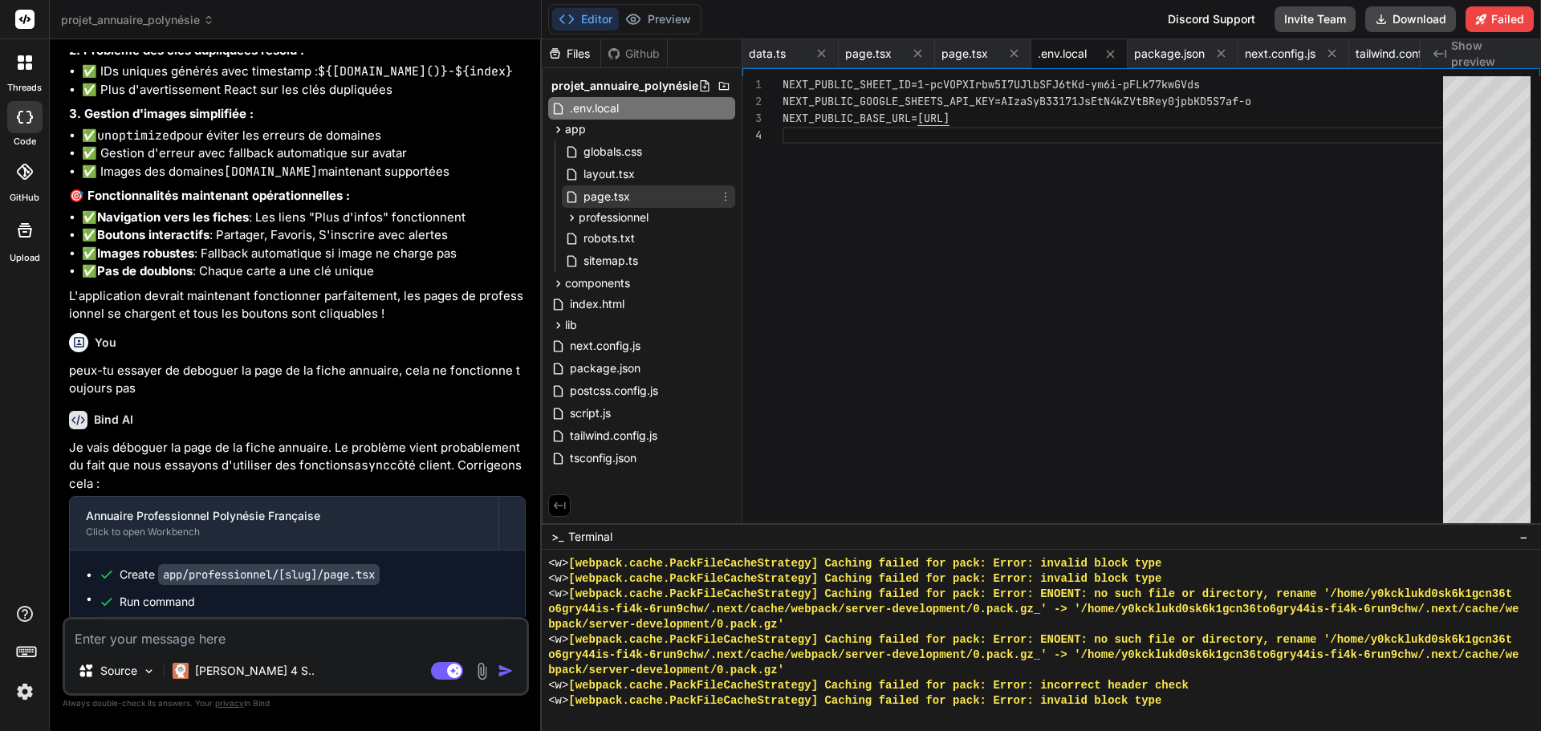
click at [615, 197] on span "page.tsx" at bounding box center [607, 196] width 50 height 19
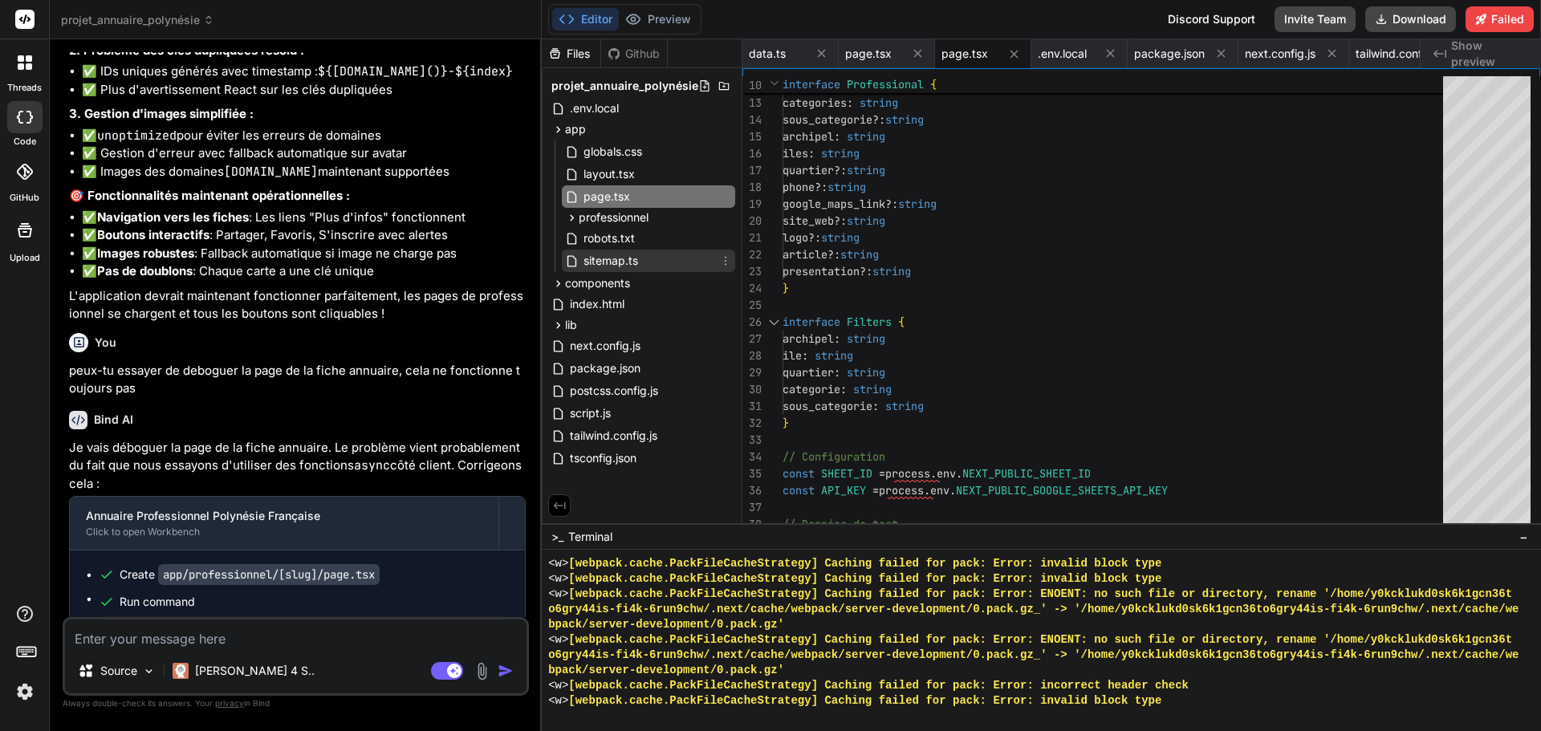
click at [615, 260] on span "sitemap.ts" at bounding box center [611, 260] width 58 height 19
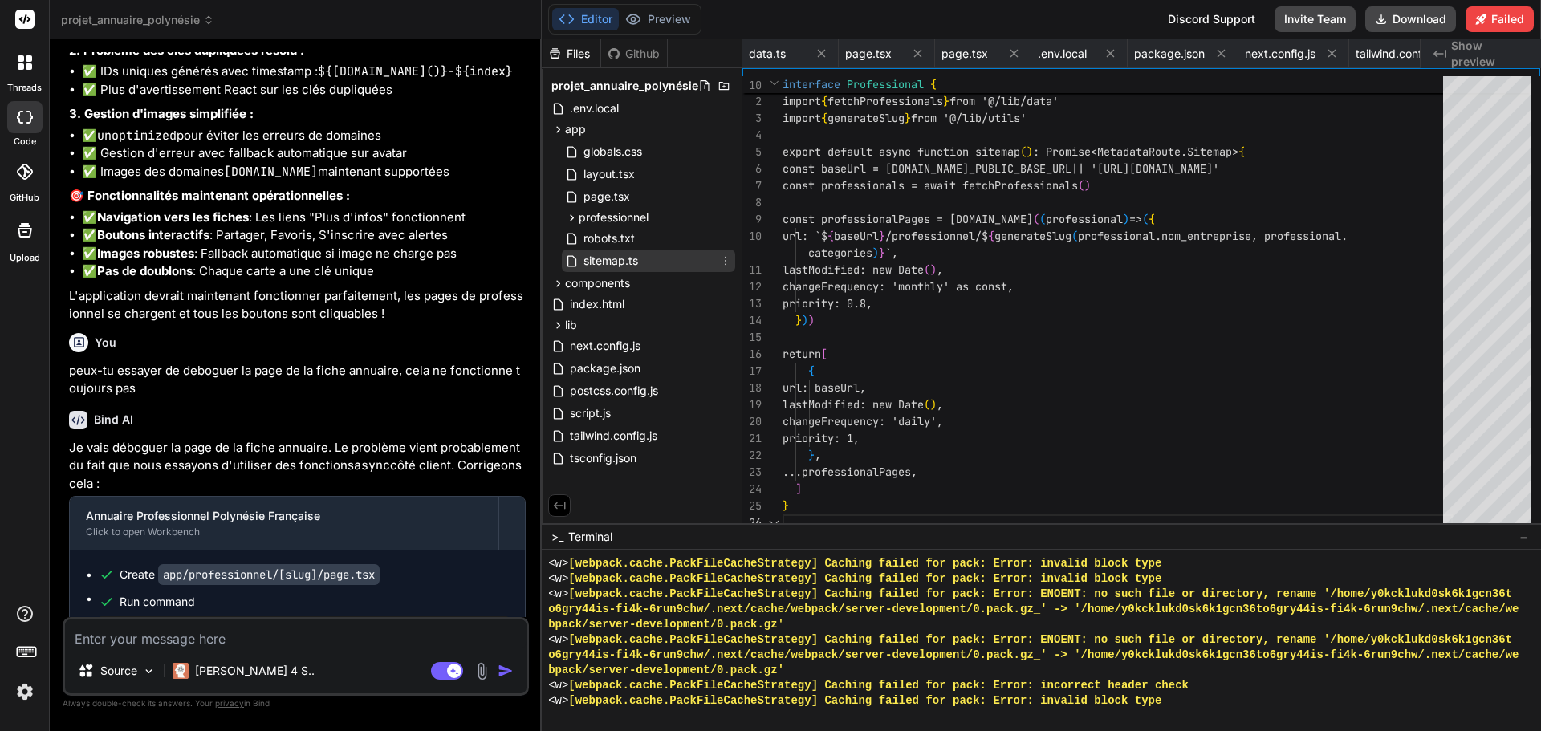
scroll to position [0, 1050]
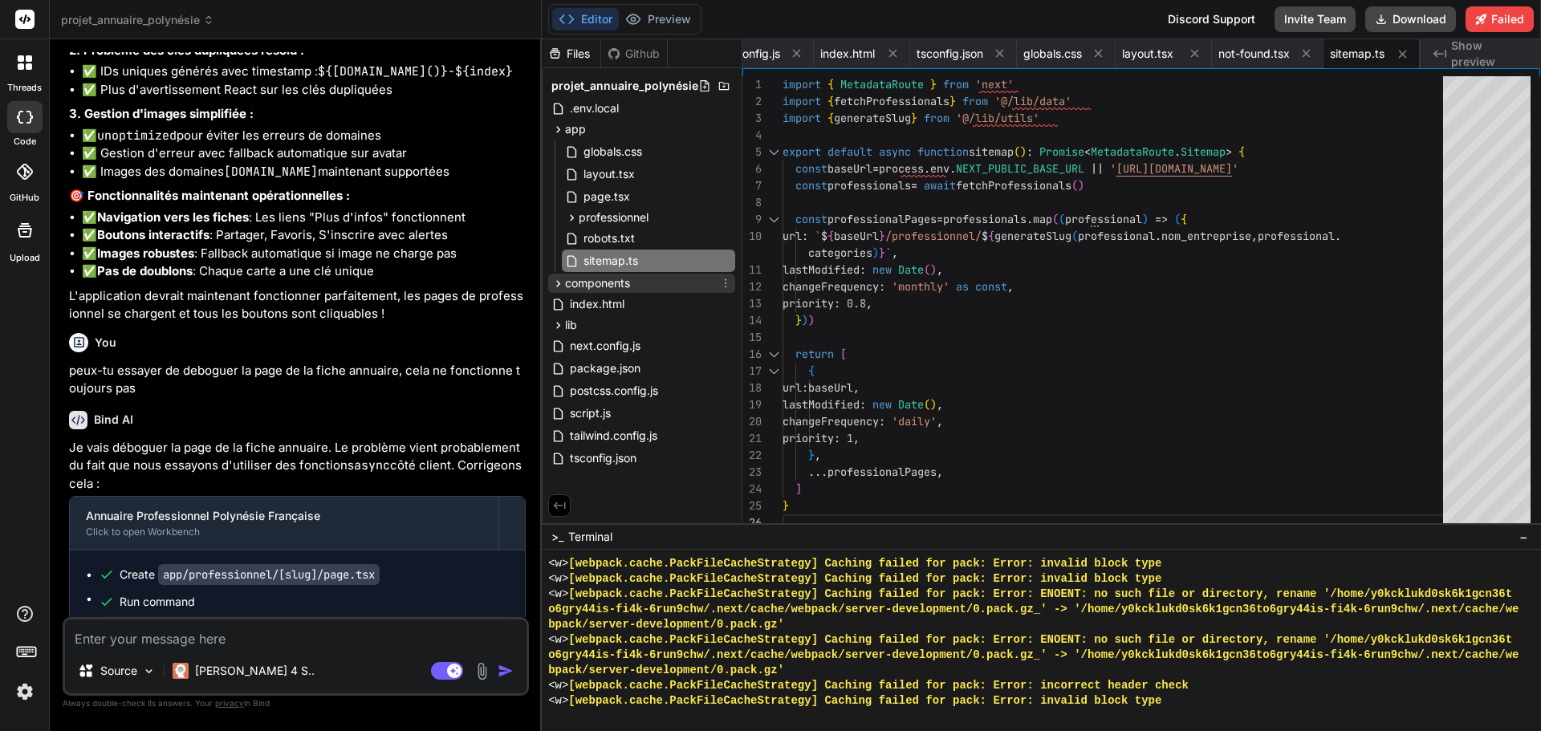
click at [603, 279] on span "components" at bounding box center [597, 283] width 65 height 16
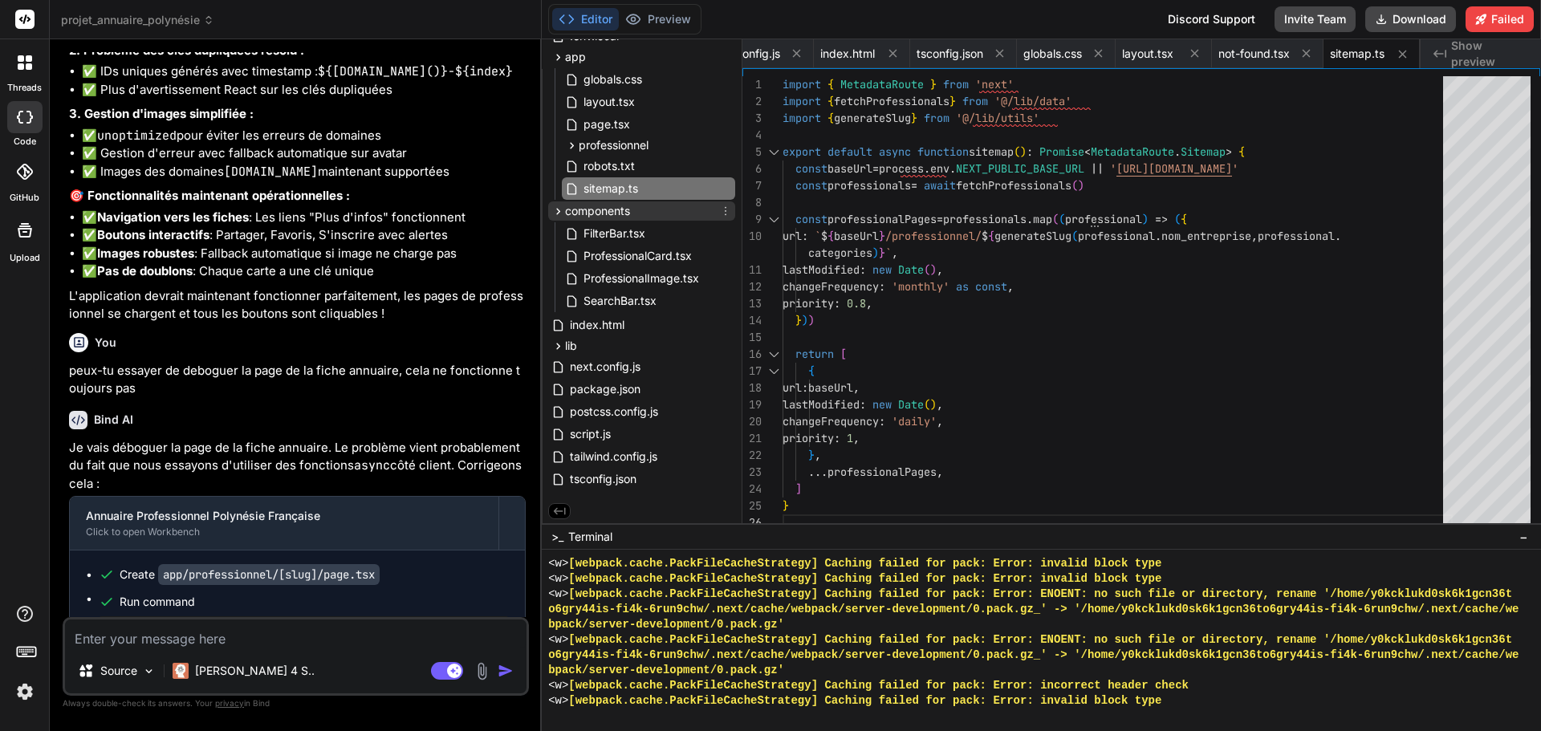
scroll to position [78, 0]
click at [189, 643] on textarea at bounding box center [295, 633] width 461 height 29
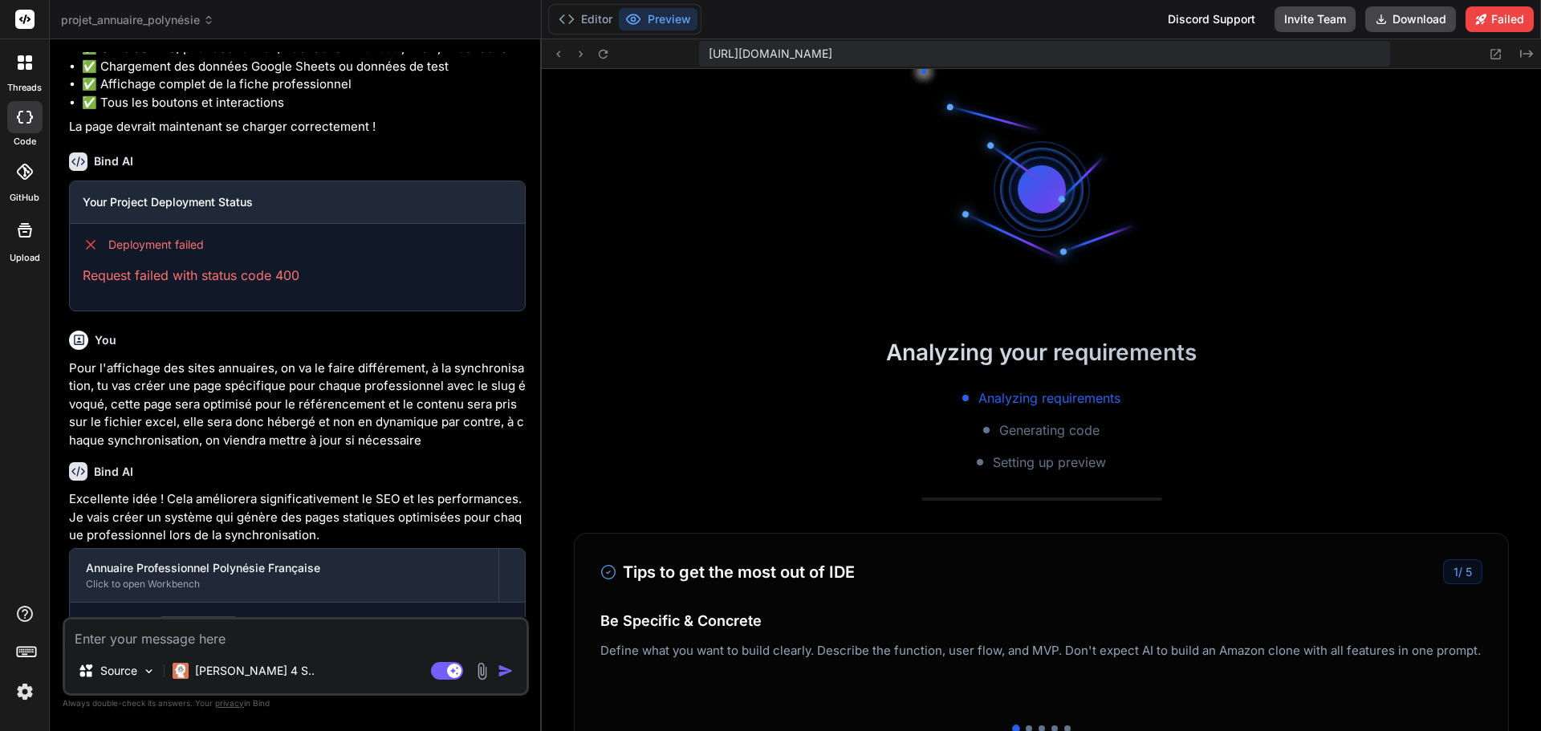
scroll to position [33798, 0]
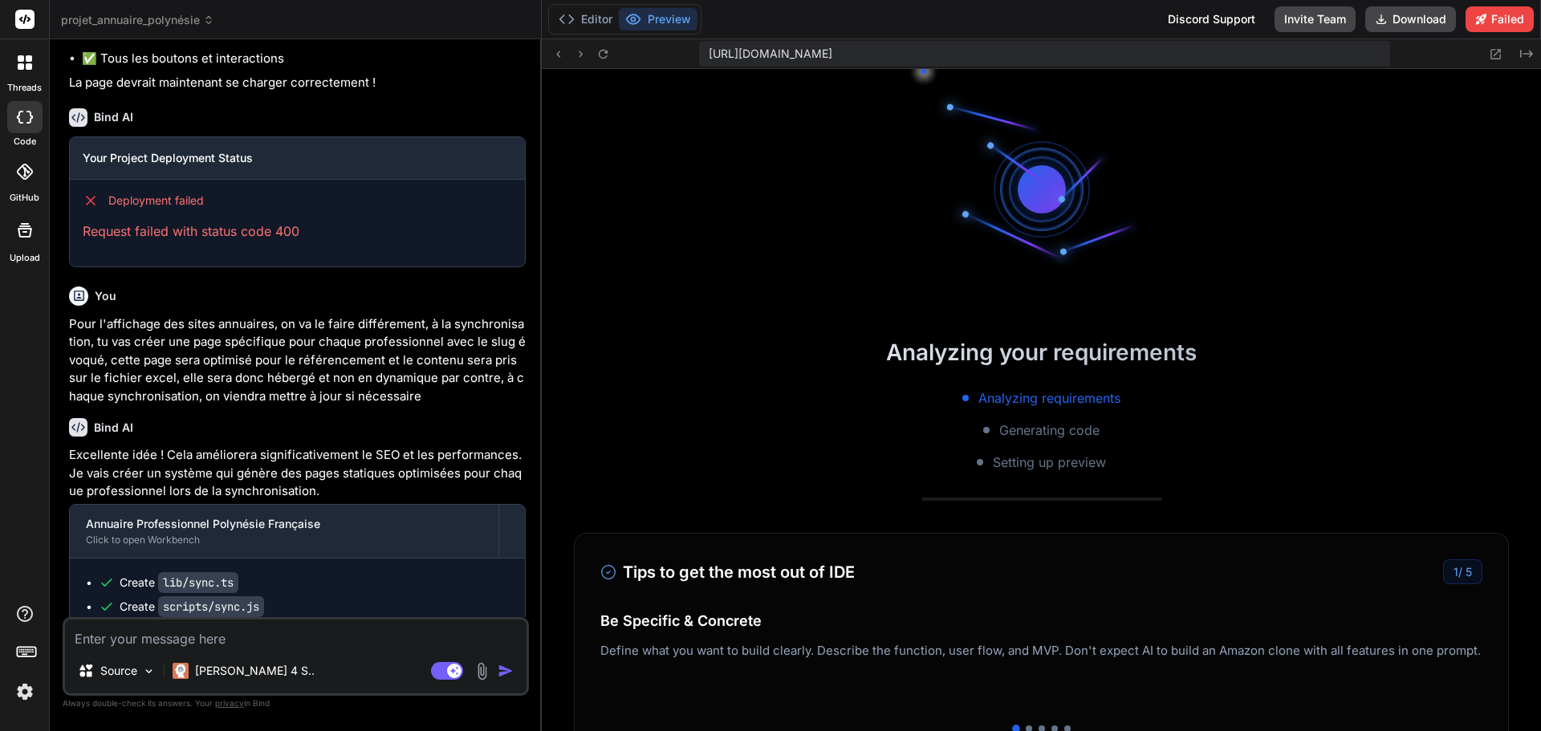
drag, startPoint x: 76, startPoint y: 397, endPoint x: 331, endPoint y: 415, distance: 255.0
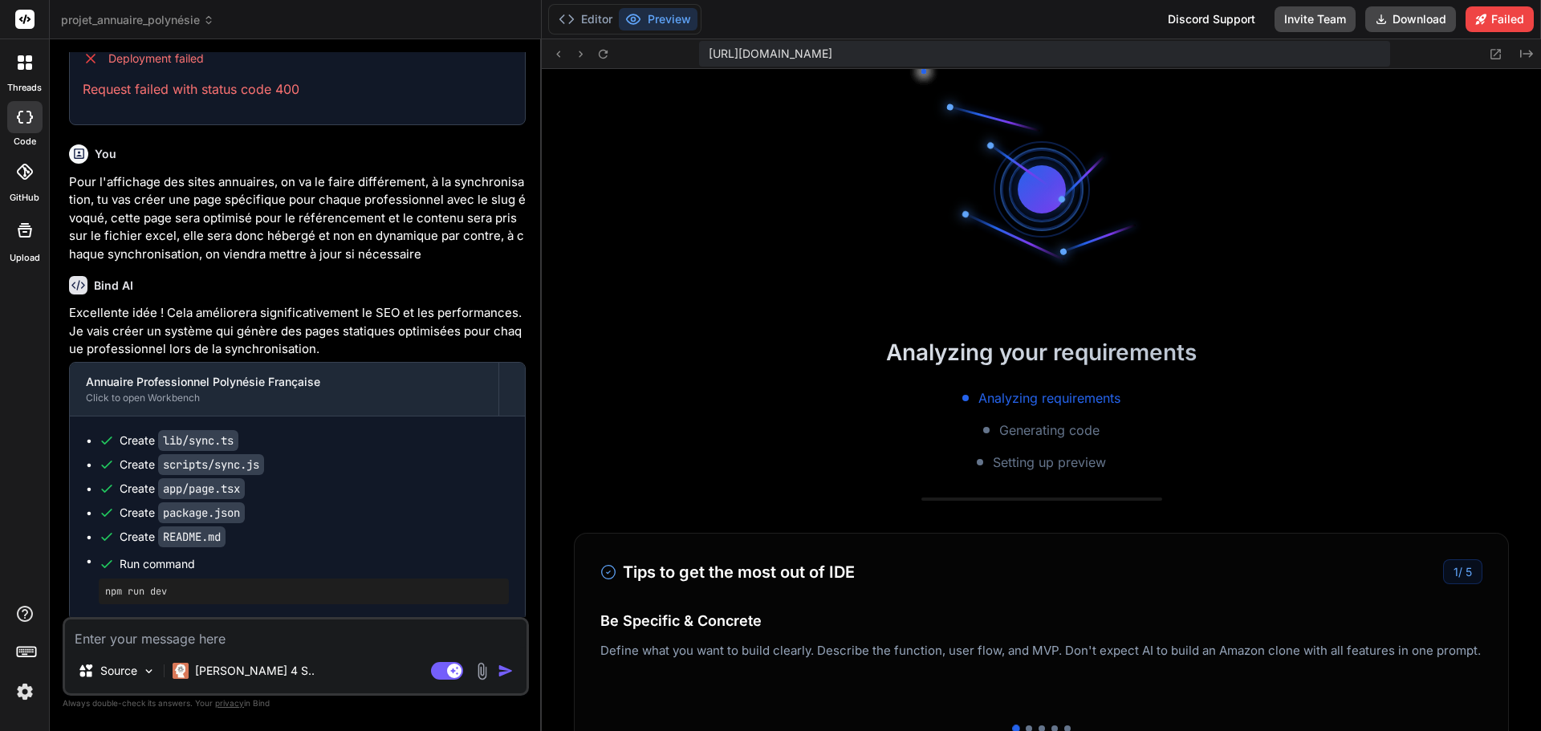
scroll to position [33942, 0]
drag, startPoint x: 113, startPoint y: 339, endPoint x: 339, endPoint y: 347, distance: 225.6
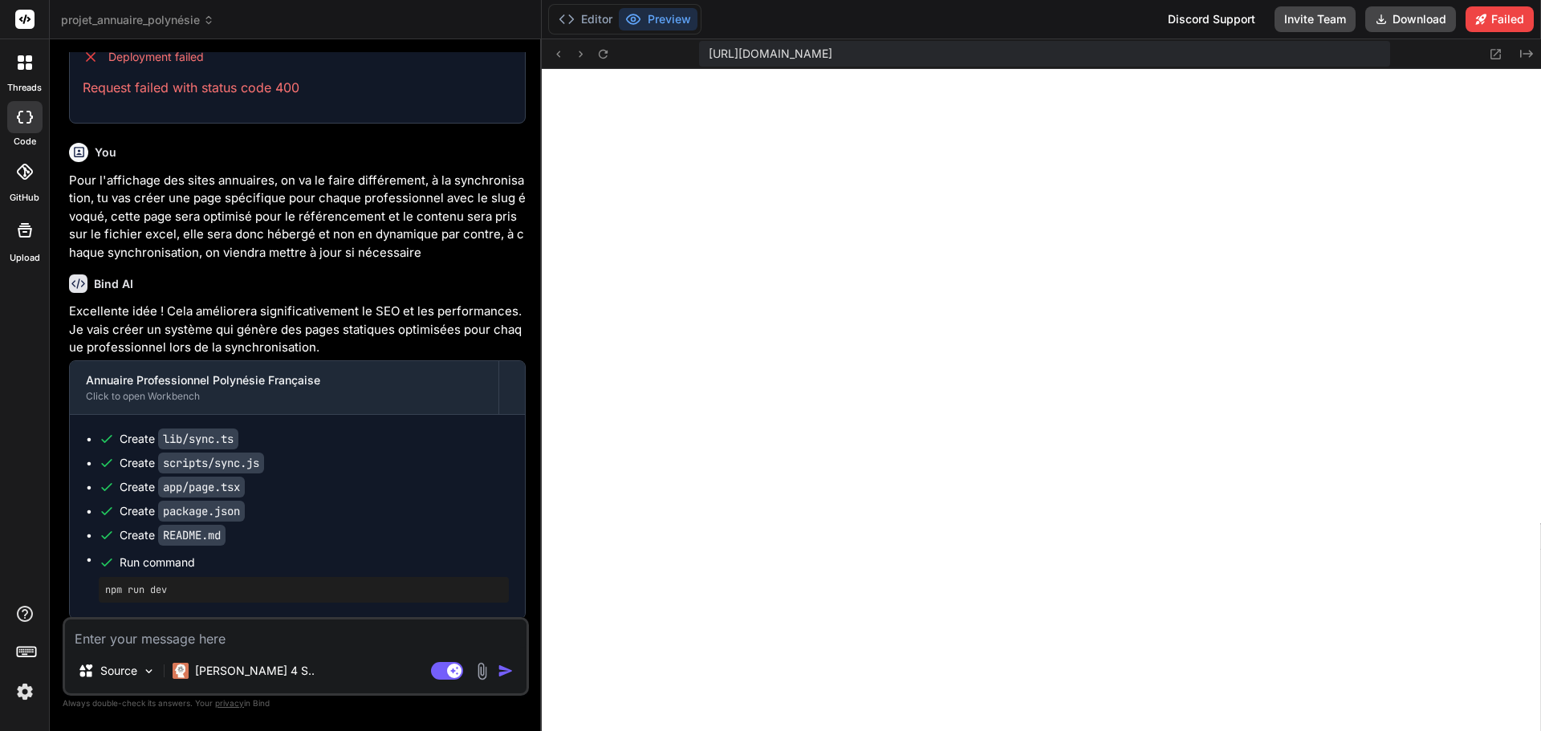
click at [144, 639] on textarea at bounding box center [295, 633] width 461 height 29
paste textarea "./lib/sync.ts:1:0 Module not found: Can't resolve 'fs/promises' > 1 | import { …"
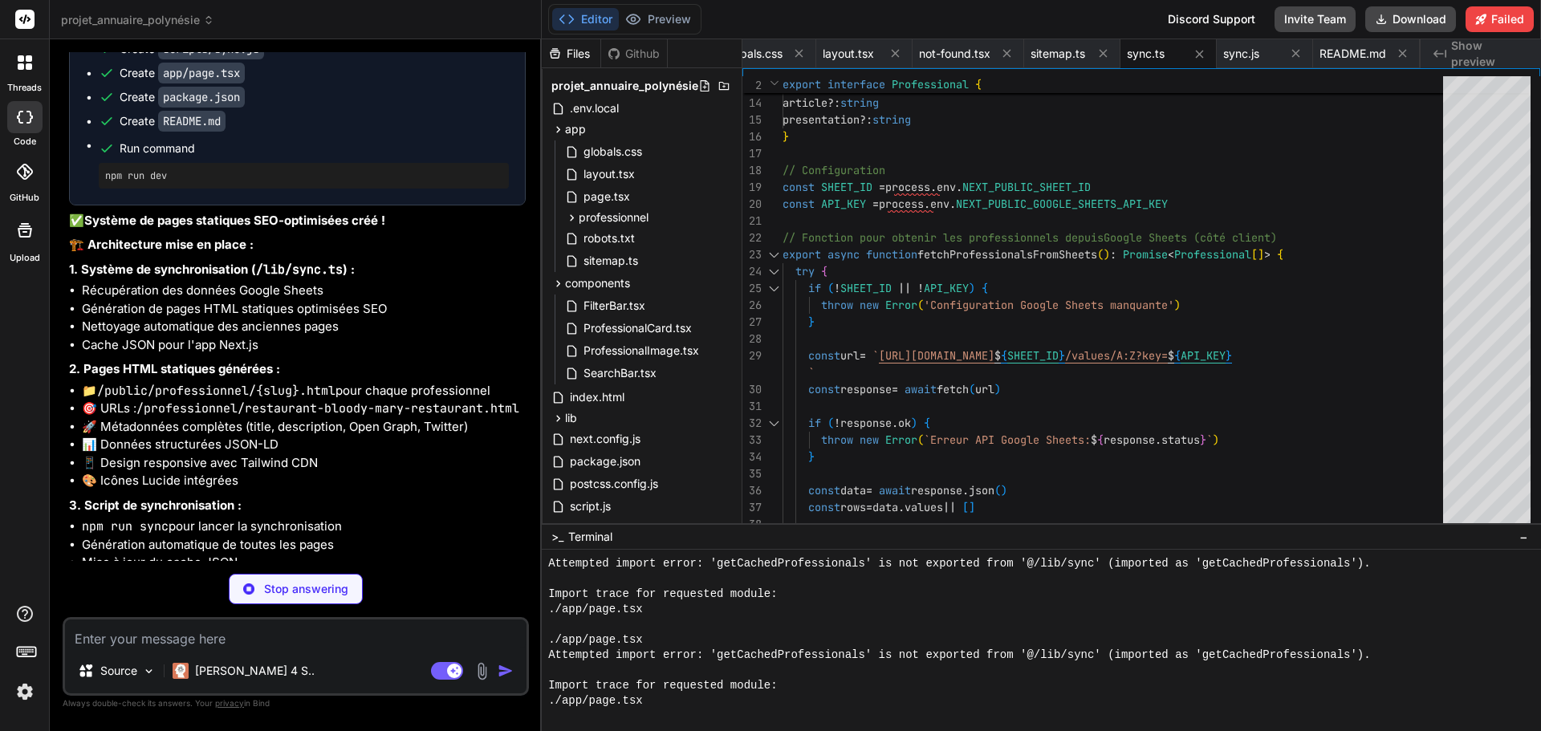
scroll to position [34368, 0]
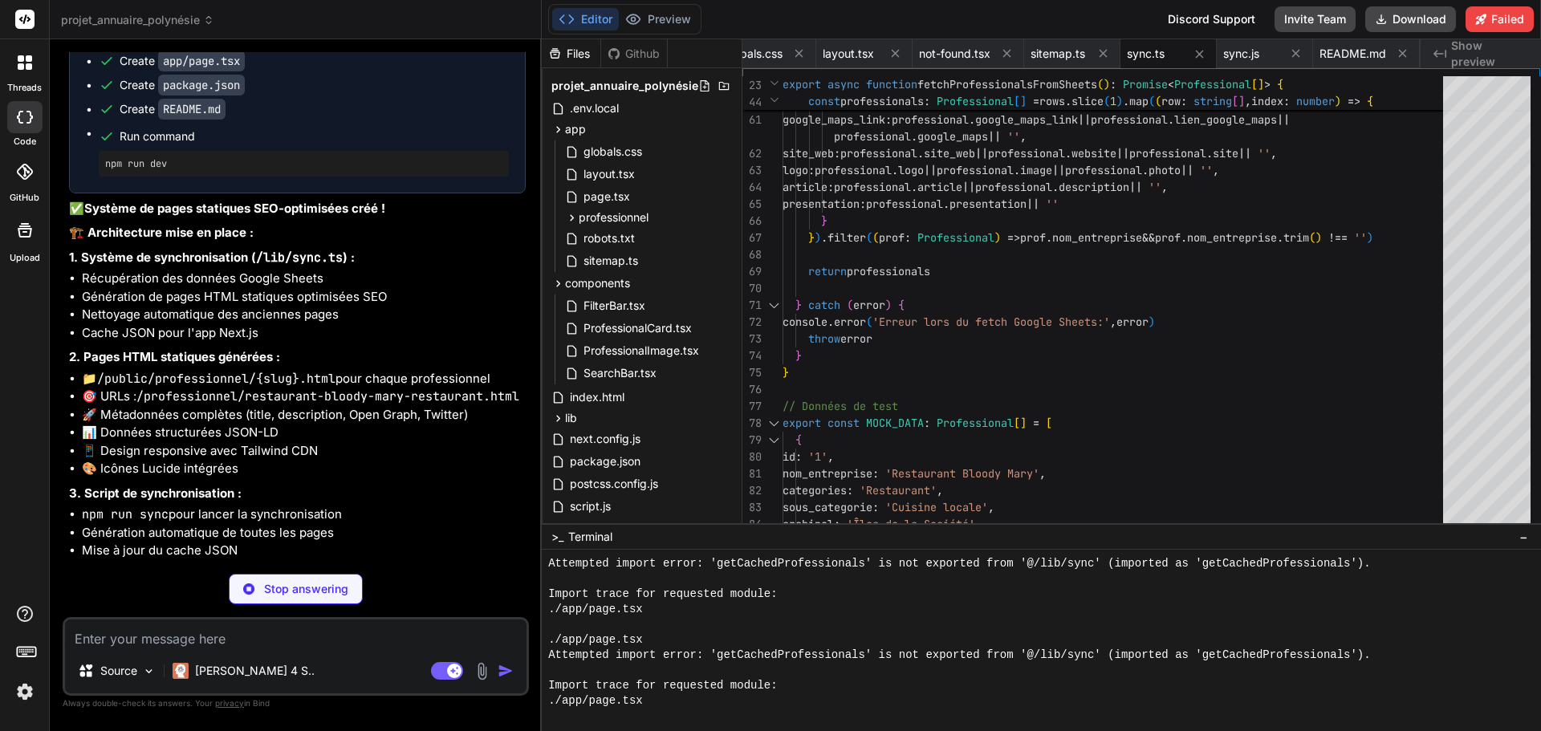
drag, startPoint x: 296, startPoint y: 427, endPoint x: 305, endPoint y: 414, distance: 15.6
drag, startPoint x: 230, startPoint y: 420, endPoint x: 71, endPoint y: 381, distance: 164.5
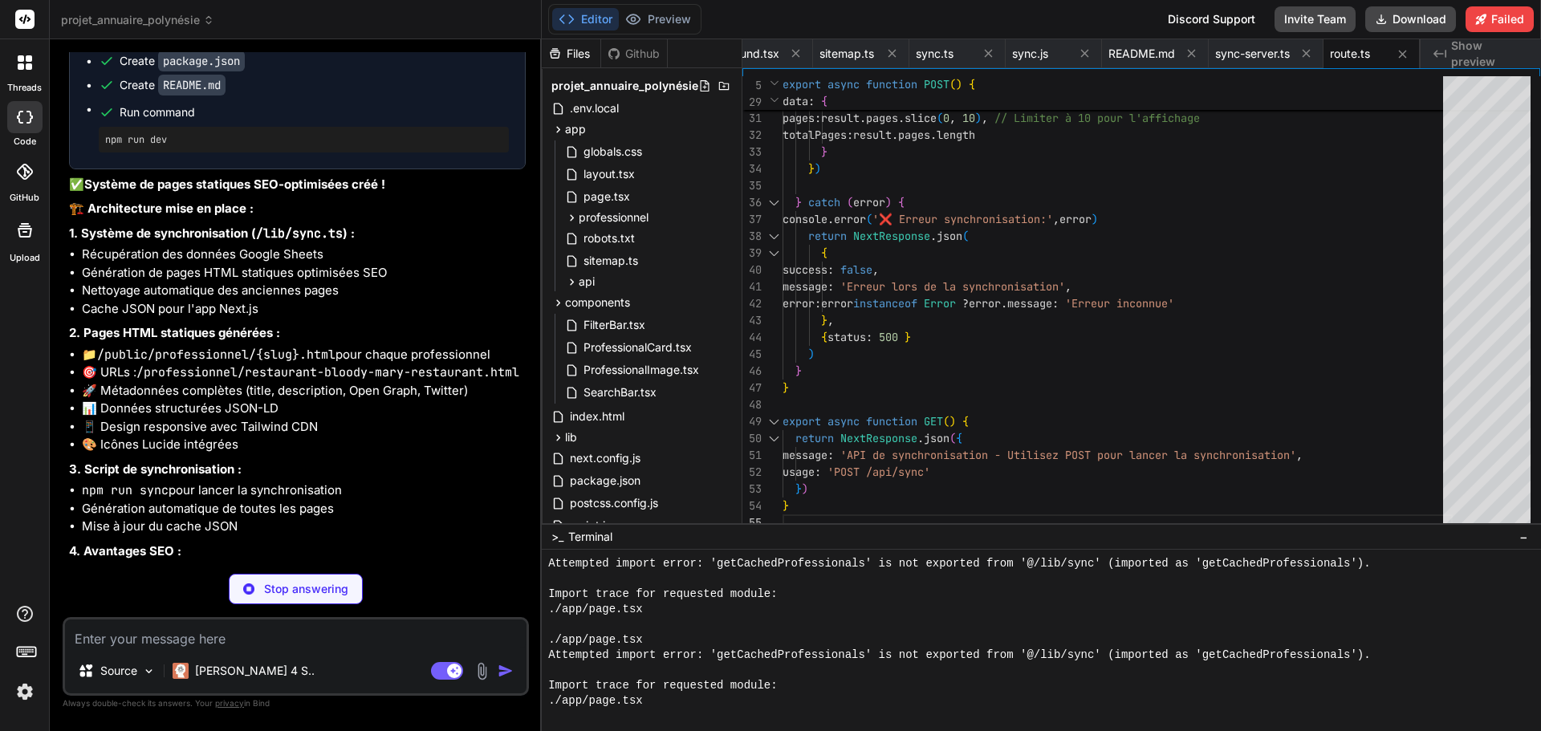
scroll to position [34416, 0]
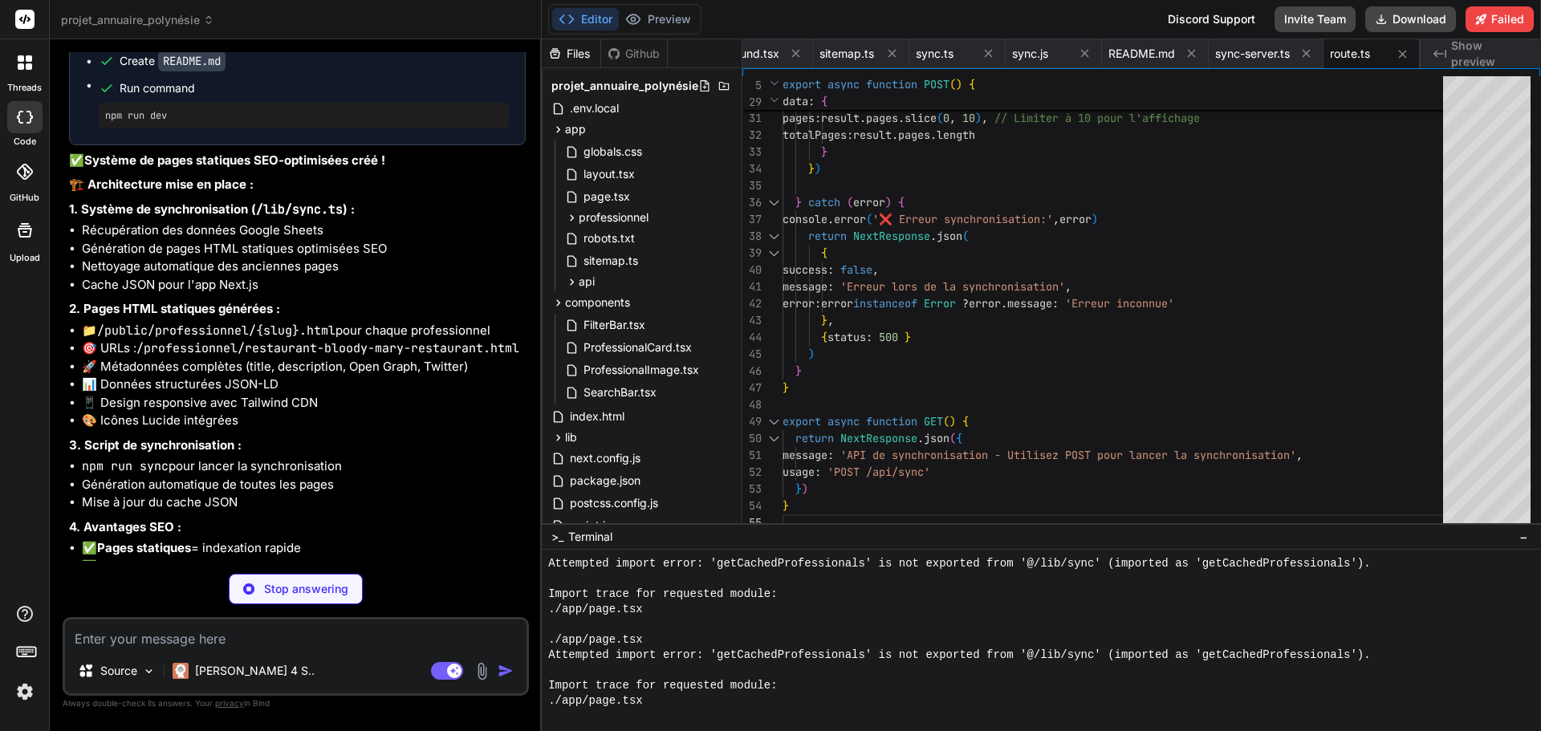
drag, startPoint x: 248, startPoint y: 278, endPoint x: 230, endPoint y: 282, distance: 18.9
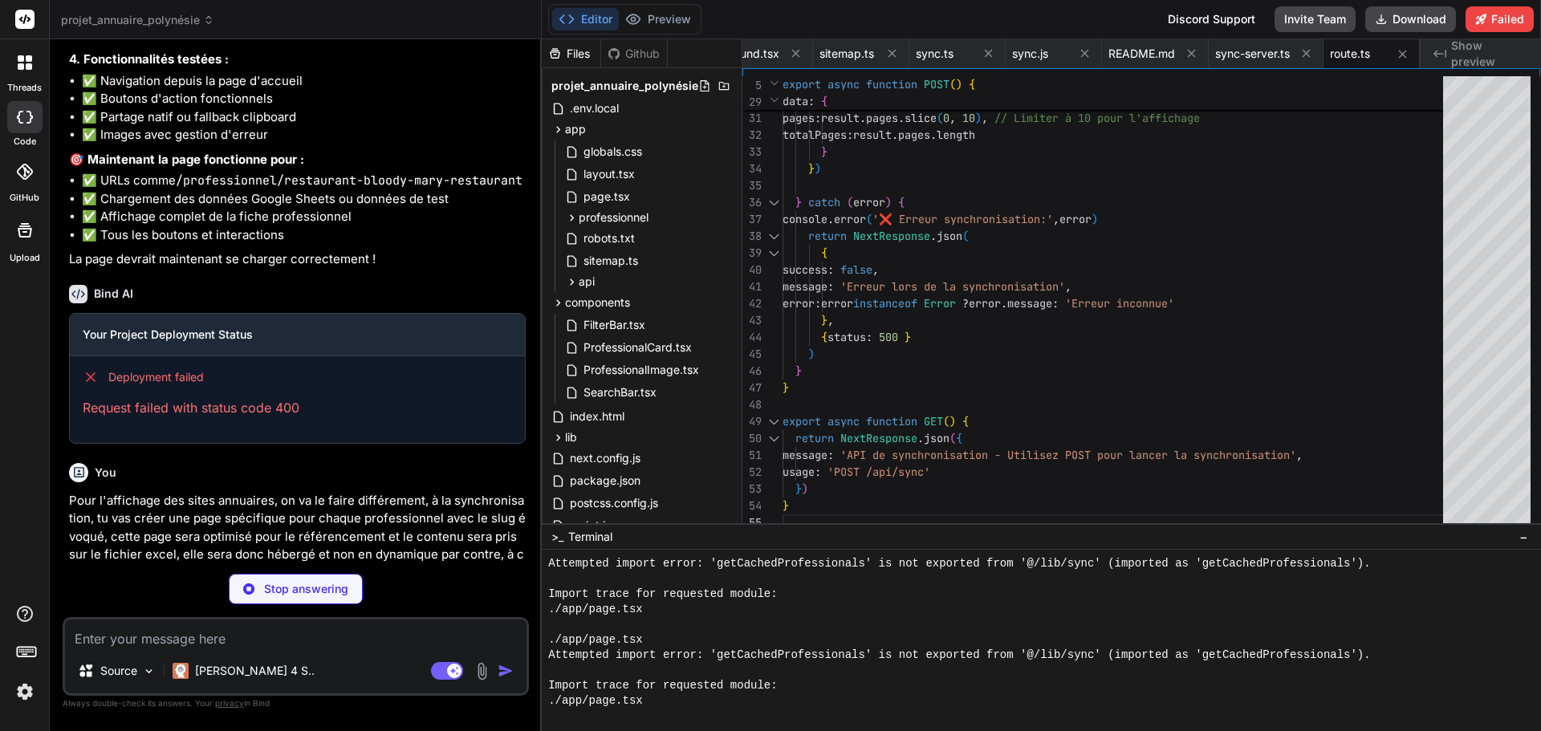
scroll to position [33711, 0]
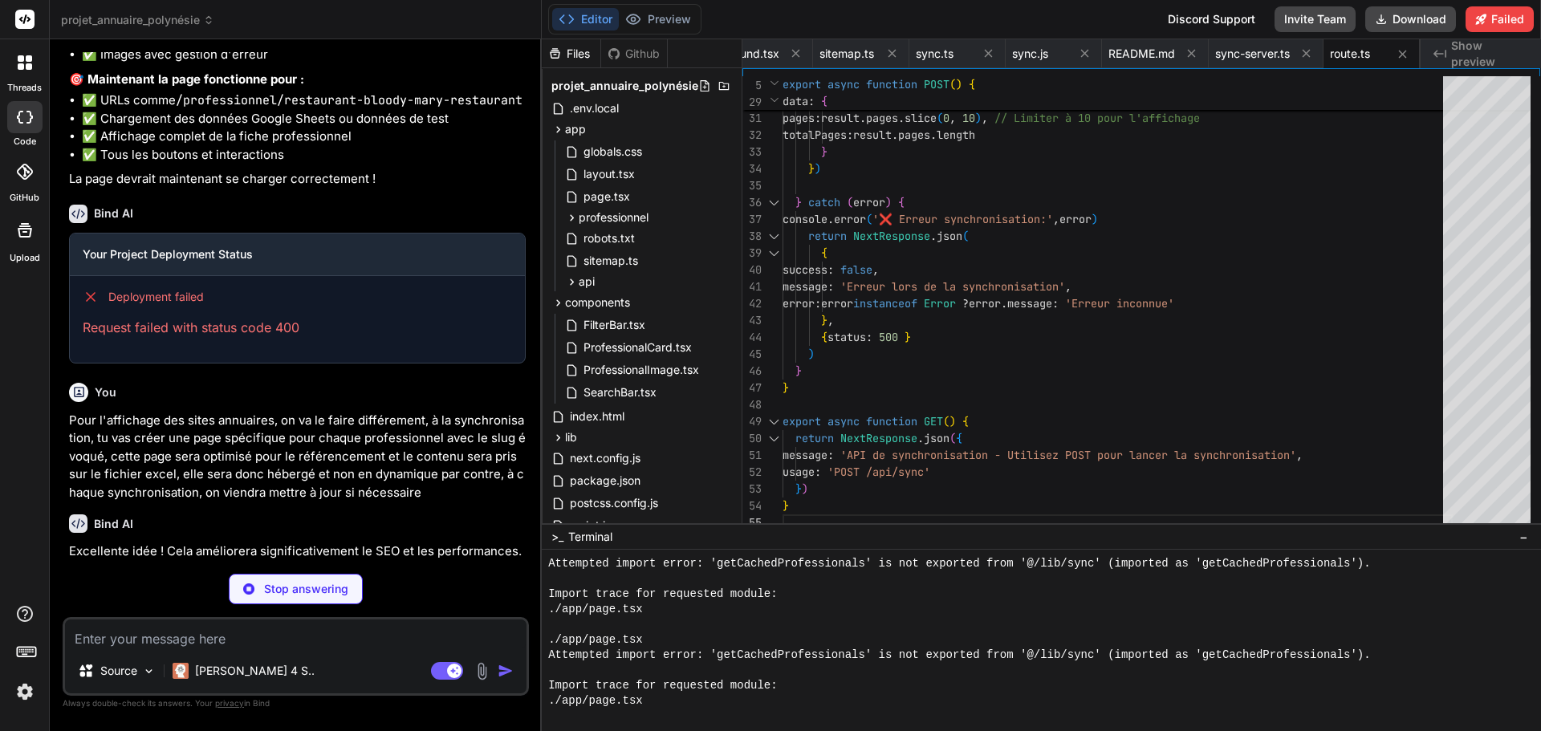
drag, startPoint x: 228, startPoint y: 369, endPoint x: 67, endPoint y: 533, distance: 229.8
click at [64, 537] on div "You Si jamais il n'y a pas de description, n'affiche rien ; également sur la vi…" at bounding box center [296, 391] width 466 height 678
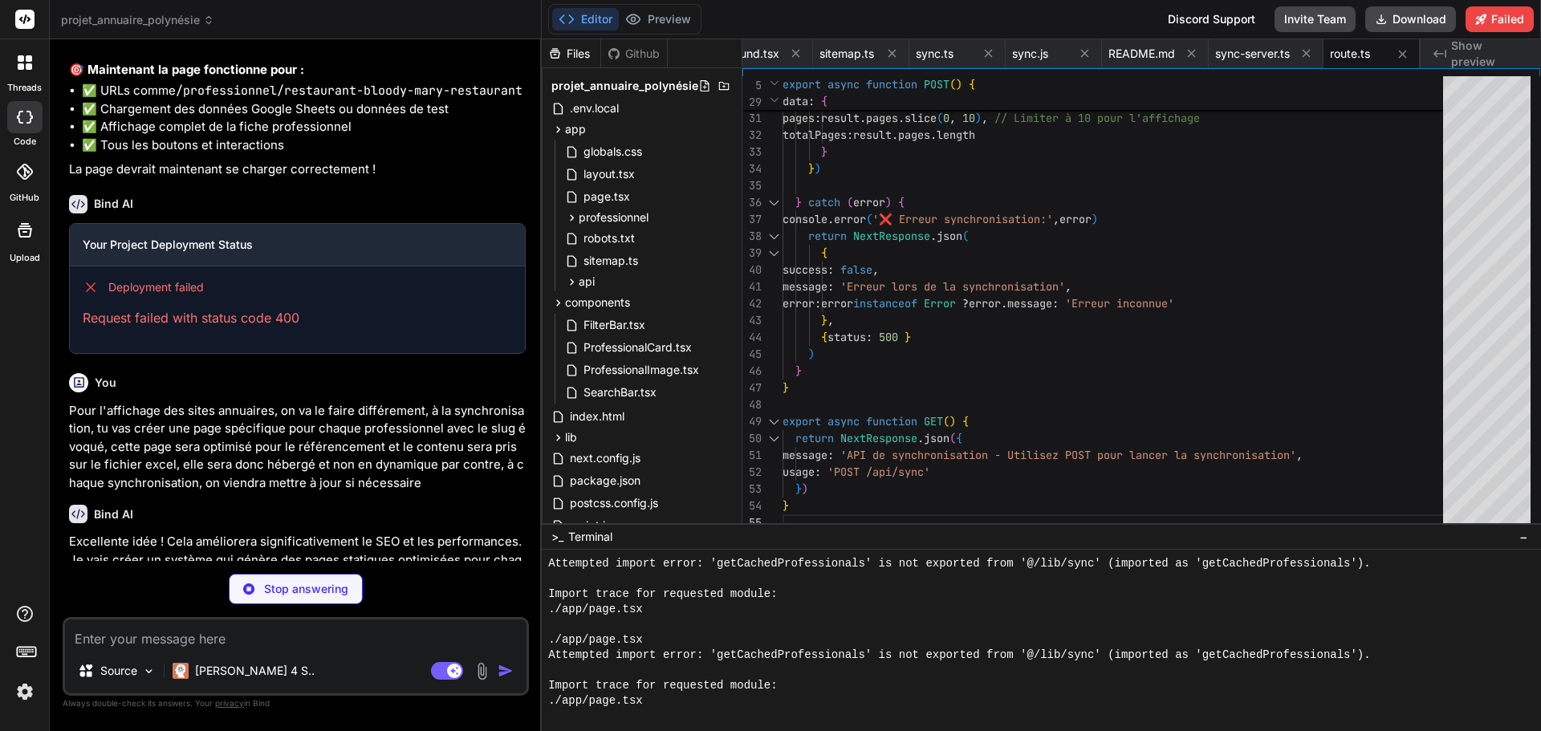
drag, startPoint x: 83, startPoint y: 482, endPoint x: 87, endPoint y: 472, distance: 11.2
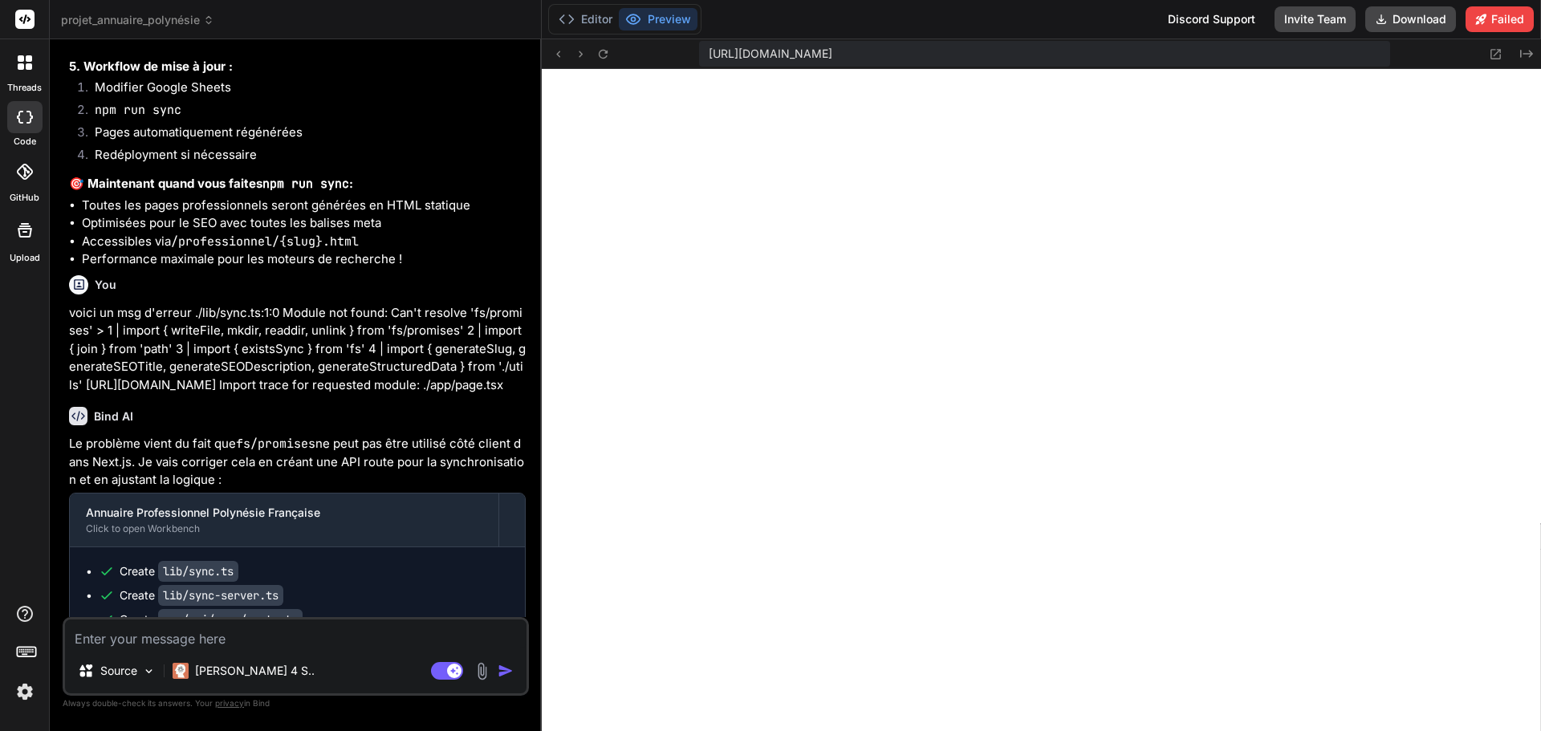
scroll to position [35053, 0]
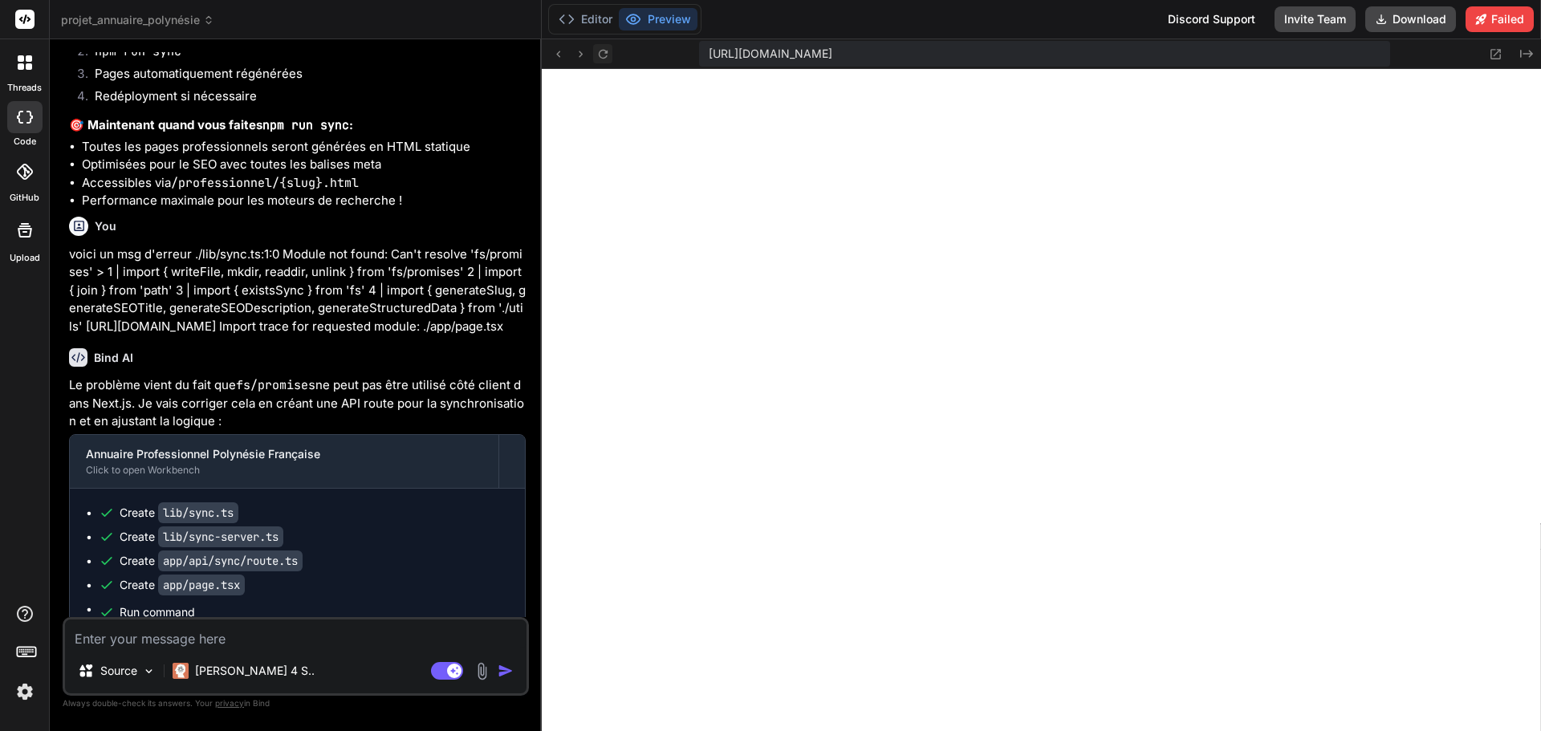
click at [599, 52] on icon at bounding box center [602, 53] width 9 height 9
click at [165, 636] on textarea at bounding box center [295, 633] width 461 height 29
paste textarea "Unhandled Runtime Error Error: Element type is invalid: expected a string (for …"
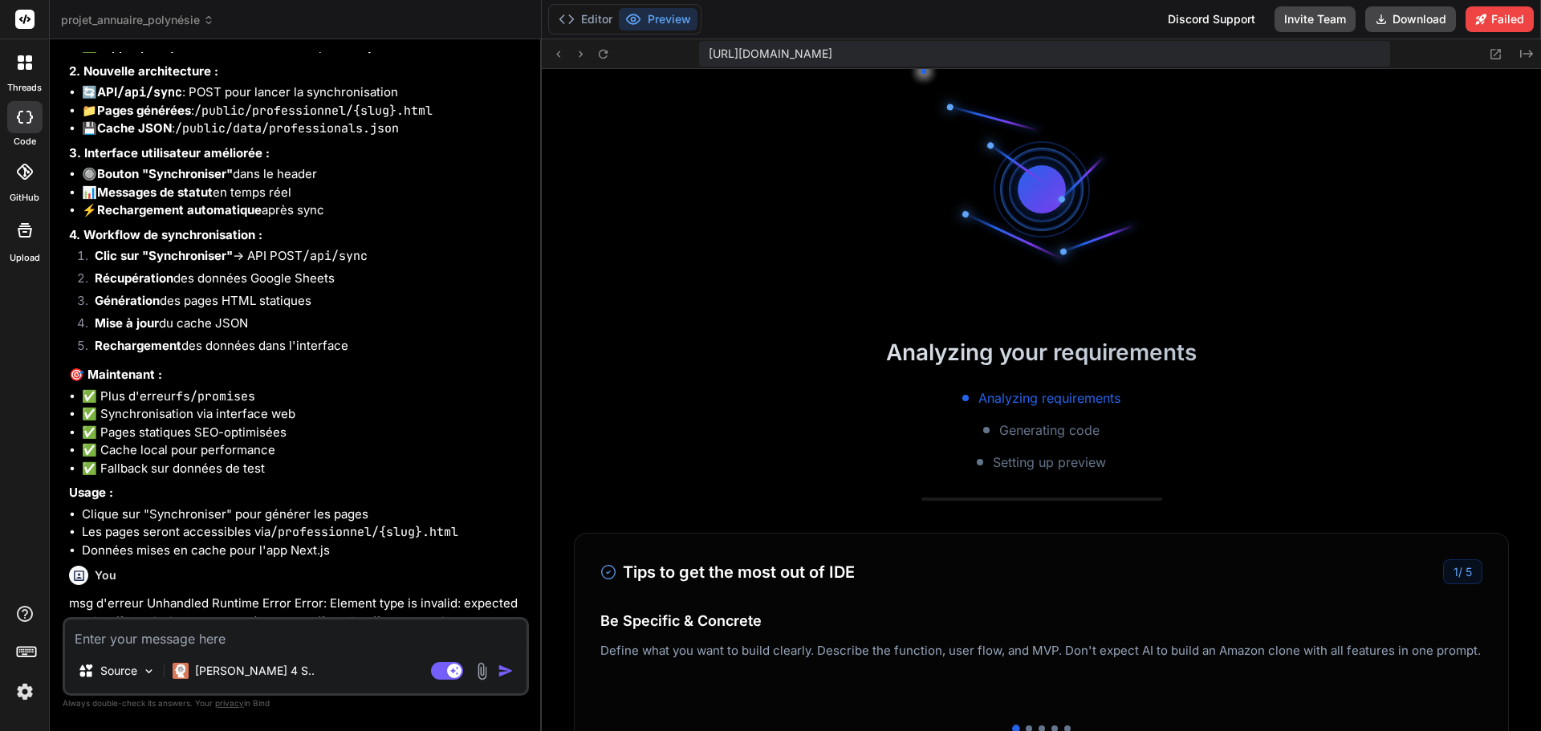
scroll to position [35759, 0]
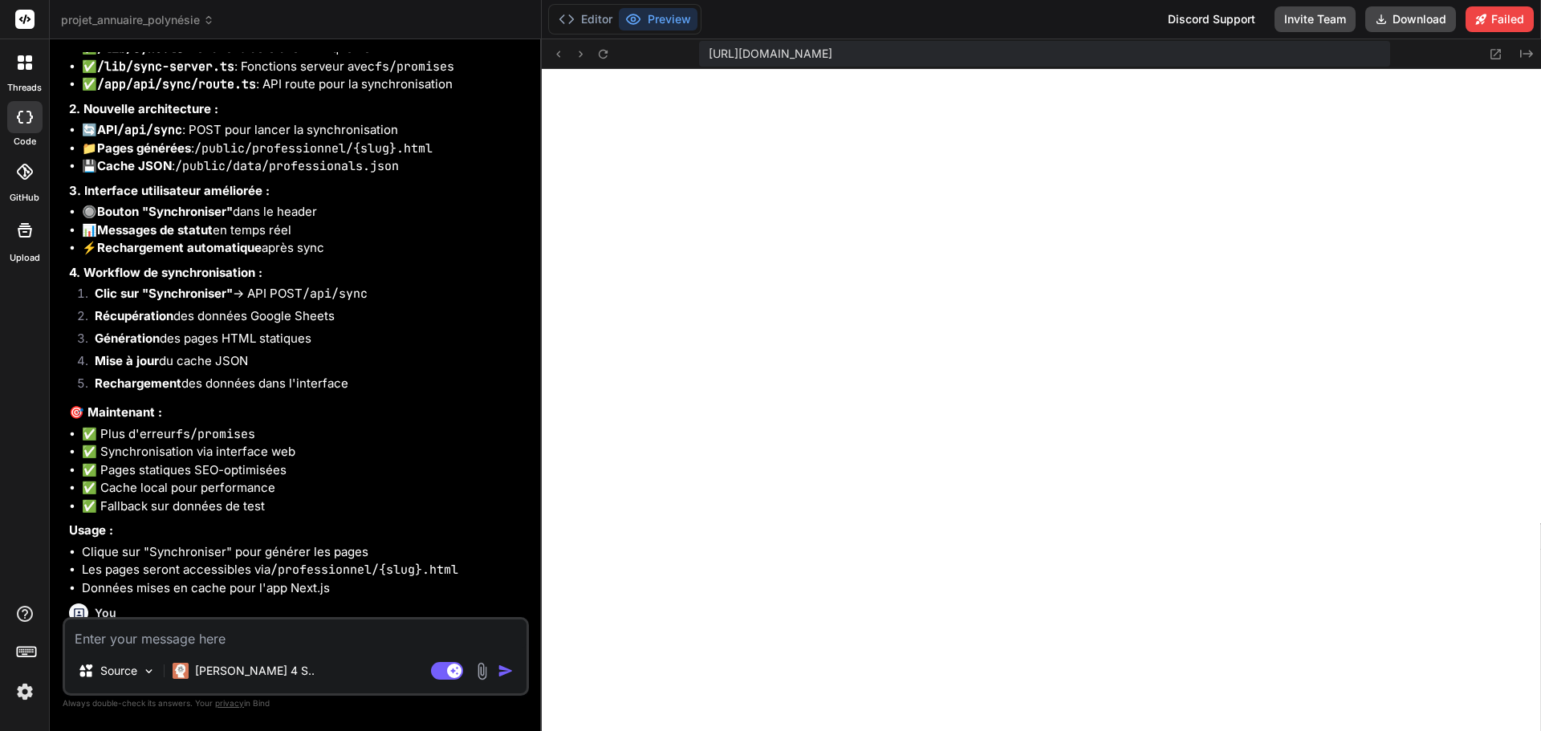
click at [254, 640] on textarea at bounding box center [295, 633] width 461 height 29
paste textarea "Unhandled Runtime Error Error: Event handlers cannot be passed to Client Compon…"
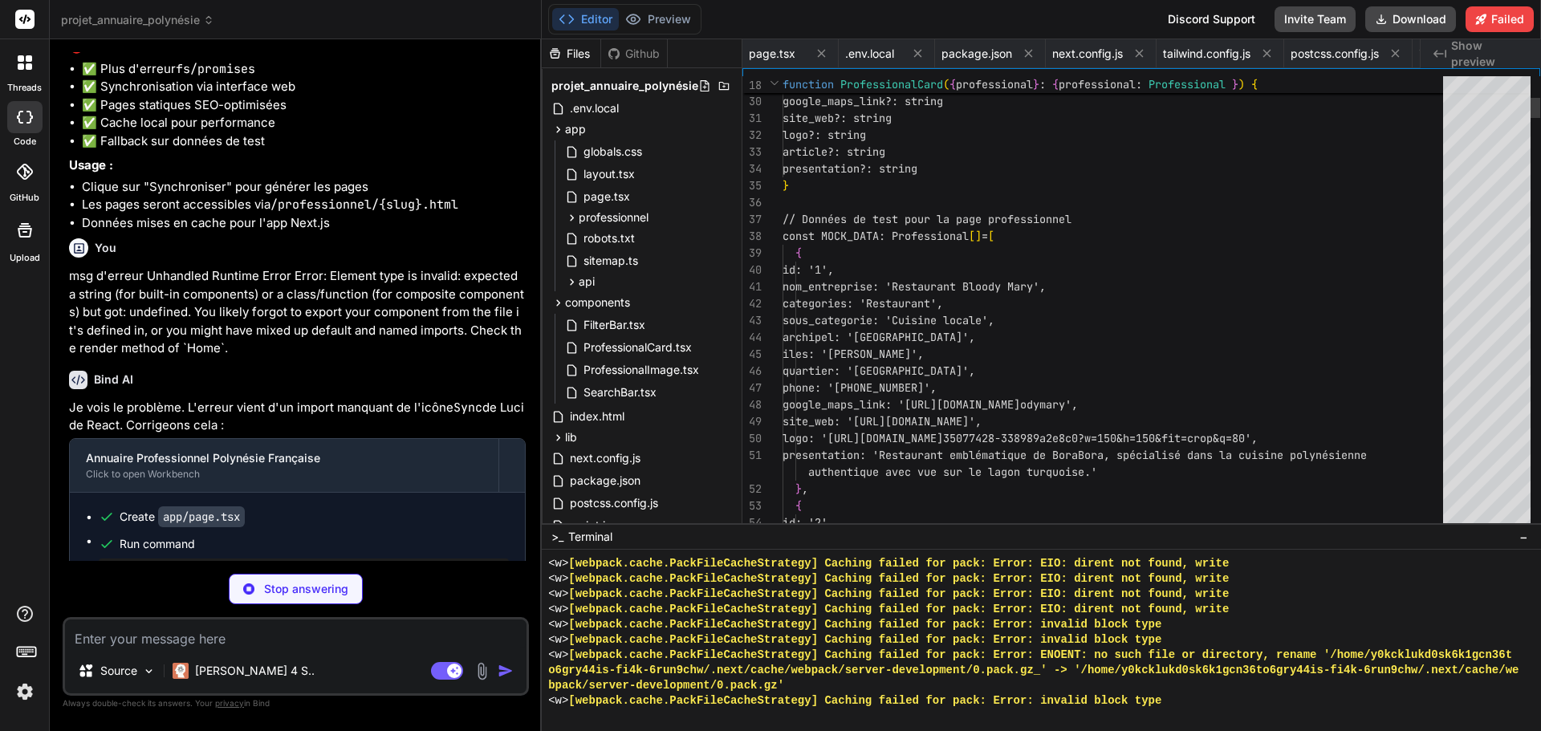
scroll to position [0, 347]
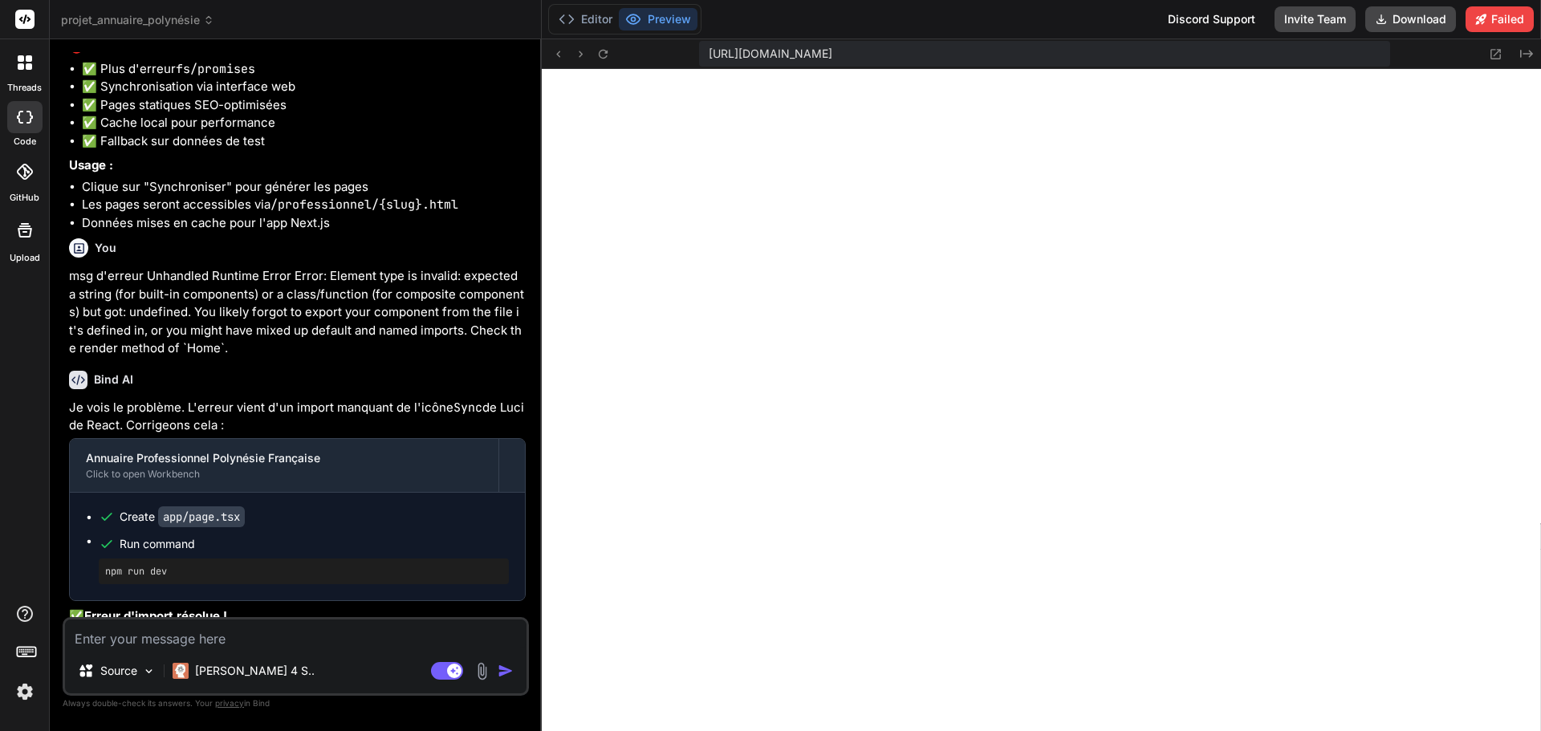
click at [195, 635] on textarea at bounding box center [295, 633] width 461 height 29
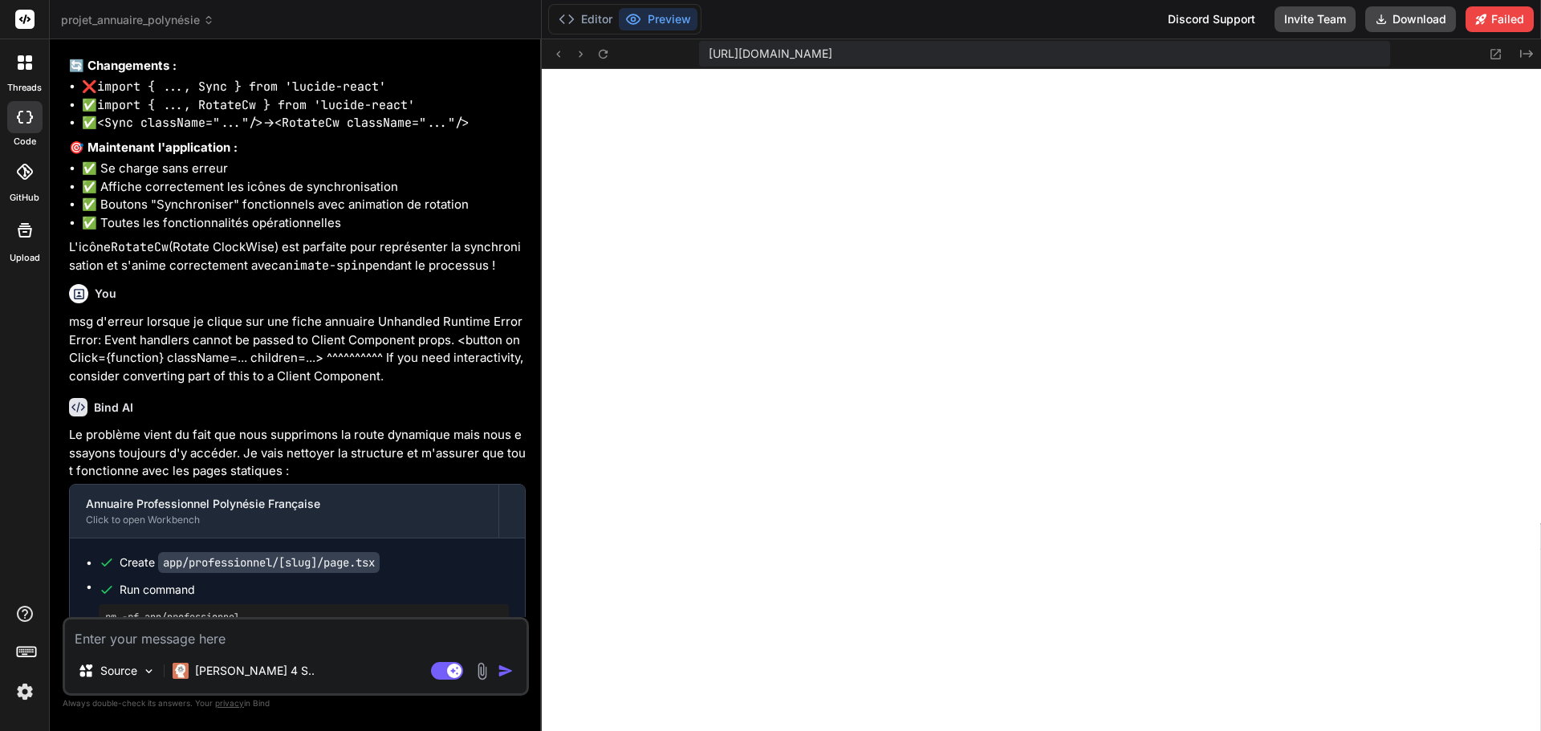
scroll to position [36778, 0]
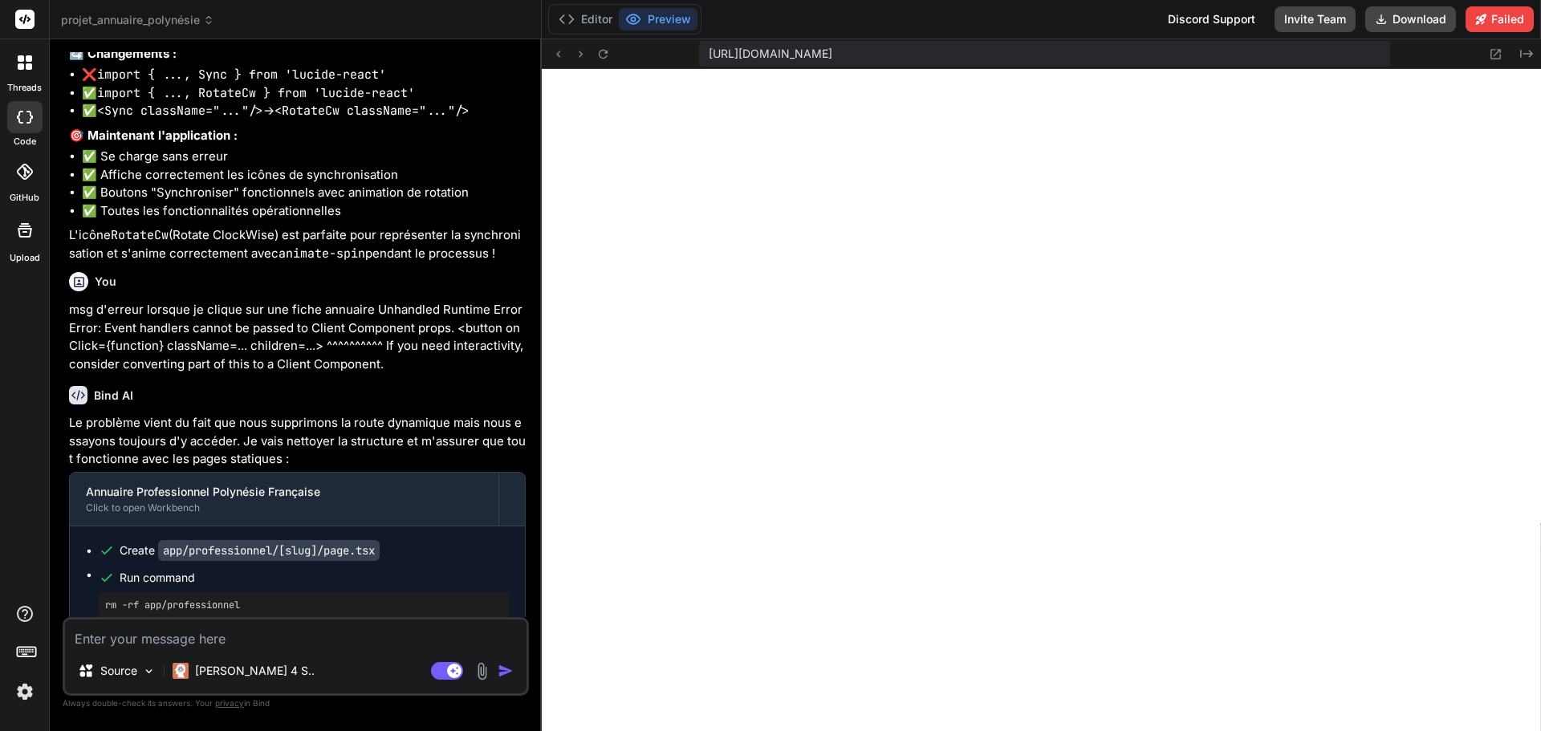
paste textarea "404 This page could not be found."
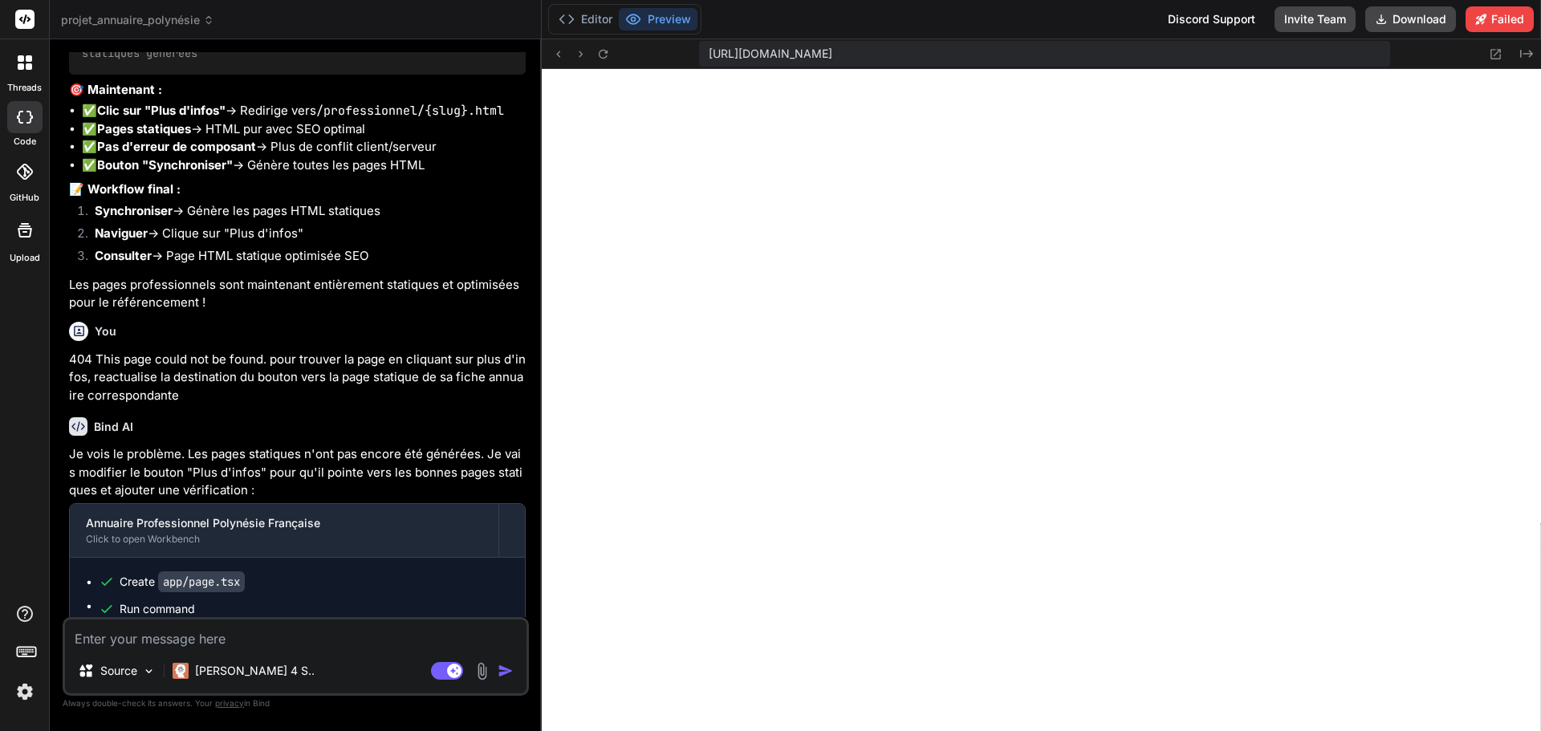
scroll to position [37750, 0]
click at [663, 23] on button "Preview" at bounding box center [658, 19] width 79 height 22
click at [603, 19] on button "Editor" at bounding box center [585, 19] width 67 height 22
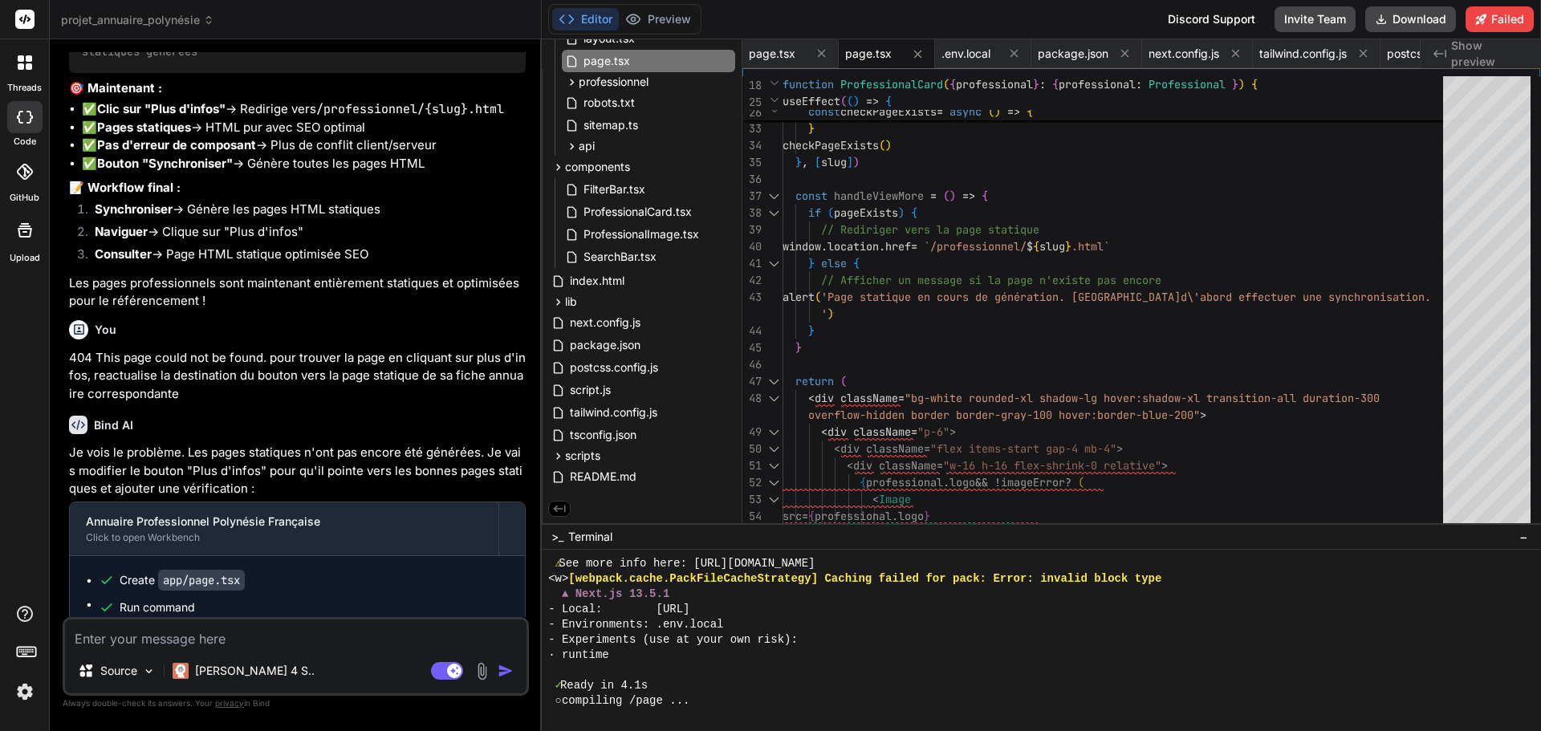
scroll to position [15247, 0]
click at [673, 22] on button "Preview" at bounding box center [658, 19] width 79 height 22
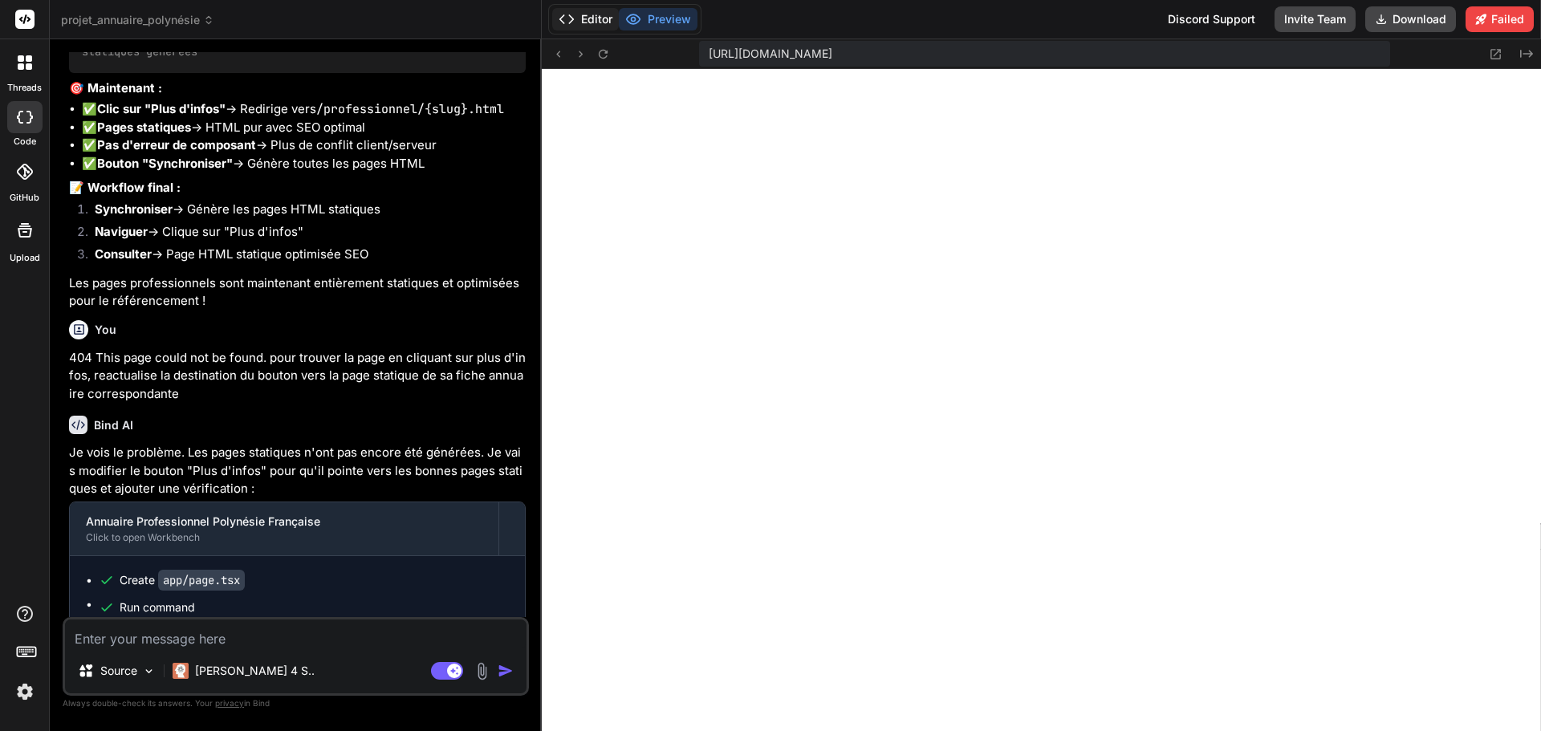
click at [599, 18] on button "Editor" at bounding box center [585, 19] width 67 height 22
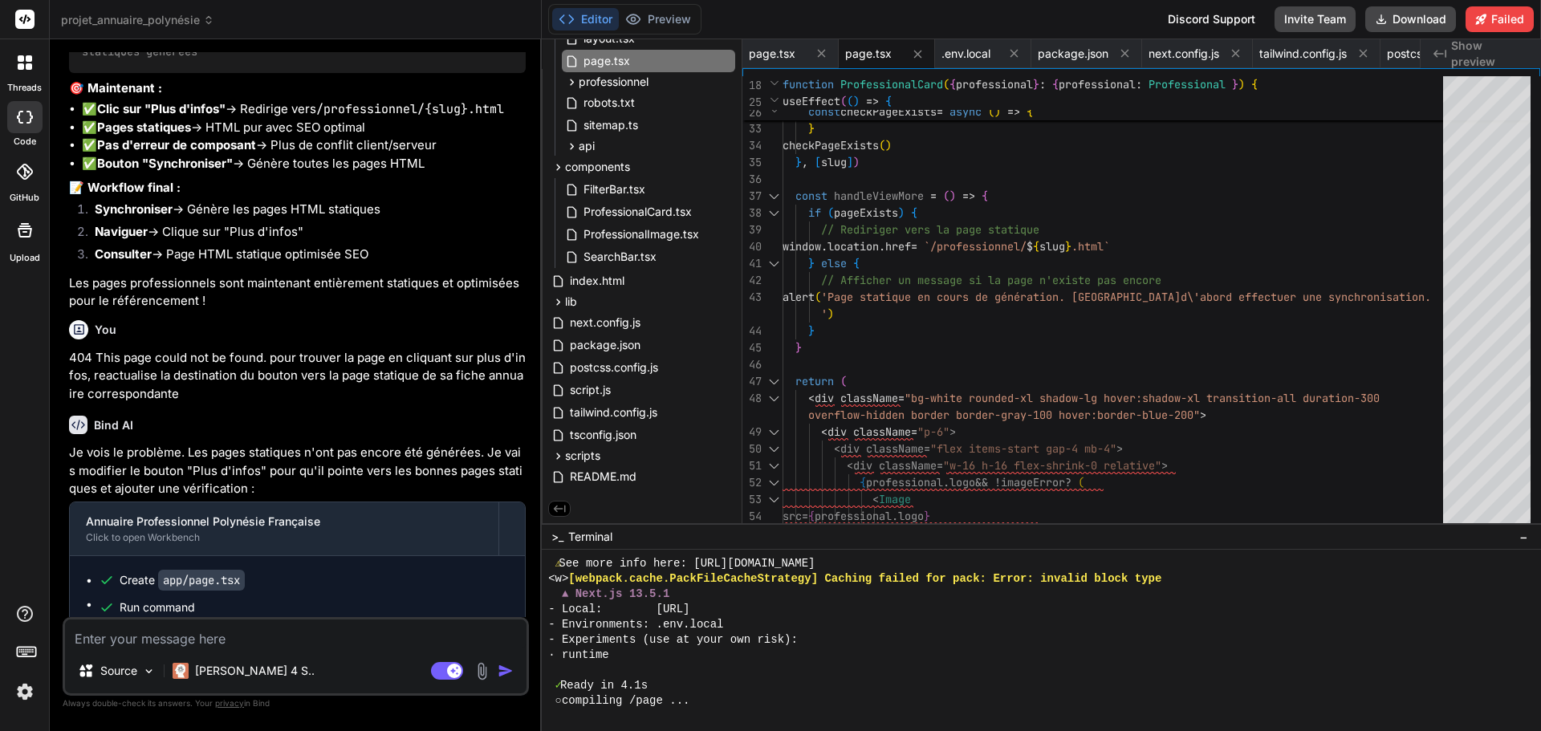
click at [287, 635] on textarea at bounding box center [295, 633] width 461 height 29
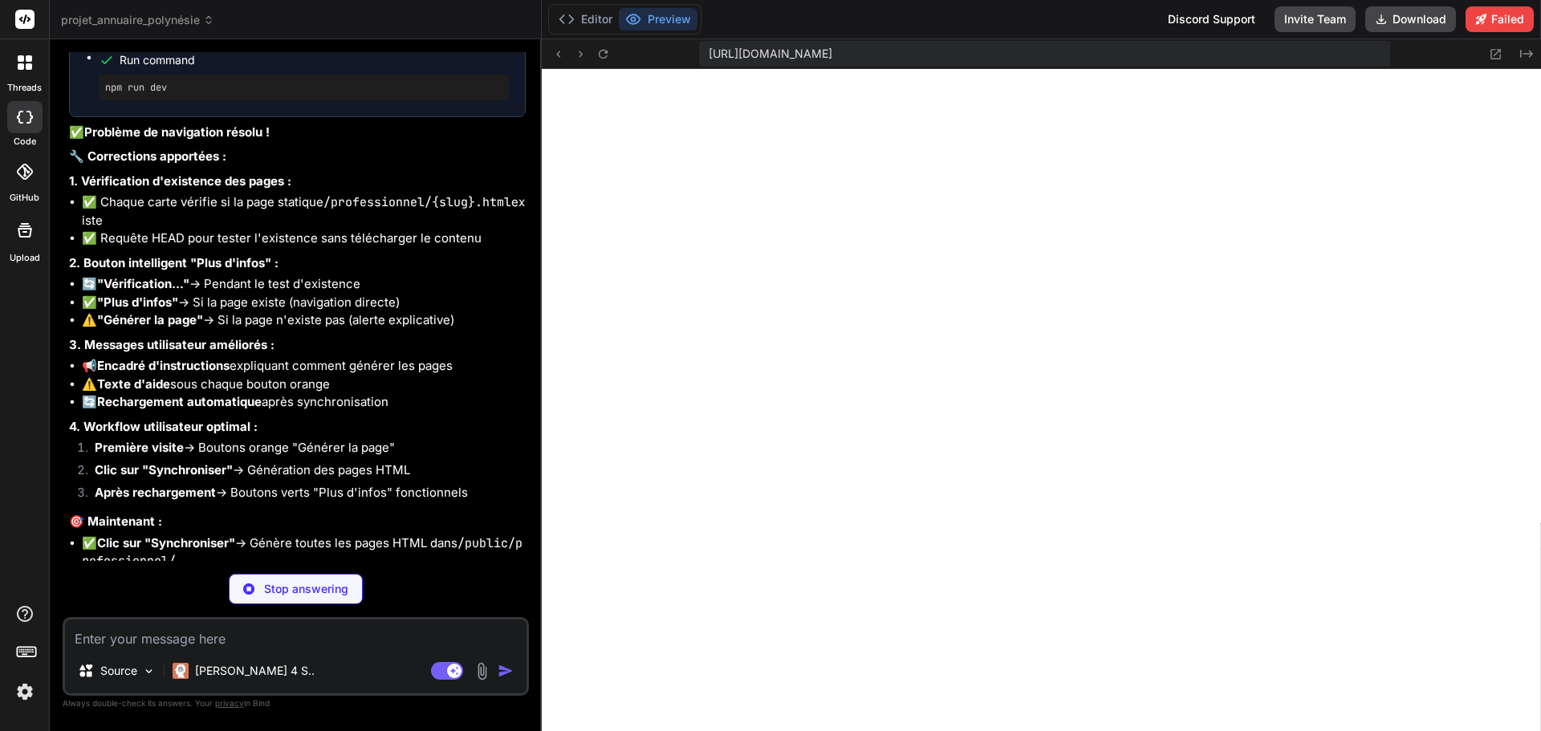
scroll to position [38317, 0]
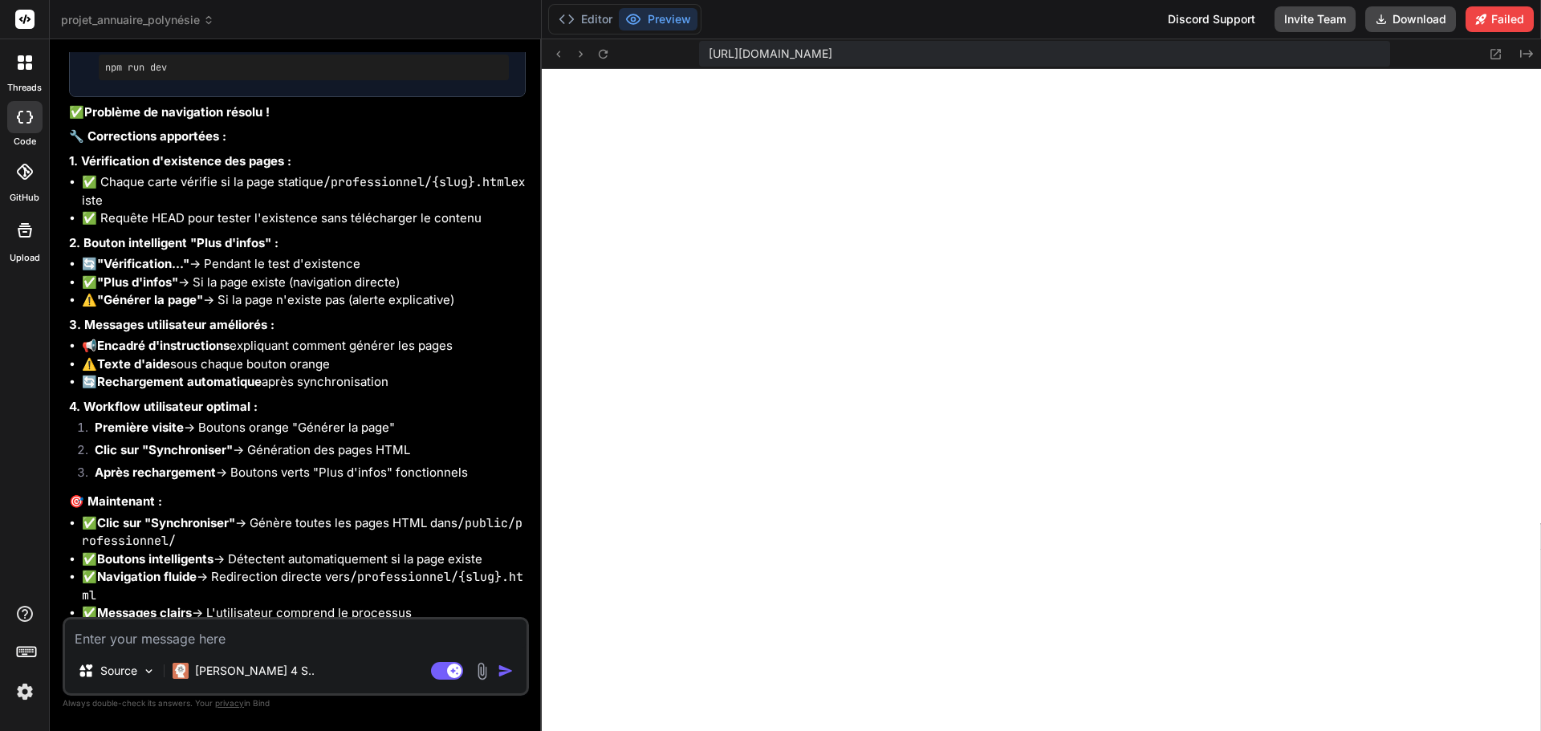
drag, startPoint x: 106, startPoint y: 376, endPoint x: 365, endPoint y: 437, distance: 266.5
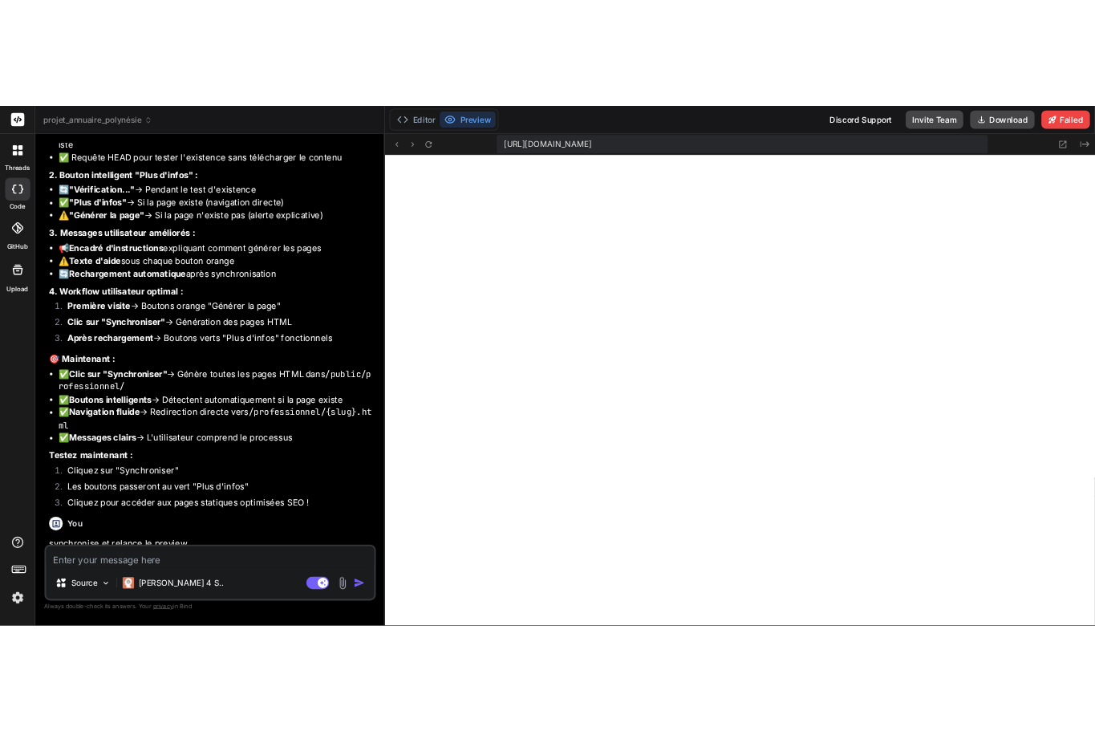
scroll to position [38465, 0]
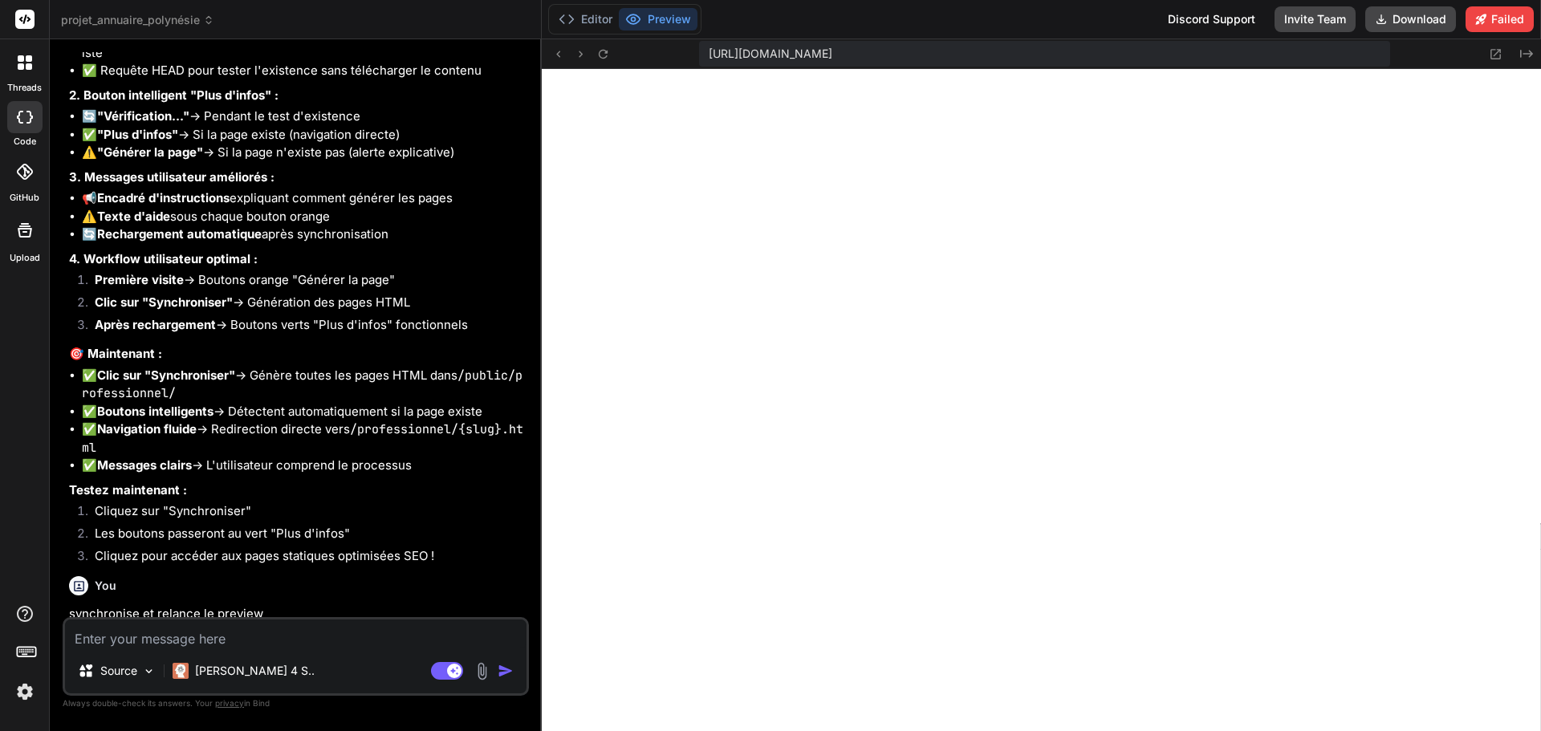
drag, startPoint x: 149, startPoint y: 429, endPoint x: 299, endPoint y: 430, distance: 150.1
drag, startPoint x: 143, startPoint y: 446, endPoint x: 355, endPoint y: 500, distance: 219.3
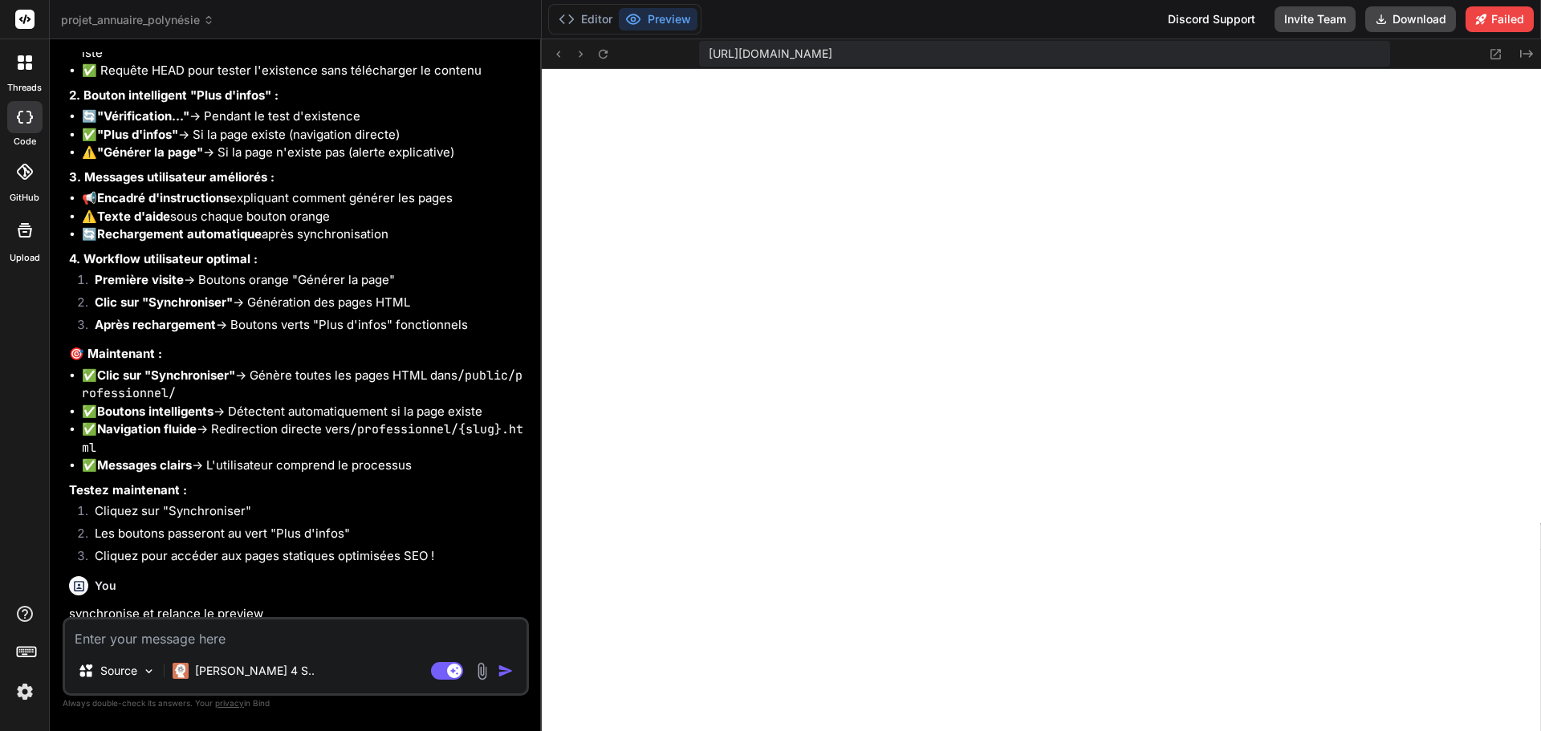
click at [603, 55] on icon at bounding box center [603, 54] width 14 height 14
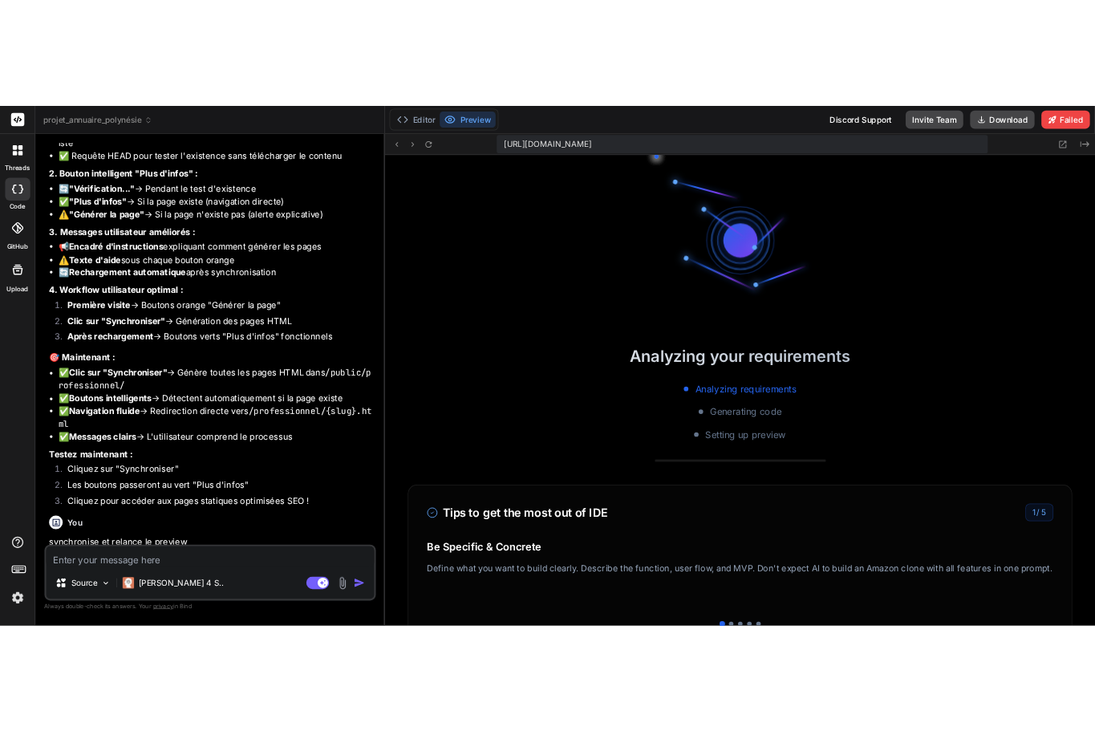
scroll to position [52489, 0]
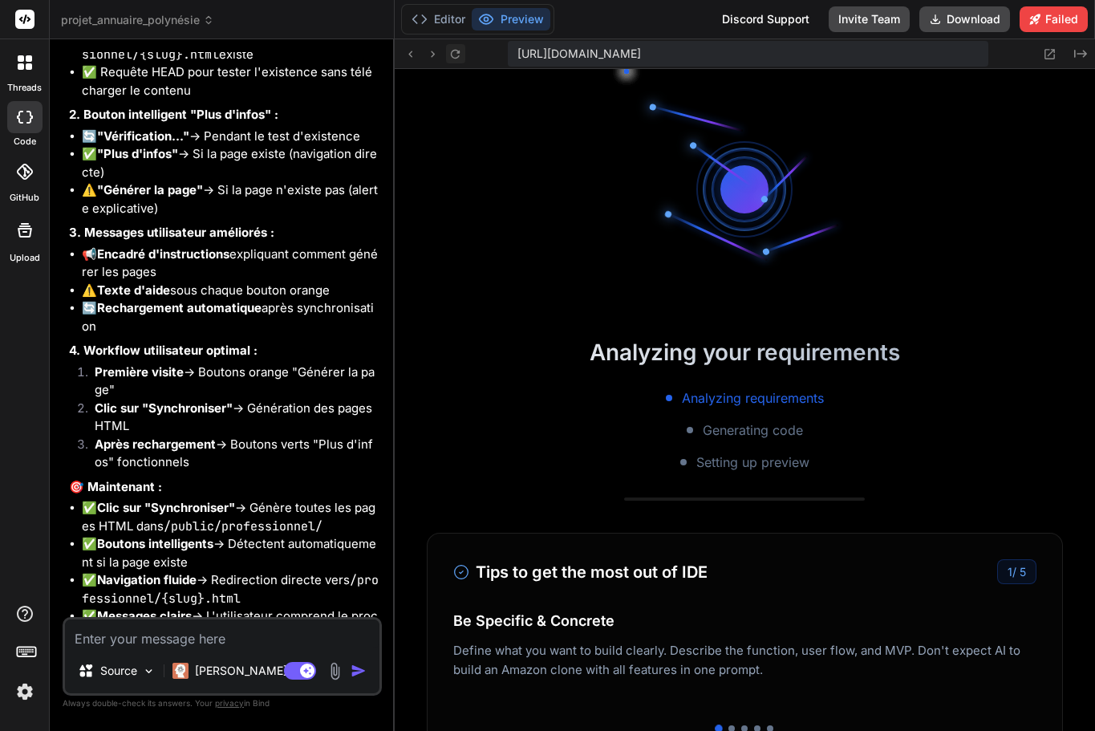
click at [453, 51] on icon at bounding box center [455, 53] width 9 height 9
click at [449, 14] on button "Editor" at bounding box center [438, 19] width 67 height 22
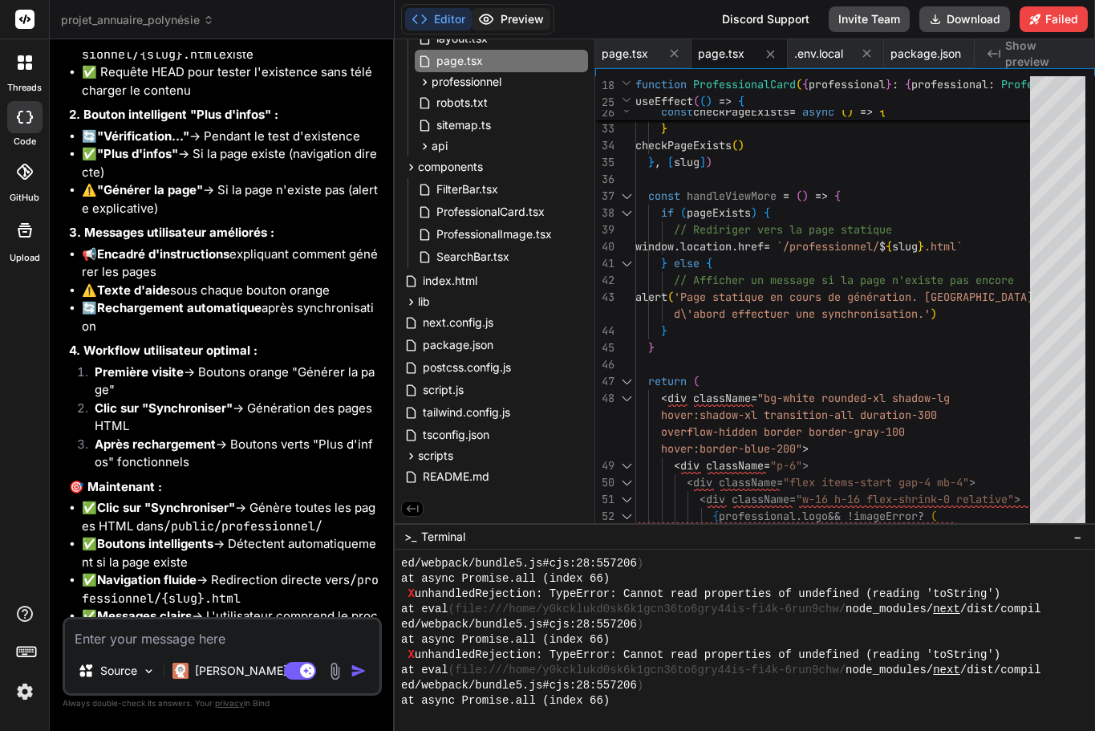
click at [511, 15] on button "Preview" at bounding box center [511, 19] width 79 height 22
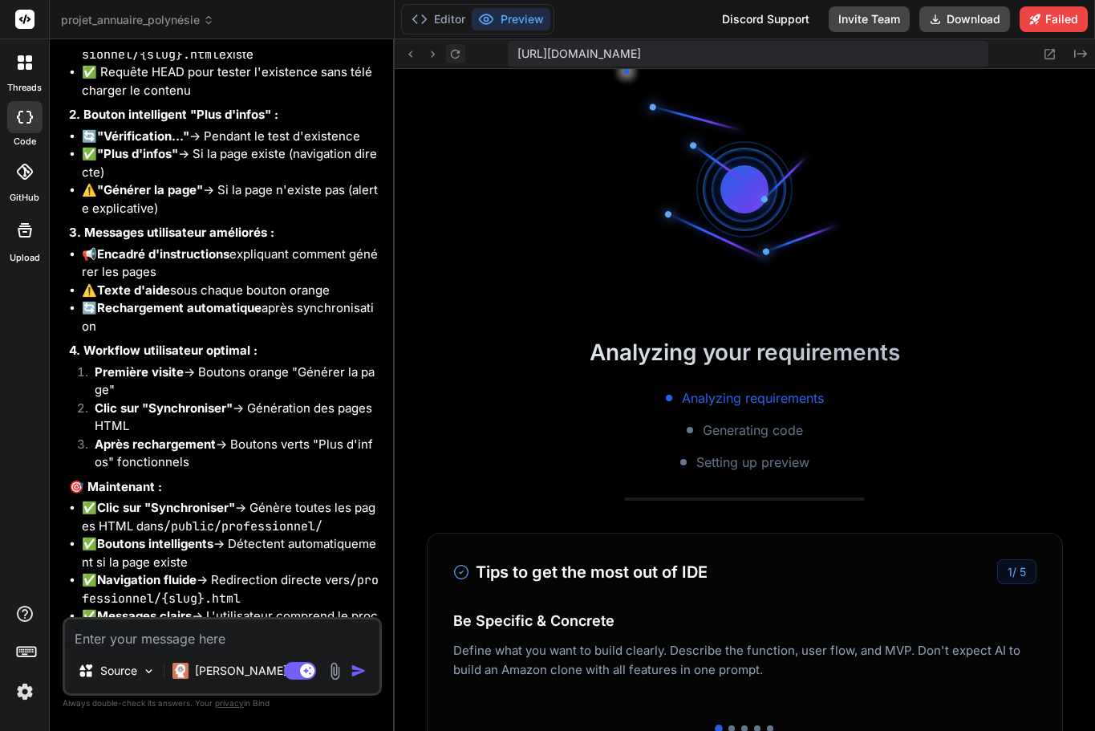
click at [460, 54] on icon at bounding box center [456, 54] width 14 height 14
click at [437, 20] on button "Editor" at bounding box center [438, 19] width 67 height 22
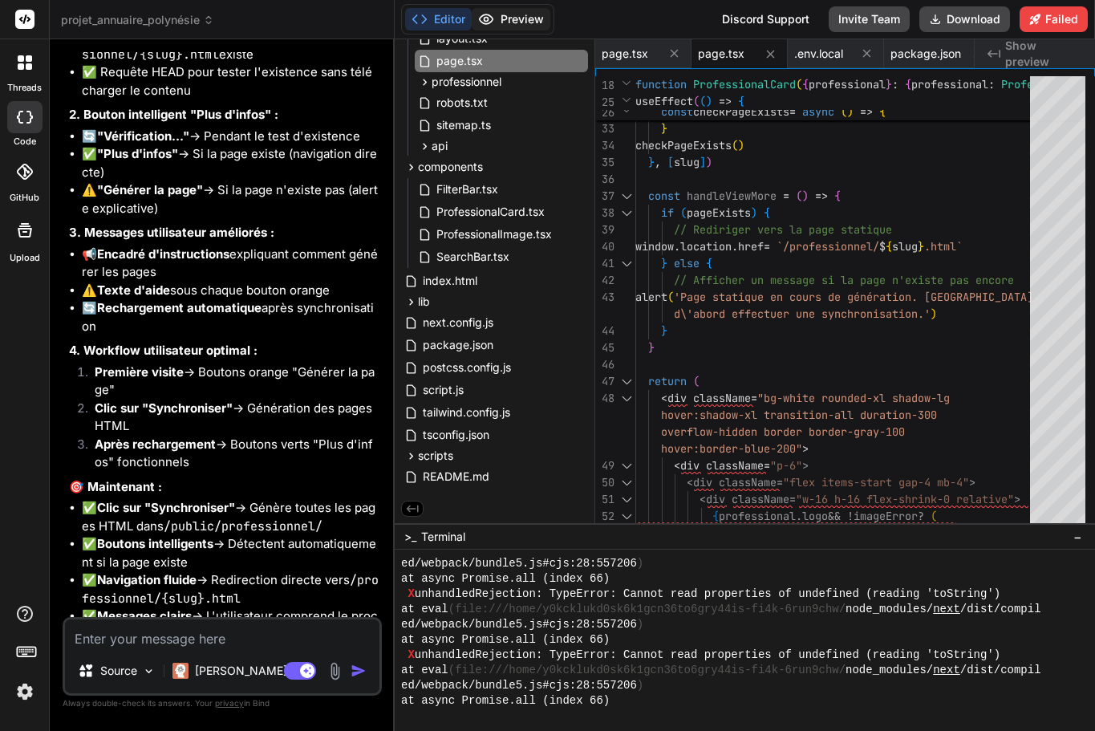
click at [523, 15] on button "Preview" at bounding box center [511, 19] width 79 height 22
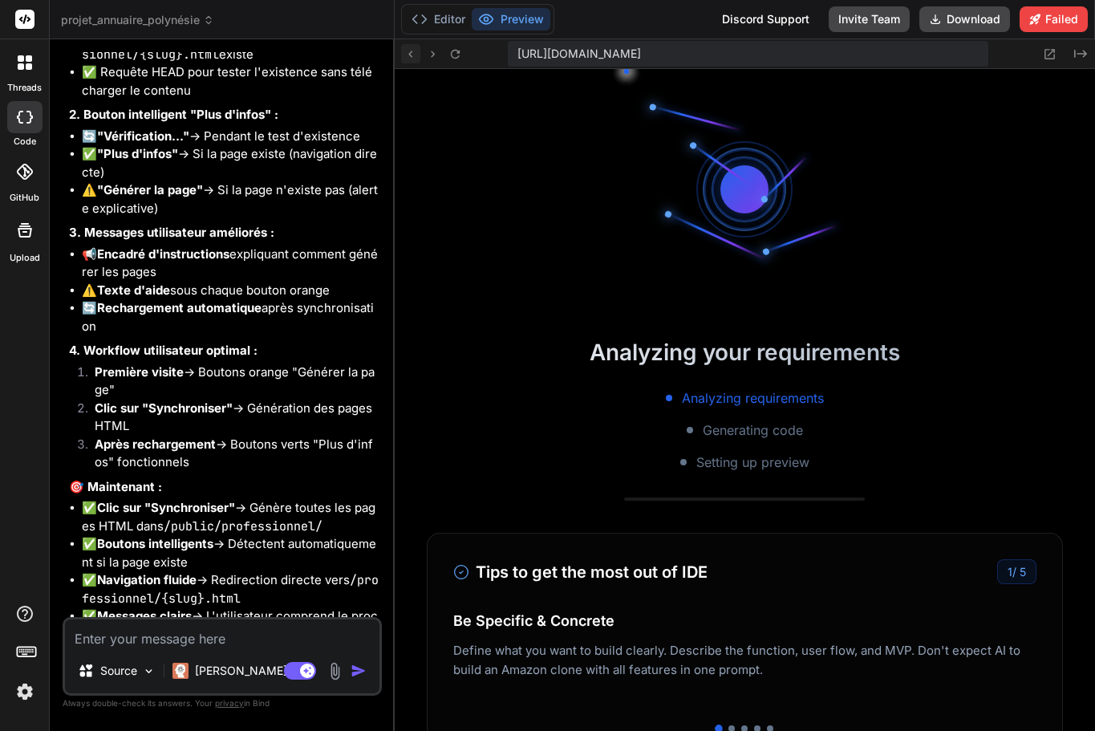
click at [416, 55] on icon at bounding box center [411, 54] width 14 height 14
click at [461, 51] on icon at bounding box center [456, 54] width 14 height 14
click at [641, 58] on span "[URL][DOMAIN_NAME]" at bounding box center [580, 54] width 124 height 16
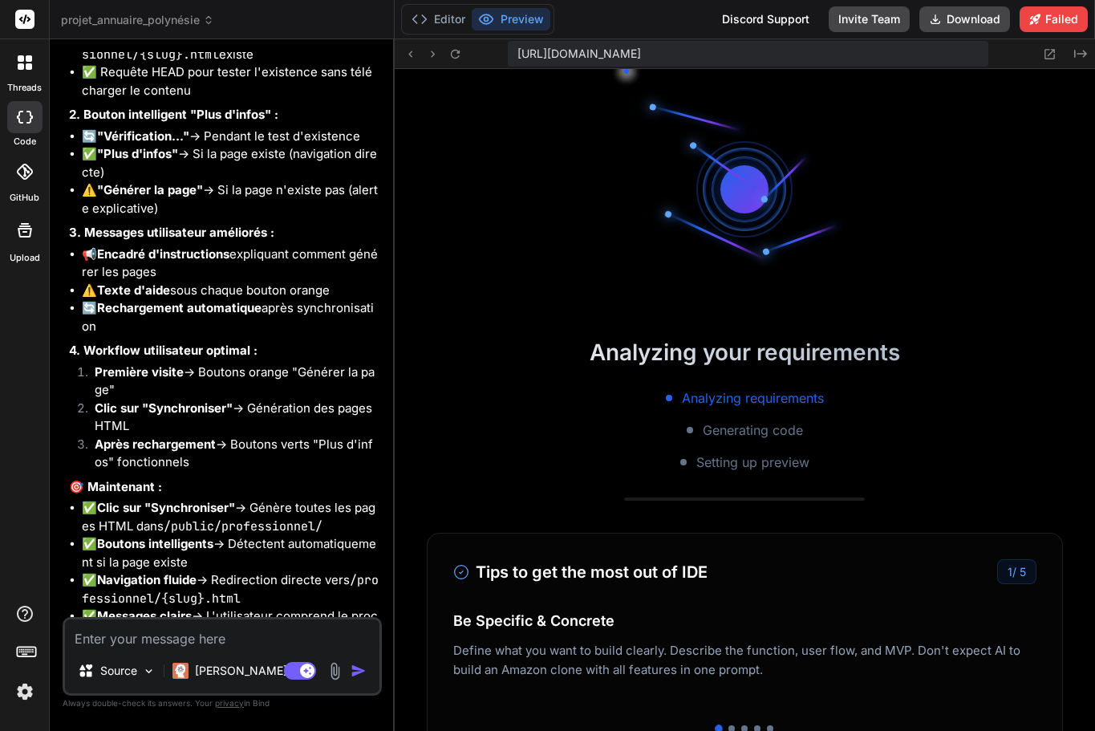
click at [641, 48] on span "[URL][DOMAIN_NAME]" at bounding box center [580, 54] width 124 height 16
click at [513, 21] on button "Preview" at bounding box center [511, 19] width 79 height 22
click at [206, 640] on textarea at bounding box center [222, 633] width 315 height 29
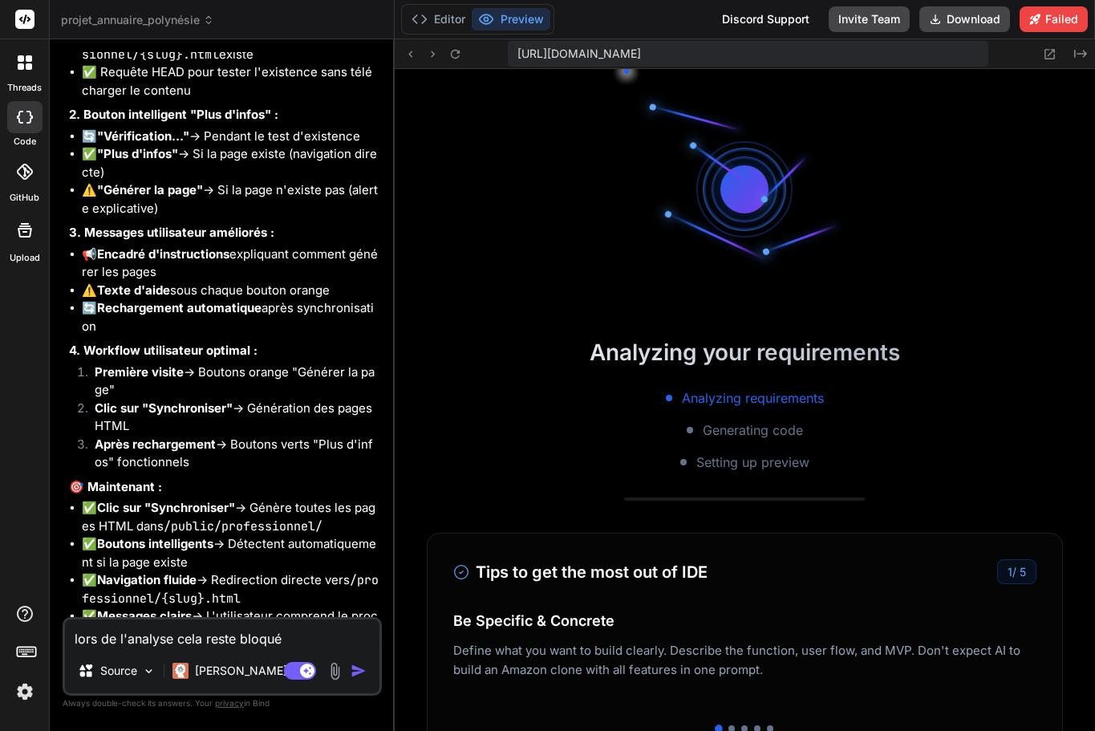
paste textarea "7134-bc671e832d5efcfd.js:1 false 'action.payload' 7134-bc671e832d5efcfd.js:1 tr…"
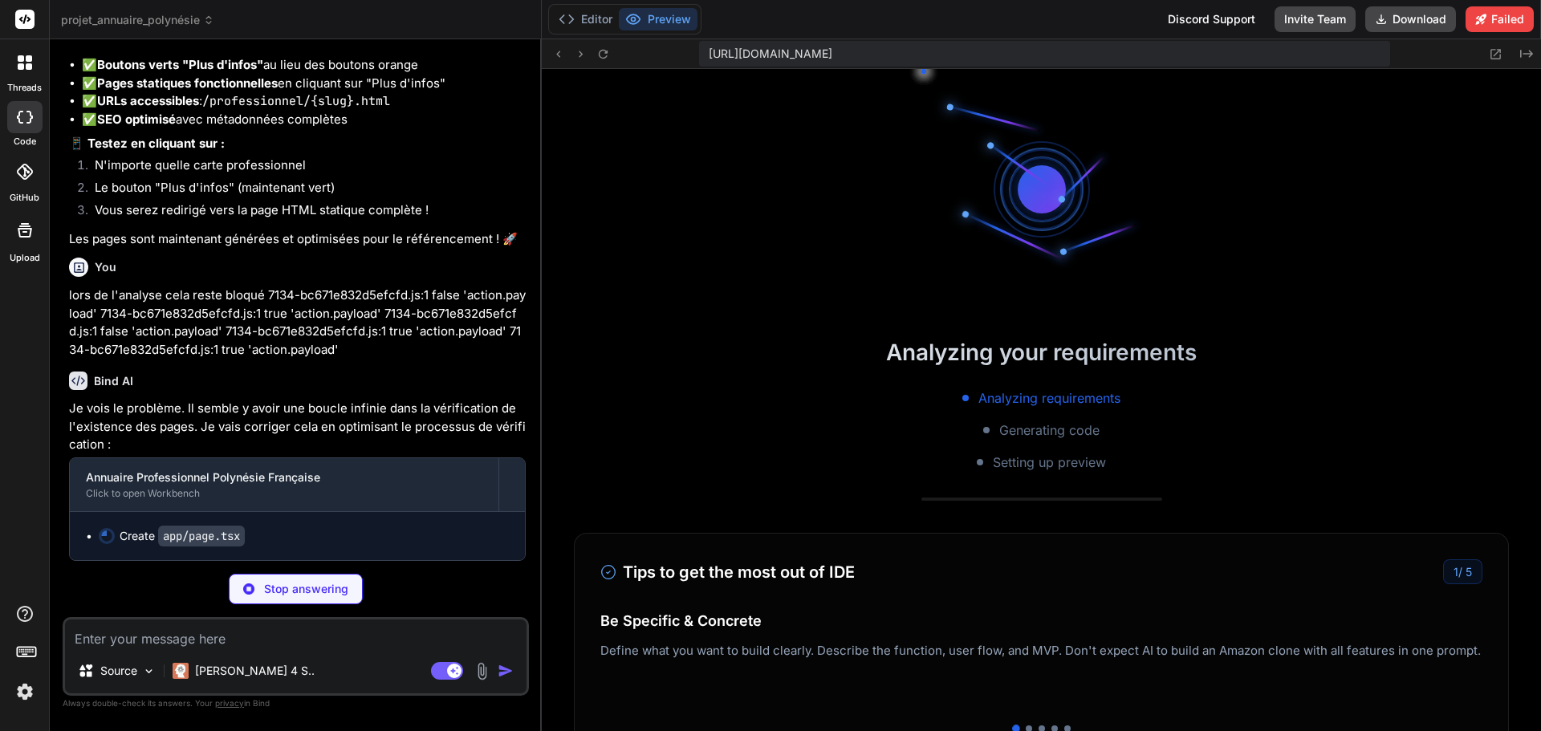
scroll to position [10688, 0]
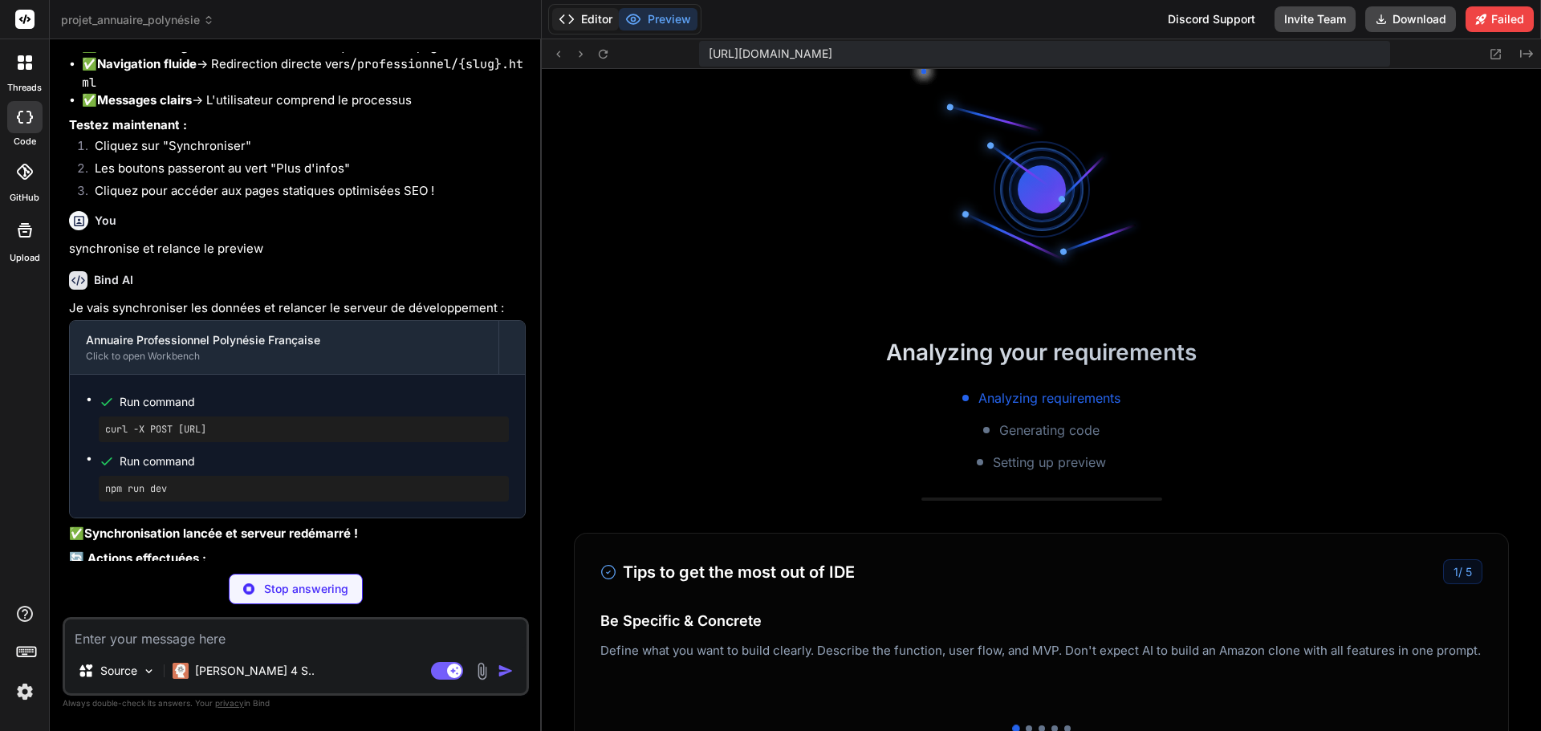
click at [605, 19] on button "Editor" at bounding box center [585, 19] width 67 height 22
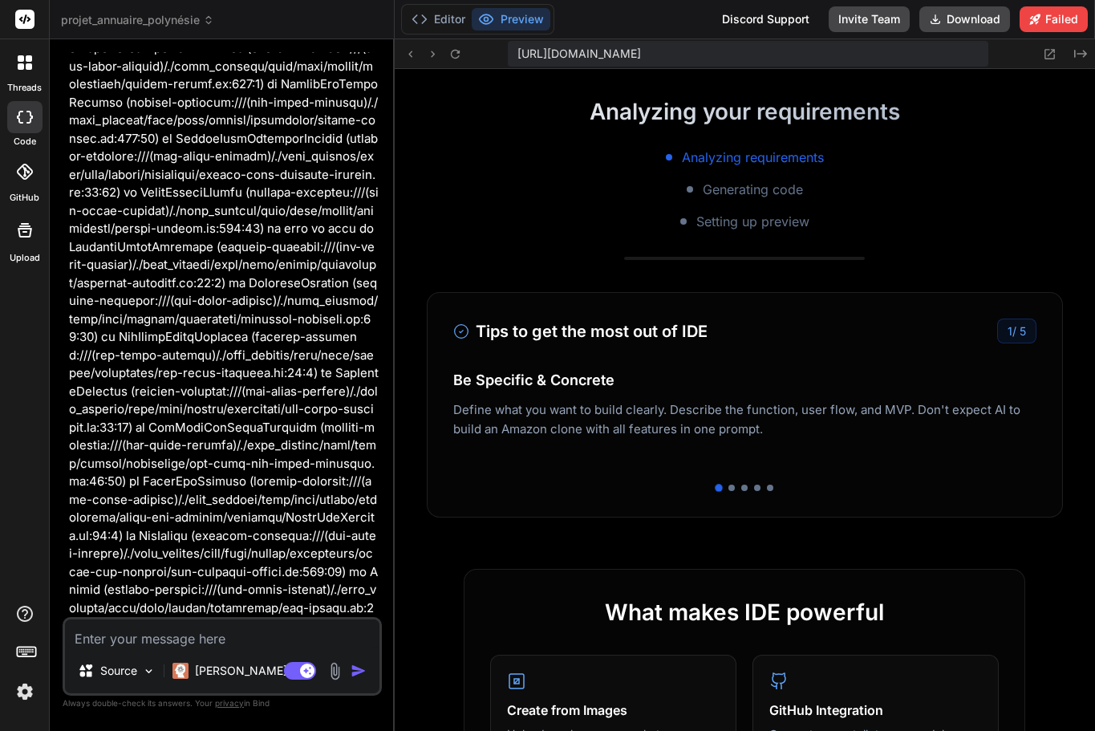
scroll to position [15247, 0]
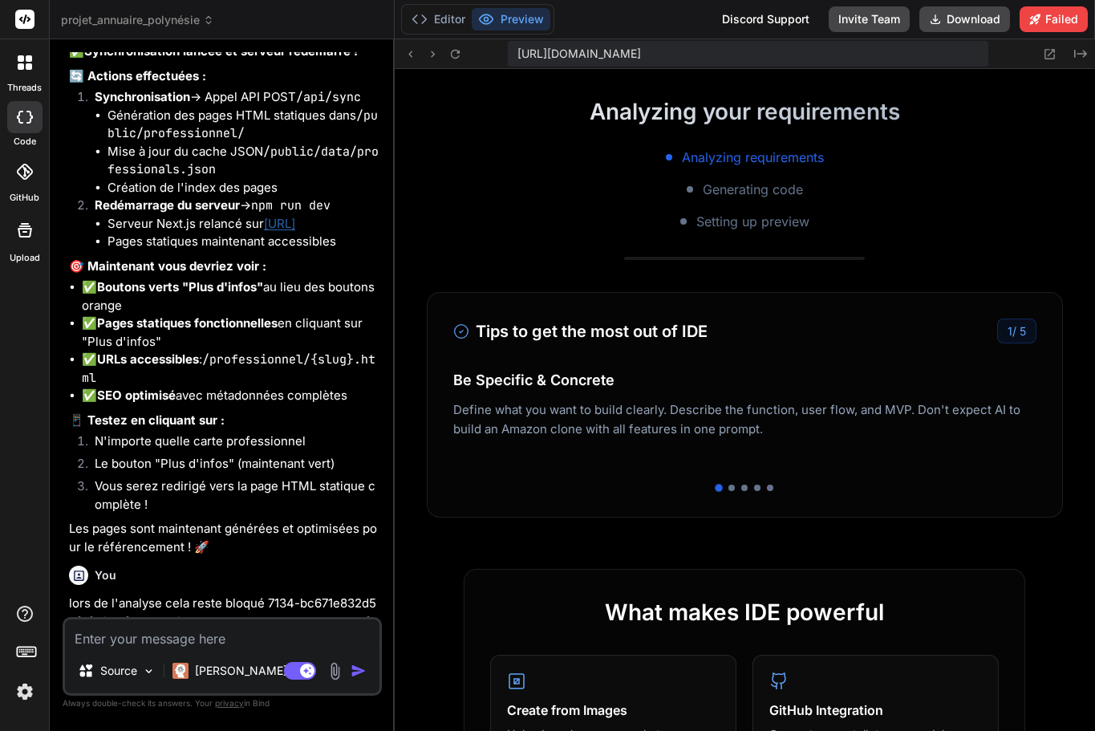
click at [498, 15] on button "Preview" at bounding box center [511, 19] width 79 height 22
click at [457, 52] on icon at bounding box center [455, 53] width 9 height 9
click at [453, 14] on button "Editor" at bounding box center [438, 19] width 67 height 22
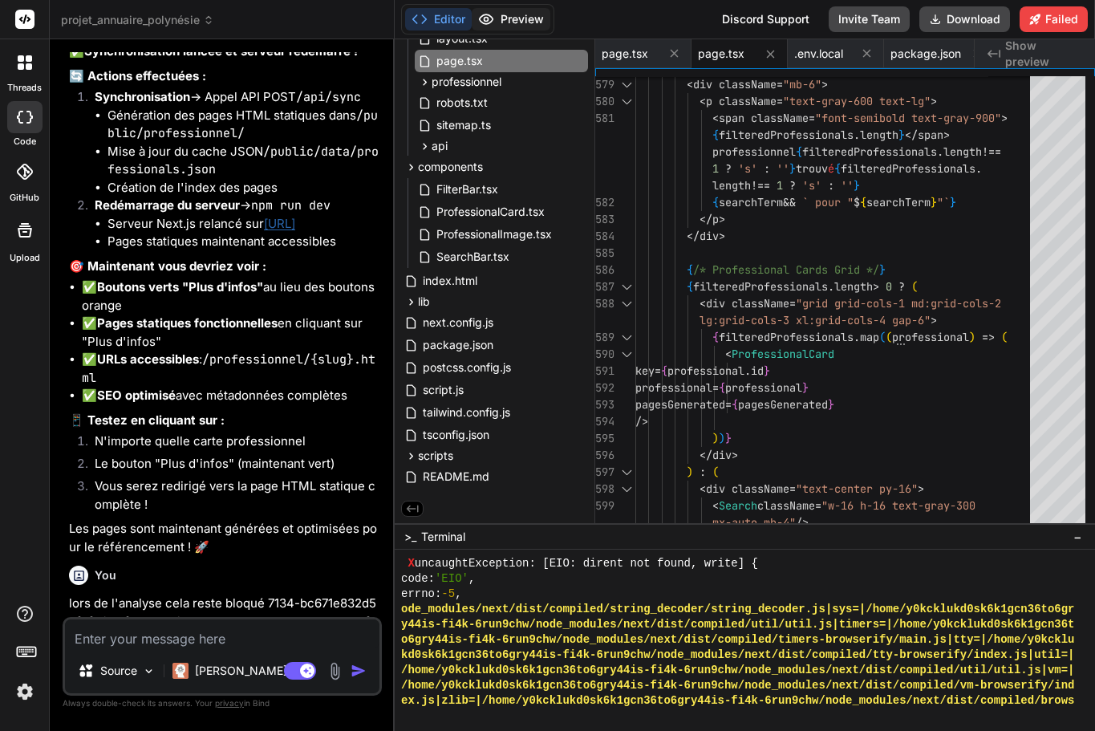
click at [498, 22] on button "Preview" at bounding box center [511, 19] width 79 height 22
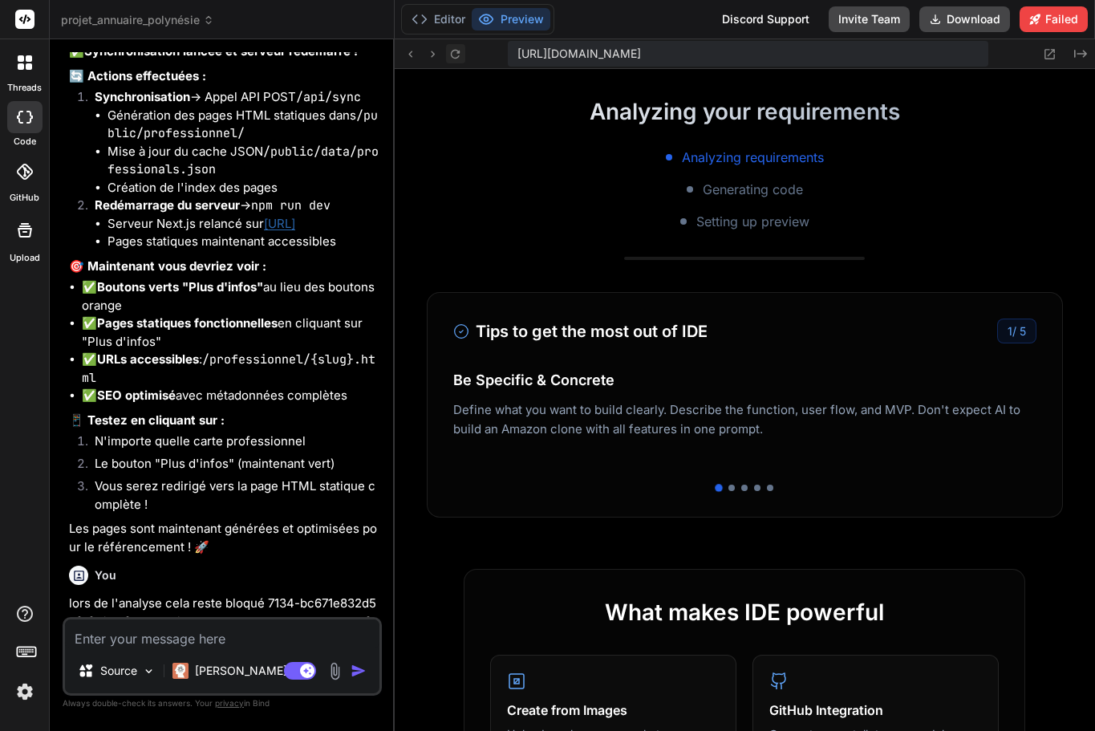
click at [456, 54] on icon at bounding box center [456, 54] width 14 height 14
click at [418, 51] on button at bounding box center [410, 53] width 19 height 19
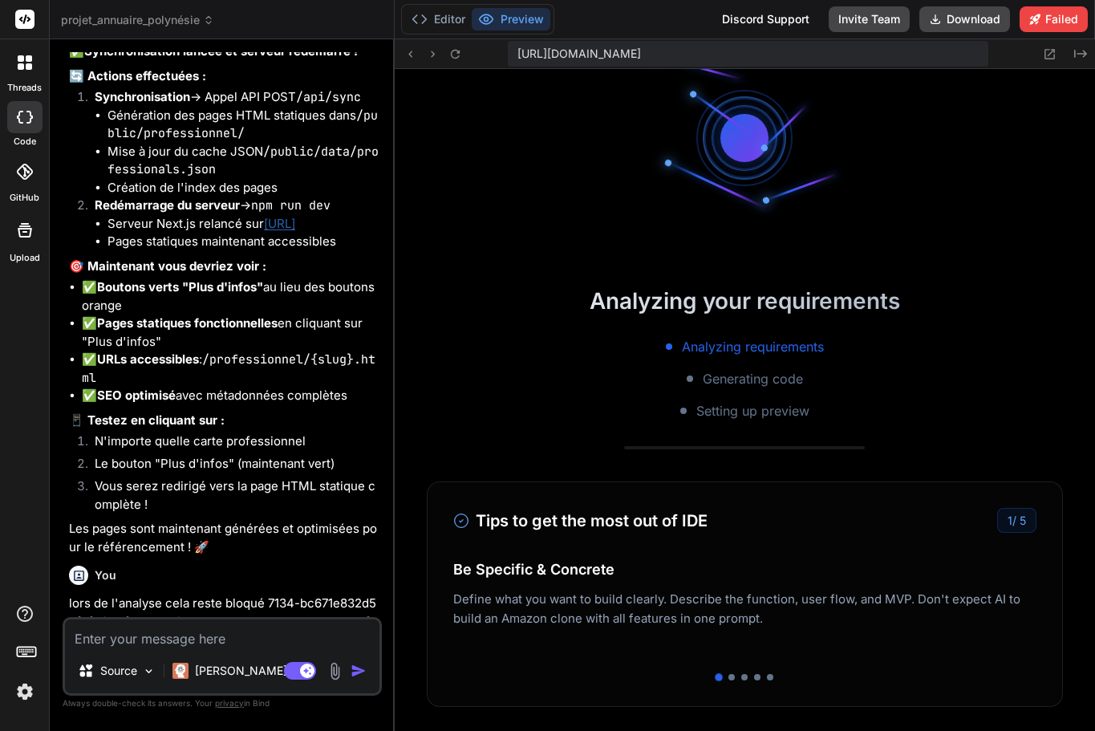
scroll to position [0, 0]
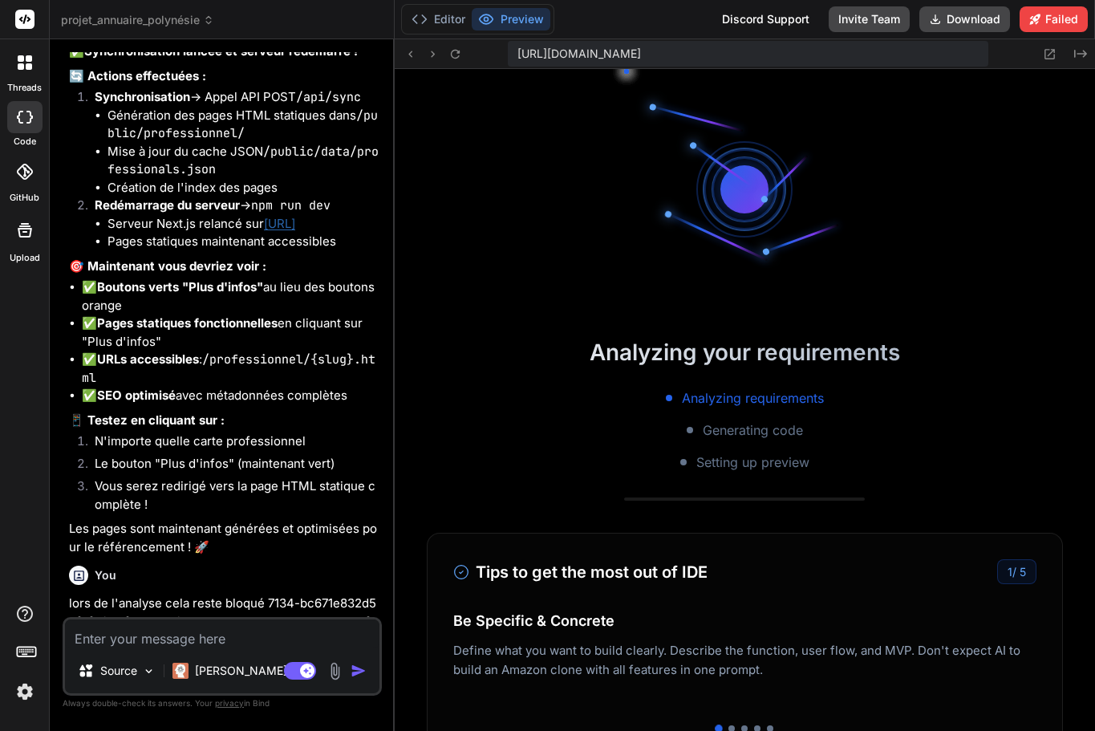
click at [570, 59] on span "[URL][DOMAIN_NAME]" at bounding box center [580, 54] width 124 height 16
click at [587, 56] on span "[URL][DOMAIN_NAME]" at bounding box center [580, 54] width 124 height 16
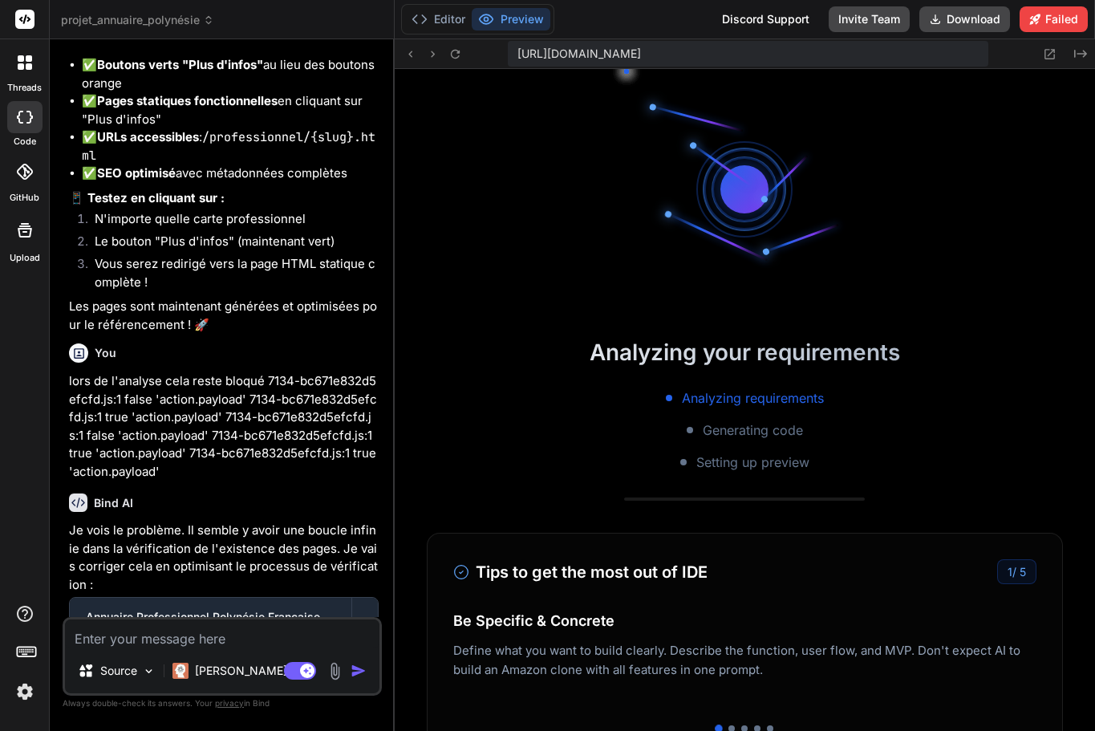
click at [218, 634] on textarea at bounding box center [222, 633] width 315 height 29
click at [205, 646] on textarea at bounding box center [222, 633] width 315 height 29
paste textarea "[DOMAIN_NAME][URL] Failed to load resource: the server responded with a status …"
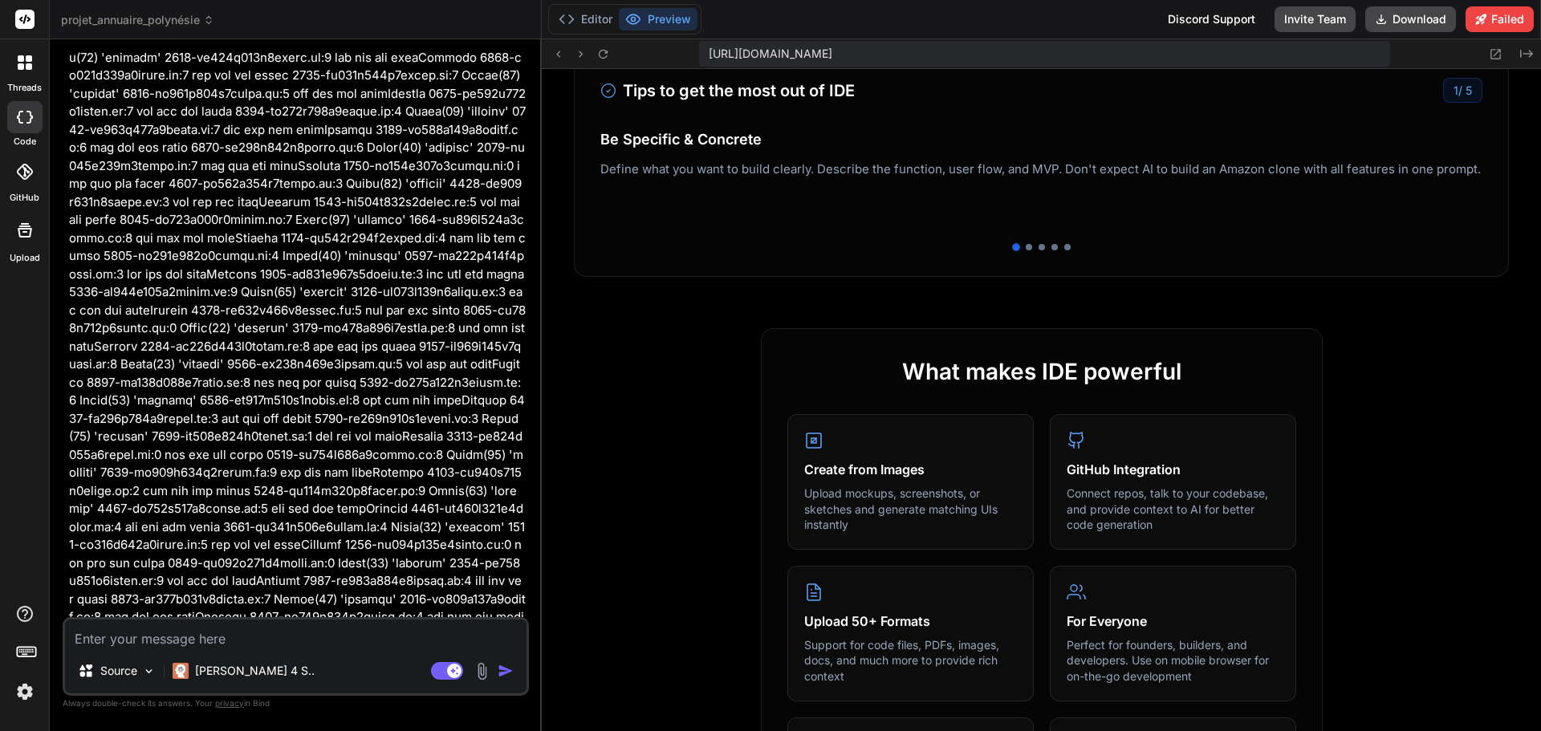
scroll to position [44665, 0]
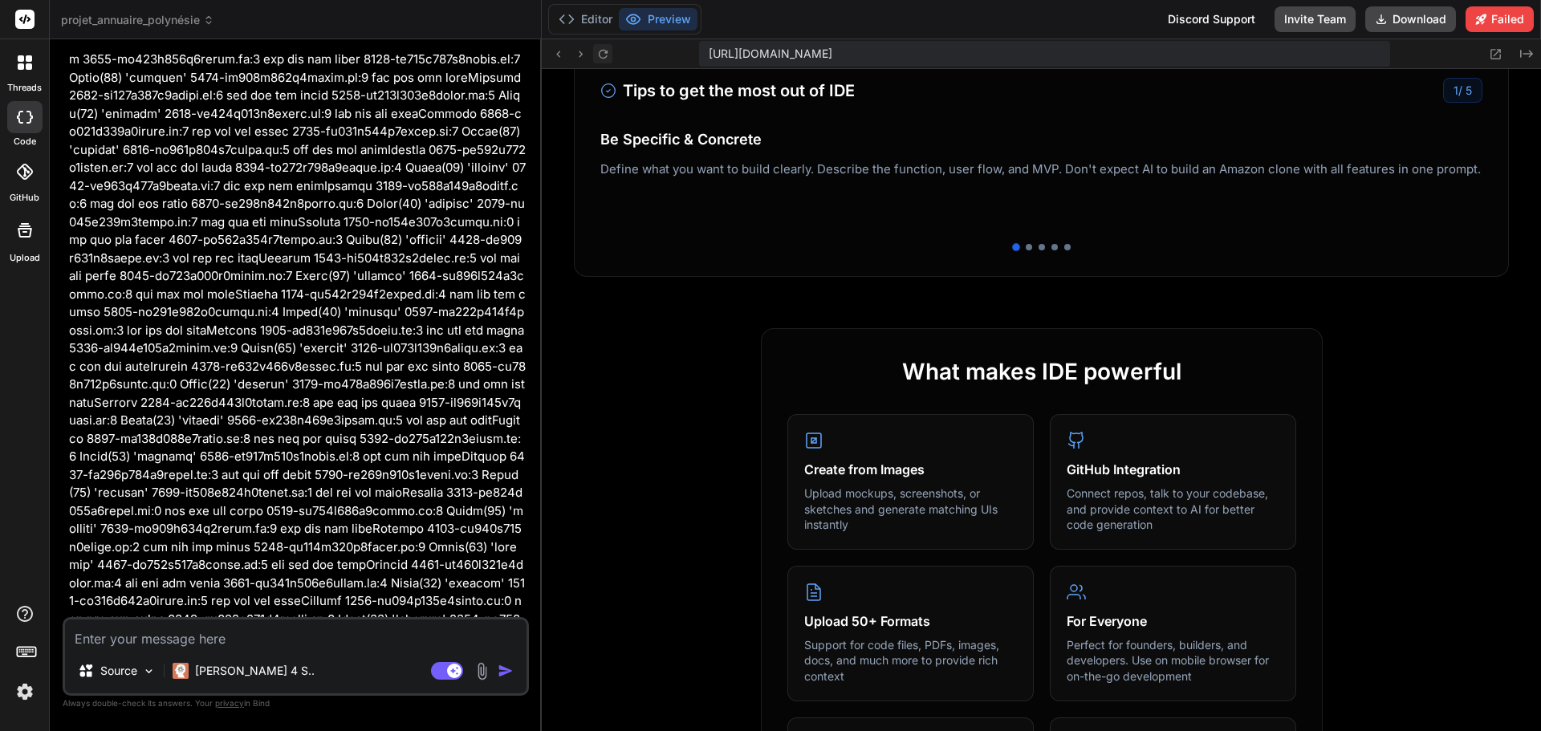
click at [599, 58] on icon at bounding box center [603, 54] width 14 height 14
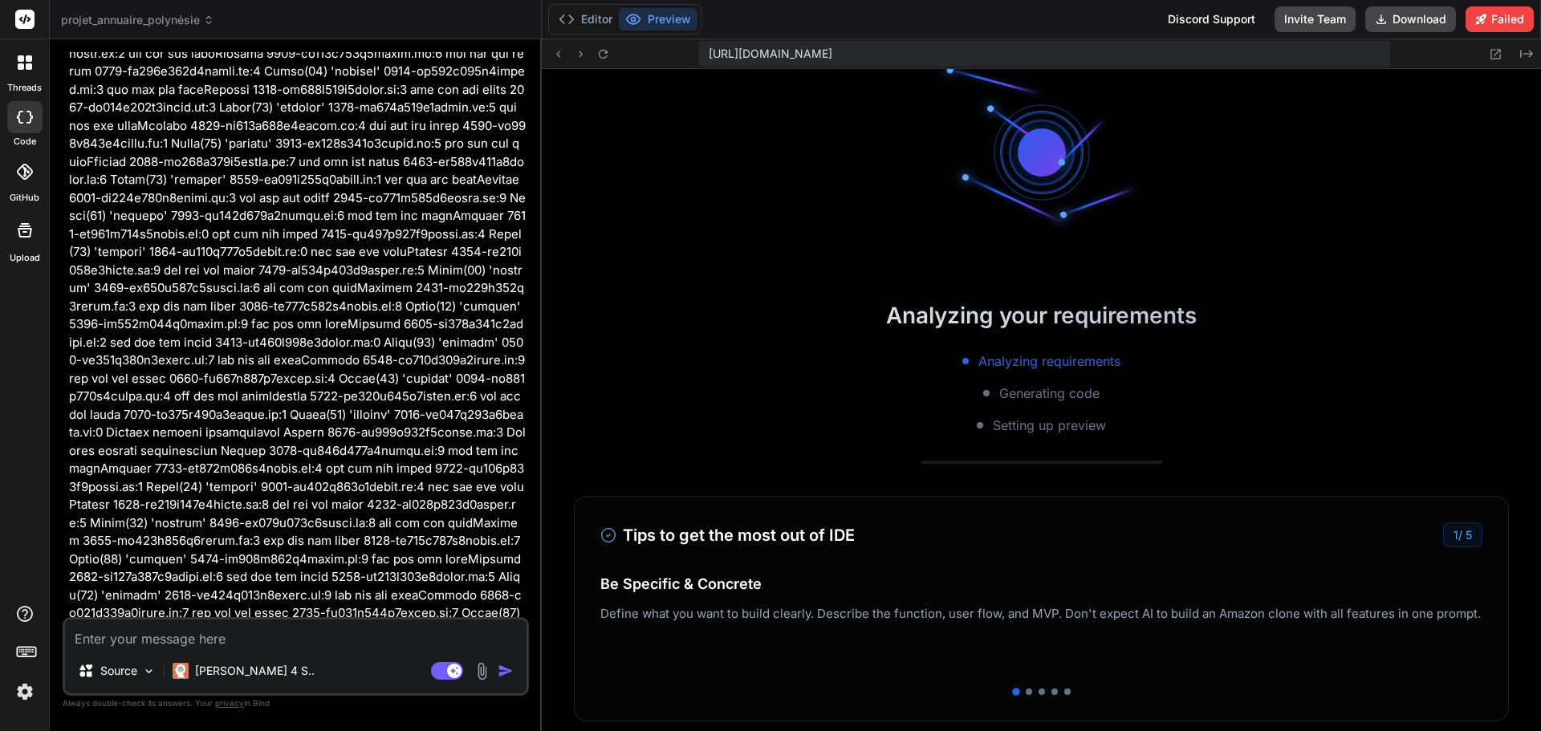
scroll to position [0, 0]
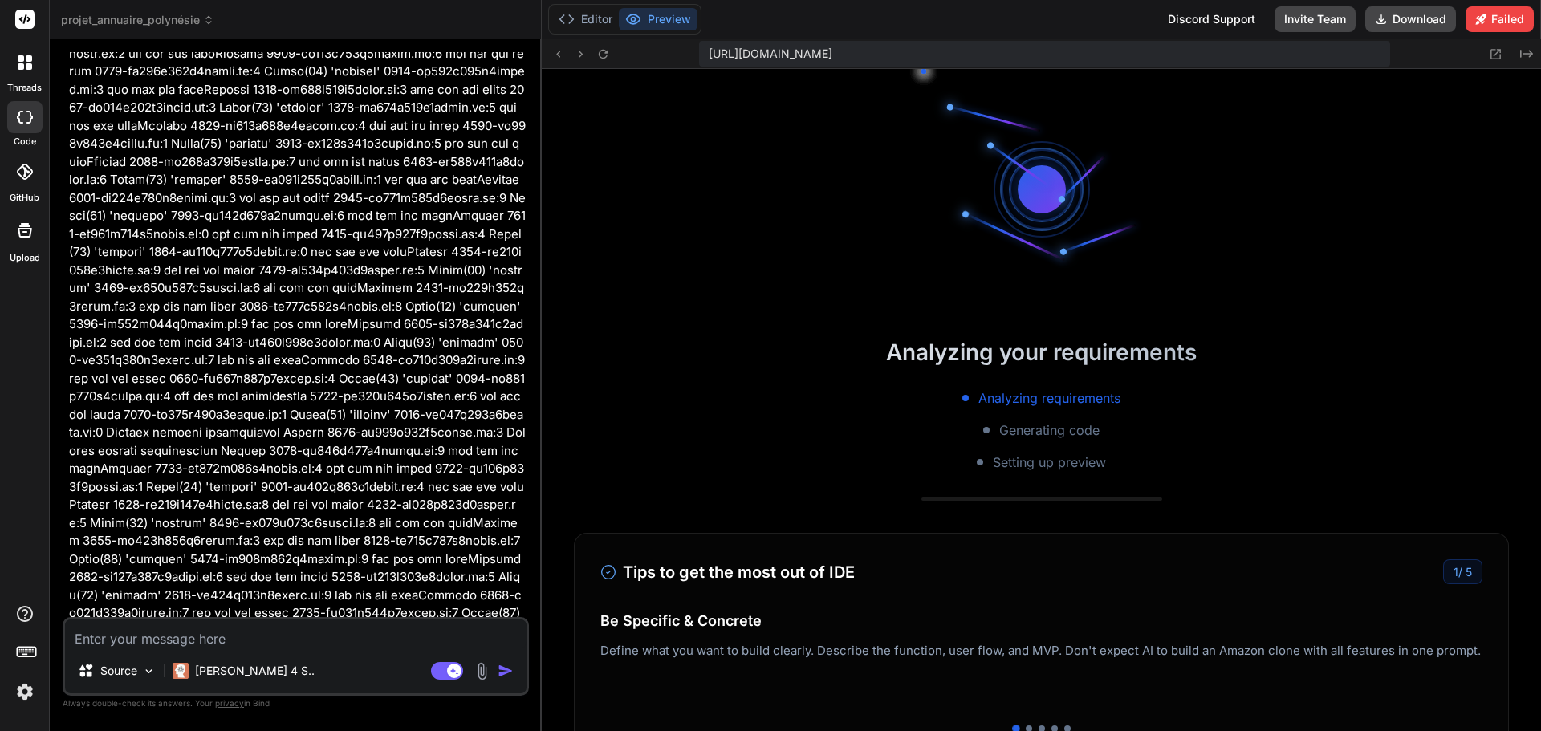
click at [139, 637] on textarea at bounding box center [295, 633] width 461 height 29
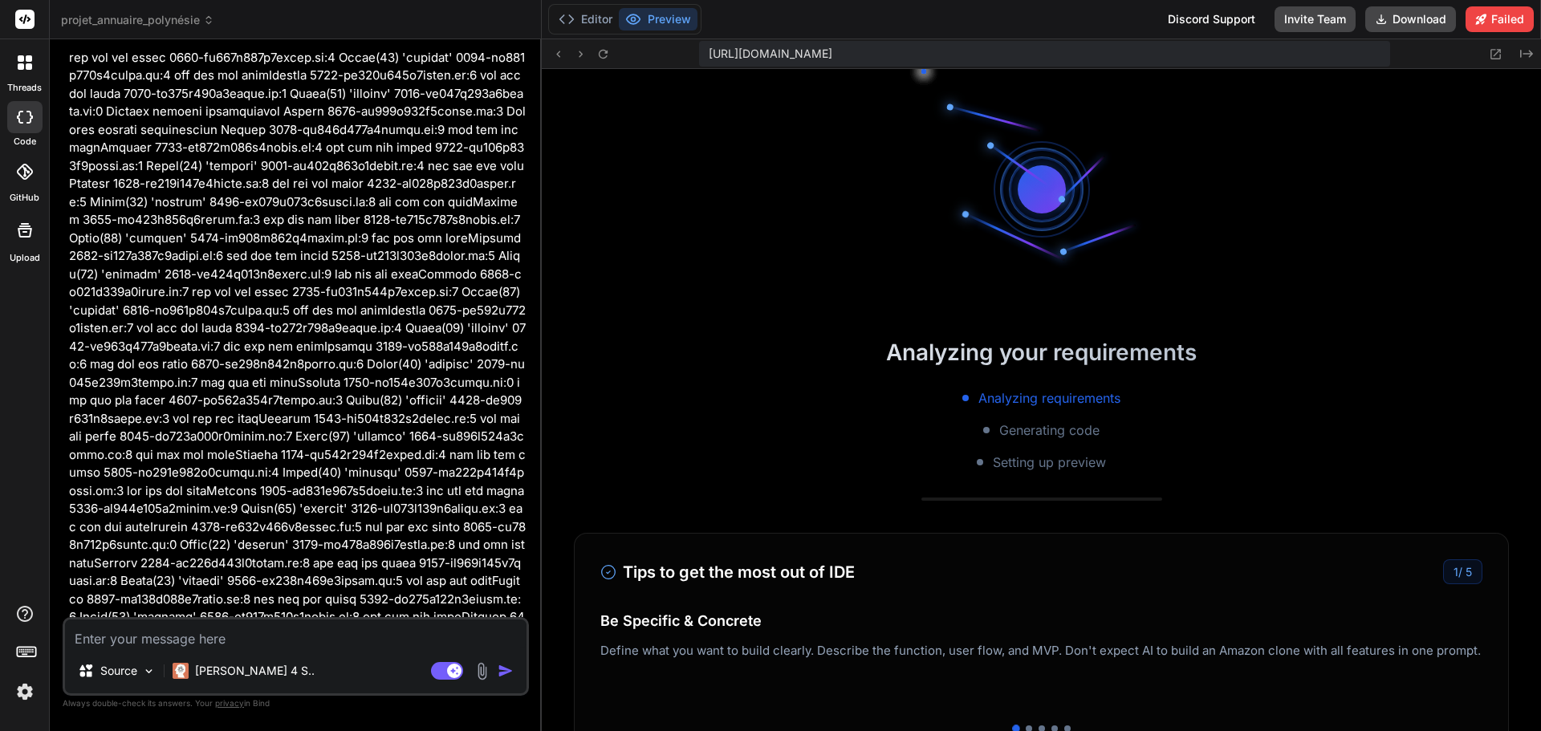
scroll to position [44665, 0]
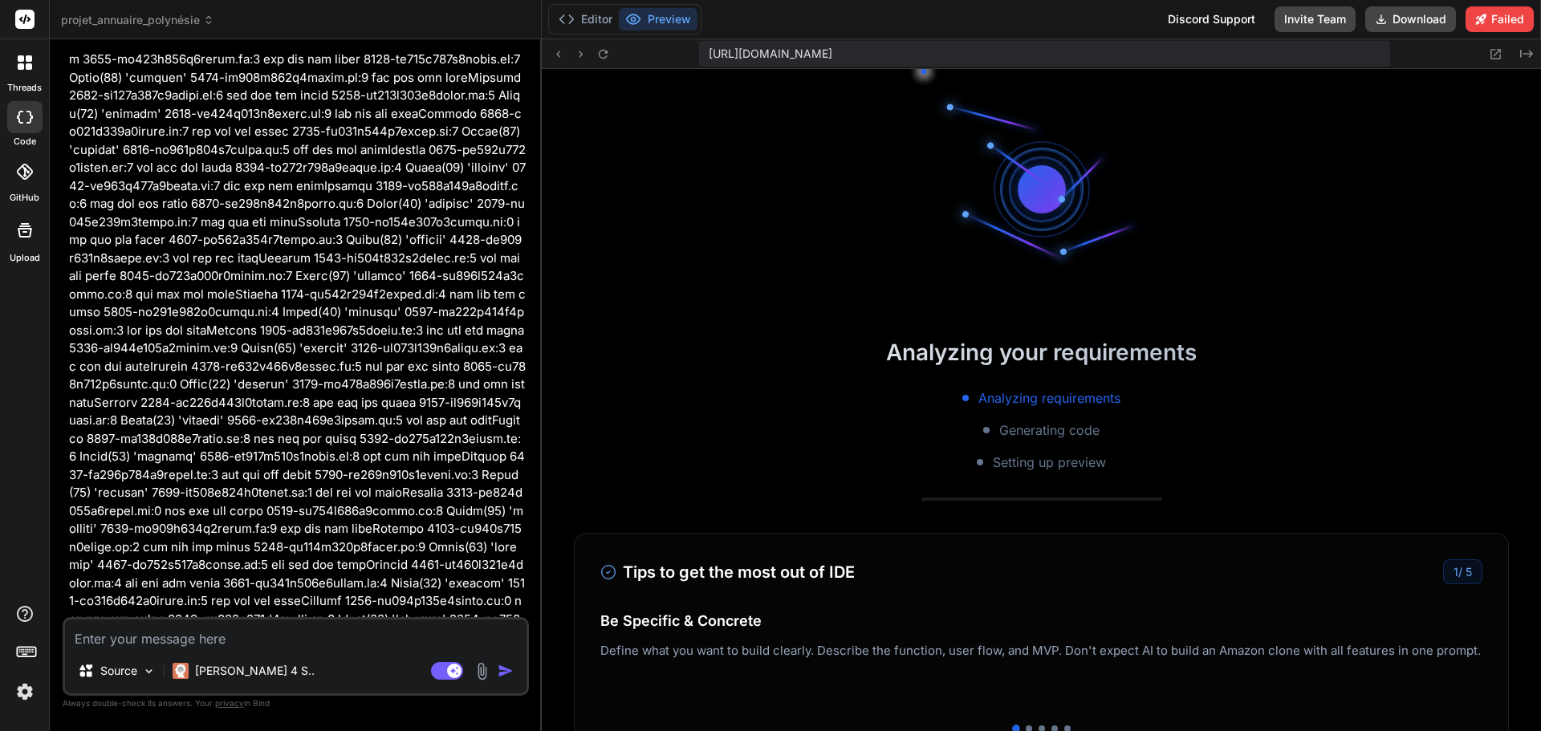
drag, startPoint x: 322, startPoint y: 599, endPoint x: 474, endPoint y: 599, distance: 152.5
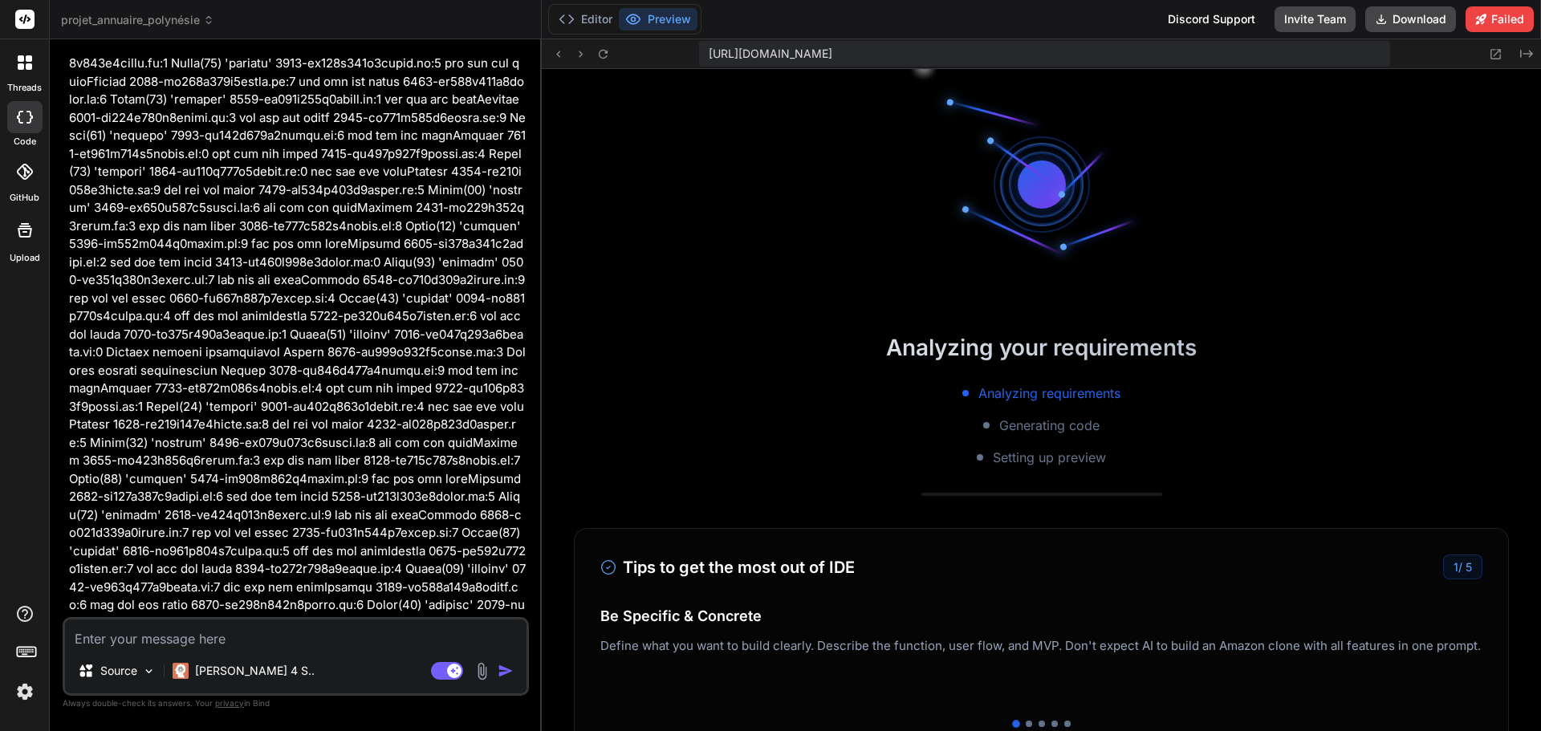
scroll to position [0, 0]
